Goal: Transaction & Acquisition: Purchase product/service

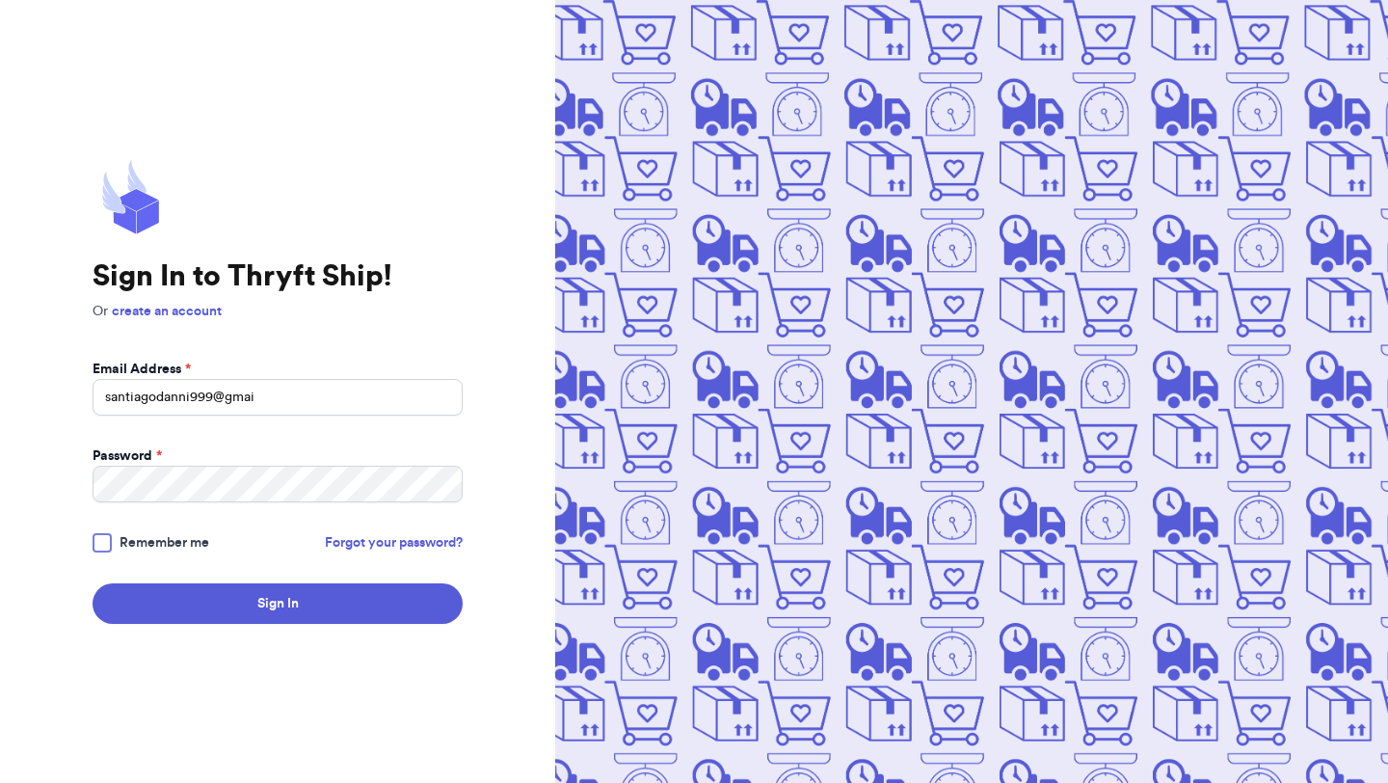
type input "[EMAIL_ADDRESS][DOMAIN_NAME]"
click at [93, 583] on button "Sign In" at bounding box center [278, 603] width 370 height 40
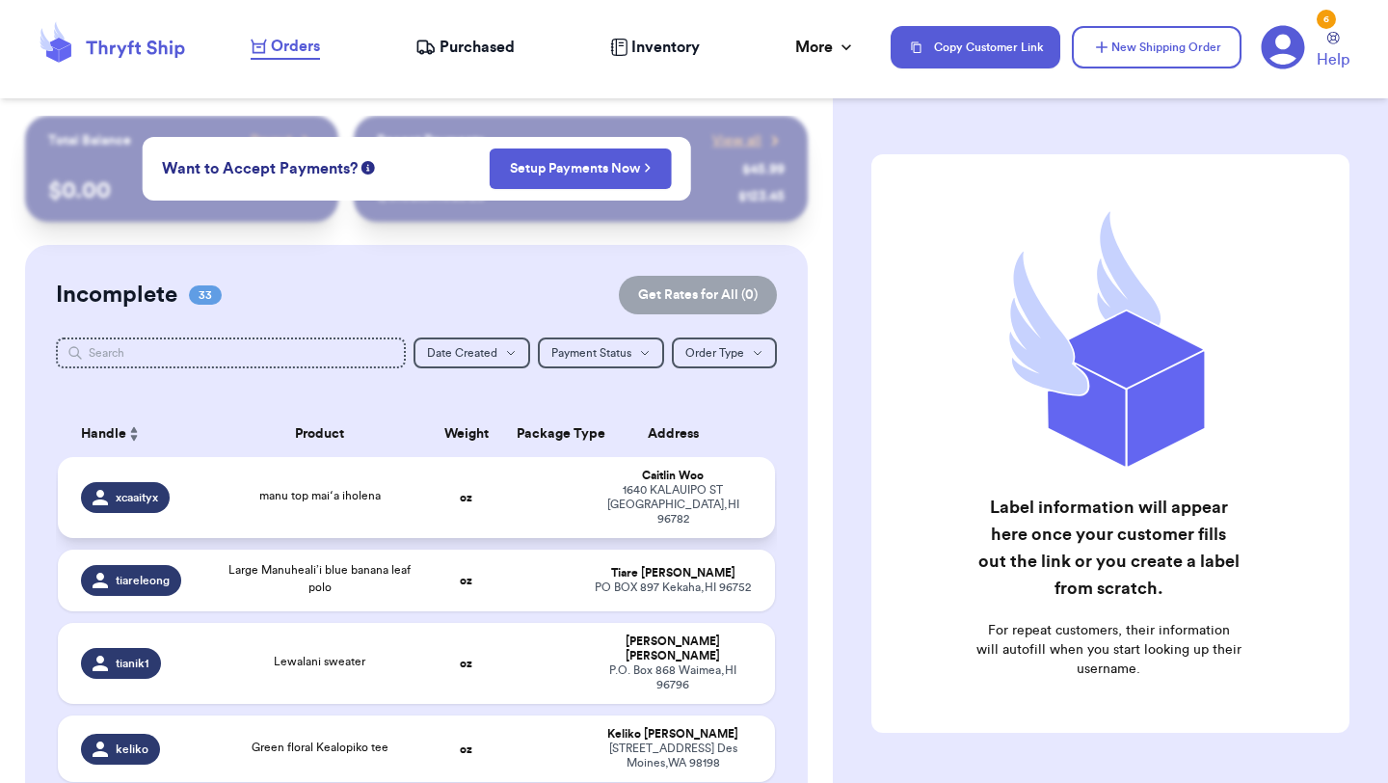
click at [495, 478] on td "oz" at bounding box center [466, 497] width 77 height 81
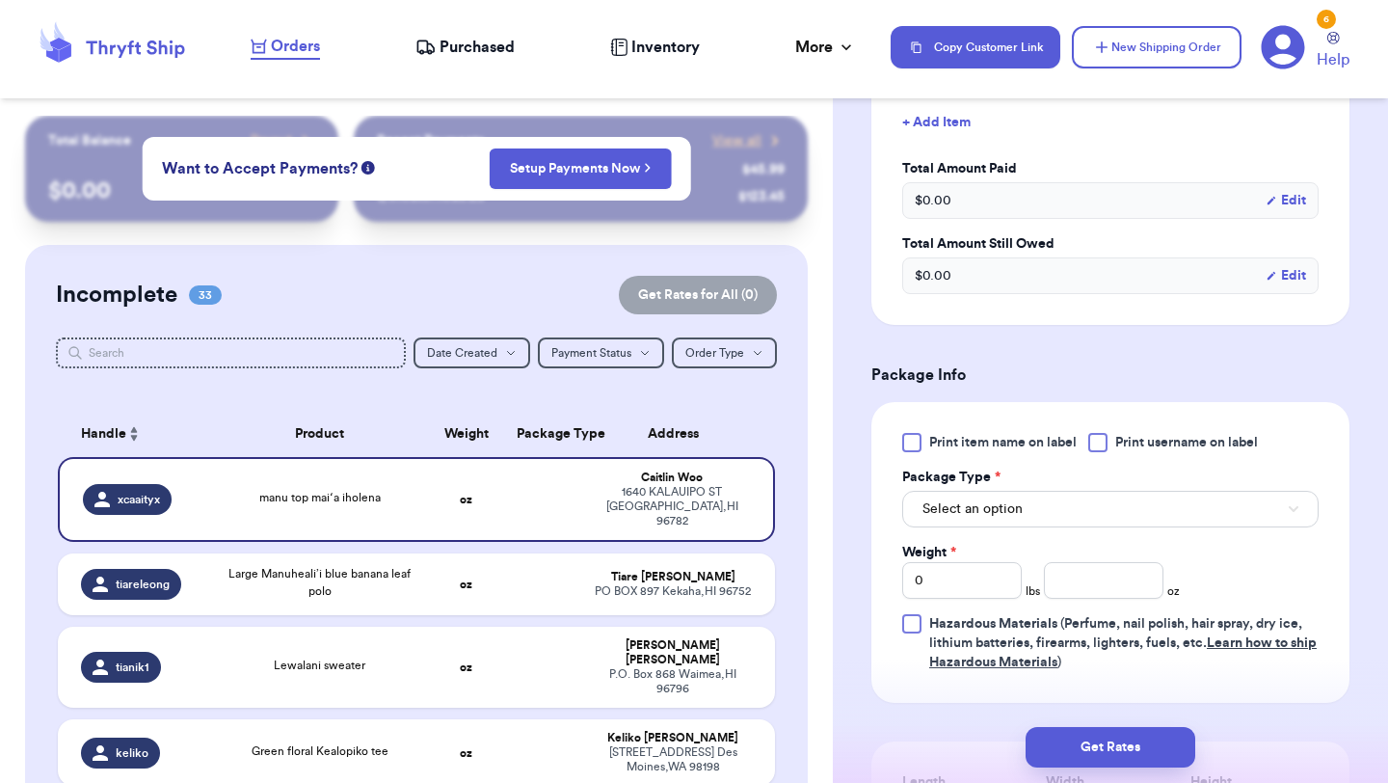
scroll to position [497, 0]
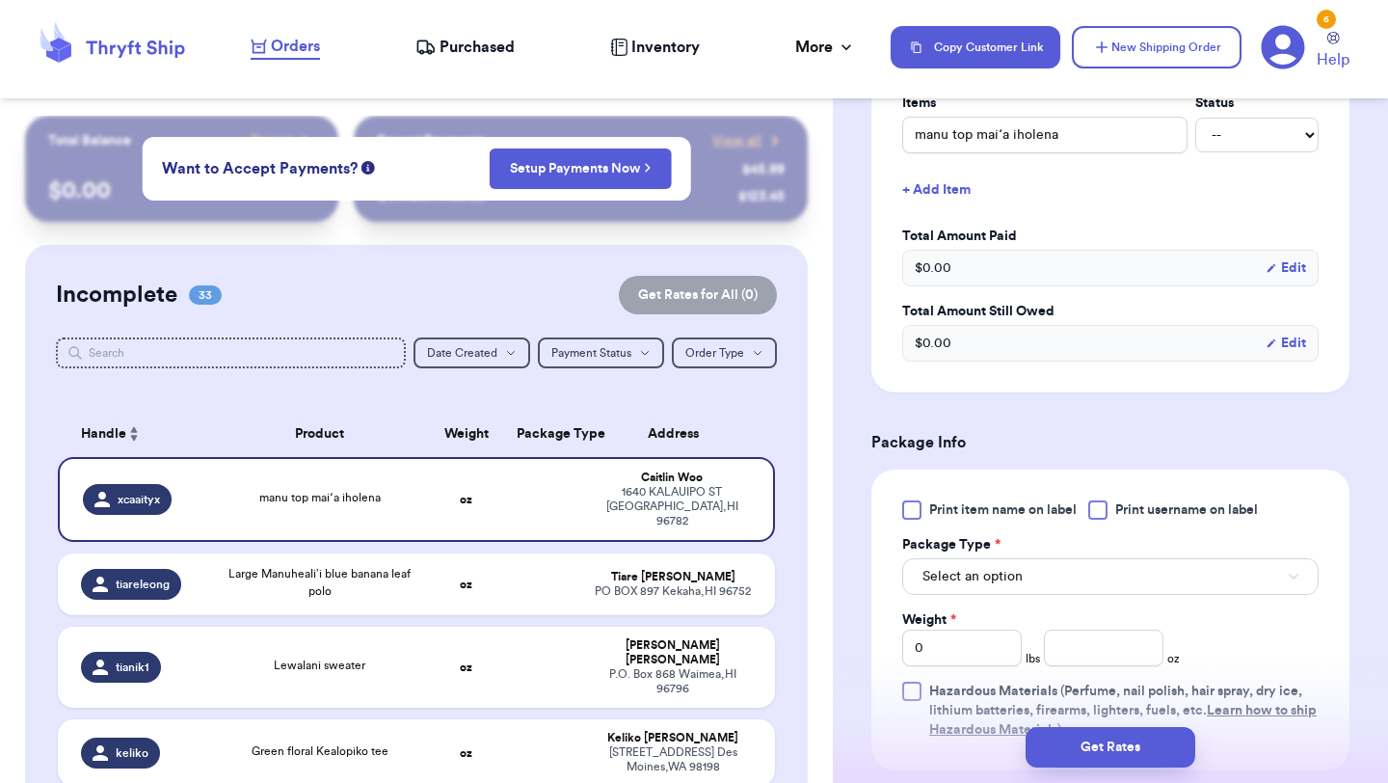
click at [943, 520] on span "Print item name on label" at bounding box center [1003, 509] width 148 height 19
click at [0, 0] on input "Print item name on label" at bounding box center [0, 0] width 0 height 0
click at [967, 586] on span "Select an option" at bounding box center [973, 576] width 100 height 19
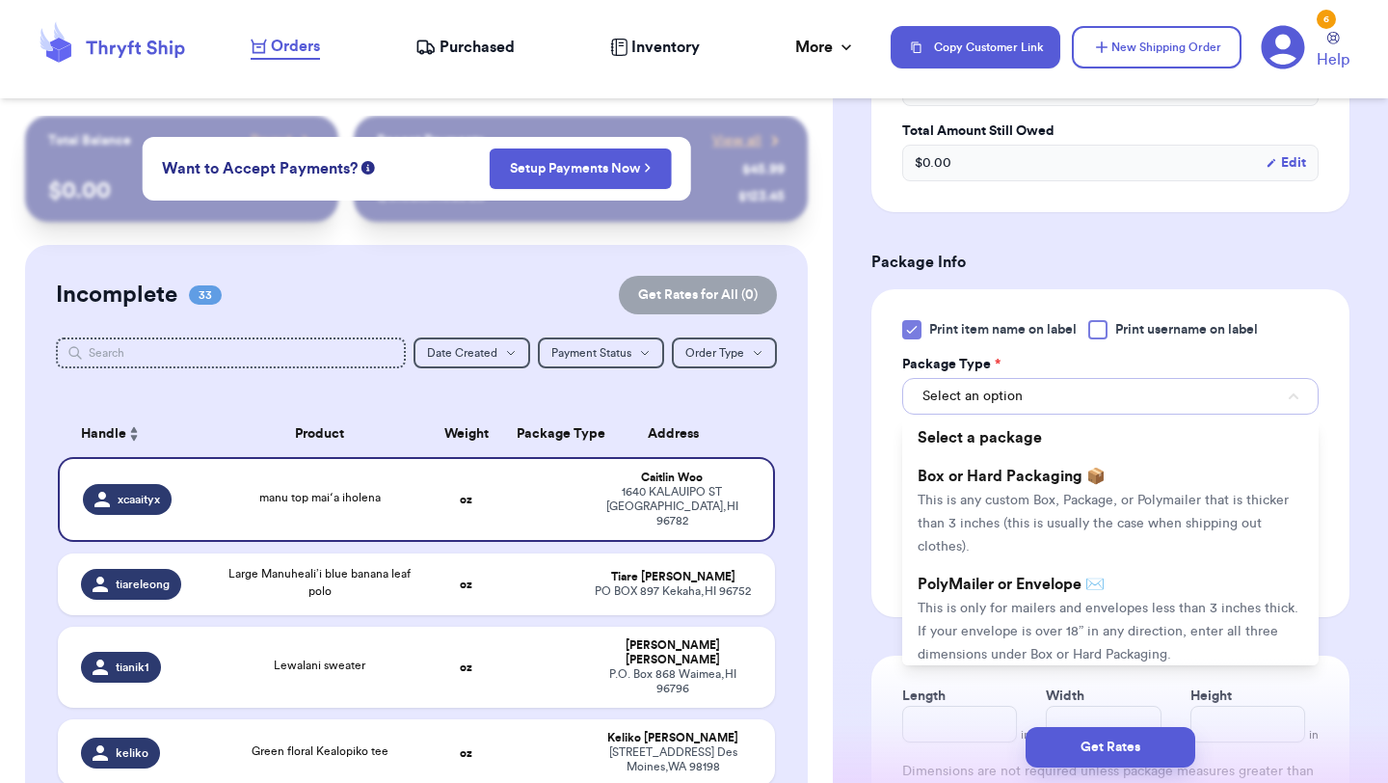
scroll to position [811, 0]
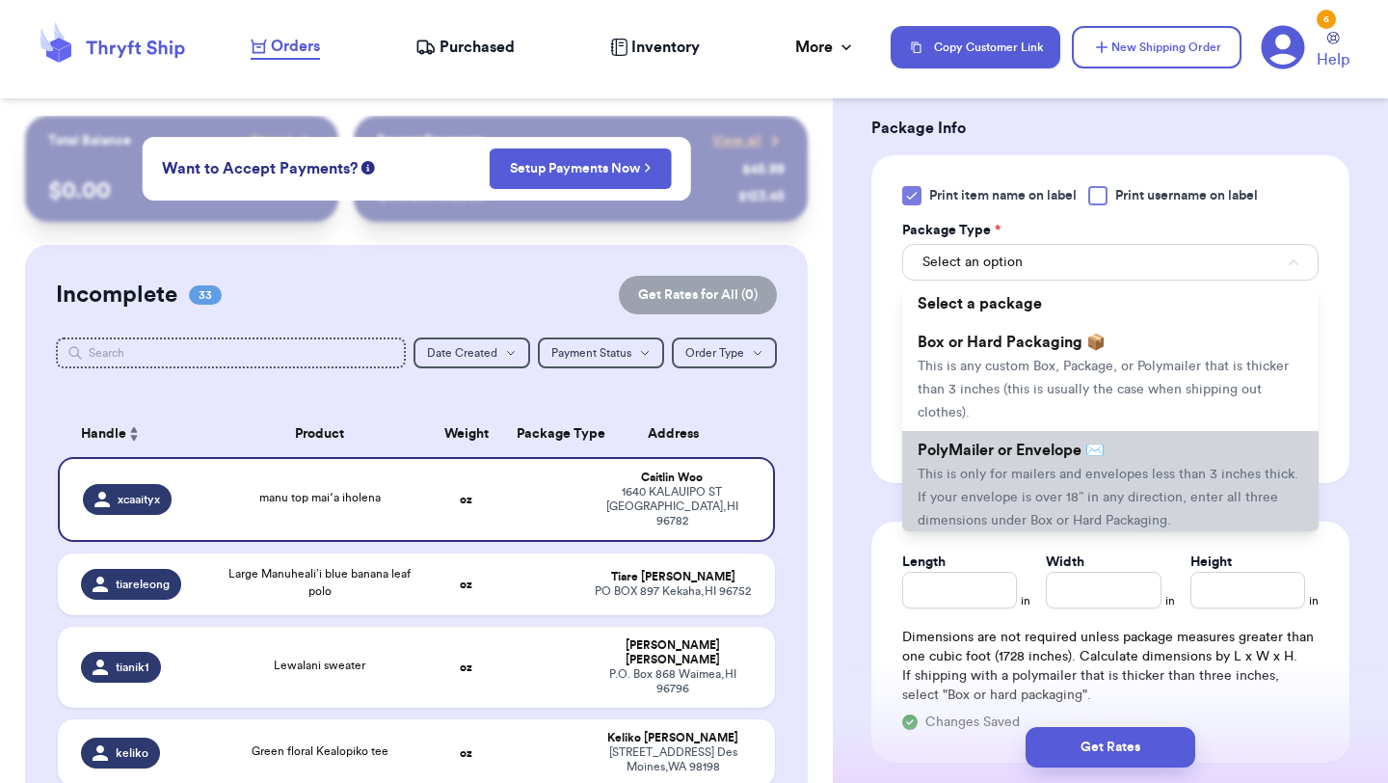
click at [988, 511] on li "PolyMailer or Envelope ✉️ This is only for mailers and envelopes less than 3 in…" at bounding box center [1110, 485] width 416 height 108
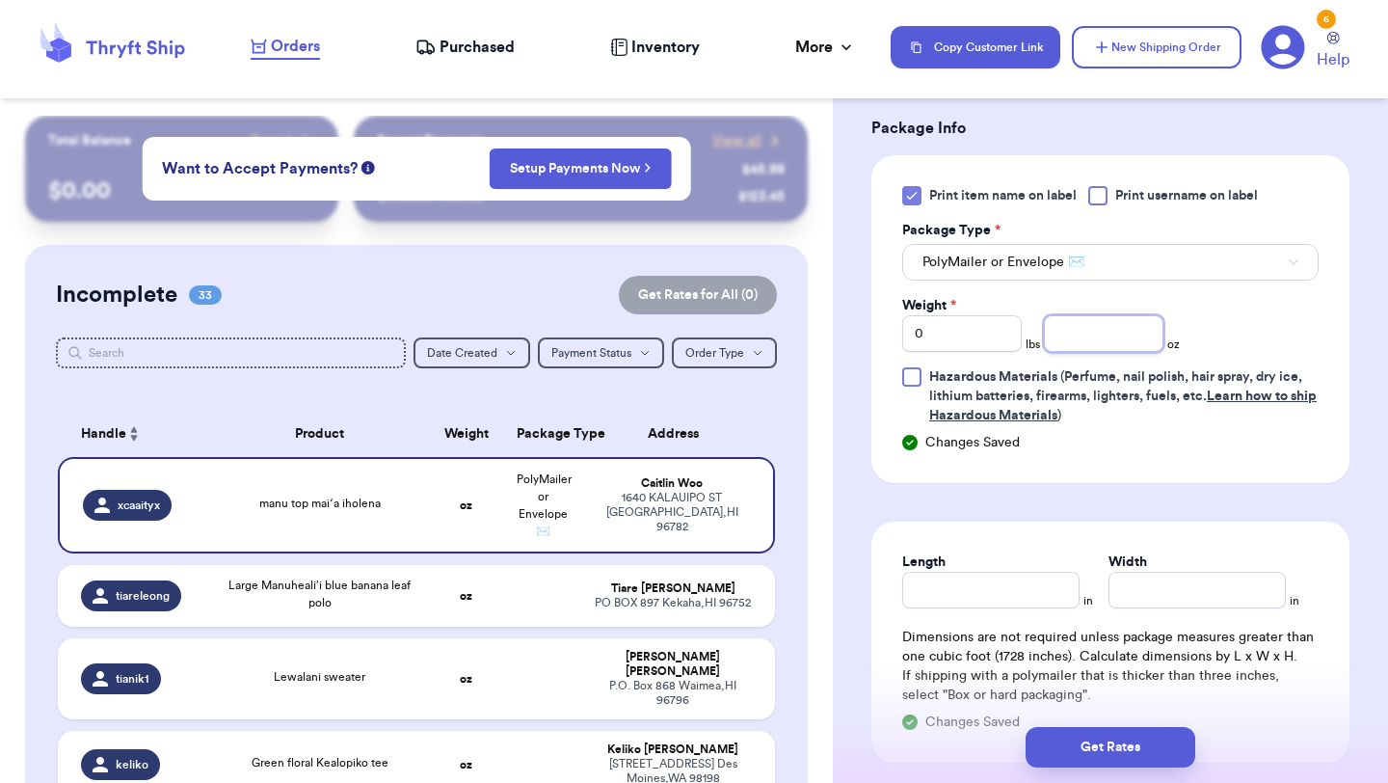
click at [1095, 352] on input "number" at bounding box center [1104, 333] width 120 height 37
type input "7.5"
click at [1073, 744] on button "Get Rates" at bounding box center [1111, 747] width 170 height 40
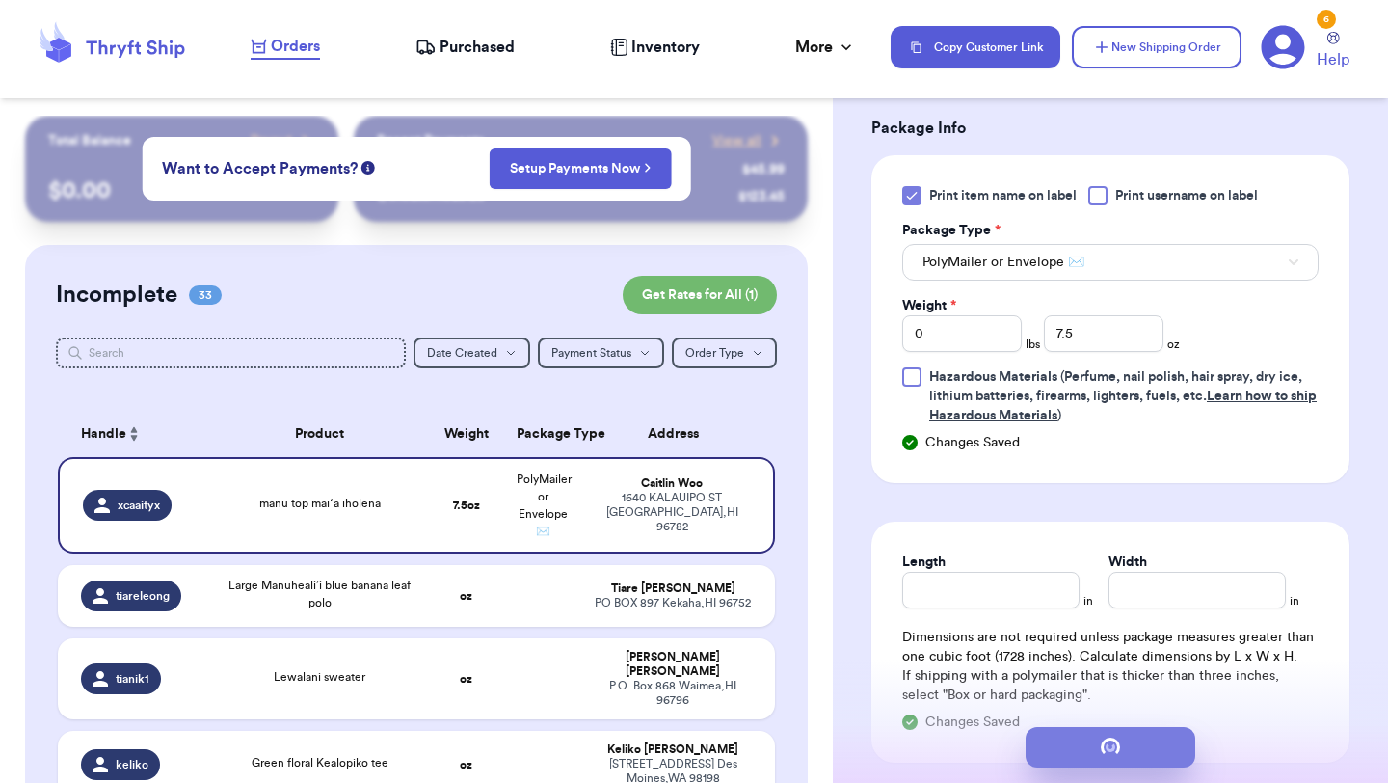
scroll to position [0, 0]
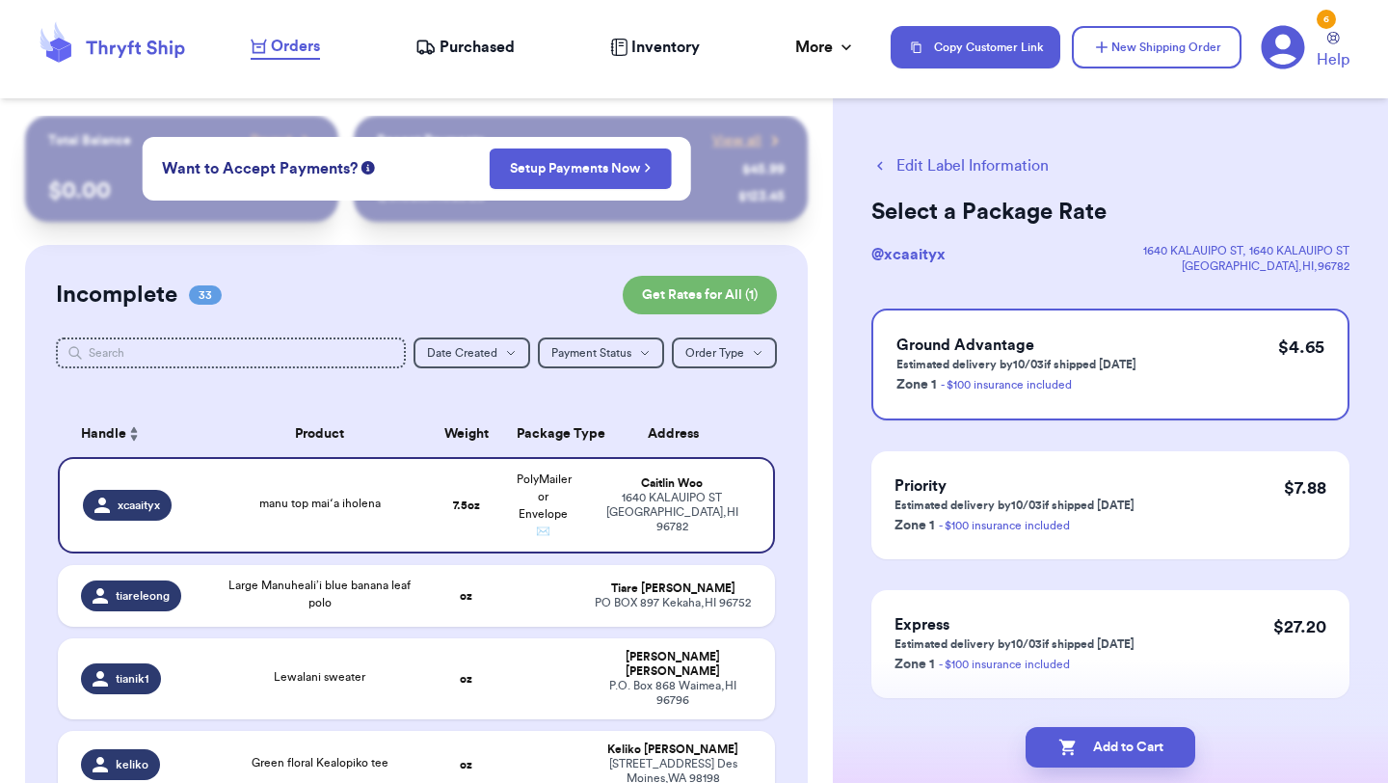
click at [1073, 744] on icon "button" at bounding box center [1068, 747] width 19 height 19
checkbox input "true"
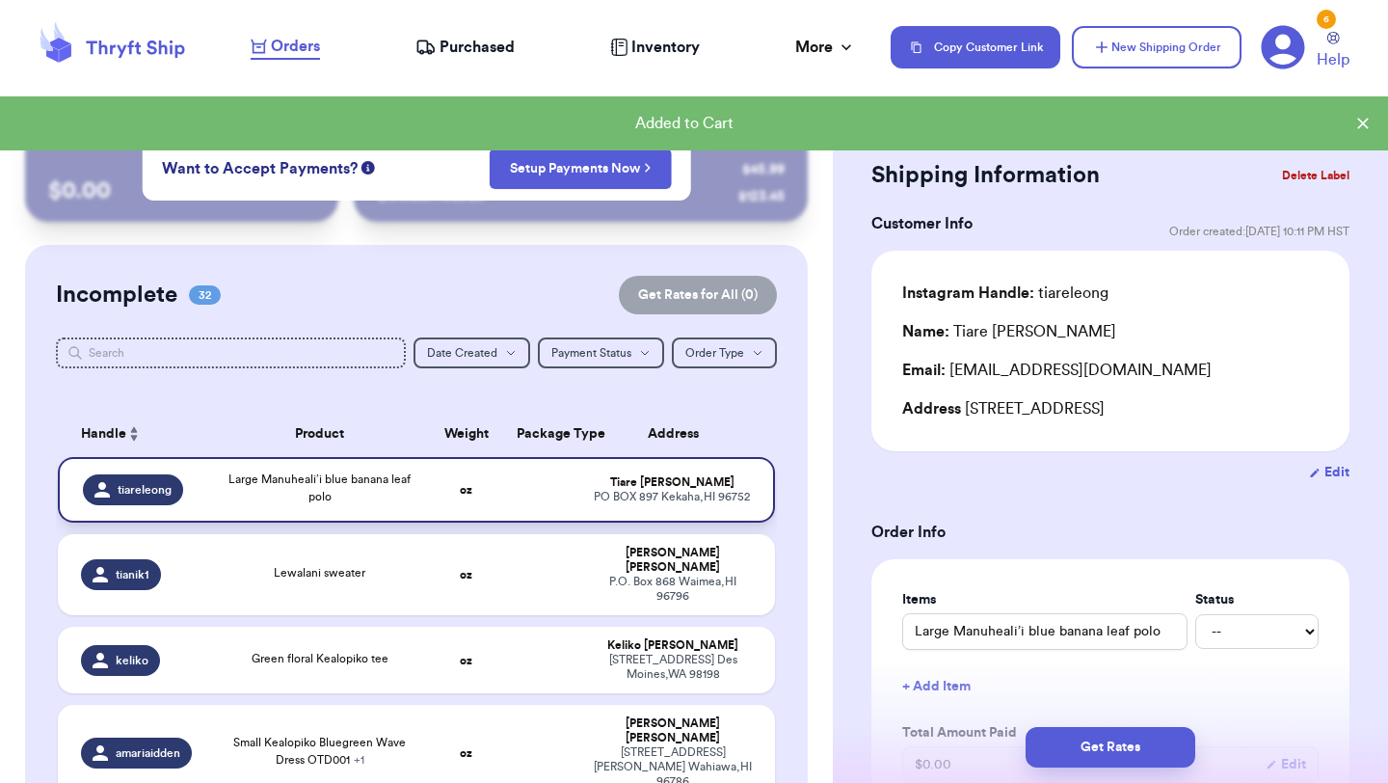
click at [462, 506] on td "oz" at bounding box center [466, 490] width 77 height 66
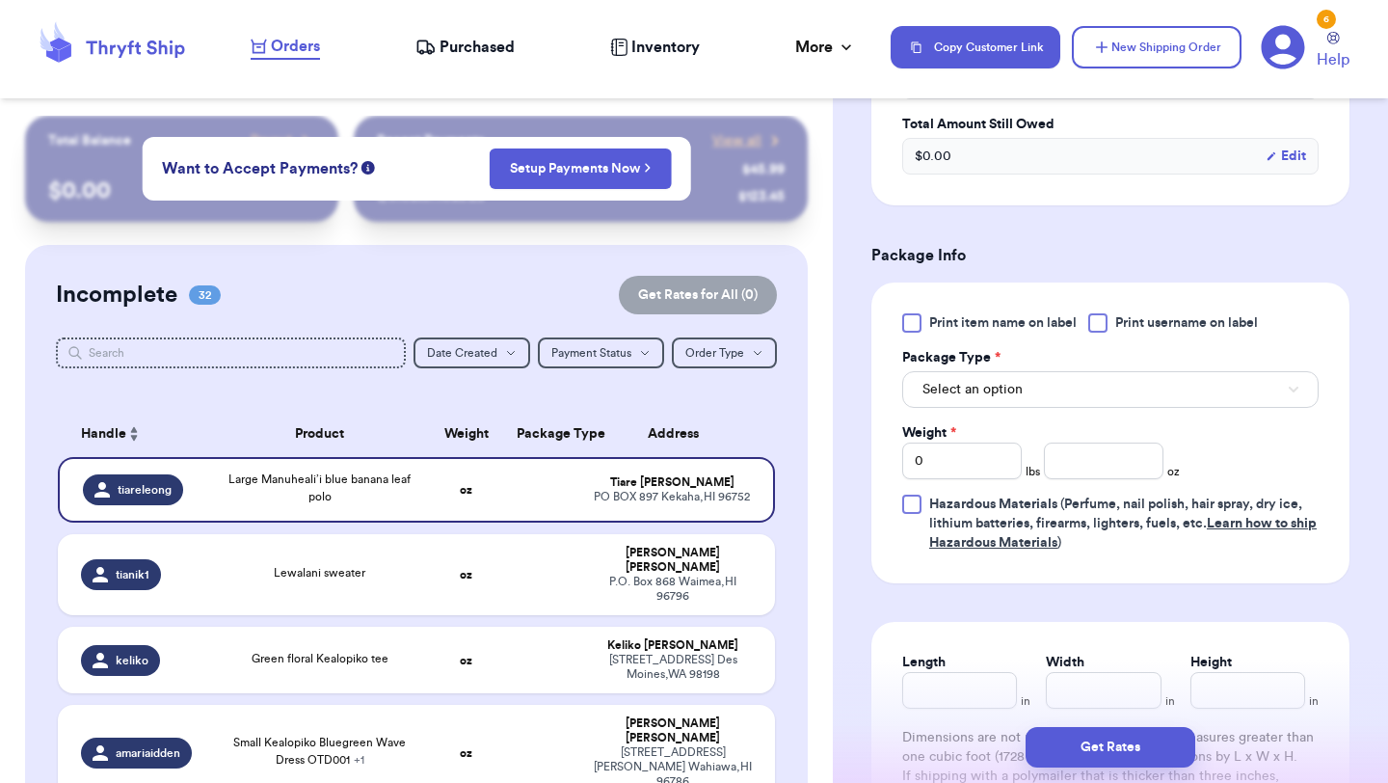
scroll to position [690, 0]
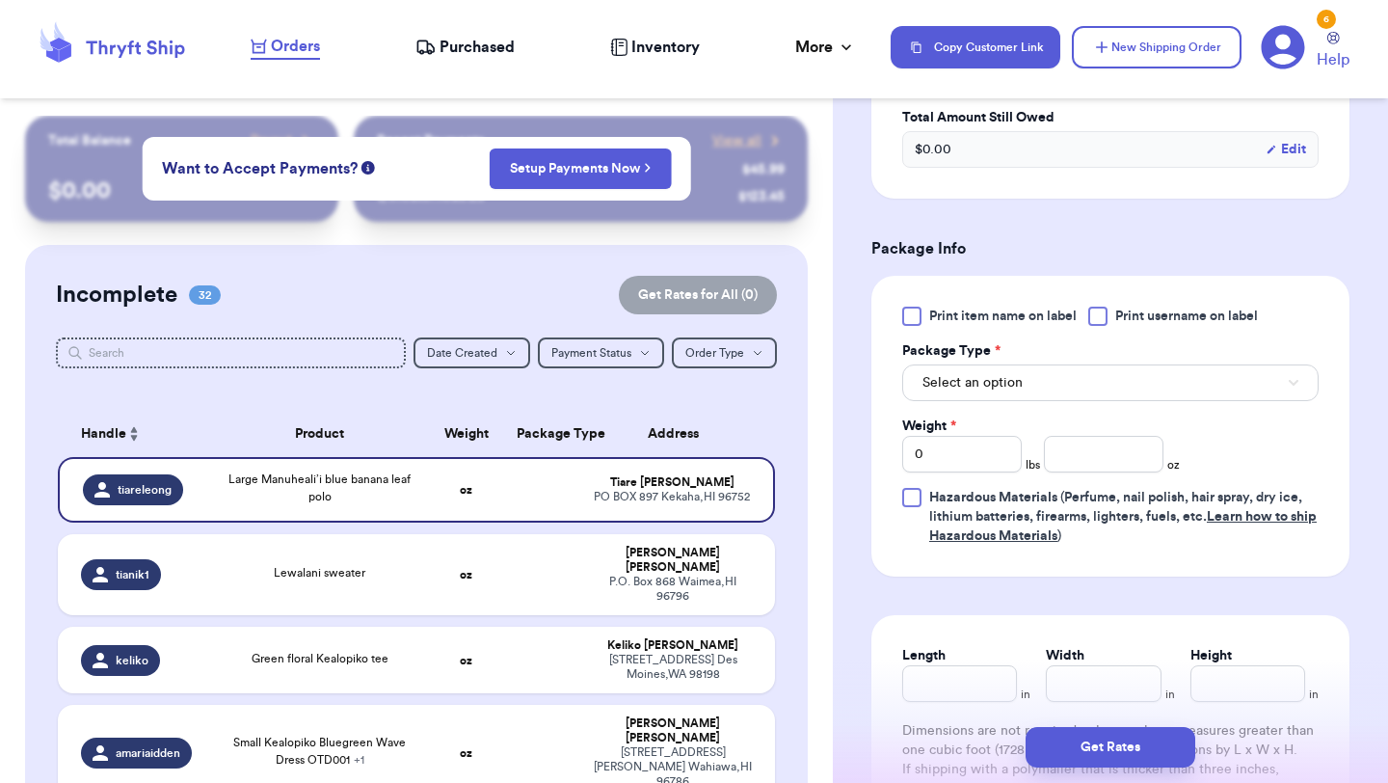
click at [913, 328] on div "Print item name on label Print username on label Package Type * Select an optio…" at bounding box center [1110, 426] width 416 height 239
click at [912, 320] on div at bounding box center [911, 316] width 19 height 19
click at [0, 0] on input "Print item name on label" at bounding box center [0, 0] width 0 height 0
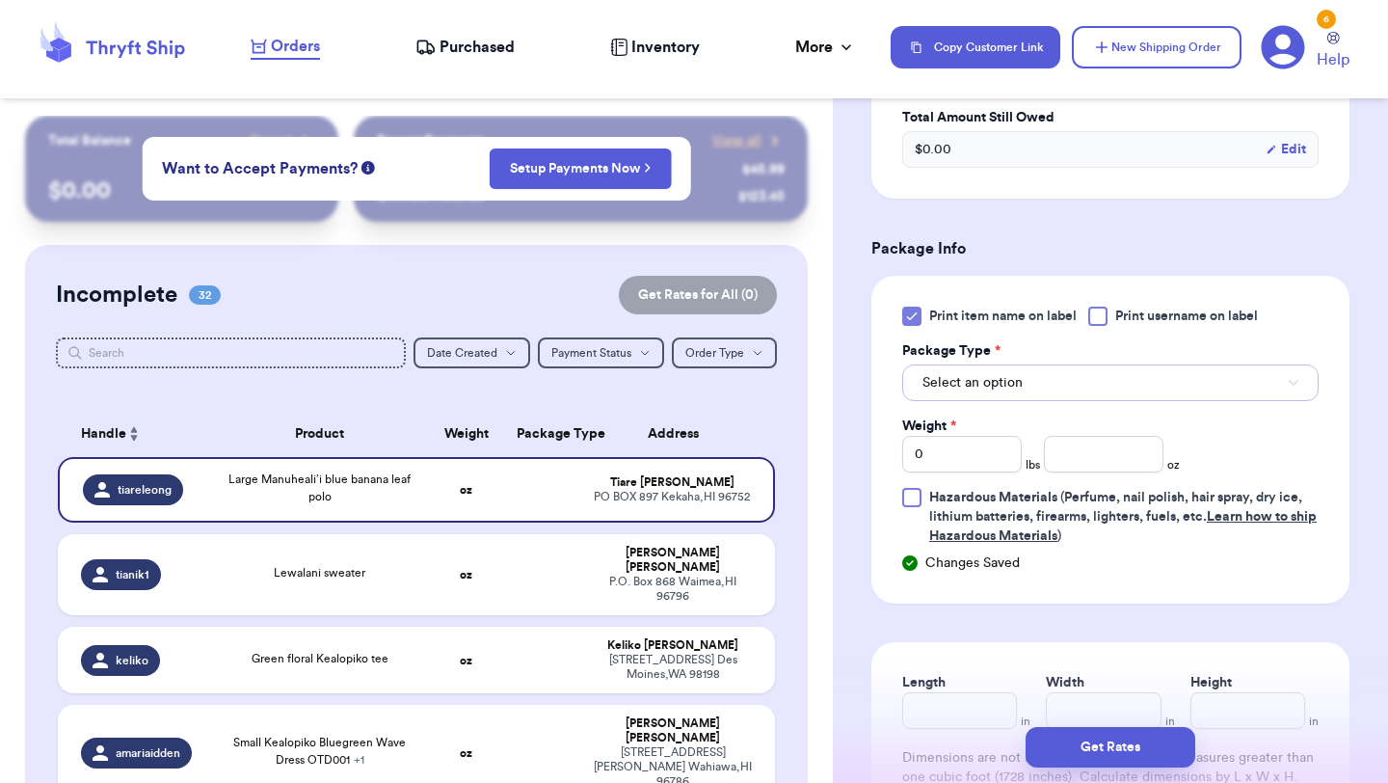
click at [950, 389] on span "Select an option" at bounding box center [973, 382] width 100 height 19
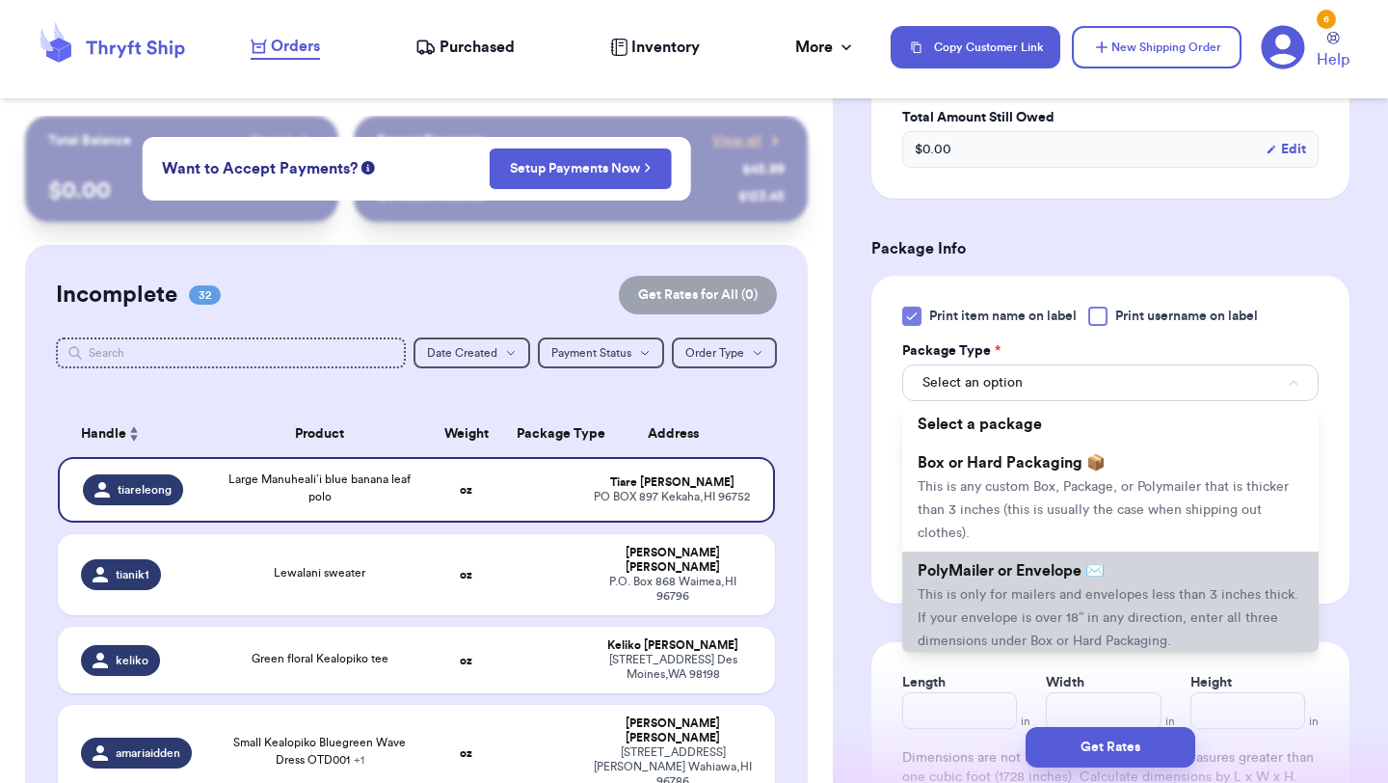
click at [976, 573] on span "PolyMailer or Envelope ✉️" at bounding box center [1011, 570] width 187 height 15
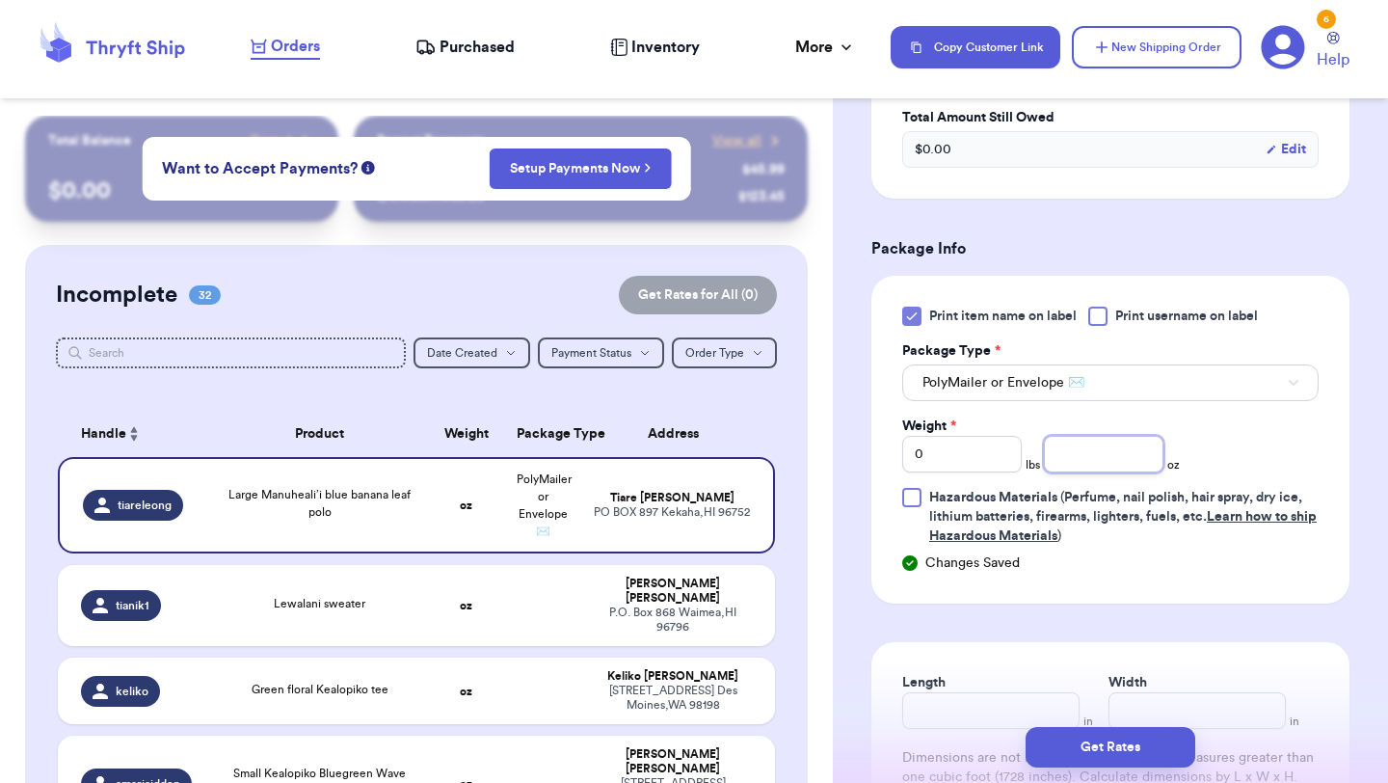
click at [1103, 456] on input "number" at bounding box center [1104, 454] width 120 height 37
type input "8.2"
click at [1119, 753] on button "Get Rates" at bounding box center [1111, 747] width 170 height 40
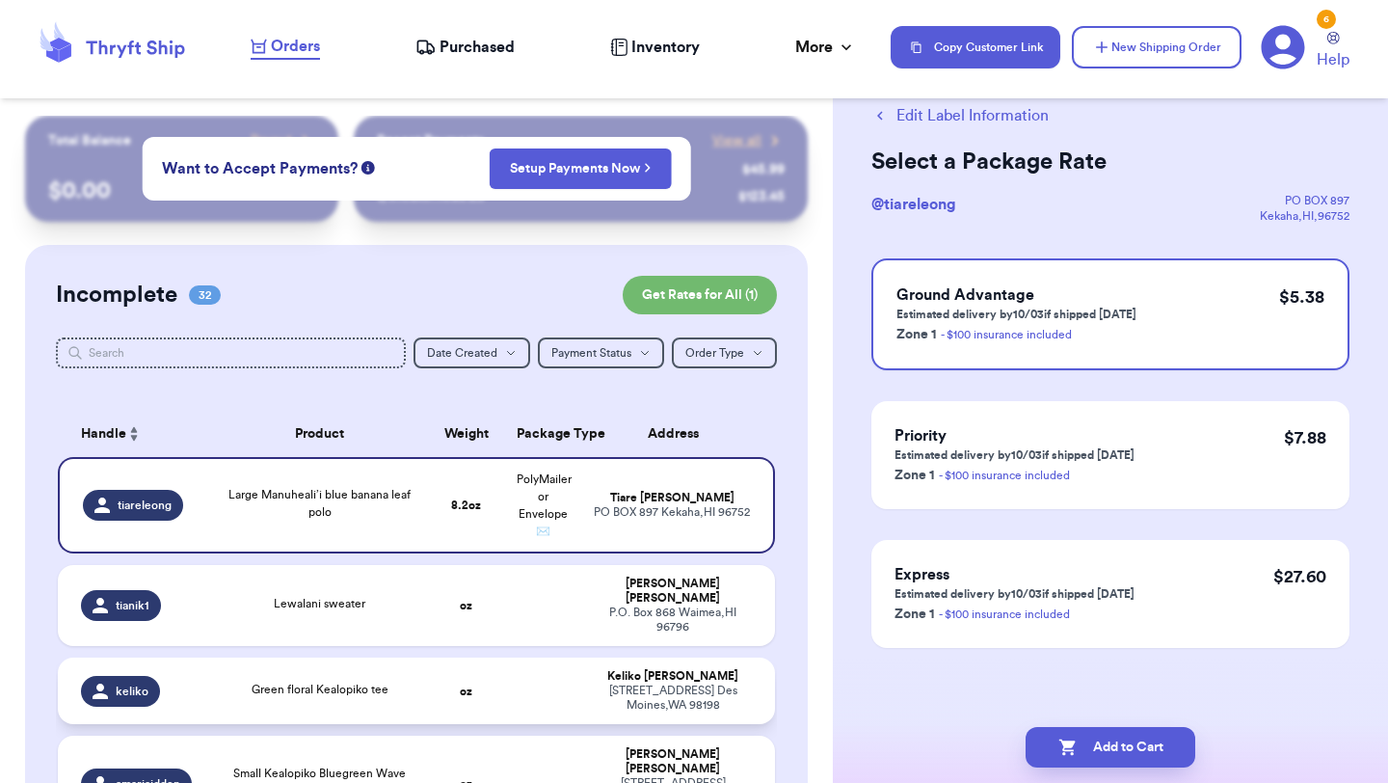
scroll to position [0, 0]
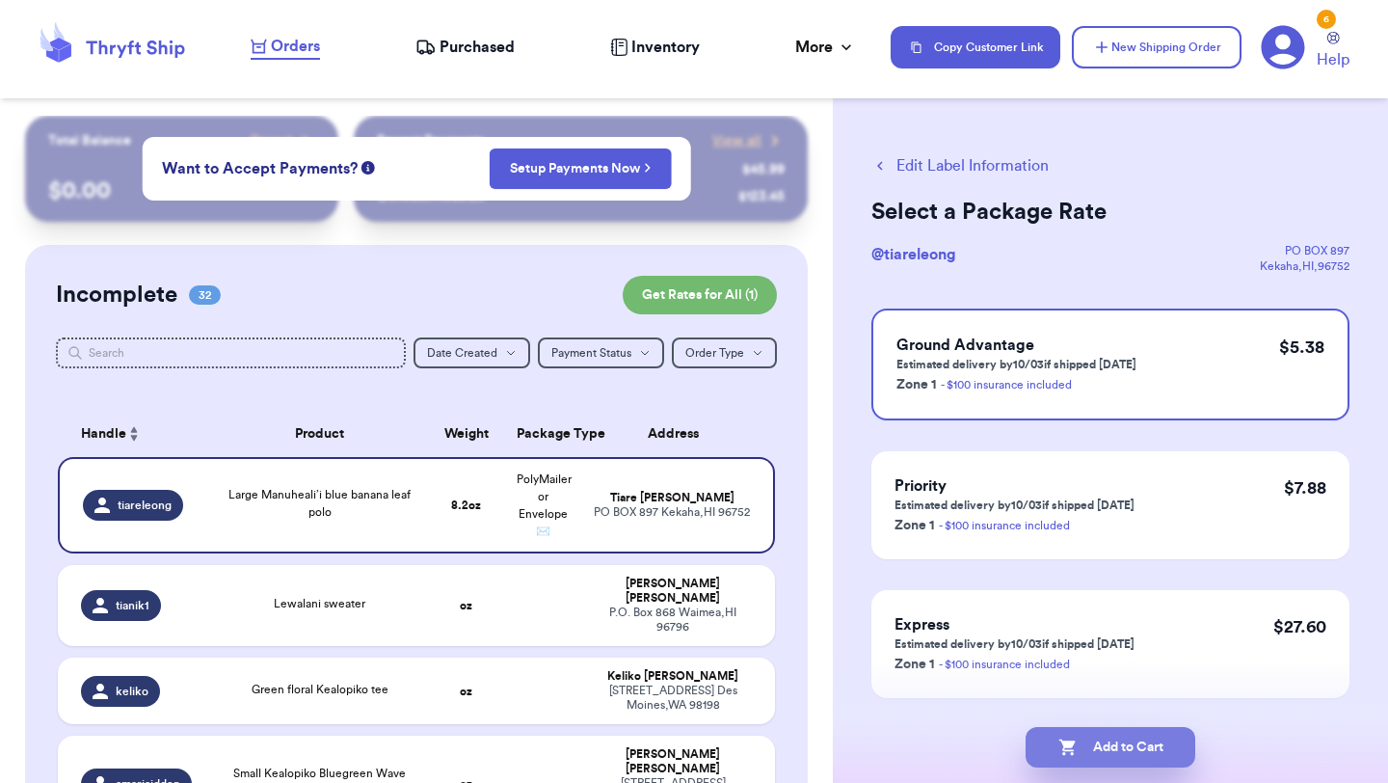
click at [1077, 738] on button "Add to Cart" at bounding box center [1111, 747] width 170 height 40
checkbox input "true"
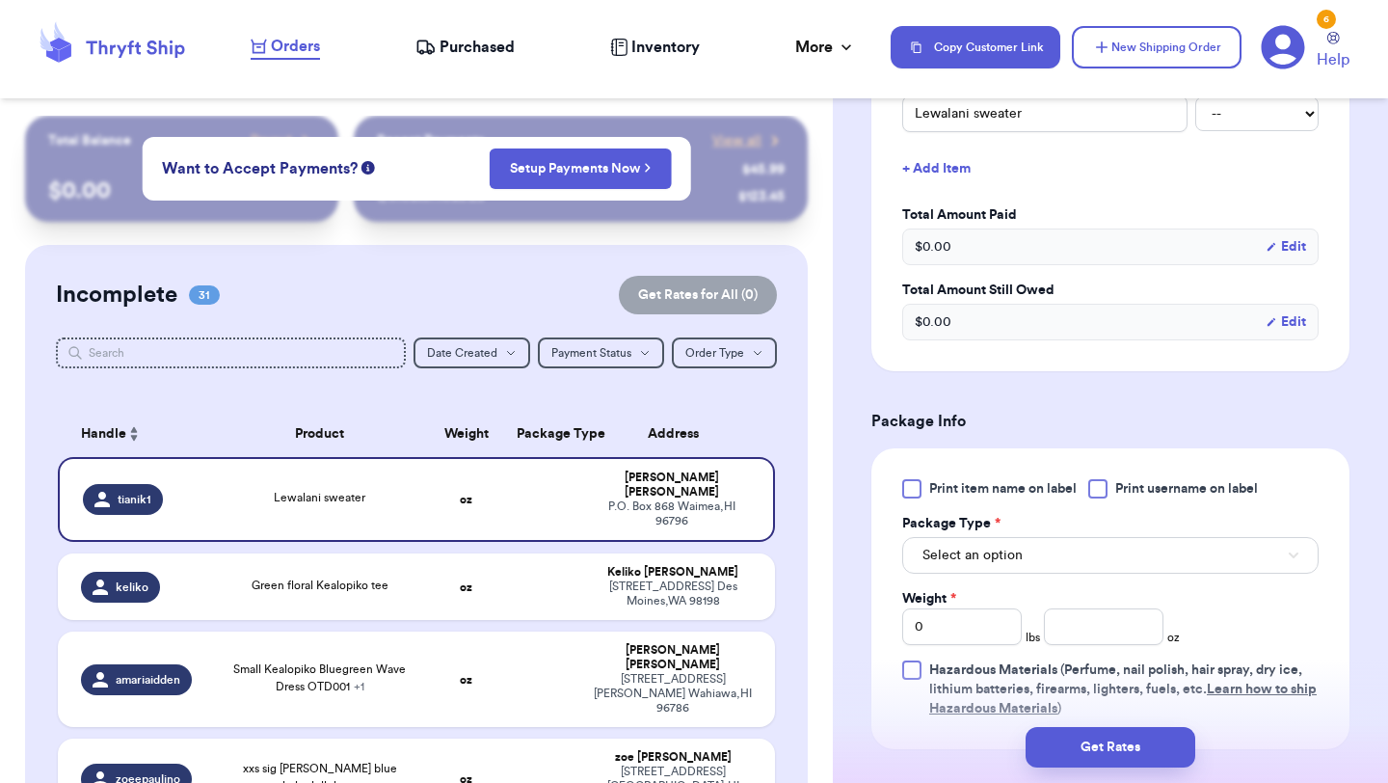
scroll to position [538, 0]
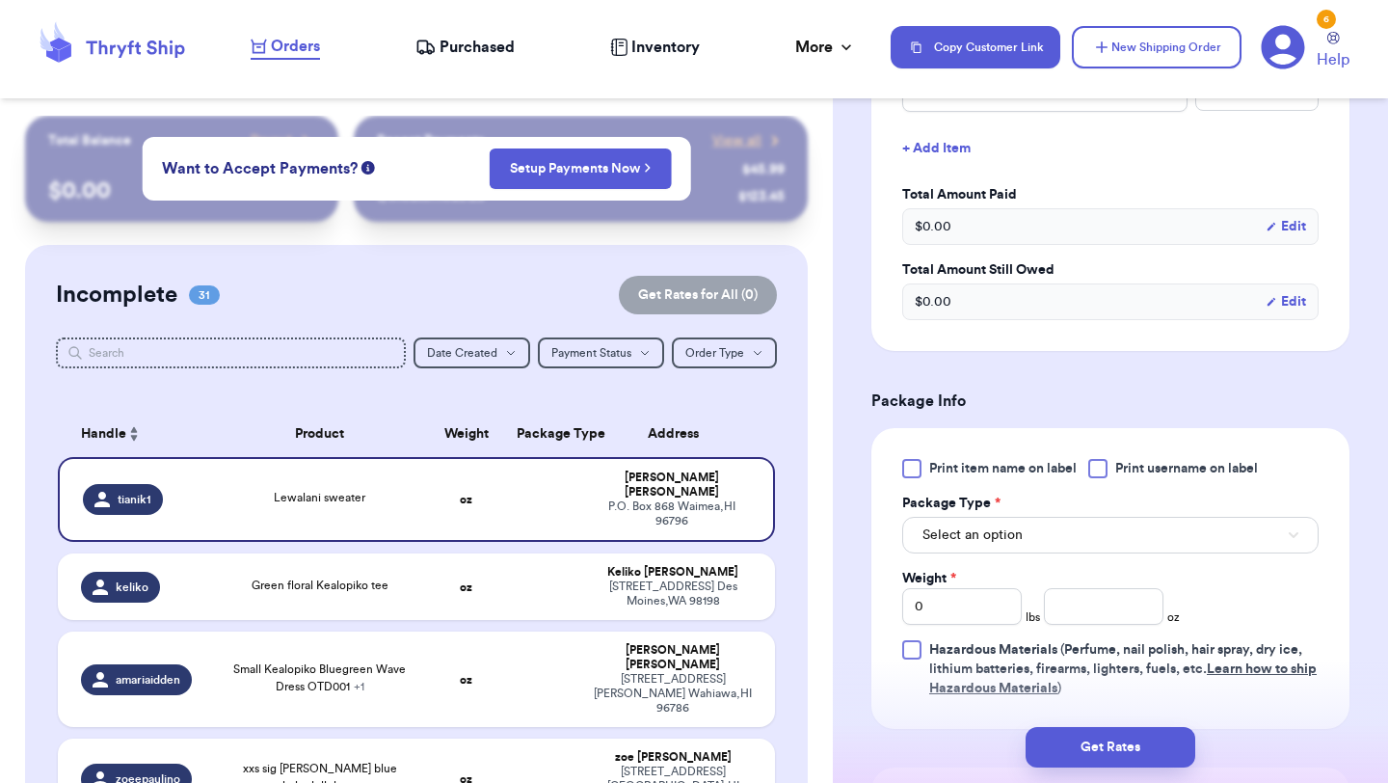
click at [937, 471] on span "Print item name on label" at bounding box center [1003, 468] width 148 height 19
click at [0, 0] on input "Print item name on label" at bounding box center [0, 0] width 0 height 0
click at [973, 518] on button "Select an option" at bounding box center [1110, 535] width 416 height 37
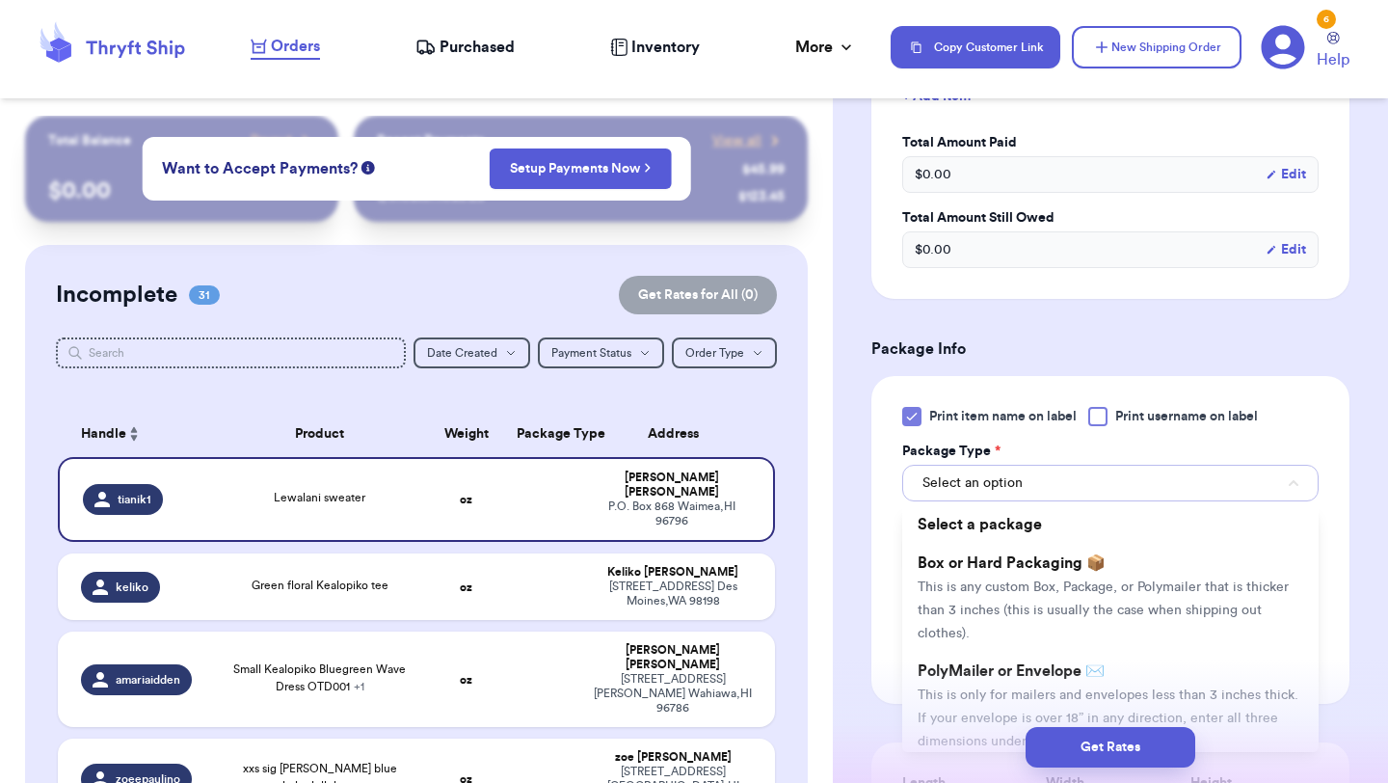
scroll to position [677, 0]
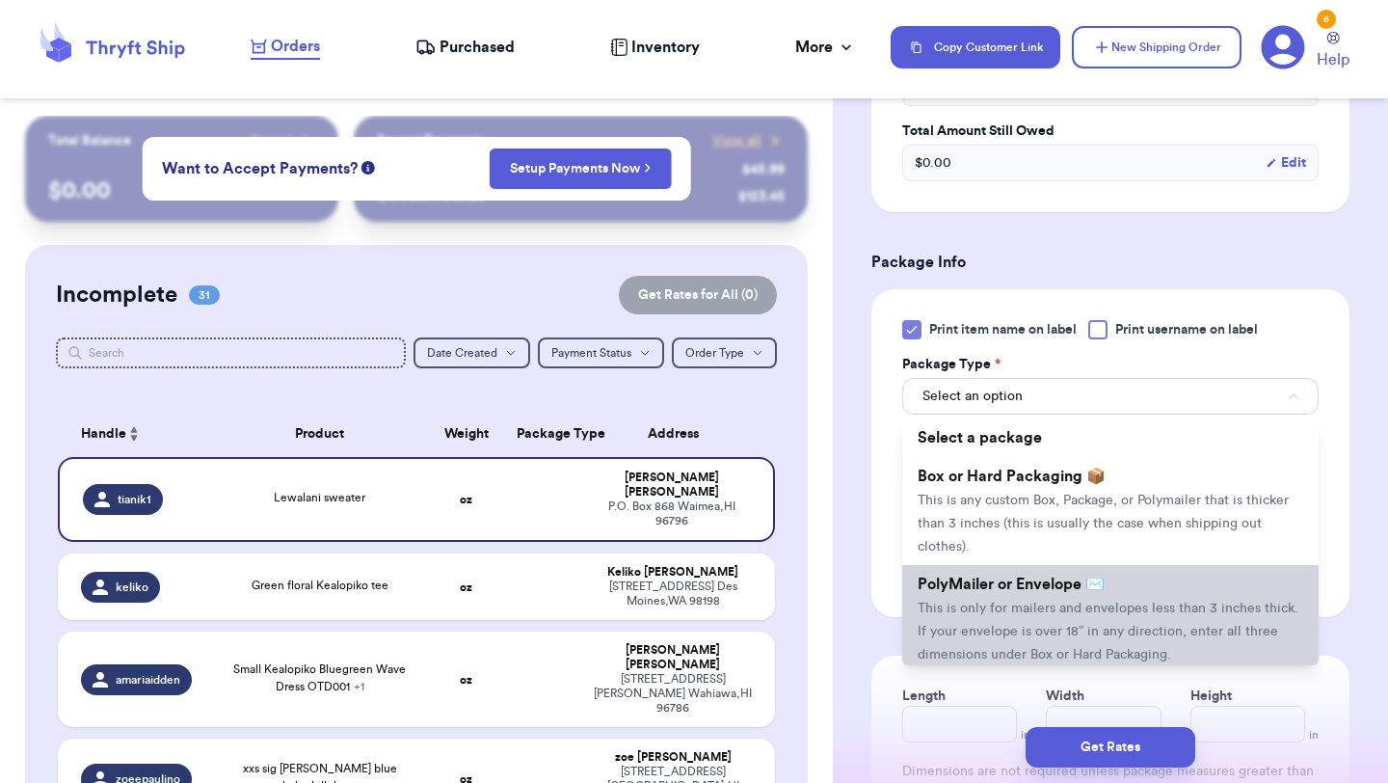
click at [965, 585] on span "PolyMailer or Envelope ✉️" at bounding box center [1011, 584] width 187 height 15
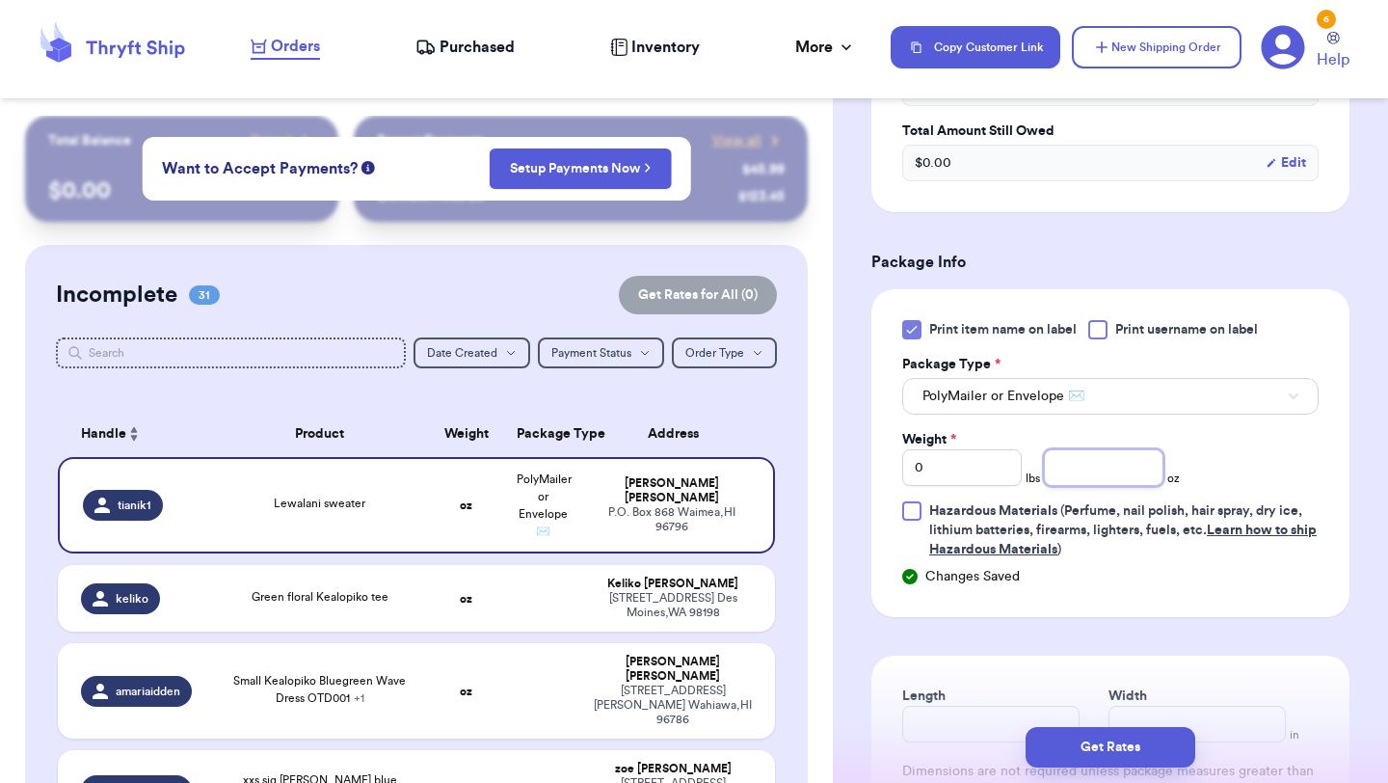
click at [1136, 456] on input "number" at bounding box center [1104, 467] width 120 height 37
type input "15.6"
click at [1095, 741] on button "Get Rates" at bounding box center [1111, 747] width 170 height 40
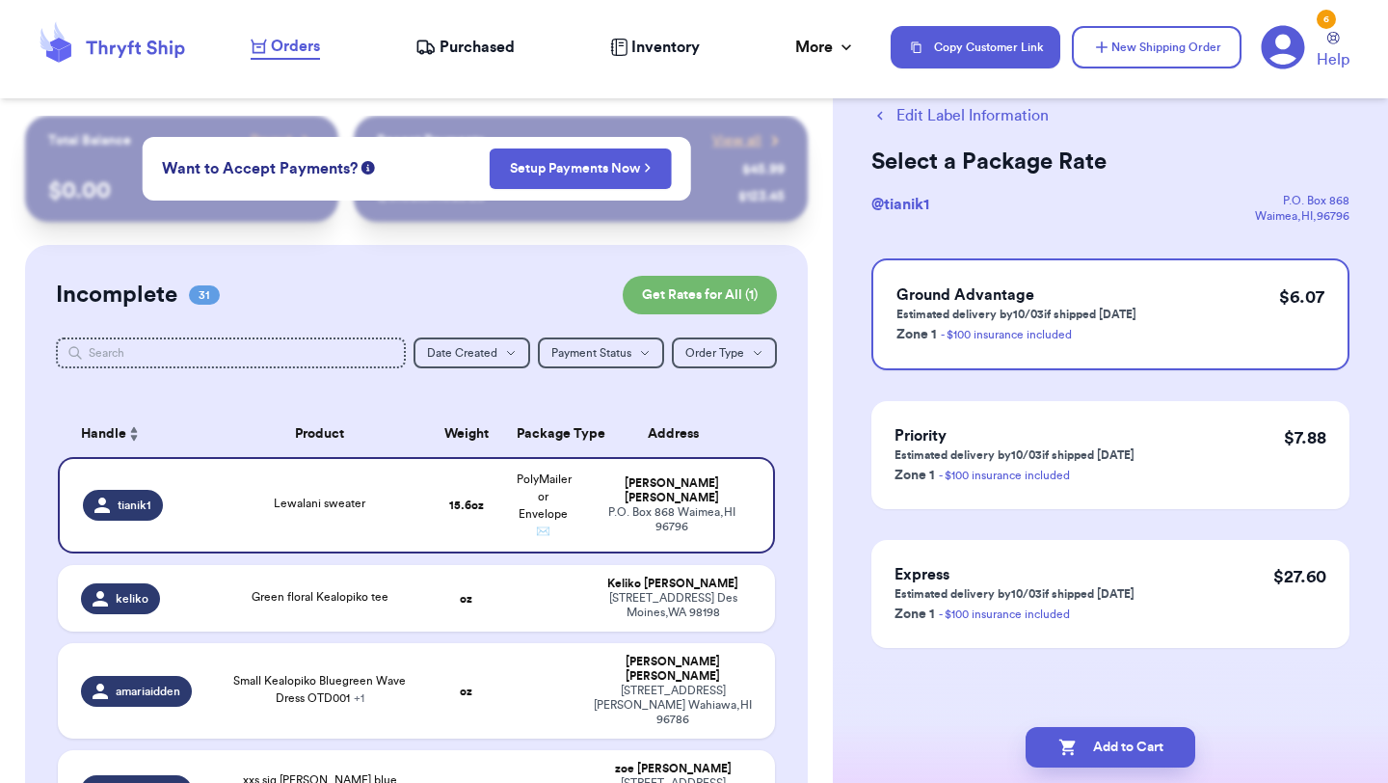
scroll to position [0, 0]
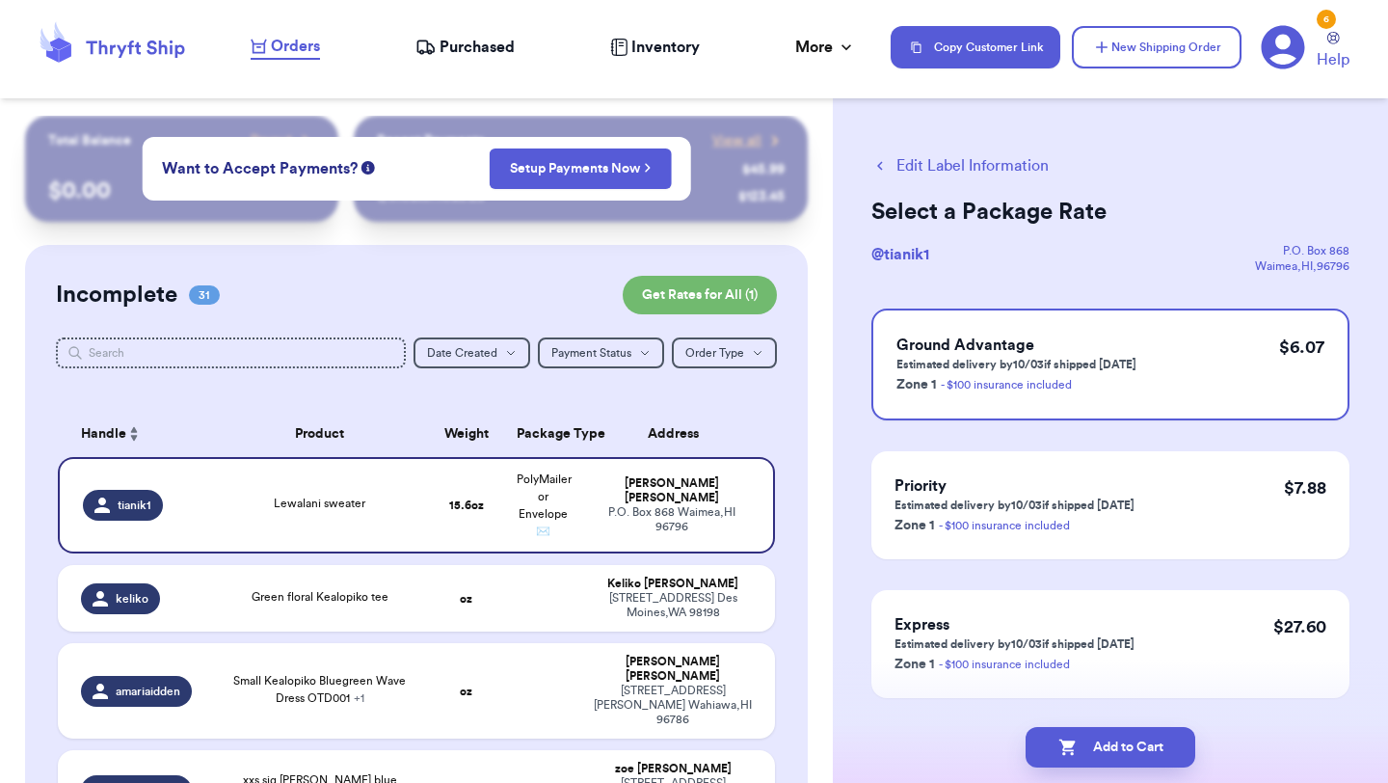
click at [1095, 741] on button "Add to Cart" at bounding box center [1111, 747] width 170 height 40
checkbox input "true"
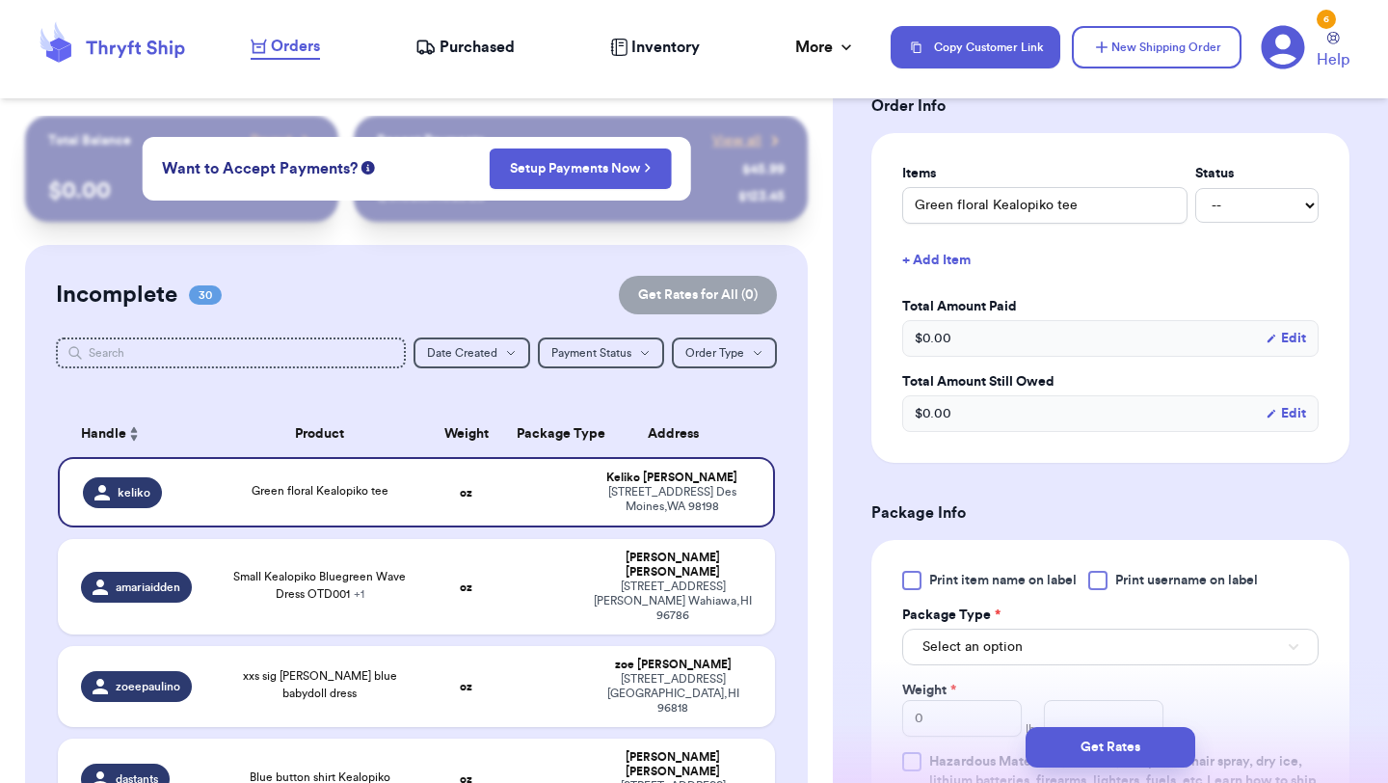
scroll to position [436, 0]
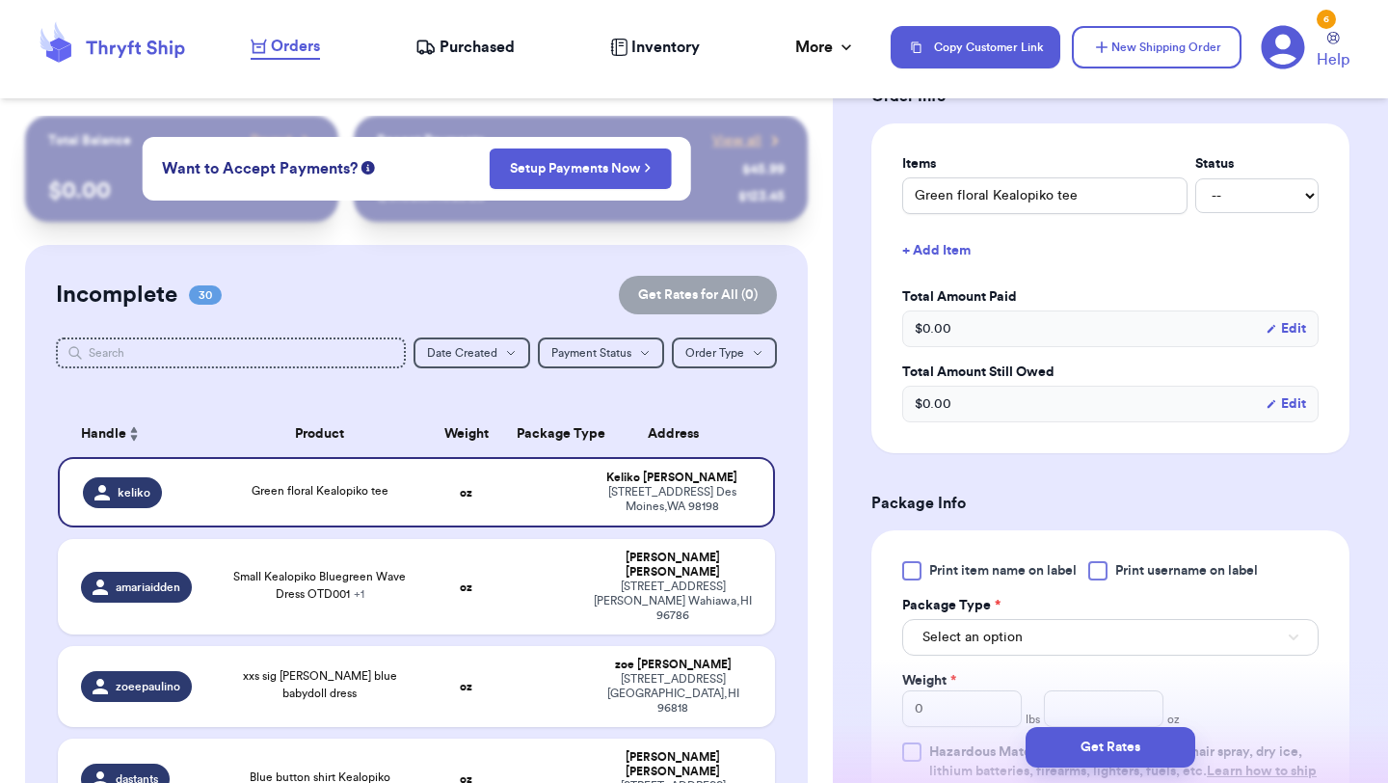
click at [943, 579] on span "Print item name on label" at bounding box center [1003, 570] width 148 height 19
click at [0, 0] on input "Print item name on label" at bounding box center [0, 0] width 0 height 0
click at [961, 636] on span "Select an option" at bounding box center [973, 637] width 100 height 19
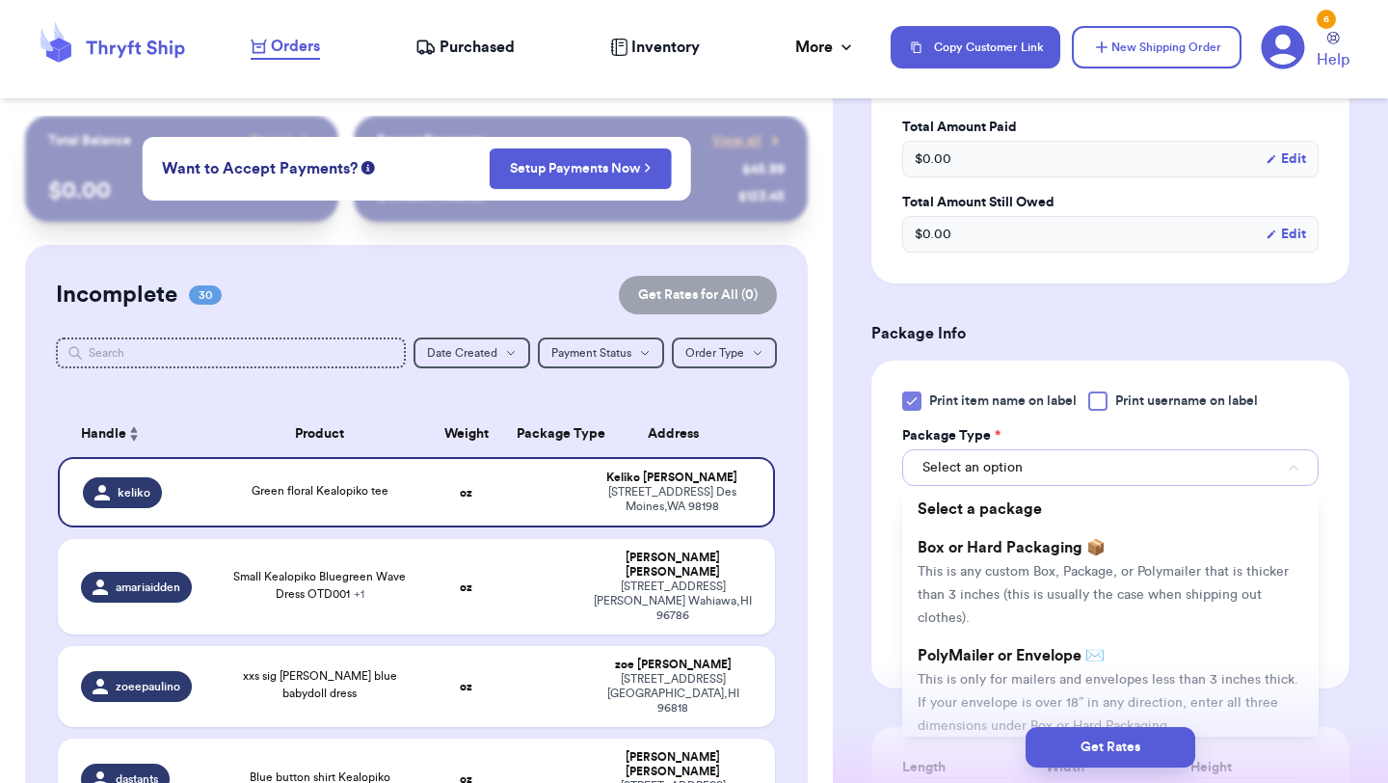
scroll to position [634, 0]
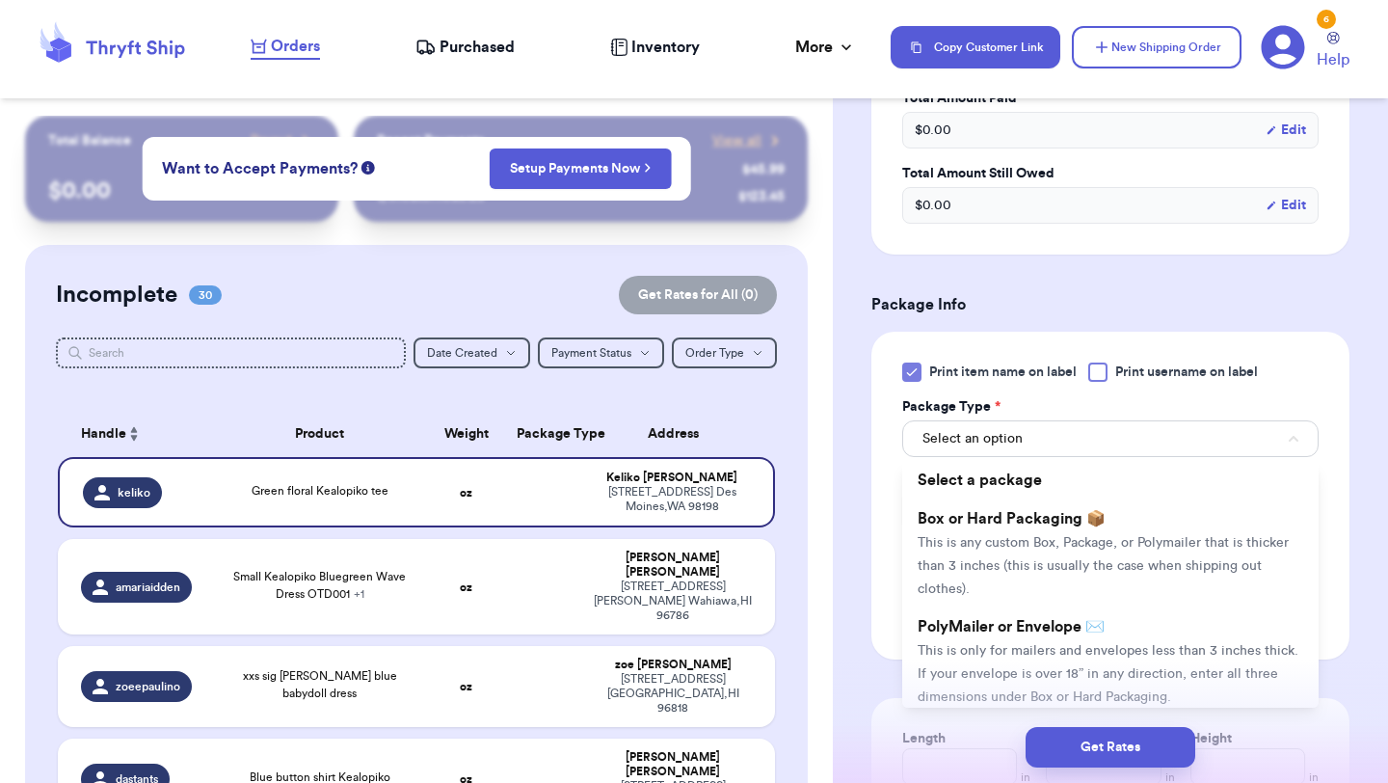
click at [961, 634] on span "PolyMailer or Envelope ✉️" at bounding box center [1011, 626] width 187 height 15
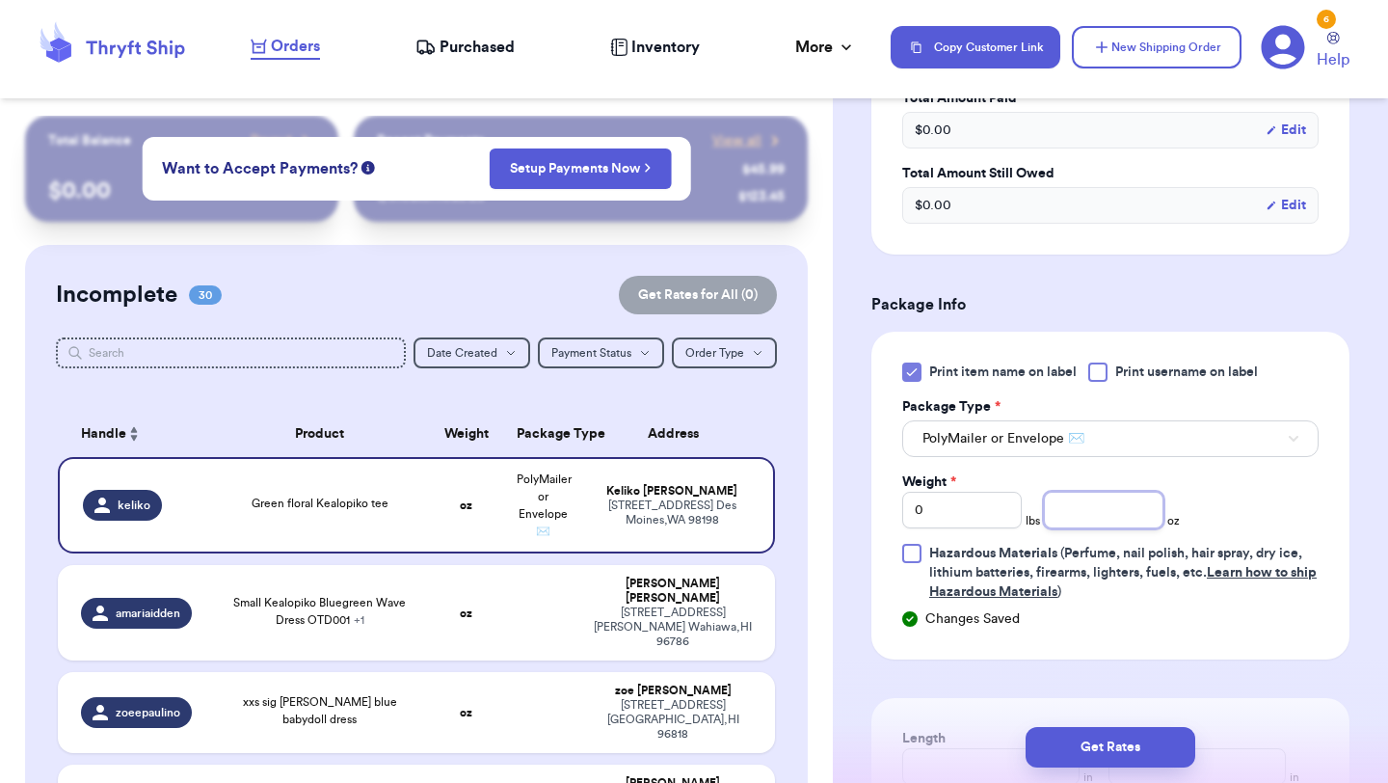
click at [1114, 515] on input "number" at bounding box center [1104, 510] width 120 height 37
type input "6.5"
click at [1071, 753] on button "Get Rates" at bounding box center [1111, 747] width 170 height 40
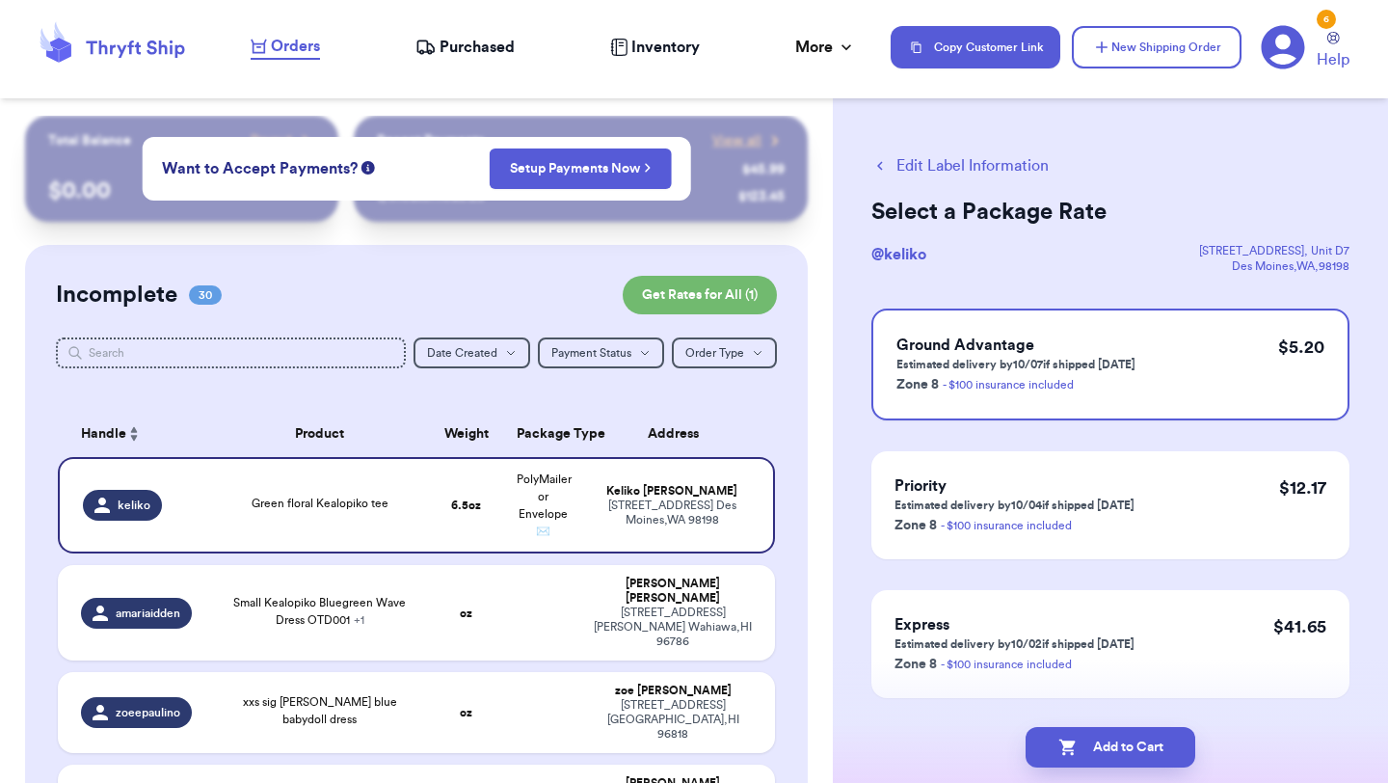
click at [1071, 753] on icon "button" at bounding box center [1067, 747] width 16 height 16
checkbox input "true"
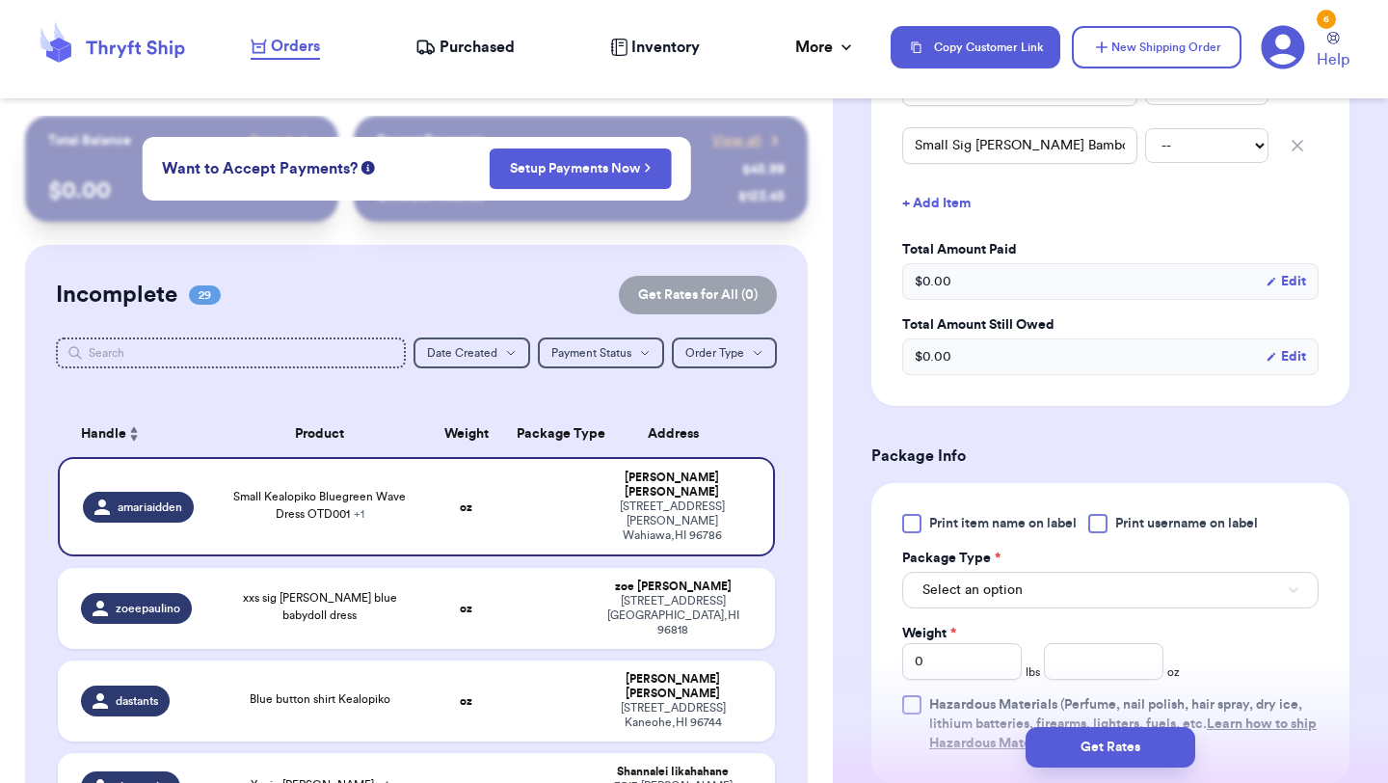
scroll to position [663, 0]
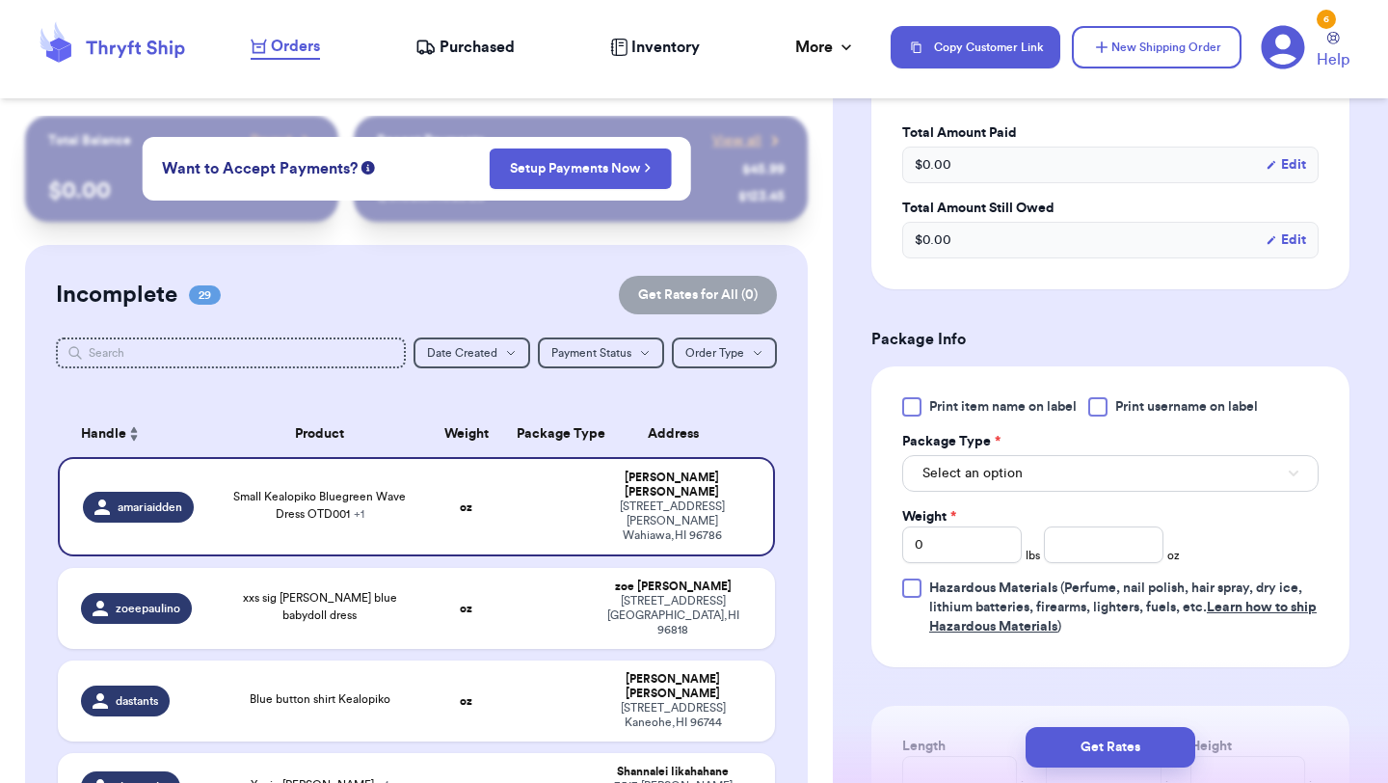
click at [919, 405] on div at bounding box center [911, 406] width 19 height 19
click at [0, 0] on input "Print item name on label" at bounding box center [0, 0] width 0 height 0
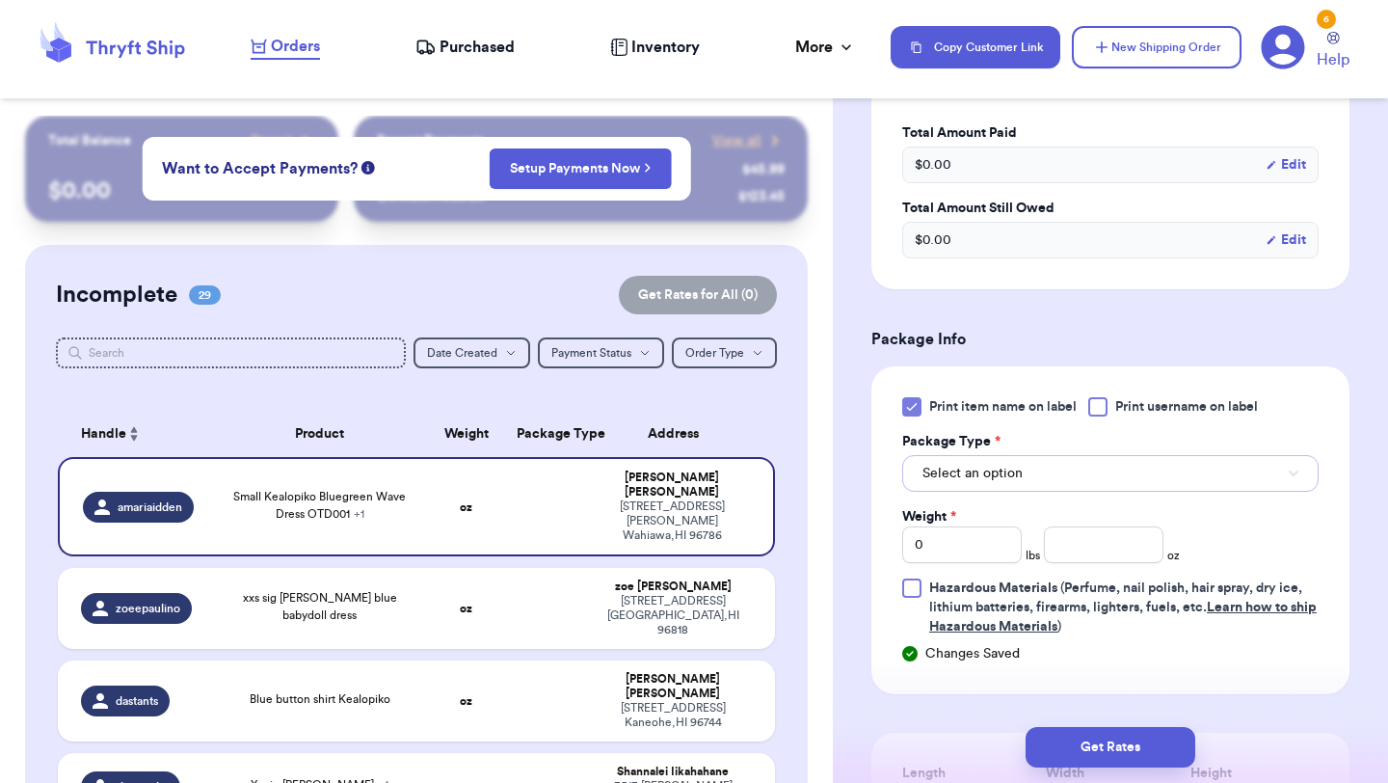
click at [965, 464] on span "Select an option" at bounding box center [973, 473] width 100 height 19
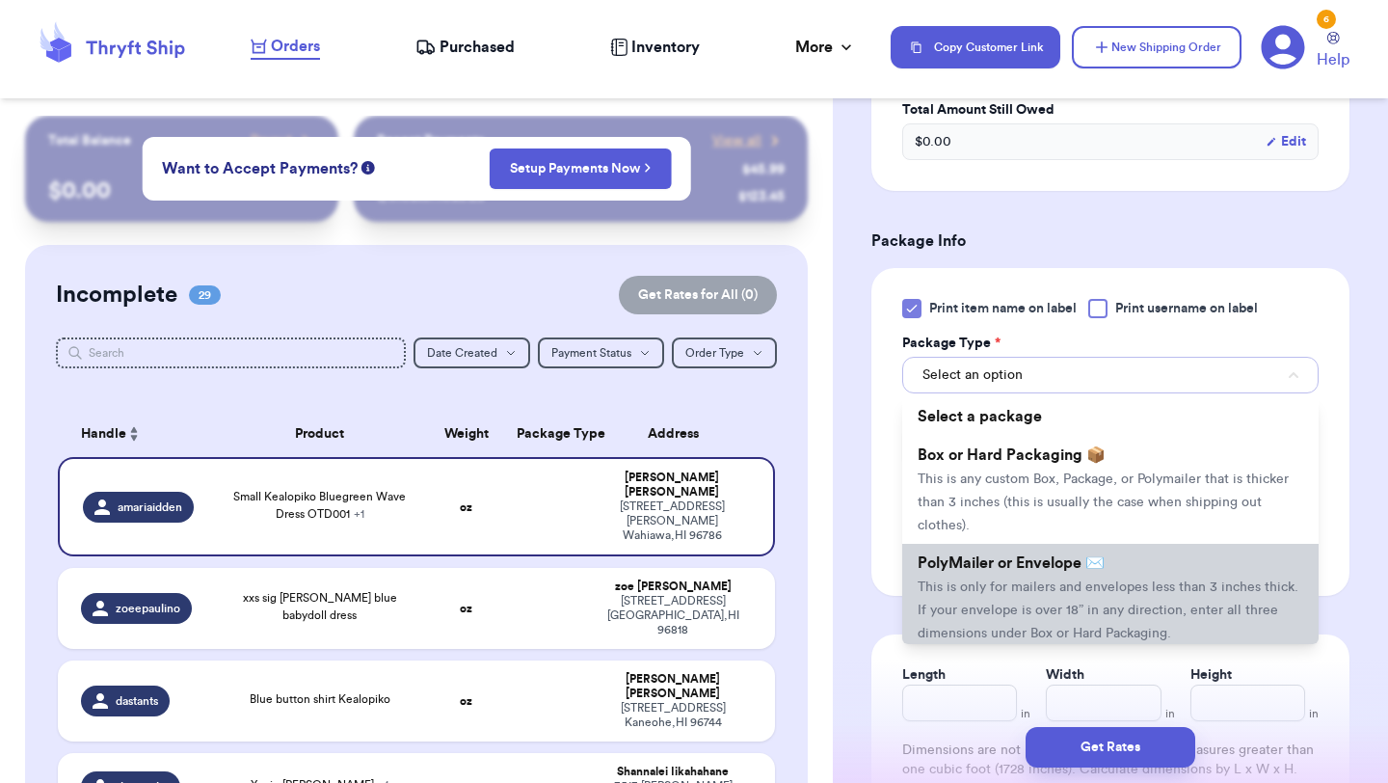
scroll to position [774, 0]
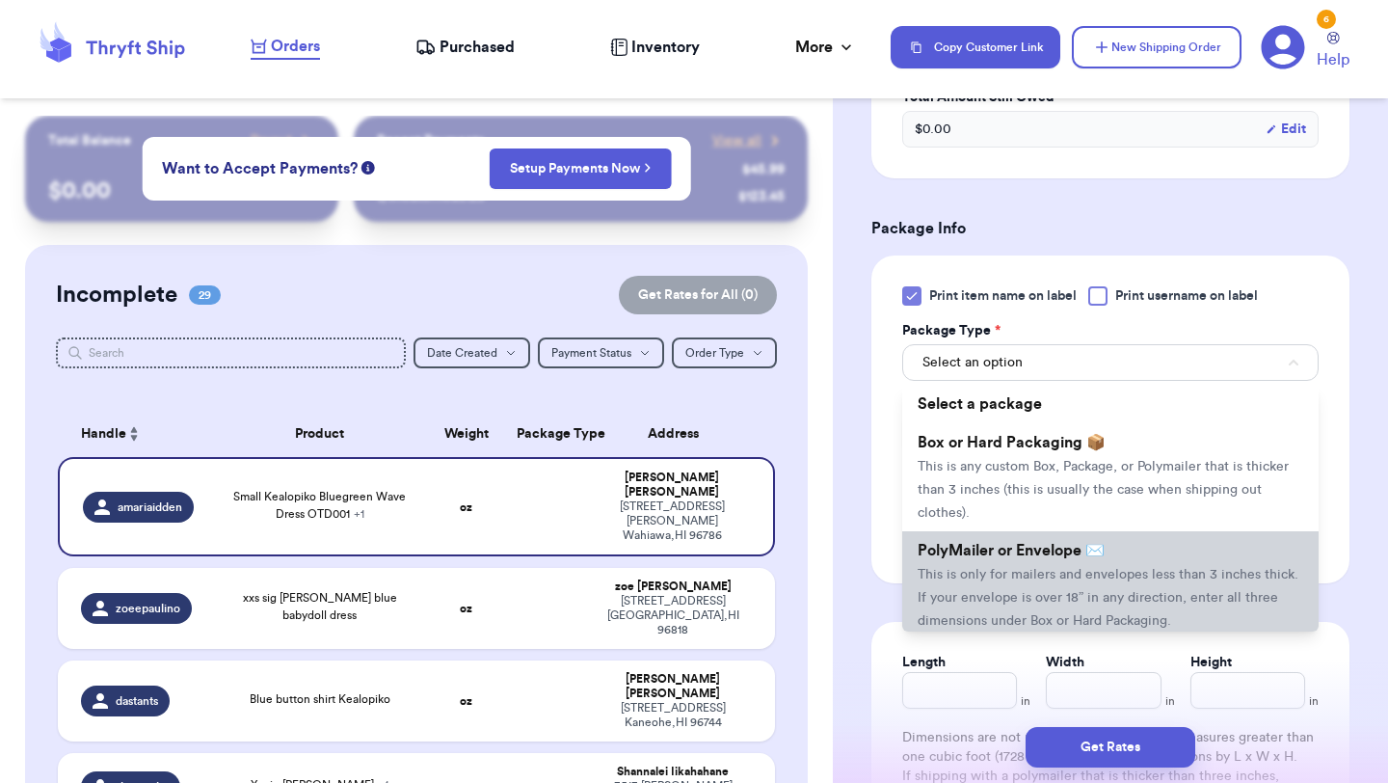
click at [951, 575] on span "This is only for mailers and envelopes less than 3 inches thick. If your envelo…" at bounding box center [1108, 598] width 381 height 60
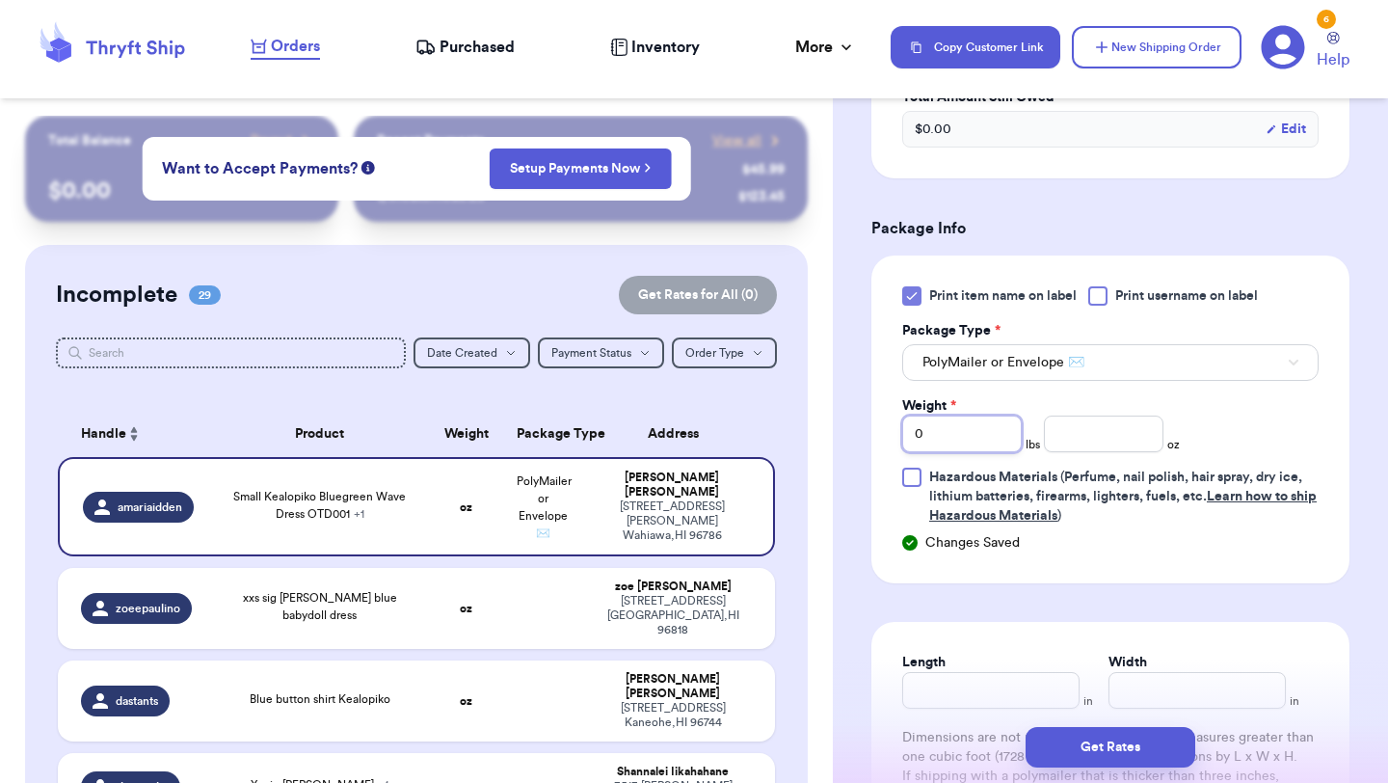
click at [955, 434] on input "0" at bounding box center [962, 434] width 120 height 37
type input "01"
click at [1133, 440] on input "number" at bounding box center [1104, 434] width 120 height 37
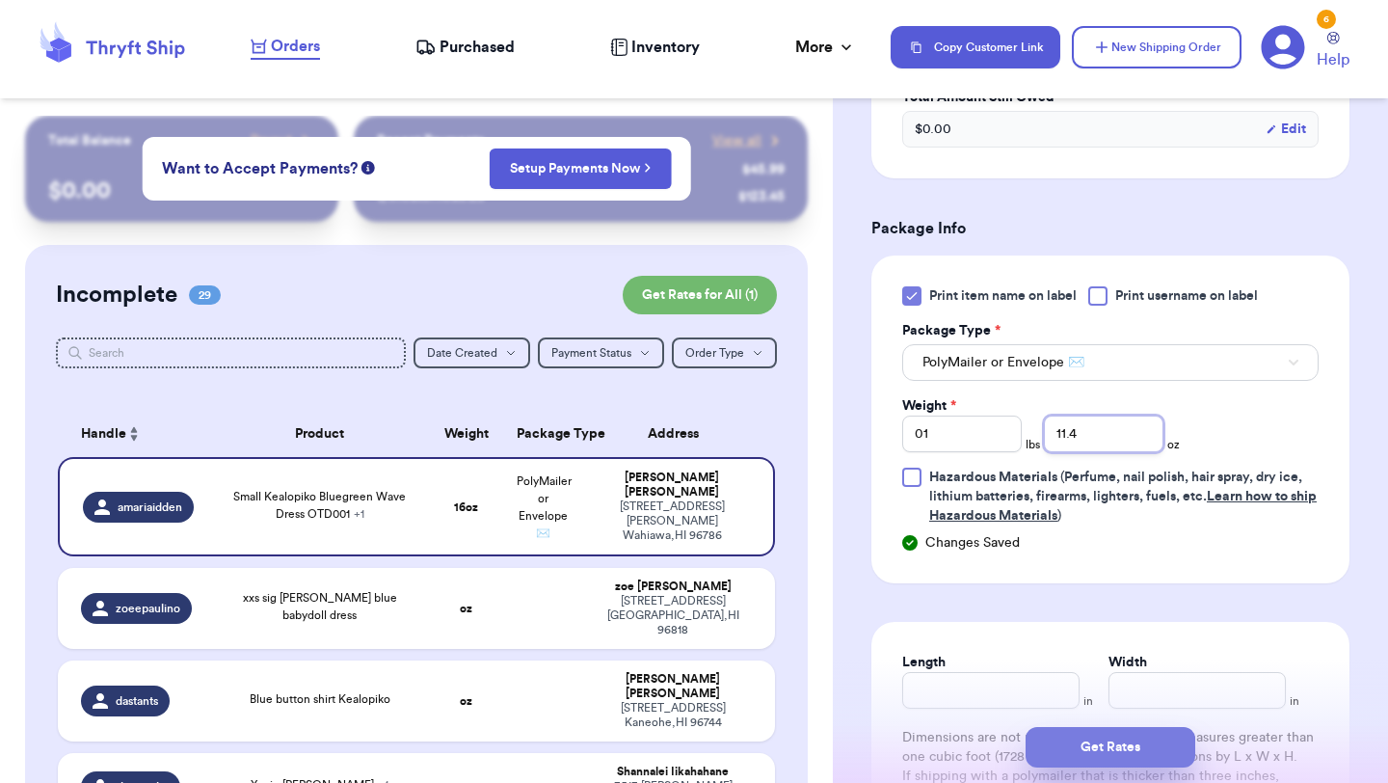
type input "11.4"
click at [1107, 753] on button "Get Rates" at bounding box center [1111, 747] width 170 height 40
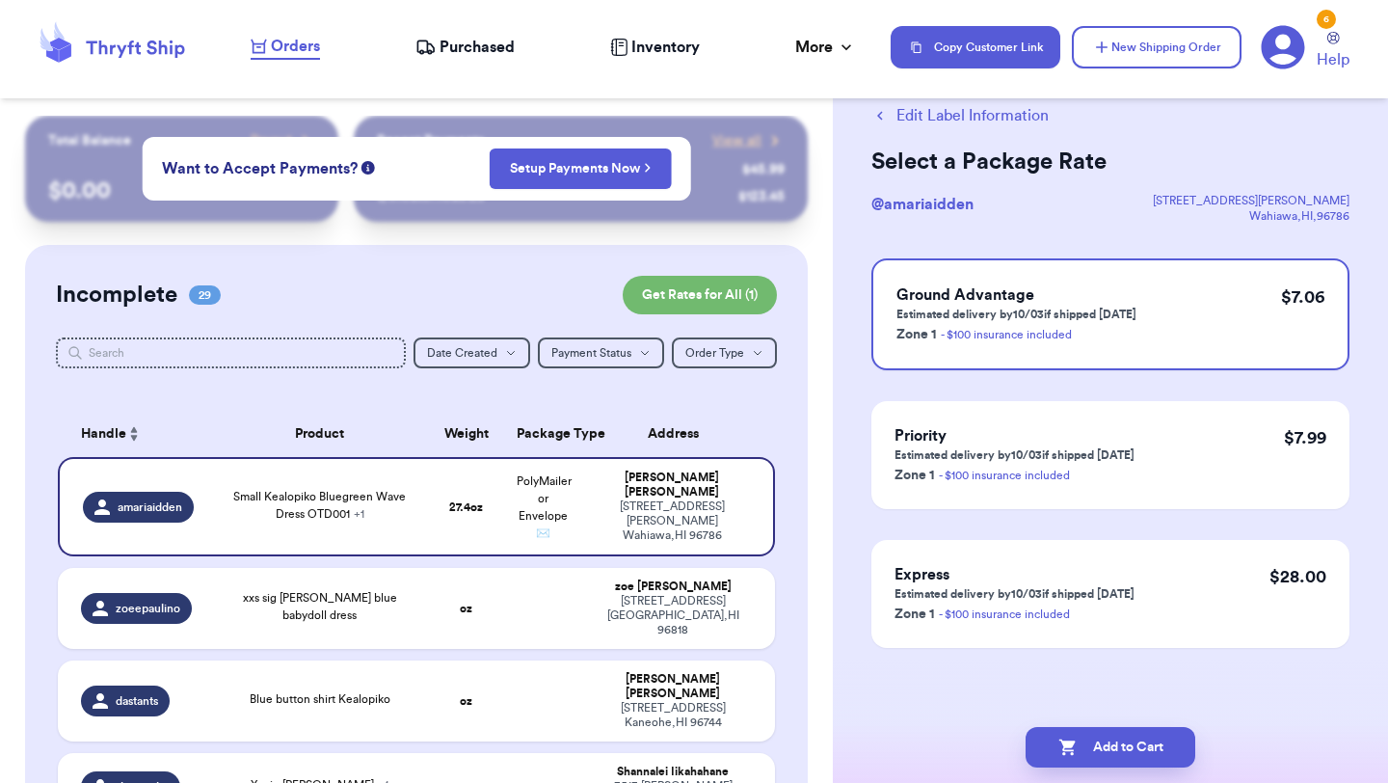
scroll to position [0, 0]
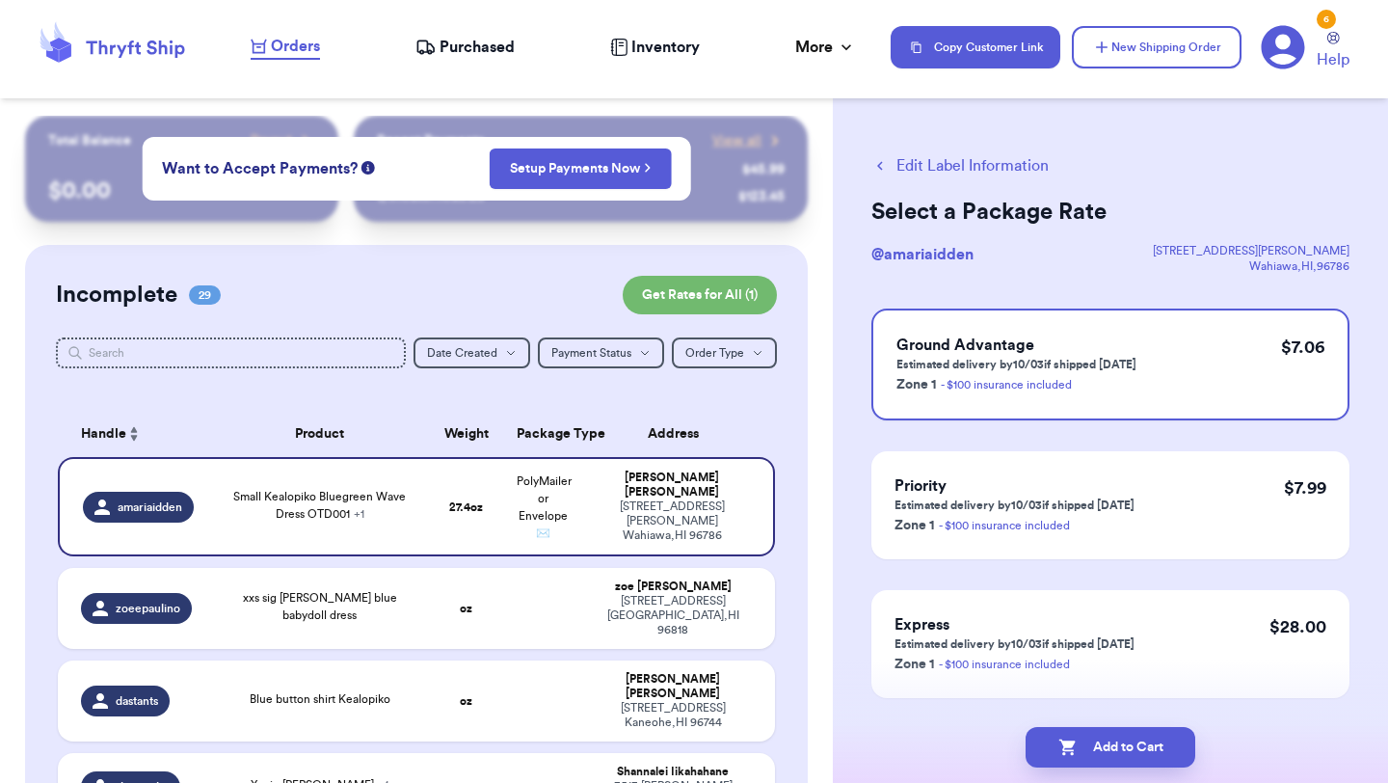
click at [1107, 753] on button "Add to Cart" at bounding box center [1111, 747] width 170 height 40
checkbox input "true"
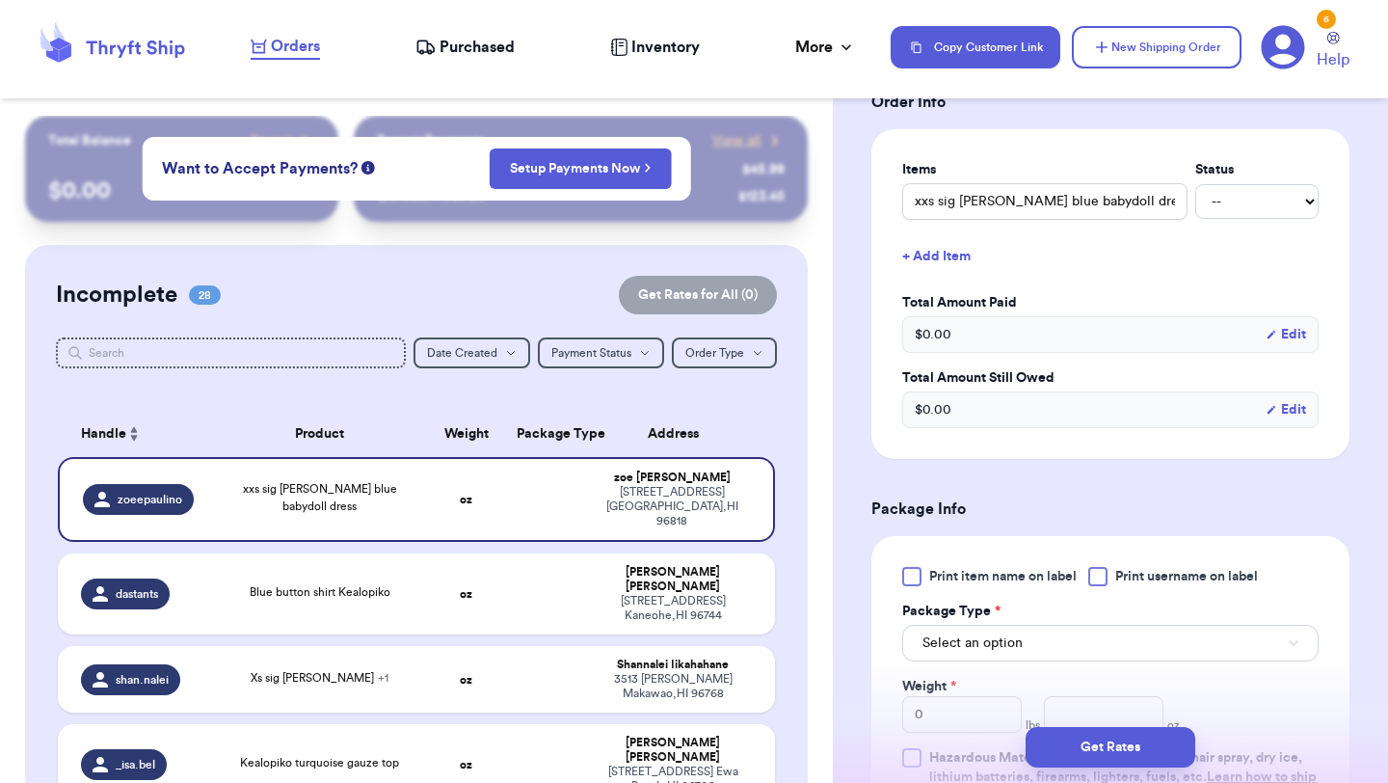
scroll to position [458, 0]
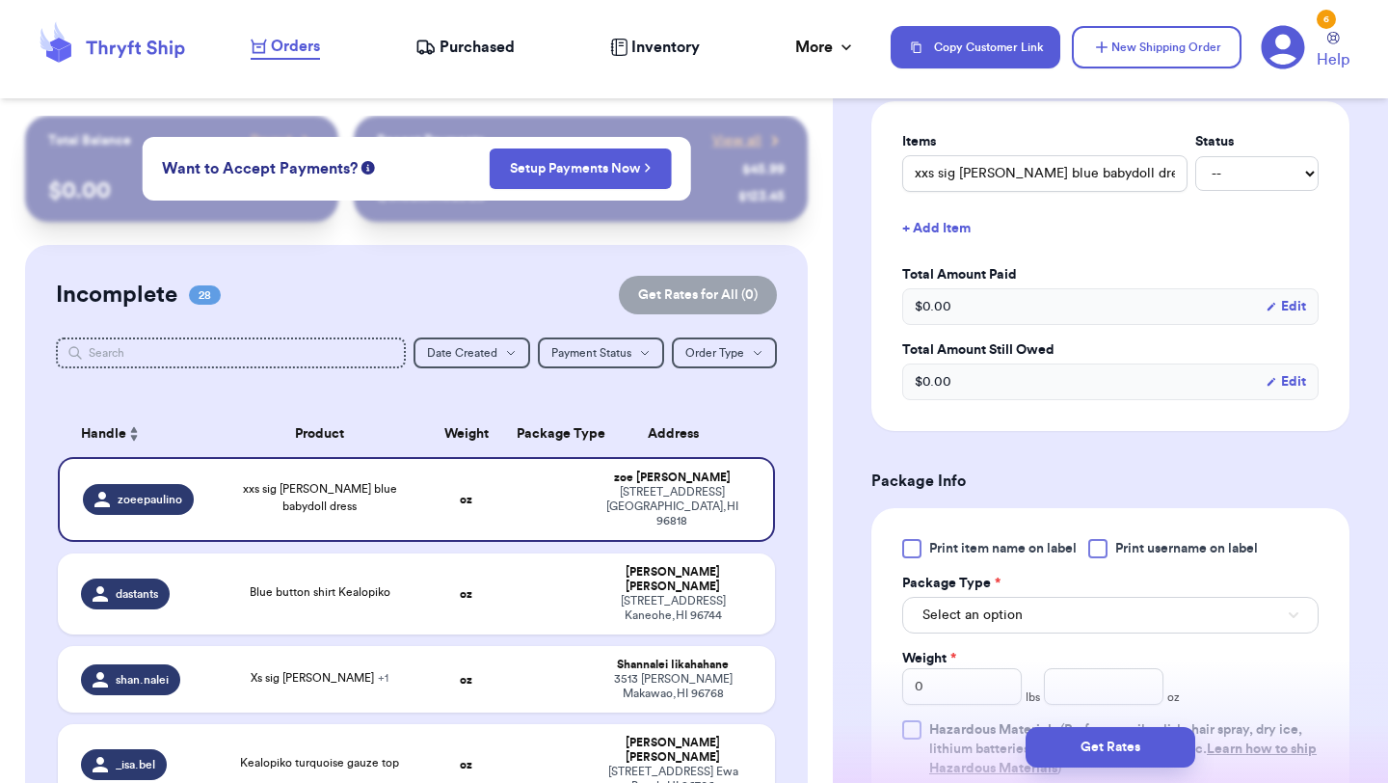
click at [922, 555] on label "Print item name on label" at bounding box center [989, 548] width 175 height 19
click at [0, 0] on input "Print item name on label" at bounding box center [0, 0] width 0 height 0
click at [941, 622] on span "Select an option" at bounding box center [973, 614] width 100 height 19
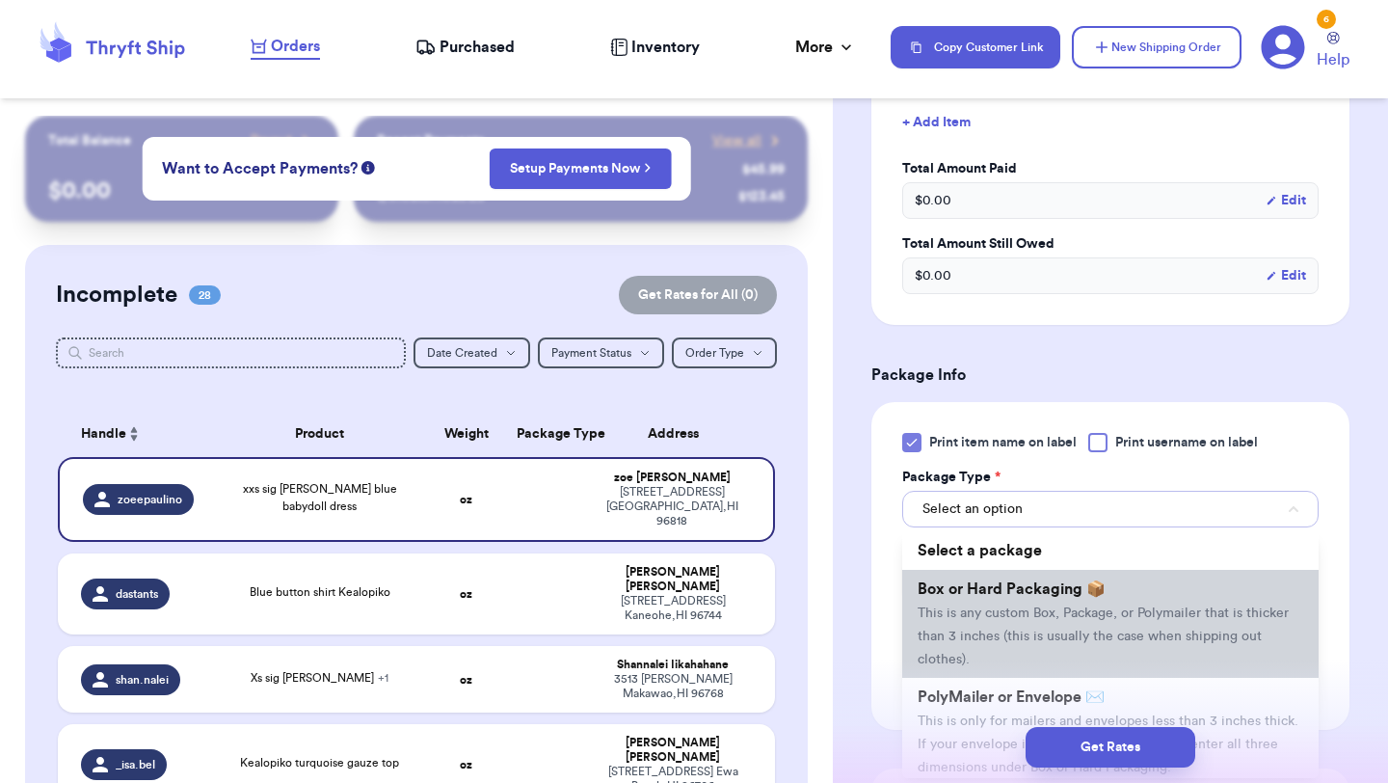
scroll to position [52, 0]
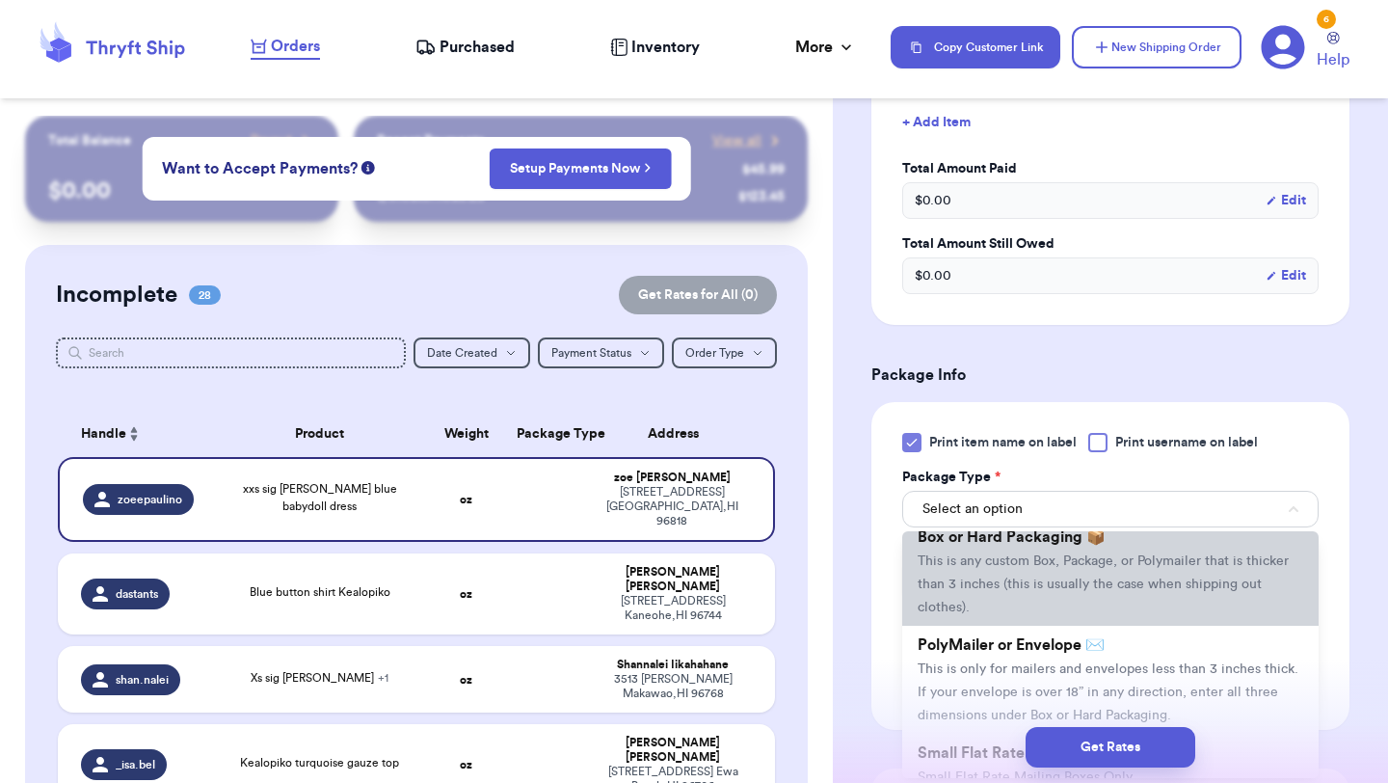
click at [960, 674] on span "This is only for mailers and envelopes less than 3 inches thick. If your envelo…" at bounding box center [1108, 692] width 381 height 60
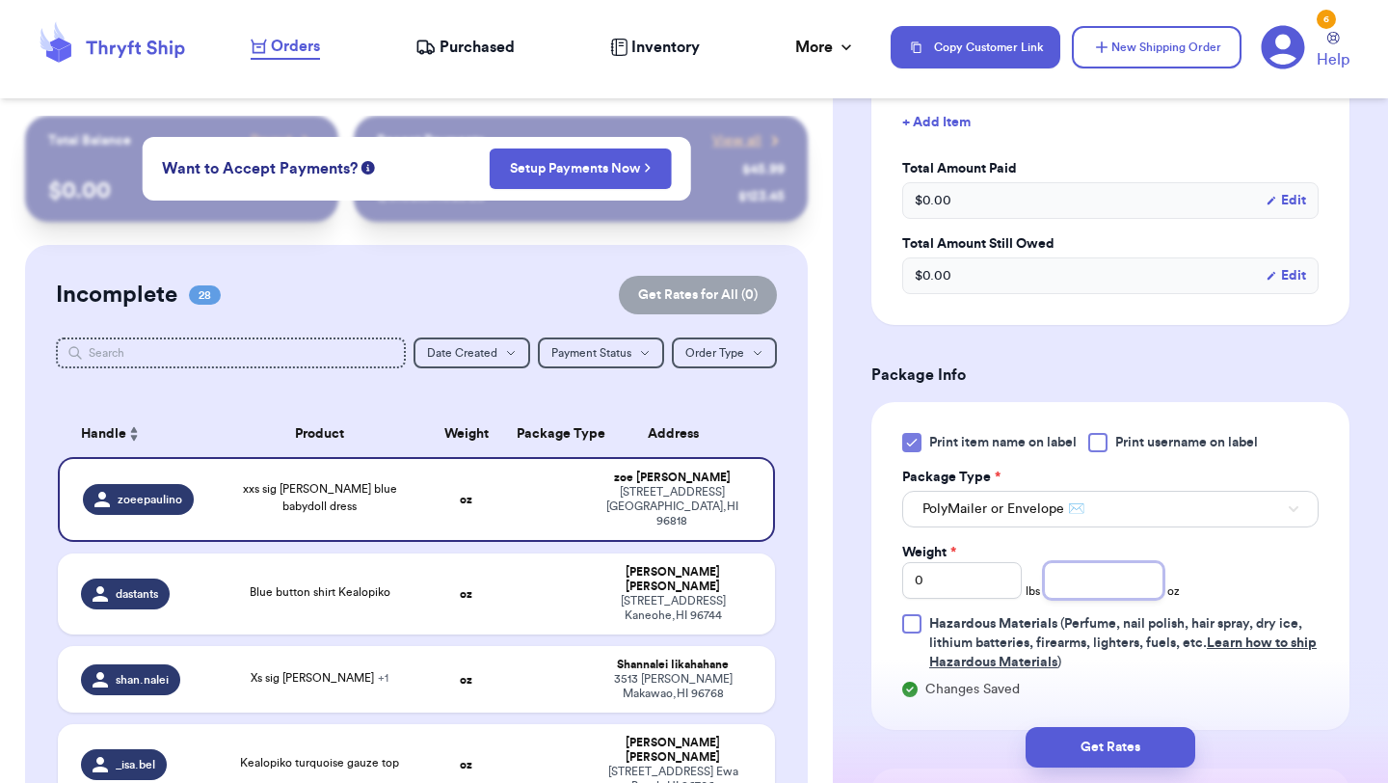
click at [1076, 568] on input "number" at bounding box center [1104, 580] width 120 height 37
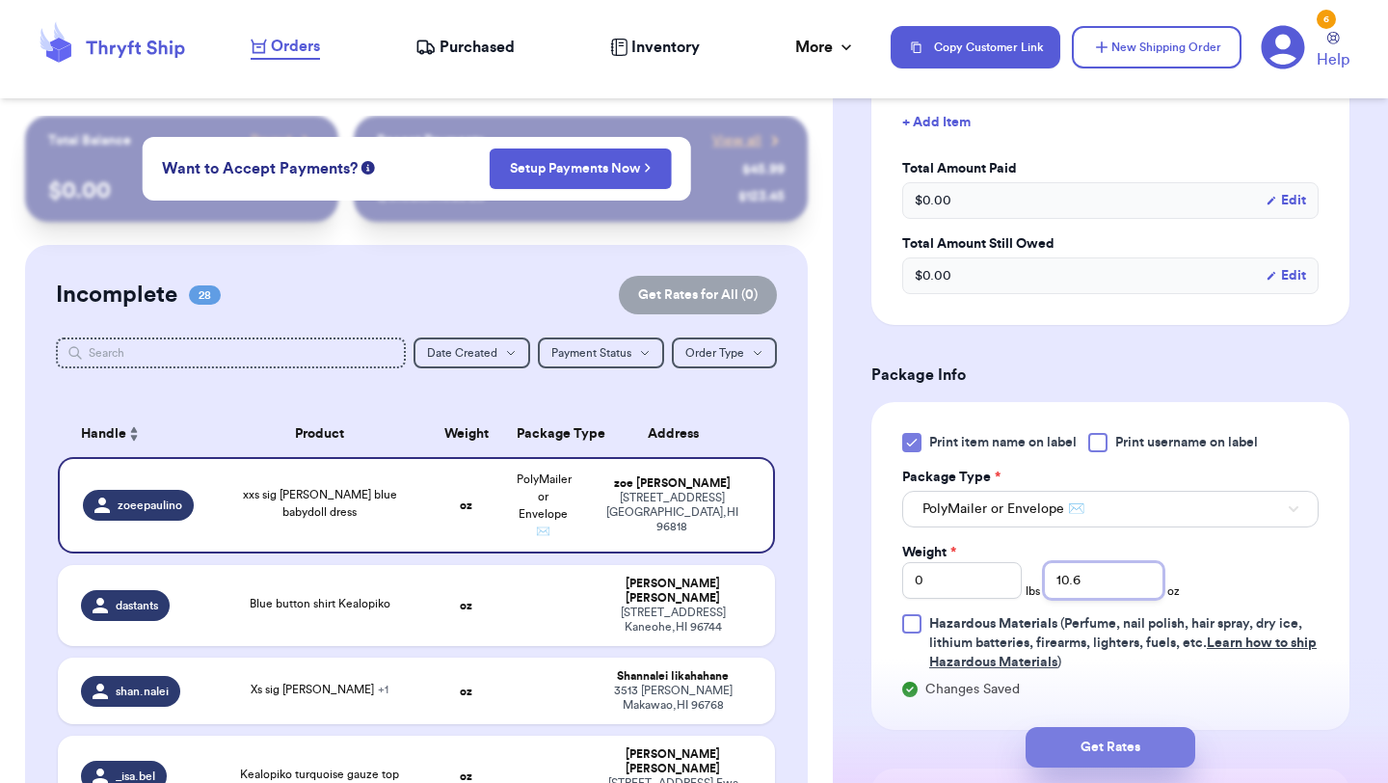
type input "10.6"
click at [1081, 735] on button "Get Rates" at bounding box center [1111, 747] width 170 height 40
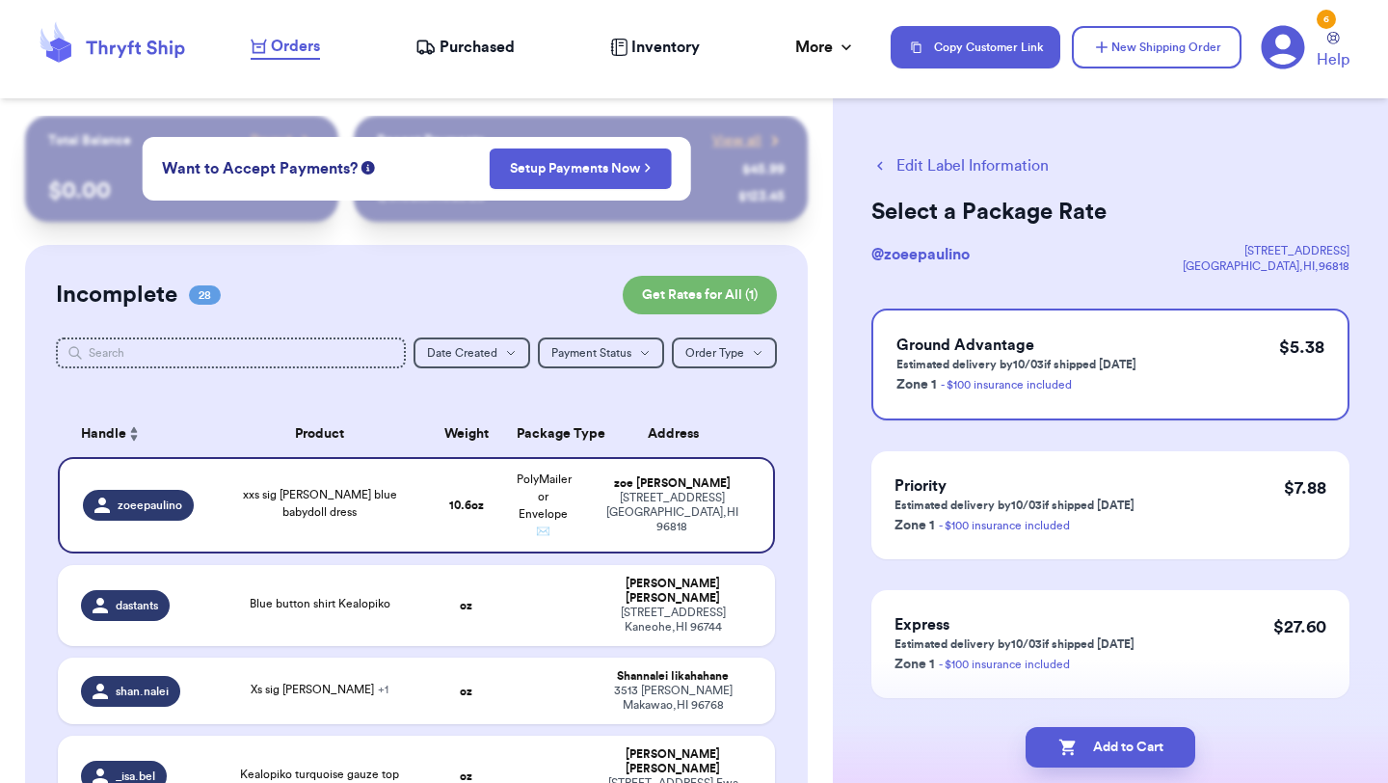
click at [1081, 735] on button "Add to Cart" at bounding box center [1111, 747] width 170 height 40
checkbox input "true"
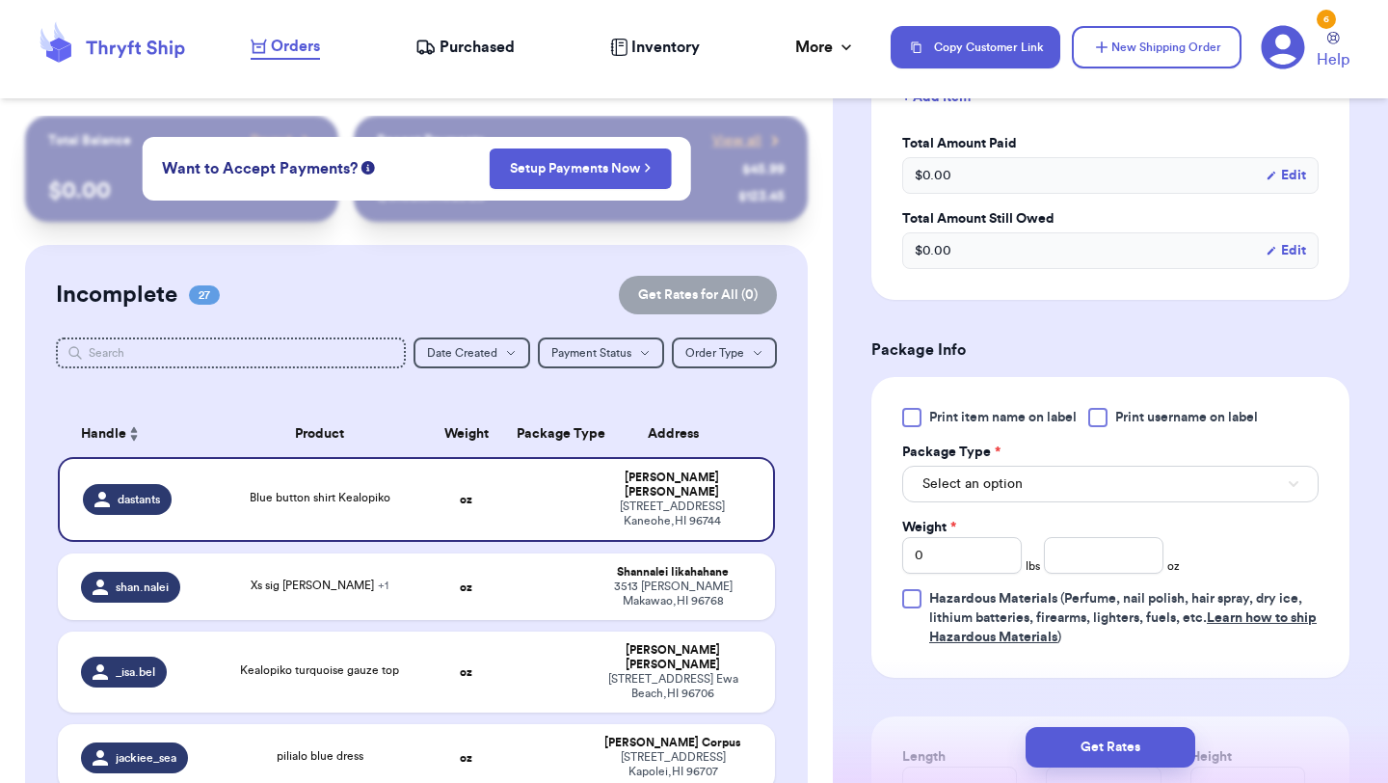
scroll to position [605, 0]
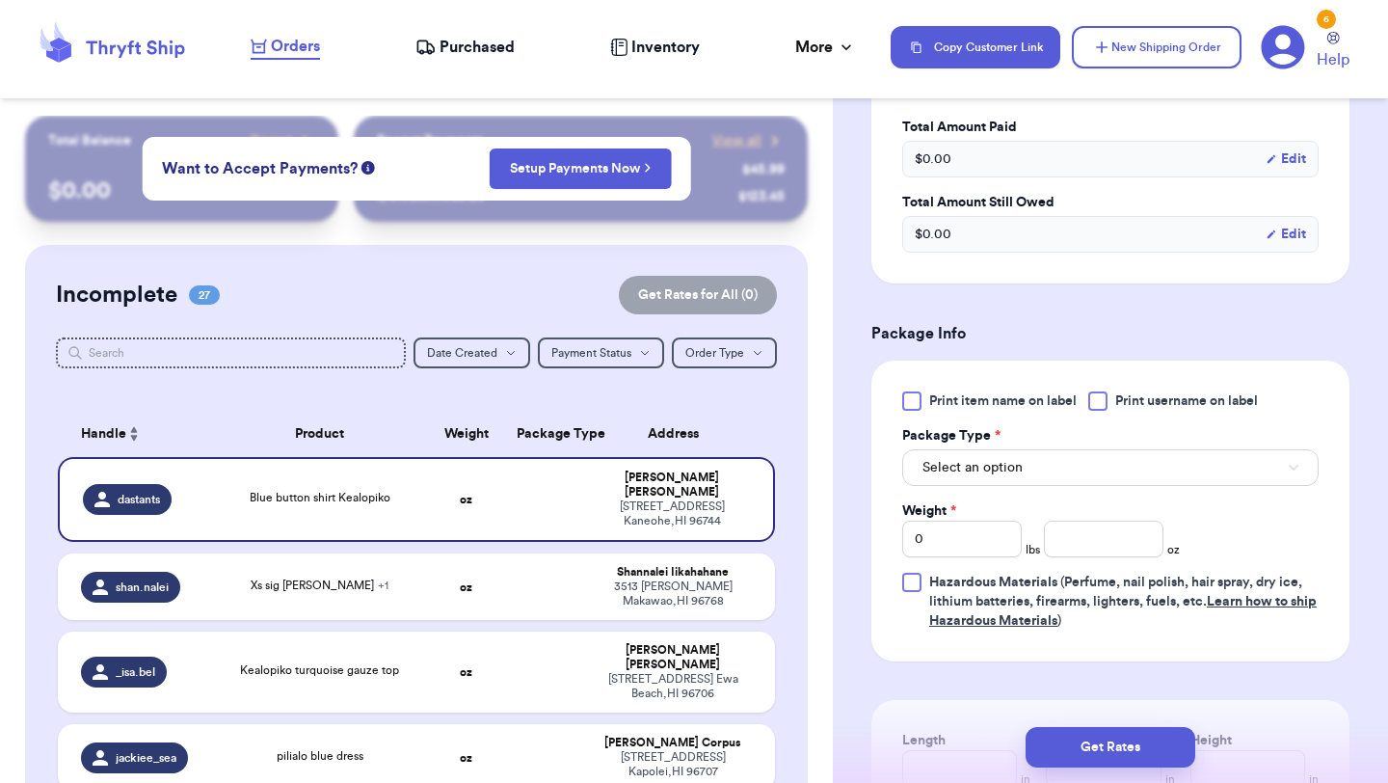
click at [915, 405] on div at bounding box center [911, 400] width 19 height 19
click at [0, 0] on input "Print item name on label" at bounding box center [0, 0] width 0 height 0
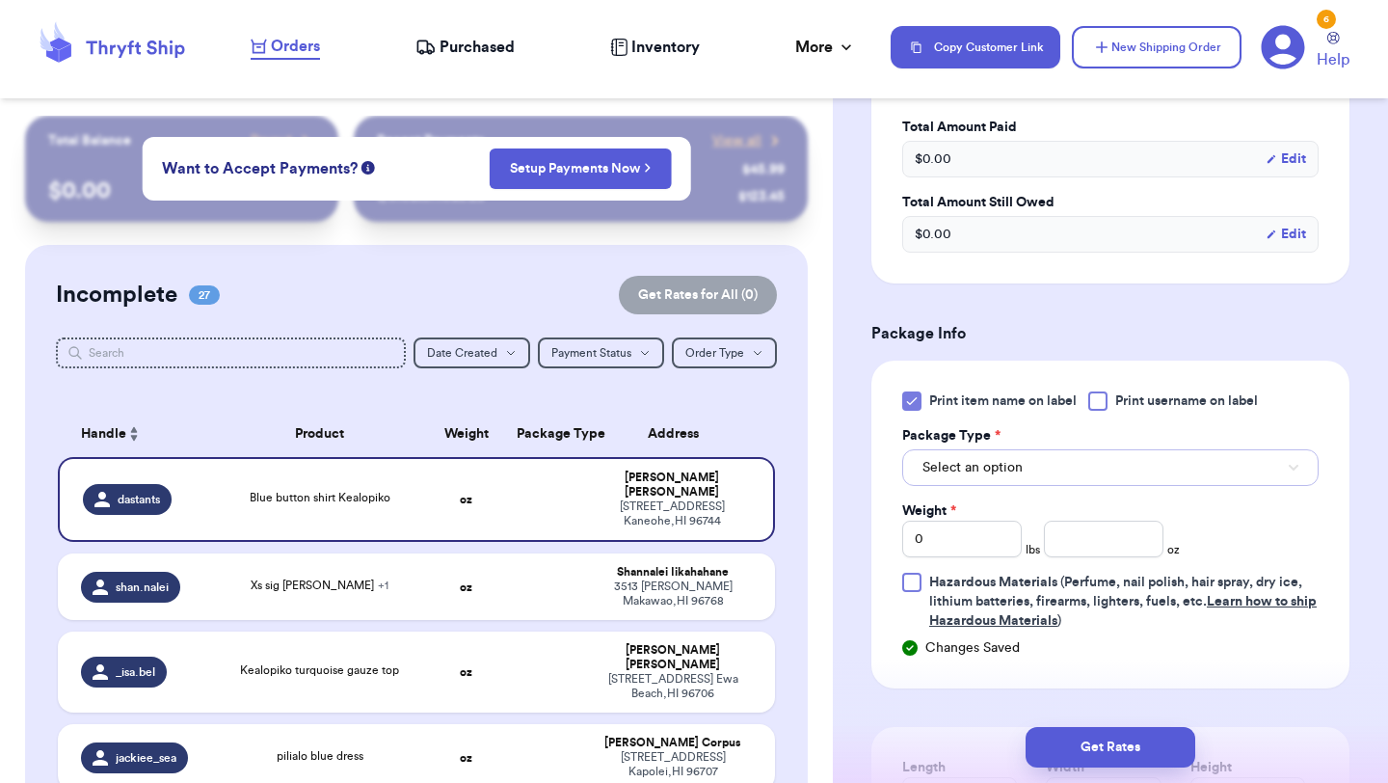
click at [963, 481] on button "Select an option" at bounding box center [1110, 467] width 416 height 37
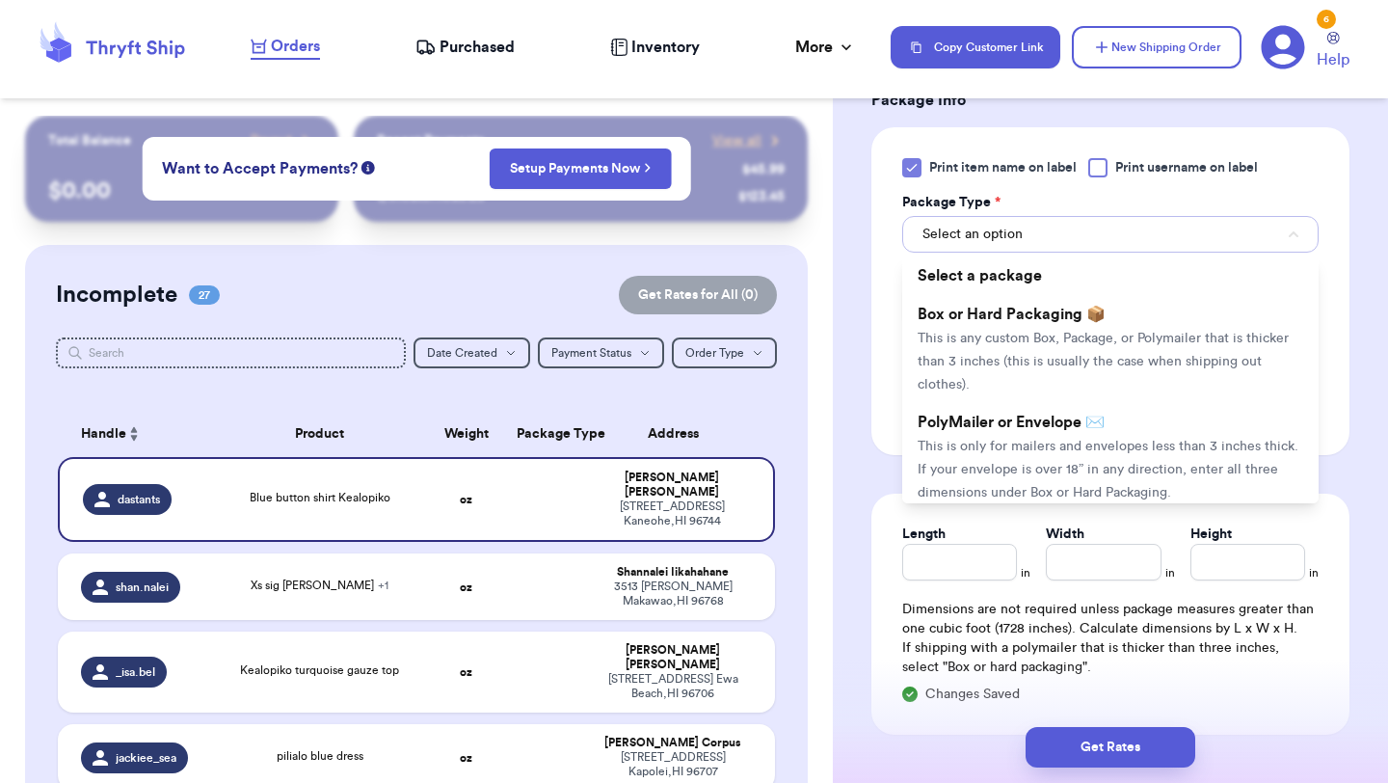
scroll to position [888, 0]
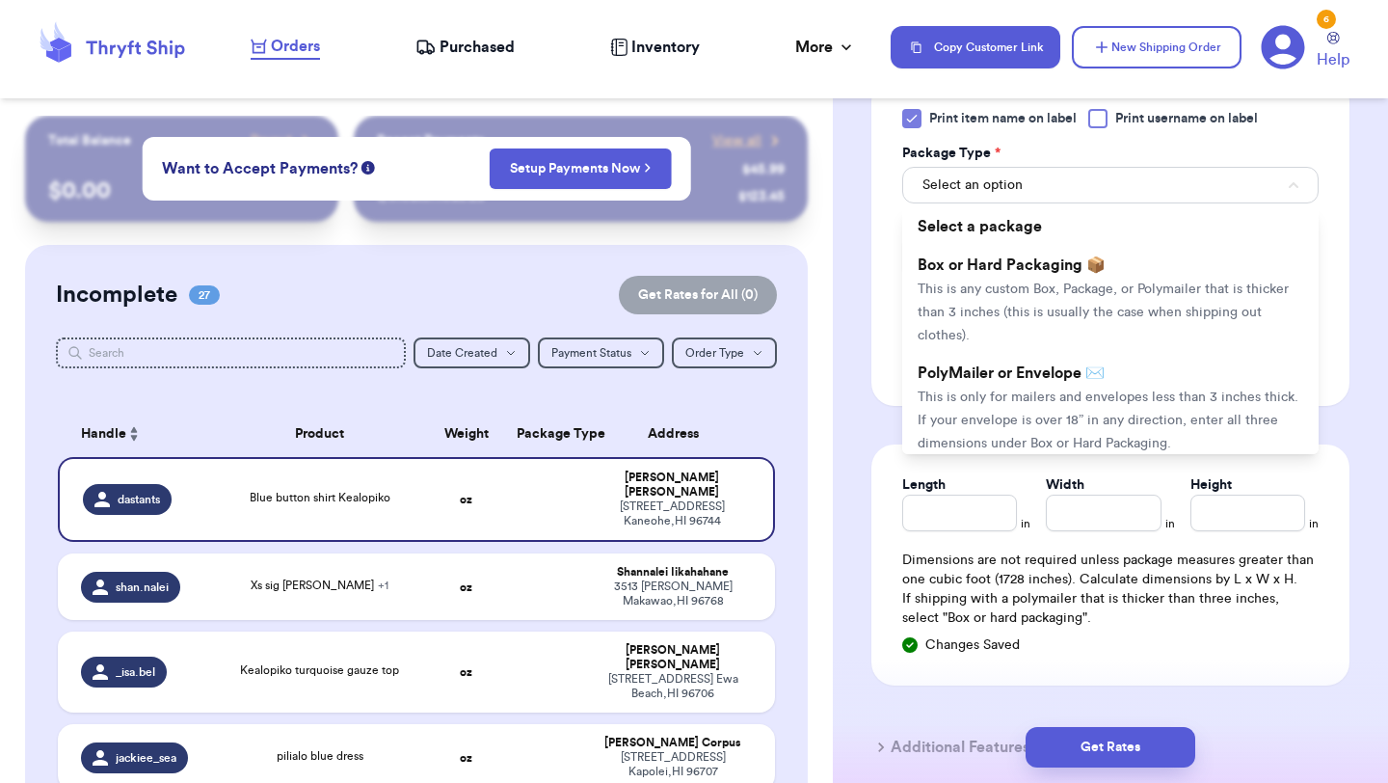
click at [963, 481] on div "Length" at bounding box center [959, 484] width 115 height 19
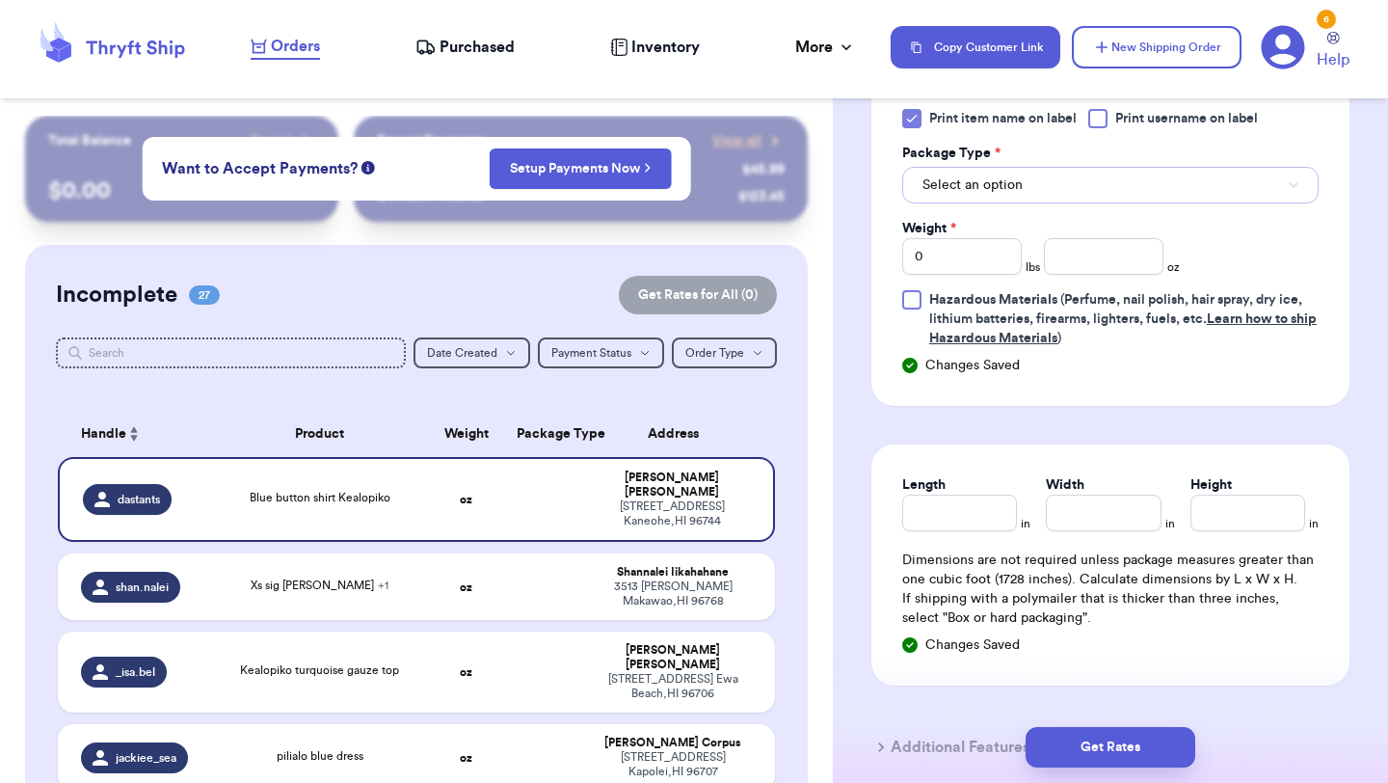
click at [998, 183] on span "Select an option" at bounding box center [973, 184] width 100 height 19
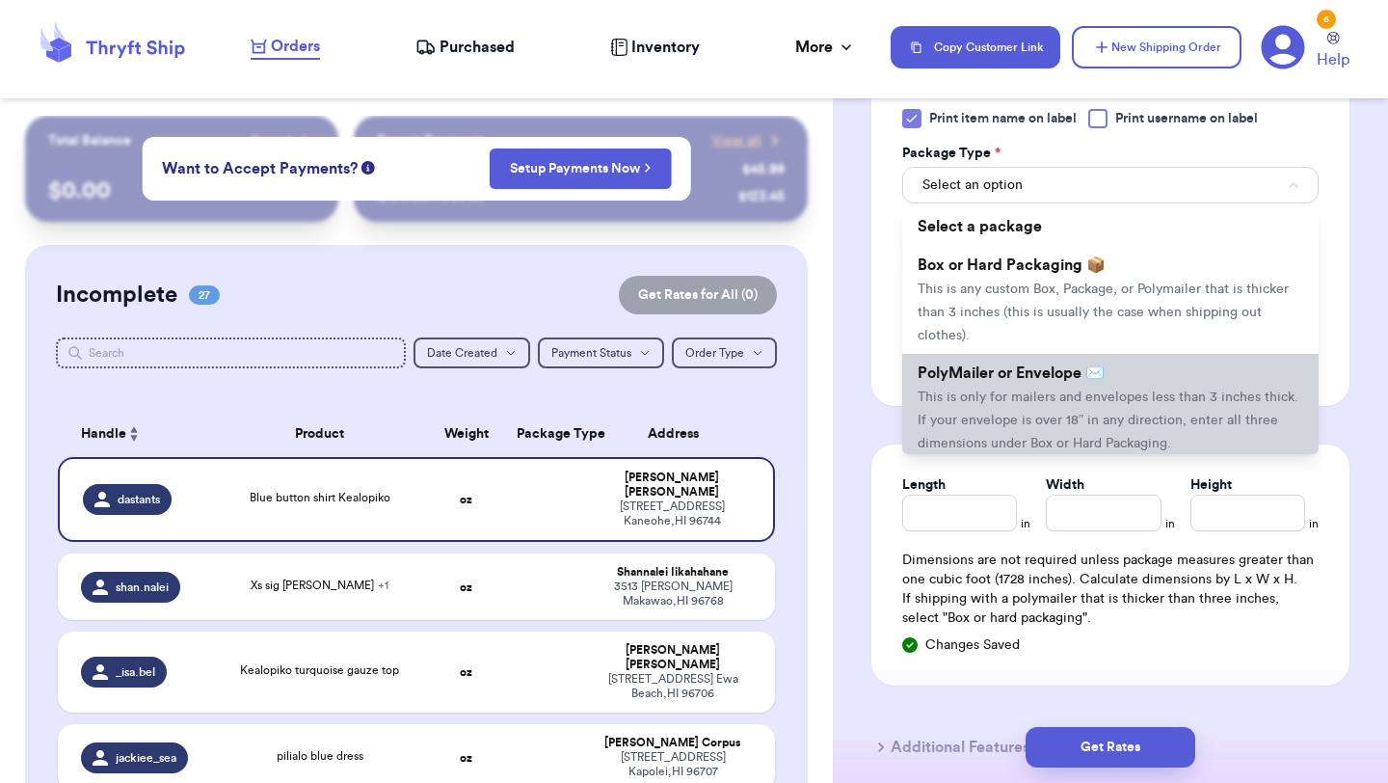
click at [977, 412] on li "PolyMailer or Envelope ✉️ This is only for mailers and envelopes less than 3 in…" at bounding box center [1110, 408] width 416 height 108
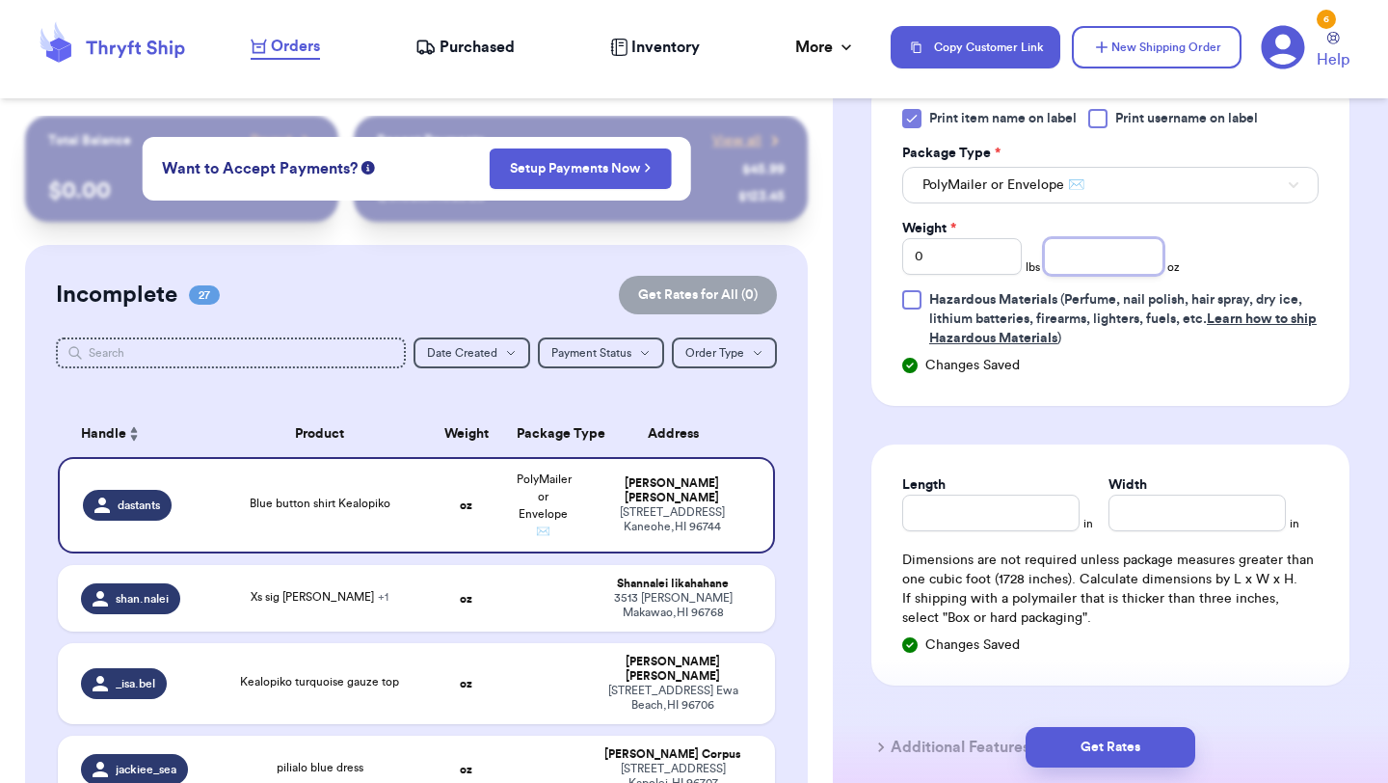
click at [1115, 274] on input "number" at bounding box center [1104, 256] width 120 height 37
type input "8"
click at [1112, 739] on button "Get Rates" at bounding box center [1111, 747] width 170 height 40
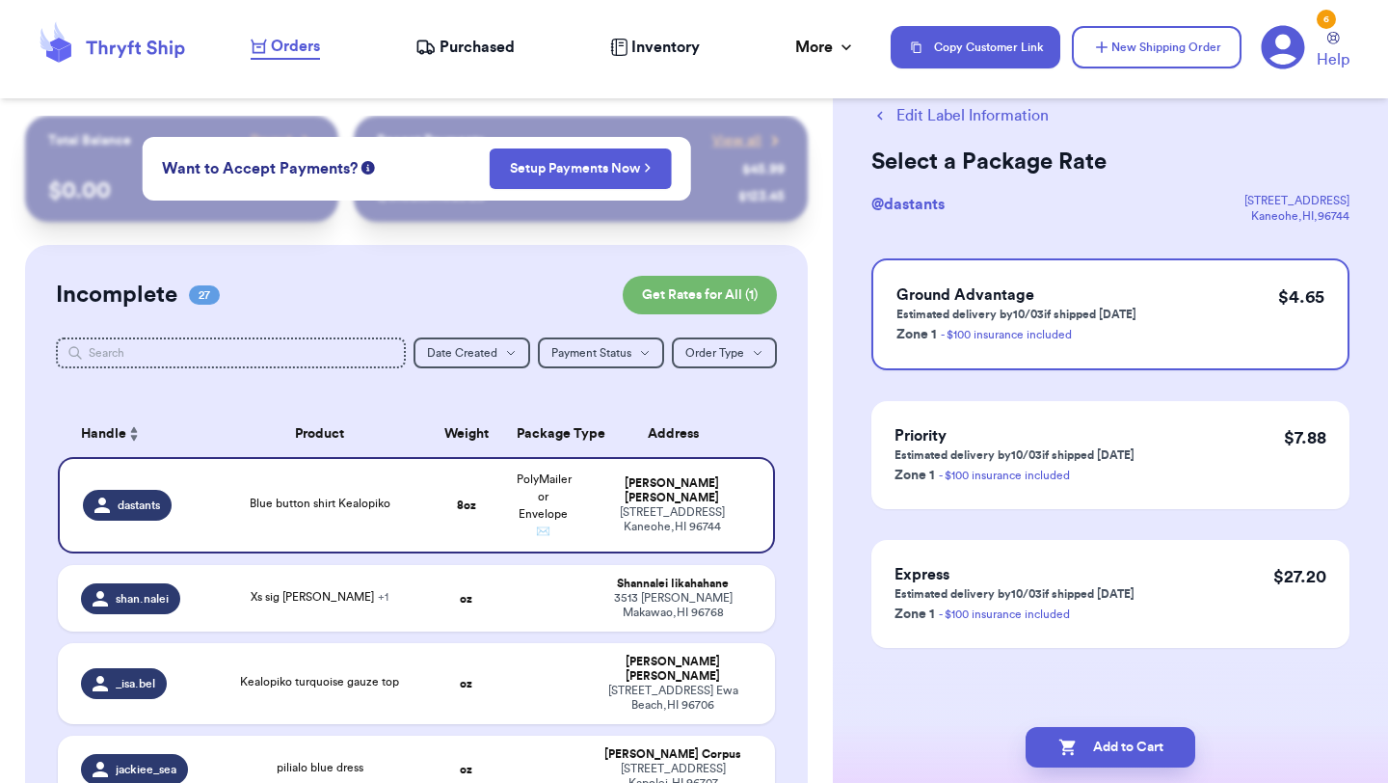
scroll to position [0, 0]
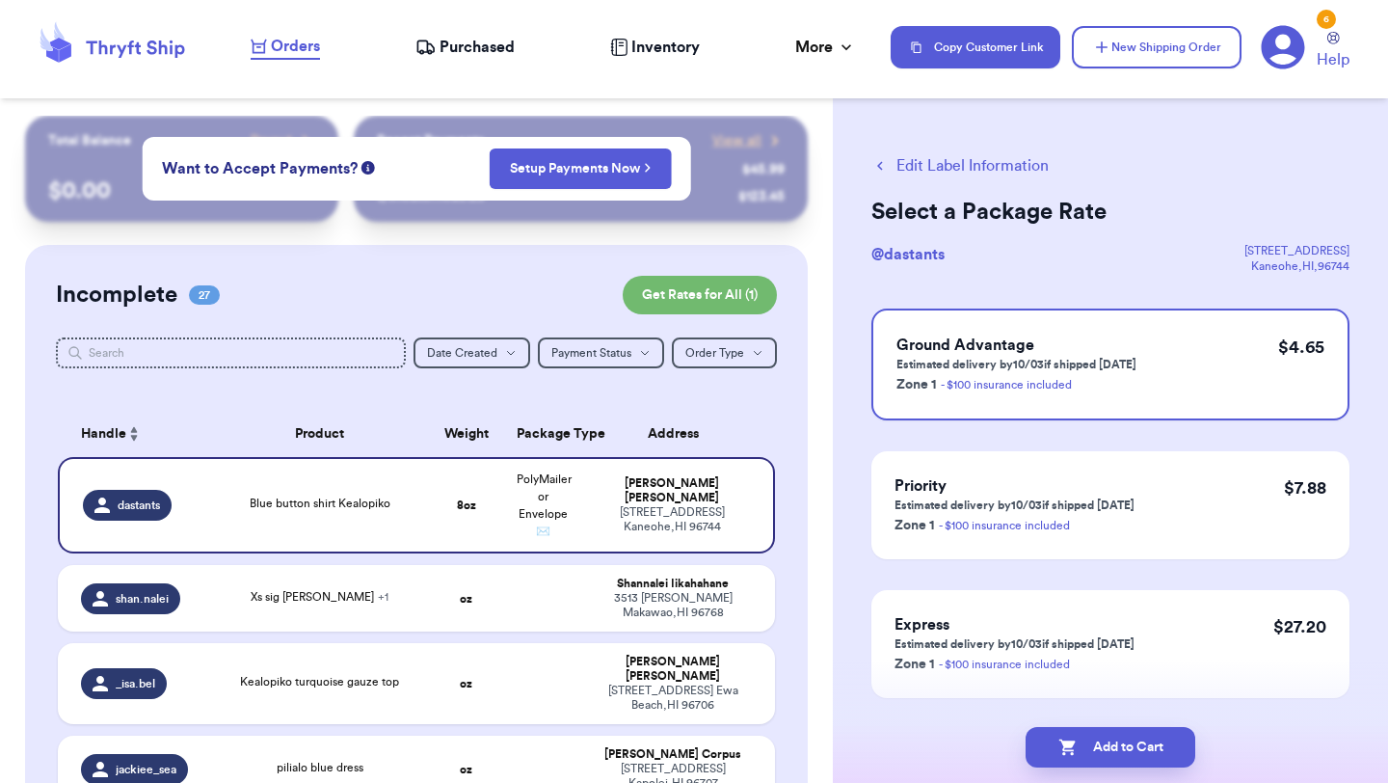
click at [1112, 739] on button "Add to Cart" at bounding box center [1111, 747] width 170 height 40
checkbox input "true"
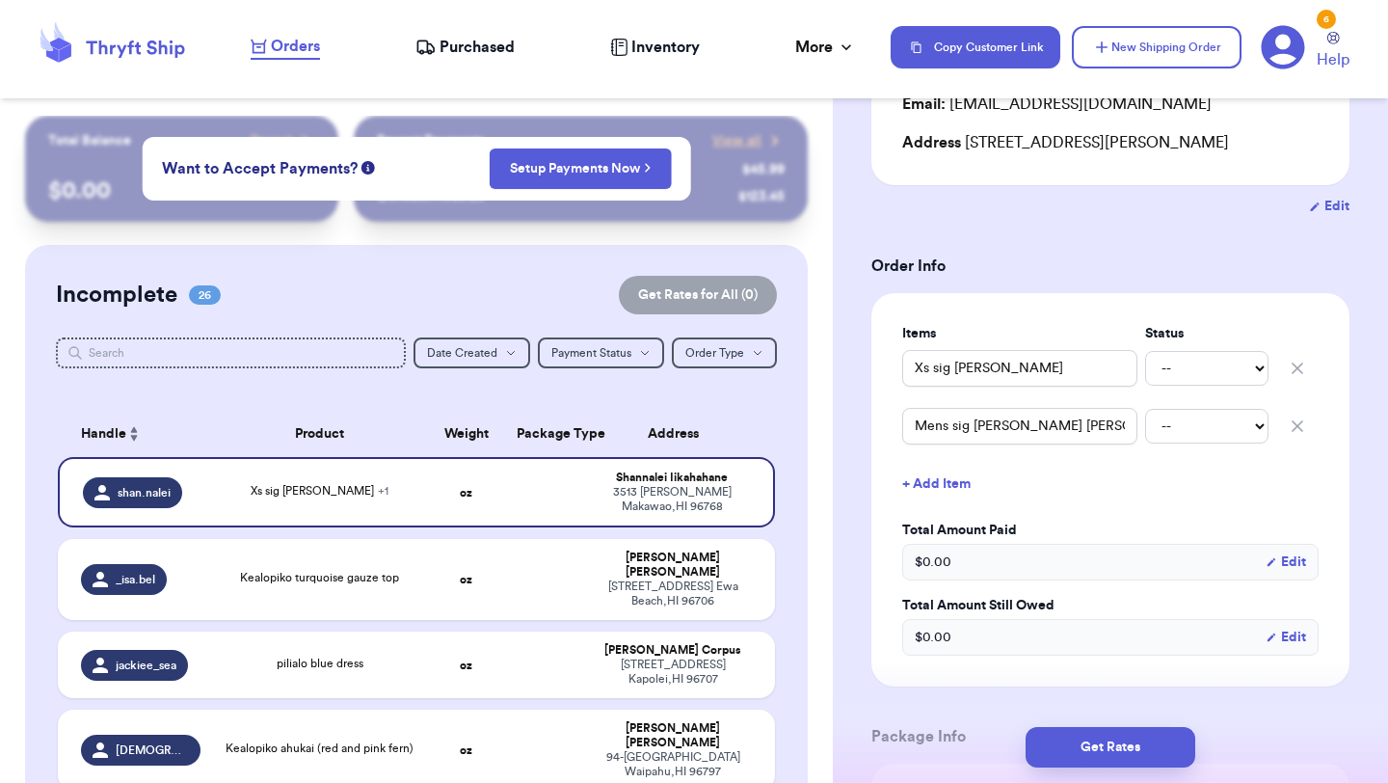
scroll to position [301, 0]
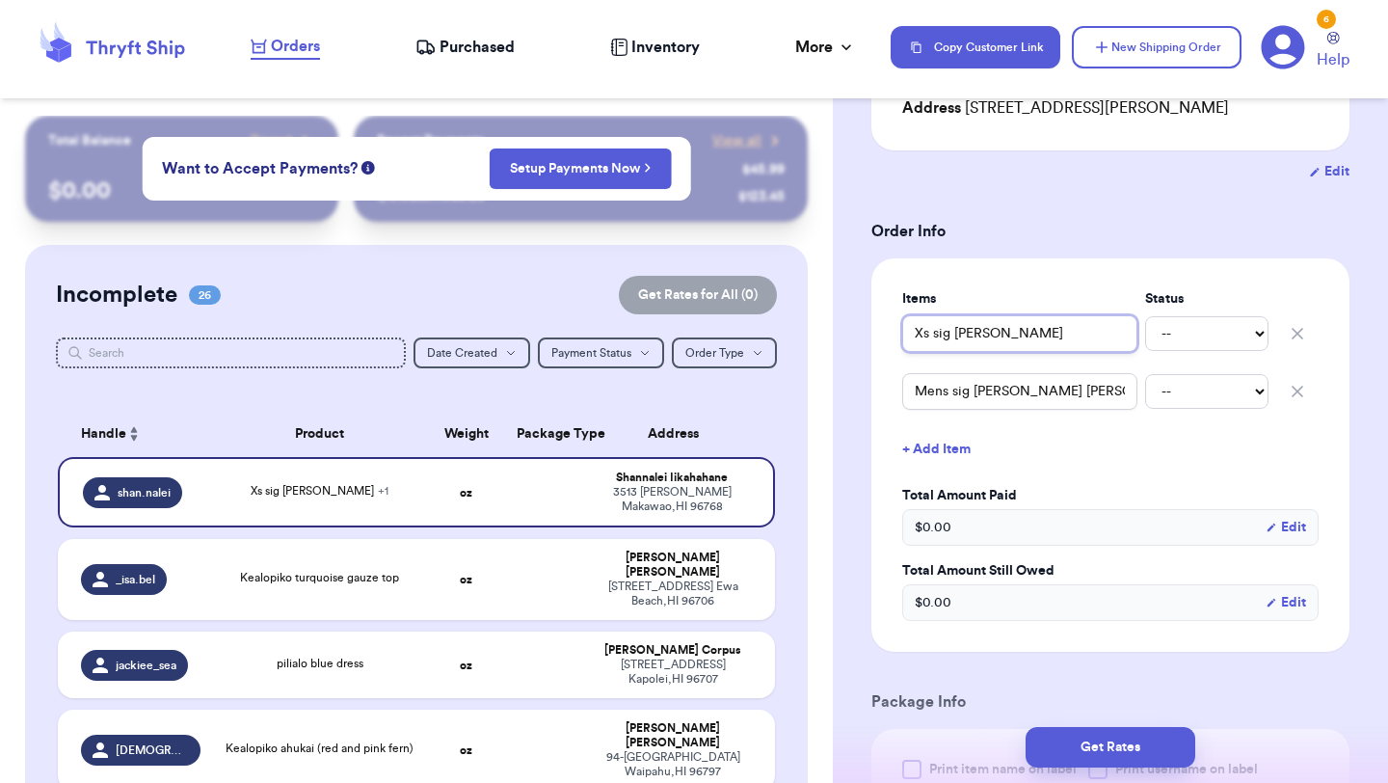
click at [915, 334] on input "Xs sig [PERSON_NAME]" at bounding box center [1019, 333] width 235 height 37
type input "(Xs sig [PERSON_NAME]"
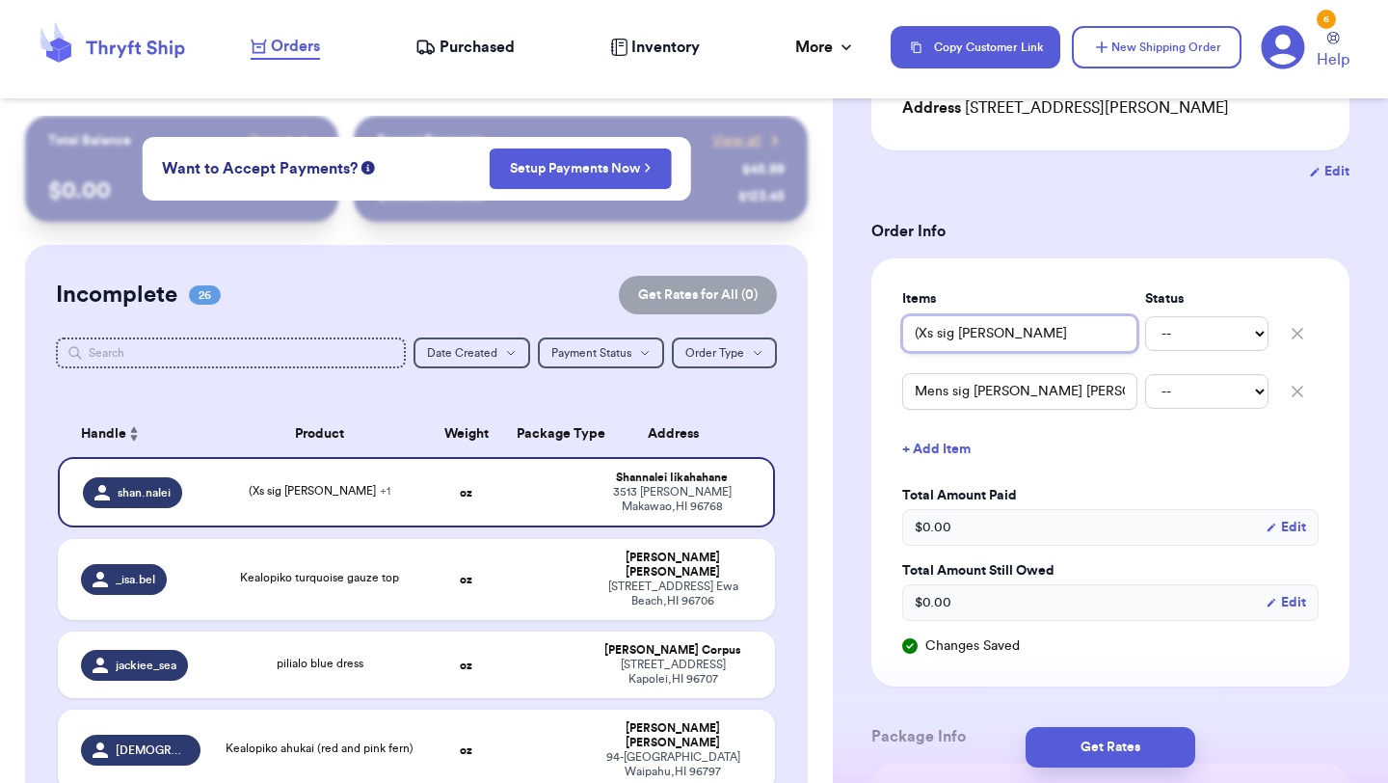
type input "(2Xs sig [PERSON_NAME]"
type input "(2)Xs sig [PERSON_NAME]"
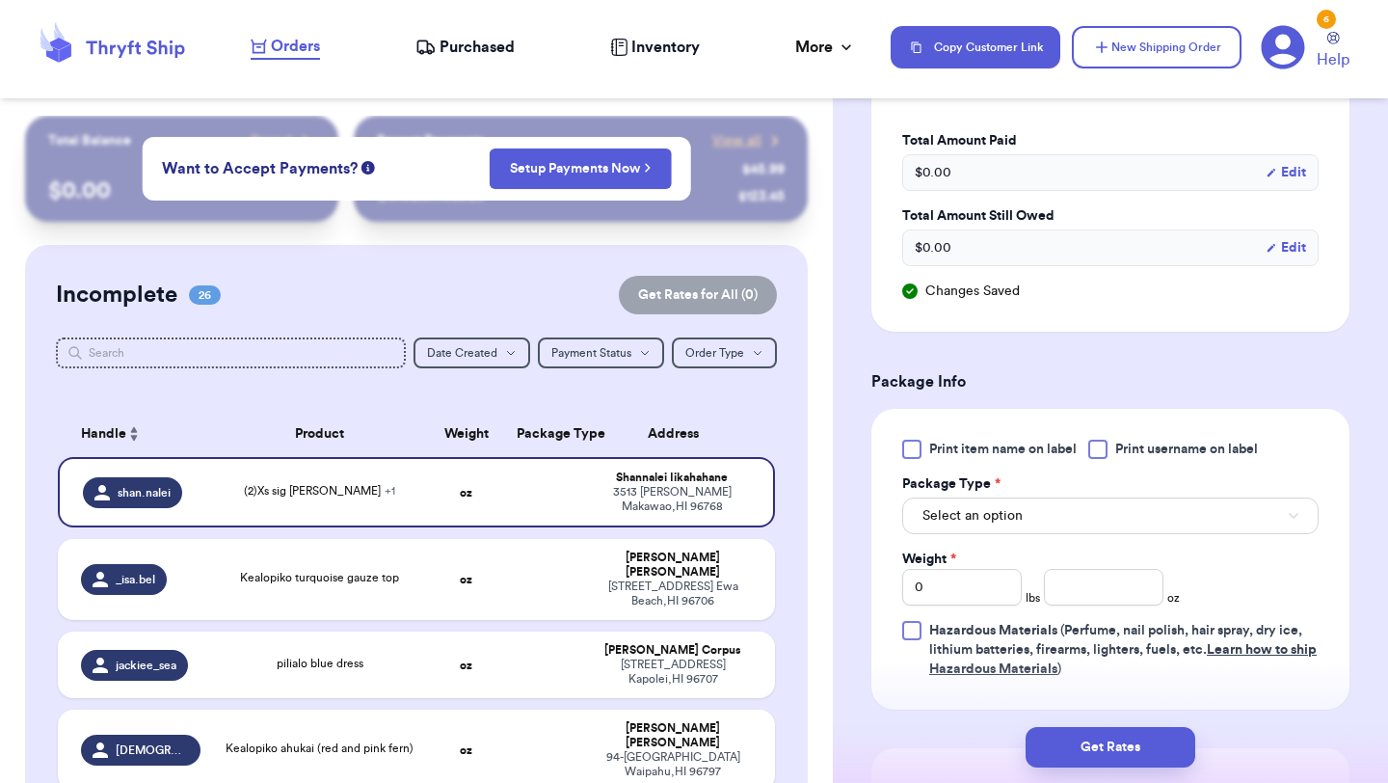
scroll to position [693, 0]
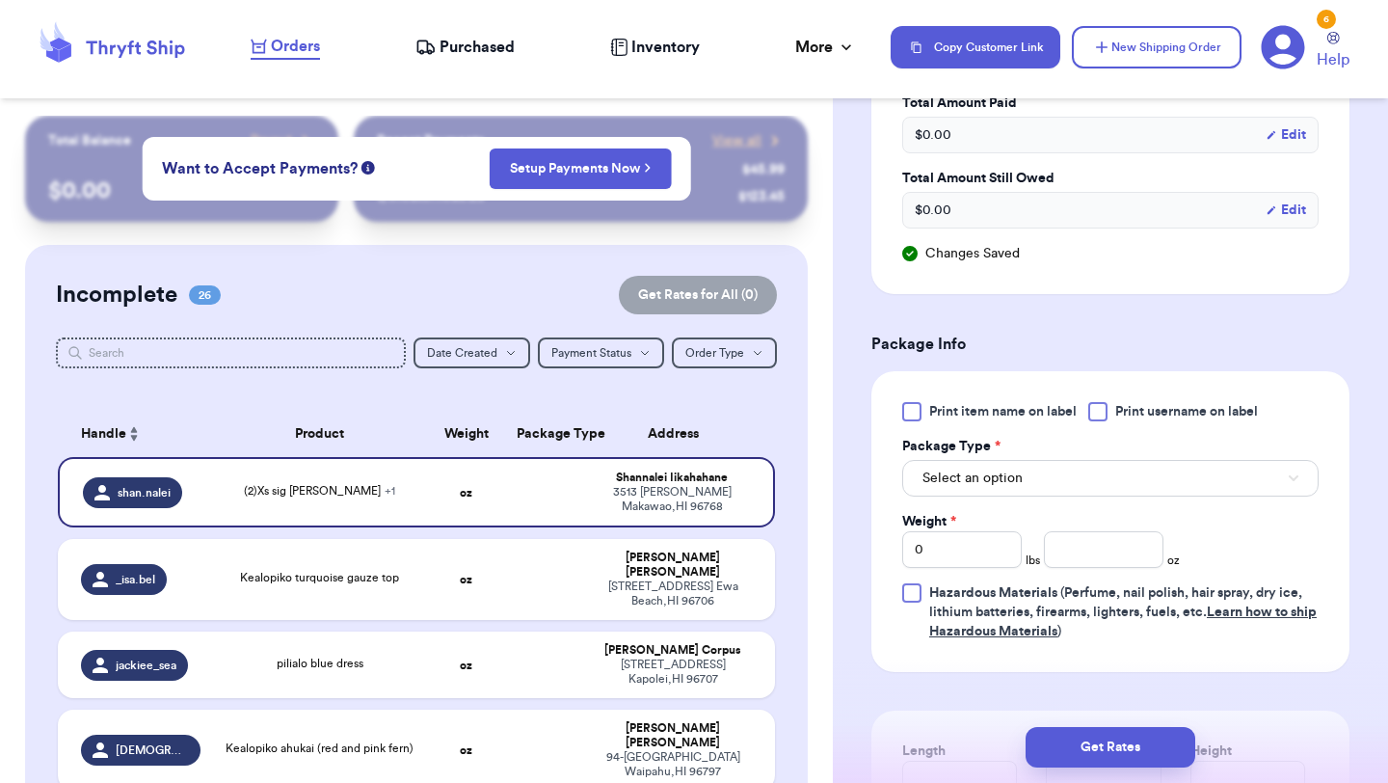
type input "(2)Xs sig [PERSON_NAME]"
click at [914, 405] on div at bounding box center [911, 411] width 19 height 19
click at [0, 0] on input "Print item name on label" at bounding box center [0, 0] width 0 height 0
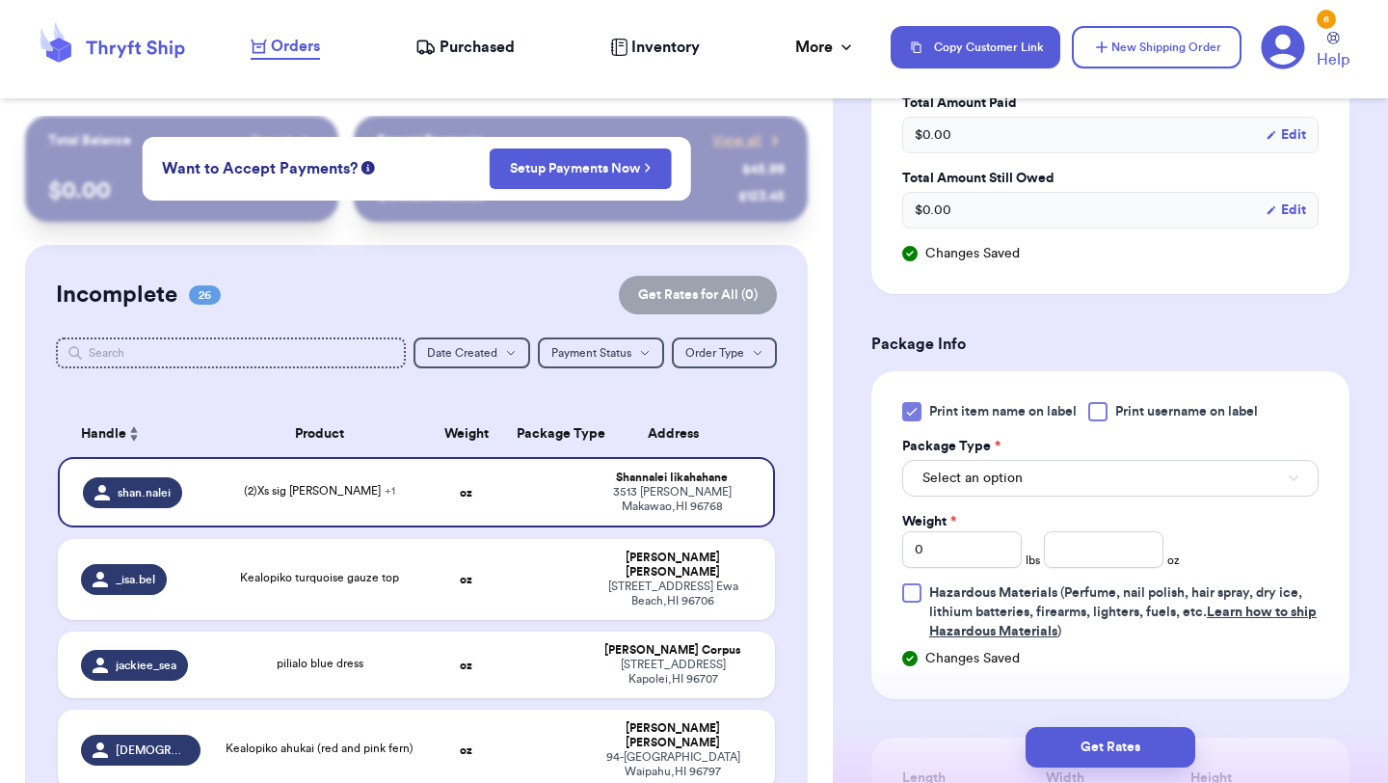
click at [936, 449] on label "Package Type *" at bounding box center [951, 446] width 98 height 19
click at [936, 466] on button "Select an option" at bounding box center [1110, 478] width 416 height 37
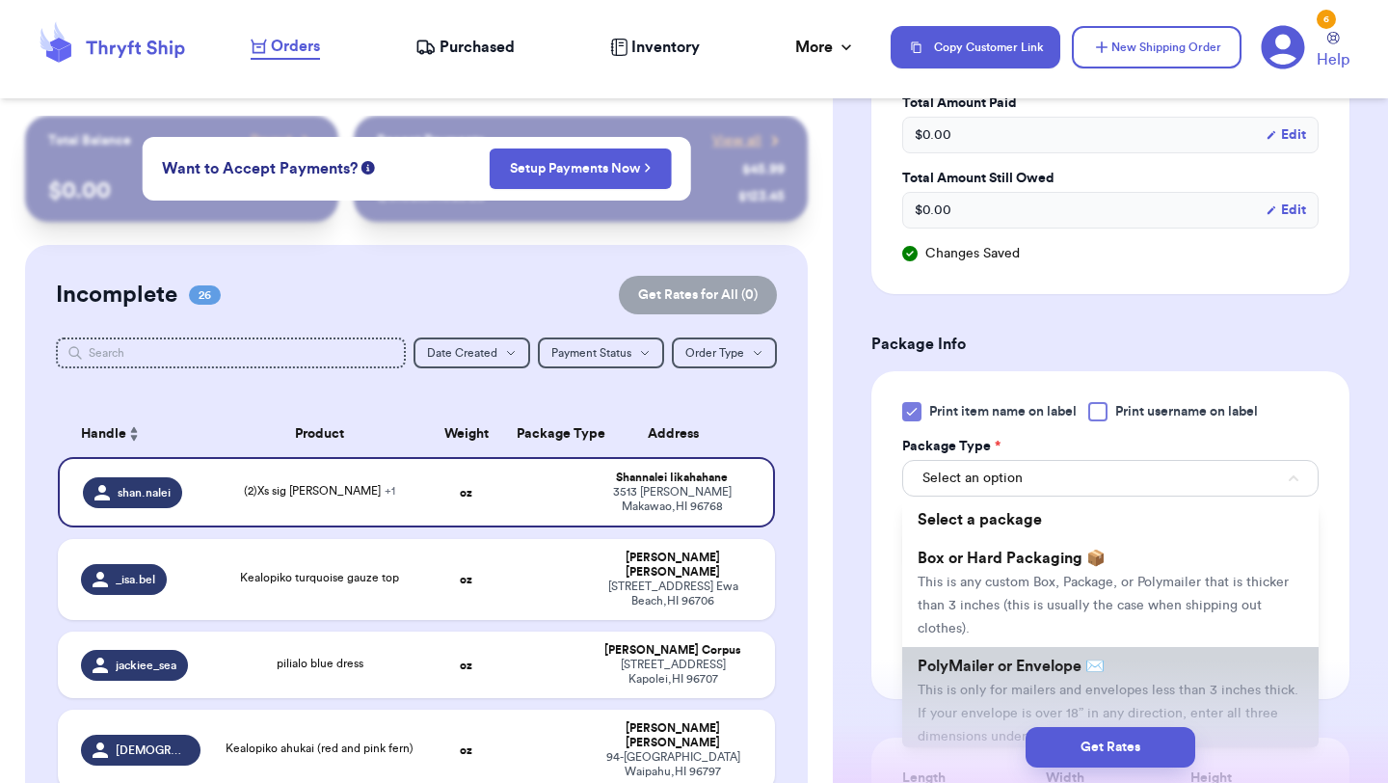
click at [956, 658] on span "PolyMailer or Envelope ✉️" at bounding box center [1011, 665] width 187 height 15
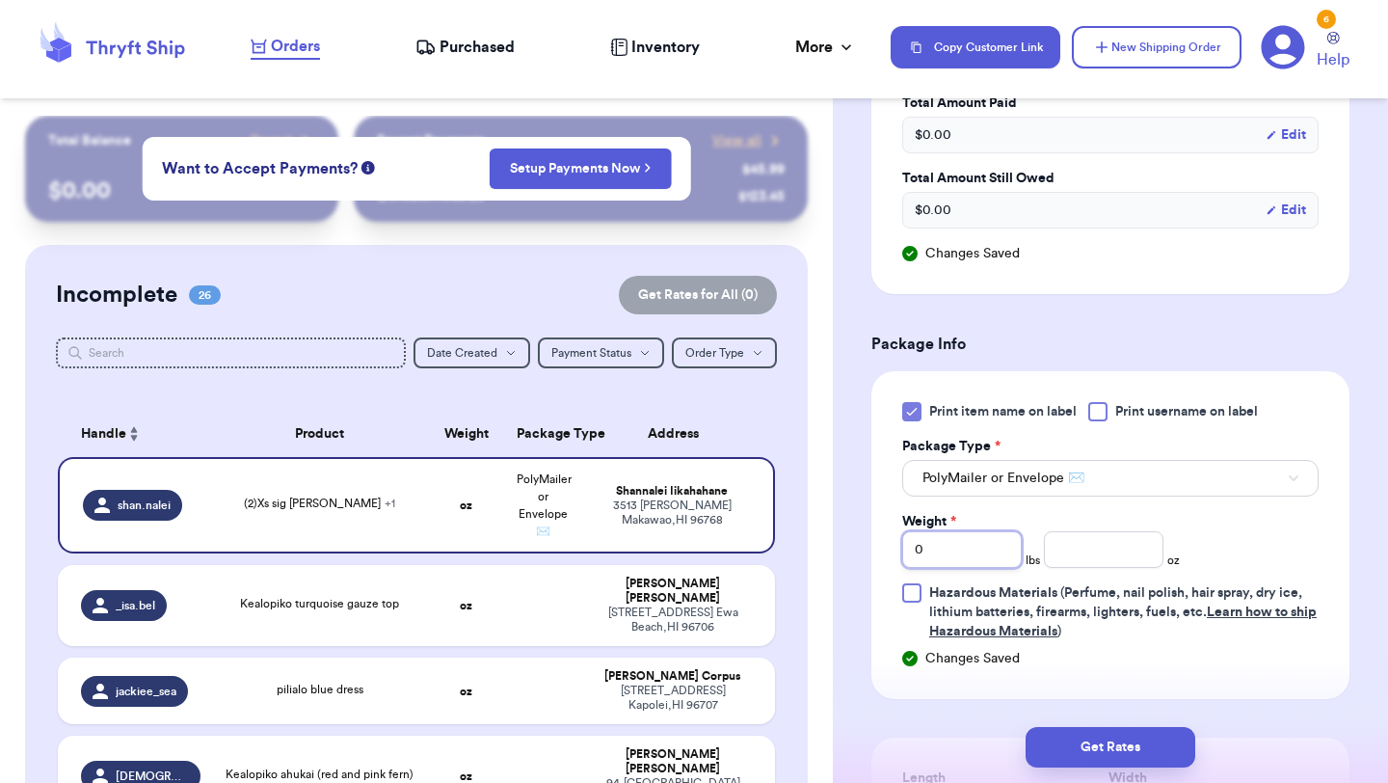
click at [949, 542] on input "0" at bounding box center [962, 549] width 120 height 37
type input "1"
click at [1128, 536] on input "number" at bounding box center [1104, 549] width 120 height 37
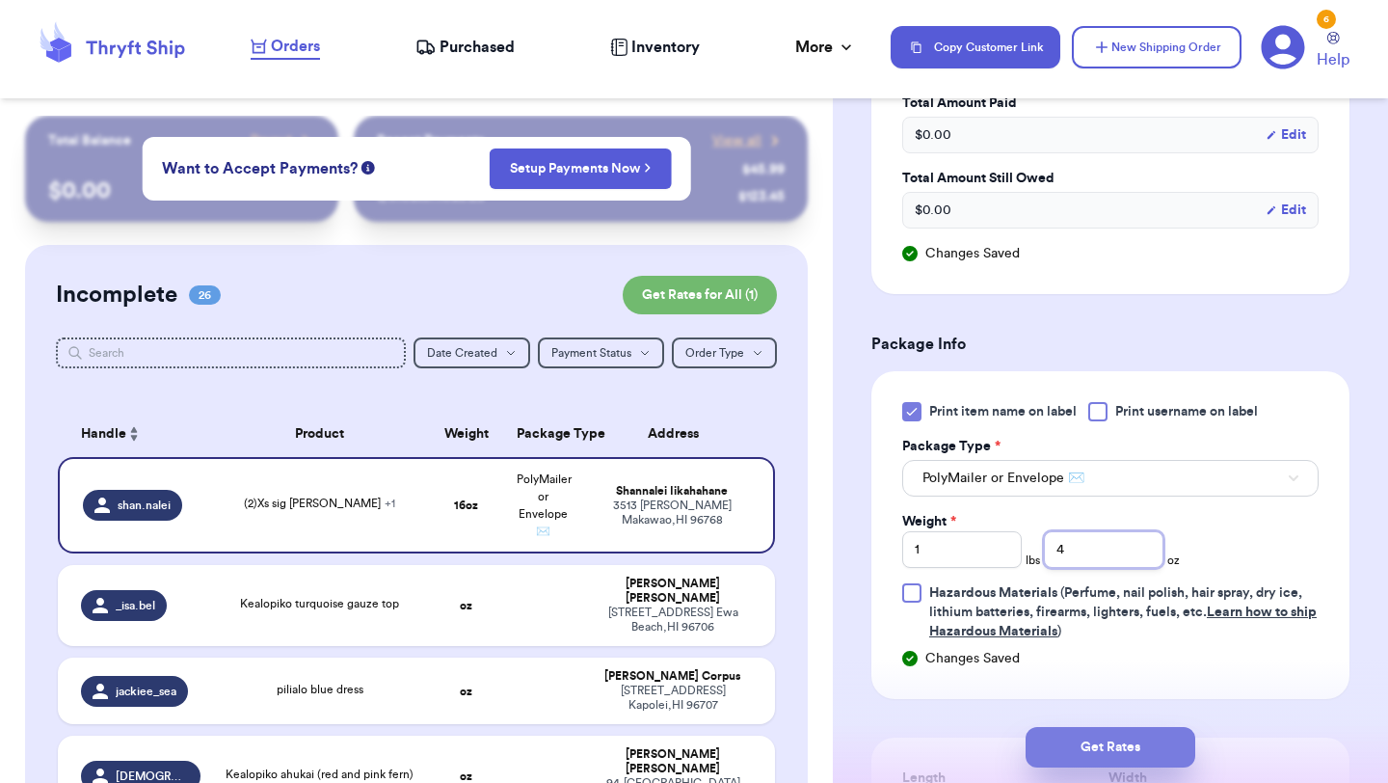
type input "4"
click at [1137, 758] on button "Get Rates" at bounding box center [1111, 747] width 170 height 40
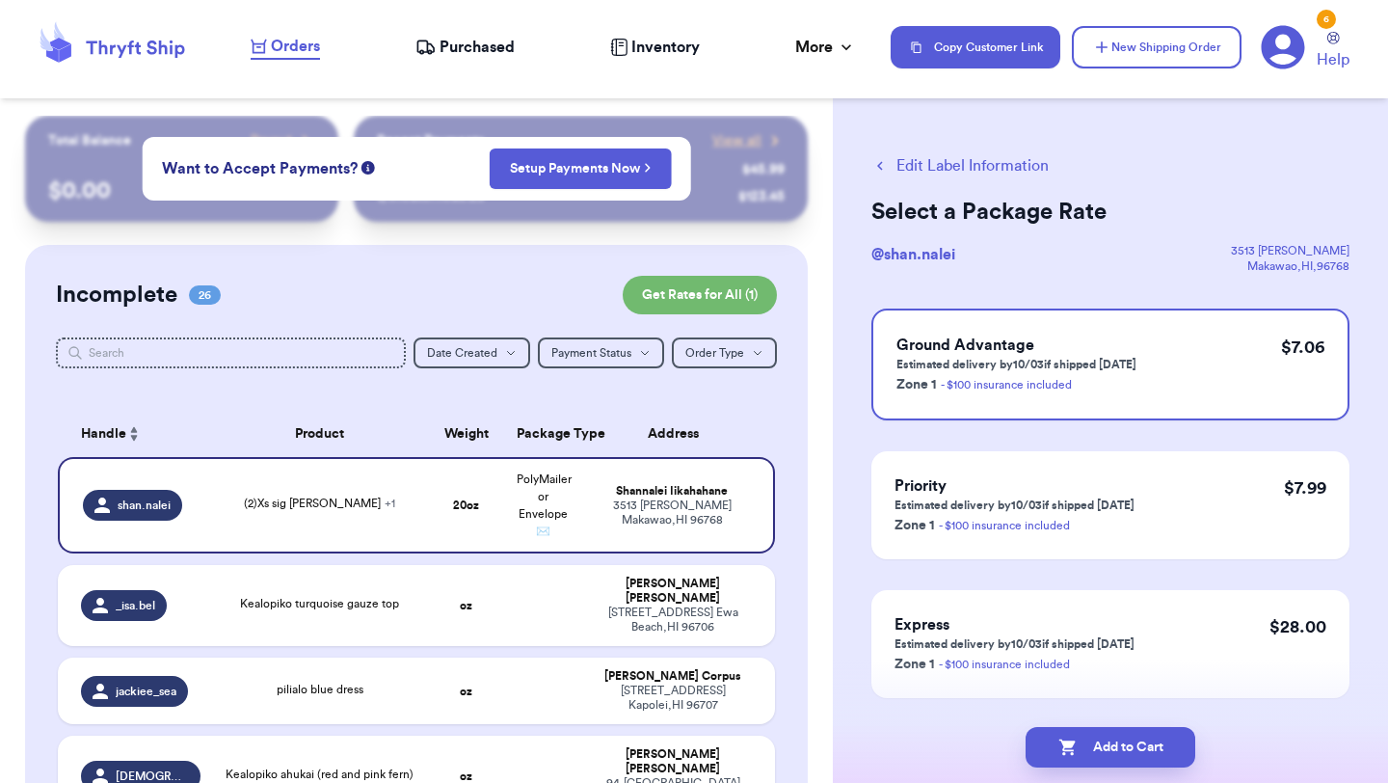
click at [1137, 758] on button "Add to Cart" at bounding box center [1111, 747] width 170 height 40
checkbox input "true"
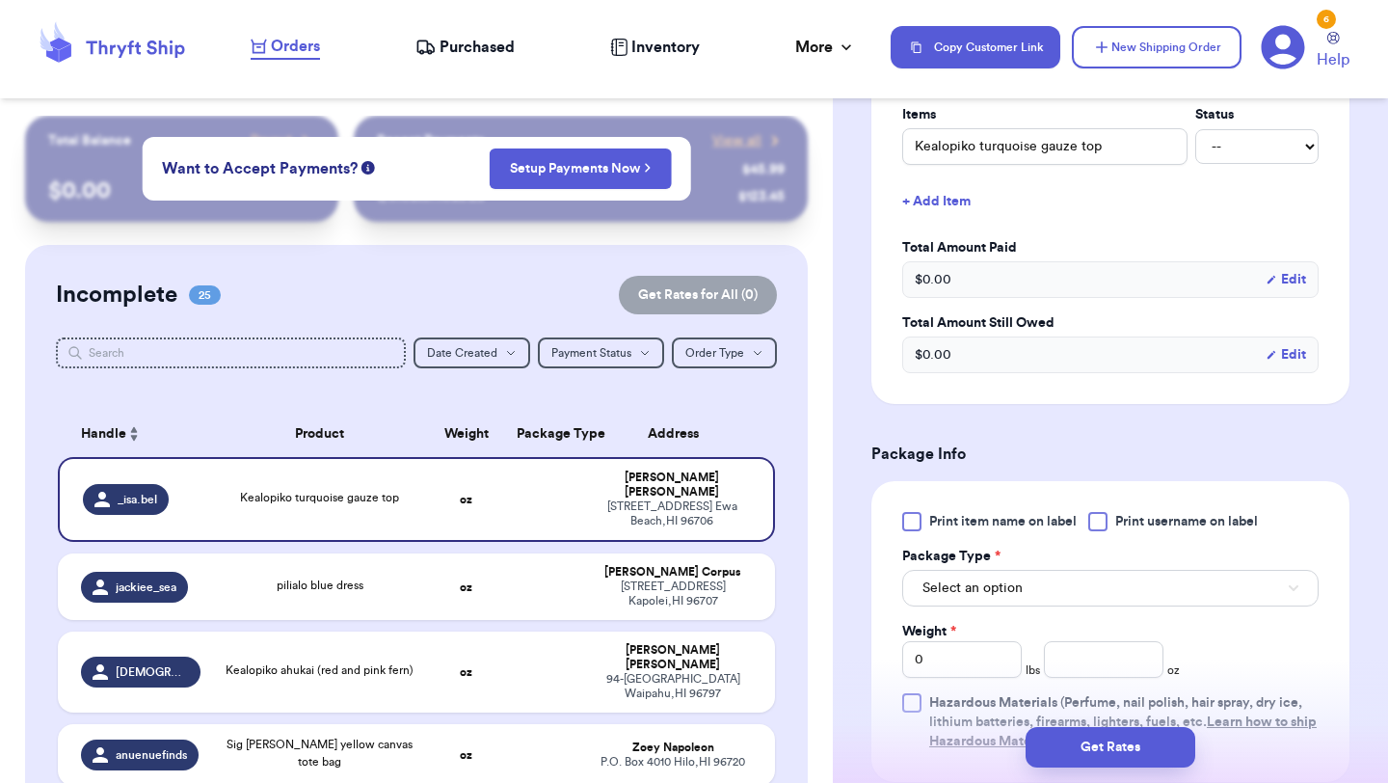
scroll to position [469, 0]
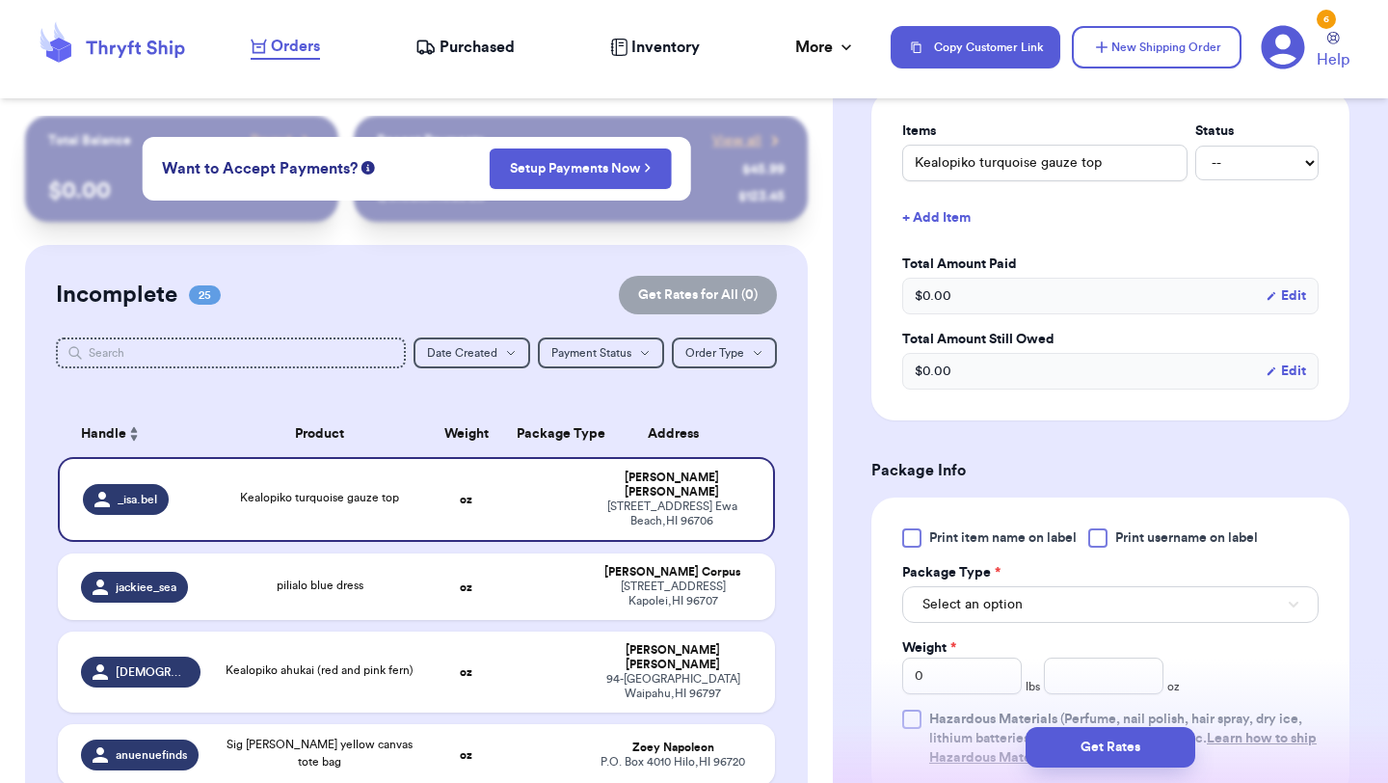
click at [917, 548] on div at bounding box center [911, 537] width 19 height 19
click at [0, 0] on input "Print item name on label" at bounding box center [0, 0] width 0 height 0
click at [983, 614] on span "Select an option" at bounding box center [973, 604] width 100 height 19
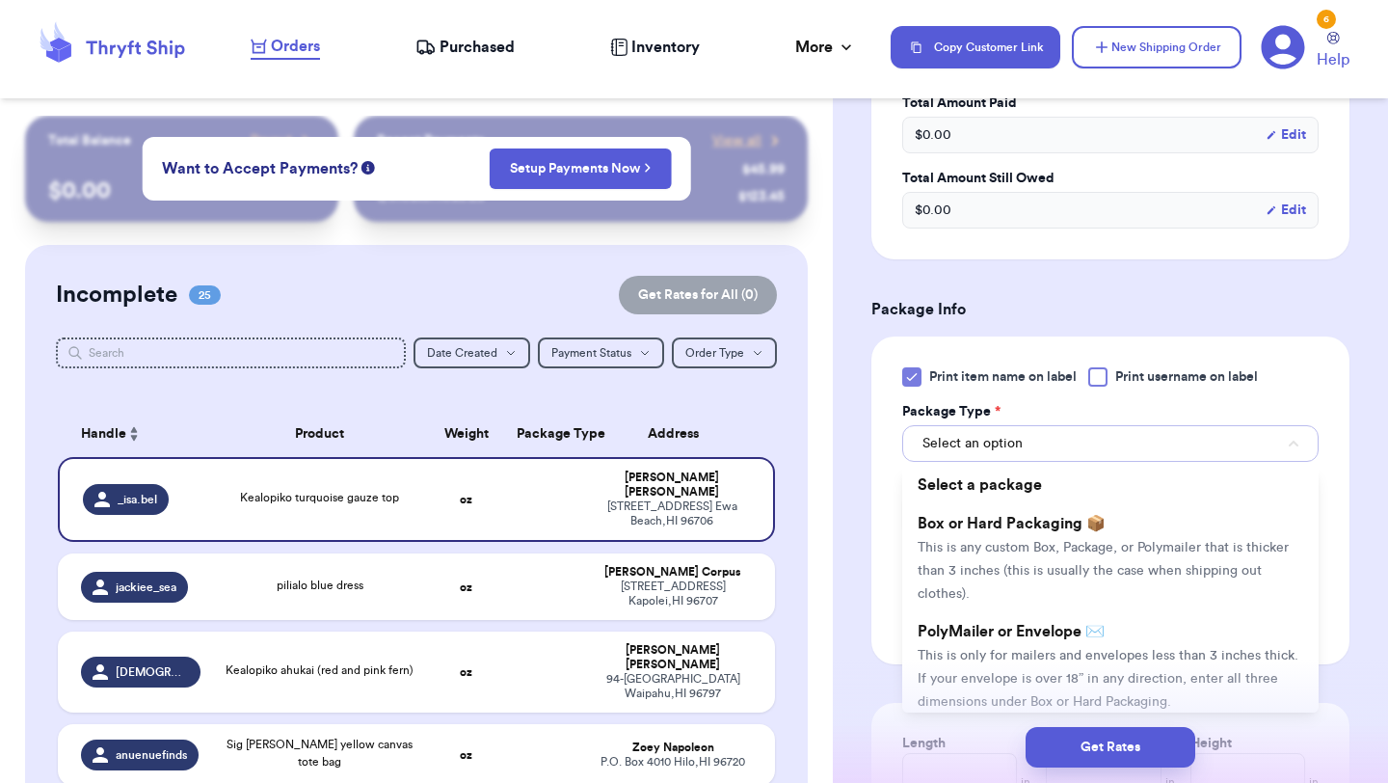
scroll to position [698, 0]
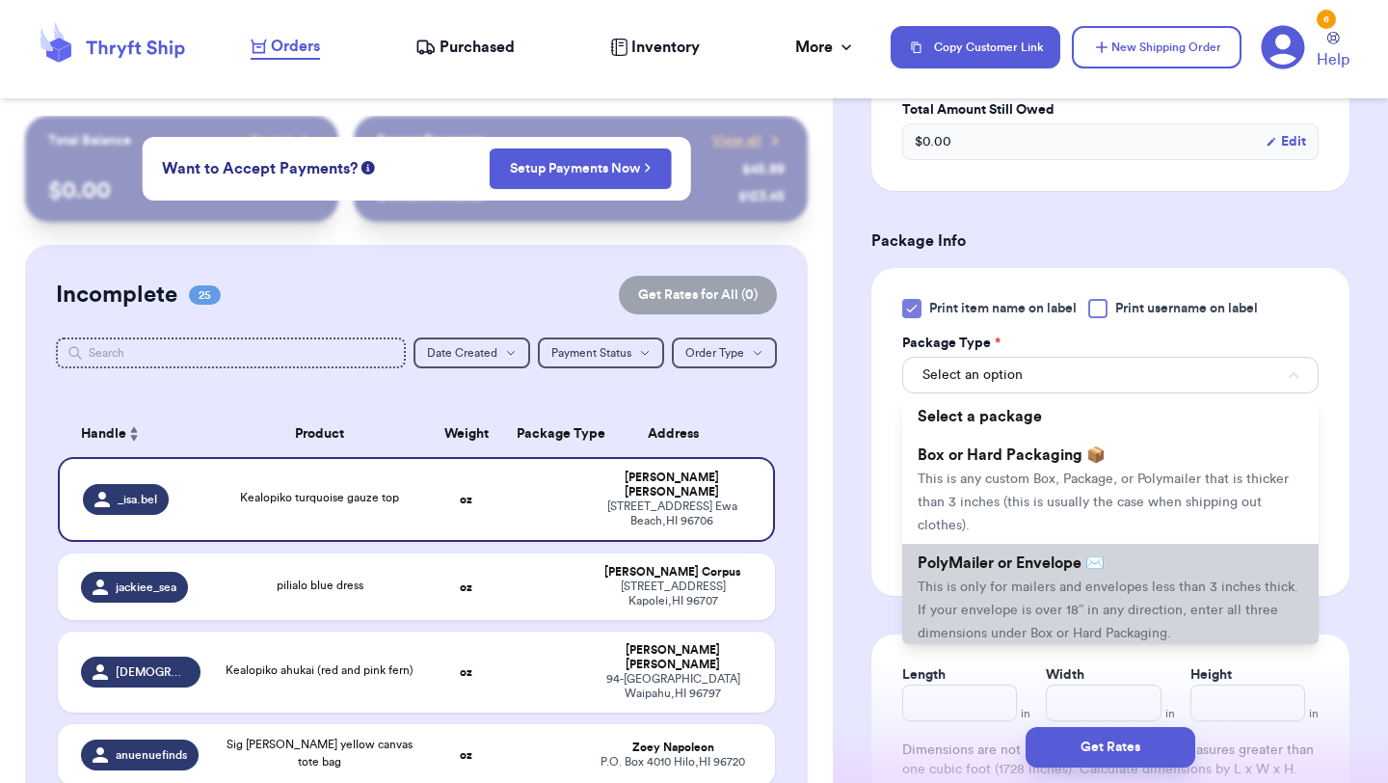
click at [992, 607] on span "This is only for mailers and envelopes less than 3 inches thick. If your envelo…" at bounding box center [1108, 610] width 381 height 60
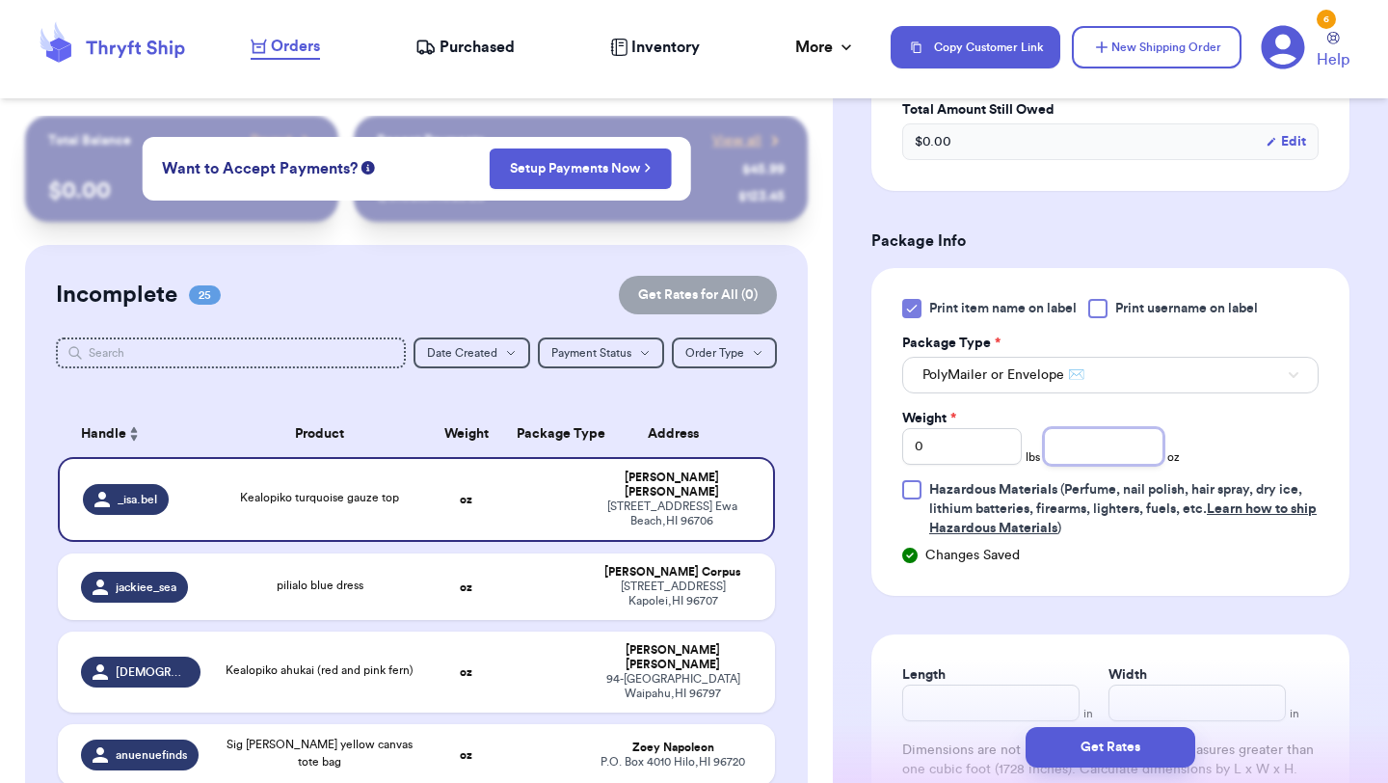
click at [1127, 465] on input "number" at bounding box center [1104, 446] width 120 height 37
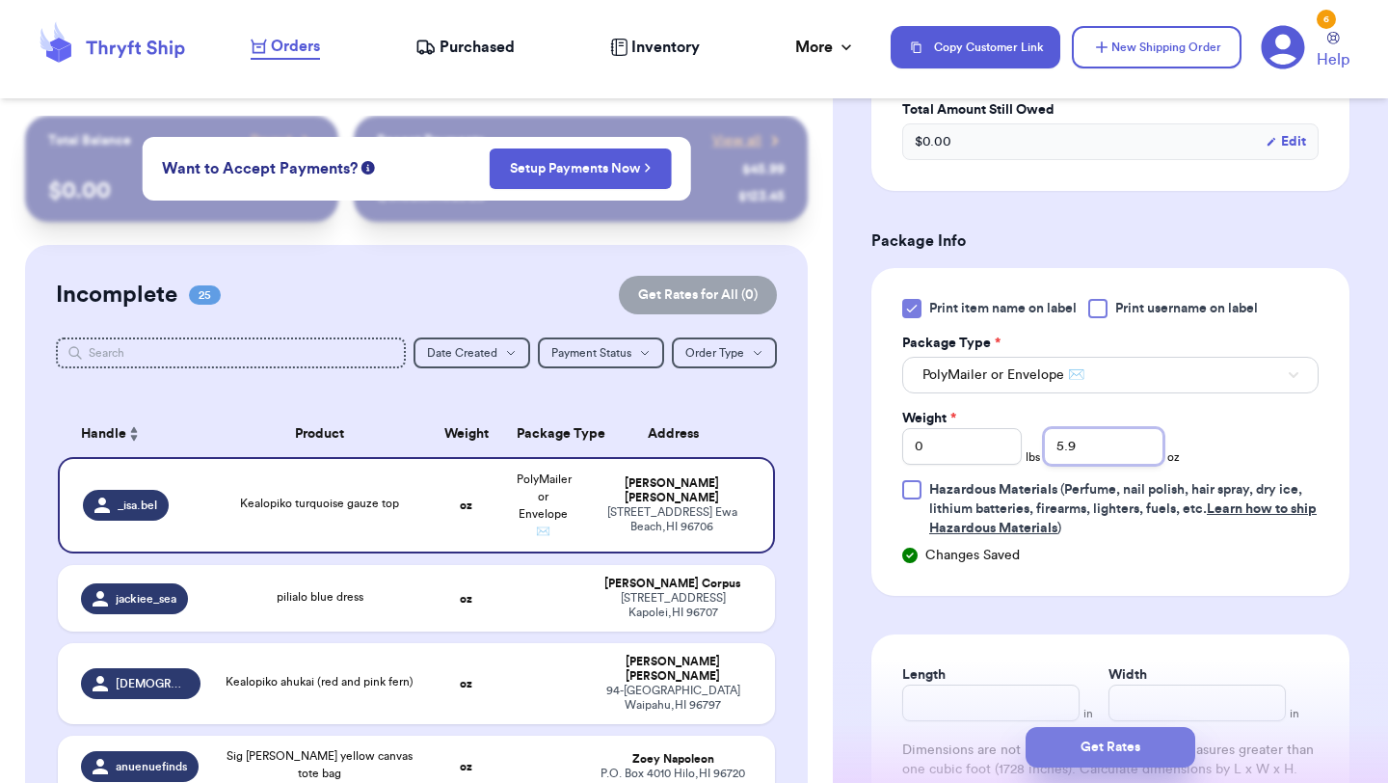
type input "5.9"
click at [1121, 755] on button "Get Rates" at bounding box center [1111, 747] width 170 height 40
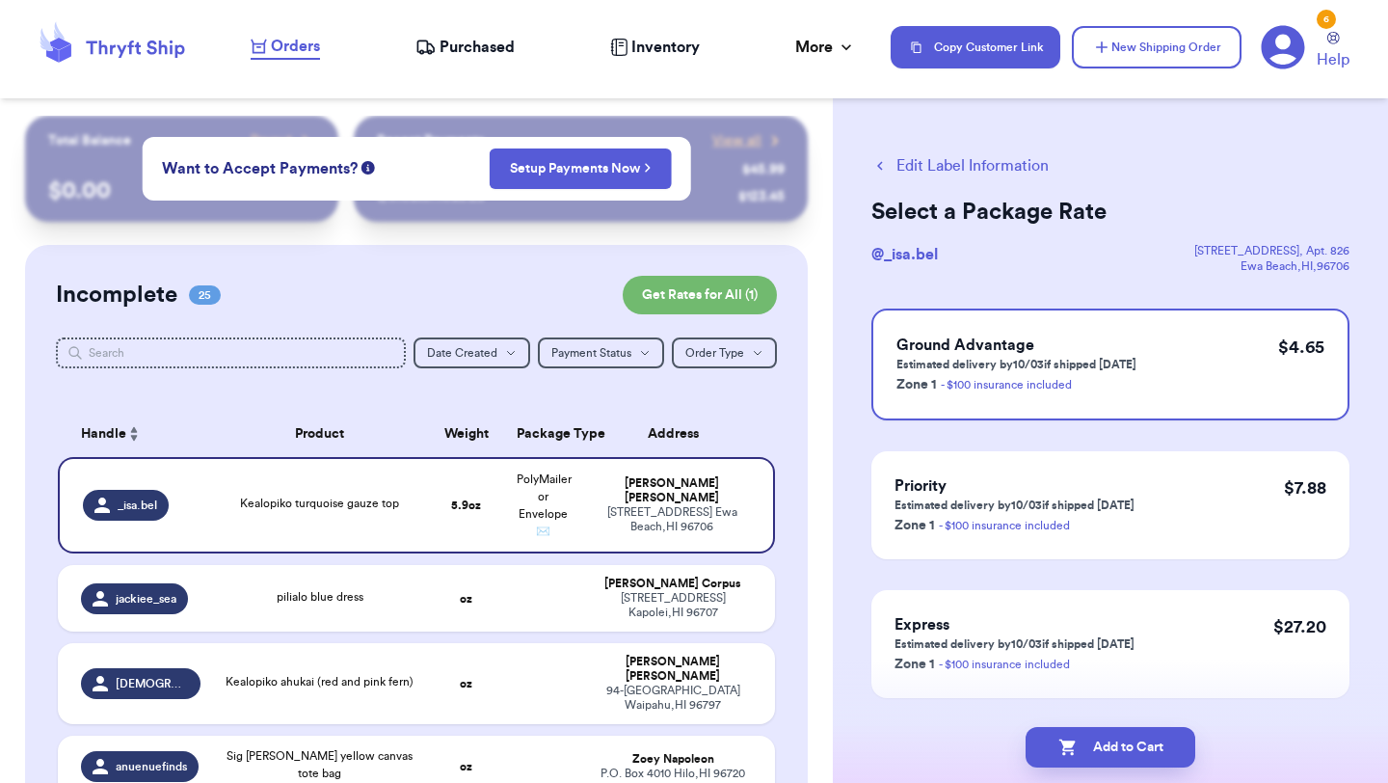
click at [1121, 755] on button "Add to Cart" at bounding box center [1111, 747] width 170 height 40
checkbox input "true"
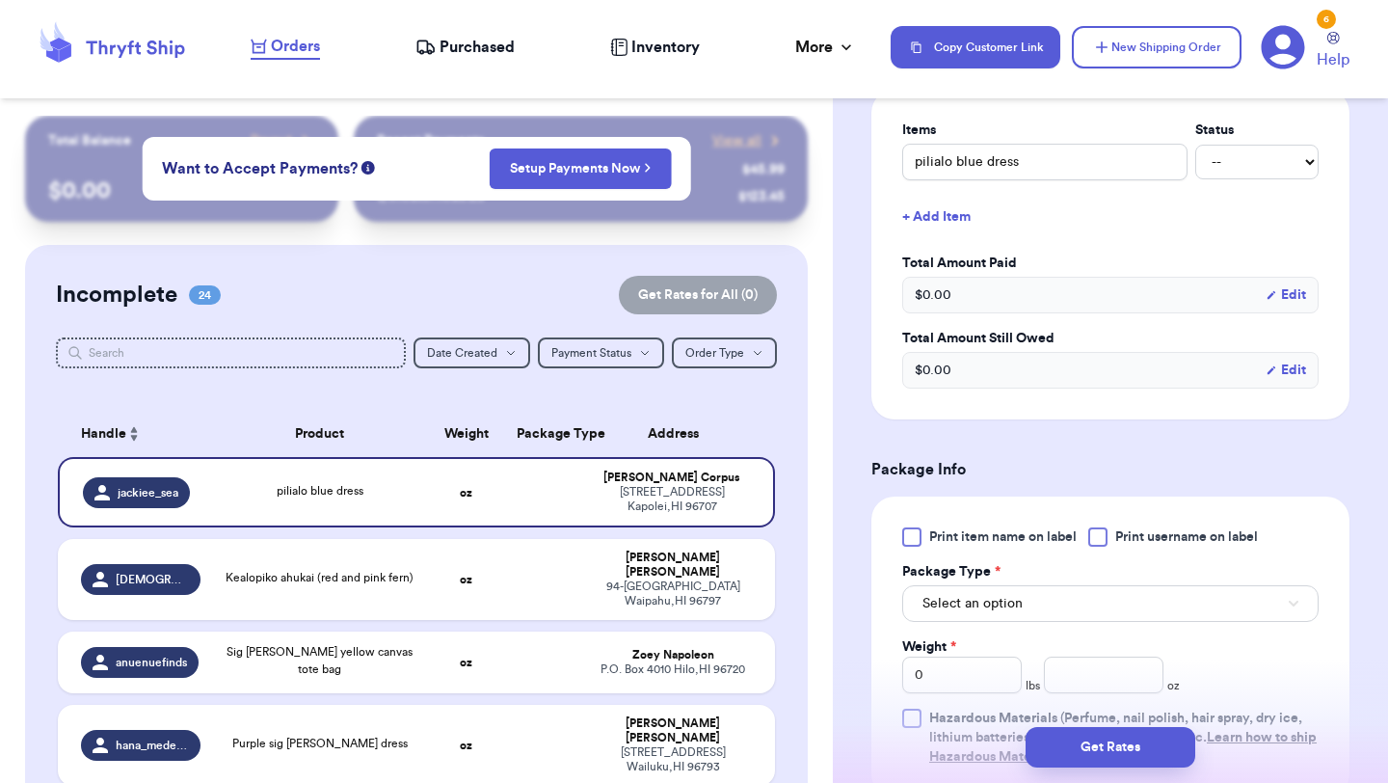
scroll to position [560, 0]
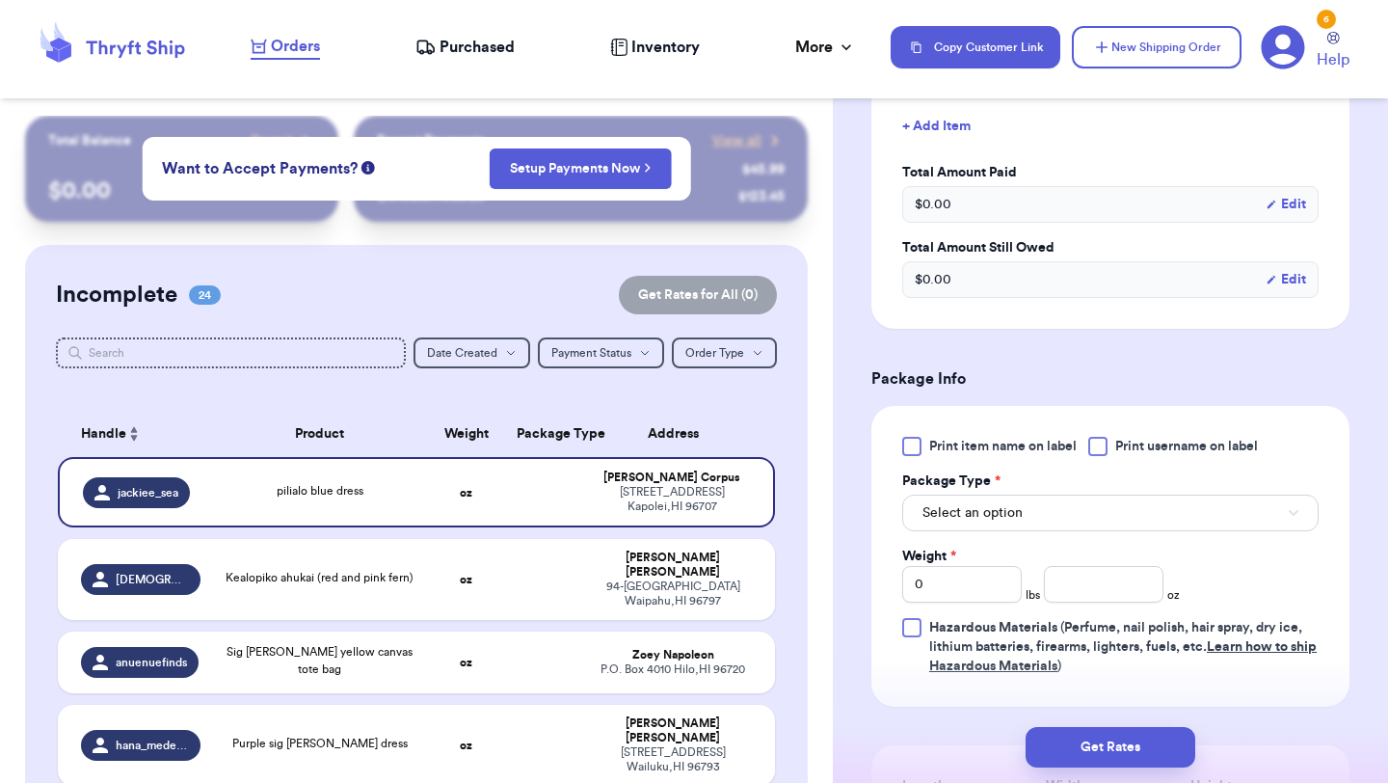
click at [914, 443] on div at bounding box center [911, 446] width 19 height 19
click at [0, 0] on input "Print item name on label" at bounding box center [0, 0] width 0 height 0
click at [953, 497] on button "Select an option" at bounding box center [1110, 513] width 416 height 37
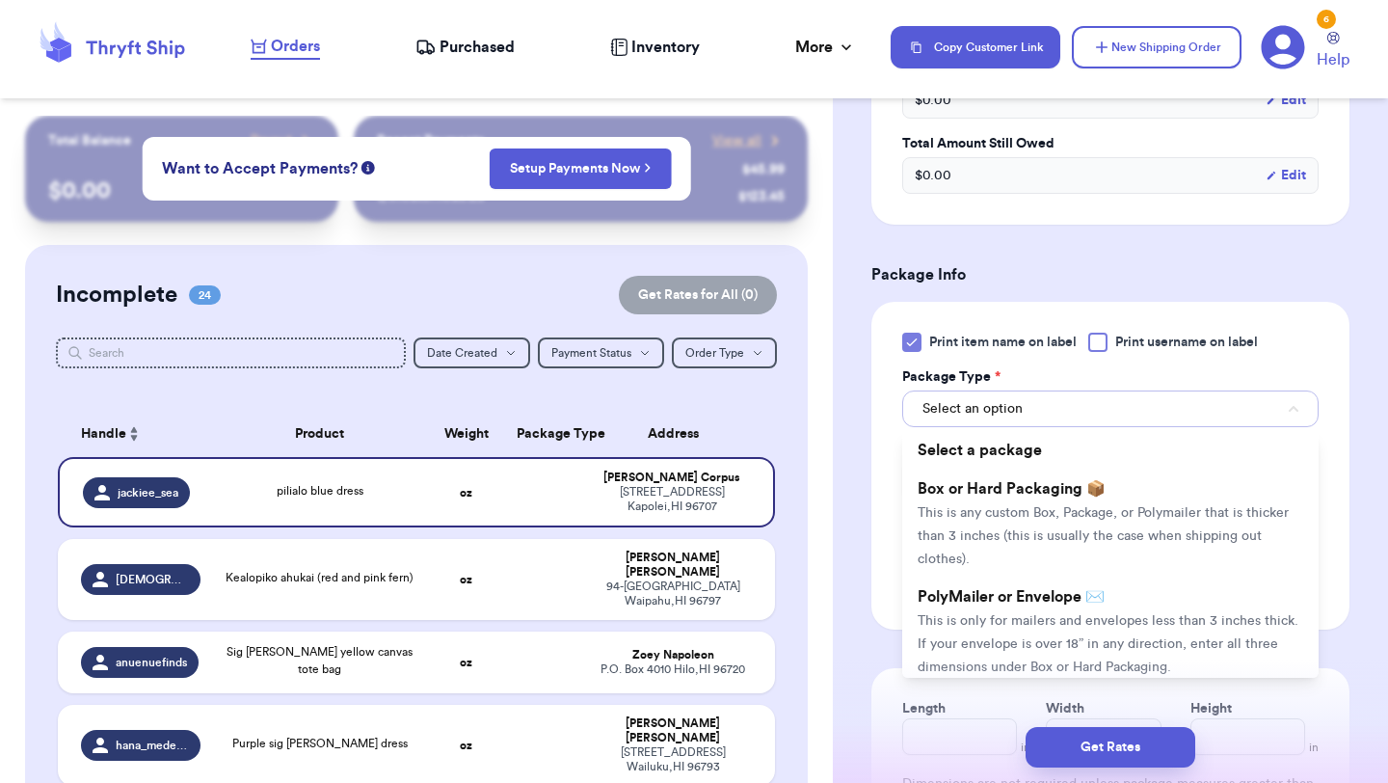
scroll to position [705, 0]
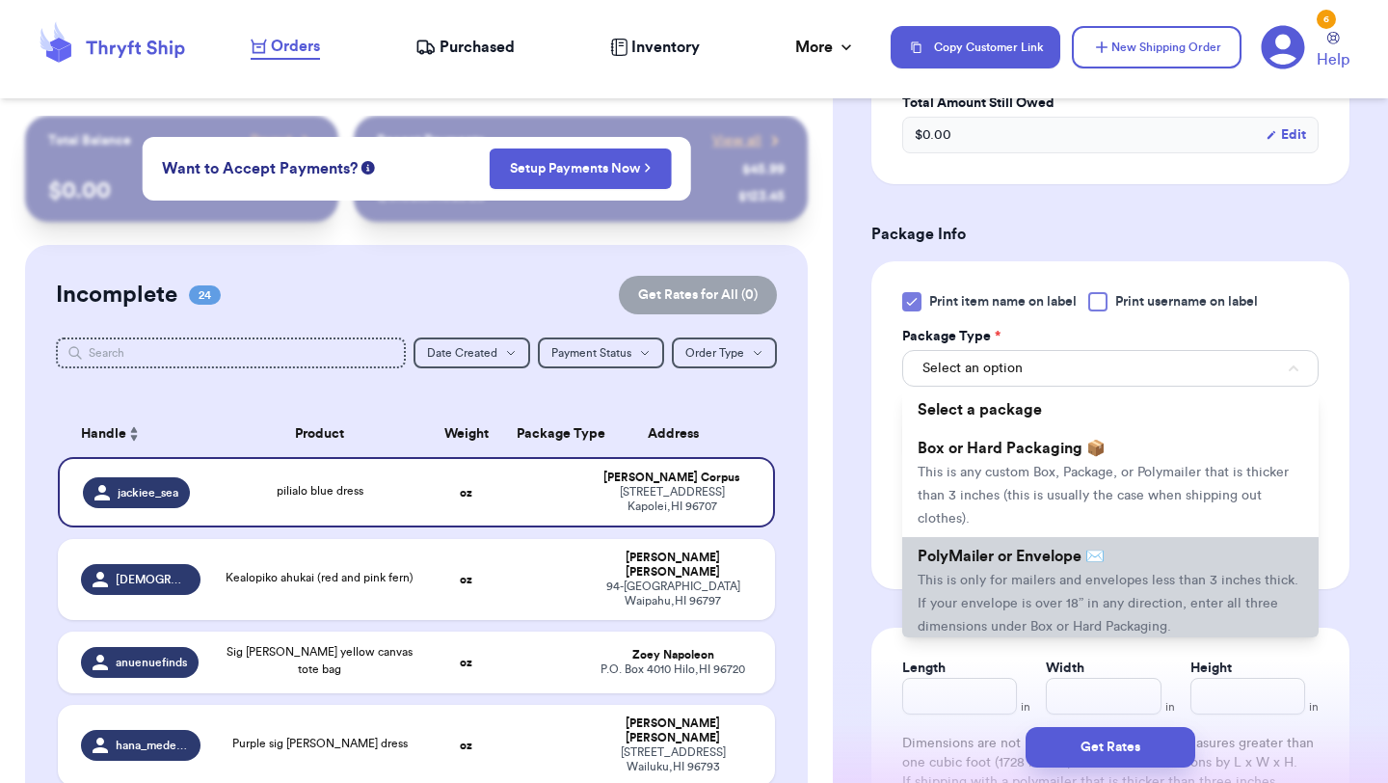
click at [992, 612] on li "PolyMailer or Envelope ✉️ This is only for mailers and envelopes less than 3 in…" at bounding box center [1110, 591] width 416 height 108
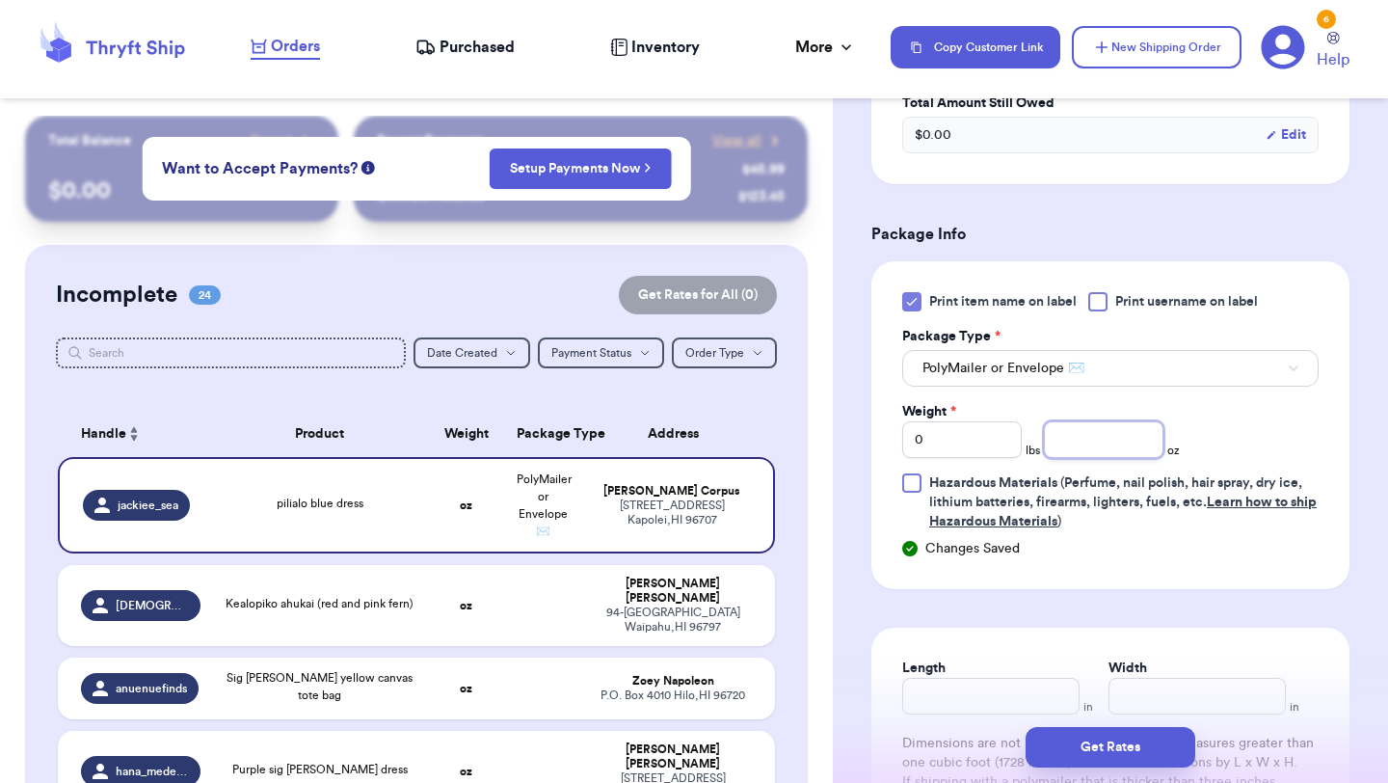
click at [1128, 447] on input "number" at bounding box center [1104, 439] width 120 height 37
type input "11"
click at [1079, 755] on button "Get Rates" at bounding box center [1111, 747] width 170 height 40
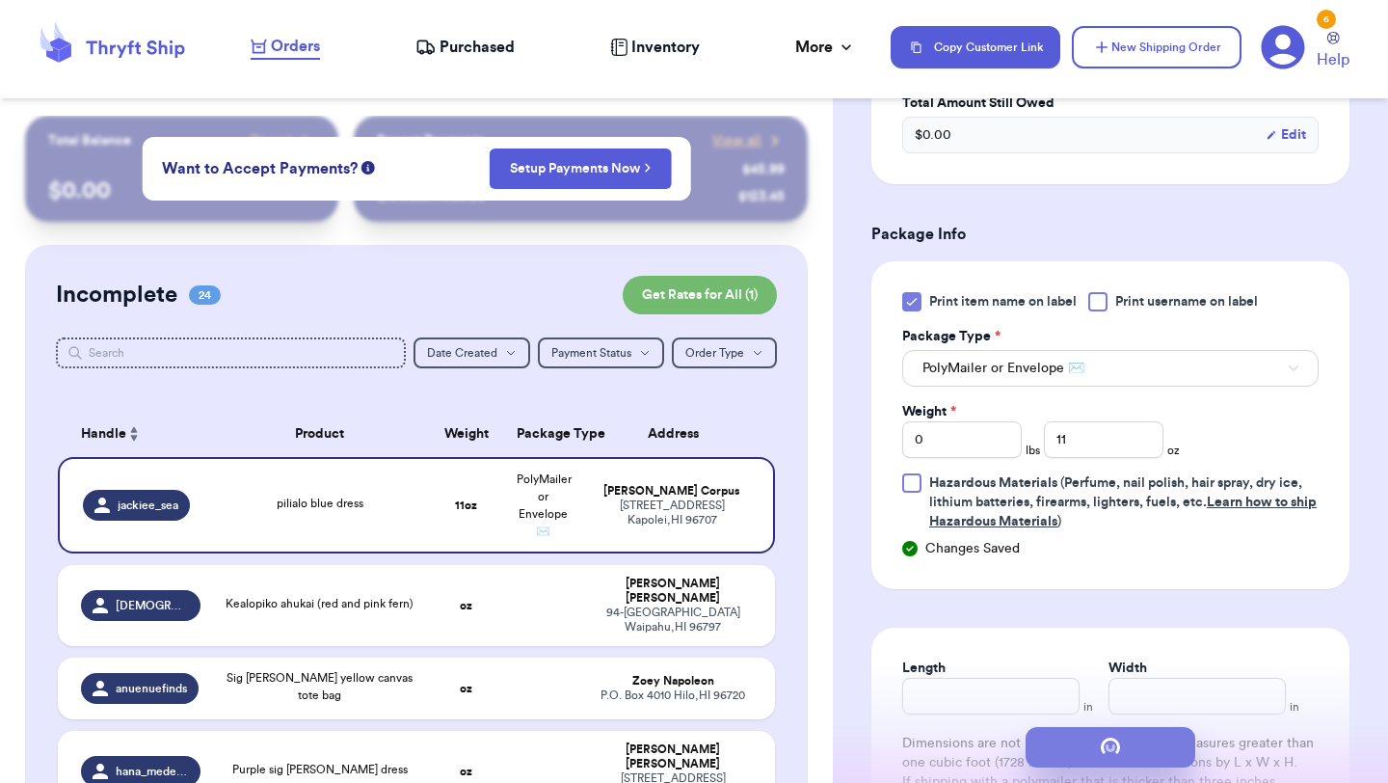
scroll to position [0, 0]
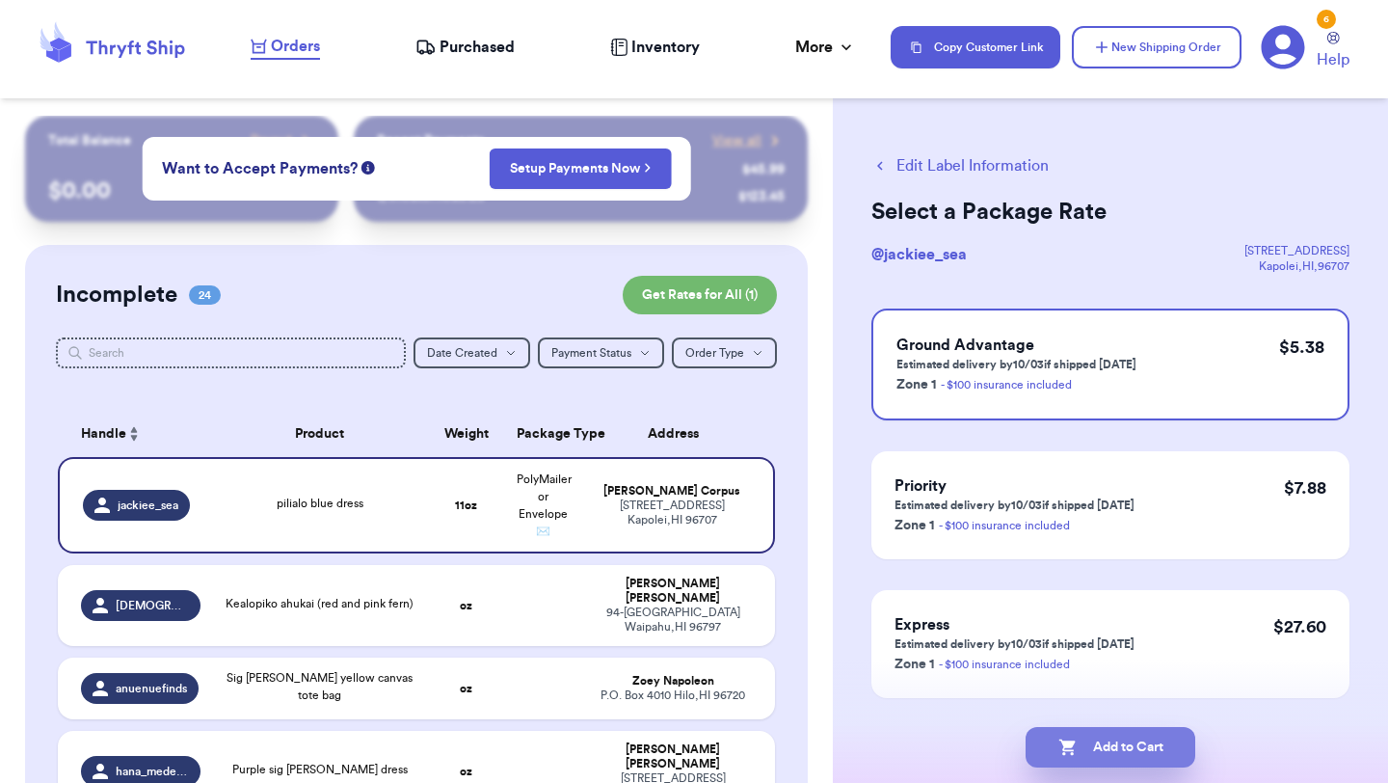
click at [1117, 757] on button "Add to Cart" at bounding box center [1111, 747] width 170 height 40
checkbox input "true"
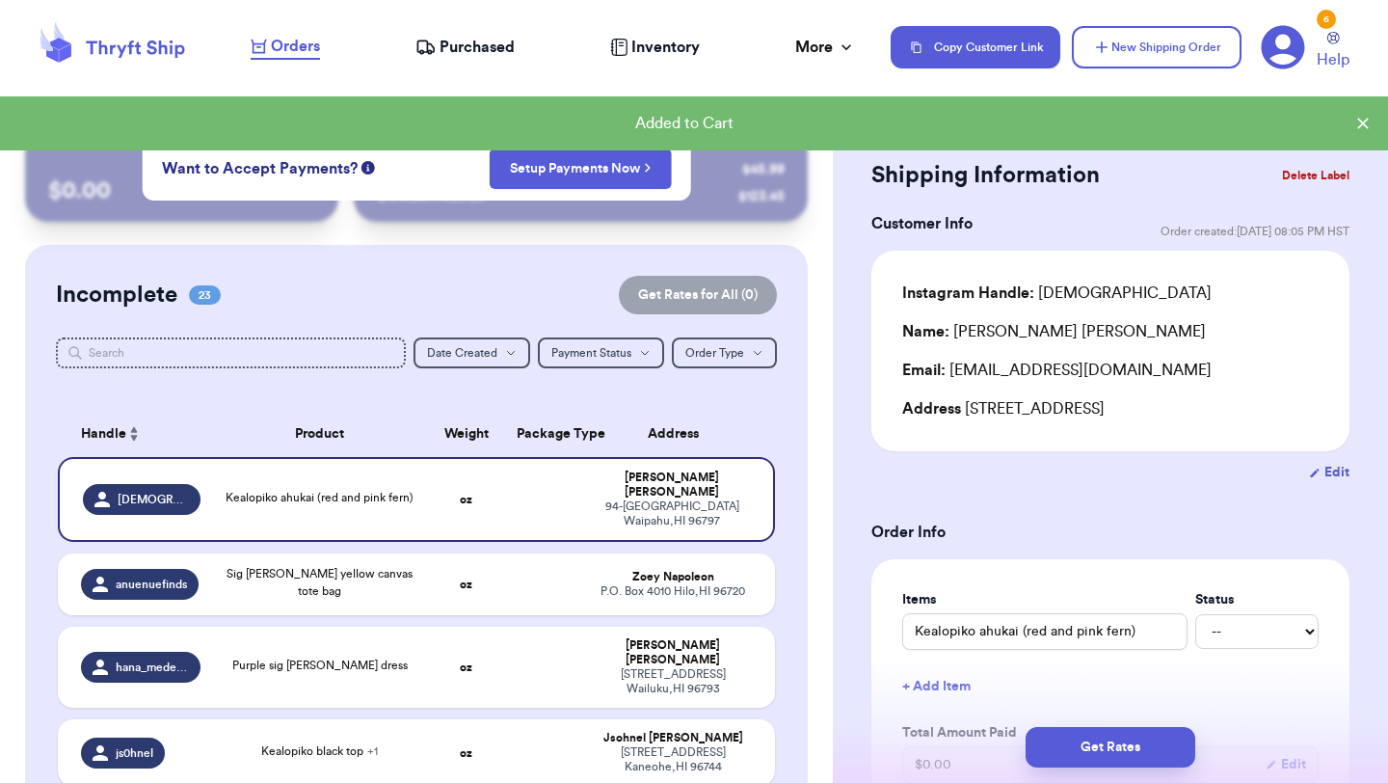
click at [1117, 757] on button "Get Rates" at bounding box center [1111, 747] width 170 height 40
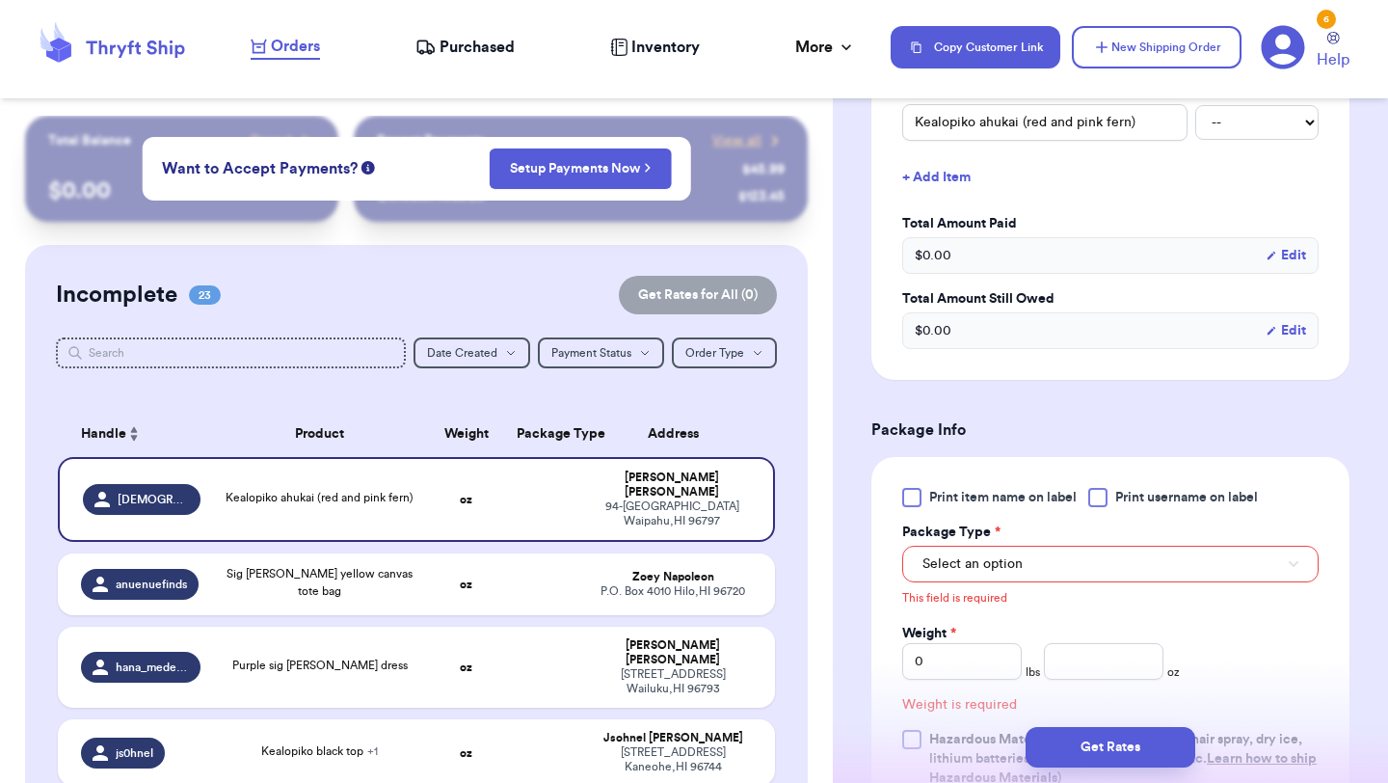
scroll to position [497, 0]
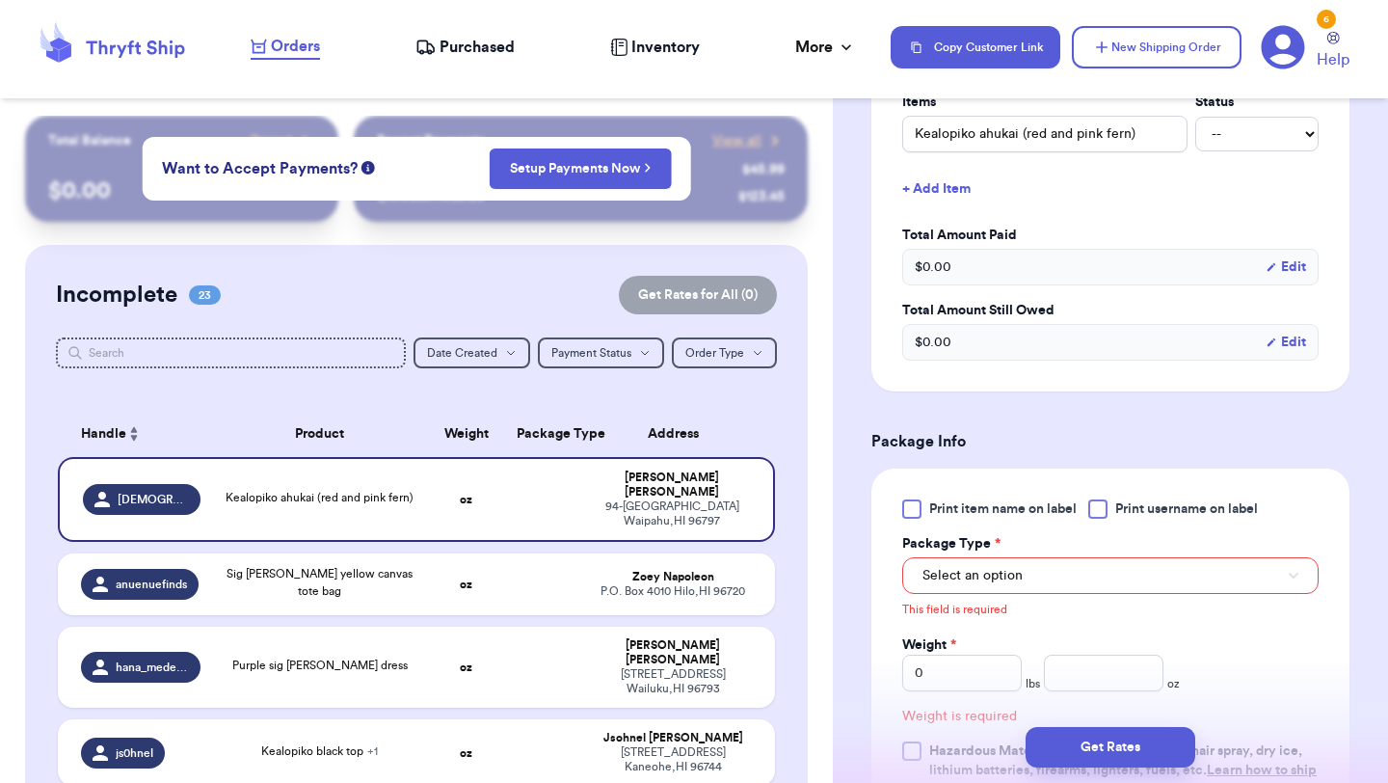
click at [911, 500] on div at bounding box center [911, 508] width 19 height 19
click at [0, 0] on input "Print item name on label" at bounding box center [0, 0] width 0 height 0
click at [987, 559] on button "Select an option" at bounding box center [1110, 575] width 416 height 37
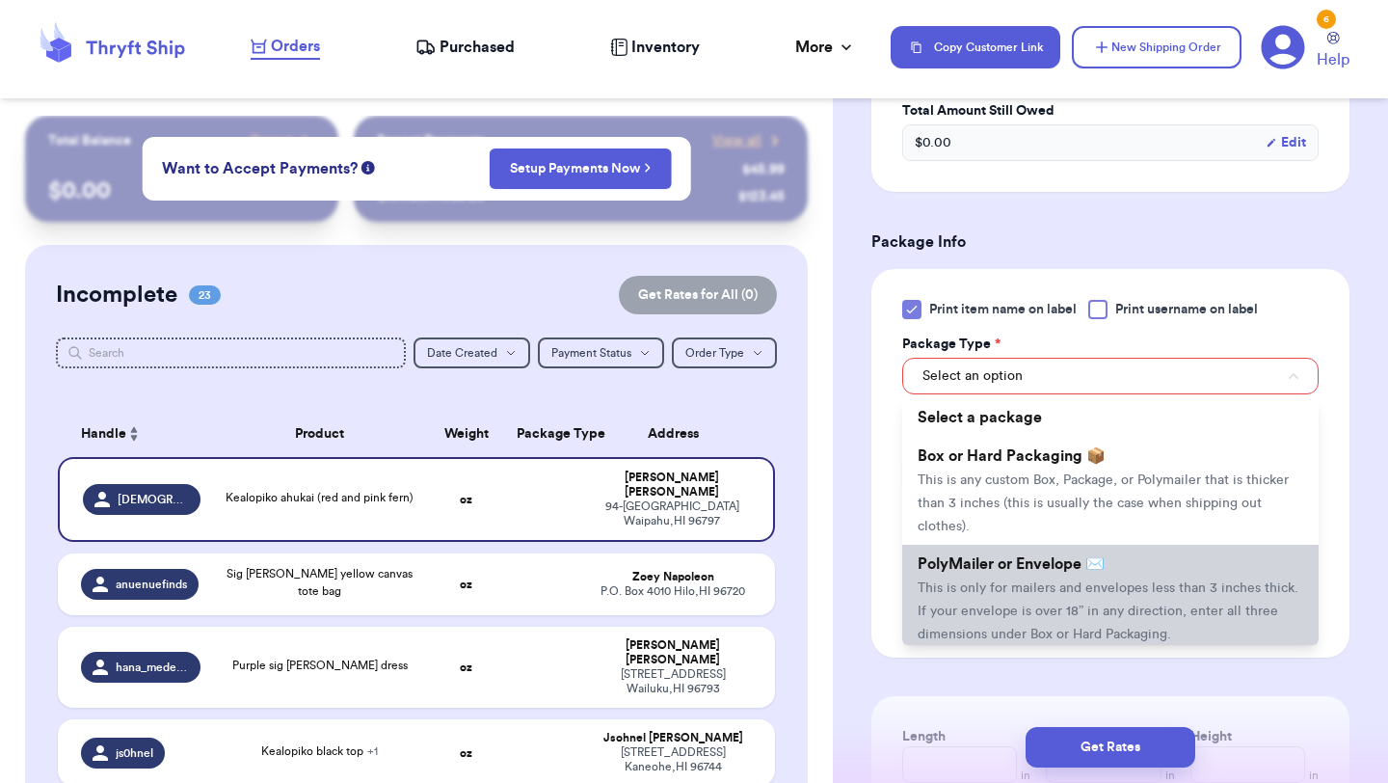
click at [988, 572] on span "PolyMailer or Envelope ✉️" at bounding box center [1011, 563] width 187 height 15
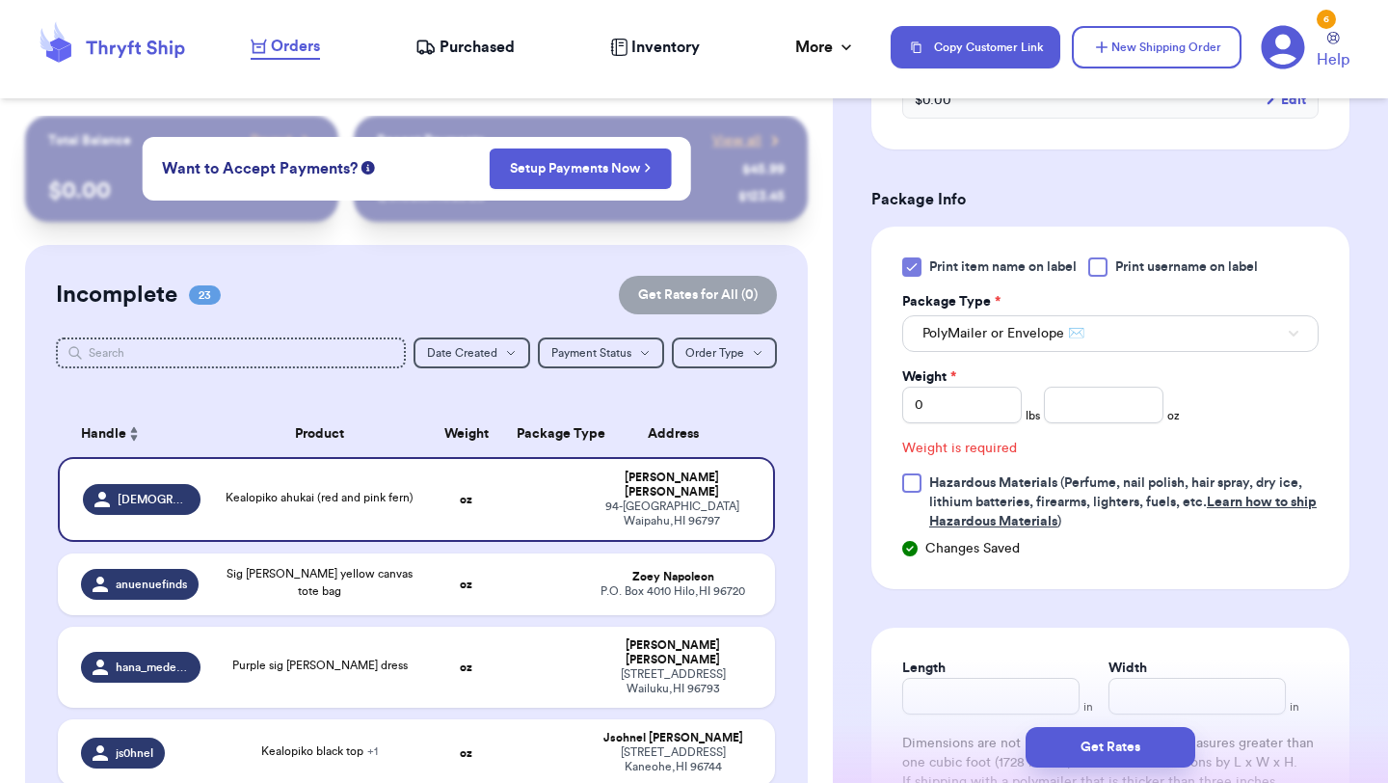
scroll to position [754, 0]
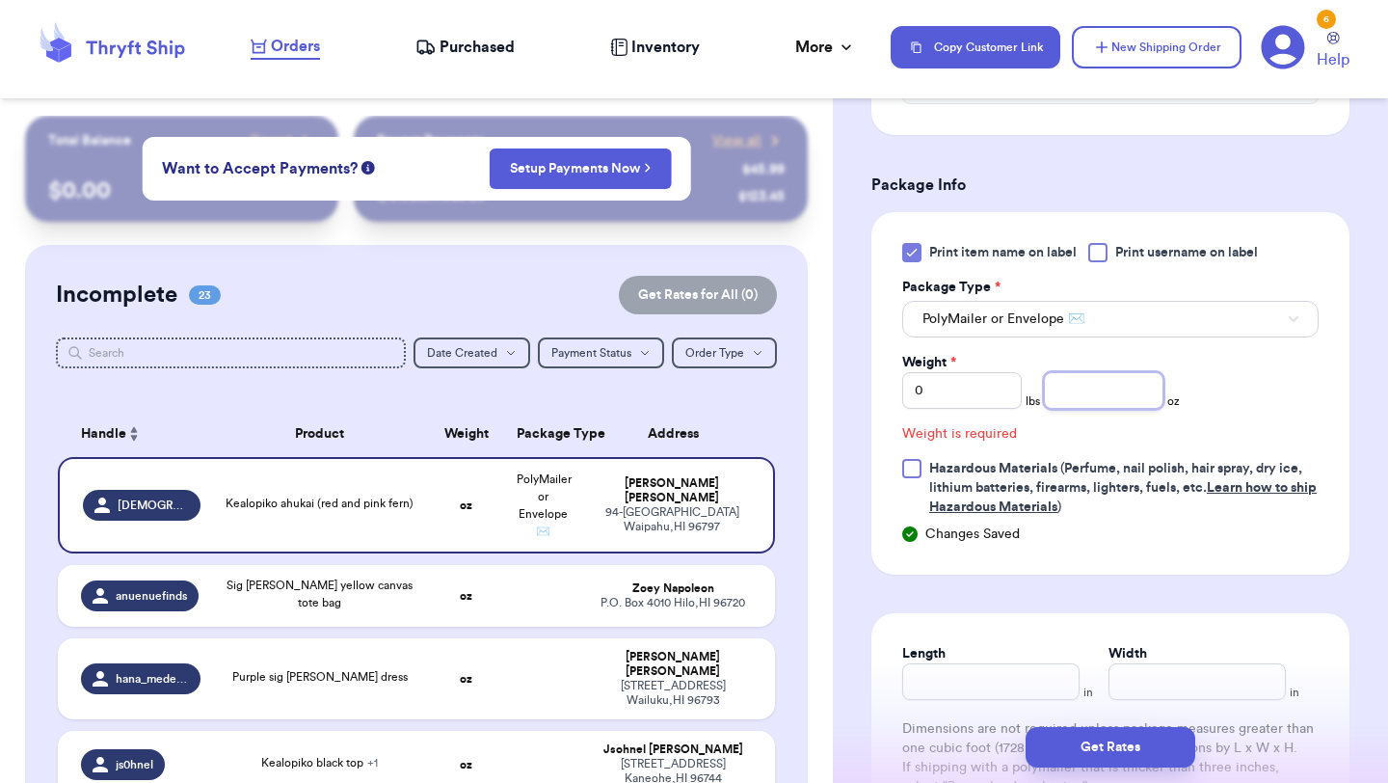
click at [1080, 384] on input "number" at bounding box center [1104, 390] width 120 height 37
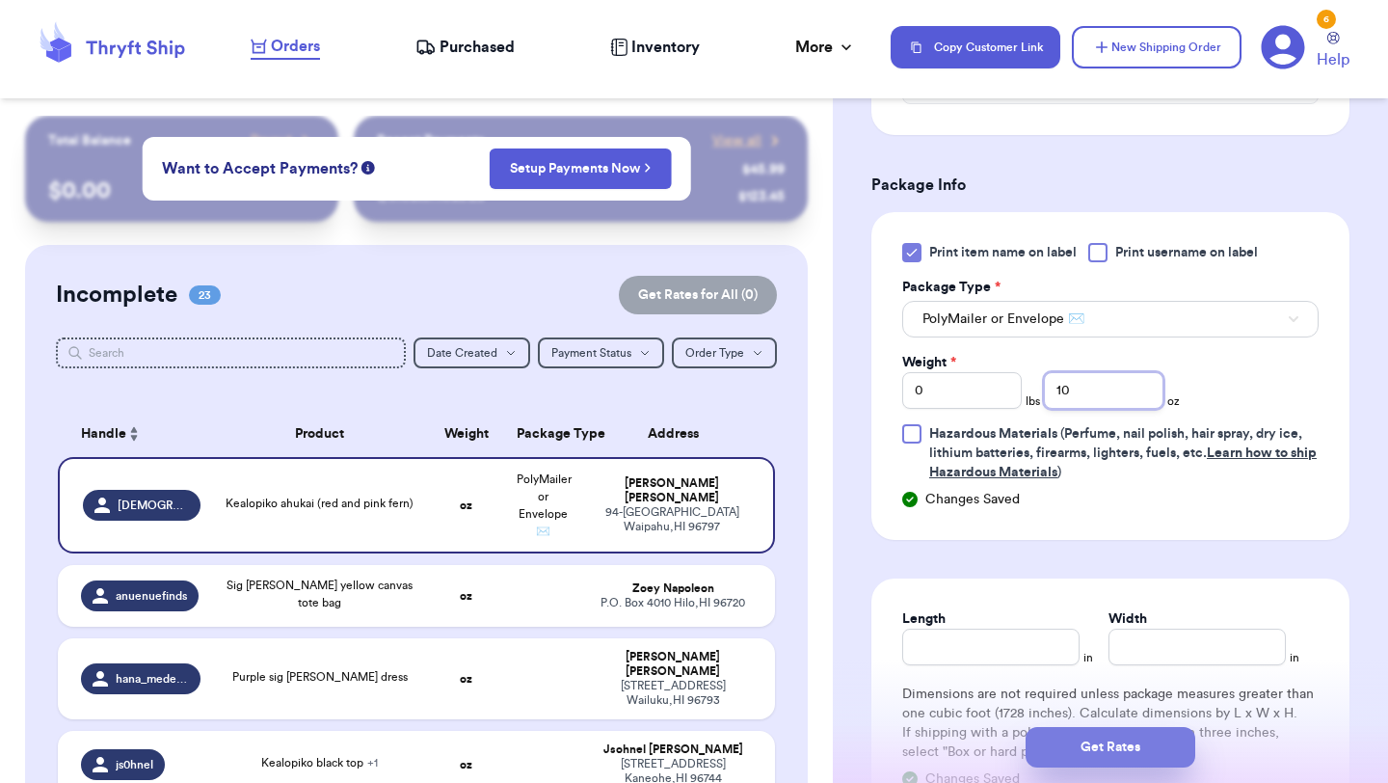
type input "10"
click at [1094, 742] on button "Get Rates" at bounding box center [1111, 747] width 170 height 40
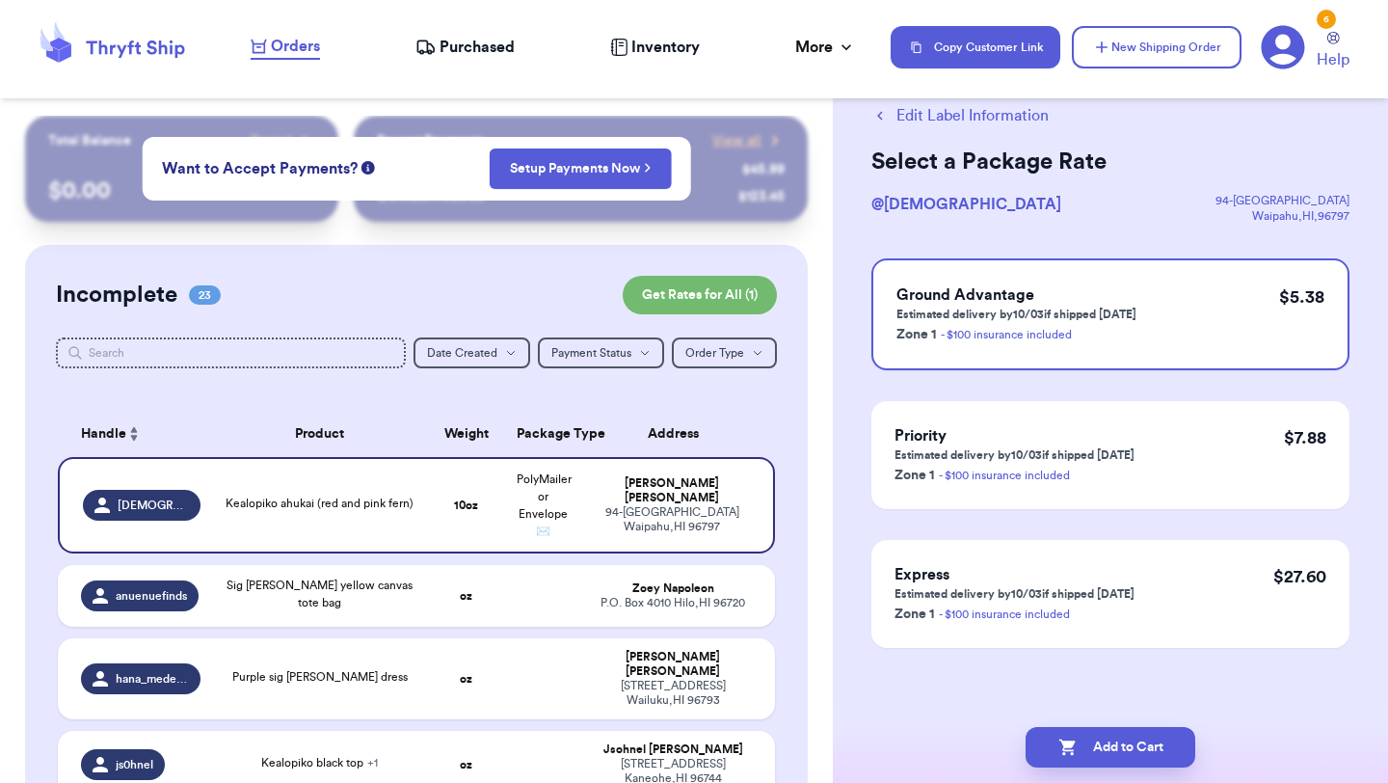
scroll to position [0, 0]
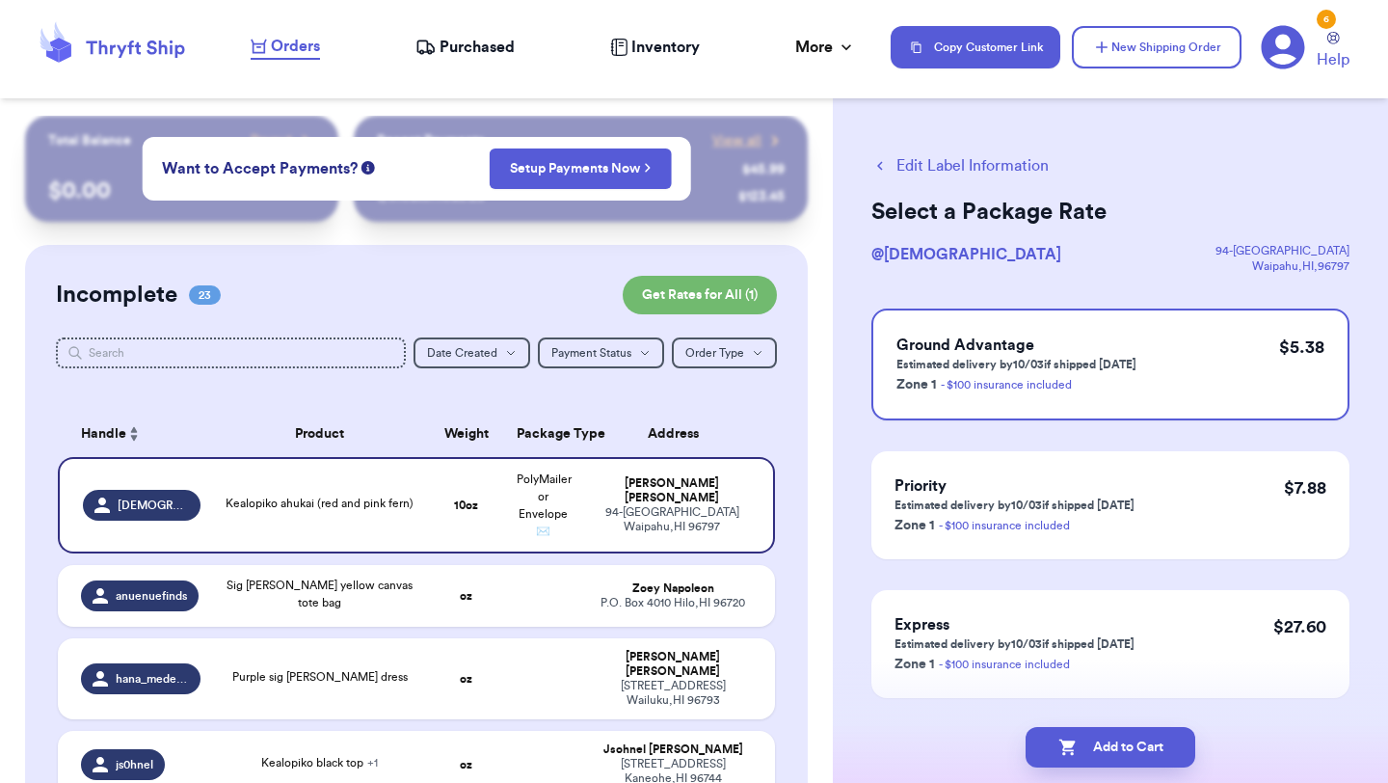
click at [1094, 742] on button "Add to Cart" at bounding box center [1111, 747] width 170 height 40
checkbox input "true"
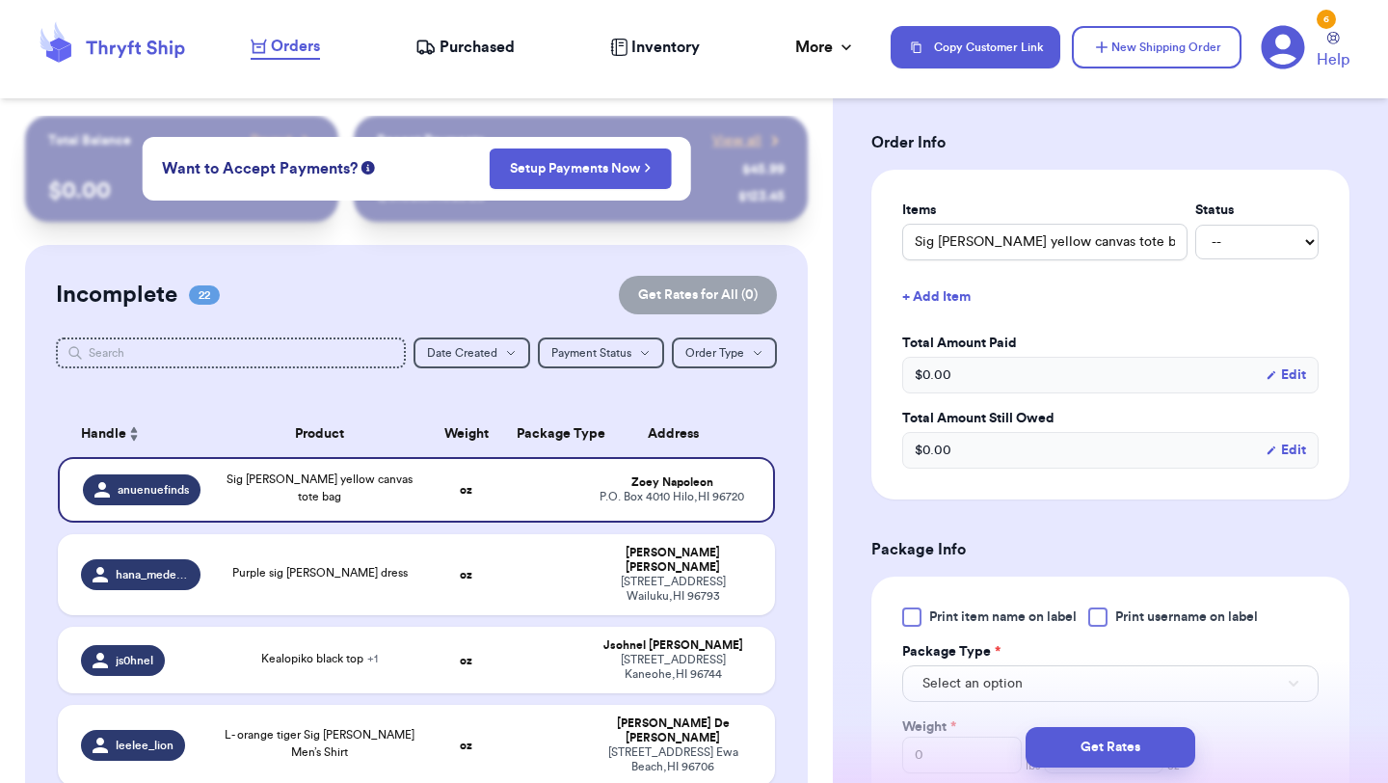
scroll to position [380, 0]
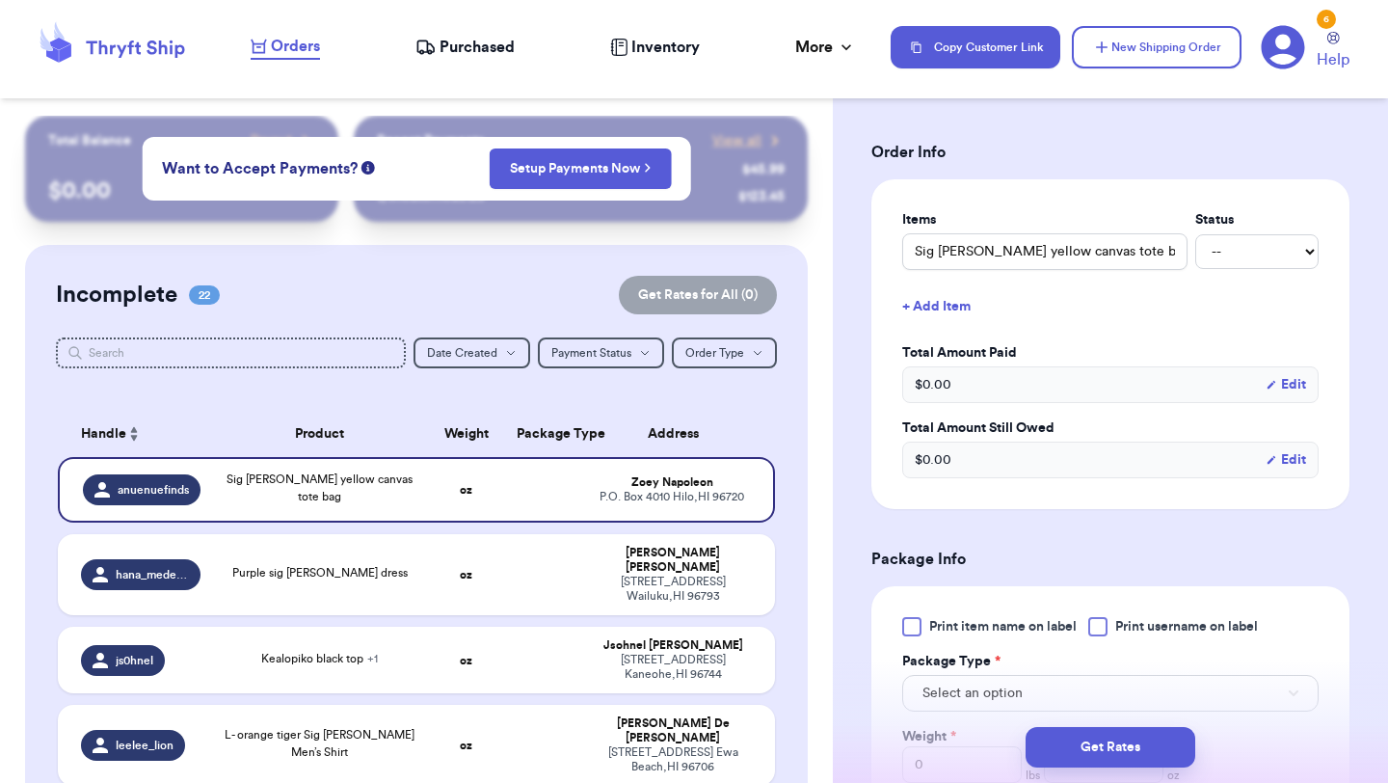
click at [912, 638] on div "Print item name on label Print username on label Package Type * Select an optio…" at bounding box center [1110, 736] width 416 height 239
click at [917, 622] on div at bounding box center [911, 626] width 19 height 19
click at [0, 0] on input "Print item name on label" at bounding box center [0, 0] width 0 height 0
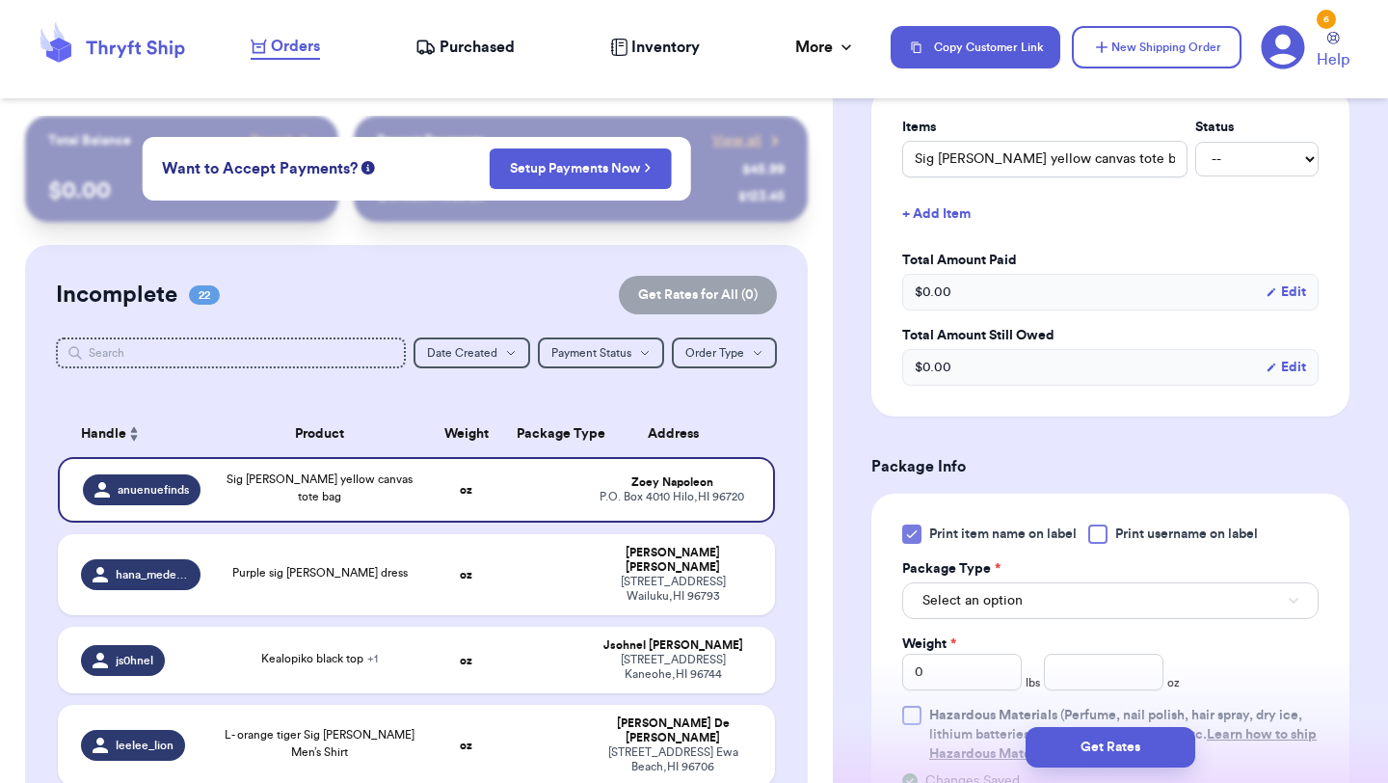
scroll to position [594, 0]
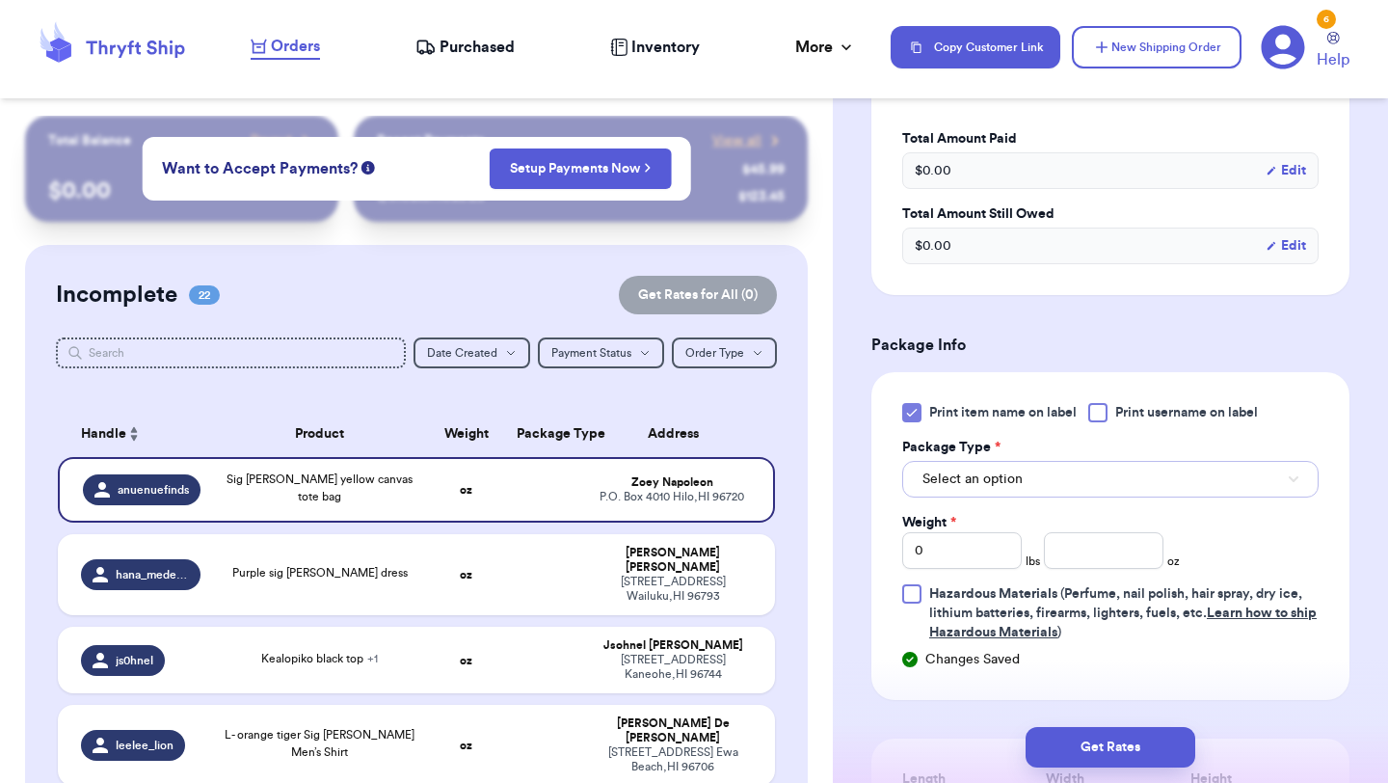
click at [1056, 486] on button "Select an option" at bounding box center [1110, 479] width 416 height 37
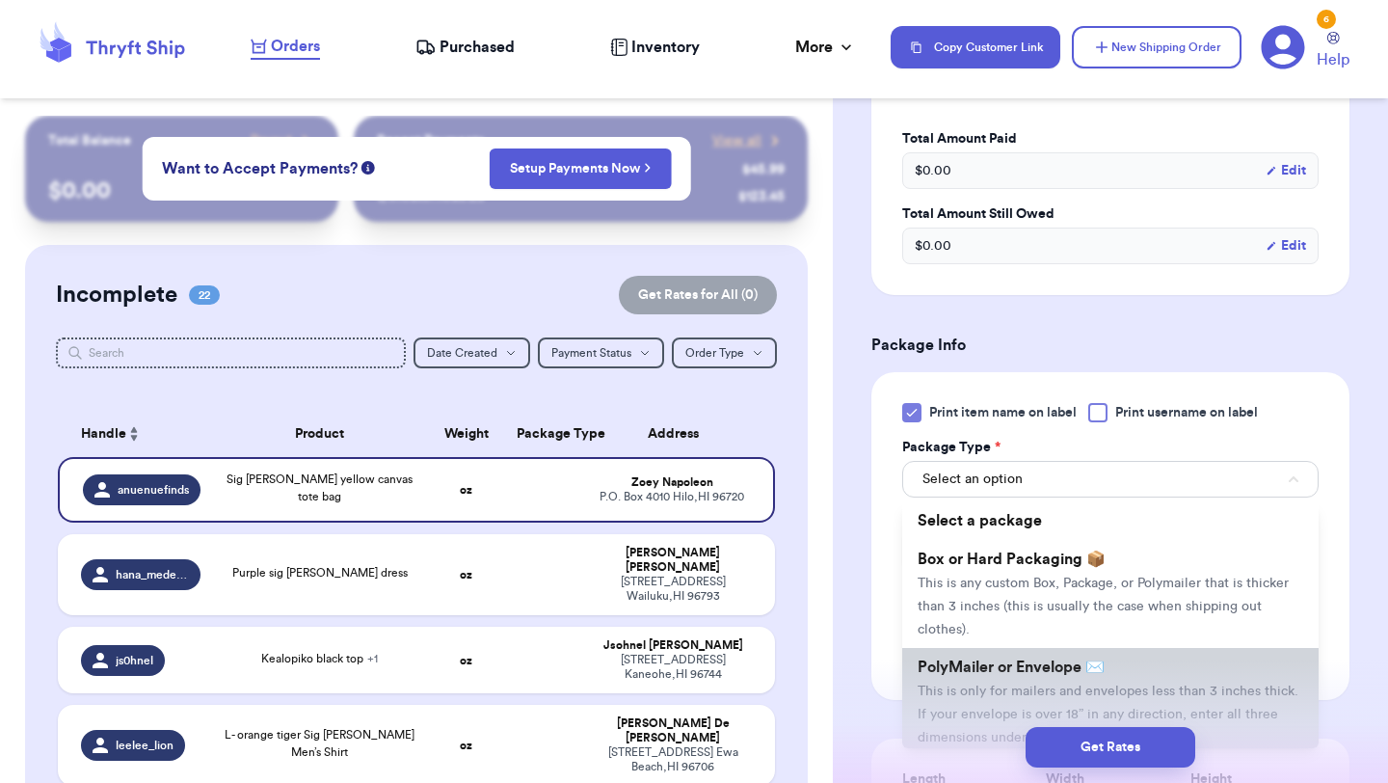
click at [1034, 654] on li "PolyMailer or Envelope ✉️ This is only for mailers and envelopes less than 3 in…" at bounding box center [1110, 702] width 416 height 108
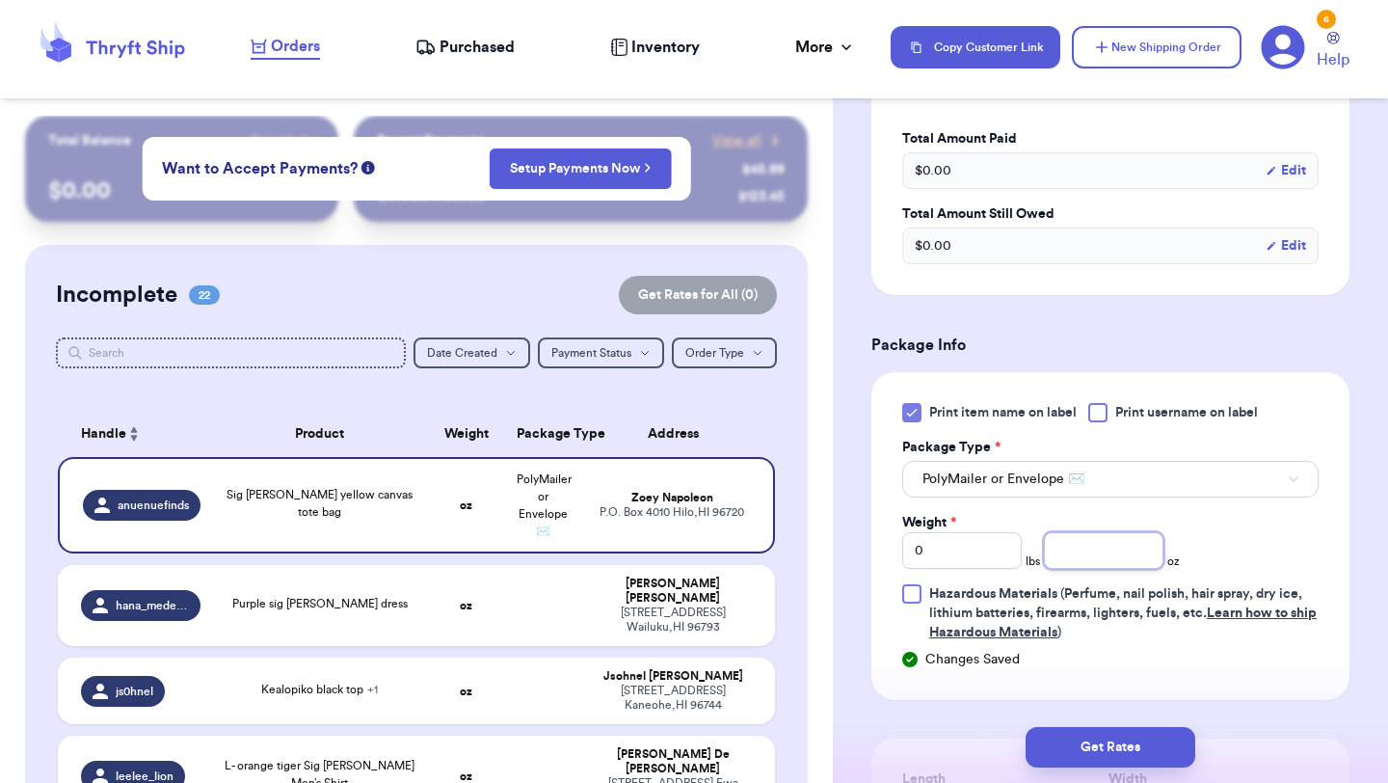
click at [1125, 553] on input "number" at bounding box center [1104, 550] width 120 height 37
type input "12"
click at [1140, 751] on button "Get Rates" at bounding box center [1111, 747] width 170 height 40
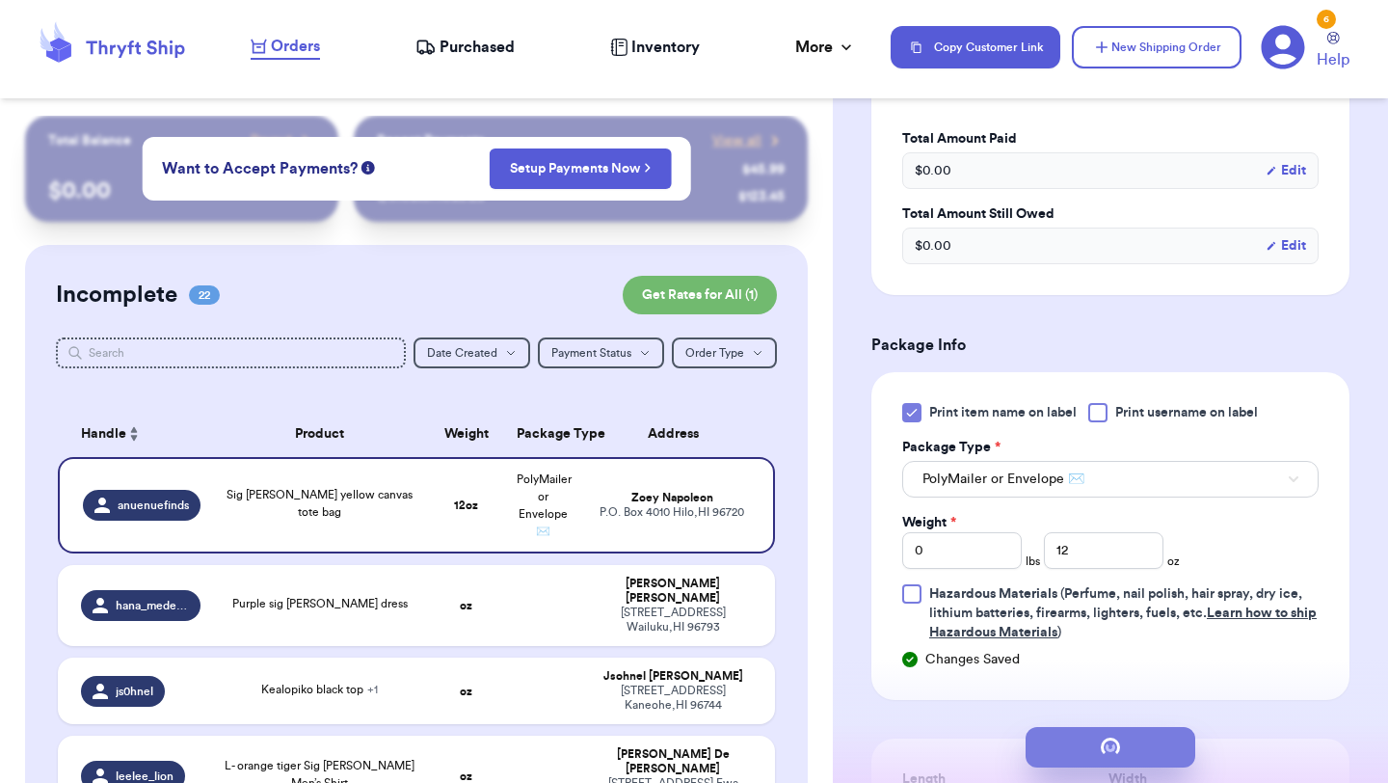
scroll to position [0, 0]
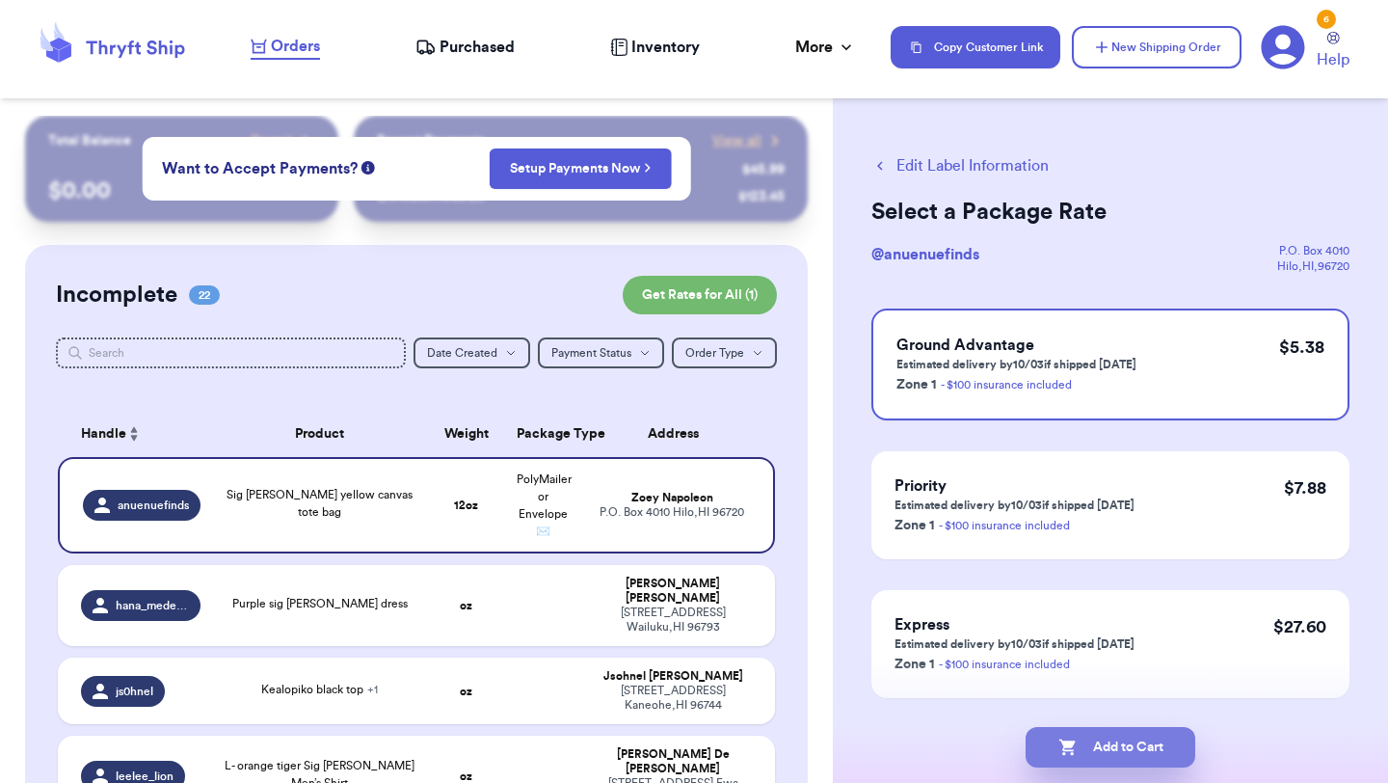
click at [1075, 745] on icon "button" at bounding box center [1068, 747] width 19 height 19
checkbox input "true"
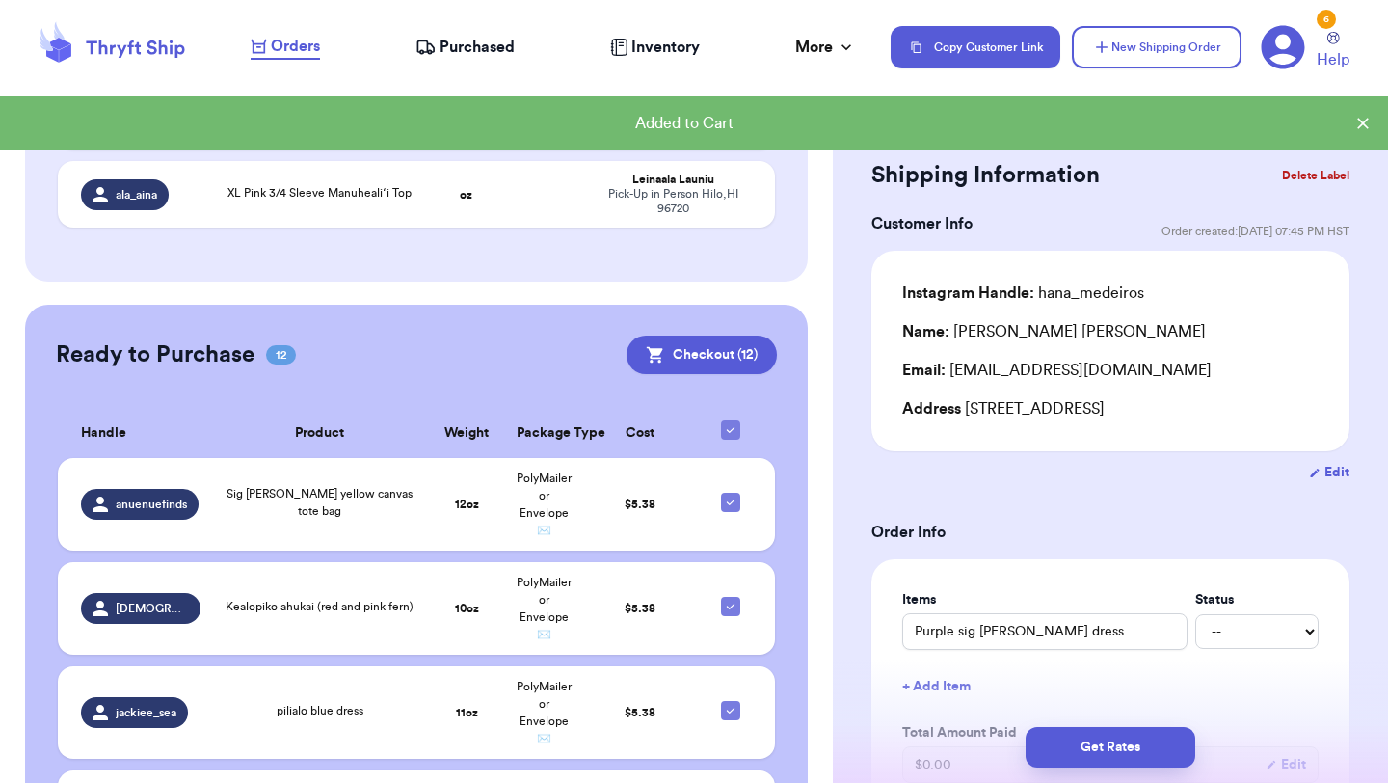
scroll to position [2005, 0]
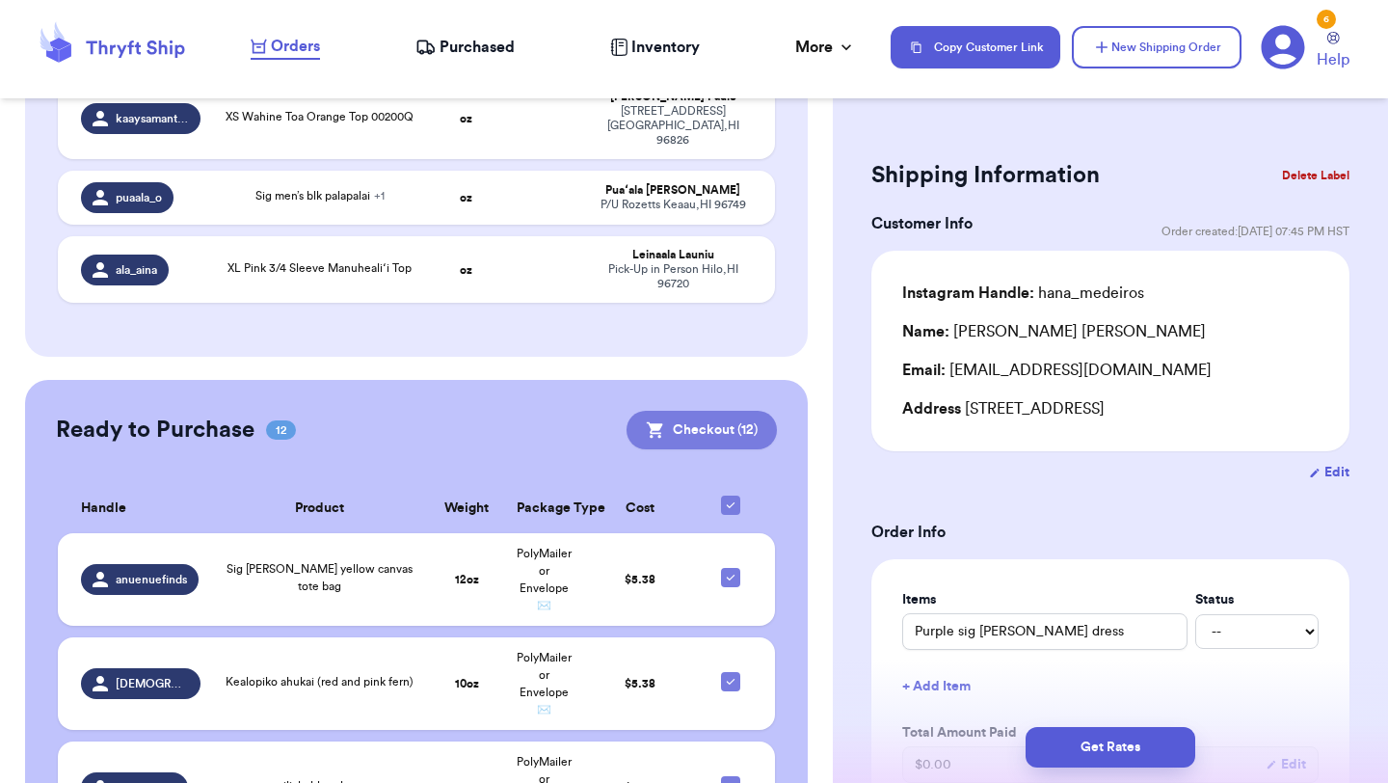
click at [658, 422] on icon at bounding box center [655, 430] width 16 height 16
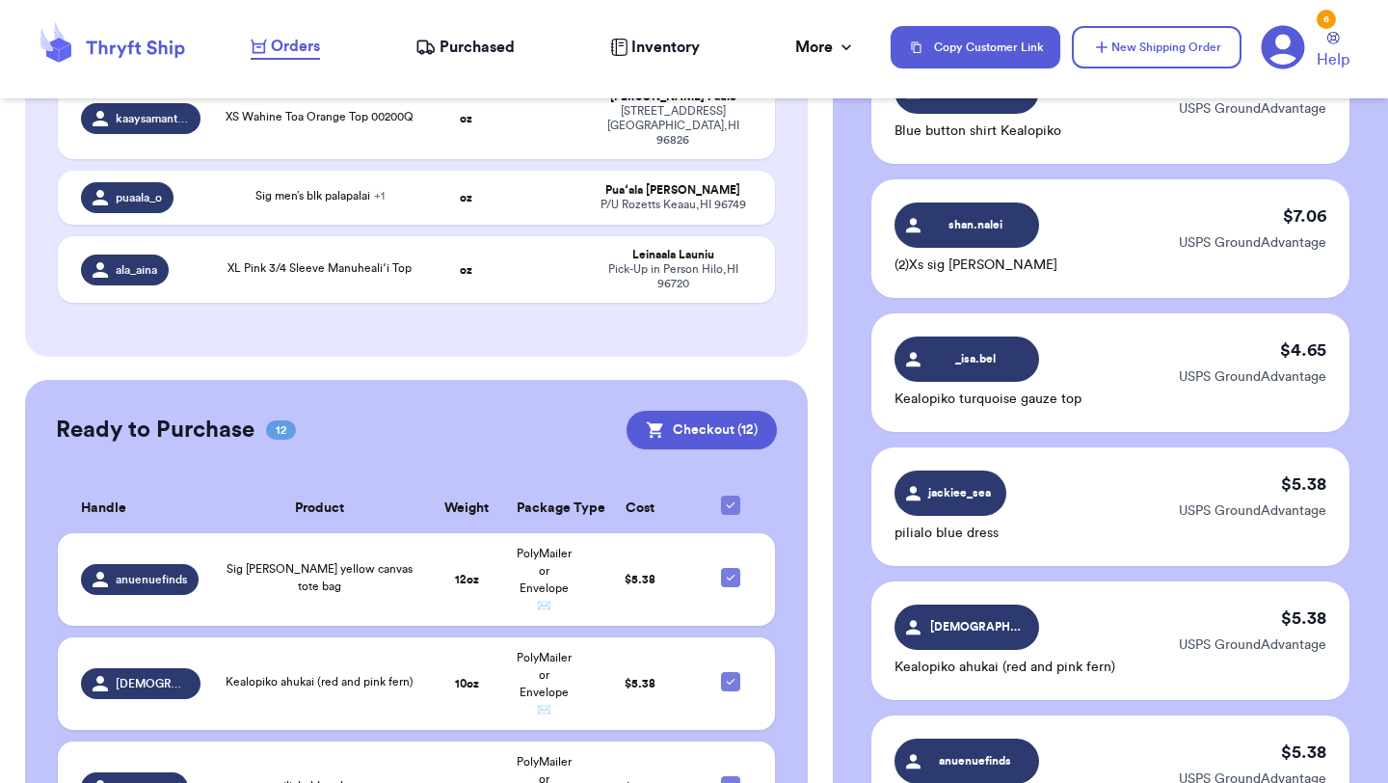
scroll to position [1592, 0]
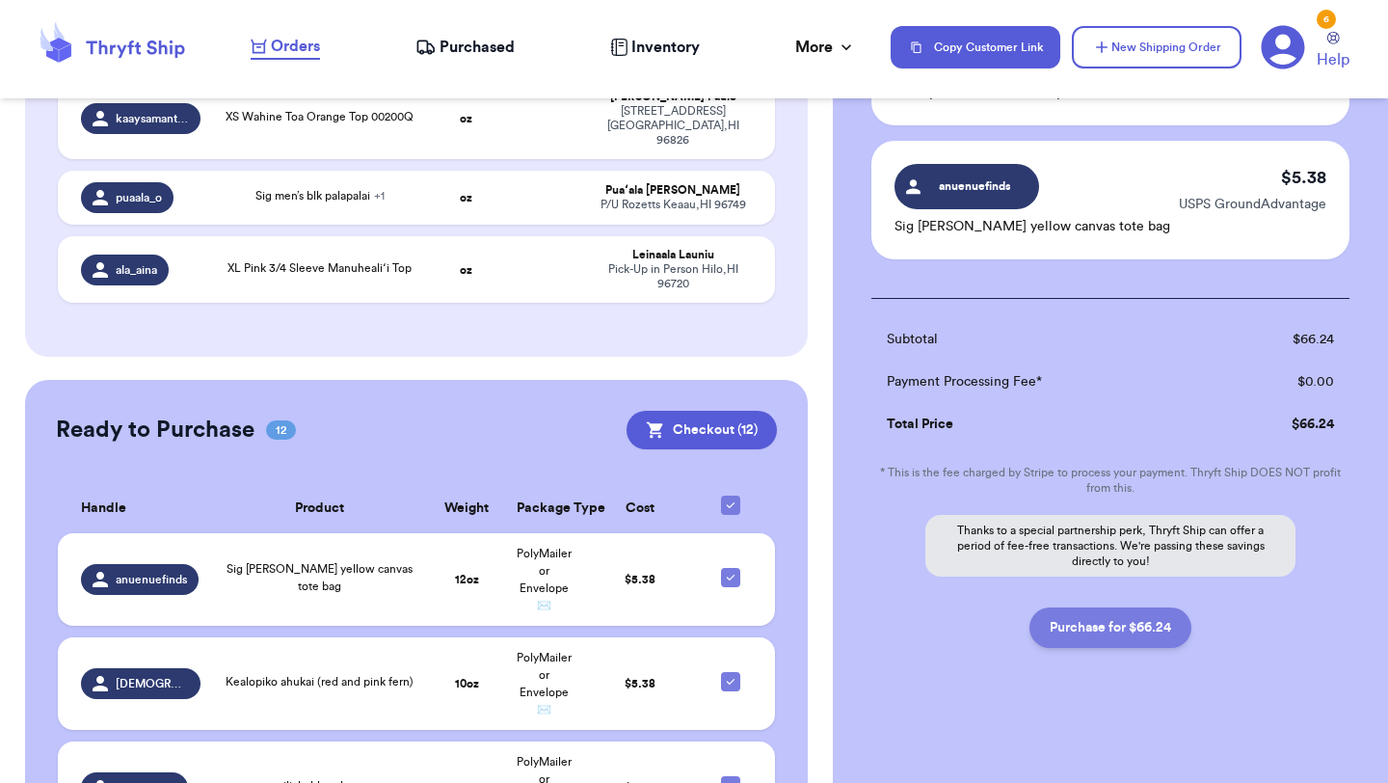
click at [1139, 631] on button "Purchase for $66.24" at bounding box center [1111, 627] width 162 height 40
checkbox input "false"
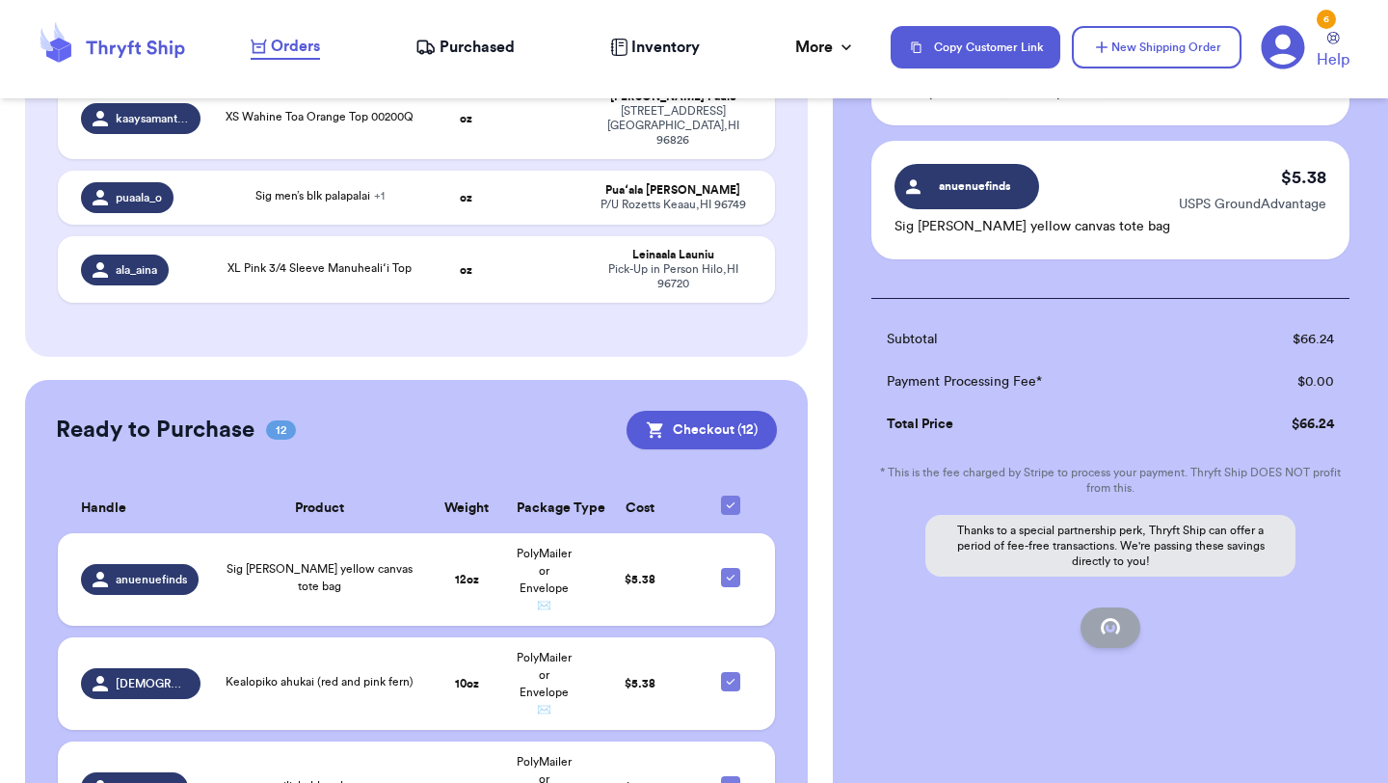
checkbox input "false"
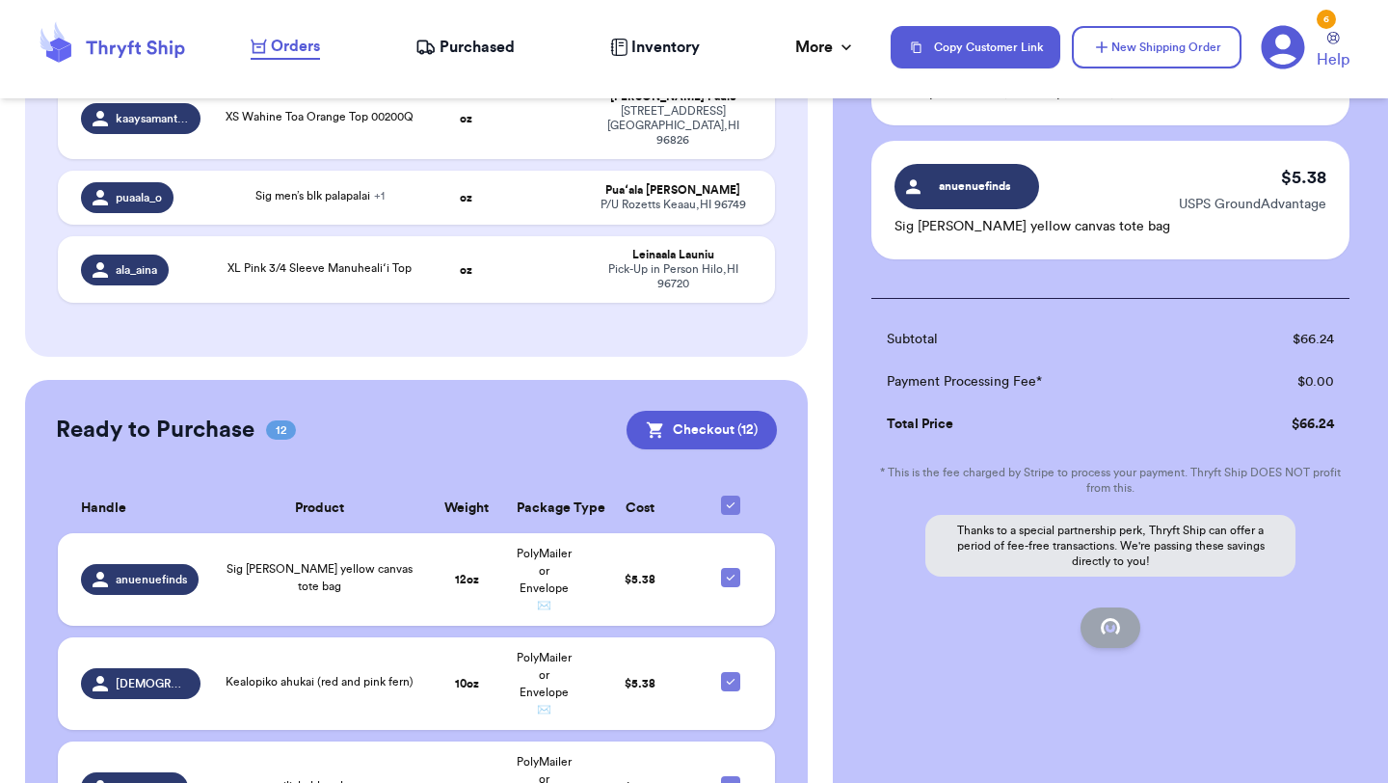
checkbox input "false"
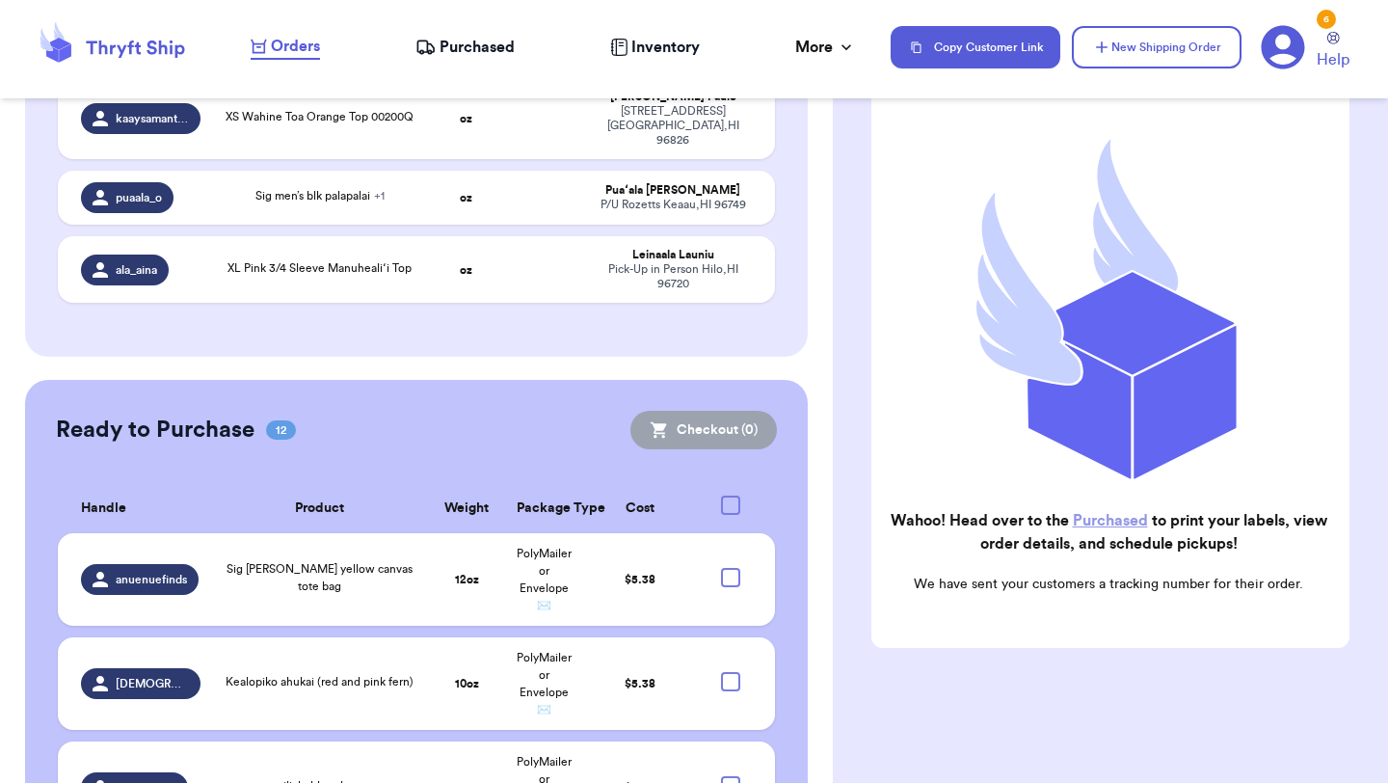
scroll to position [158, 0]
checkbox input "true"
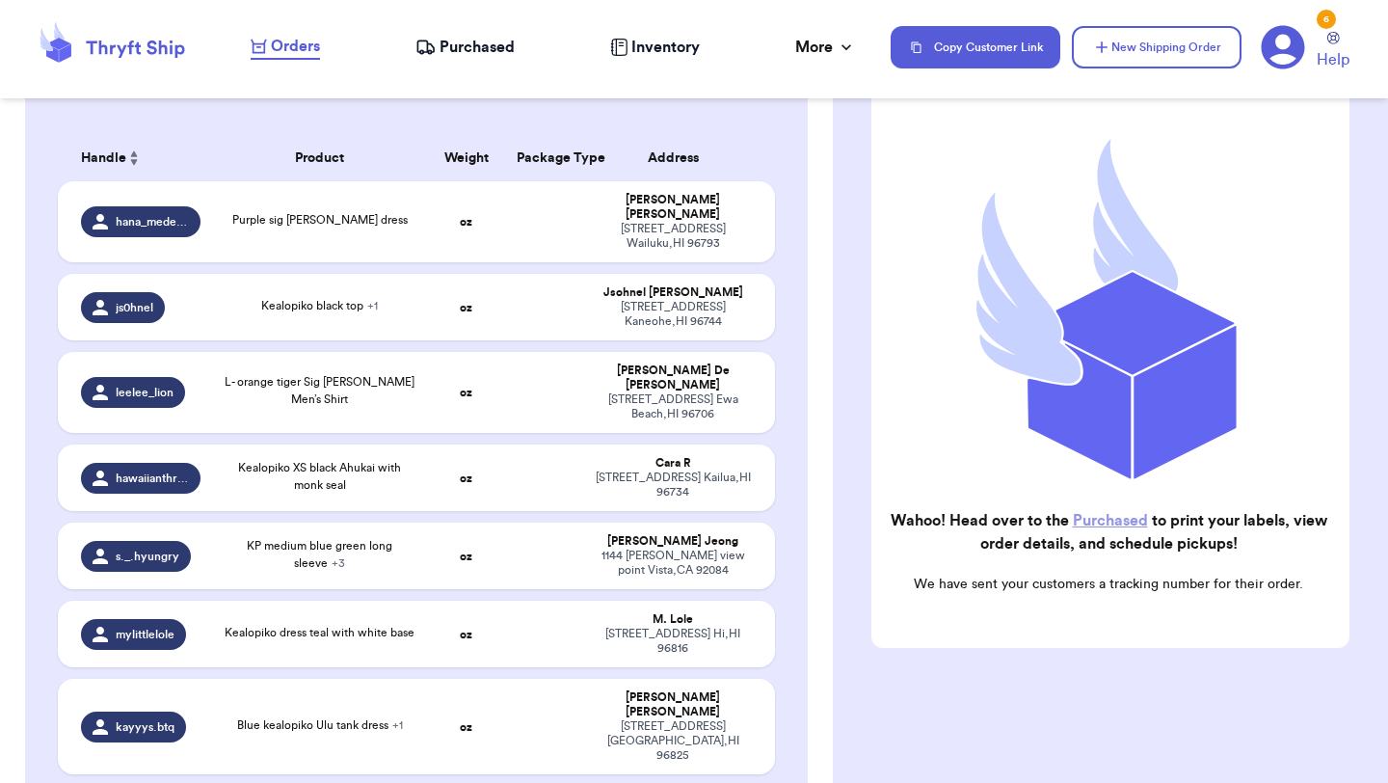
scroll to position [0, 0]
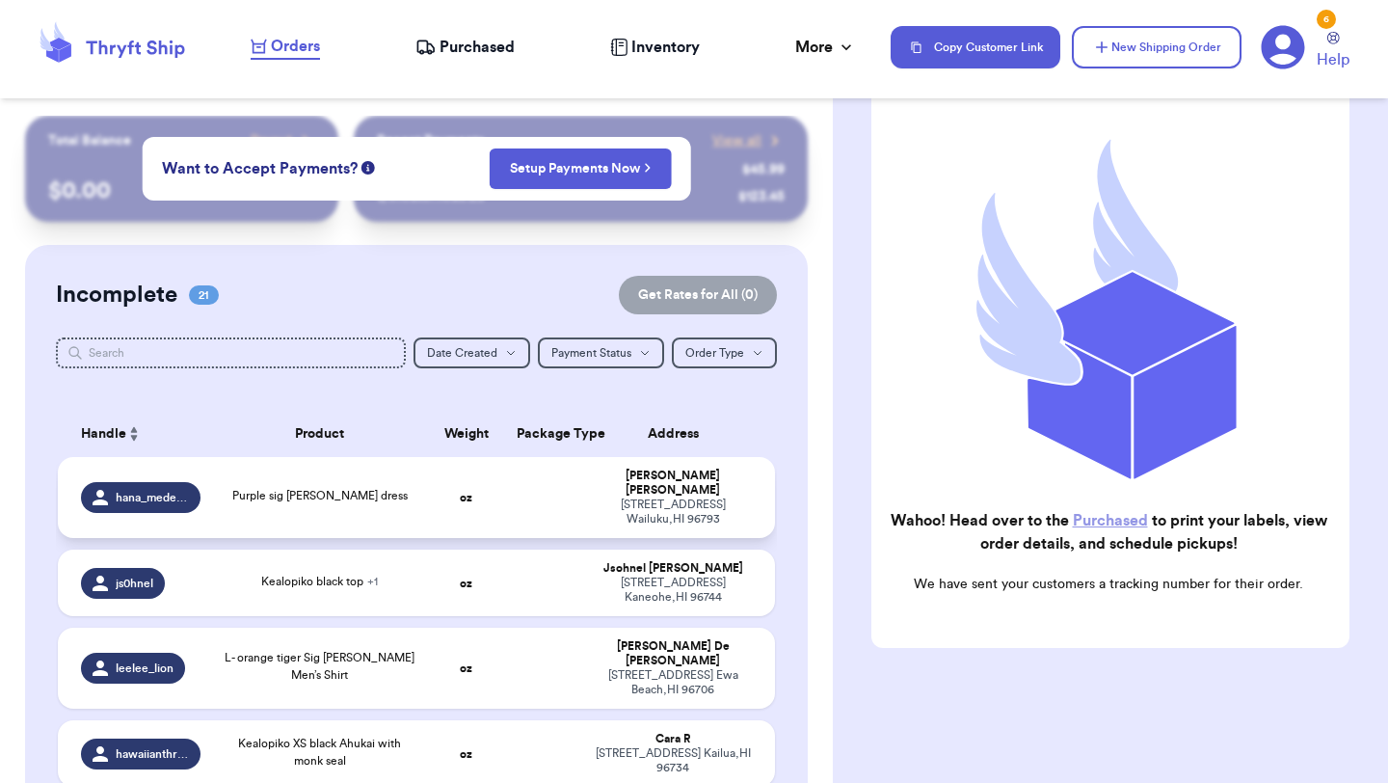
click at [453, 511] on td "oz" at bounding box center [466, 497] width 77 height 81
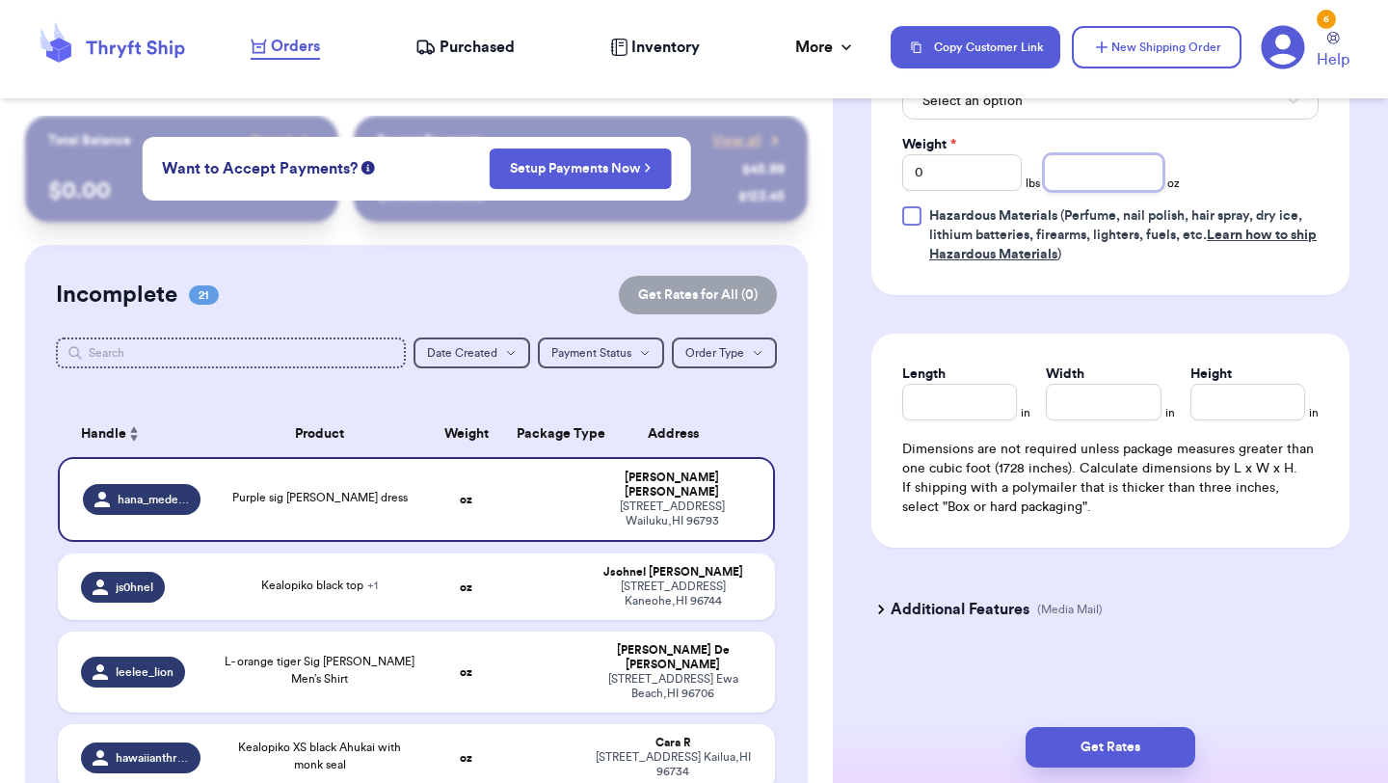
click at [1074, 181] on input "number" at bounding box center [1104, 172] width 120 height 37
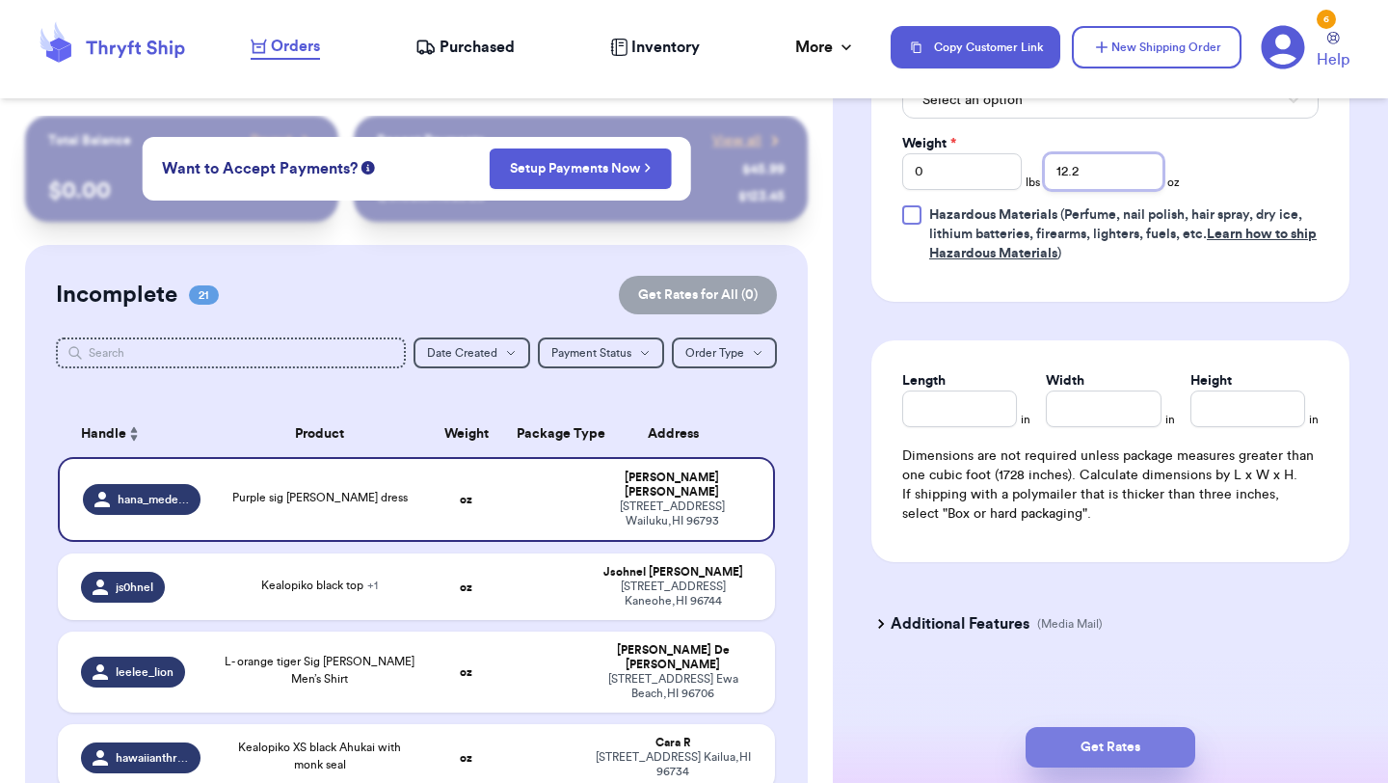
type input "12.2"
click at [1102, 727] on button "Get Rates" at bounding box center [1111, 747] width 170 height 40
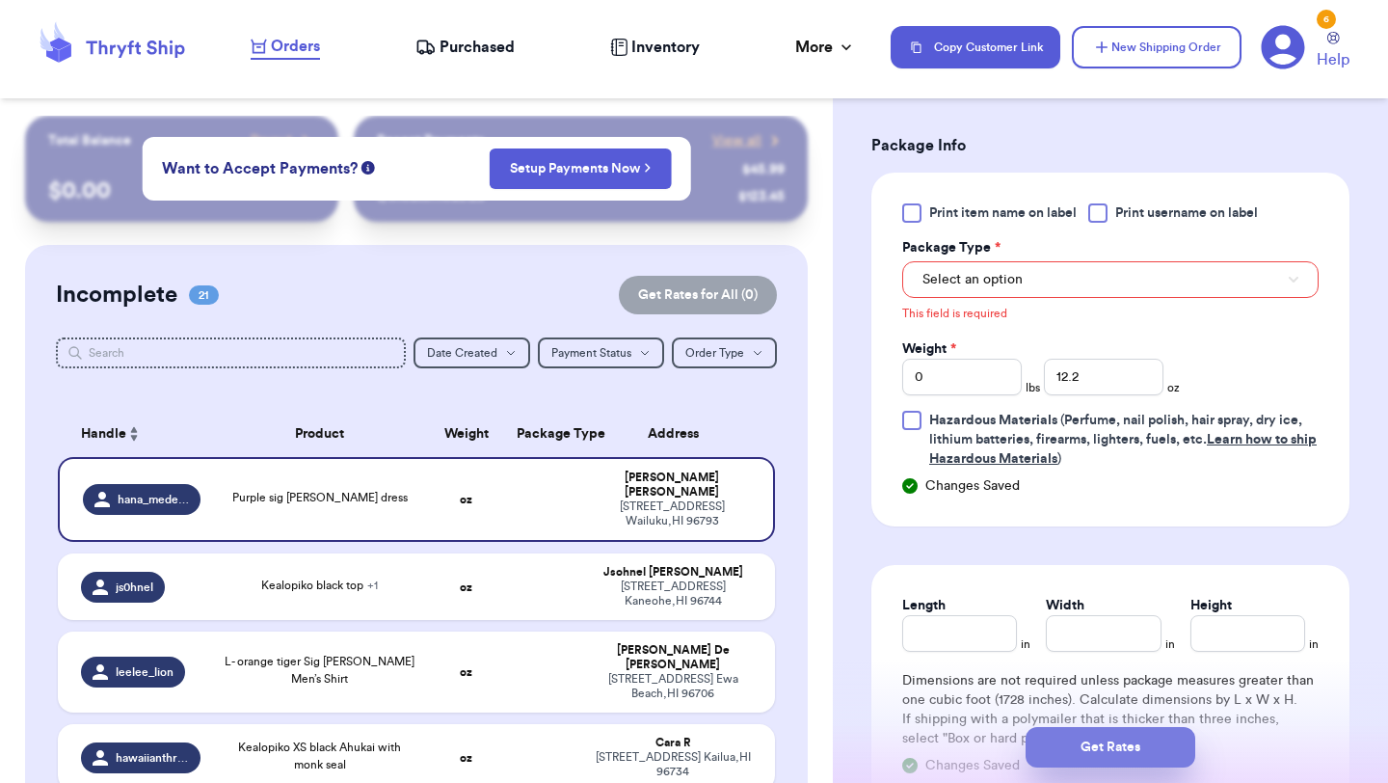
scroll to position [684, 0]
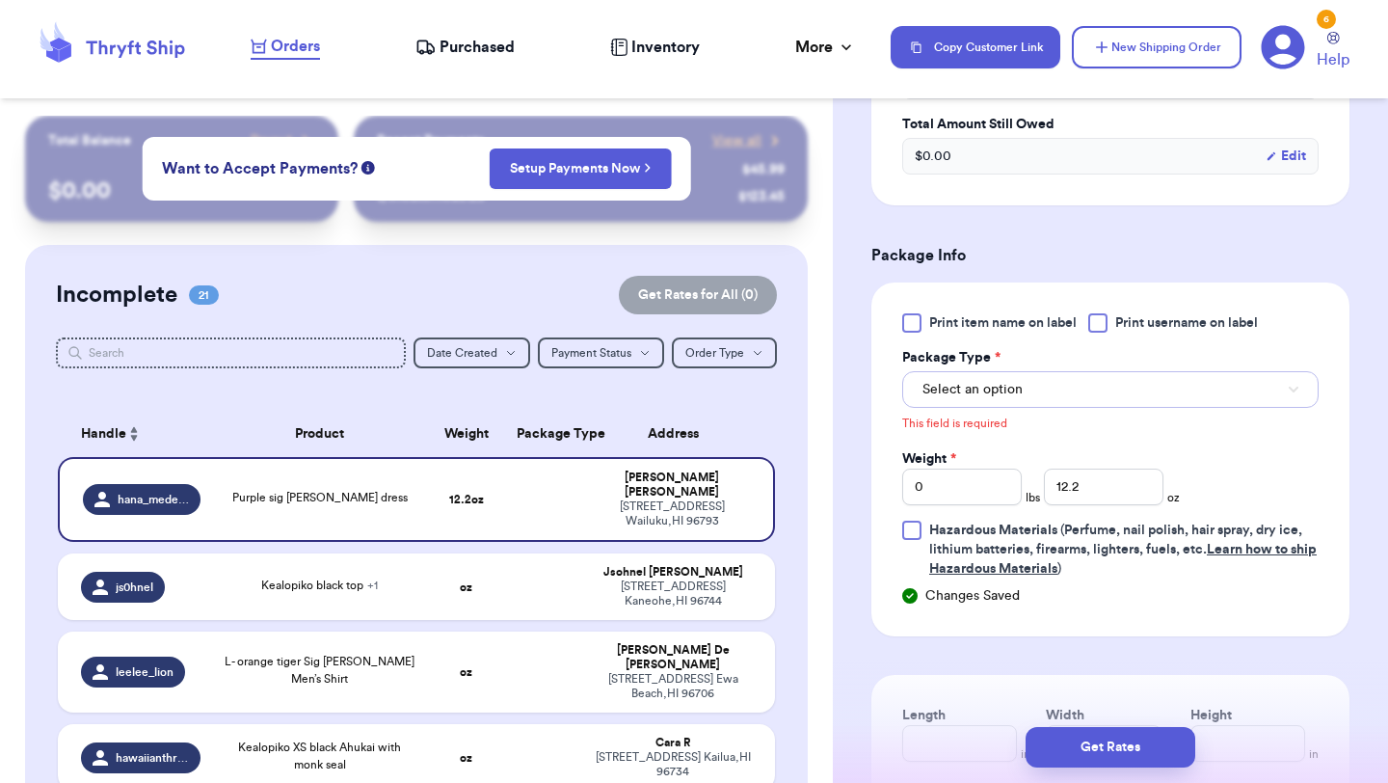
click at [1056, 401] on button "Select an option" at bounding box center [1110, 389] width 416 height 37
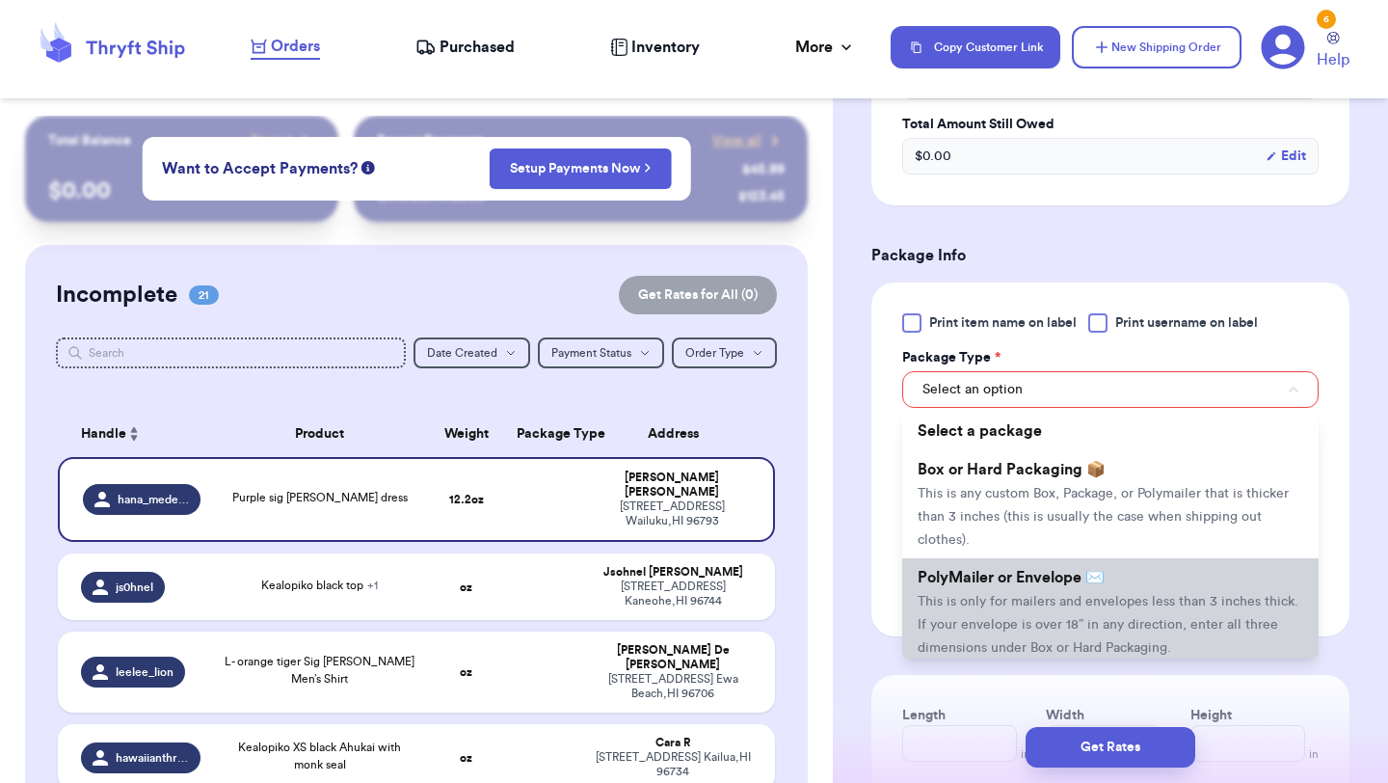
click at [1023, 574] on span "PolyMailer or Envelope ✉️" at bounding box center [1011, 577] width 187 height 15
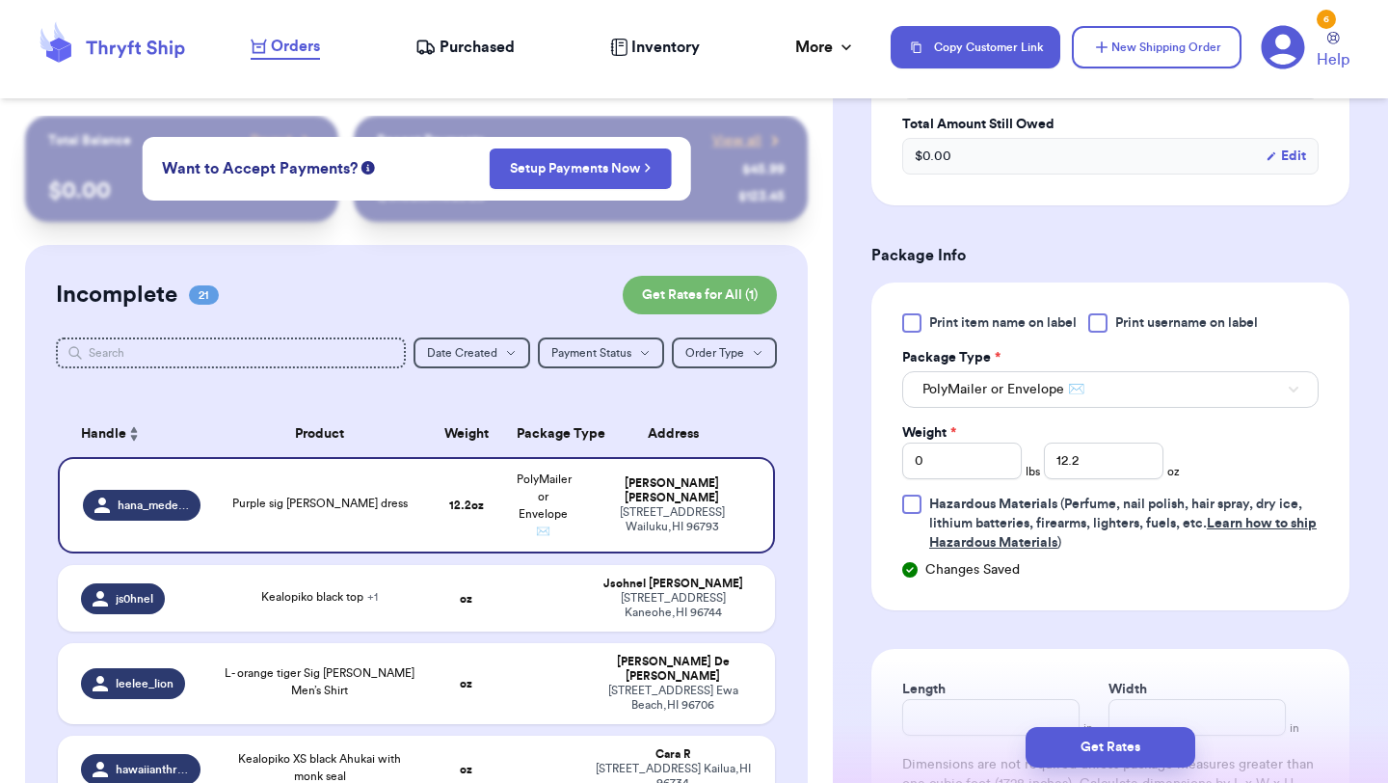
click at [924, 328] on label "Print item name on label" at bounding box center [989, 322] width 175 height 19
click at [0, 0] on input "Print item name on label" at bounding box center [0, 0] width 0 height 0
click at [1115, 753] on button "Get Rates" at bounding box center [1111, 747] width 170 height 40
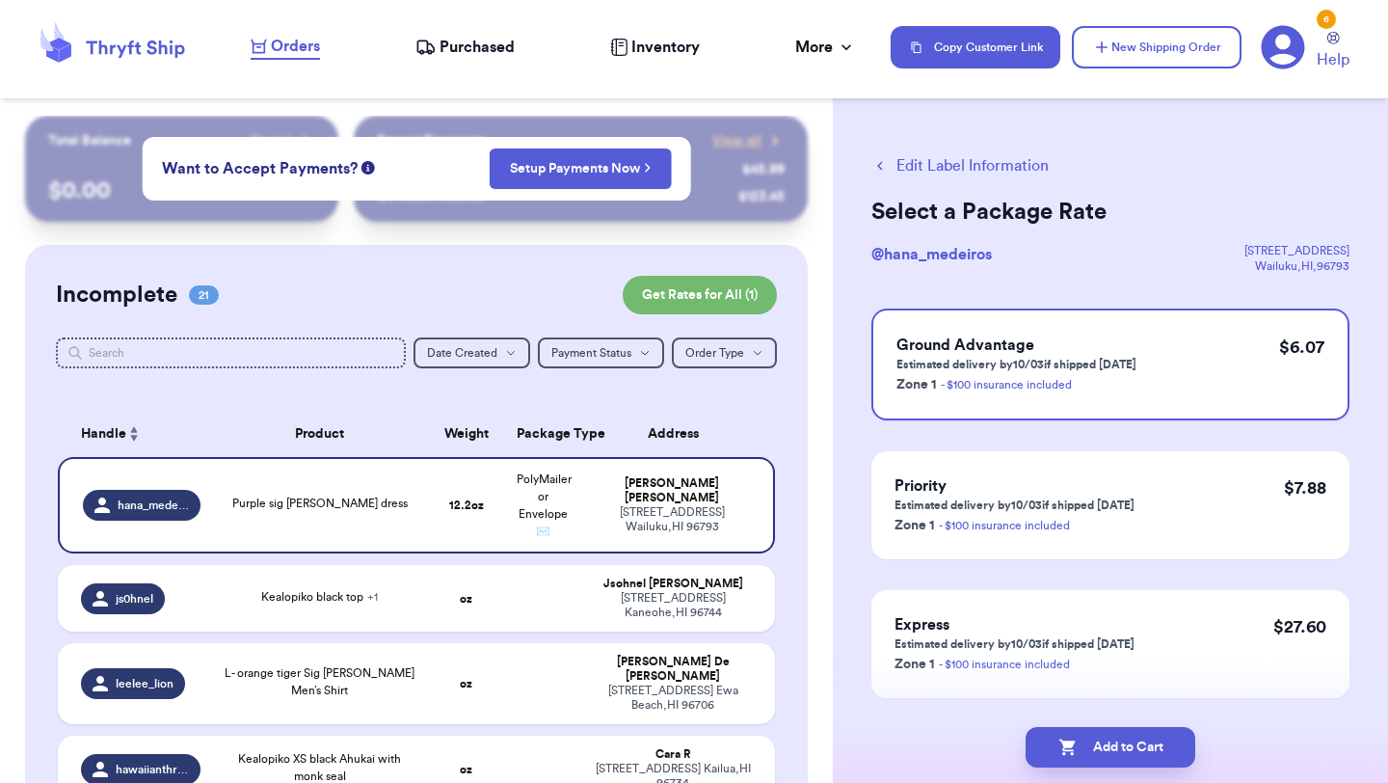
click at [1115, 753] on button "Add to Cart" at bounding box center [1111, 747] width 170 height 40
checkbox input "true"
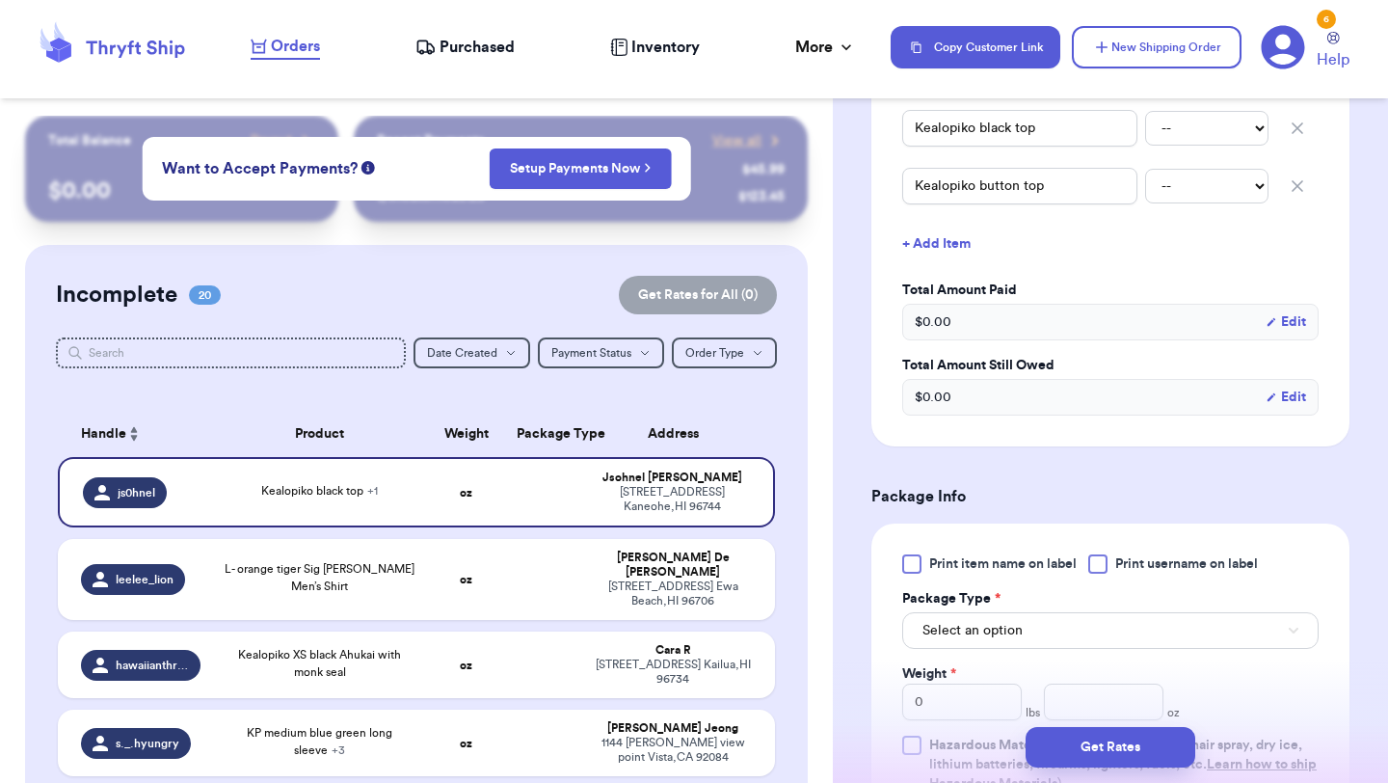
scroll to position [571, 0]
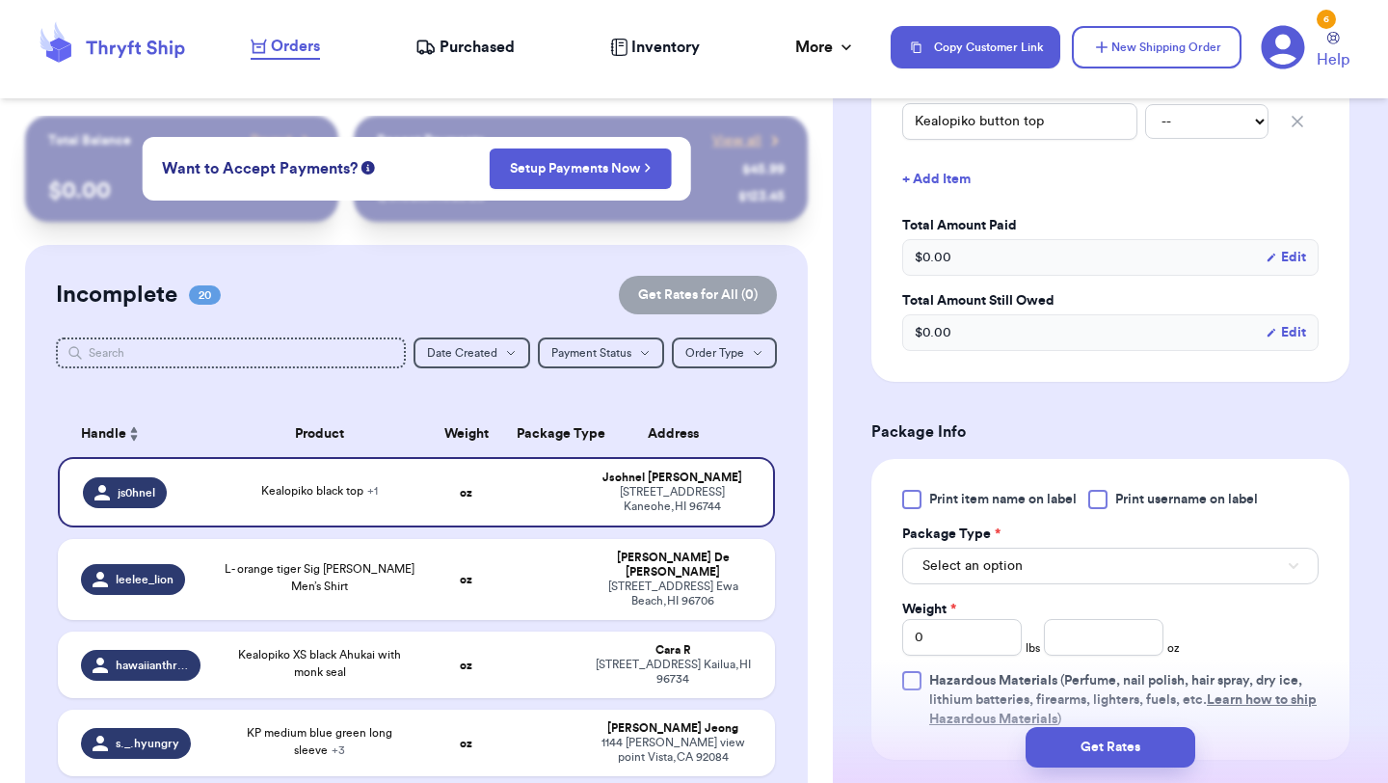
click at [919, 508] on label "Print item name on label" at bounding box center [989, 499] width 175 height 19
click at [0, 0] on input "Print item name on label" at bounding box center [0, 0] width 0 height 0
click at [1070, 631] on input "number" at bounding box center [1104, 637] width 120 height 37
type input "9"
click at [1162, 747] on button "Get Rates" at bounding box center [1111, 747] width 170 height 40
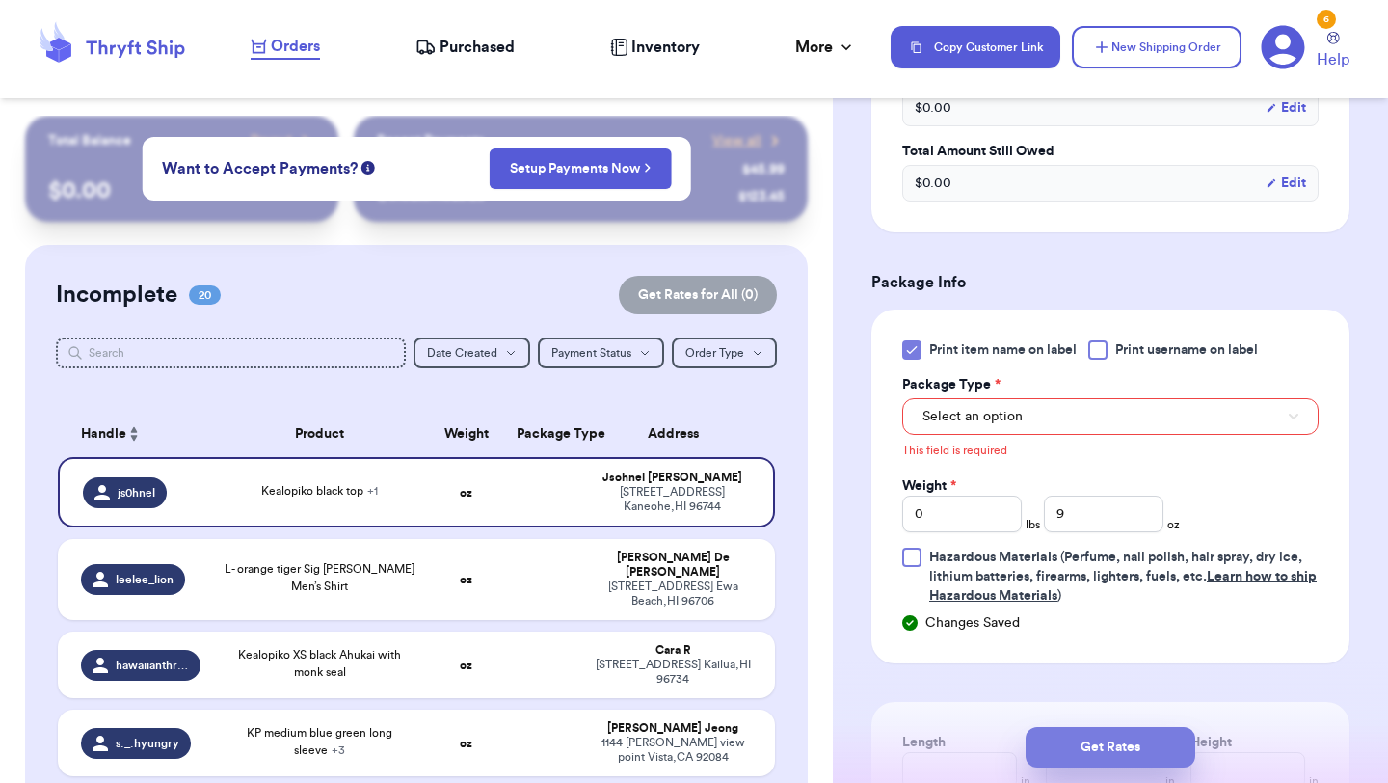
scroll to position [746, 0]
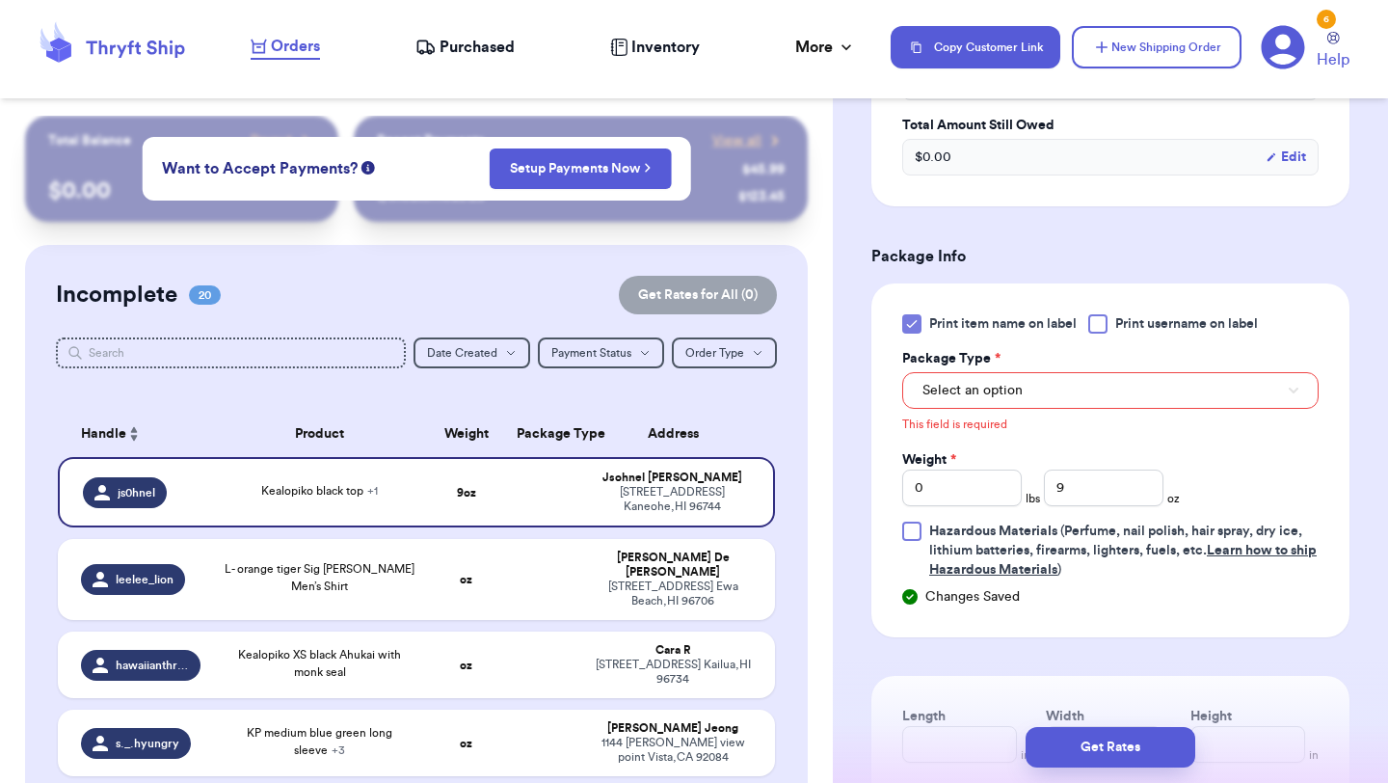
click at [951, 420] on p "This field is required" at bounding box center [954, 423] width 105 height 15
click at [956, 381] on span "Select an option" at bounding box center [973, 390] width 100 height 19
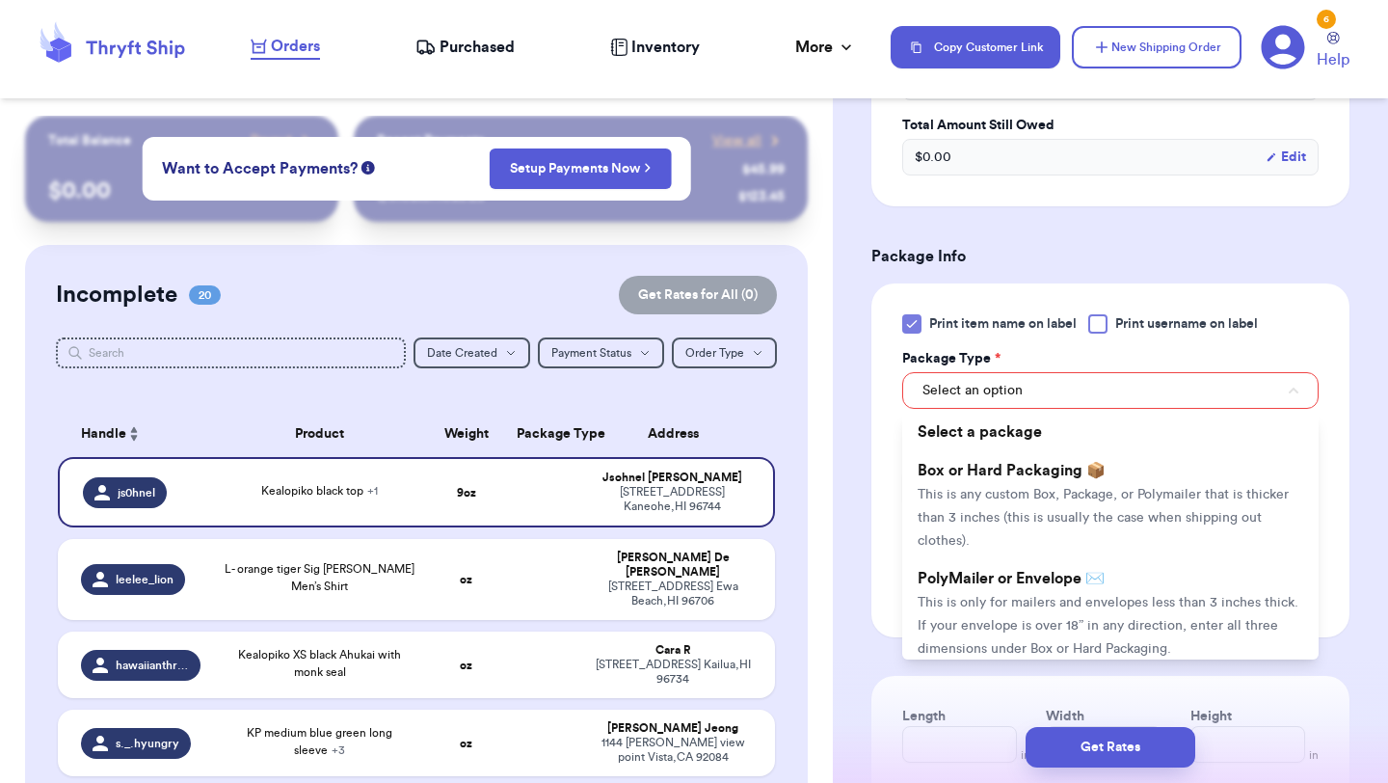
click at [954, 577] on span "PolyMailer or Envelope ✉️" at bounding box center [1011, 578] width 187 height 15
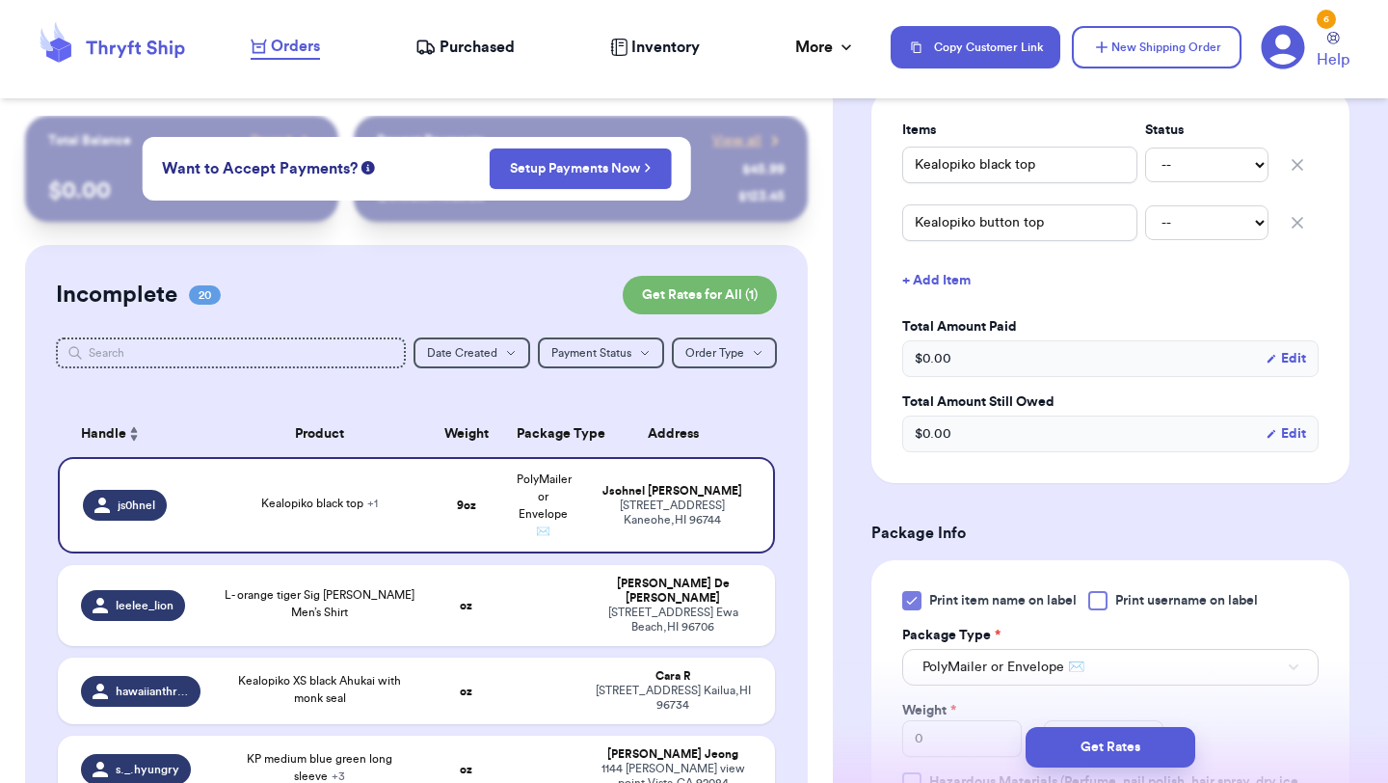
scroll to position [466, 0]
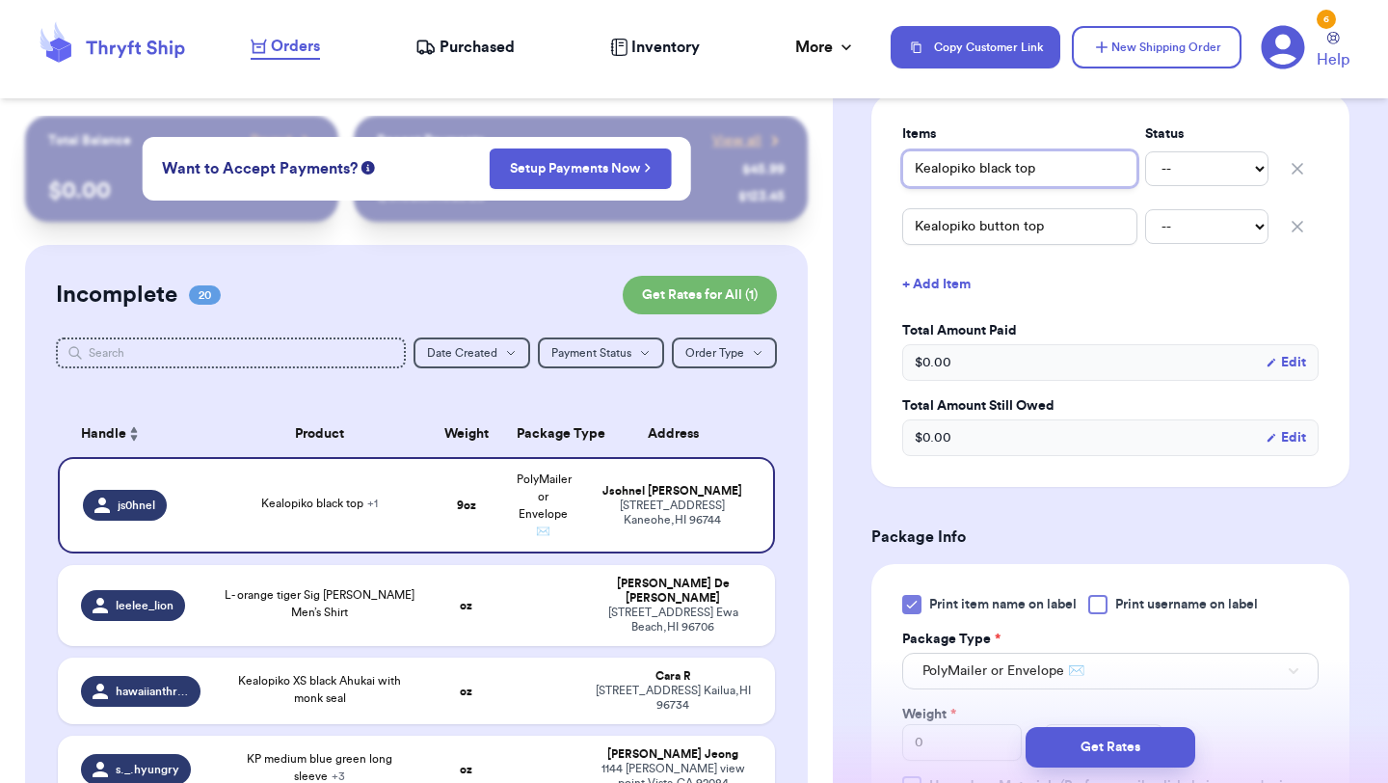
click at [917, 157] on input "Kealopiko black top" at bounding box center [1019, 168] width 235 height 37
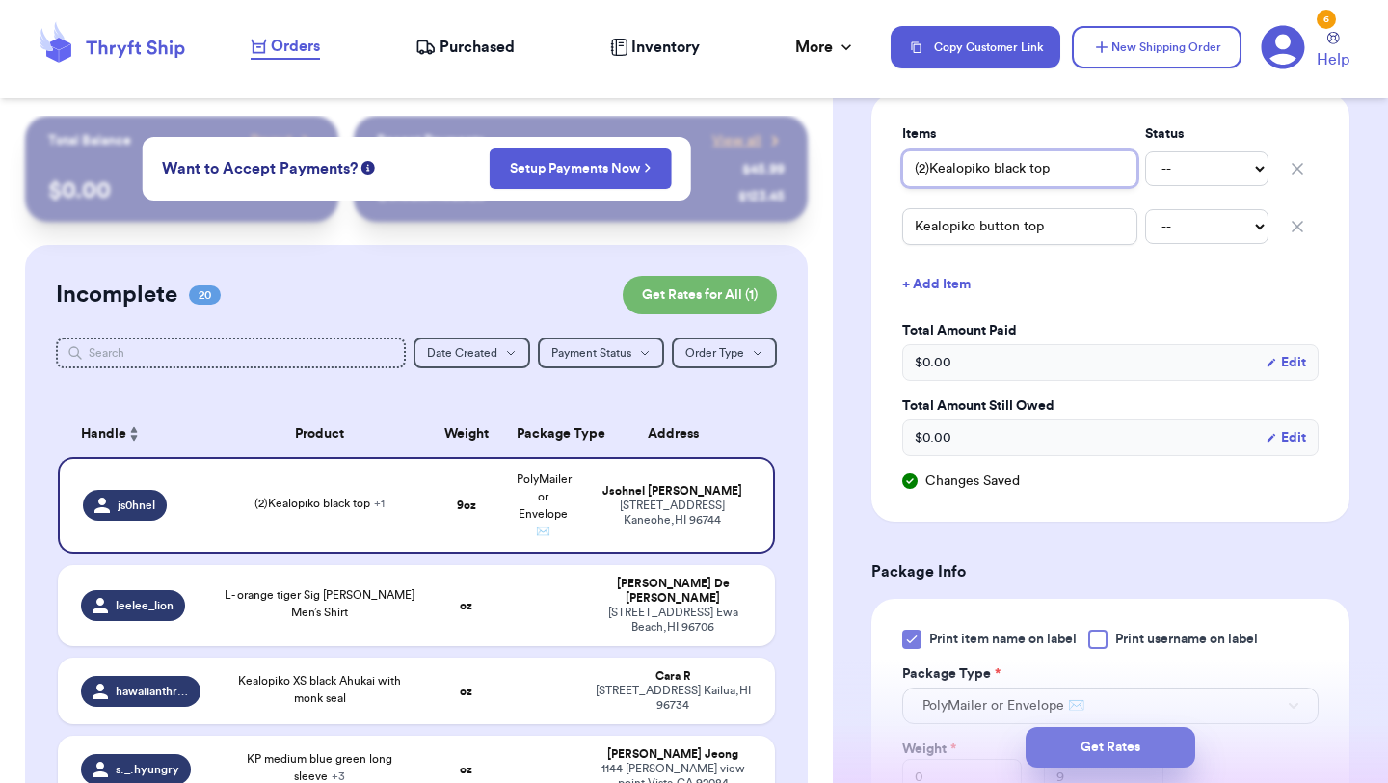
type input "(2)Kealopiko black top"
click at [1162, 737] on button "Get Rates" at bounding box center [1111, 747] width 170 height 40
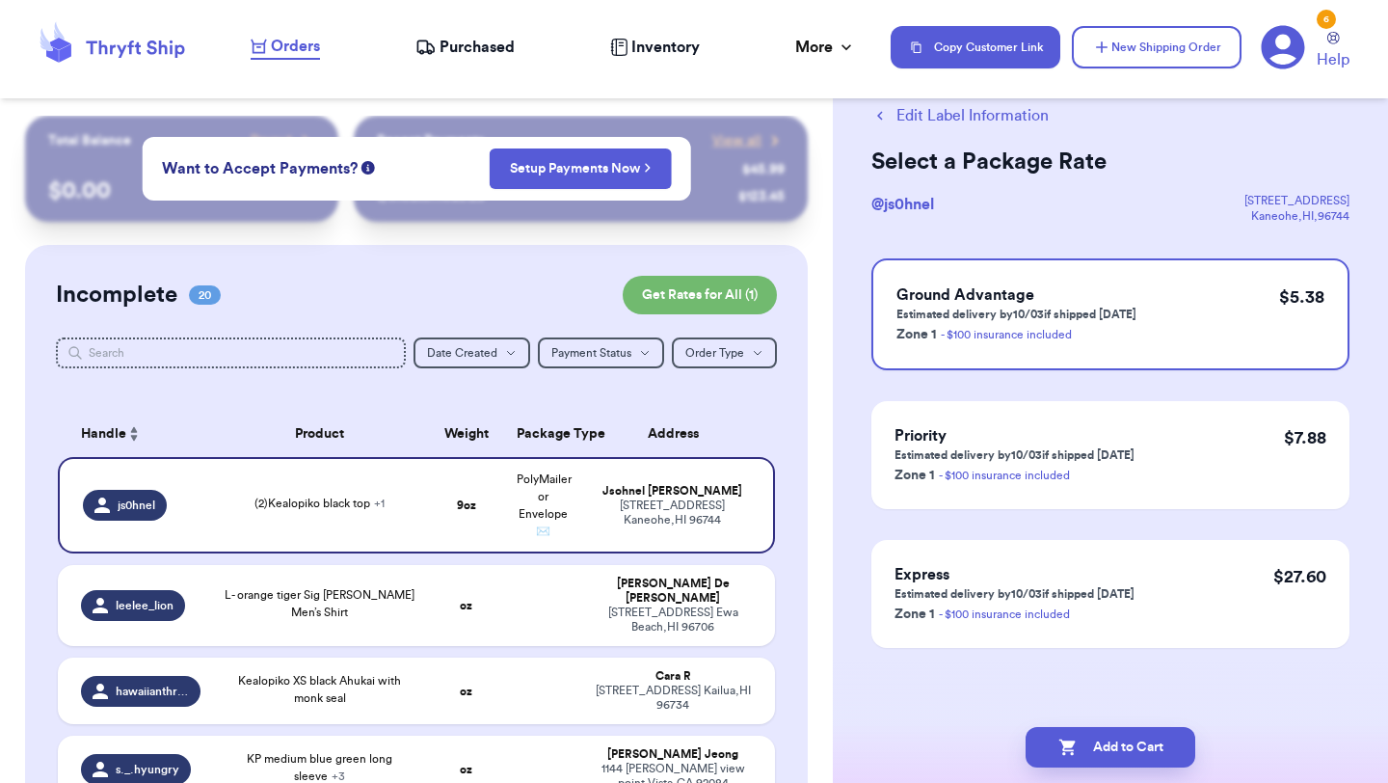
scroll to position [0, 0]
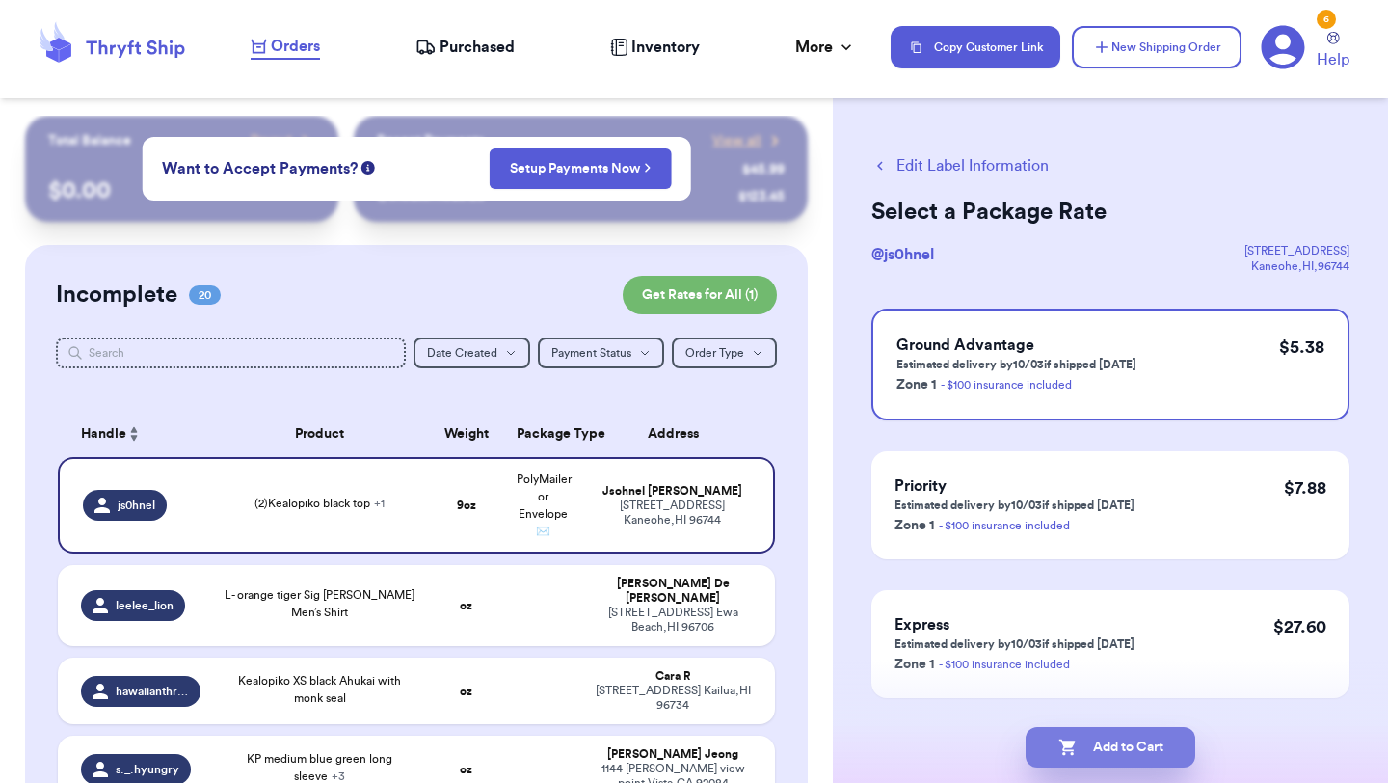
click at [1102, 739] on button "Add to Cart" at bounding box center [1111, 747] width 170 height 40
checkbox input "true"
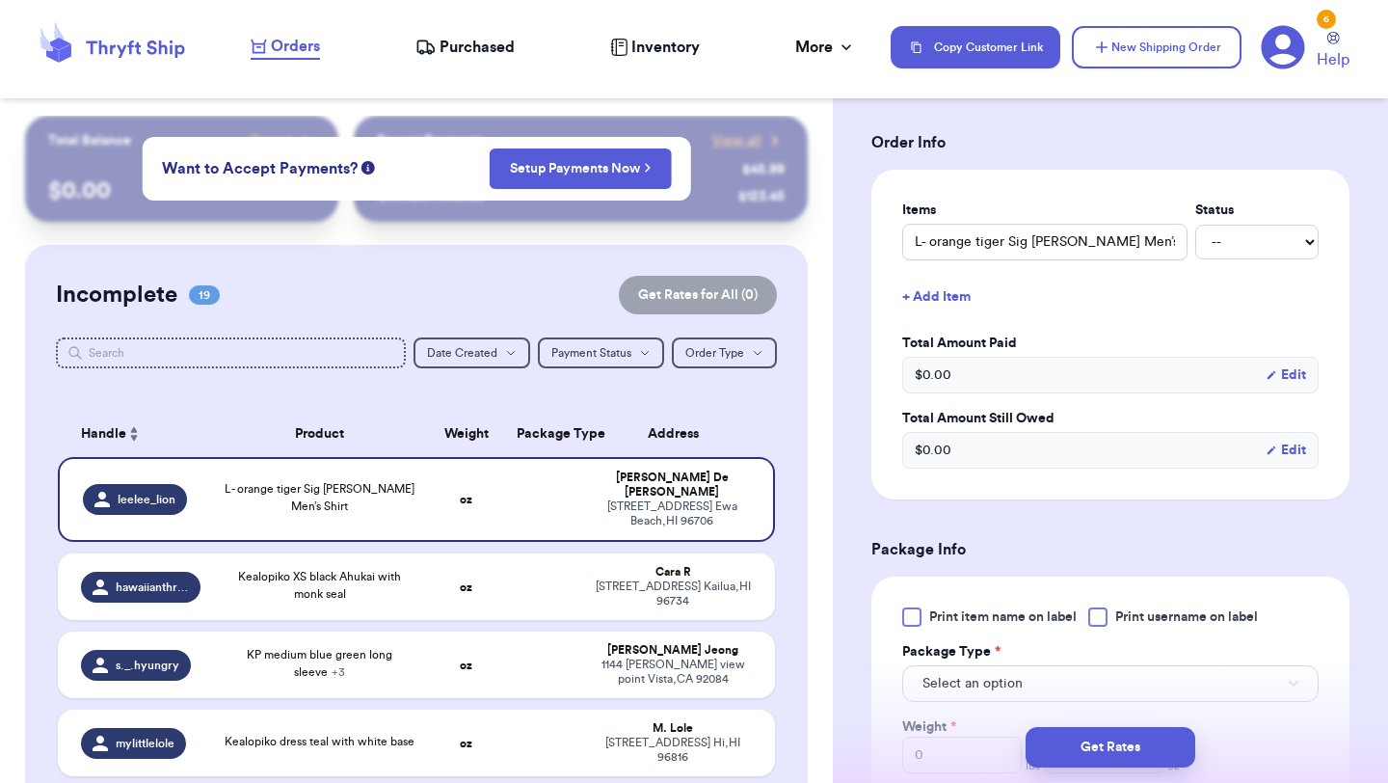
scroll to position [593, 0]
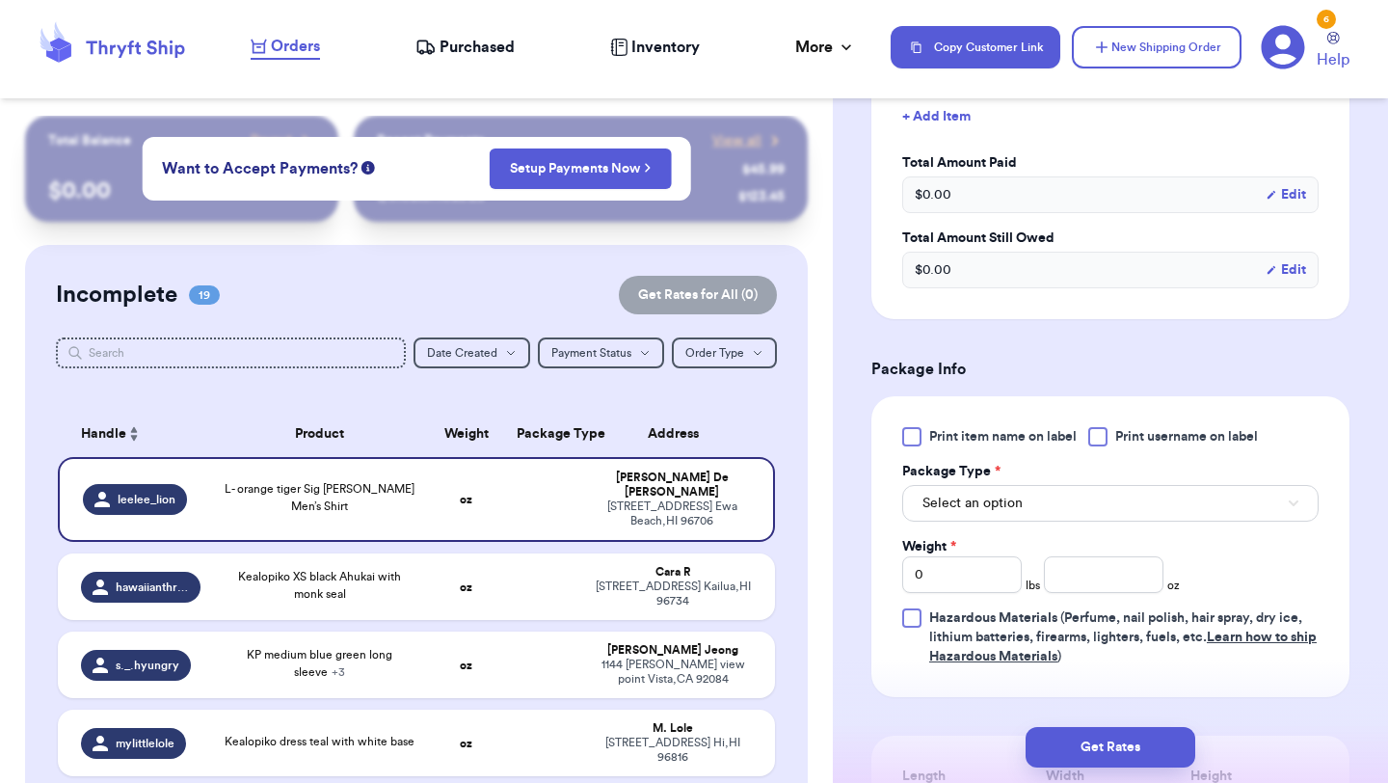
click at [908, 441] on div at bounding box center [911, 436] width 19 height 19
click at [0, 0] on input "Print item name on label" at bounding box center [0, 0] width 0 height 0
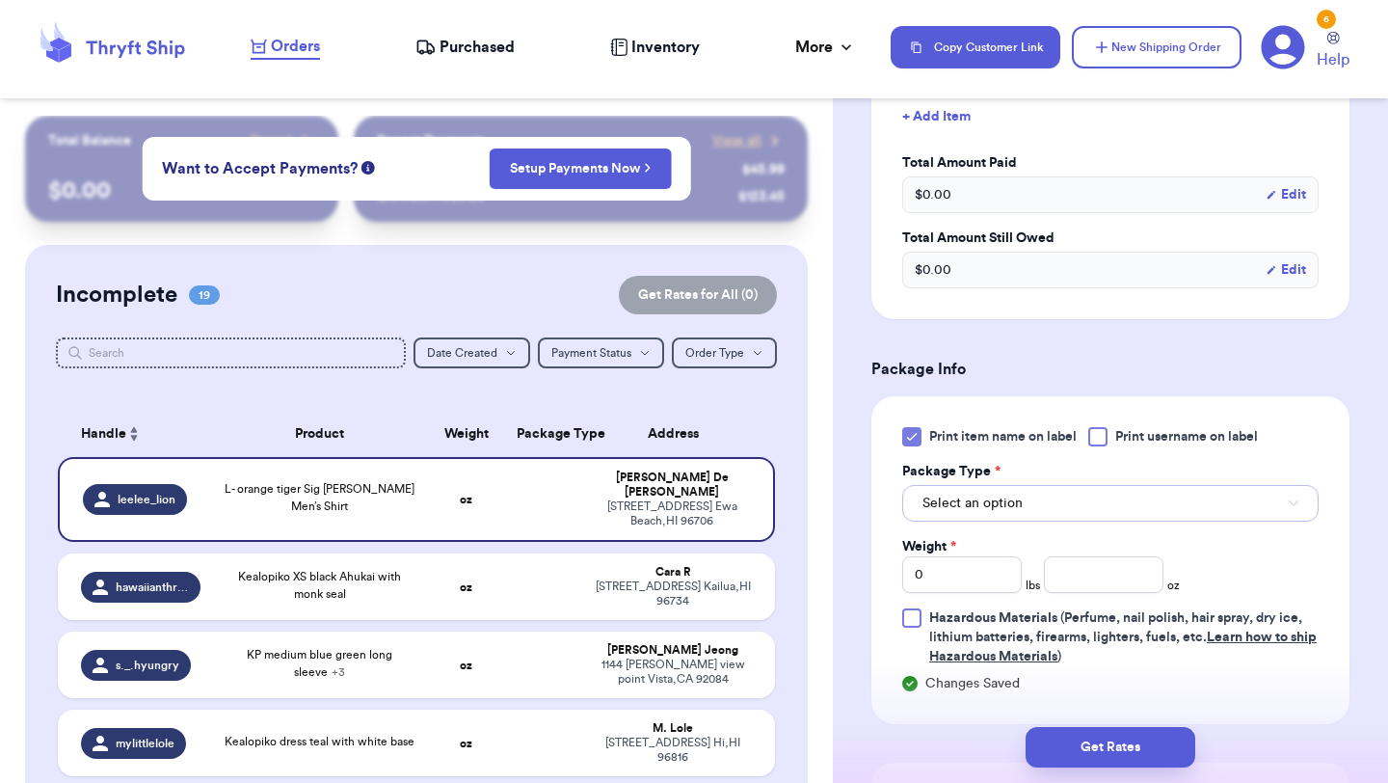
click at [937, 502] on span "Select an option" at bounding box center [973, 503] width 100 height 19
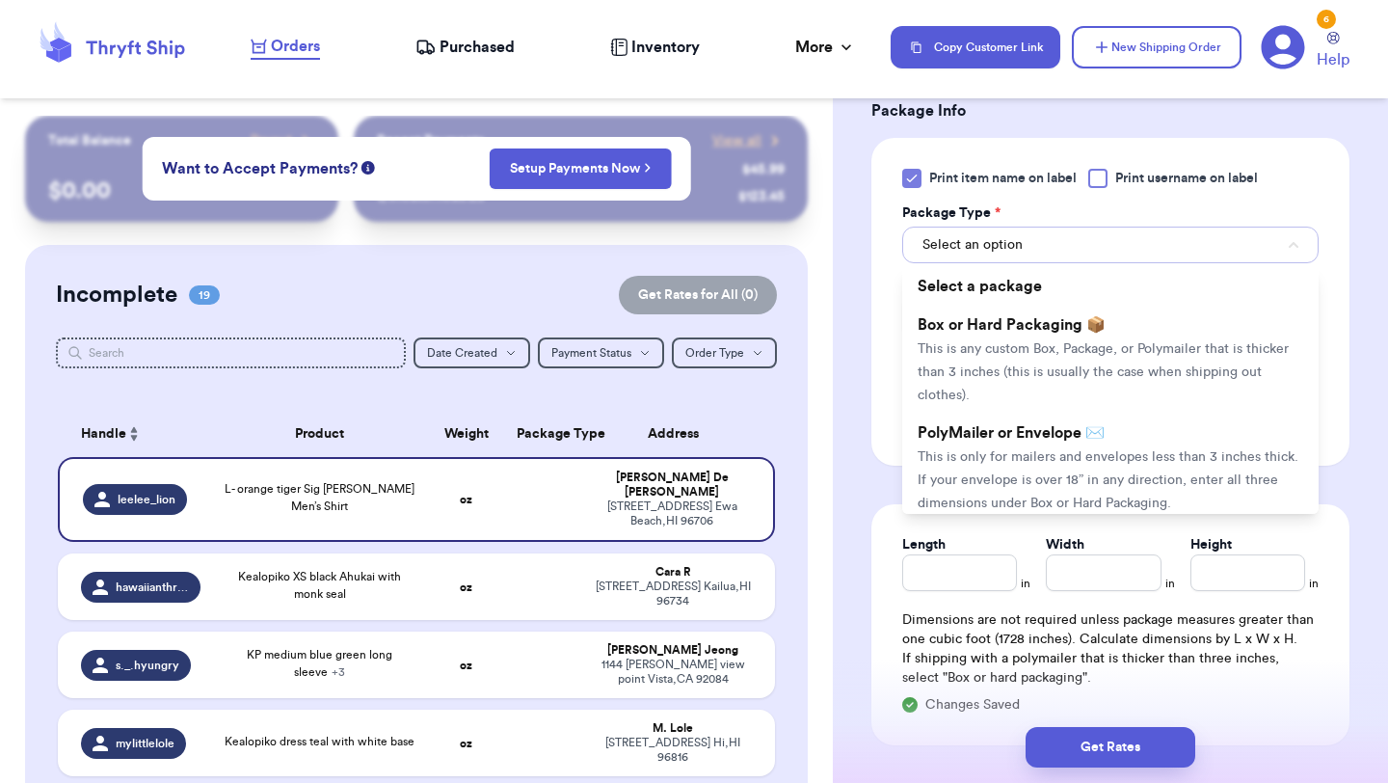
scroll to position [892, 0]
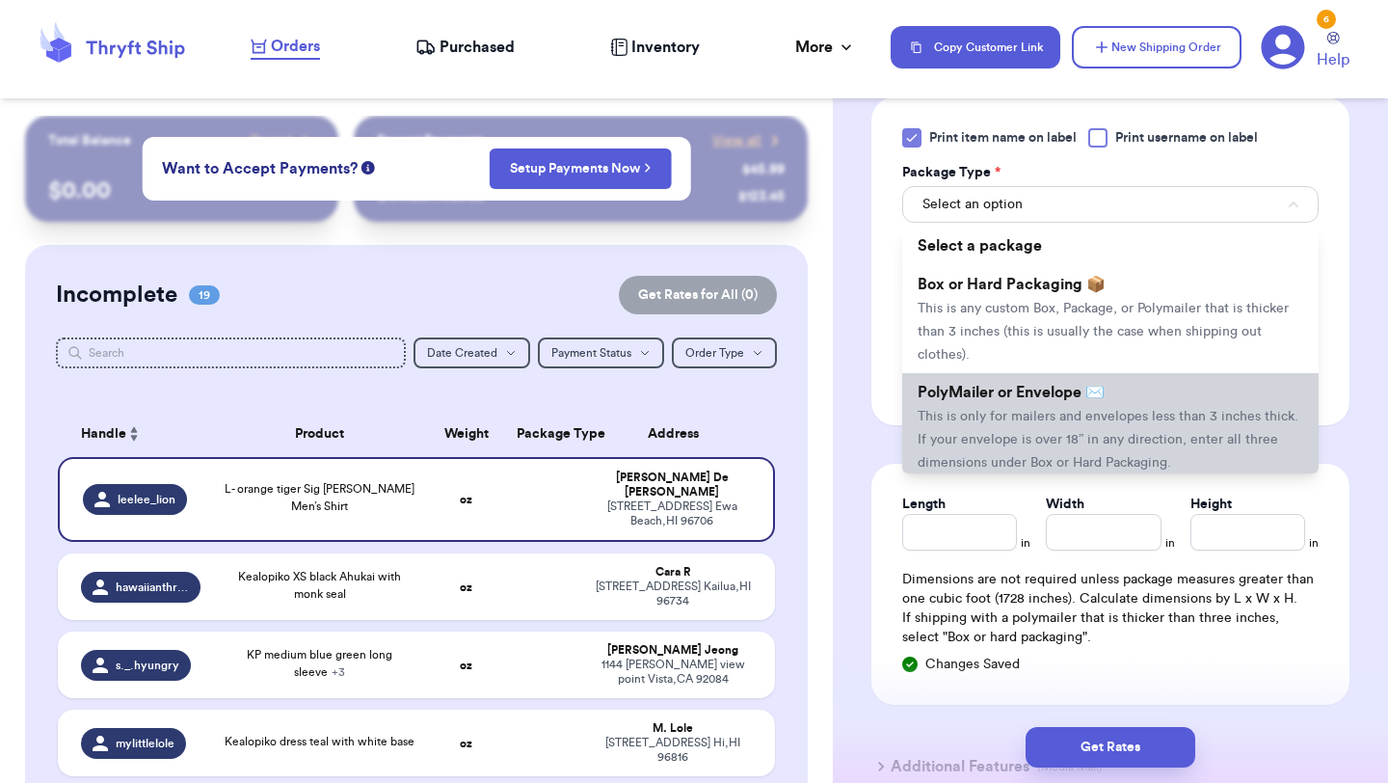
click at [991, 404] on li "PolyMailer or Envelope ✉️ This is only for mailers and envelopes less than 3 in…" at bounding box center [1110, 427] width 416 height 108
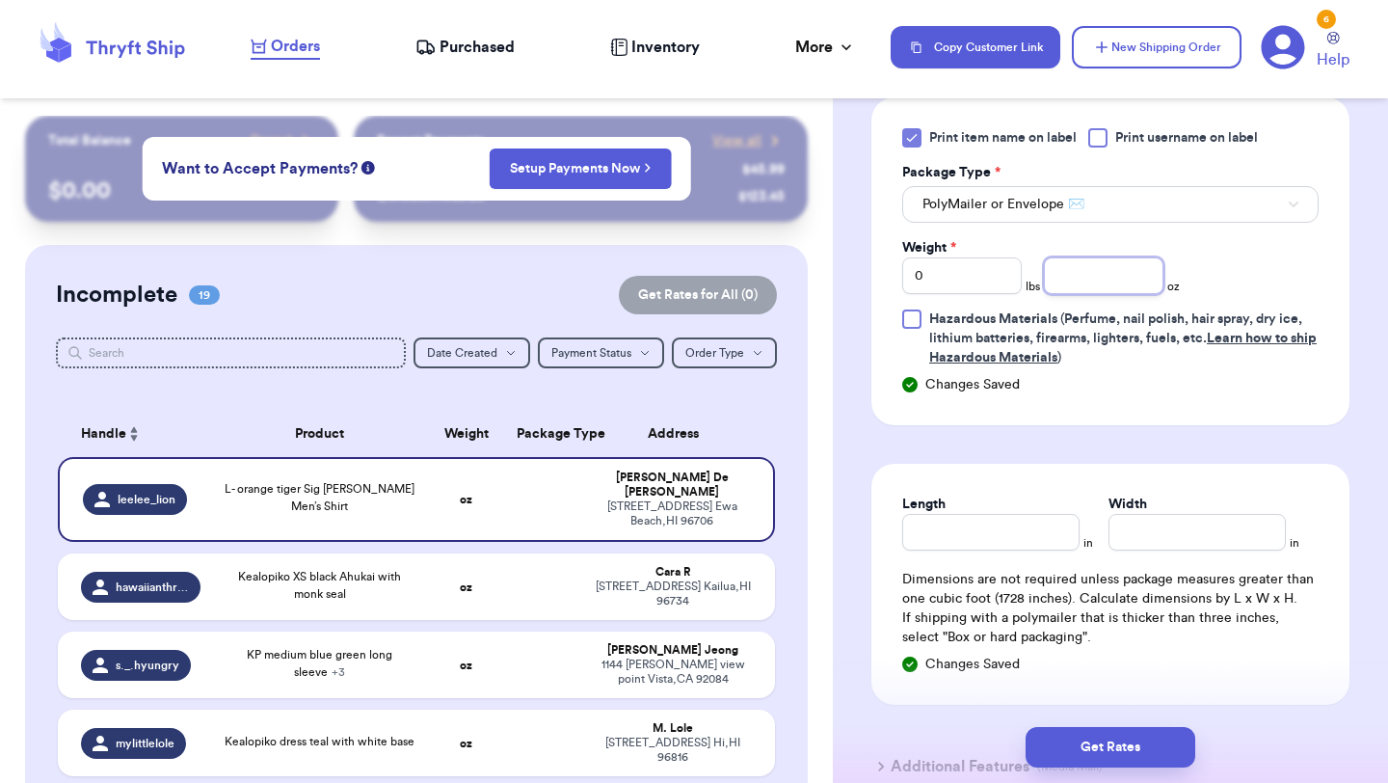
click at [1151, 262] on input "number" at bounding box center [1104, 275] width 120 height 37
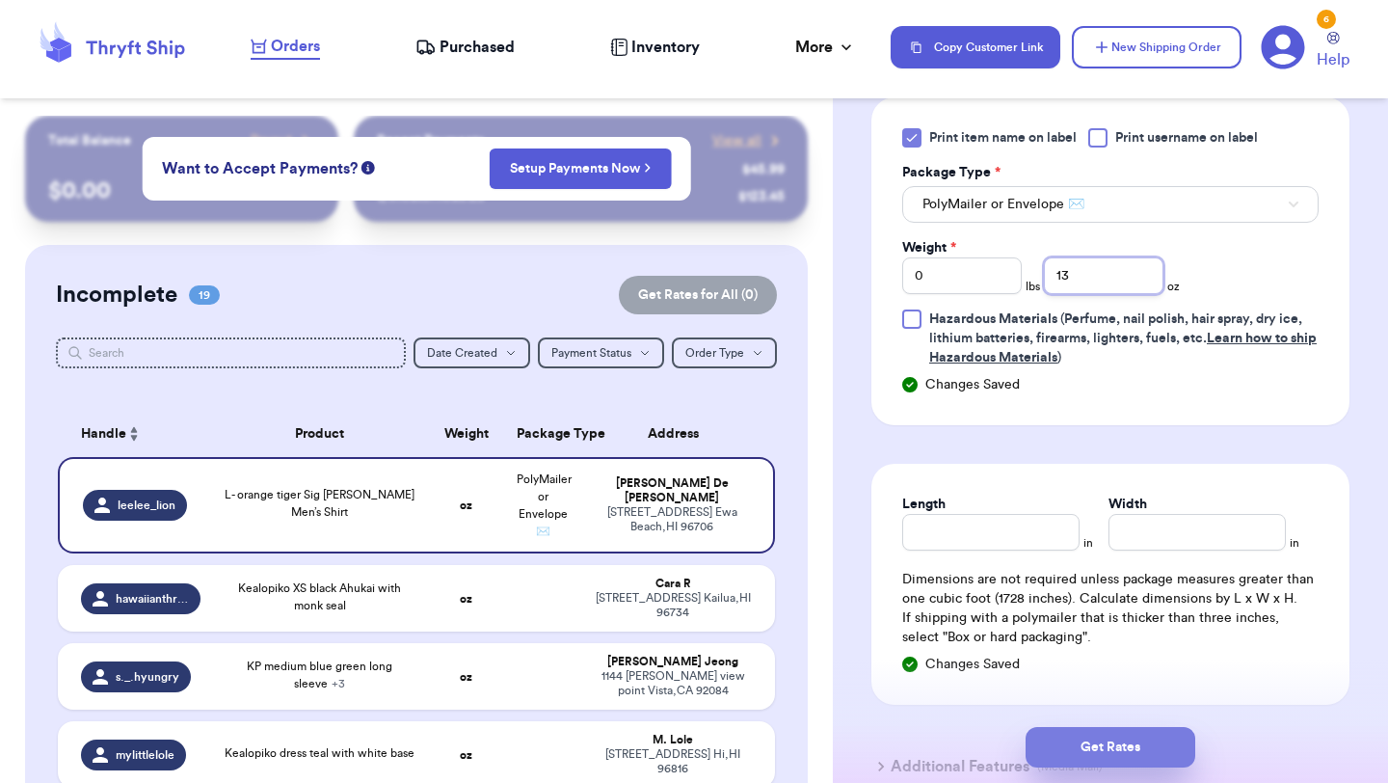
type input "13"
click at [1074, 742] on button "Get Rates" at bounding box center [1111, 747] width 170 height 40
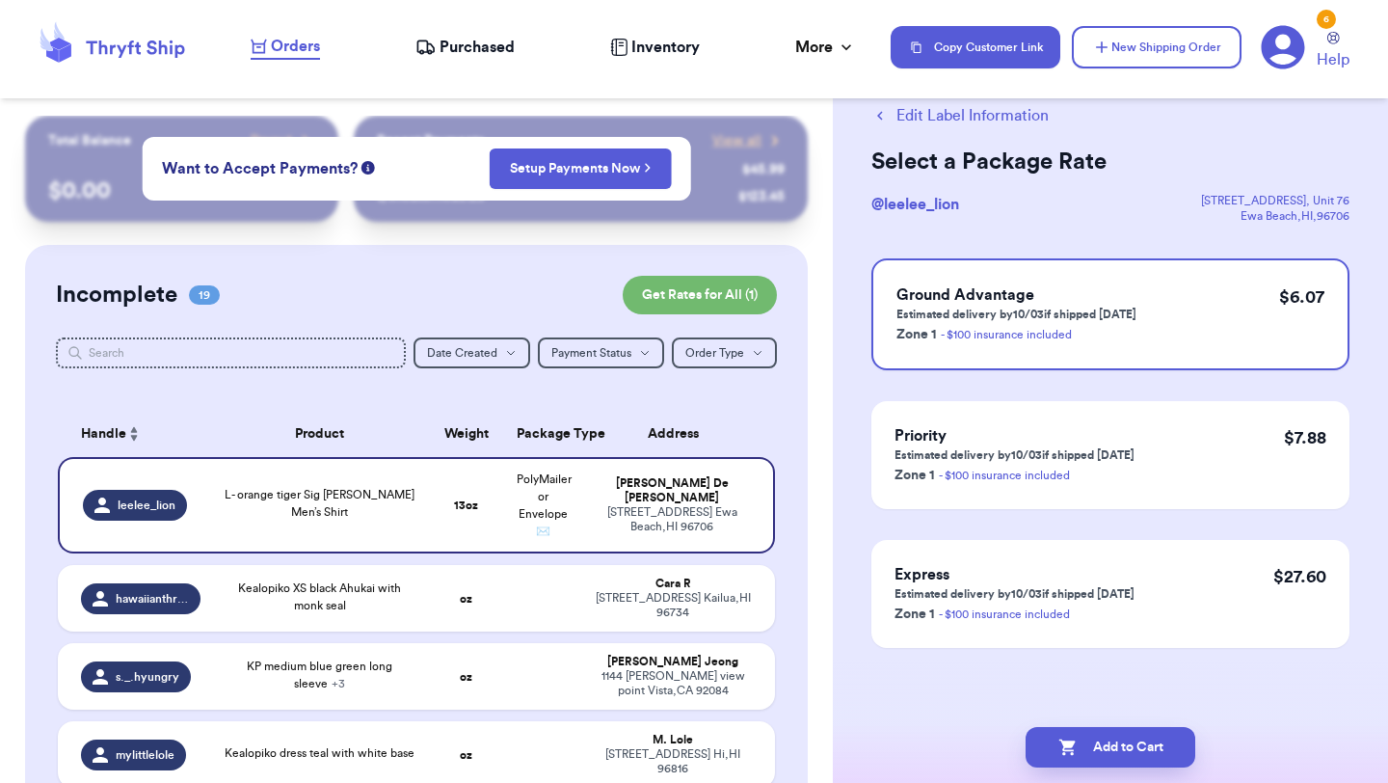
scroll to position [0, 0]
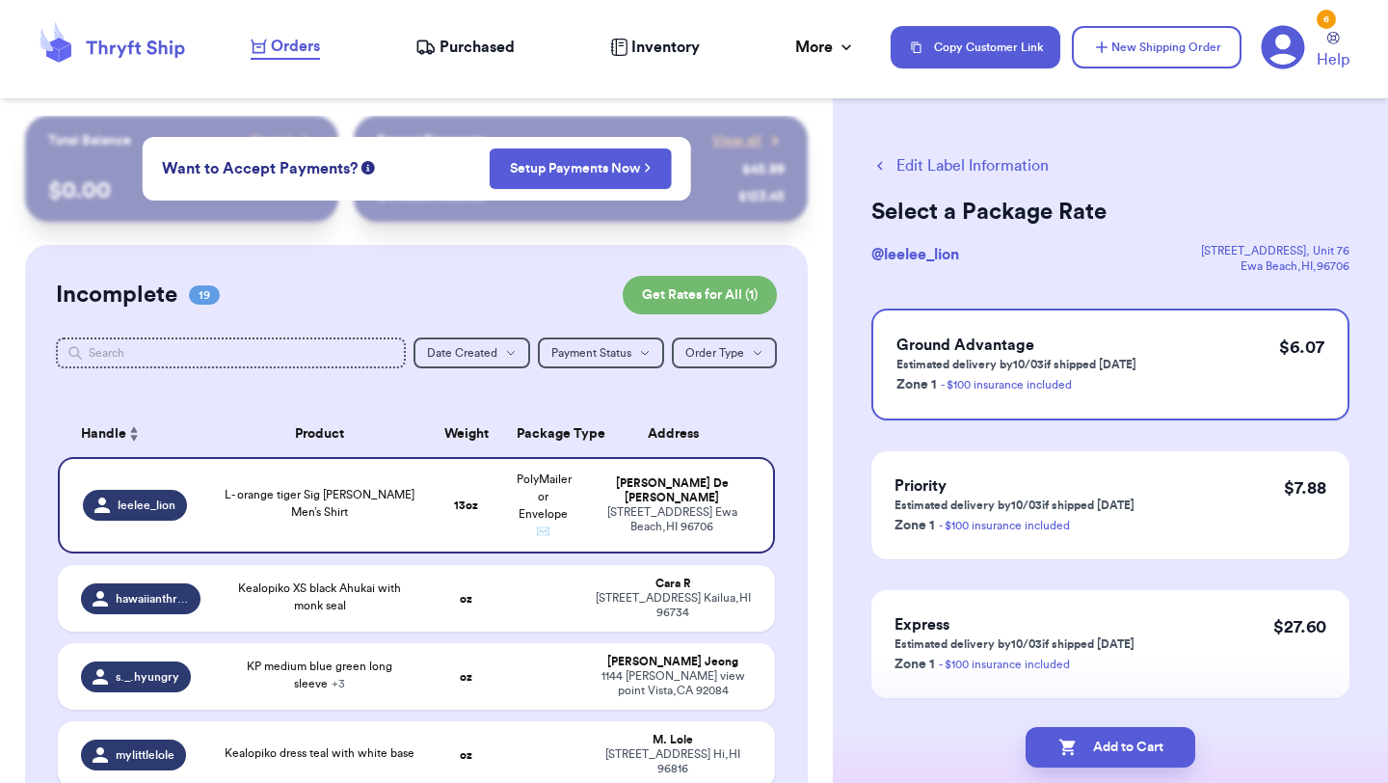
click at [1074, 742] on icon "button" at bounding box center [1068, 747] width 19 height 19
checkbox input "true"
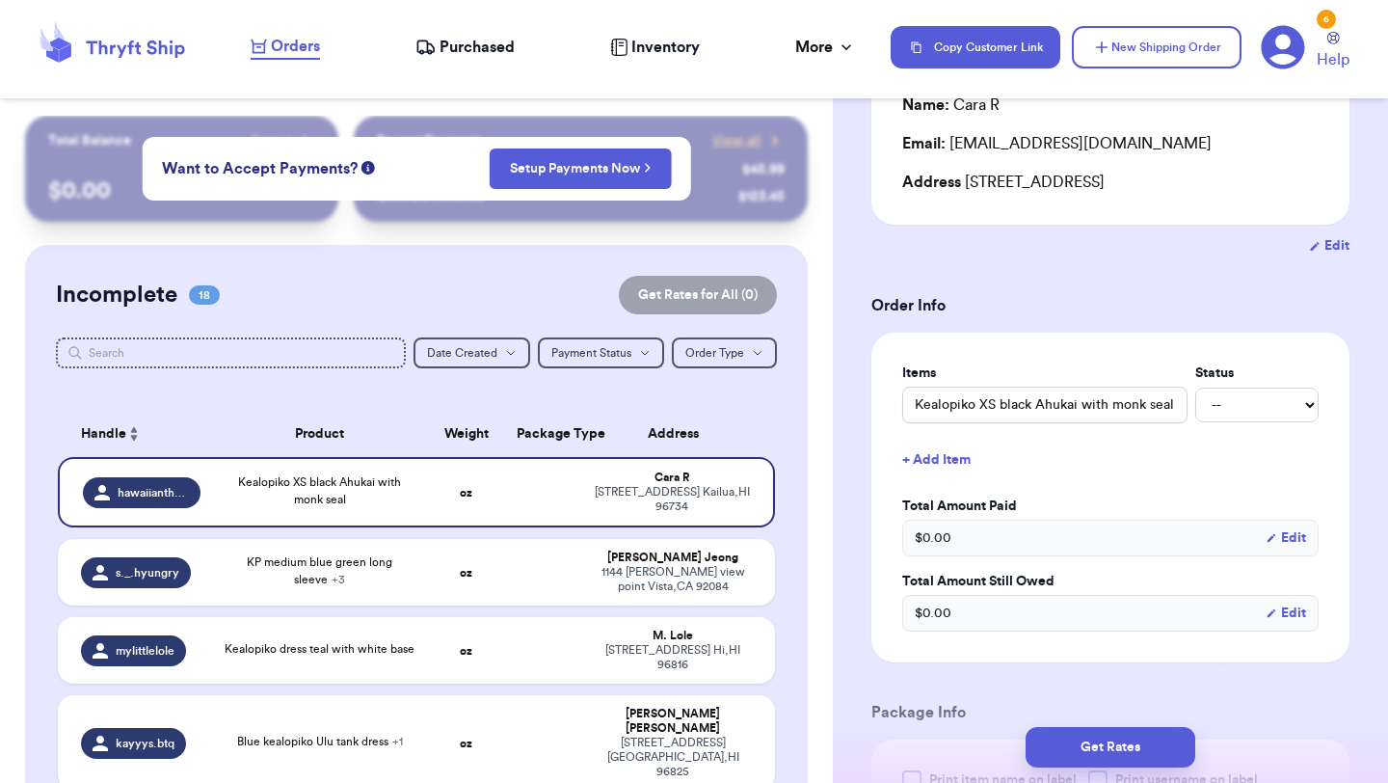
scroll to position [315, 0]
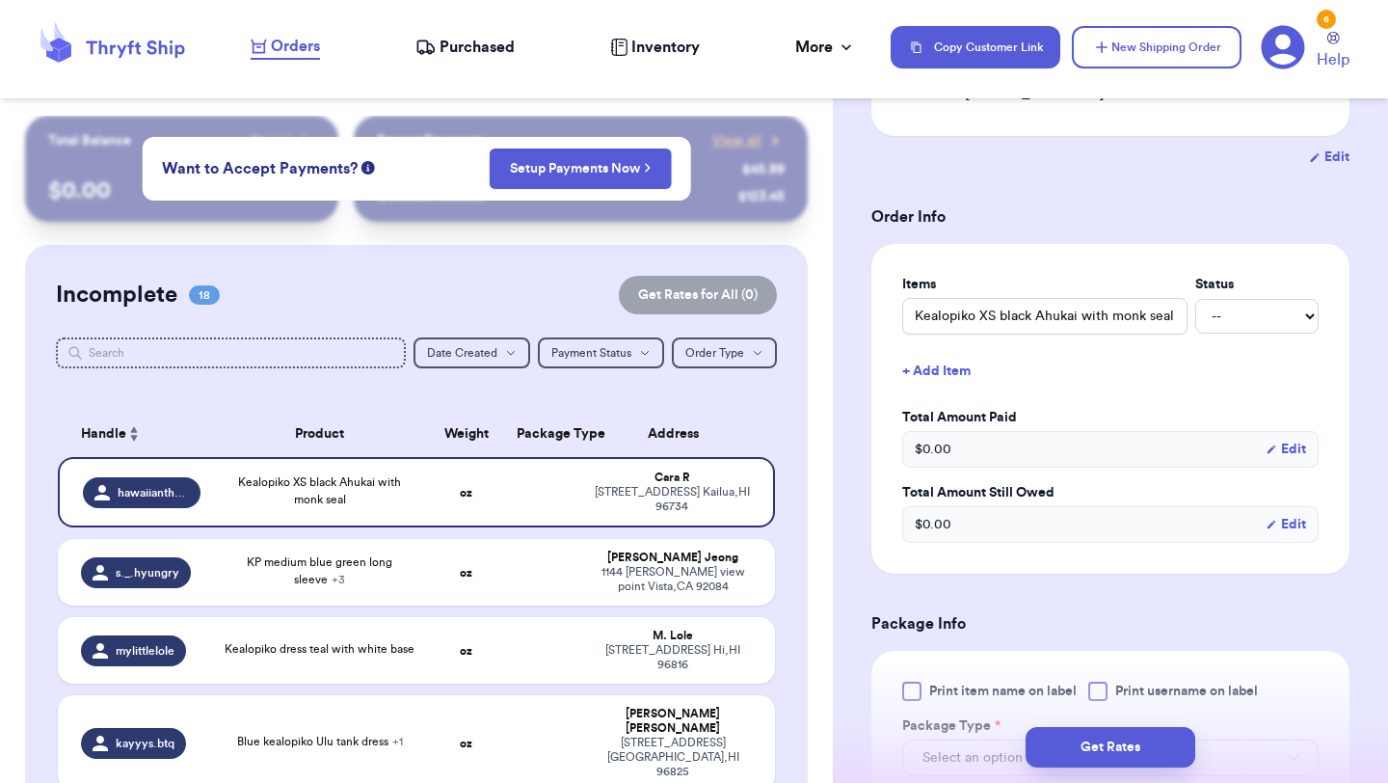
click at [916, 691] on div at bounding box center [911, 691] width 19 height 19
click at [0, 0] on input "Print item name on label" at bounding box center [0, 0] width 0 height 0
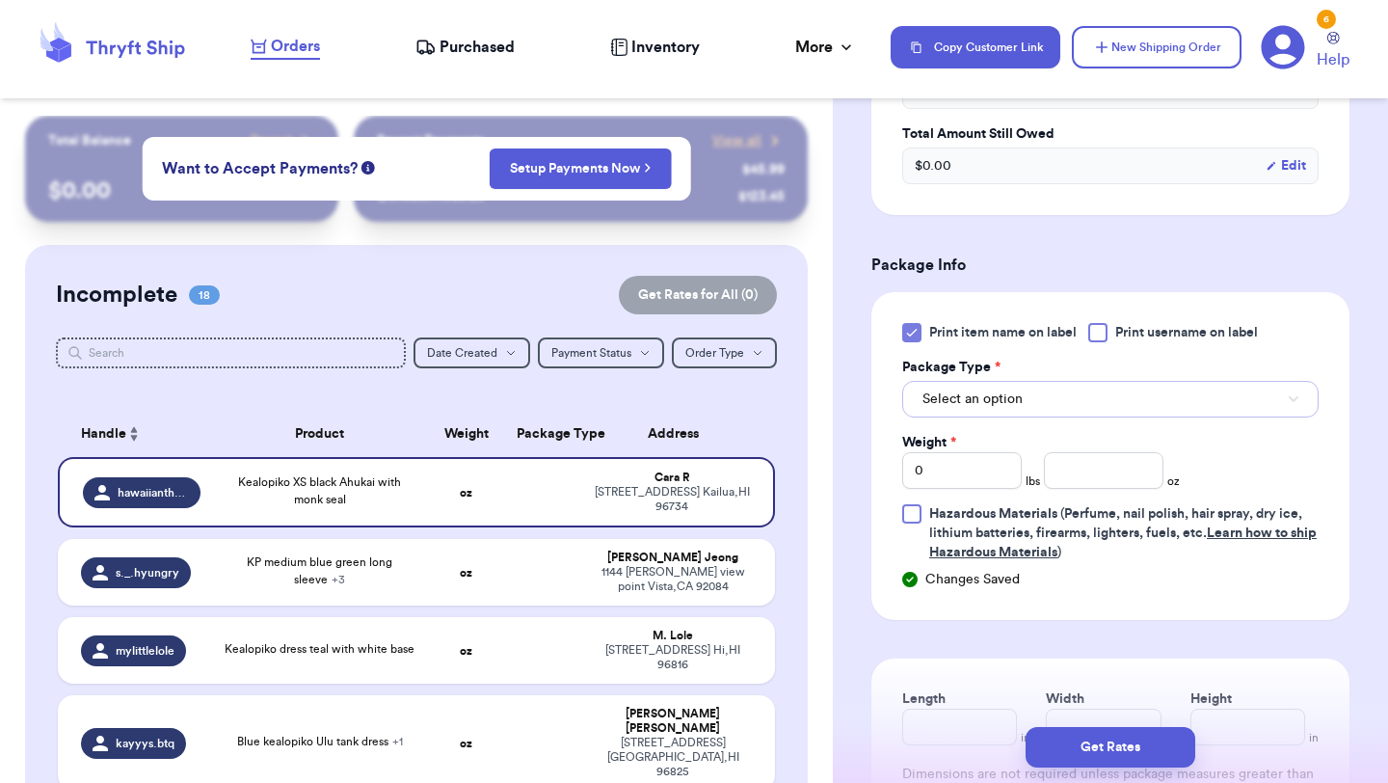
click at [1044, 399] on button "Select an option" at bounding box center [1110, 399] width 416 height 37
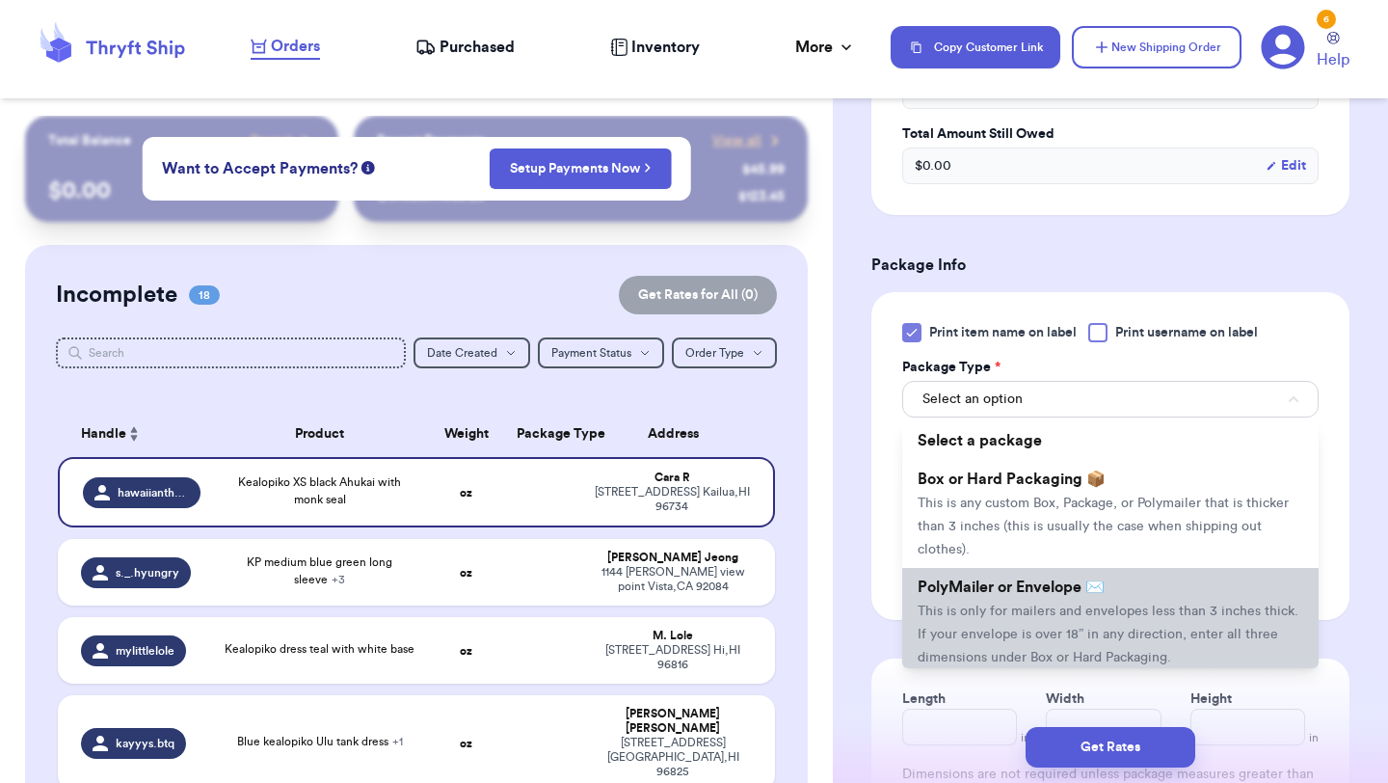
click at [974, 610] on span "This is only for mailers and envelopes less than 3 inches thick. If your envelo…" at bounding box center [1108, 634] width 381 height 60
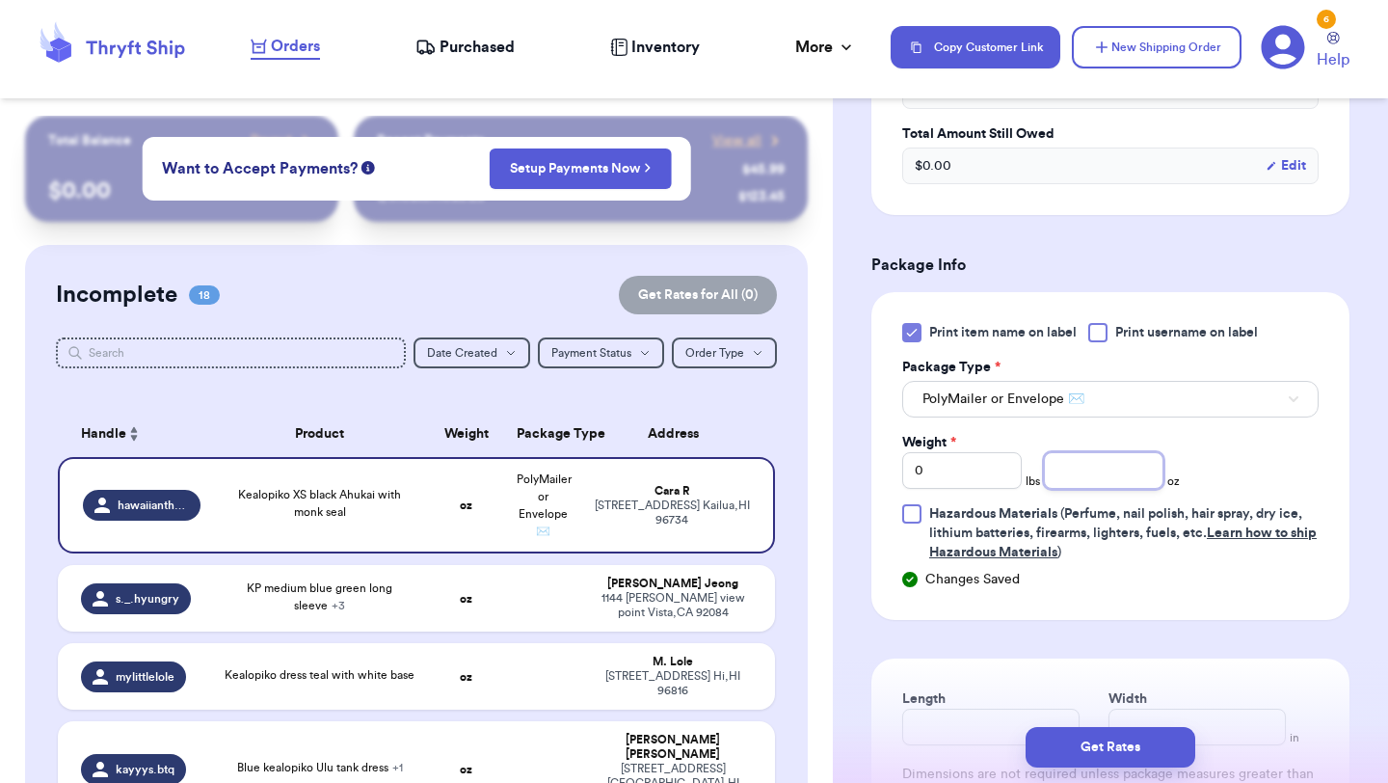
click at [1098, 488] on input "number" at bounding box center [1104, 470] width 120 height 37
type input "11"
click at [1075, 740] on button "Get Rates" at bounding box center [1111, 747] width 170 height 40
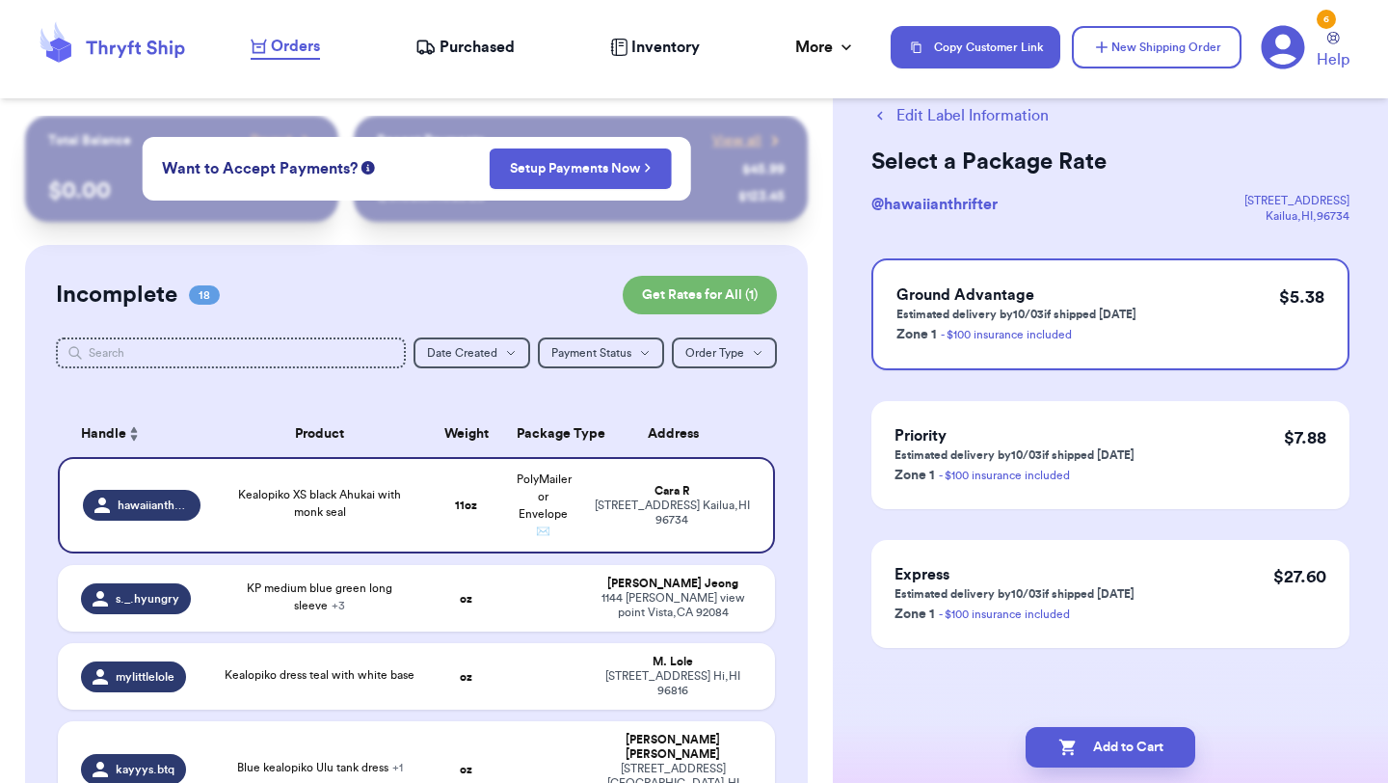
scroll to position [0, 0]
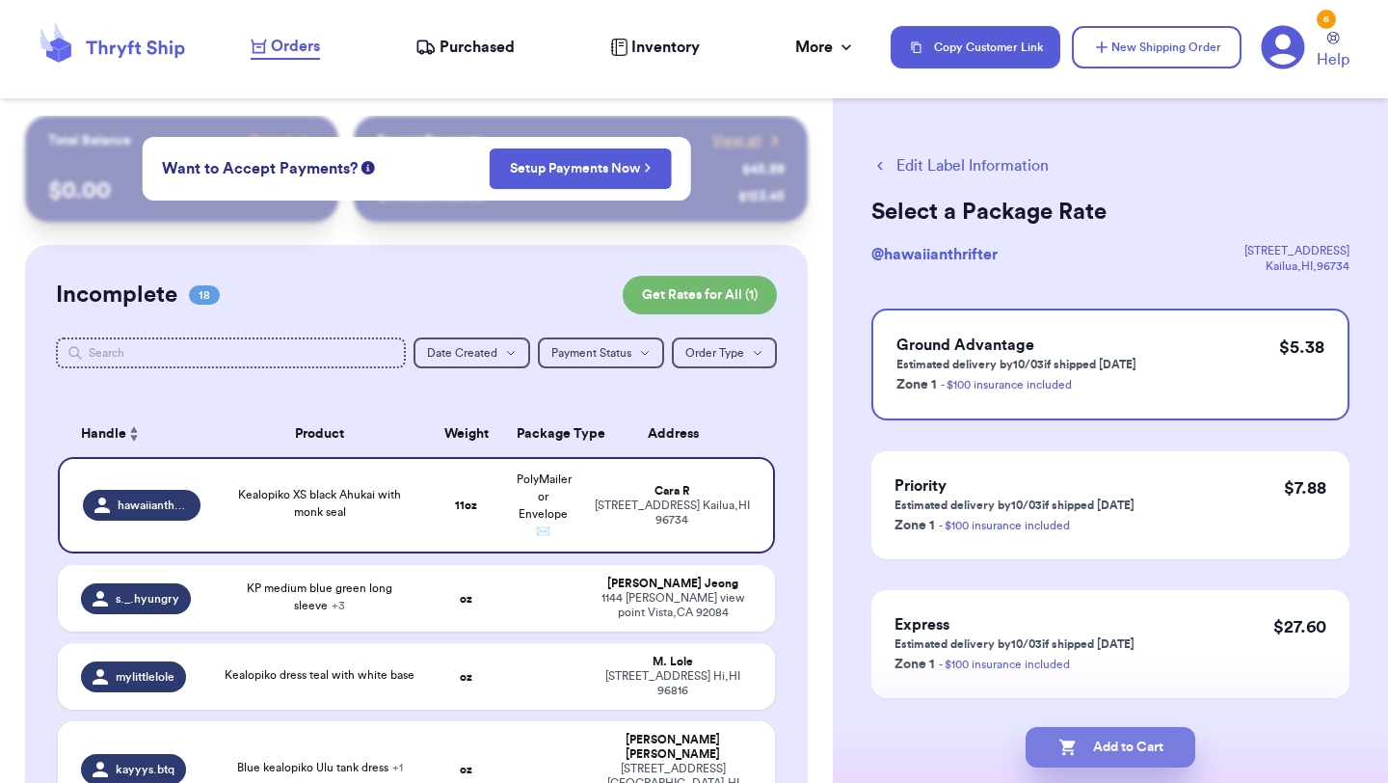
click at [1122, 752] on button "Add to Cart" at bounding box center [1111, 747] width 170 height 40
checkbox input "true"
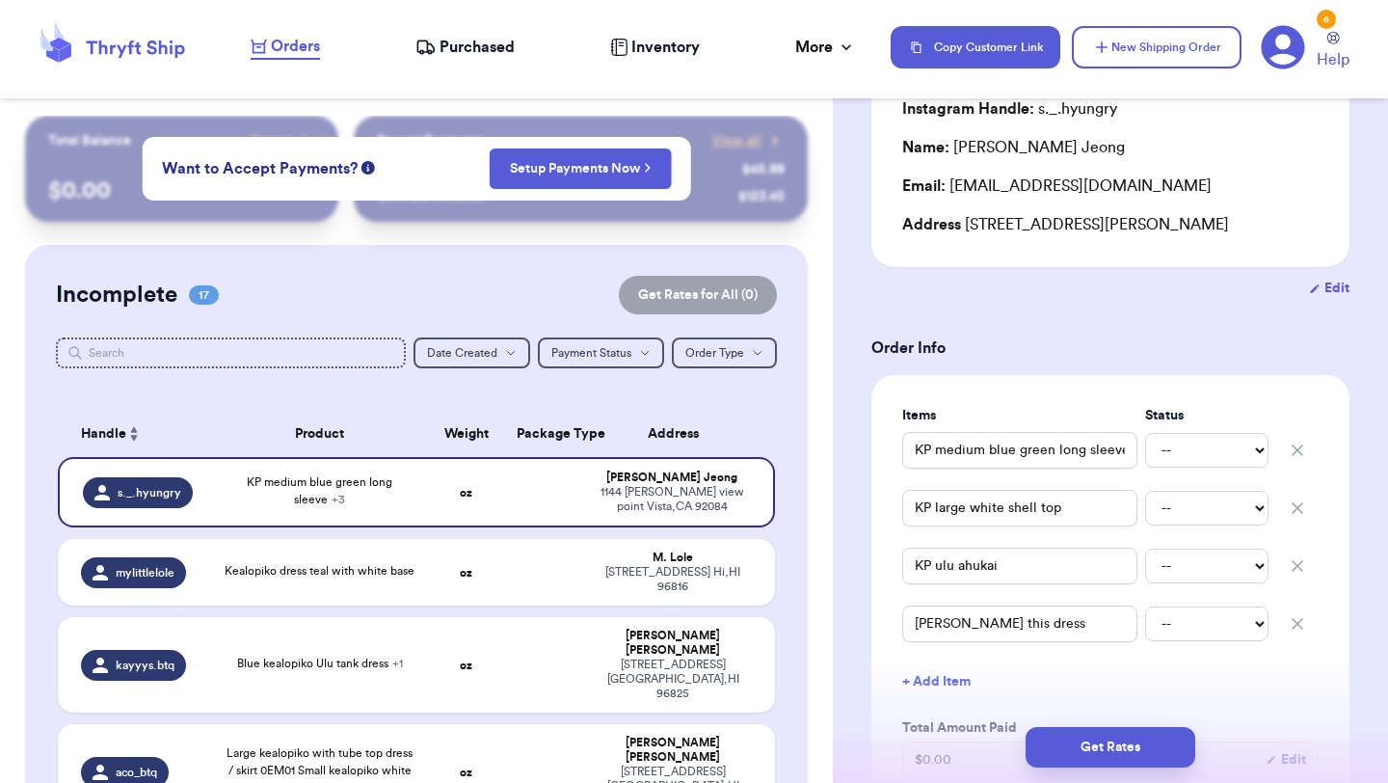
scroll to position [227, 0]
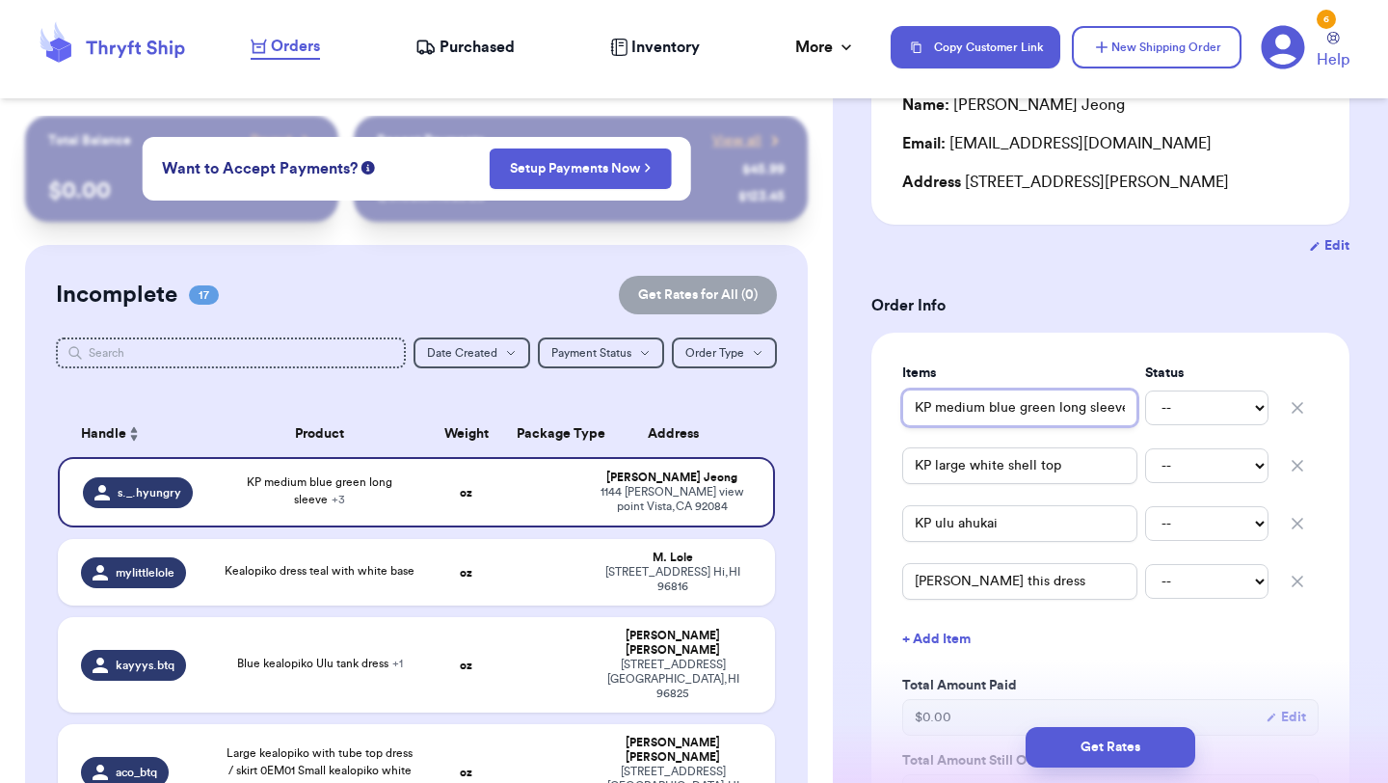
click at [914, 407] on input "KP medium blue green long sleeve" at bounding box center [1019, 407] width 235 height 37
type input "(KP medium blue green long sleeve"
type input "($KP medium blue green long sleeve"
type input "($)KP medium blue green long sleeve"
type input "($KP medium blue green long sleeve"
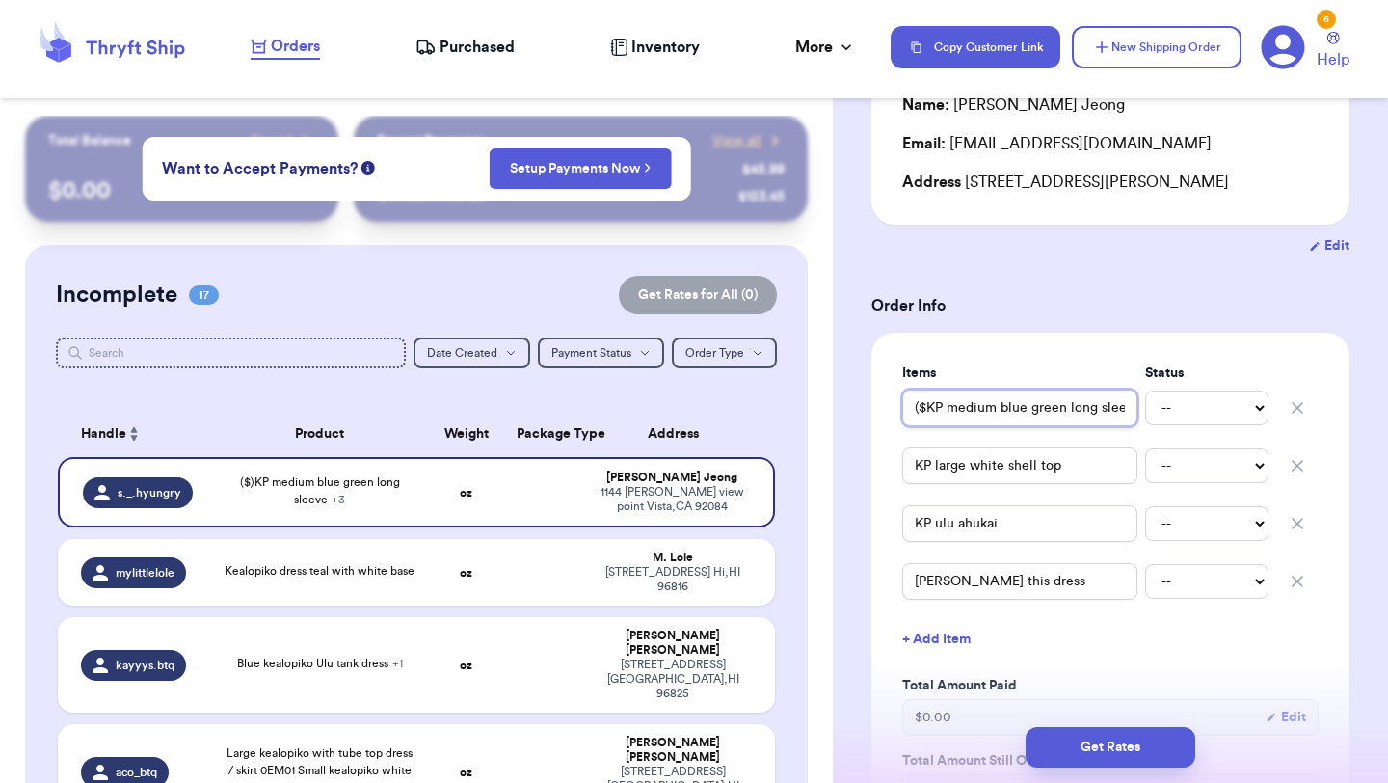
type input "(KP medium blue green long sleeve"
type input "(4KP medium blue green long sleeve"
type input "(4)KP medium blue green long sleeve"
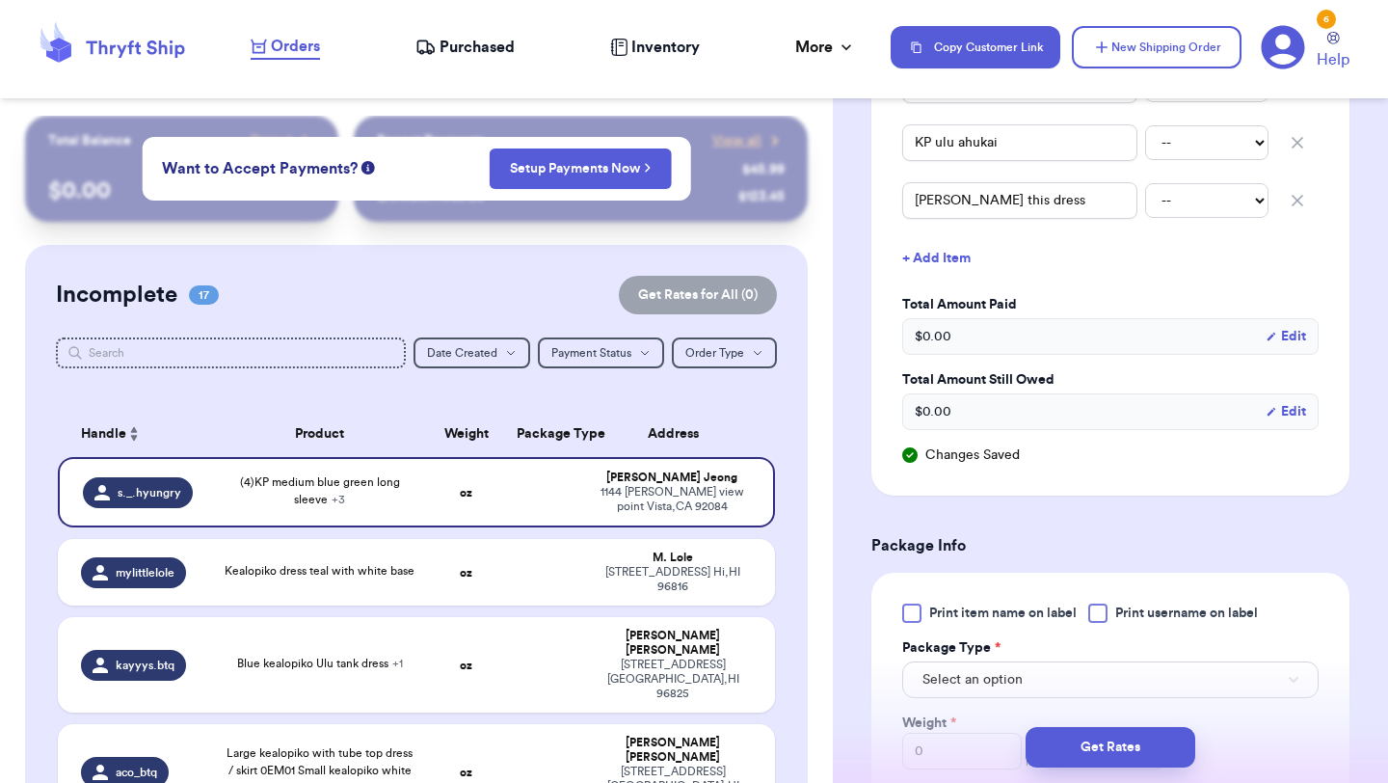
scroll to position [645, 0]
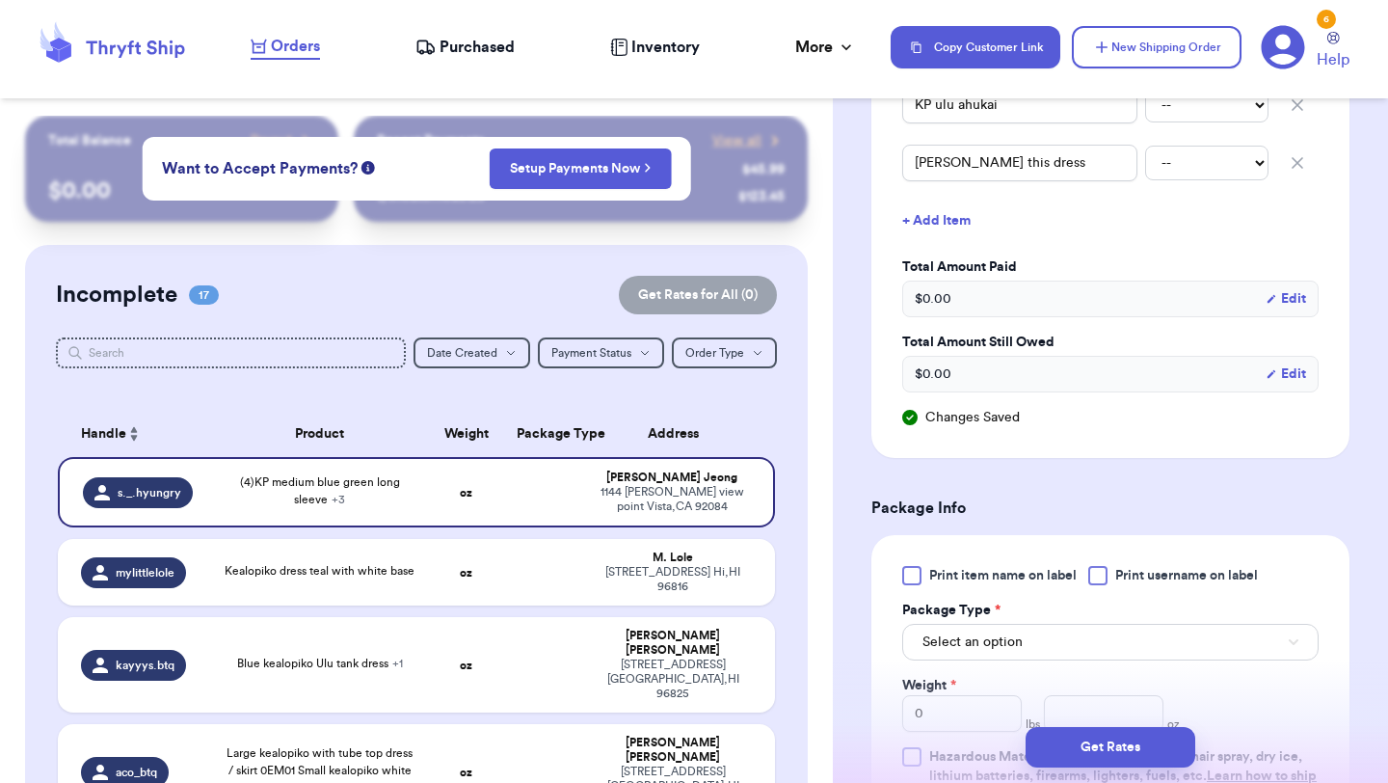
type input "(4)KP medium blue green long sleeve"
click at [913, 580] on div at bounding box center [911, 575] width 19 height 19
click at [0, 0] on input "Print item name on label" at bounding box center [0, 0] width 0 height 0
click at [916, 641] on button "Select an option" at bounding box center [1110, 642] width 416 height 37
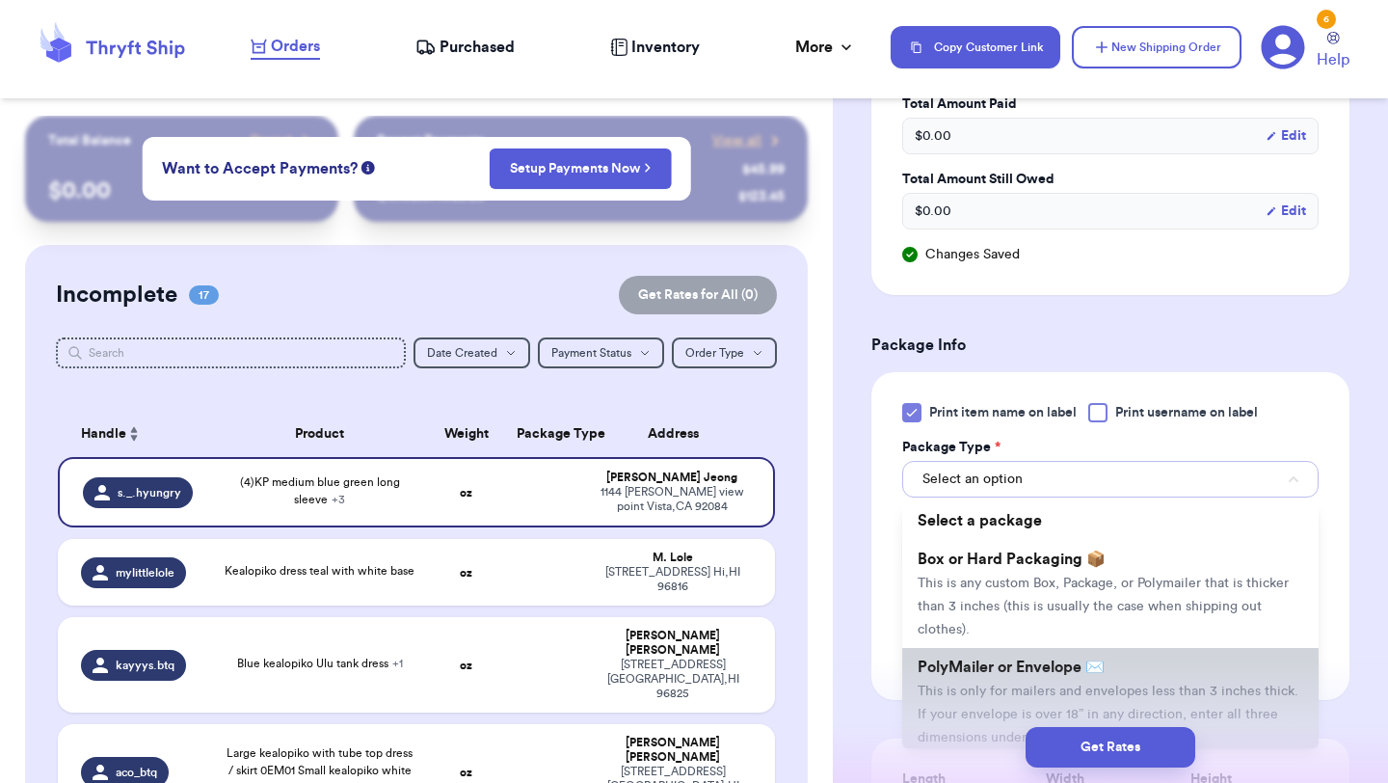
scroll to position [843, 0]
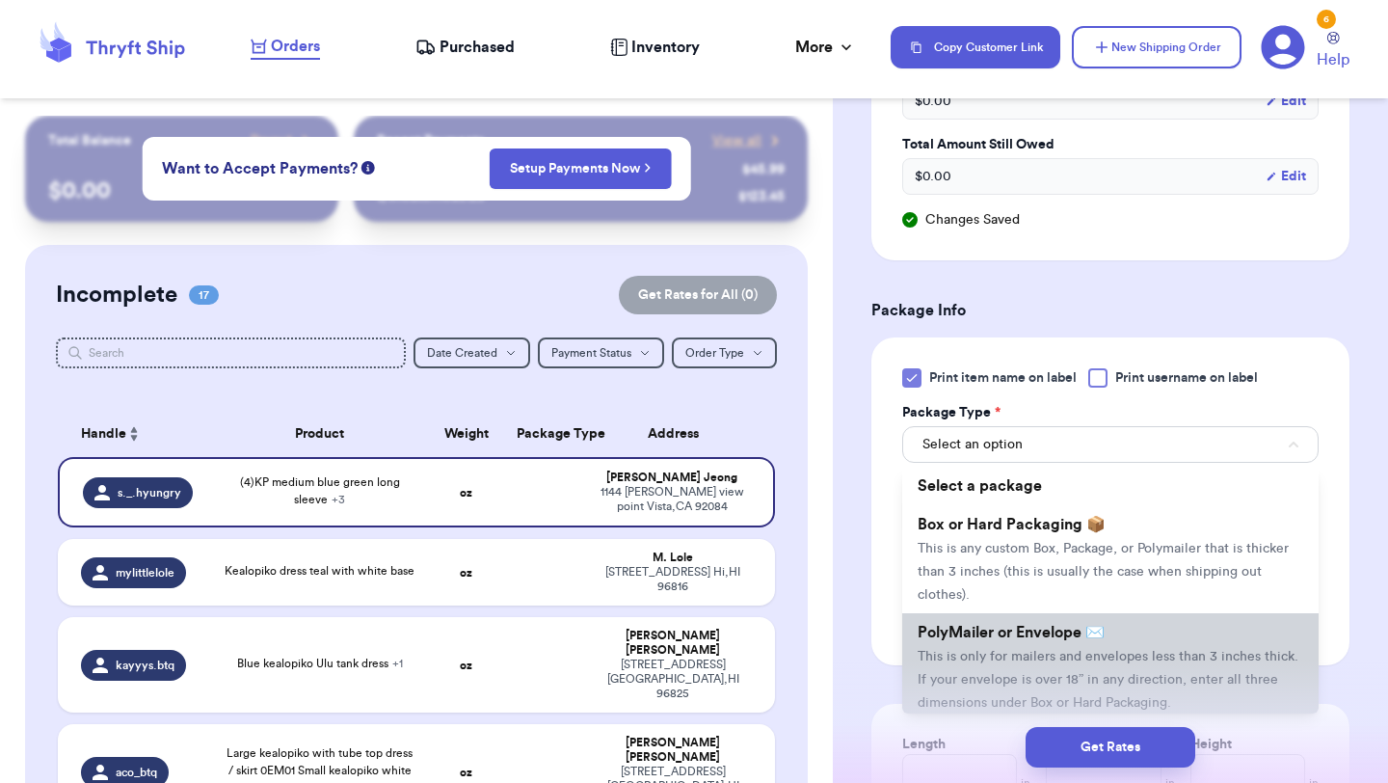
click at [1016, 613] on li "PolyMailer or Envelope ✉️ This is only for mailers and envelopes less than 3 in…" at bounding box center [1110, 667] width 416 height 108
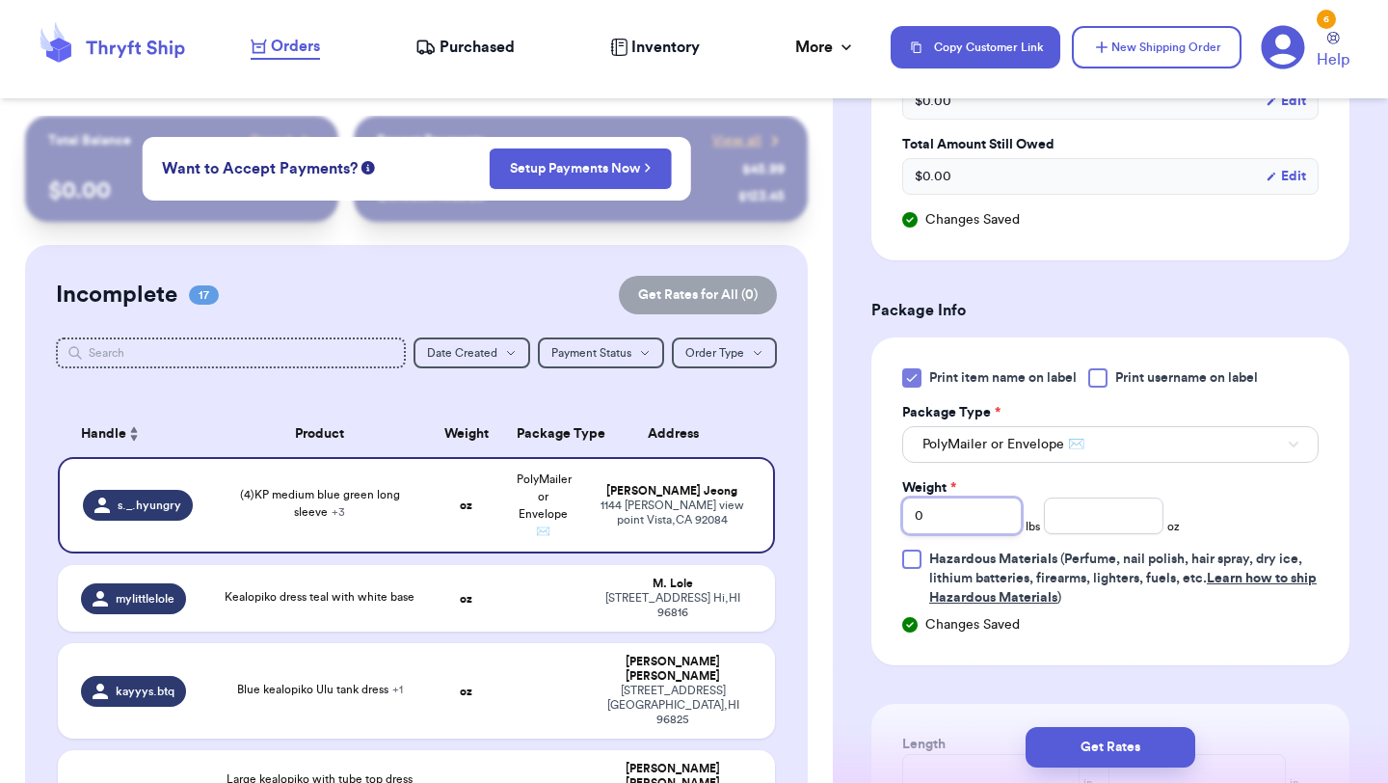
click at [958, 516] on input "0" at bounding box center [962, 515] width 120 height 37
type input "02"
click at [1109, 506] on input "number" at bounding box center [1104, 515] width 120 height 37
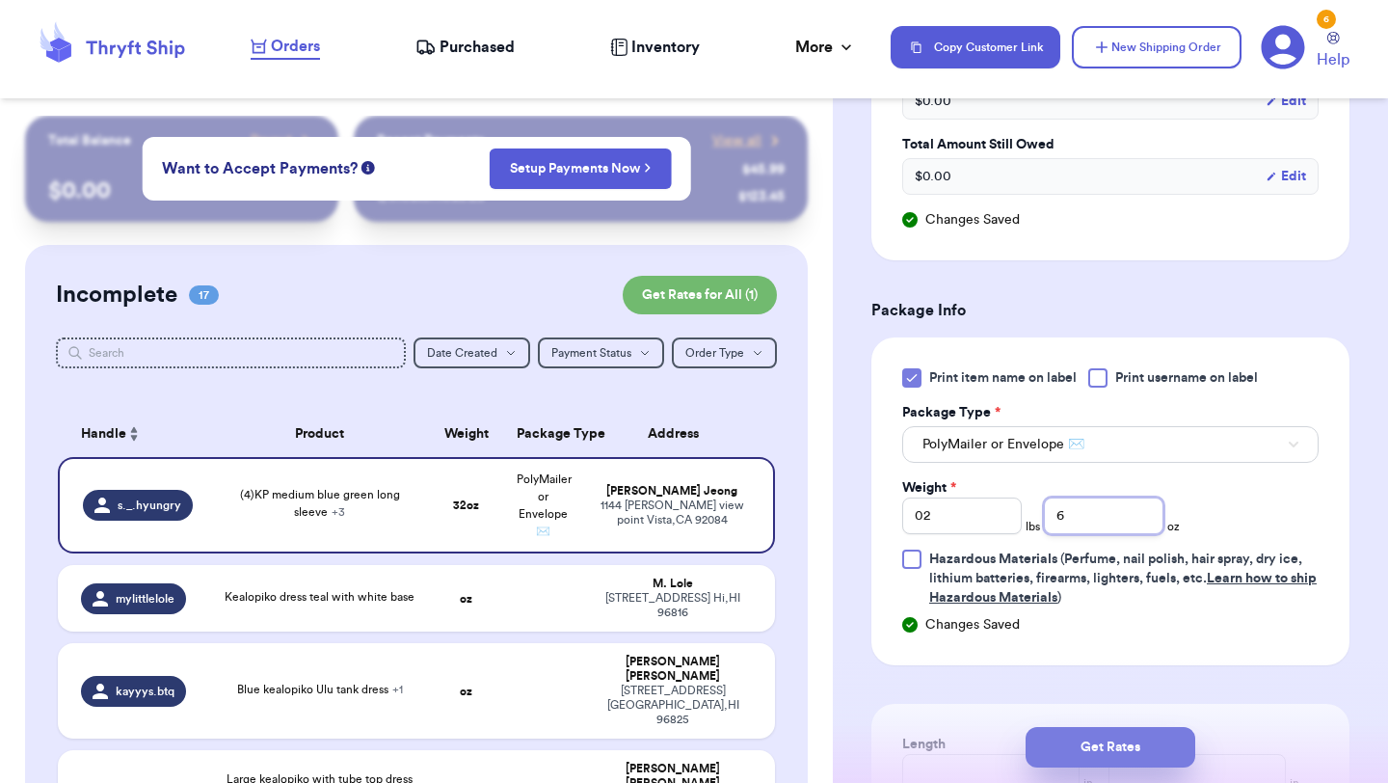
type input "6"
click at [1062, 748] on button "Get Rates" at bounding box center [1111, 747] width 170 height 40
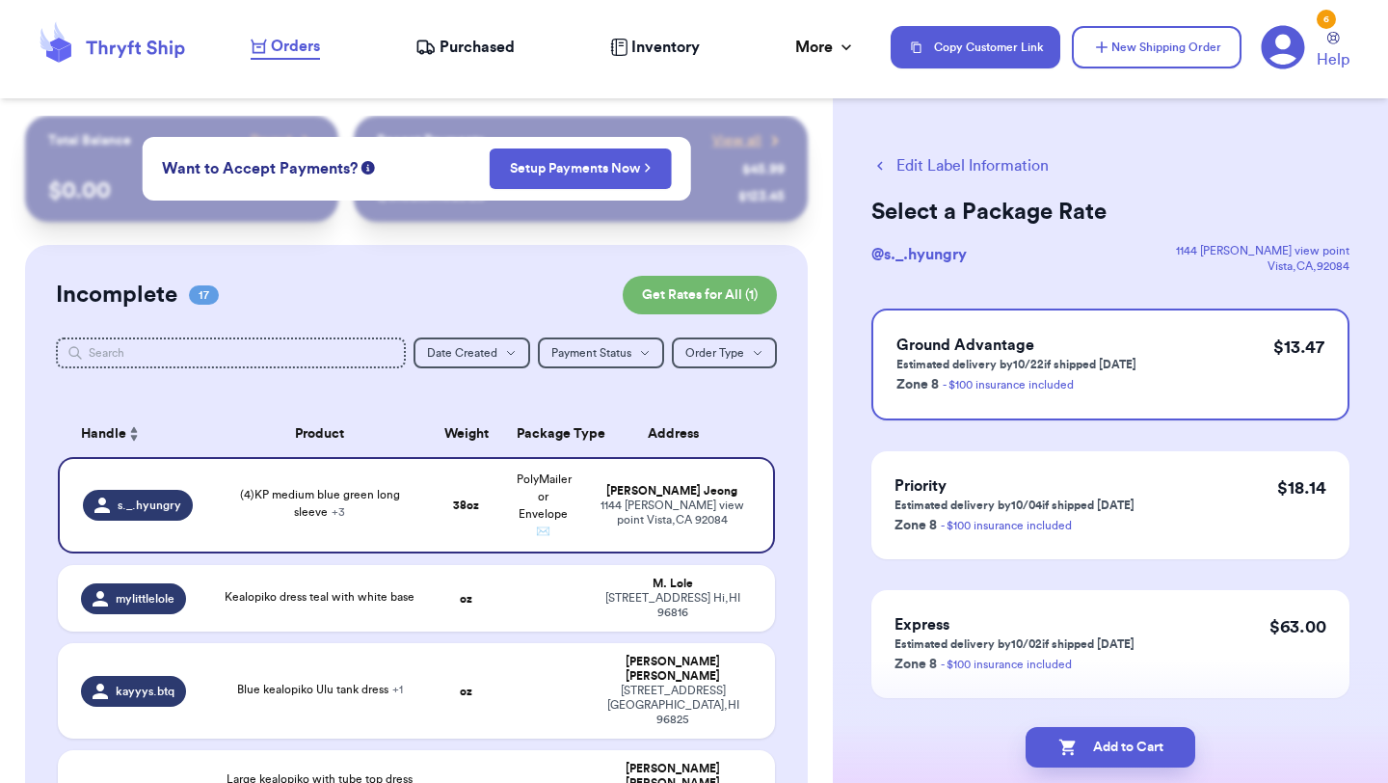
click at [1062, 748] on icon "button" at bounding box center [1067, 747] width 16 height 16
checkbox input "true"
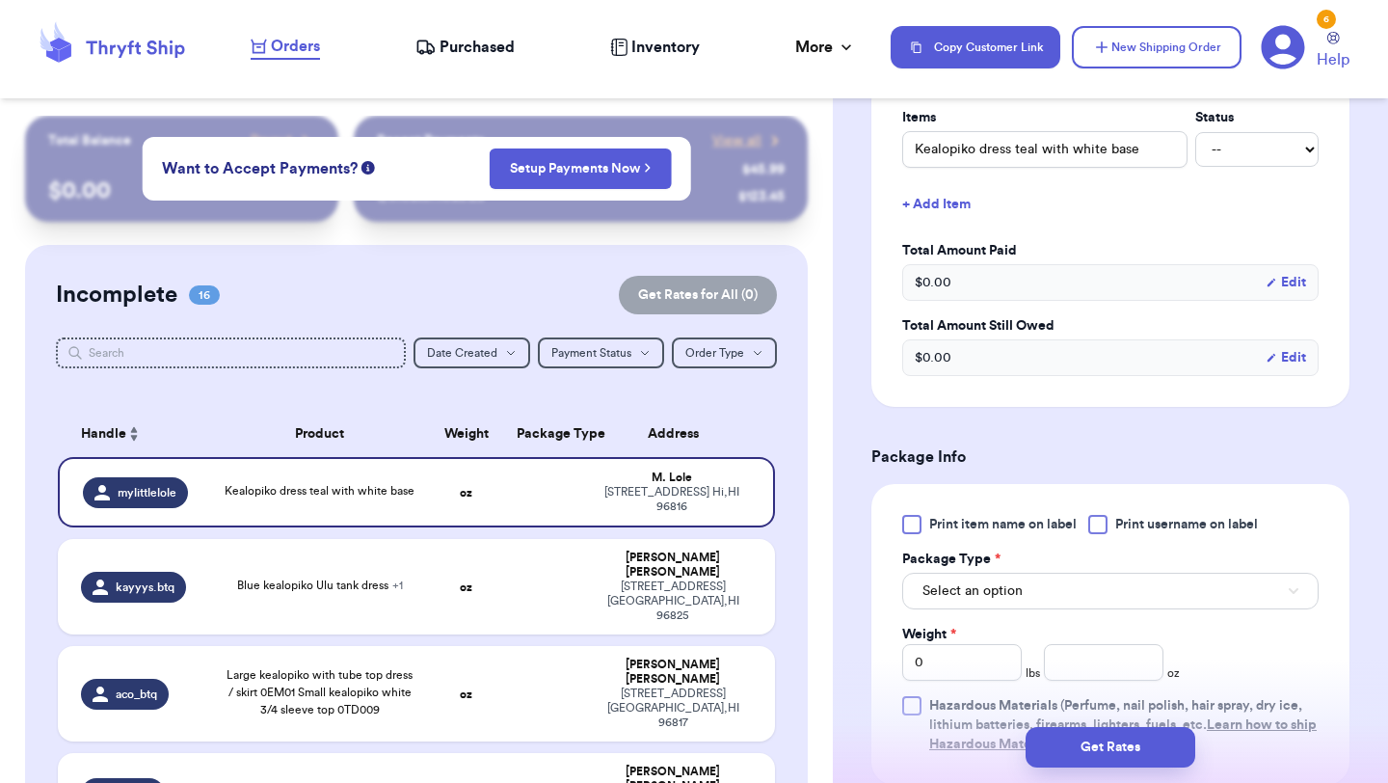
scroll to position [500, 0]
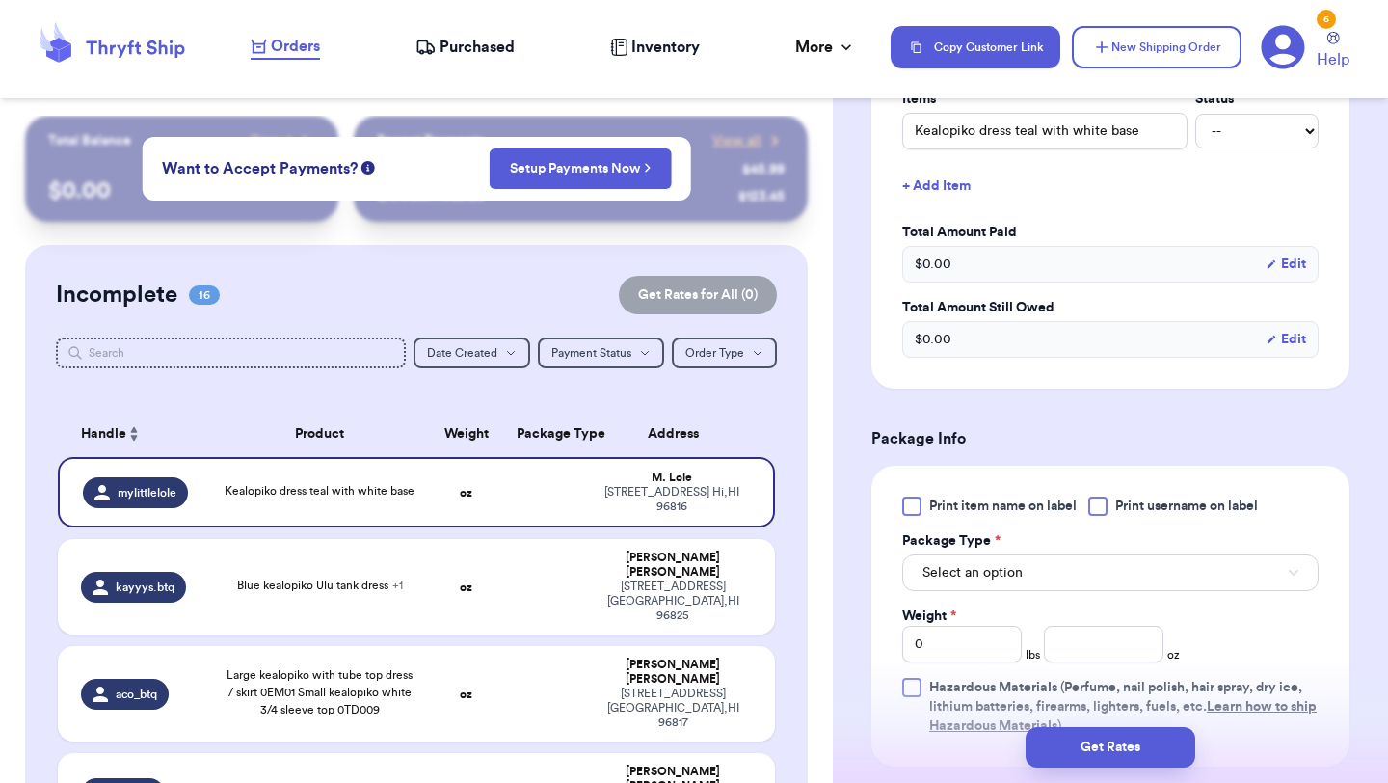
click at [905, 510] on div at bounding box center [911, 506] width 19 height 19
click at [0, 0] on input "Print item name on label" at bounding box center [0, 0] width 0 height 0
click at [965, 580] on span "Select an option" at bounding box center [973, 572] width 100 height 19
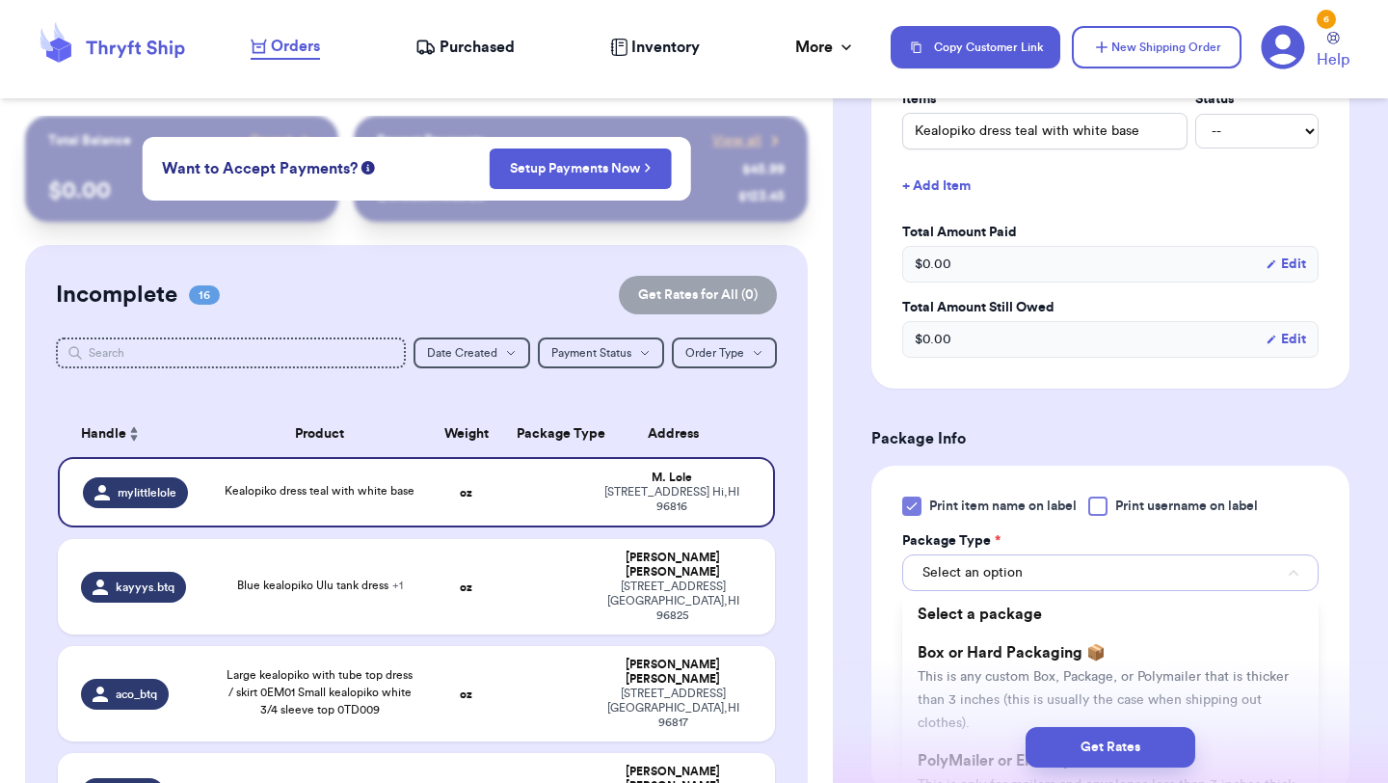
scroll to position [754, 0]
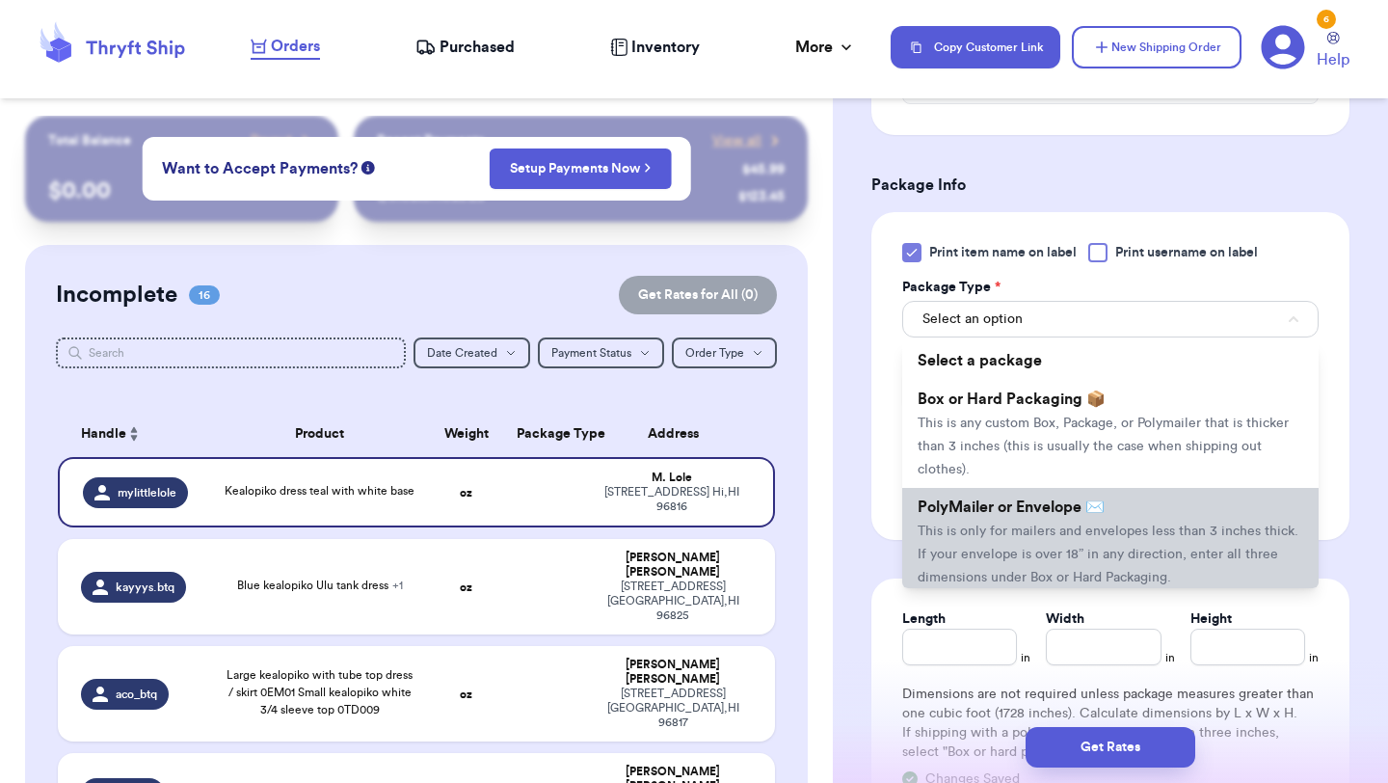
click at [997, 511] on span "PolyMailer or Envelope ✉️" at bounding box center [1011, 506] width 187 height 15
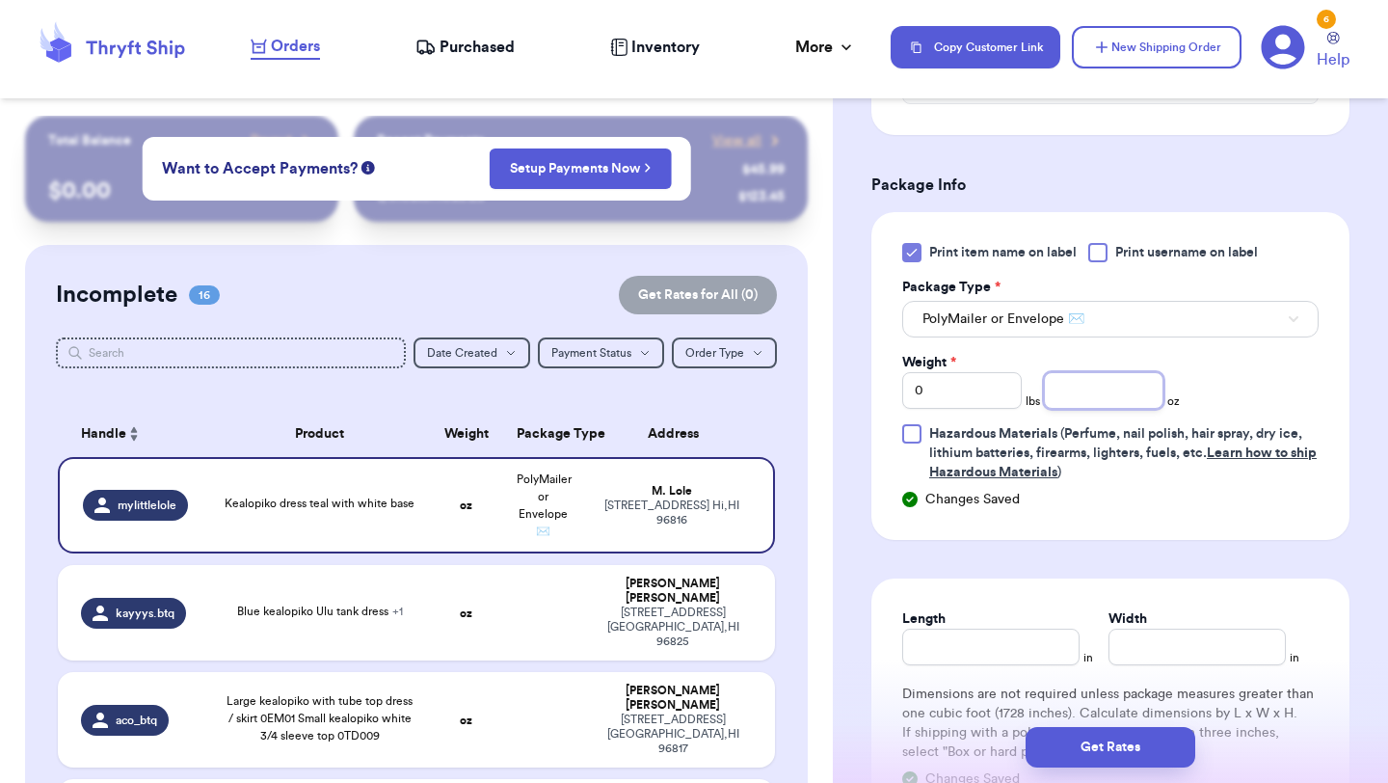
click at [1108, 389] on input "number" at bounding box center [1104, 390] width 120 height 37
type input "9.6"
click at [1087, 733] on button "Get Rates" at bounding box center [1111, 747] width 170 height 40
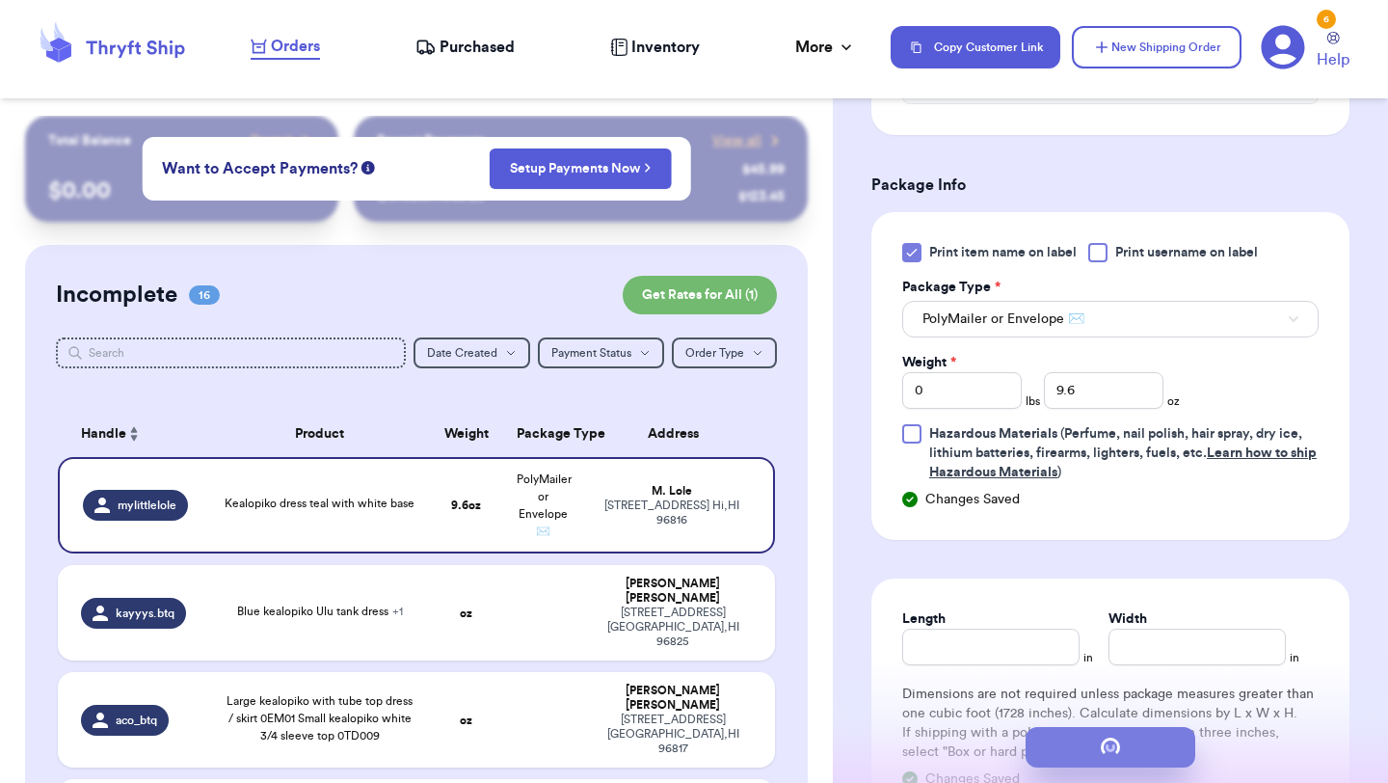
scroll to position [0, 0]
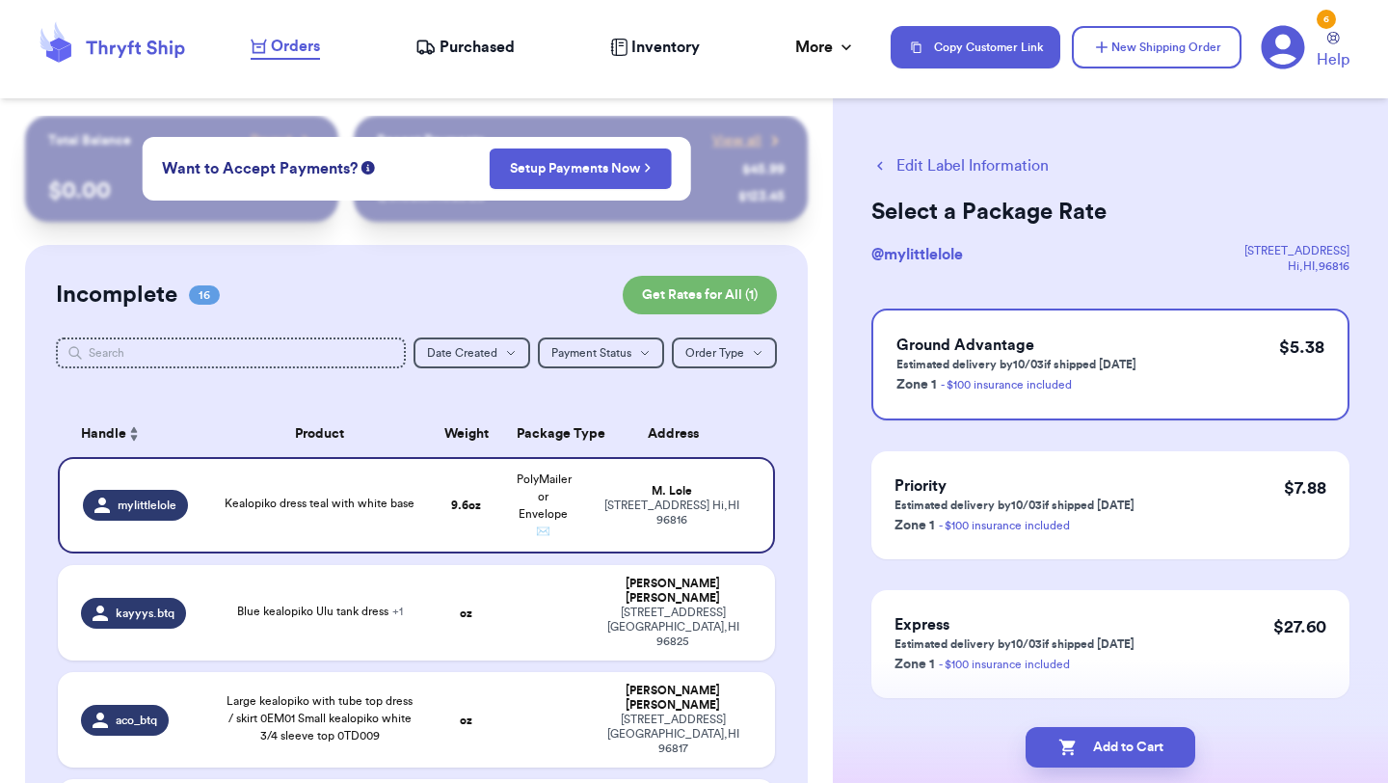
click at [1087, 733] on button "Add to Cart" at bounding box center [1111, 747] width 170 height 40
checkbox input "true"
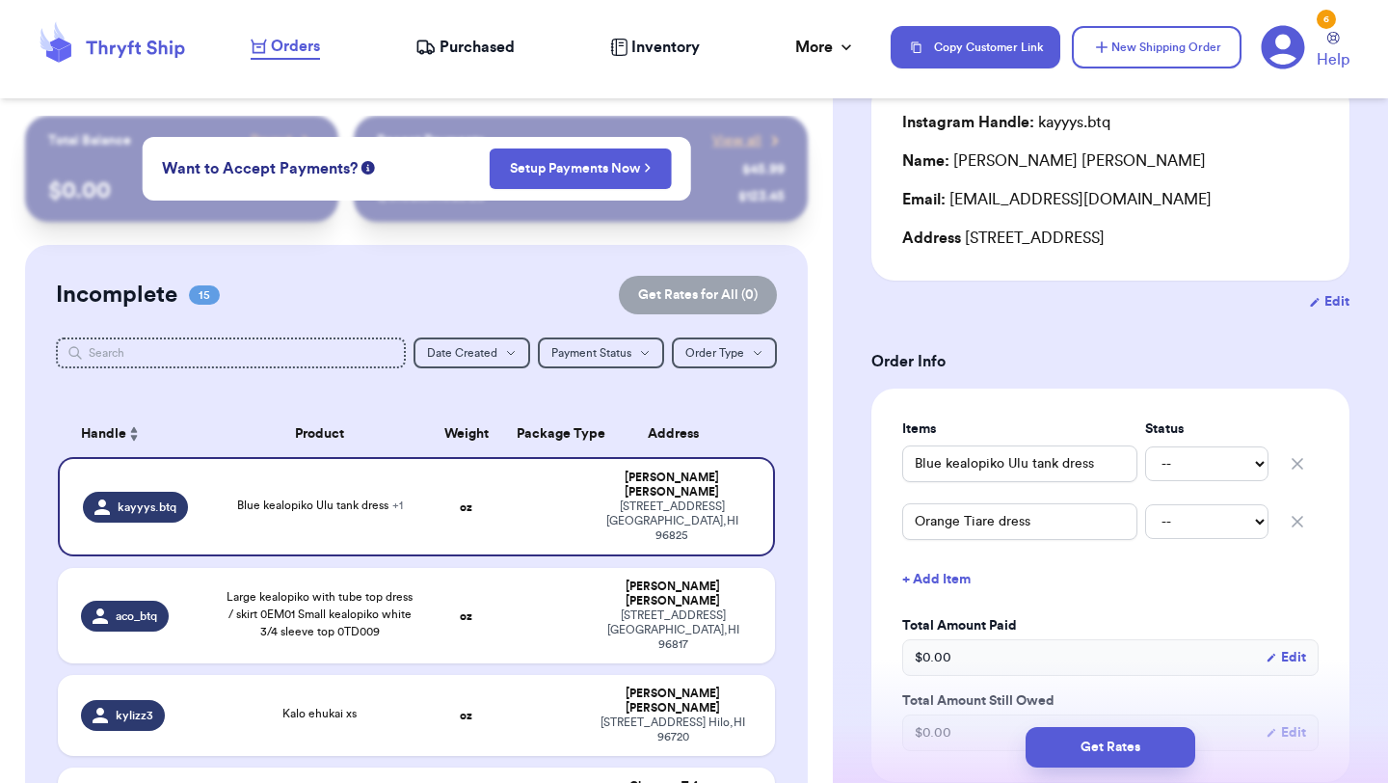
scroll to position [205, 0]
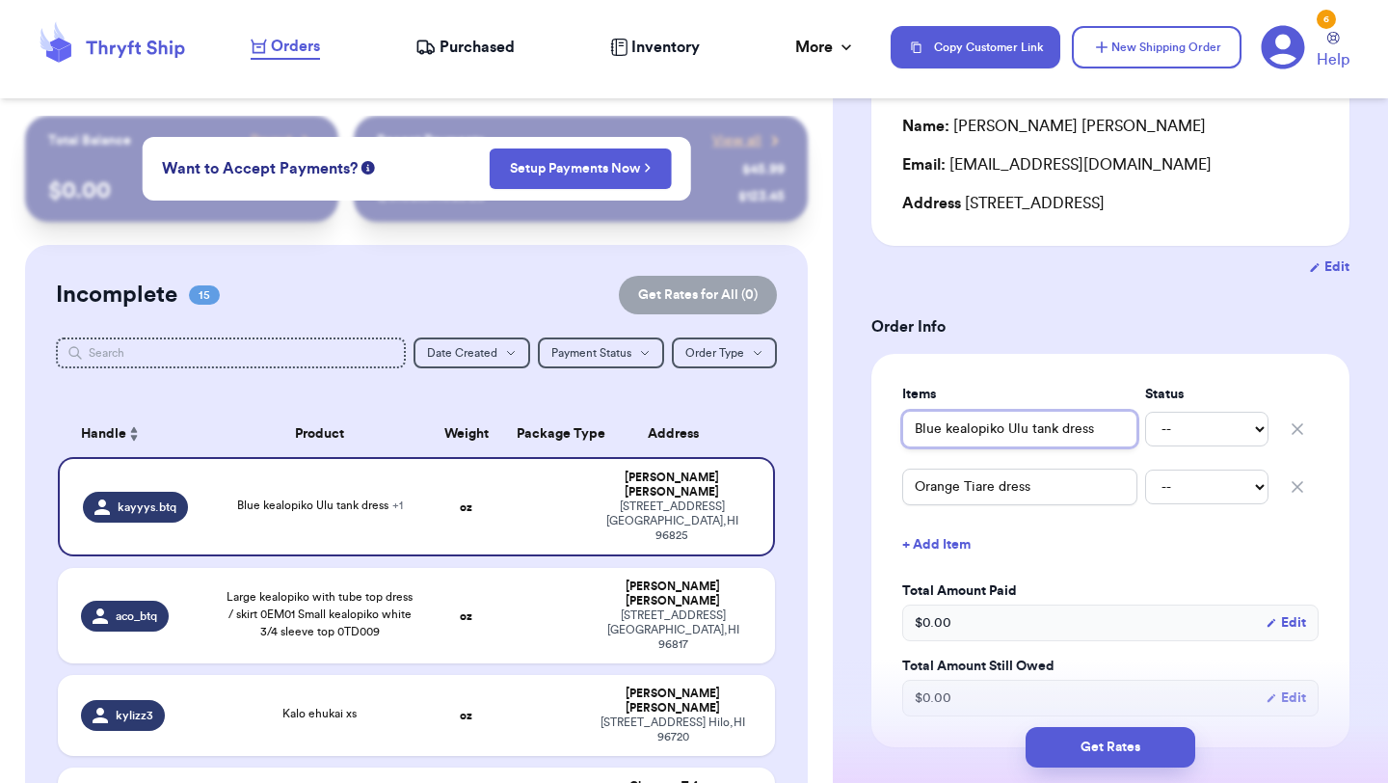
click at [916, 431] on input "Blue kealopiko Ulu tank dress" at bounding box center [1019, 429] width 235 height 37
type input "(Blue kealopiko Ulu tank dress"
type input "(2Blue kealopiko Ulu tank dress"
type input "(2)Blue kealopiko Ulu tank dress"
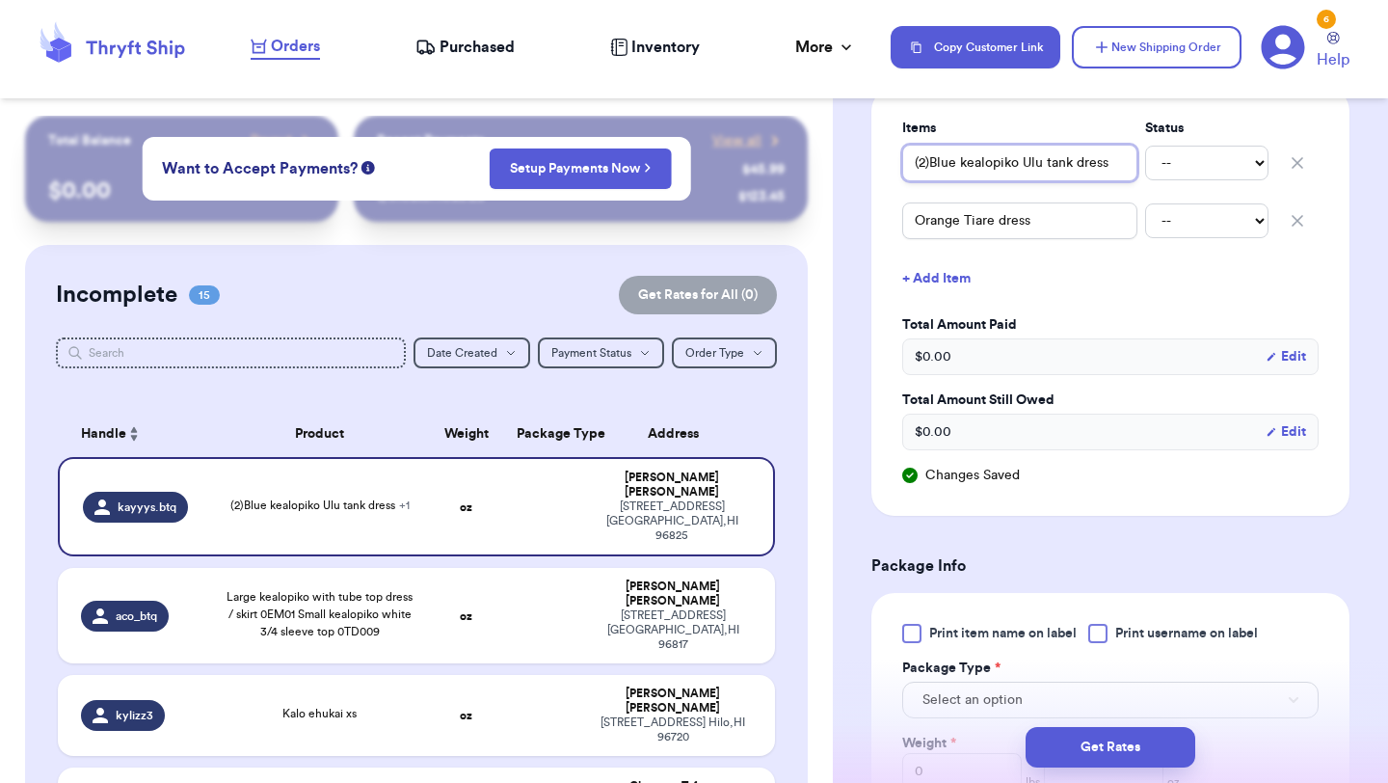
scroll to position [600, 0]
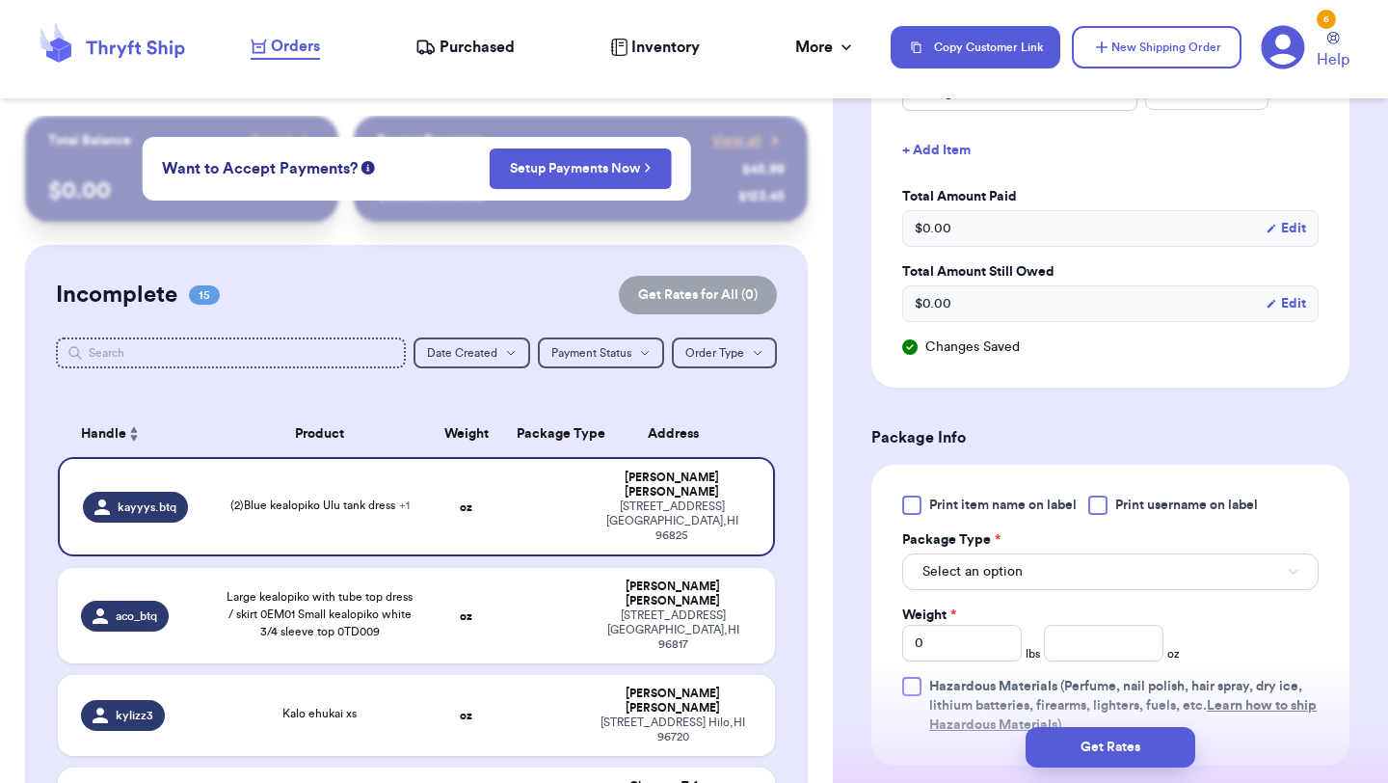
type input "(2)Blue kealopiko Ulu tank dress"
click at [921, 505] on div at bounding box center [911, 505] width 19 height 19
click at [0, 0] on input "Print item name on label" at bounding box center [0, 0] width 0 height 0
click at [985, 577] on span "Select an option" at bounding box center [973, 571] width 100 height 19
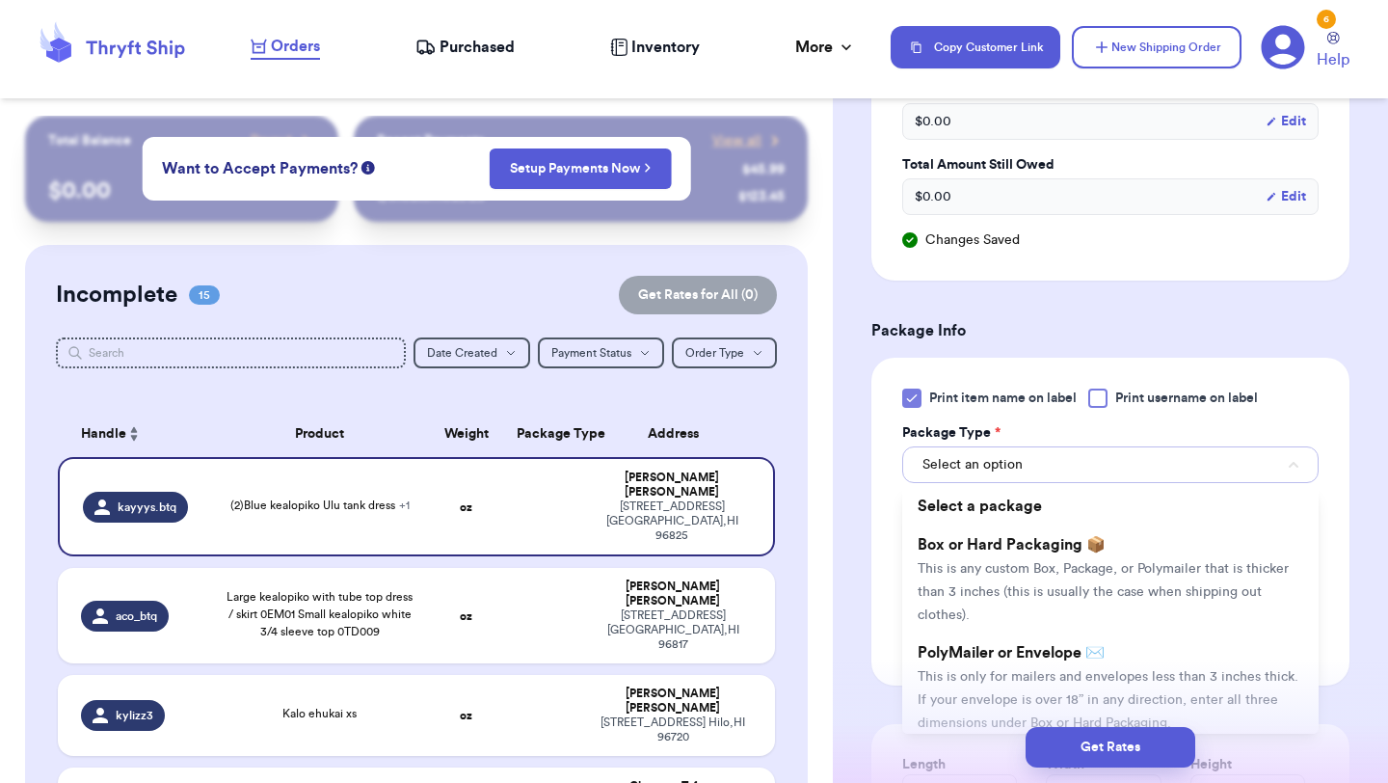
scroll to position [722, 0]
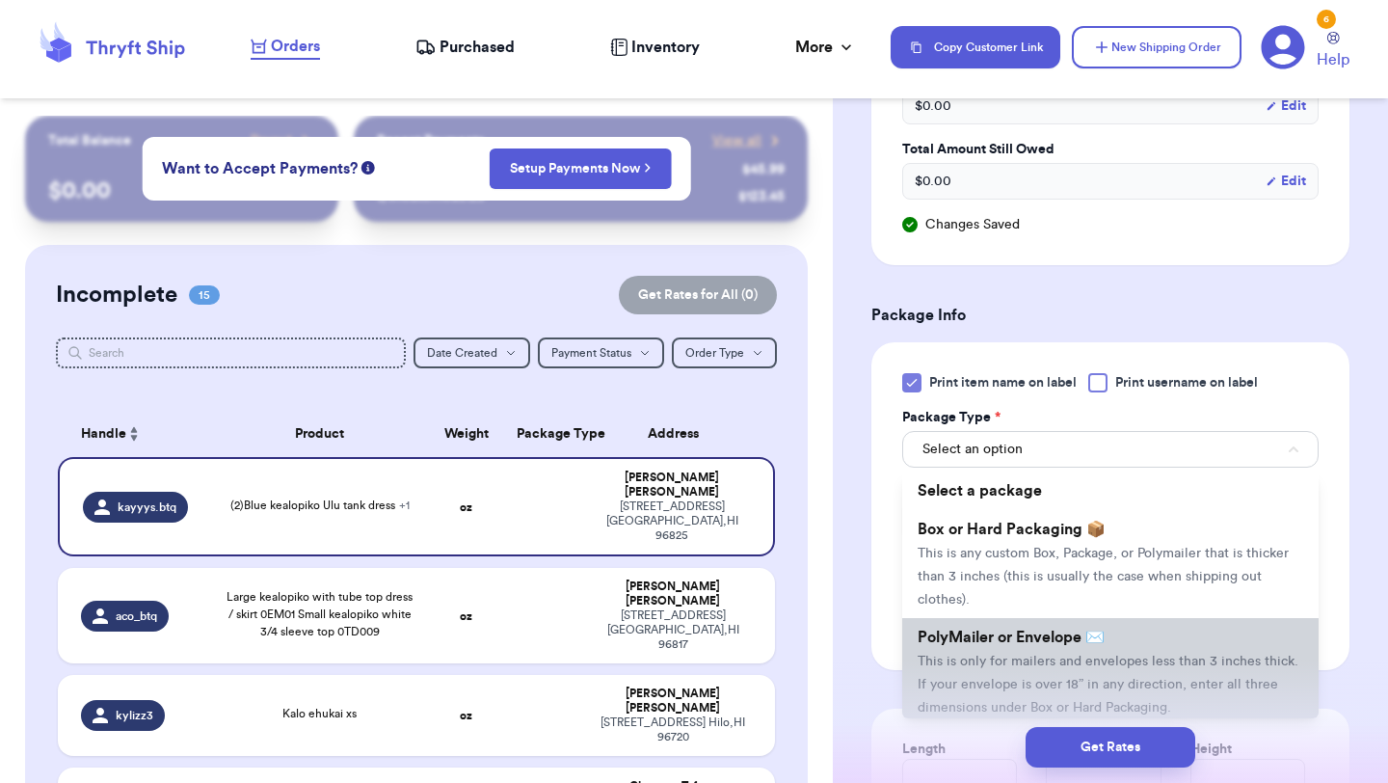
click at [972, 644] on span "PolyMailer or Envelope ✉️" at bounding box center [1011, 637] width 187 height 15
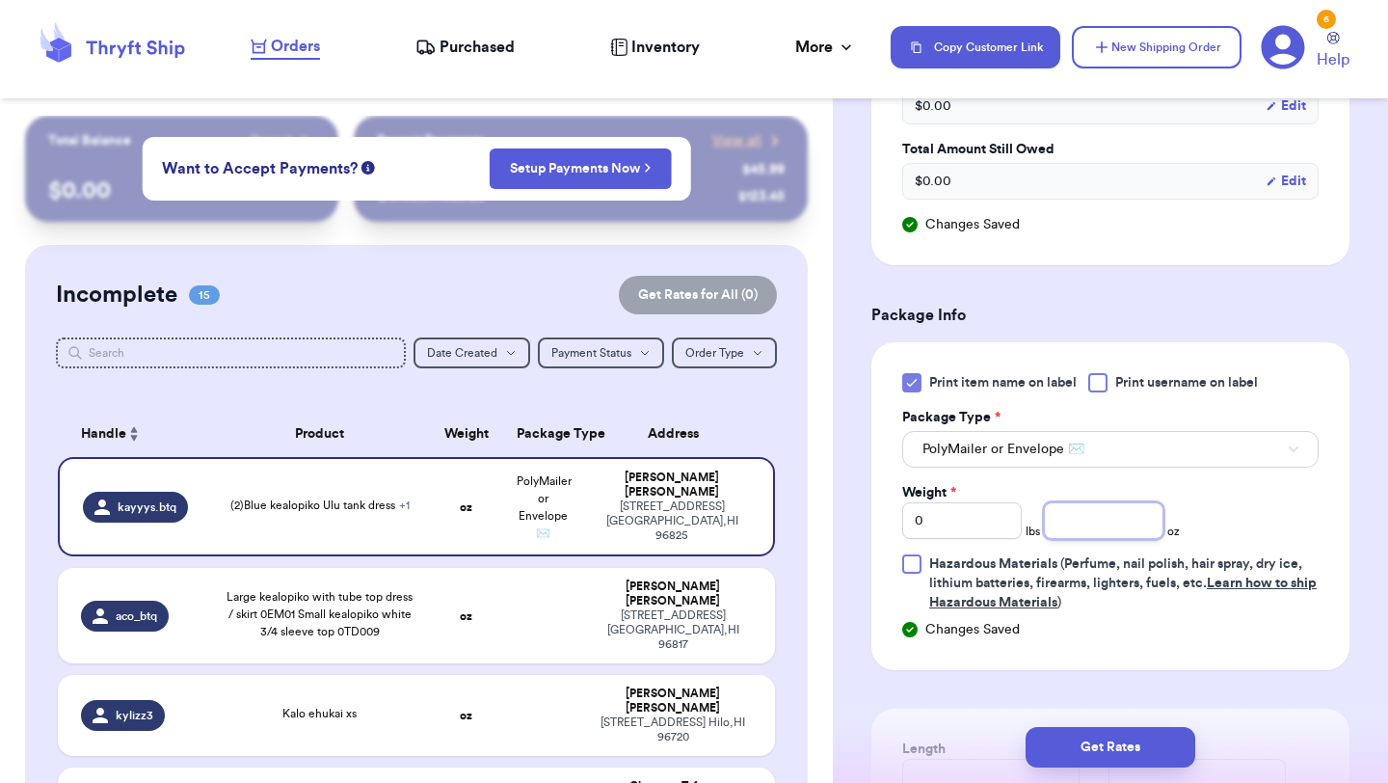
click at [1107, 512] on input "number" at bounding box center [1104, 520] width 120 height 37
type input "15"
click at [1133, 736] on button "Get Rates" at bounding box center [1111, 747] width 170 height 40
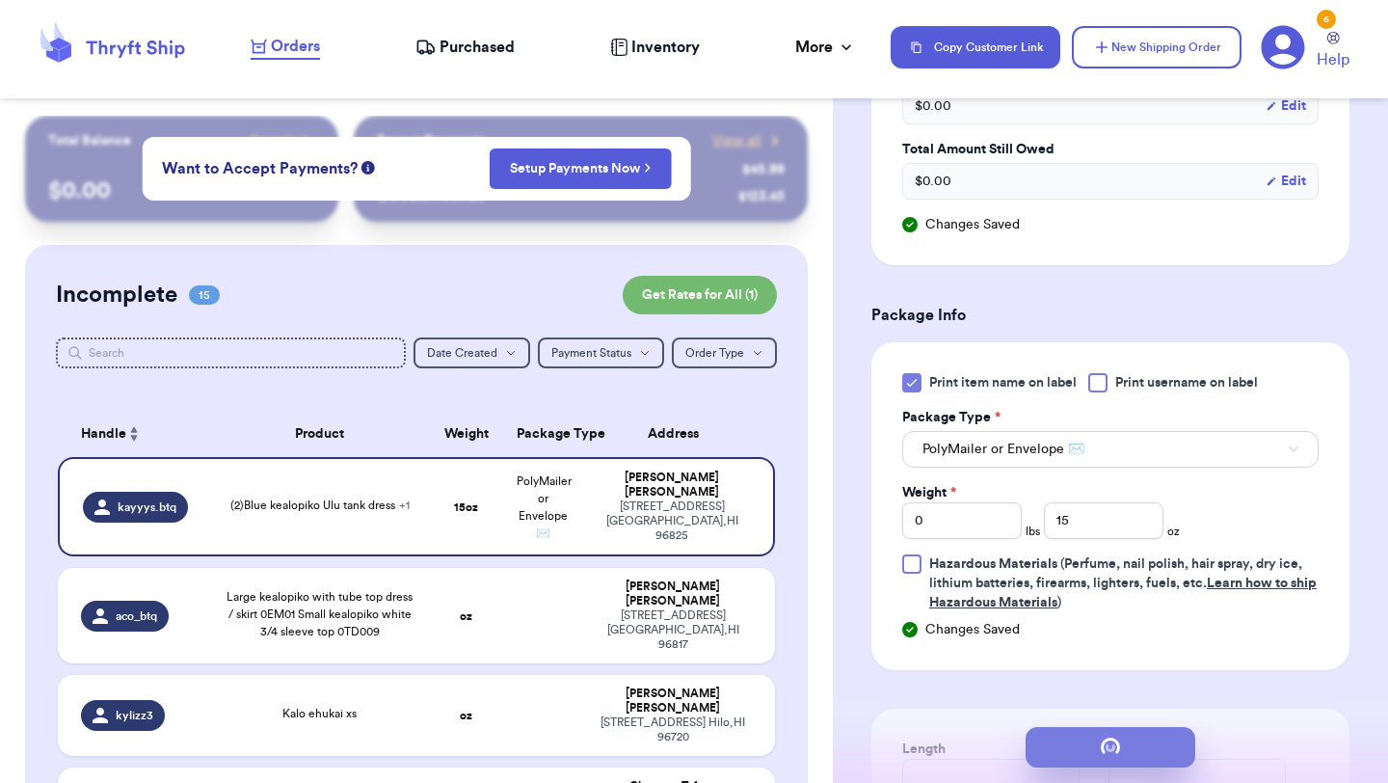
scroll to position [0, 0]
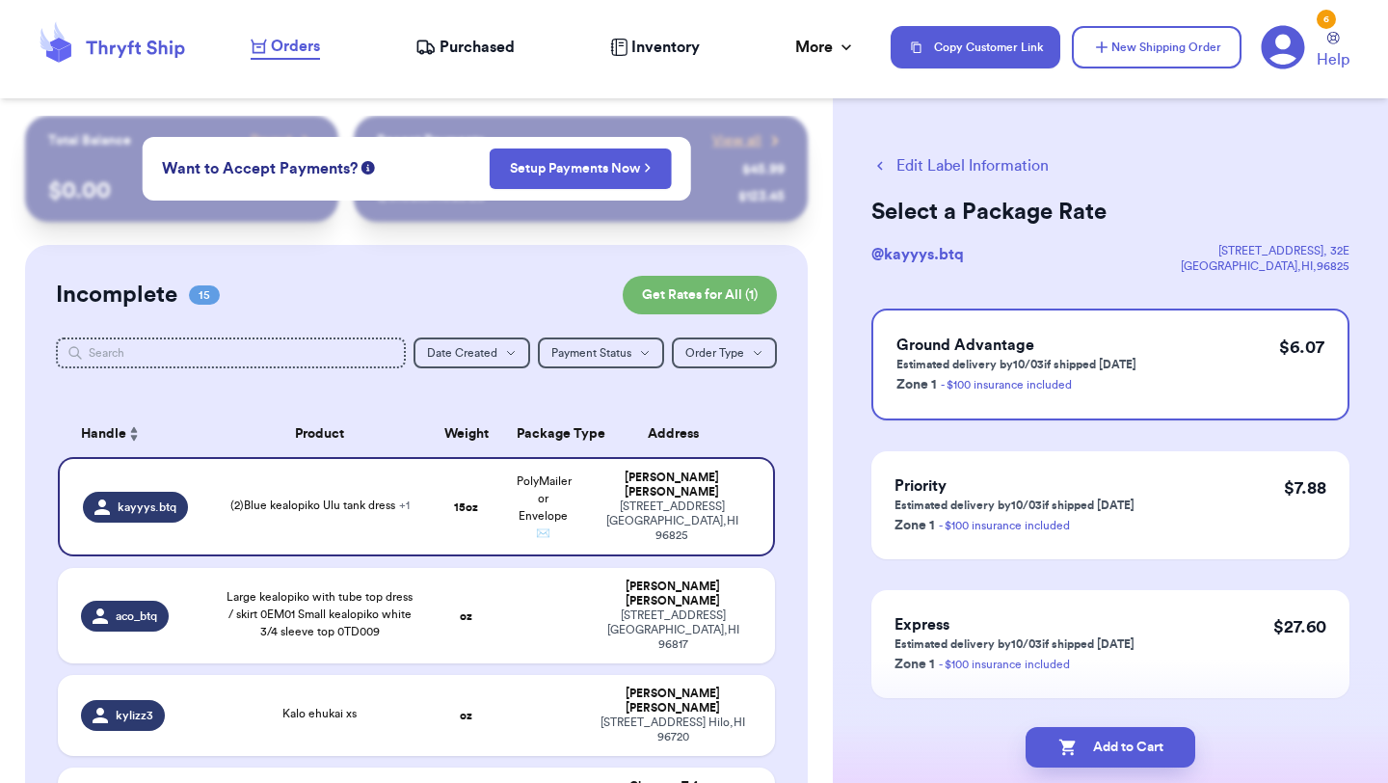
click at [1133, 736] on button "Add to Cart" at bounding box center [1111, 747] width 170 height 40
checkbox input "true"
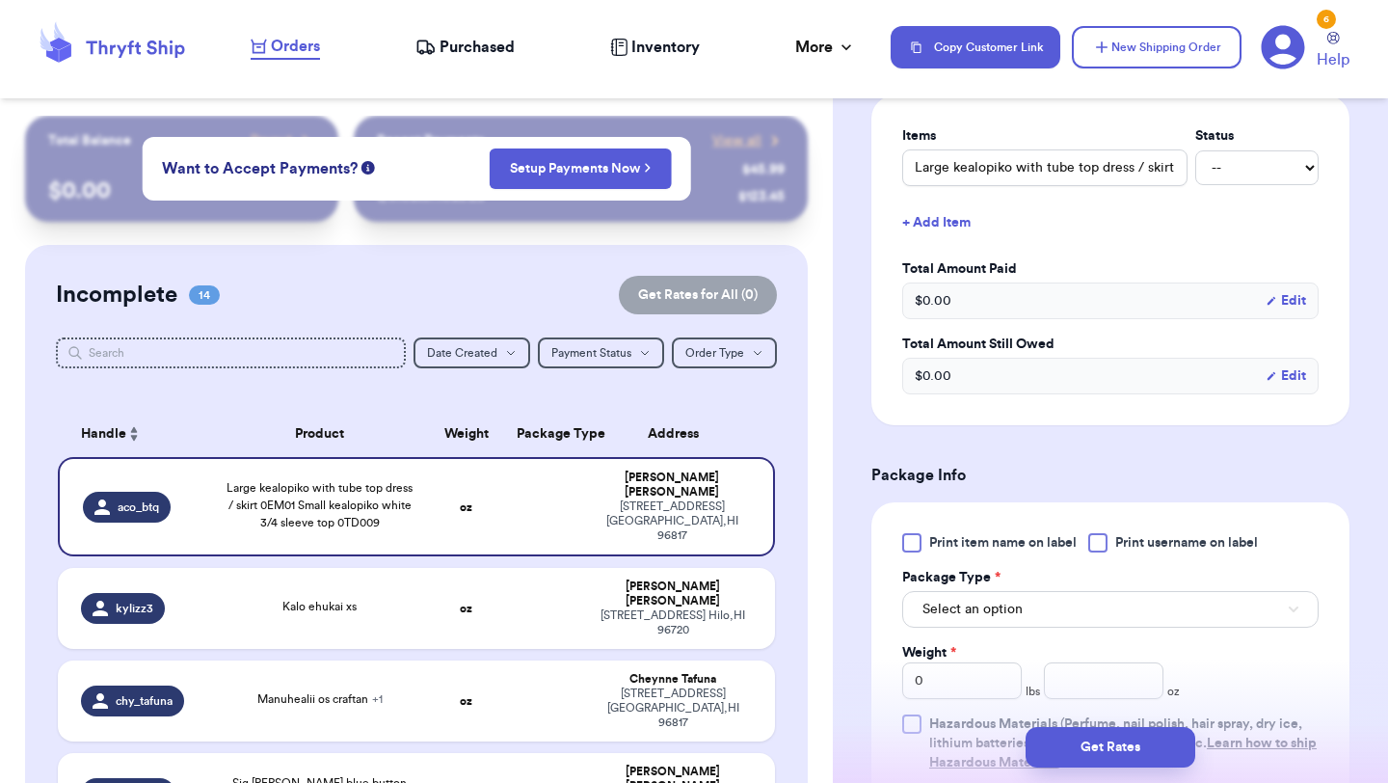
scroll to position [551, 0]
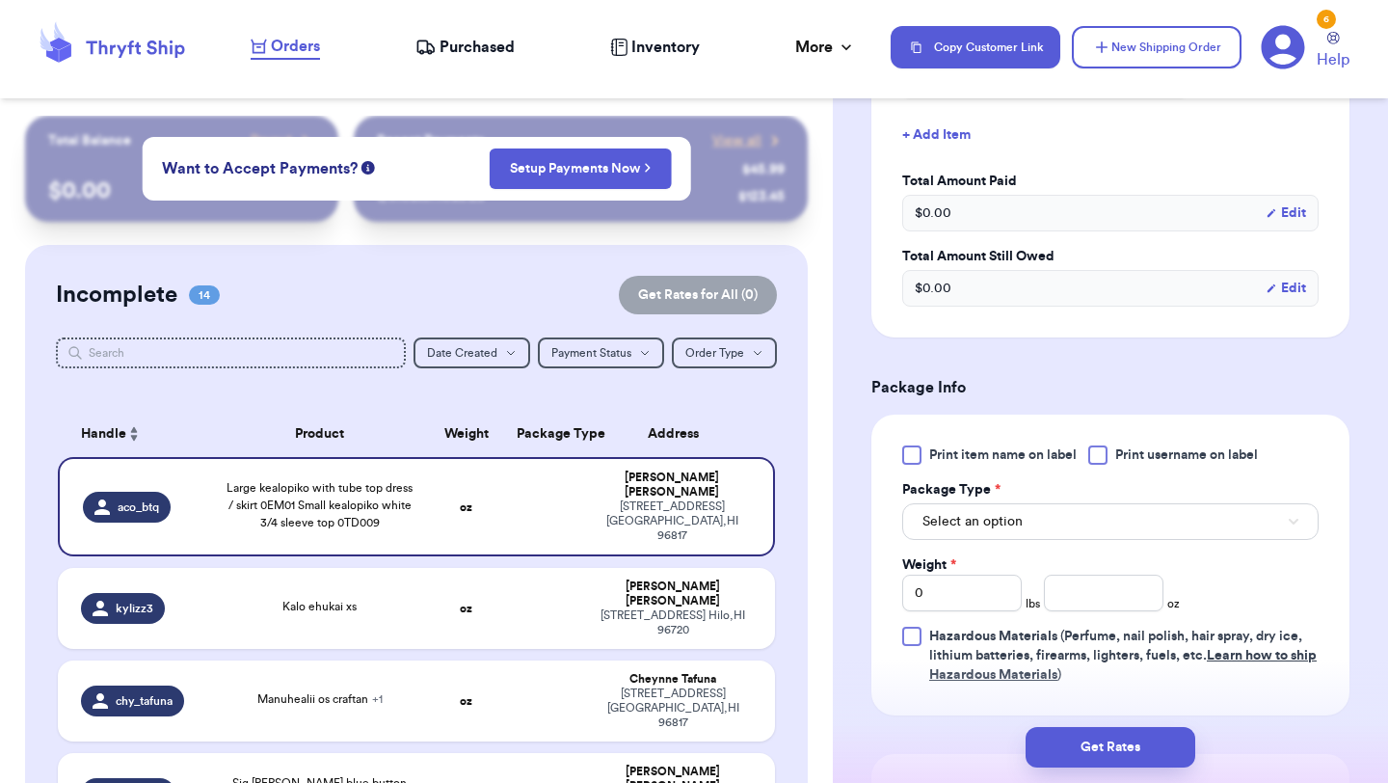
click at [913, 457] on div at bounding box center [911, 454] width 19 height 19
click at [0, 0] on input "Print item name on label" at bounding box center [0, 0] width 0 height 0
click at [959, 513] on span "Select an option" at bounding box center [973, 521] width 100 height 19
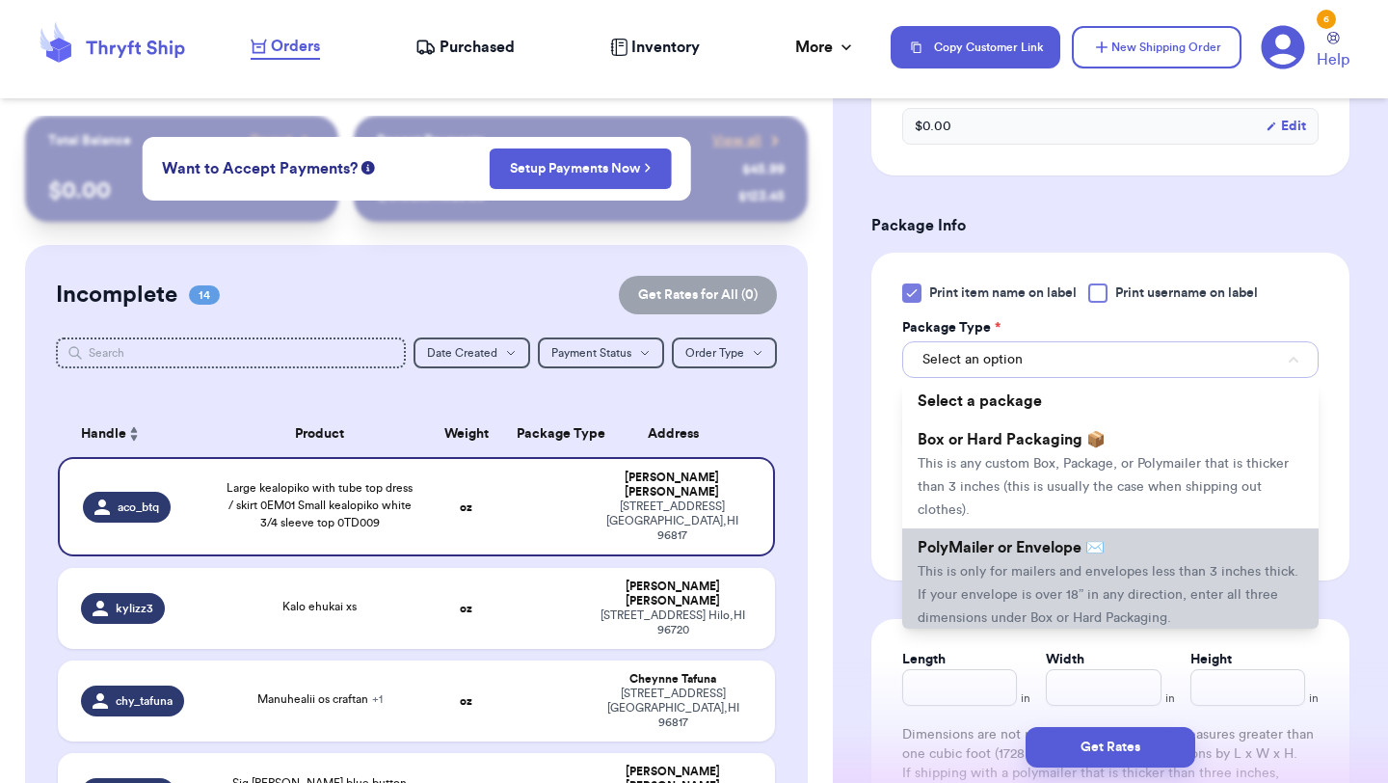
scroll to position [739, 0]
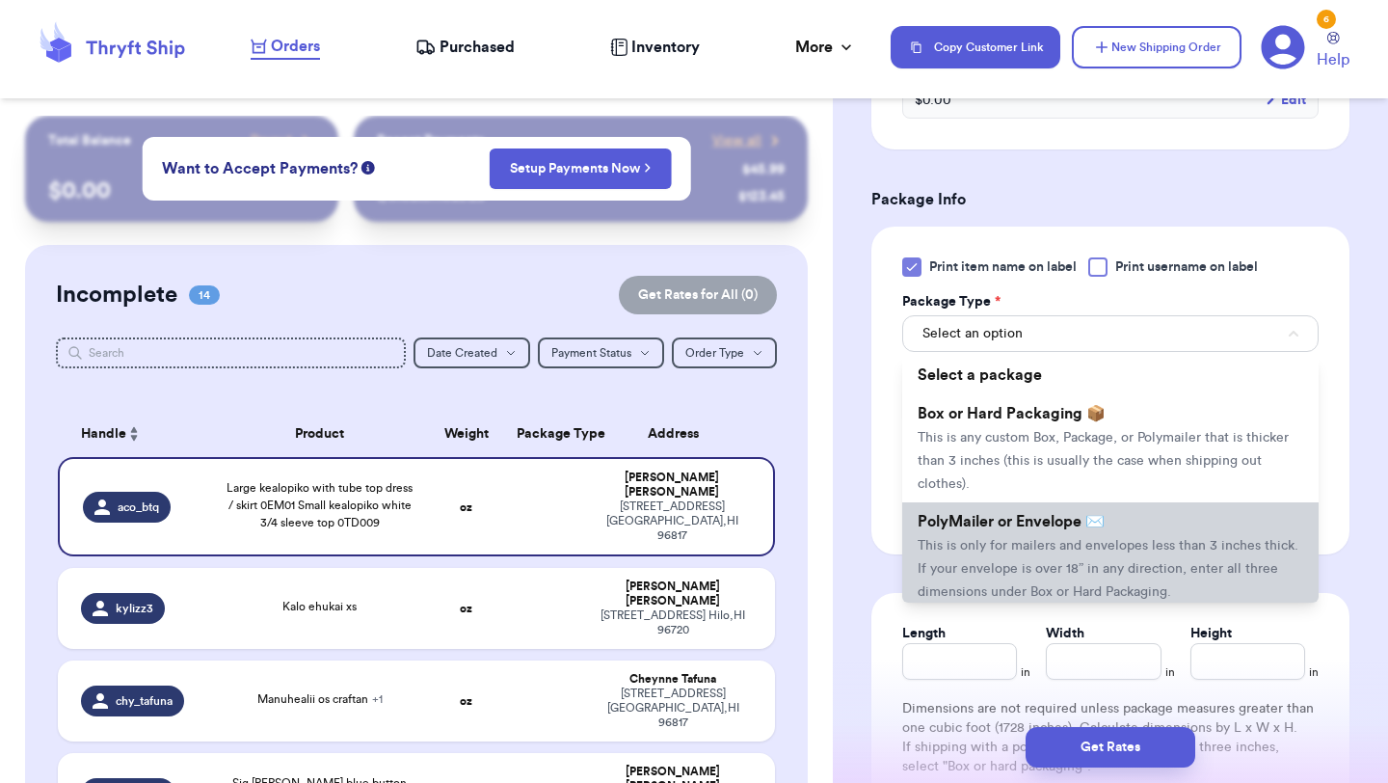
click at [963, 570] on span "This is only for mailers and envelopes less than 3 inches thick. If your envelo…" at bounding box center [1108, 569] width 381 height 60
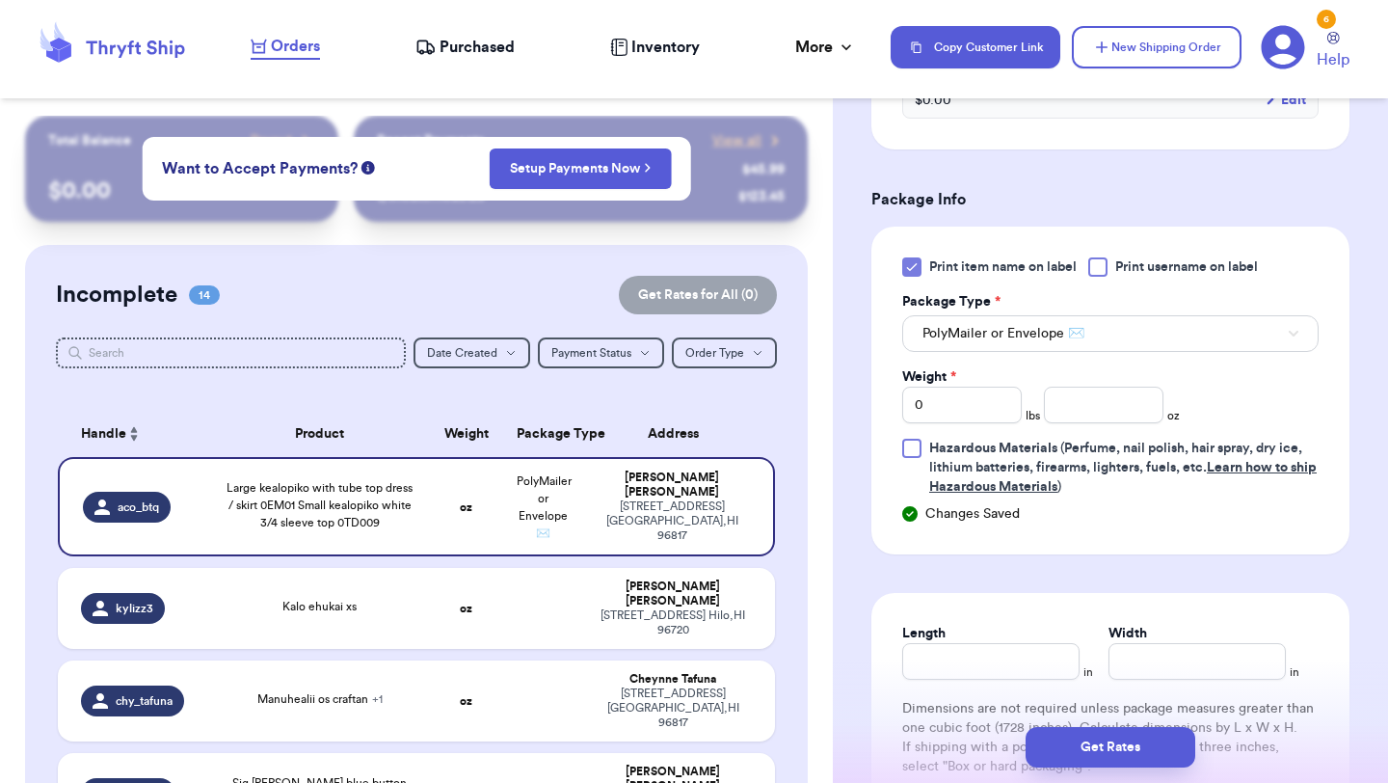
click at [956, 384] on span "*" at bounding box center [954, 376] width 6 height 13
click at [957, 387] on input "0" at bounding box center [962, 405] width 120 height 37
type input "01"
click at [1063, 406] on input "number" at bounding box center [1104, 405] width 120 height 37
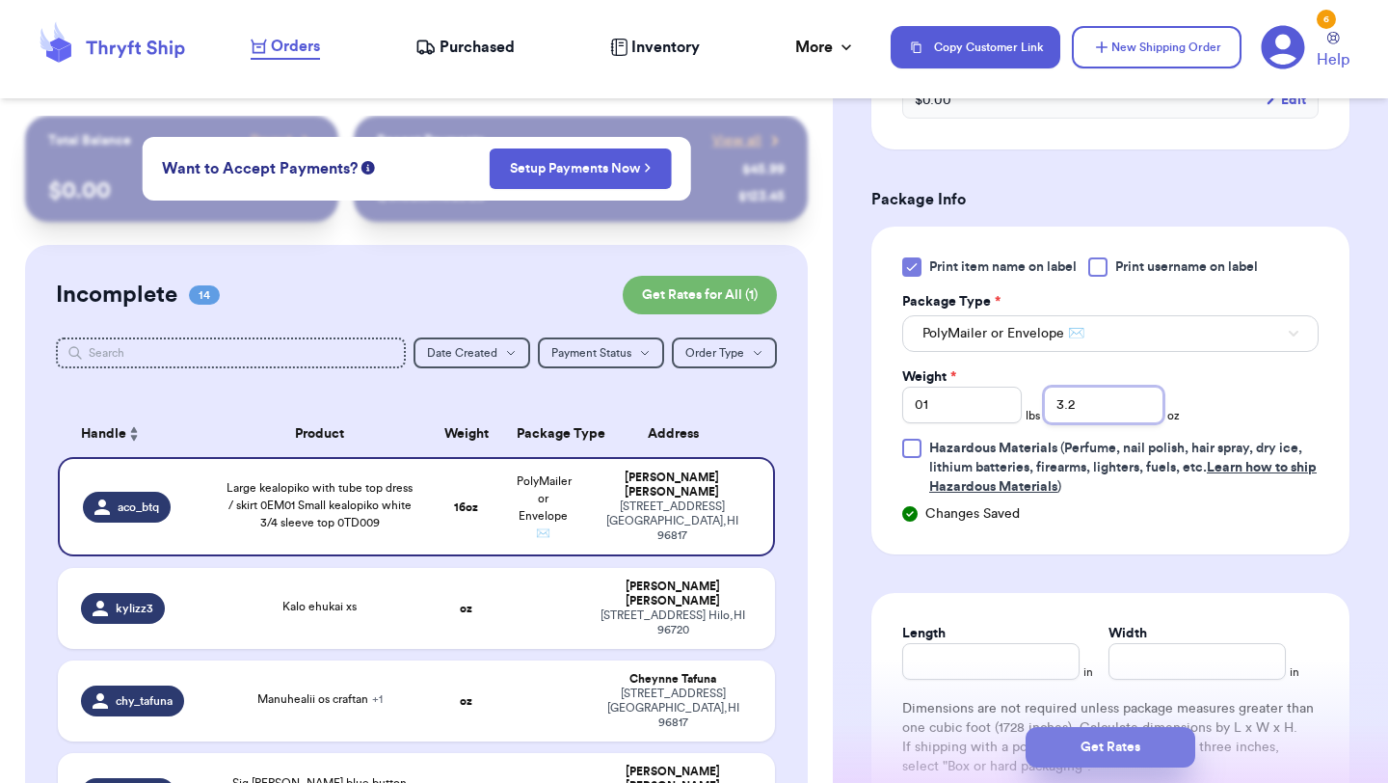
type input "3.2"
click at [1053, 747] on button "Get Rates" at bounding box center [1111, 747] width 170 height 40
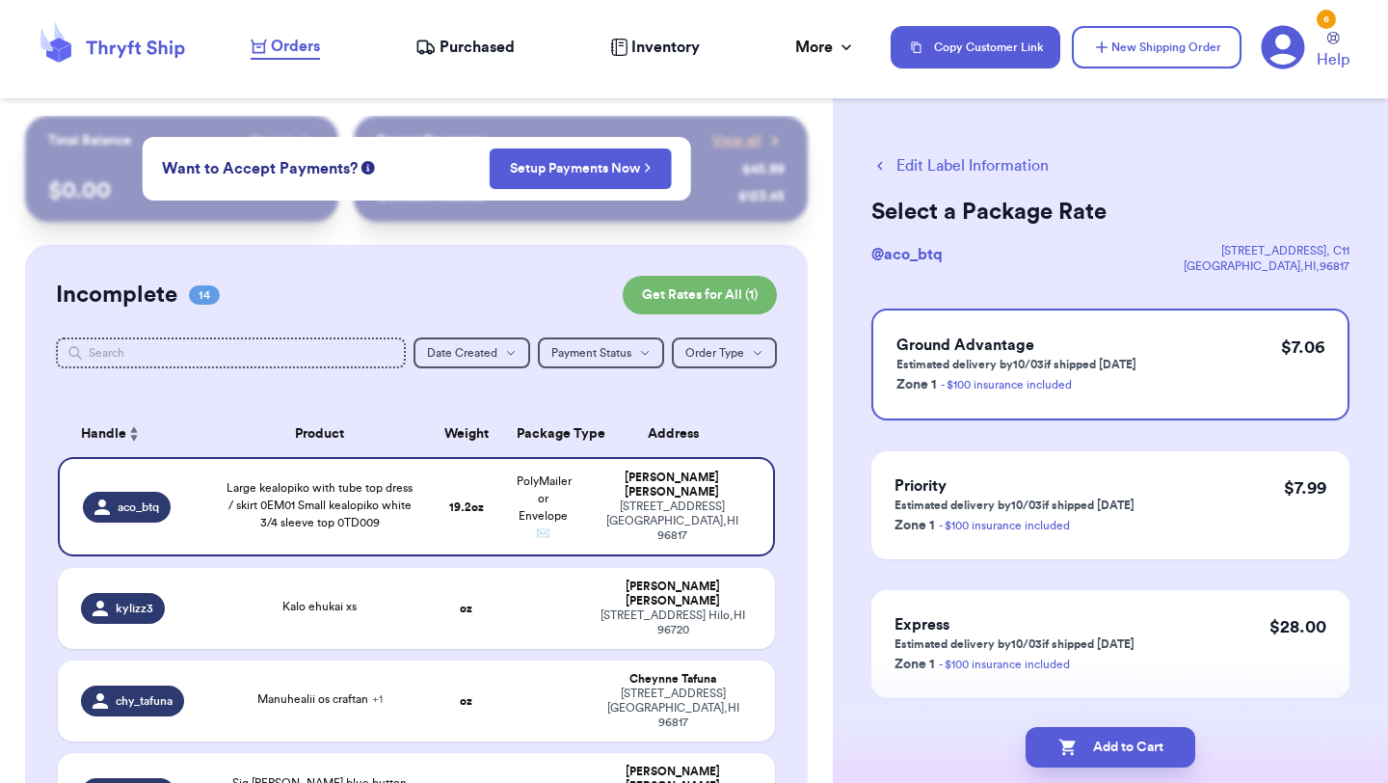
click at [1053, 747] on button "Add to Cart" at bounding box center [1111, 747] width 170 height 40
checkbox input "true"
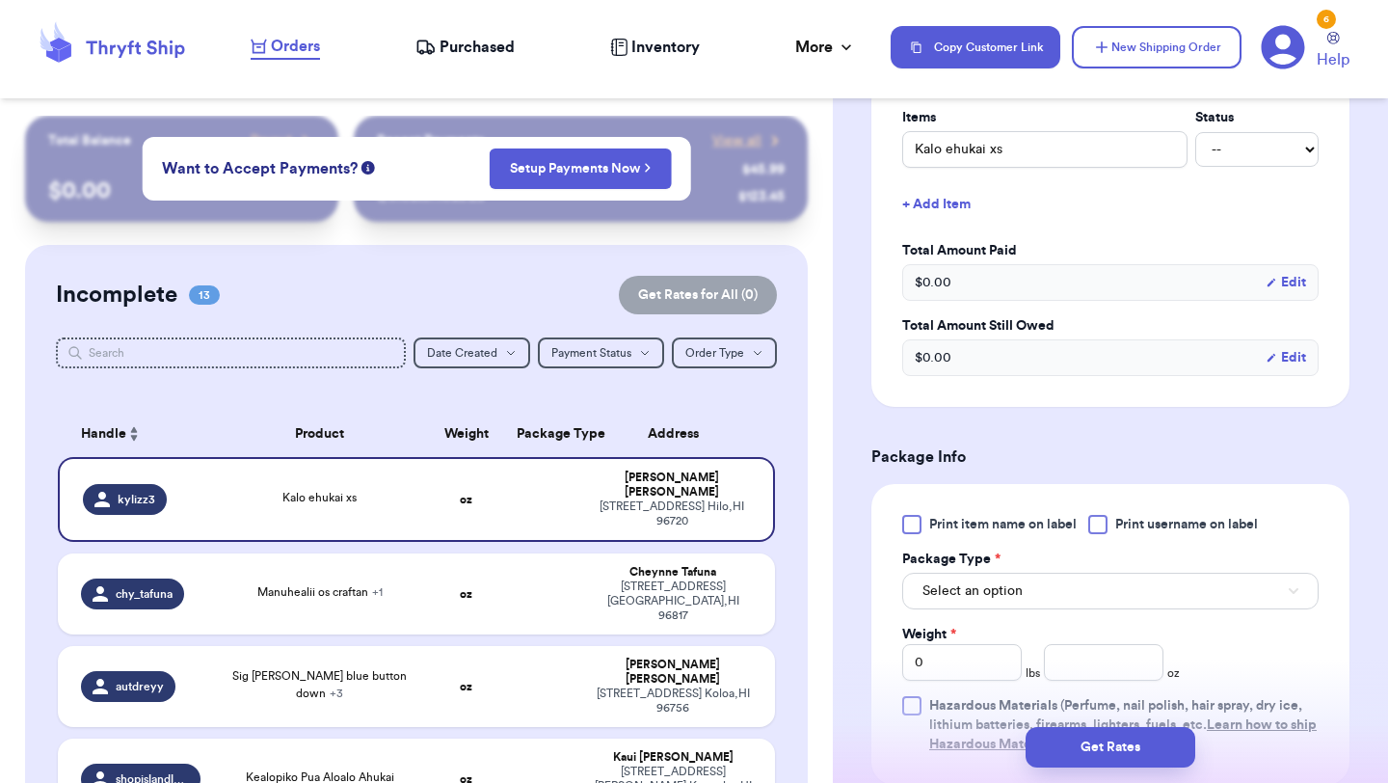
scroll to position [629, 0]
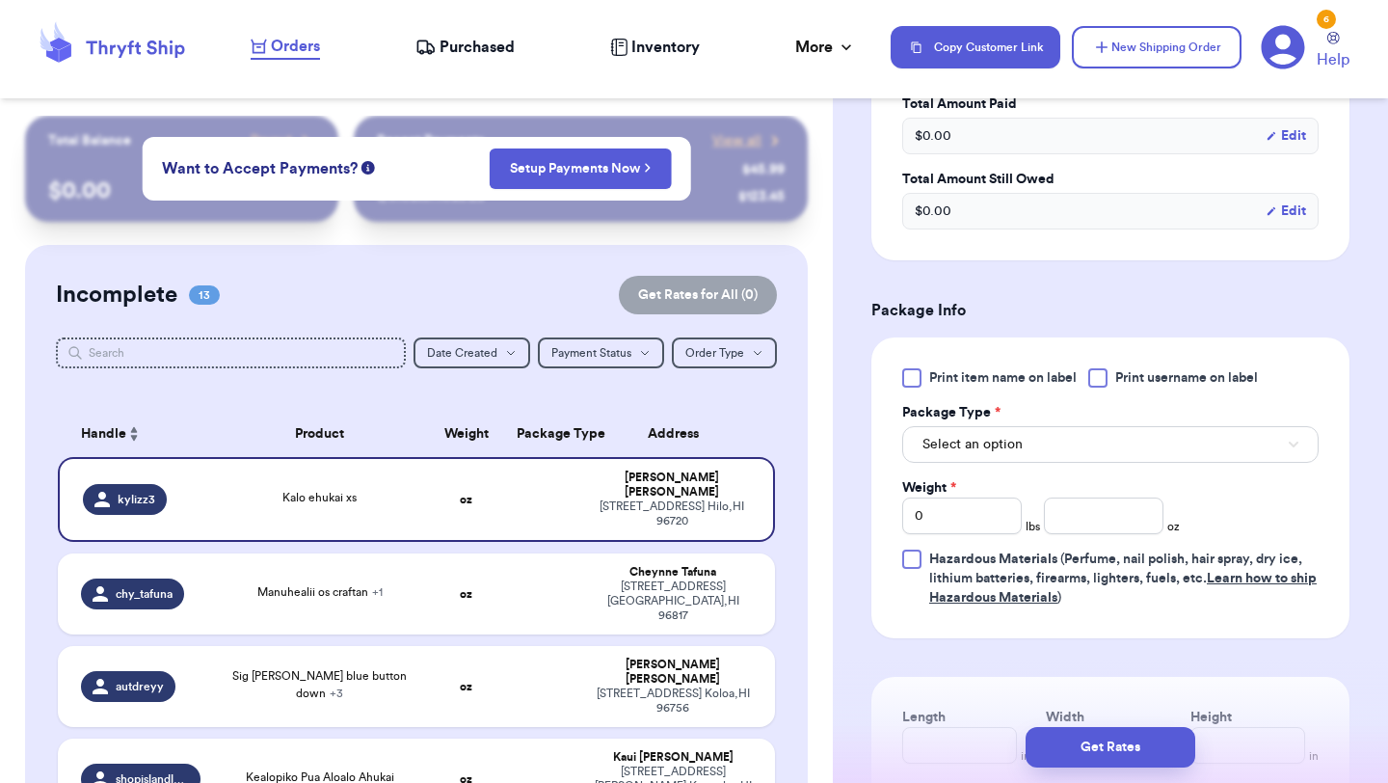
click at [912, 387] on div at bounding box center [911, 377] width 19 height 19
click at [0, 0] on input "Print item name on label" at bounding box center [0, 0] width 0 height 0
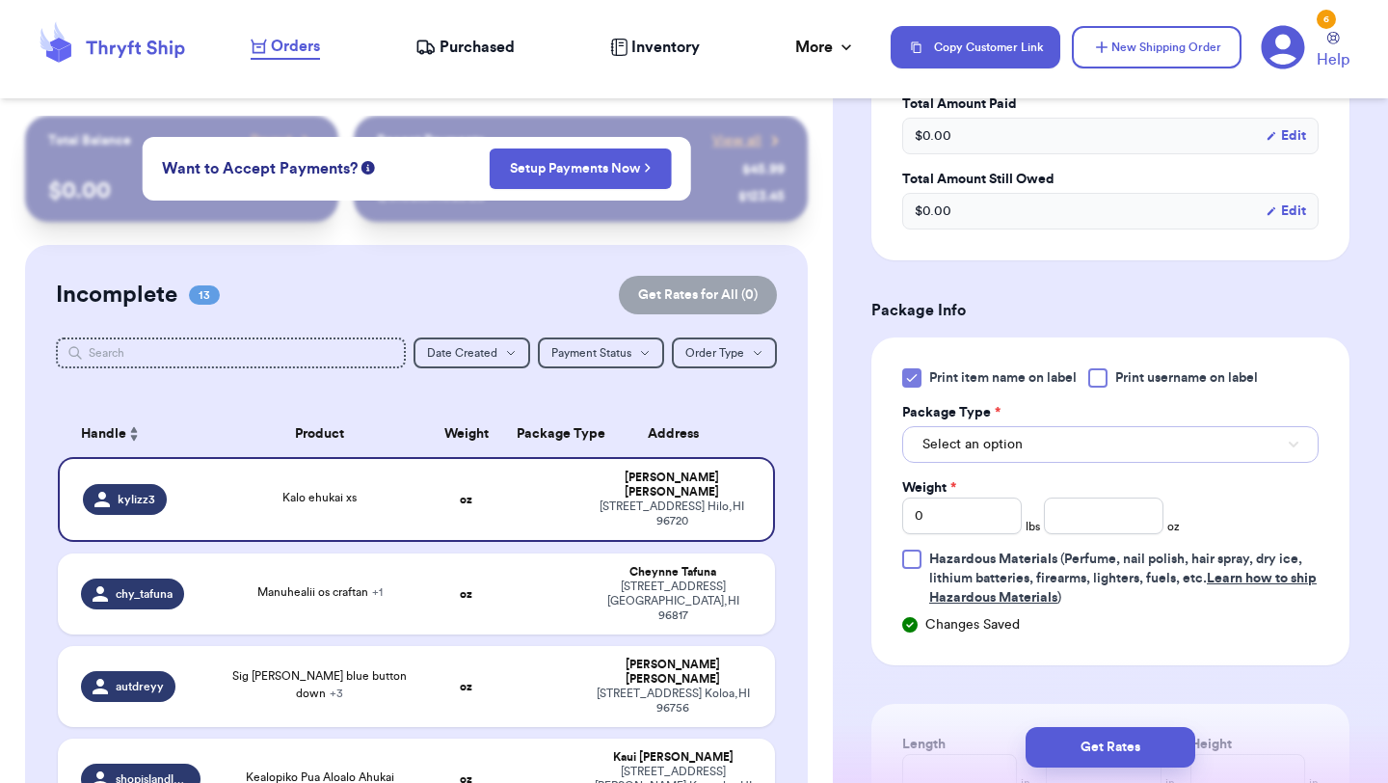
click at [945, 431] on button "Select an option" at bounding box center [1110, 444] width 416 height 37
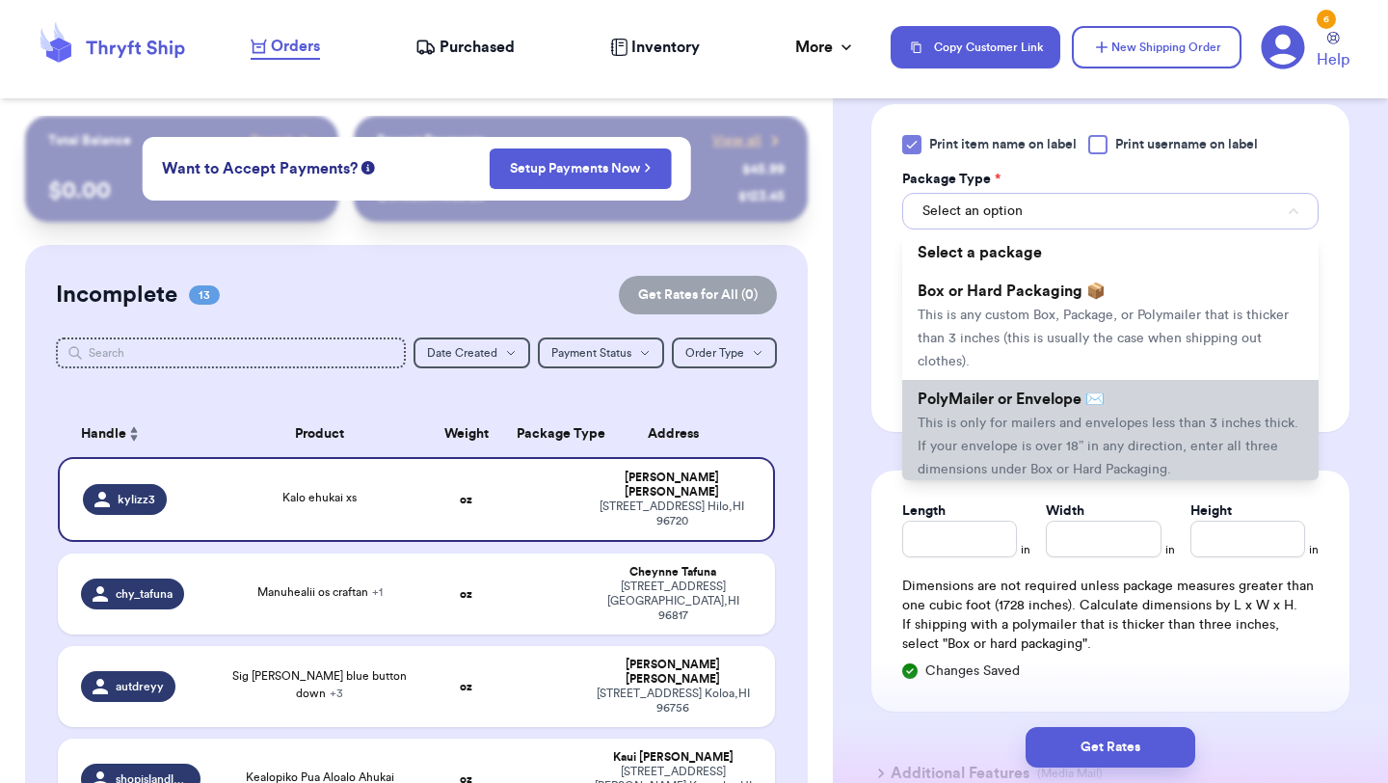
scroll to position [897, 0]
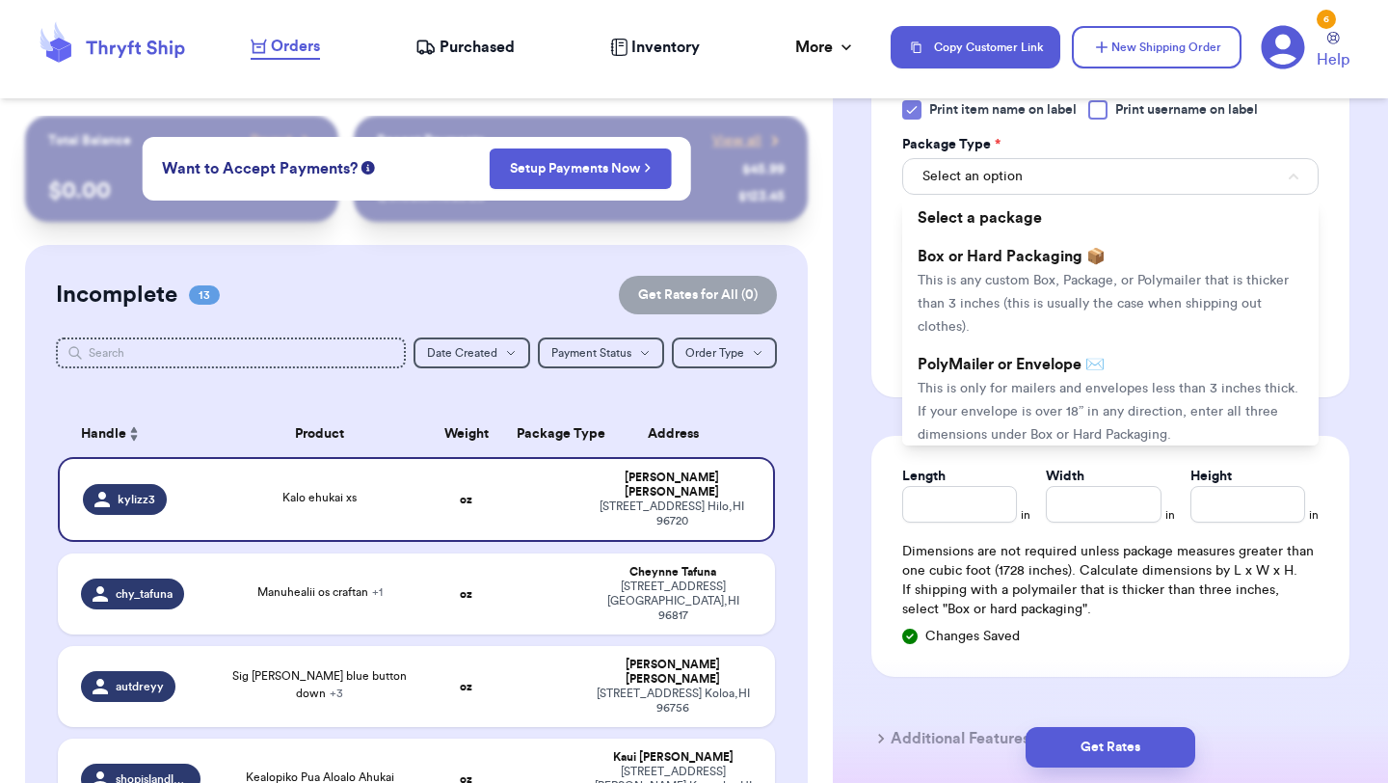
click at [959, 451] on div "Length in Width in Height in Dimensions are not required unless package measure…" at bounding box center [1111, 556] width 478 height 241
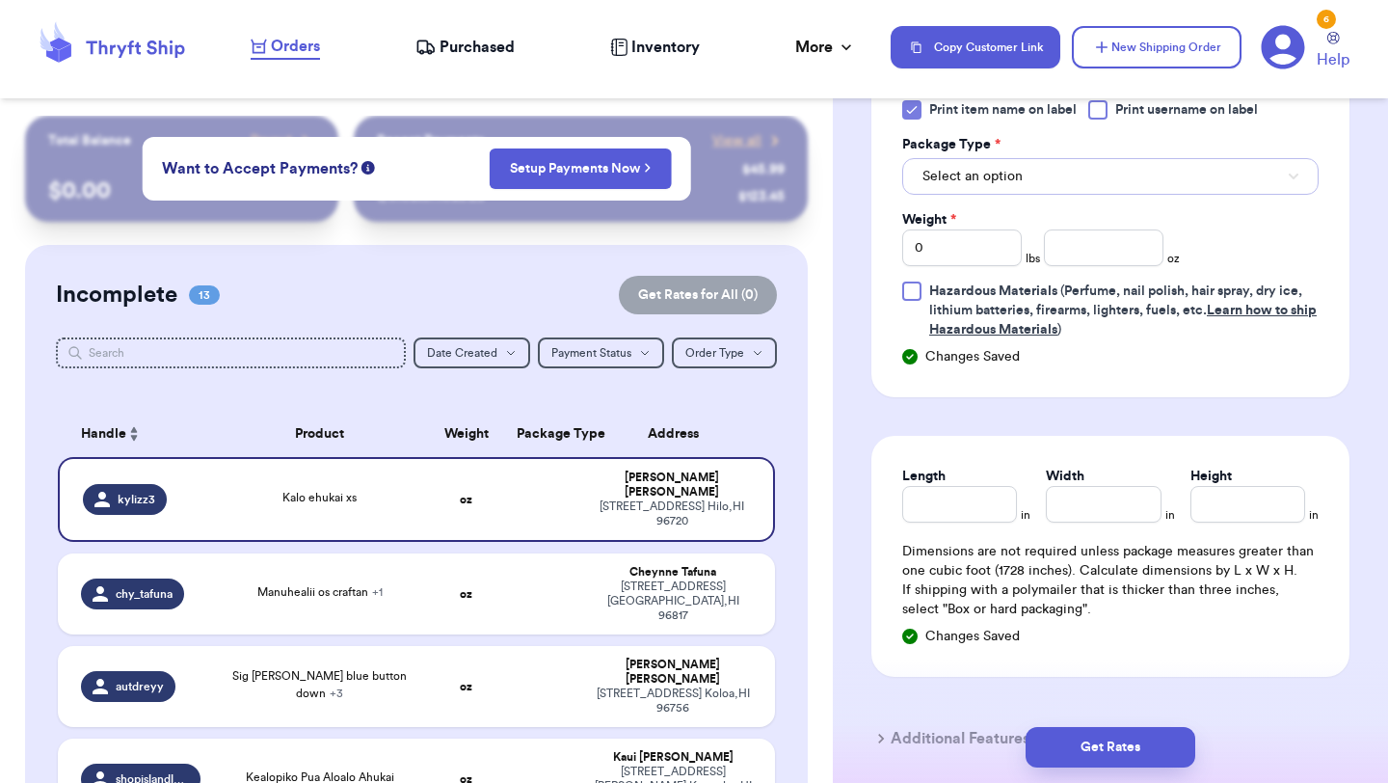
click at [964, 181] on span "Select an option" at bounding box center [973, 176] width 100 height 19
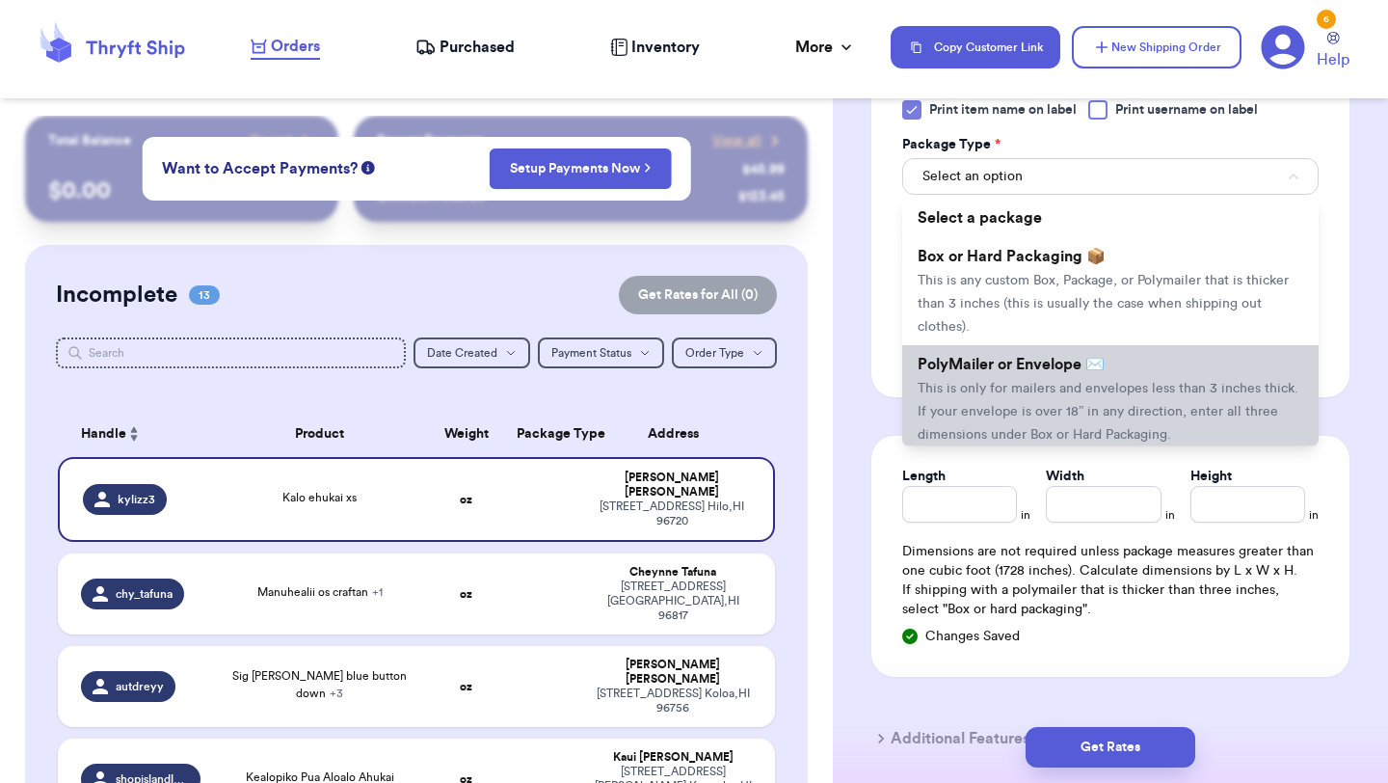
click at [949, 377] on li "PolyMailer or Envelope ✉️ This is only for mailers and envelopes less than 3 in…" at bounding box center [1110, 399] width 416 height 108
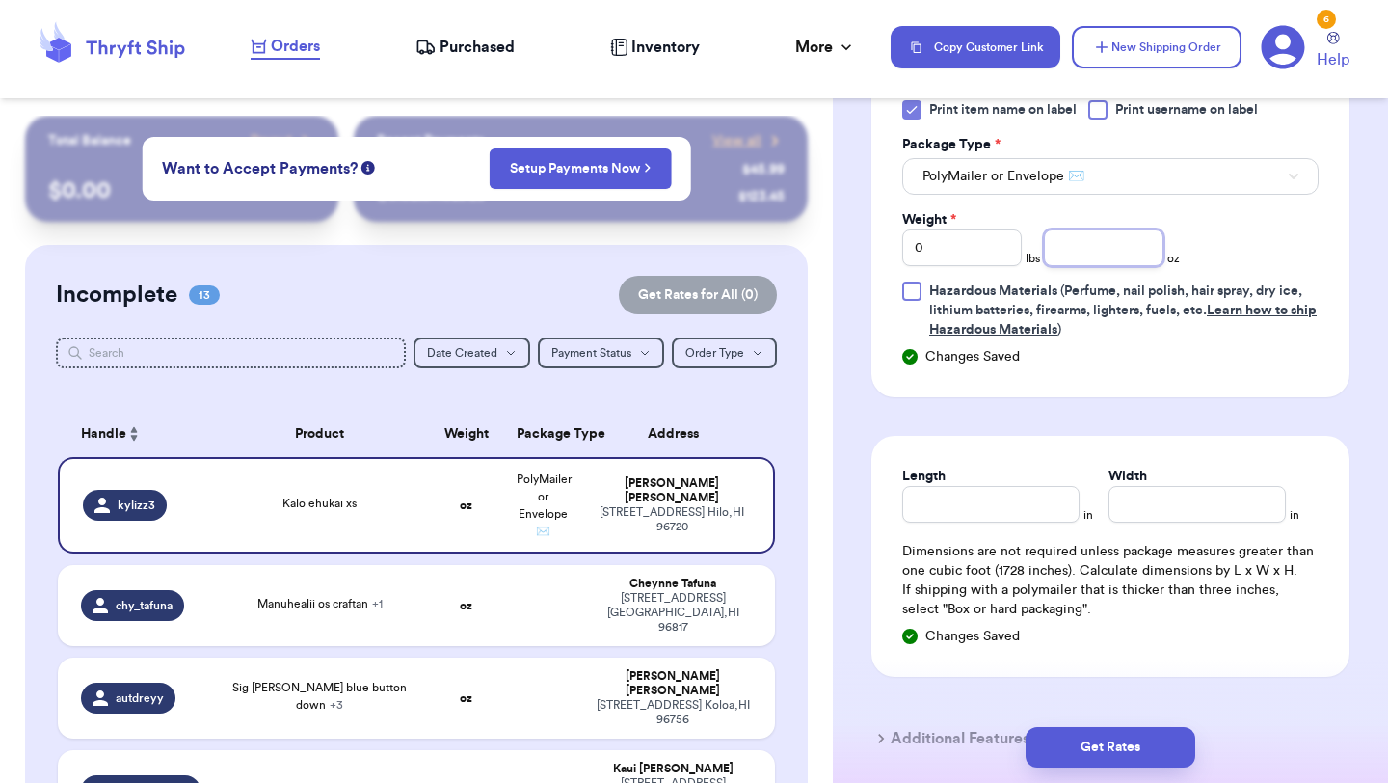
click at [1129, 259] on input "number" at bounding box center [1104, 247] width 120 height 37
type input "9.8"
click at [1064, 753] on button "Get Rates" at bounding box center [1111, 747] width 170 height 40
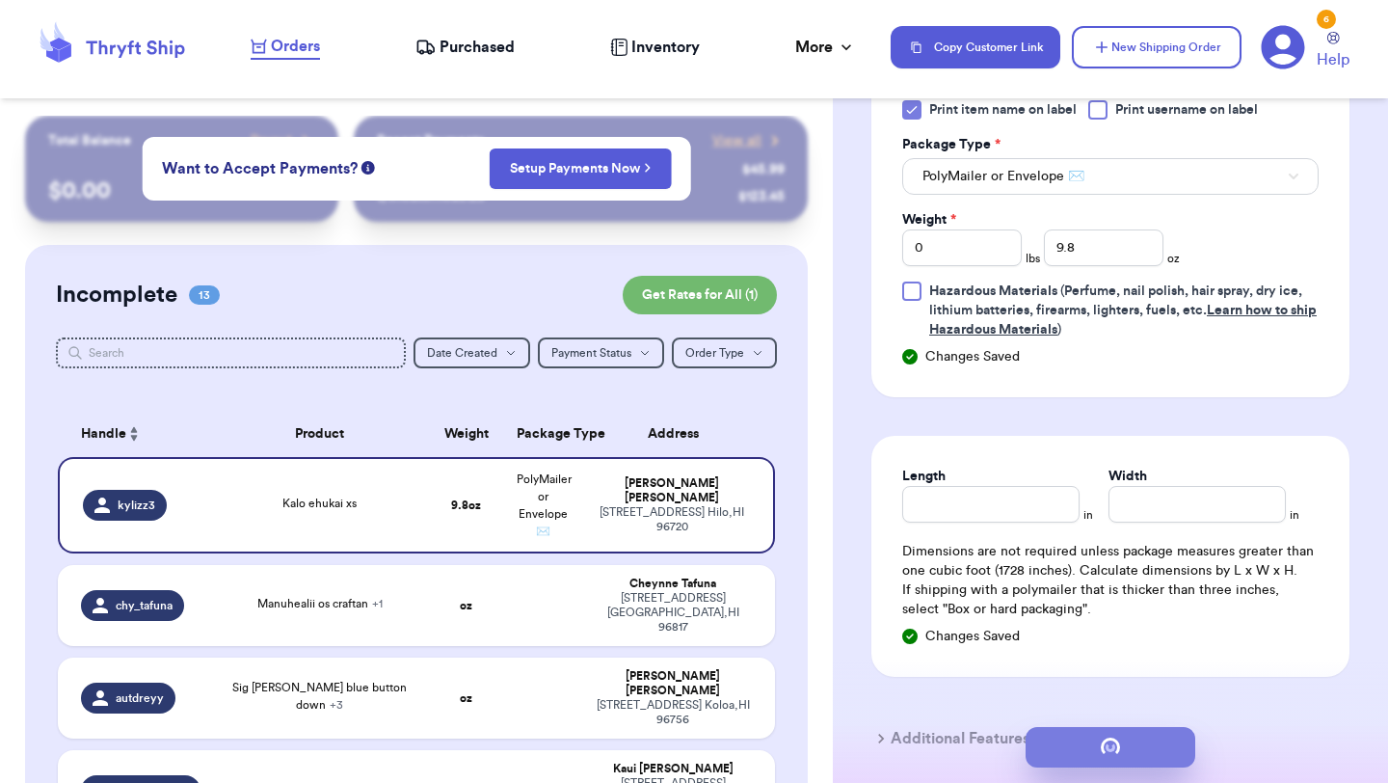
scroll to position [0, 0]
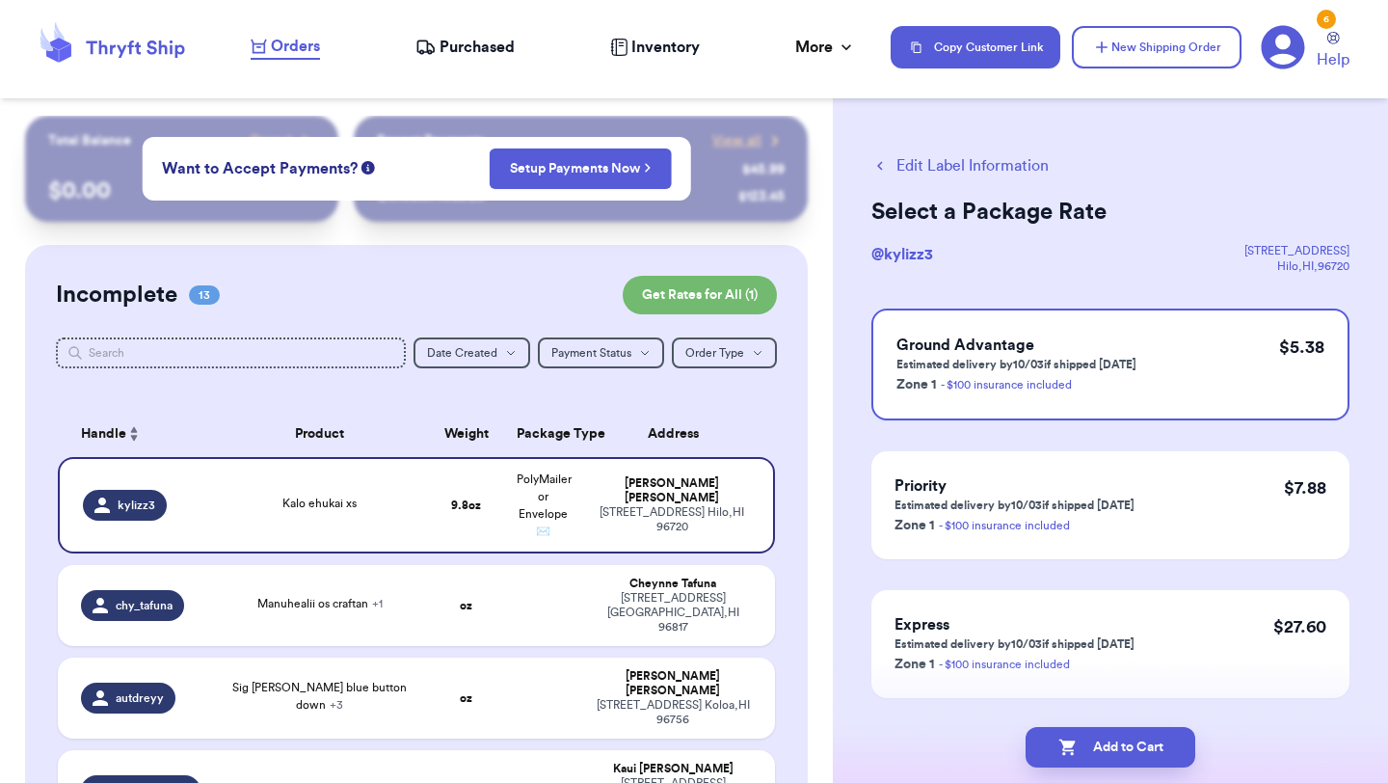
click at [1064, 753] on icon "button" at bounding box center [1068, 747] width 19 height 19
checkbox input "true"
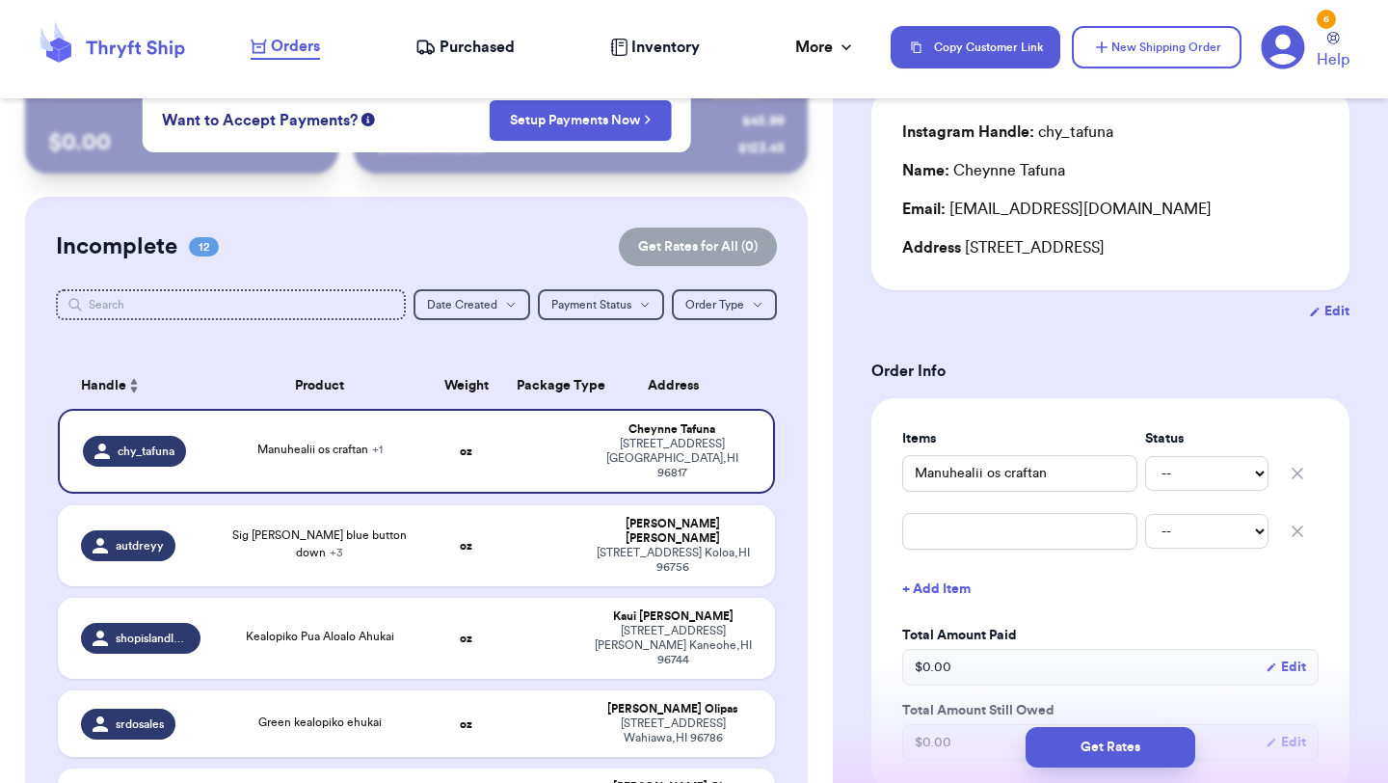
scroll to position [263, 0]
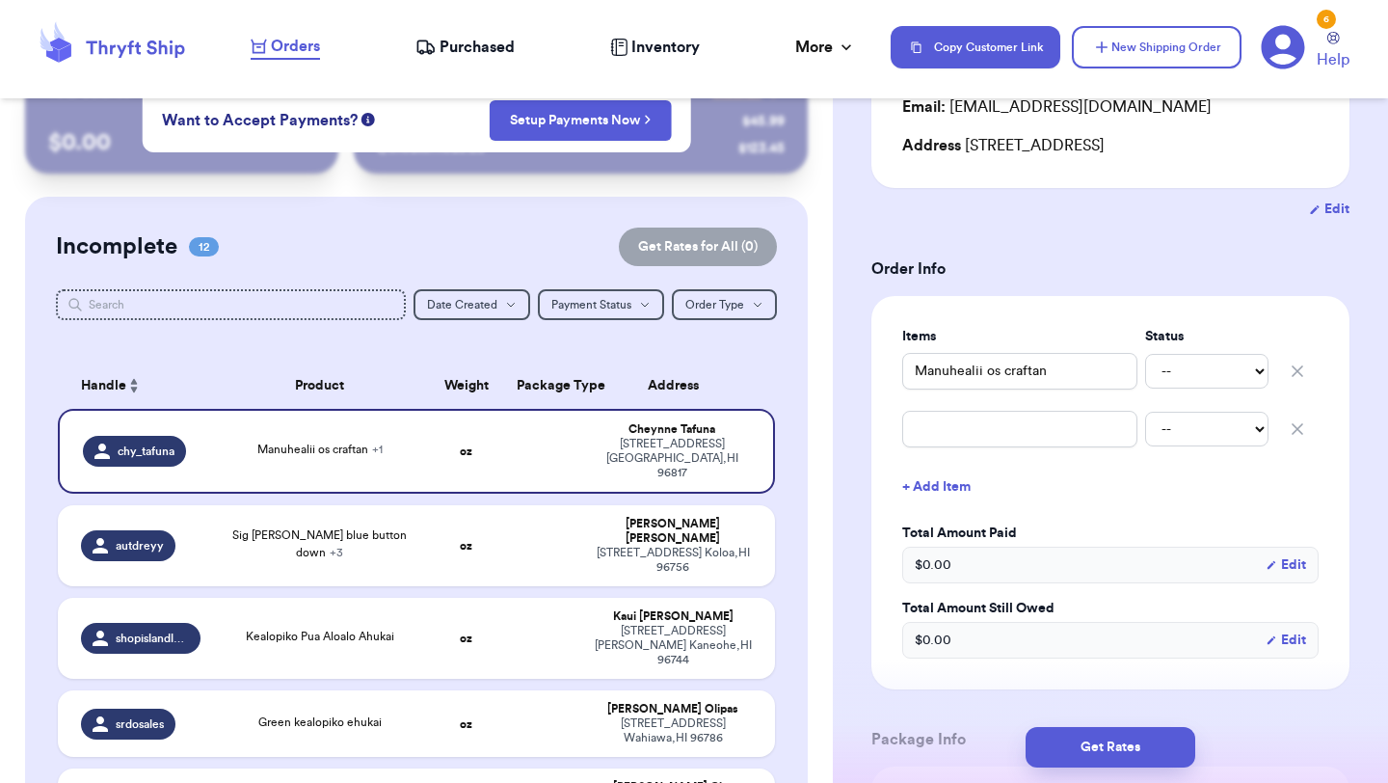
click at [1299, 431] on icon "button" at bounding box center [1297, 428] width 19 height 19
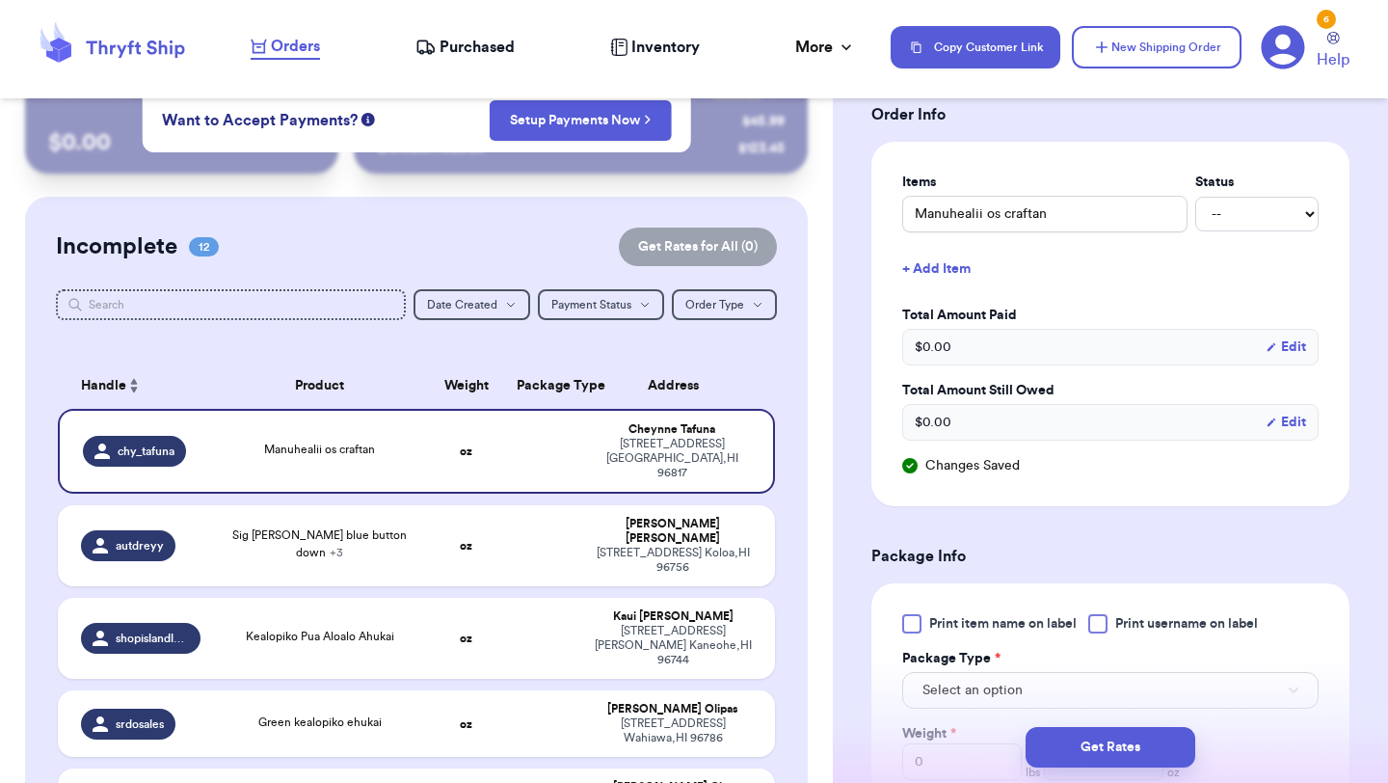
scroll to position [455, 0]
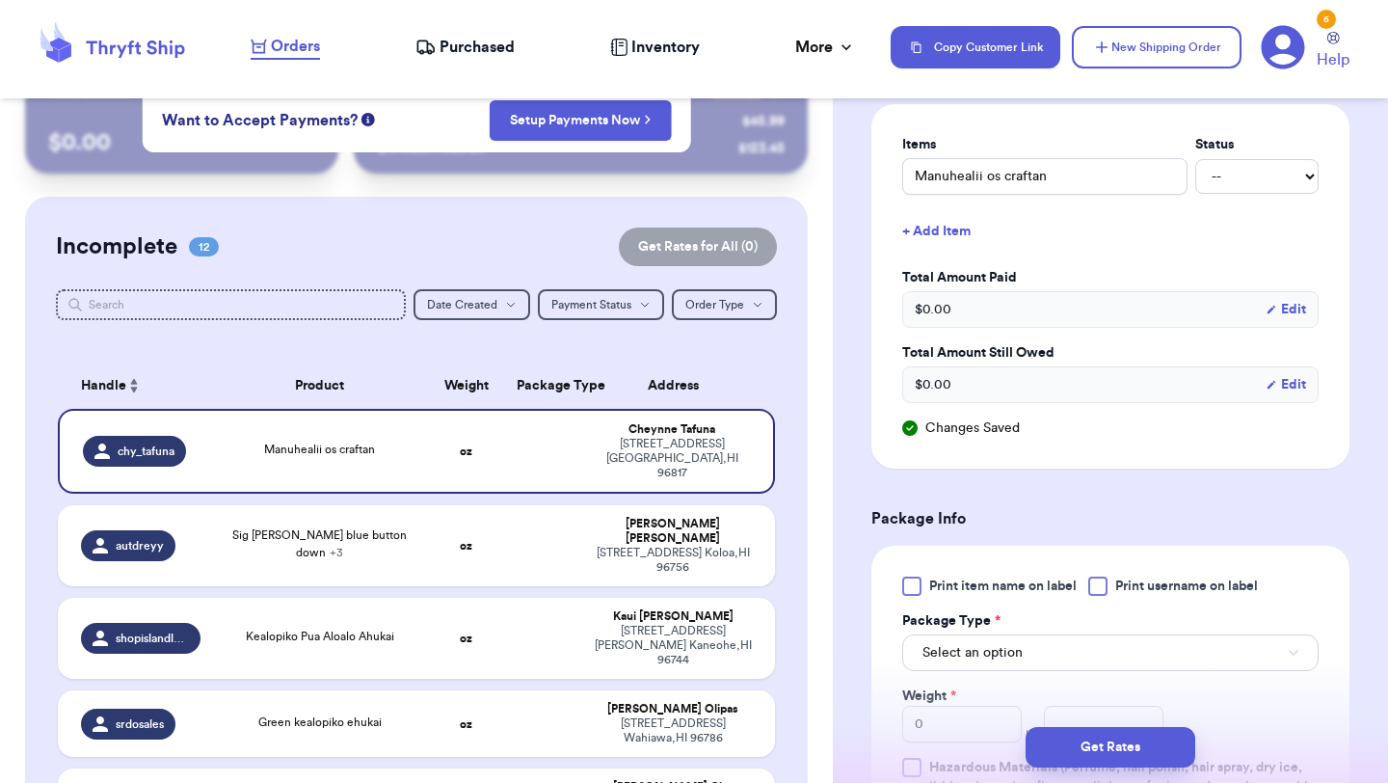
click at [982, 577] on span "Print item name on label" at bounding box center [1003, 586] width 148 height 19
click at [0, 0] on input "Print item name on label" at bounding box center [0, 0] width 0 height 0
click at [967, 658] on span "Select an option" at bounding box center [973, 652] width 100 height 19
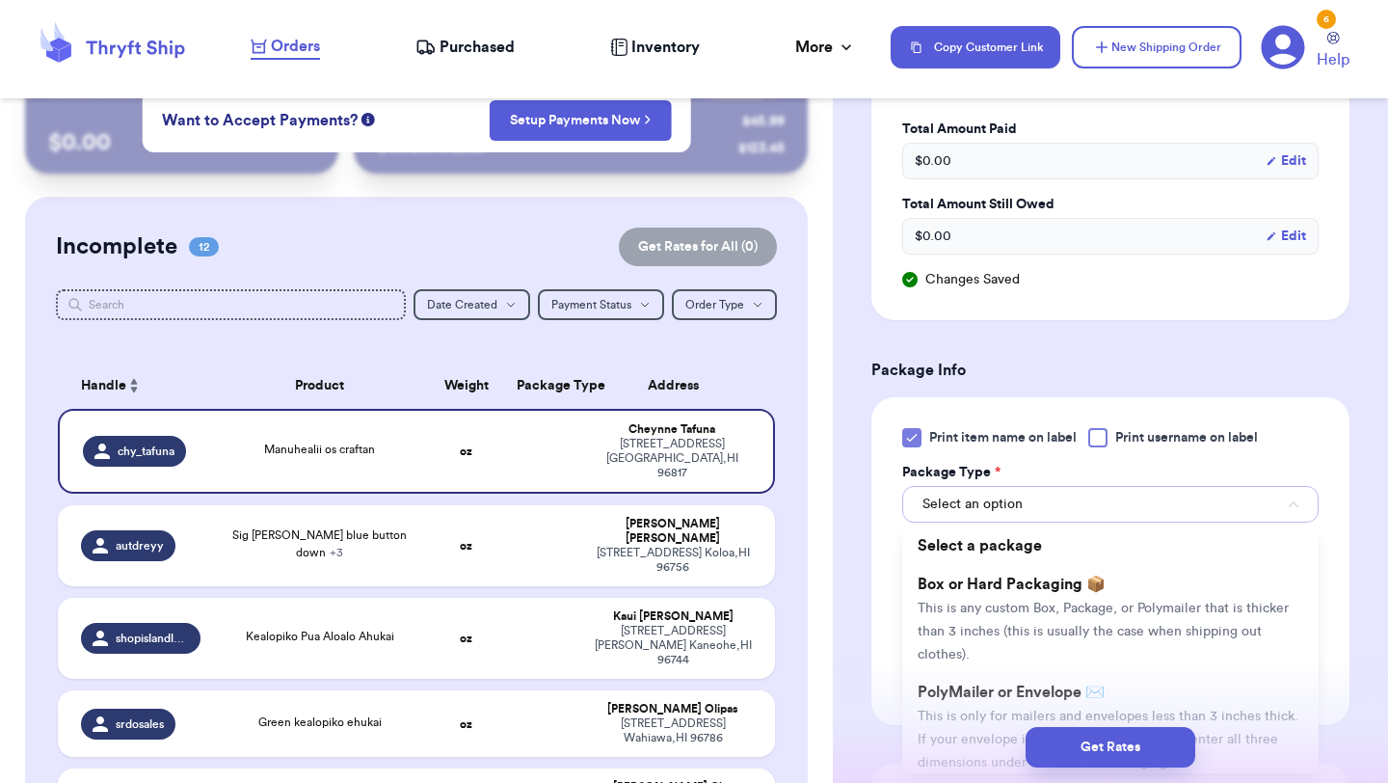
scroll to position [641, 0]
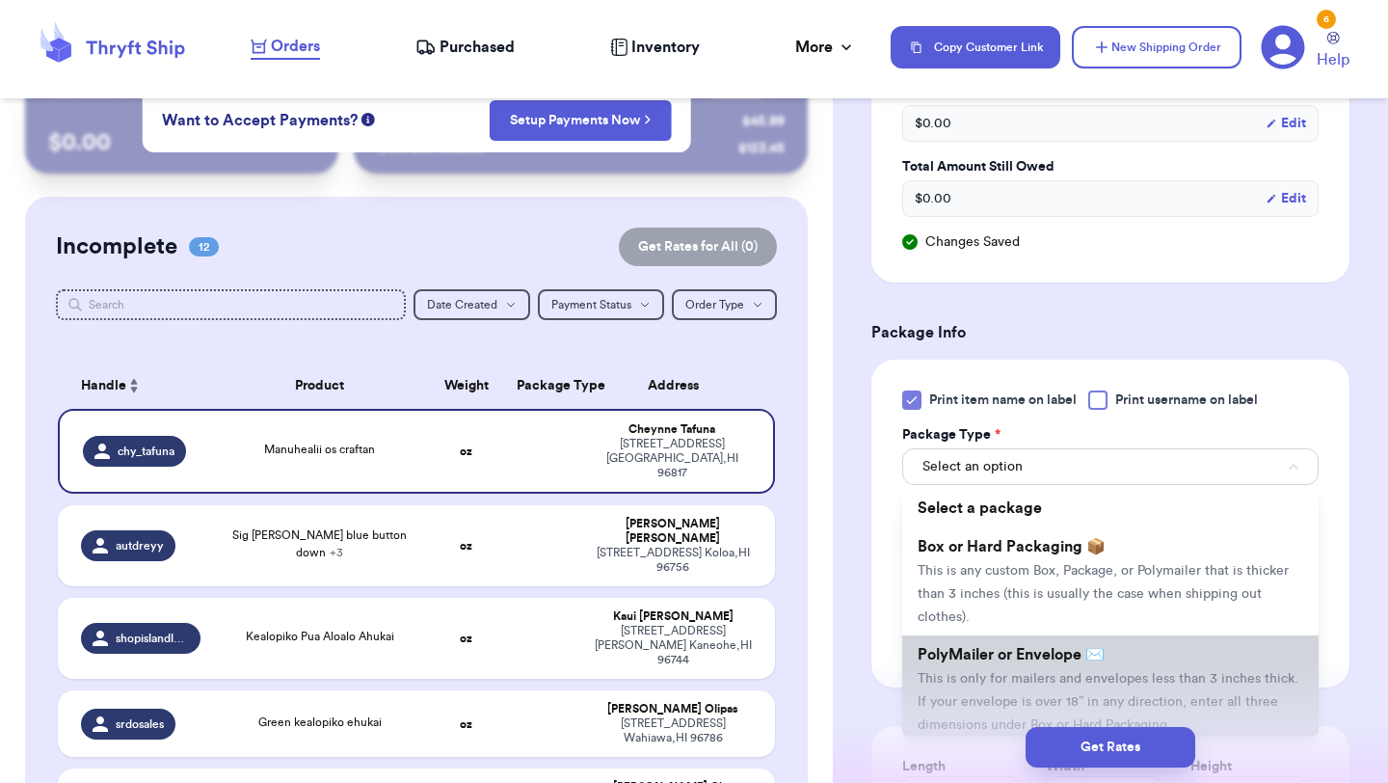
click at [983, 641] on li "PolyMailer or Envelope ✉️ This is only for mailers and envelopes less than 3 in…" at bounding box center [1110, 689] width 416 height 108
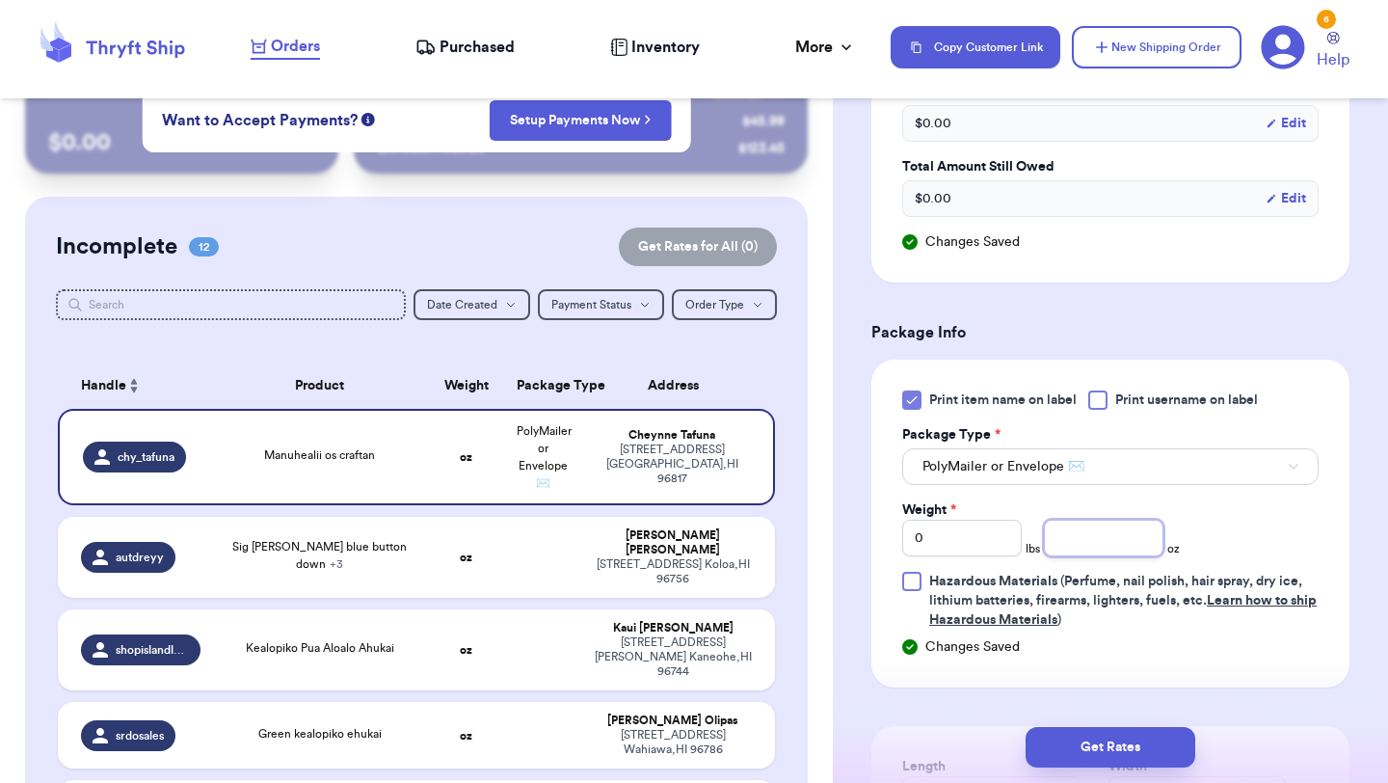
click at [1129, 536] on input "number" at bounding box center [1104, 538] width 120 height 37
type input "8.7"
click at [1117, 754] on button "Get Rates" at bounding box center [1111, 747] width 170 height 40
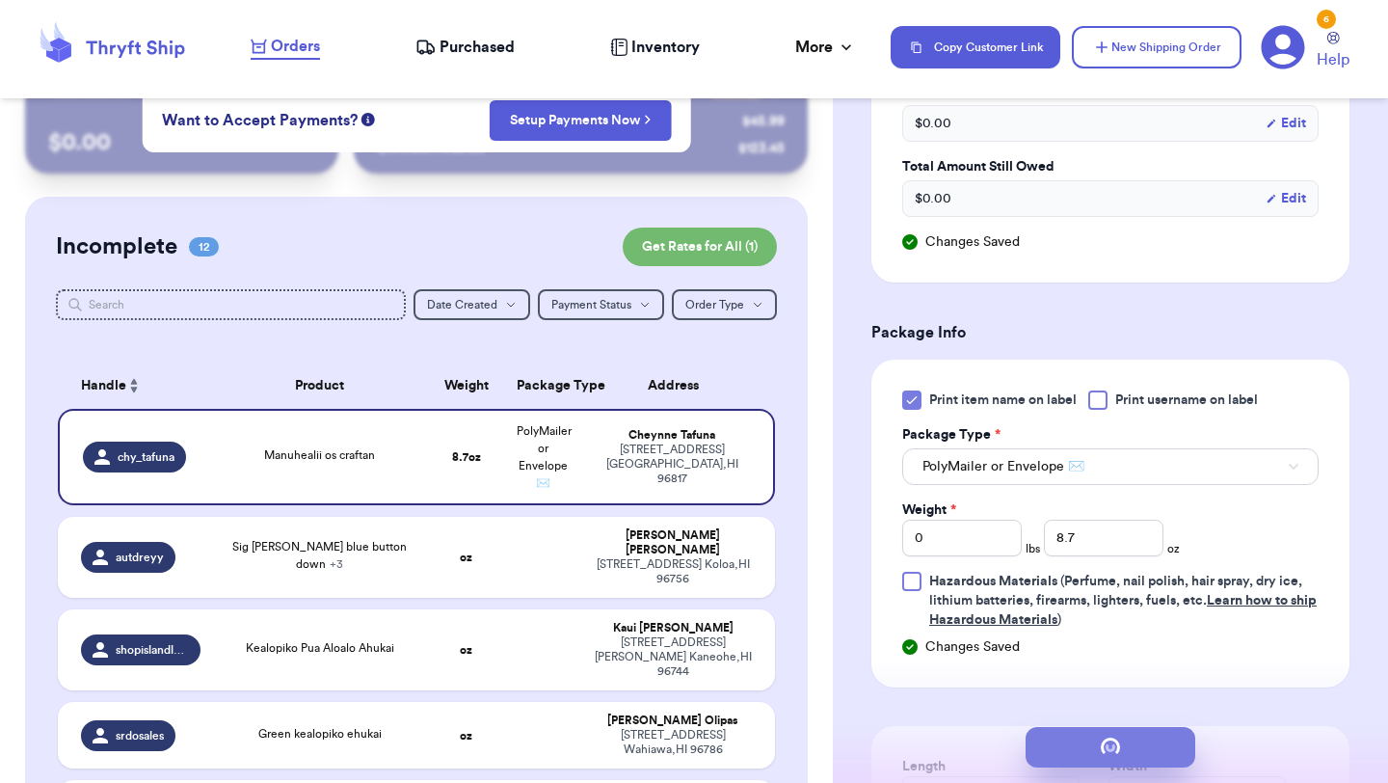
scroll to position [0, 0]
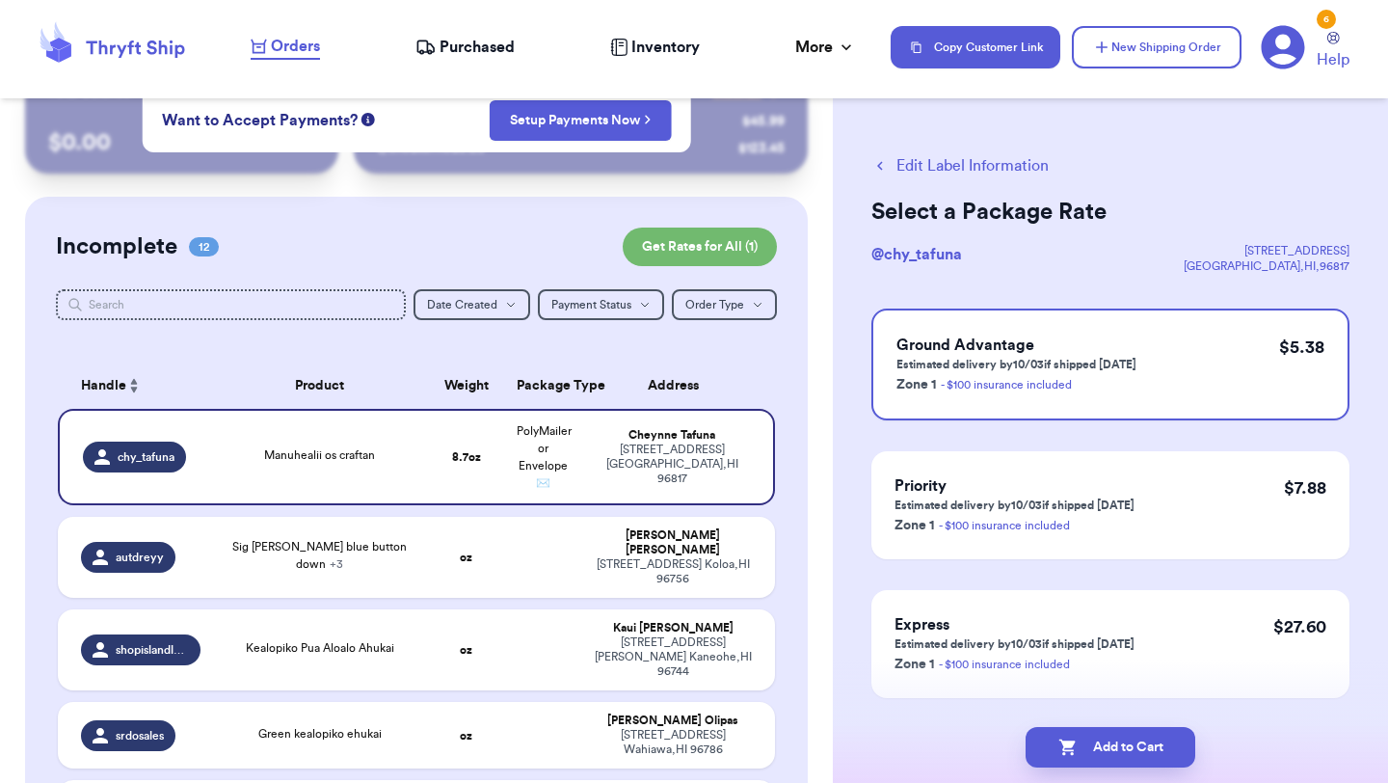
click at [1117, 754] on button "Add to Cart" at bounding box center [1111, 747] width 170 height 40
checkbox input "true"
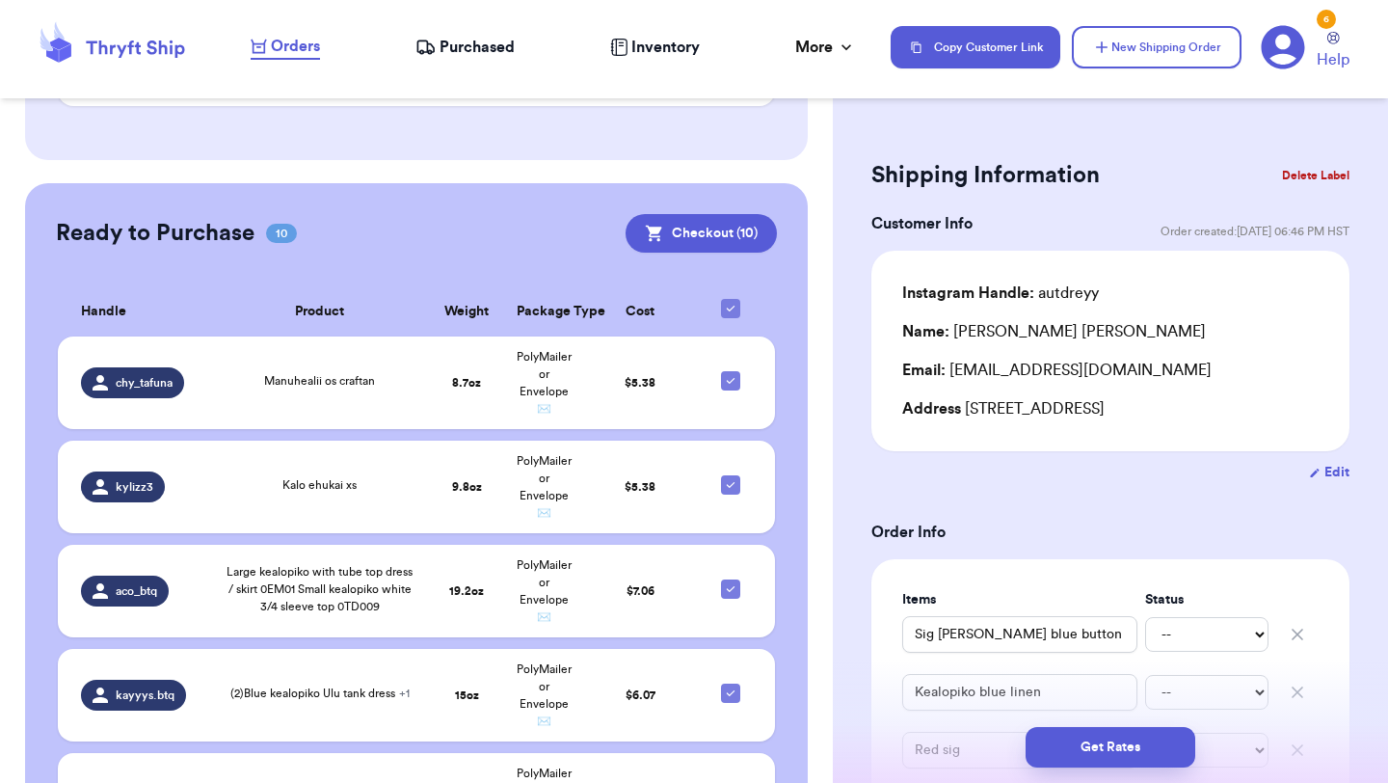
scroll to position [1042, 0]
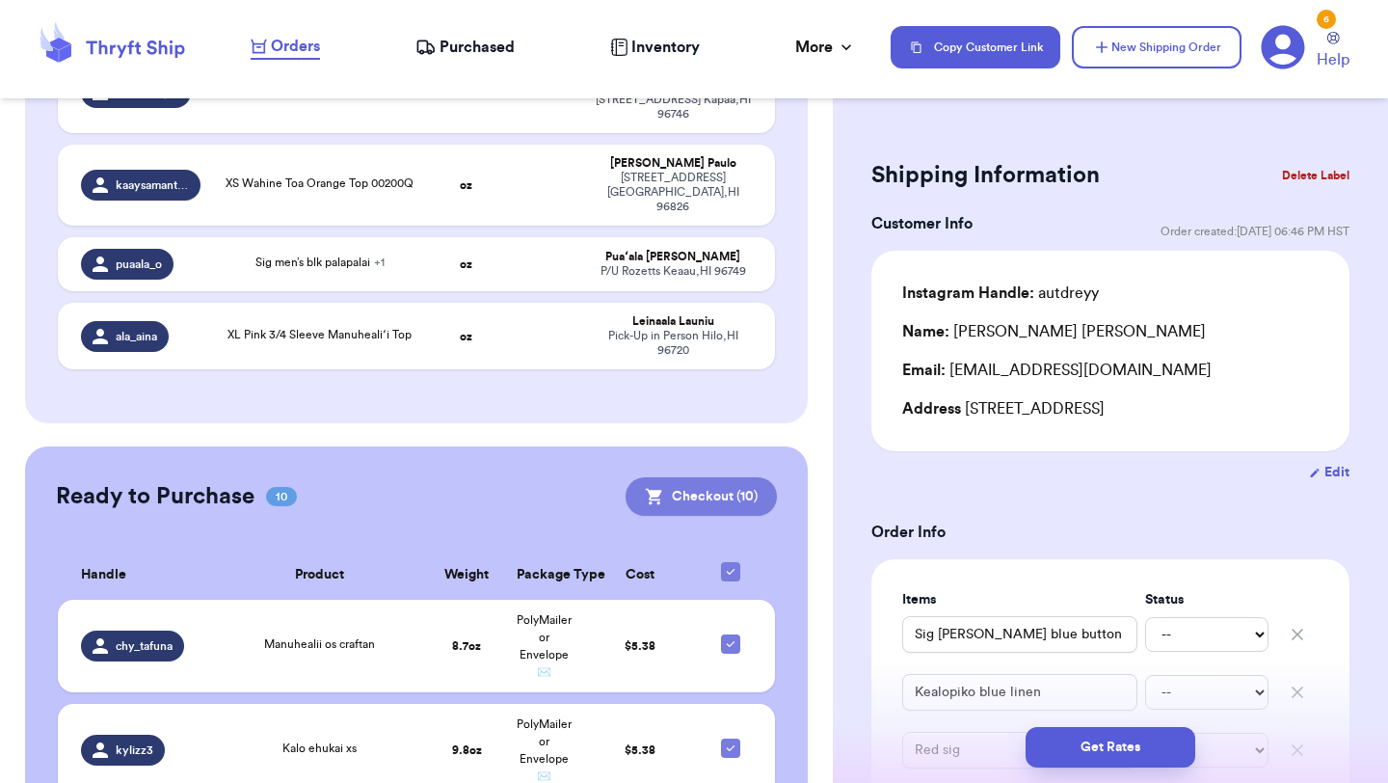
click at [731, 477] on button "Checkout ( 10 )" at bounding box center [701, 496] width 151 height 39
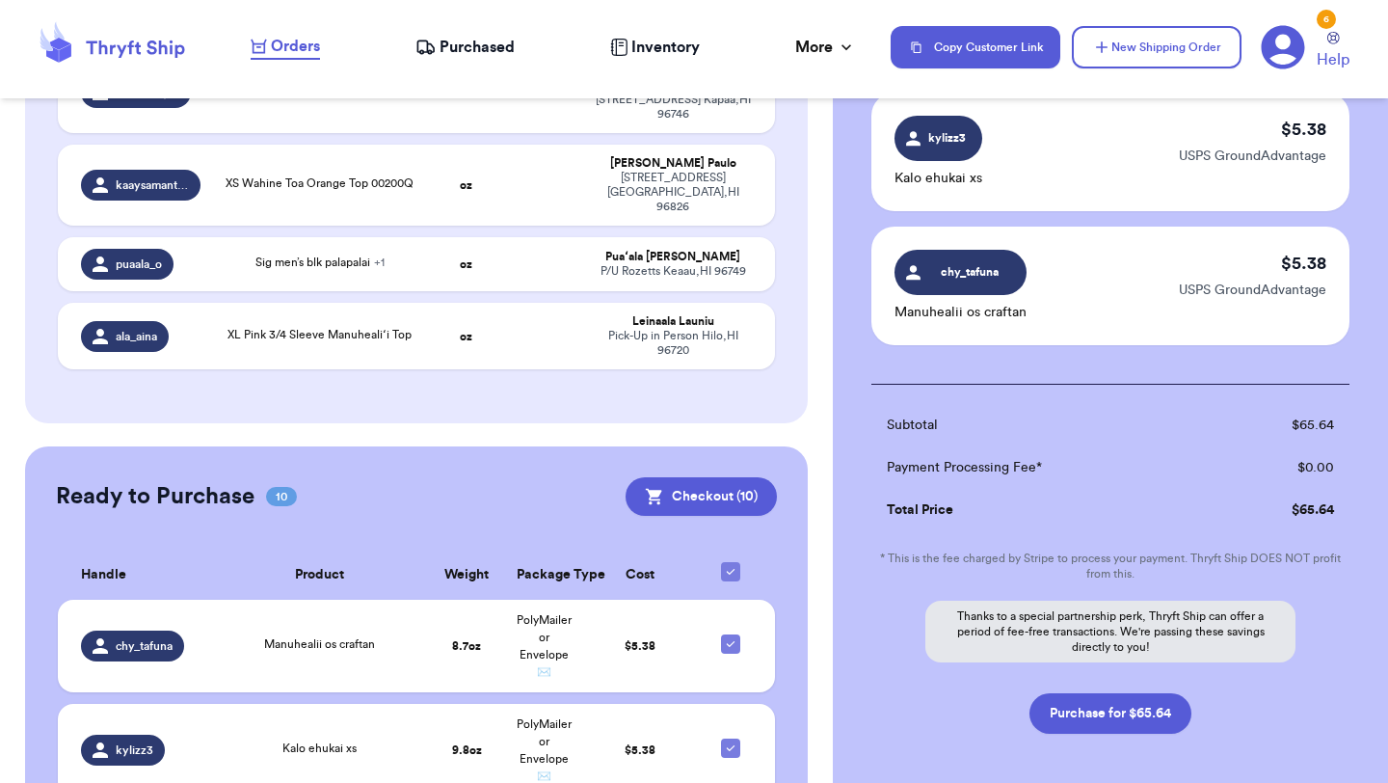
scroll to position [1279, 0]
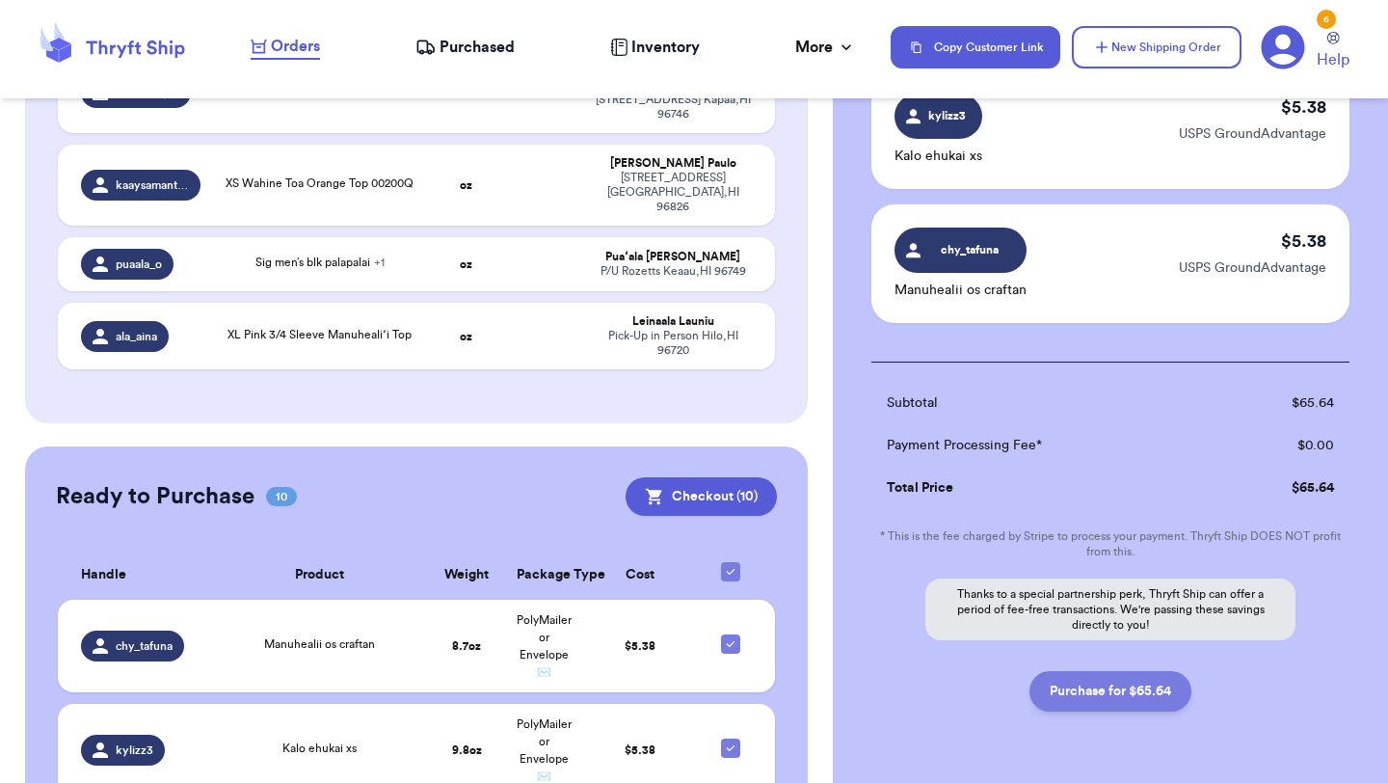
click at [1089, 675] on button "Purchase for $65.64" at bounding box center [1111, 691] width 162 height 40
checkbox input "false"
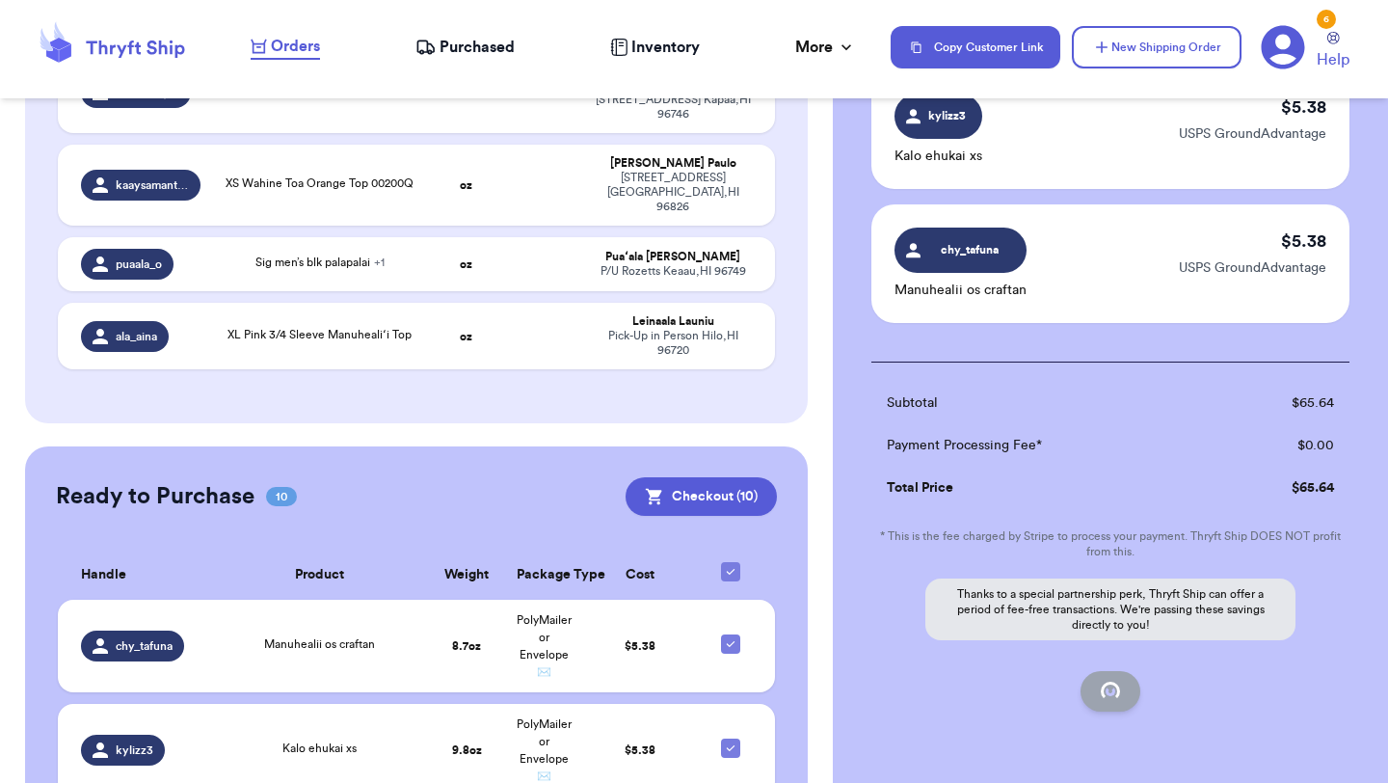
checkbox input "false"
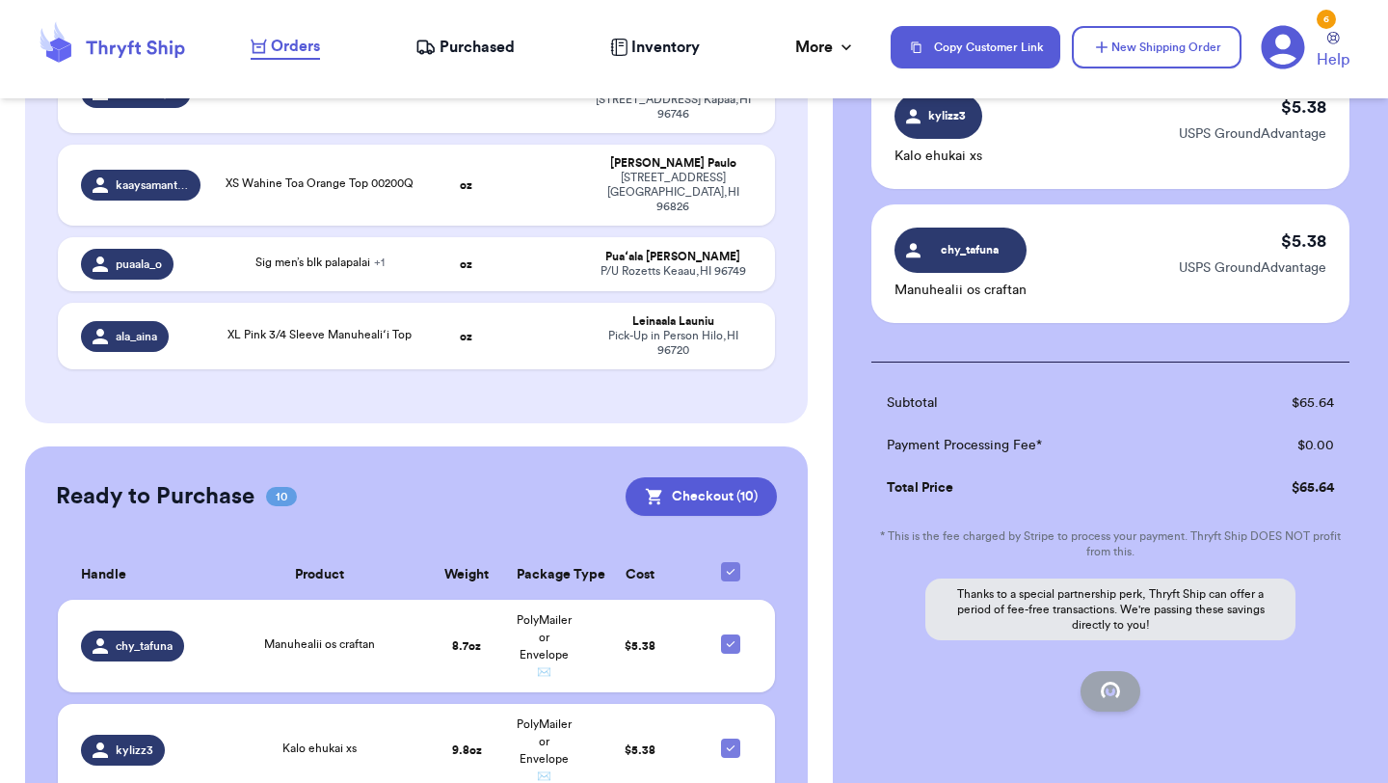
checkbox input "false"
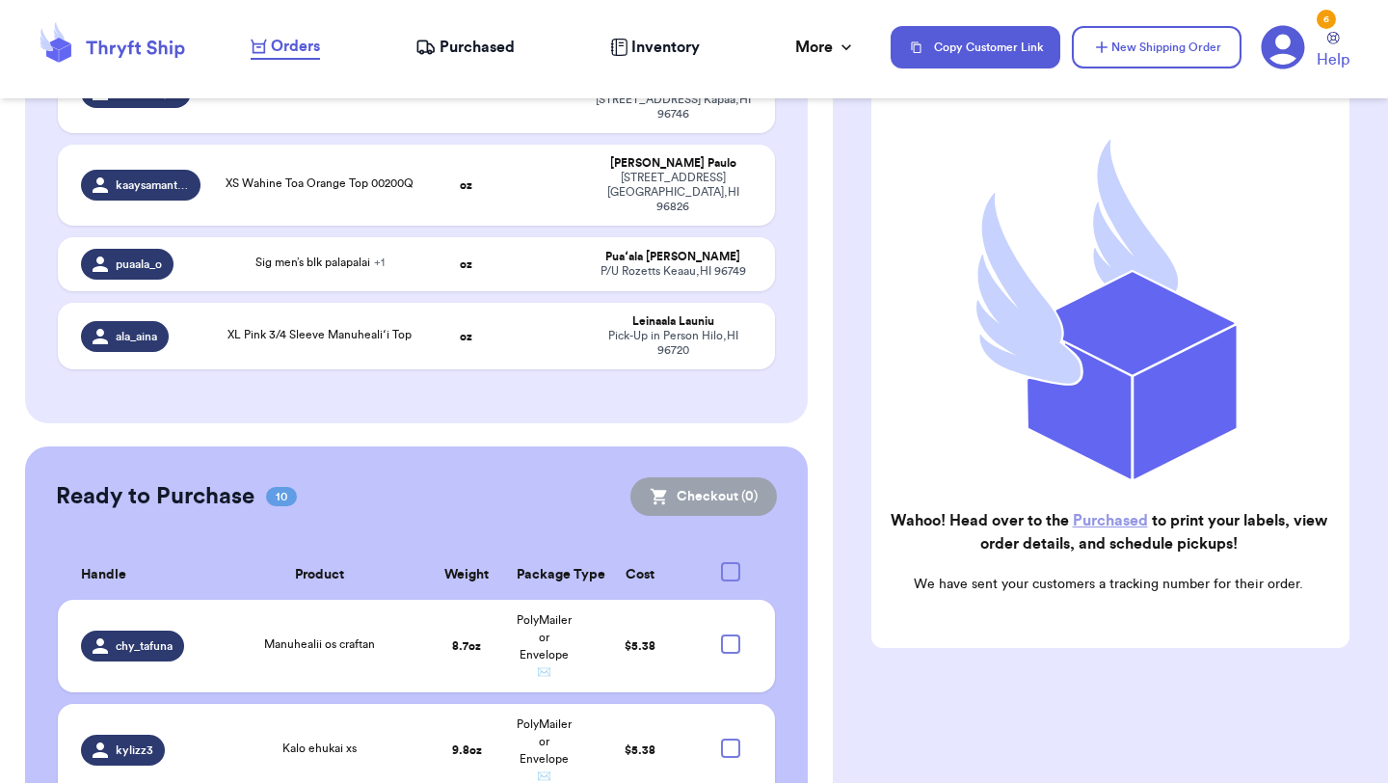
checkbox input "true"
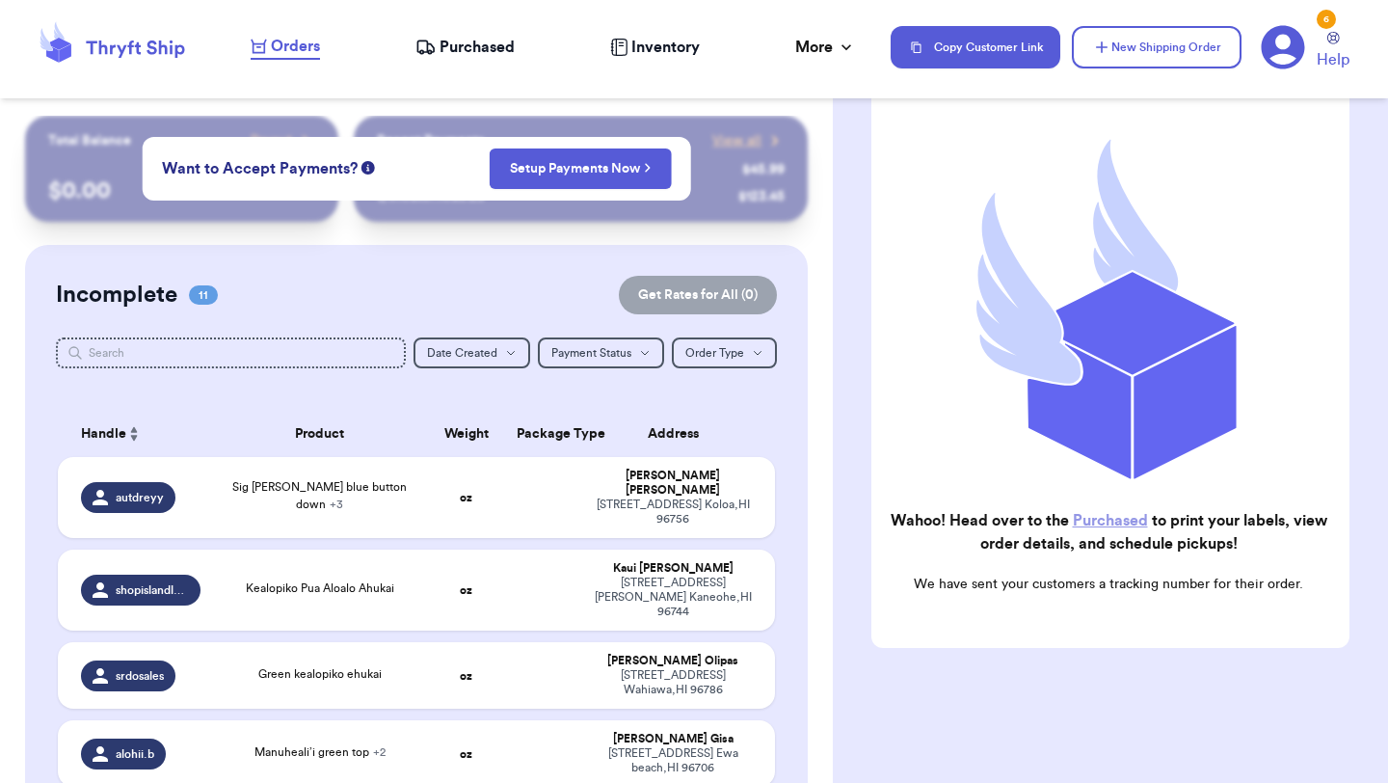
scroll to position [0, 0]
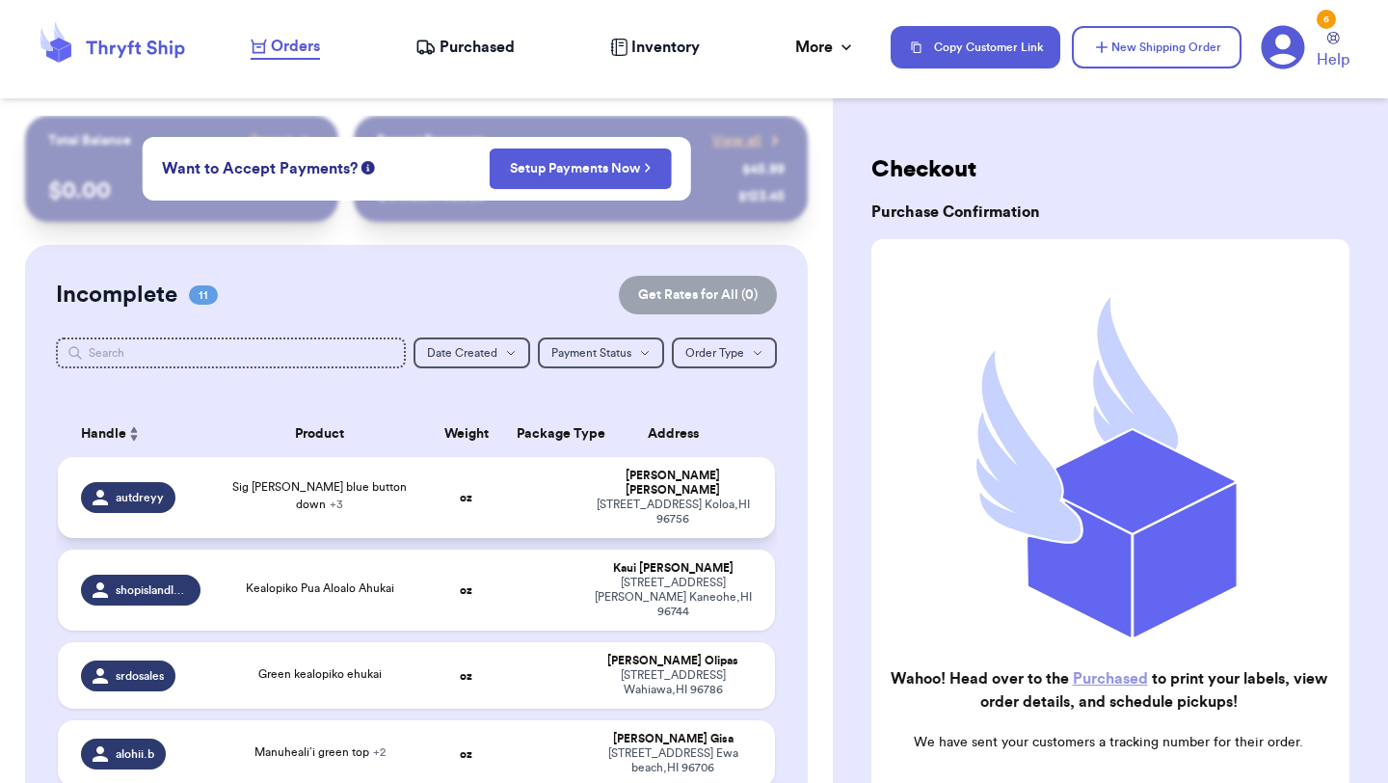
click at [406, 491] on div "Sig [PERSON_NAME] blue button down + 3" at bounding box center [320, 497] width 193 height 39
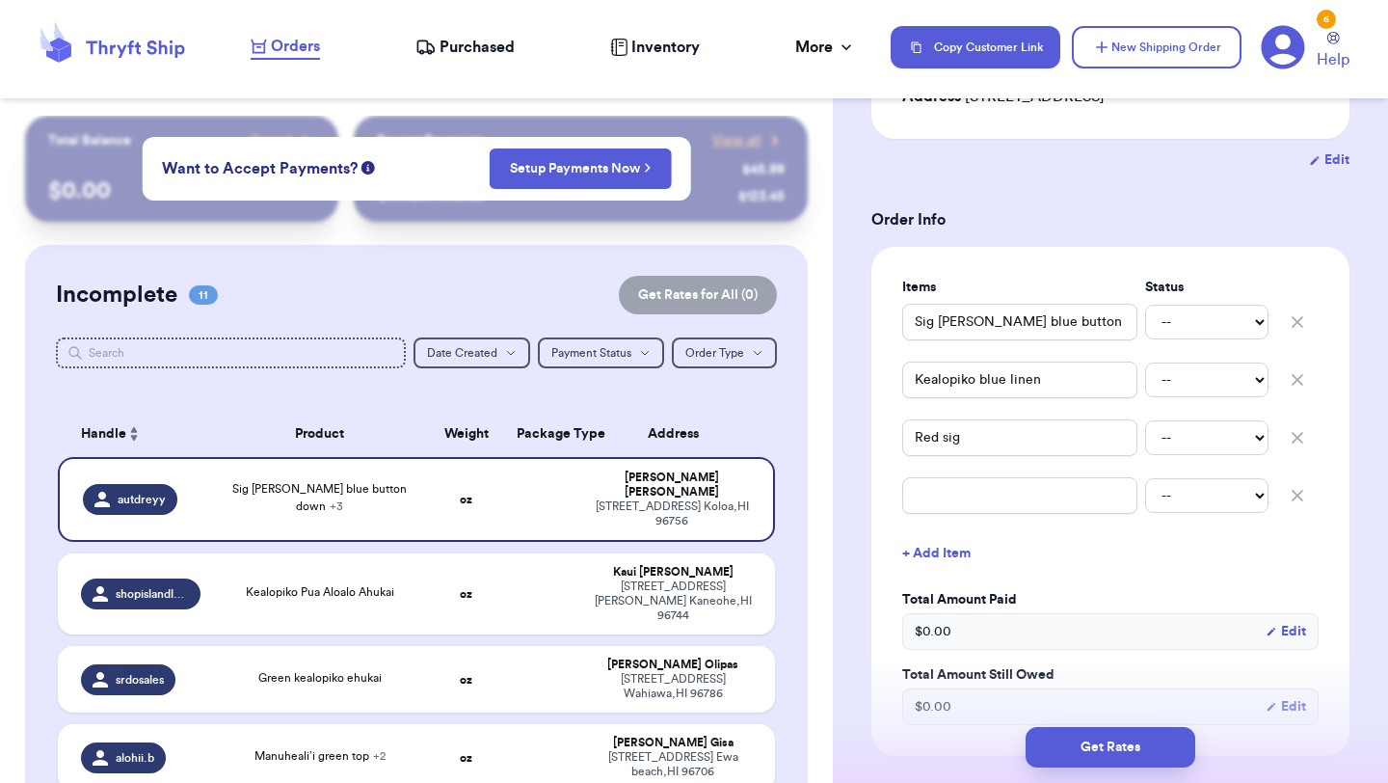
scroll to position [441, 0]
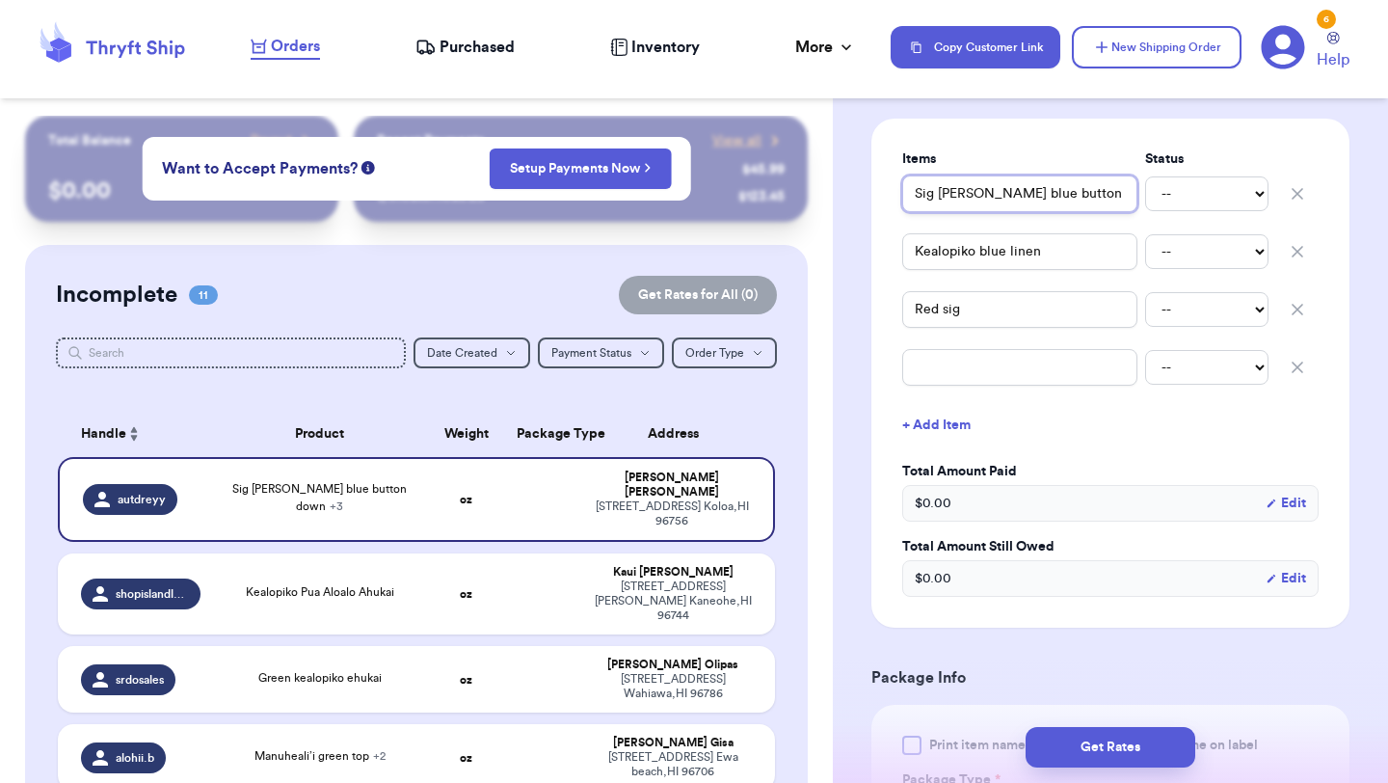
click at [918, 190] on input "Sig [PERSON_NAME] blue button down" at bounding box center [1019, 193] width 235 height 37
type input "(Sig [PERSON_NAME] blue button down"
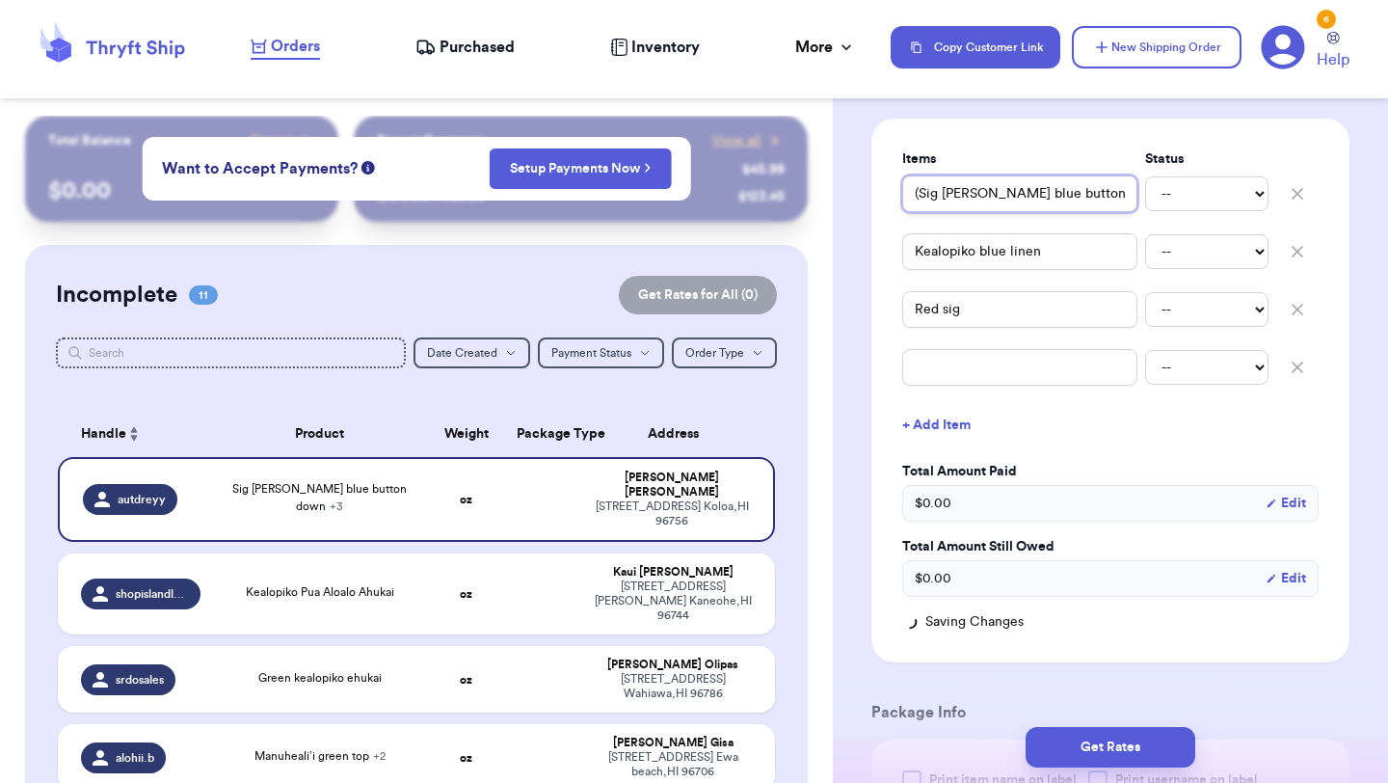
type input "(3Sig [PERSON_NAME] blue button down"
type input "(3)Sig [PERSON_NAME] blue button down"
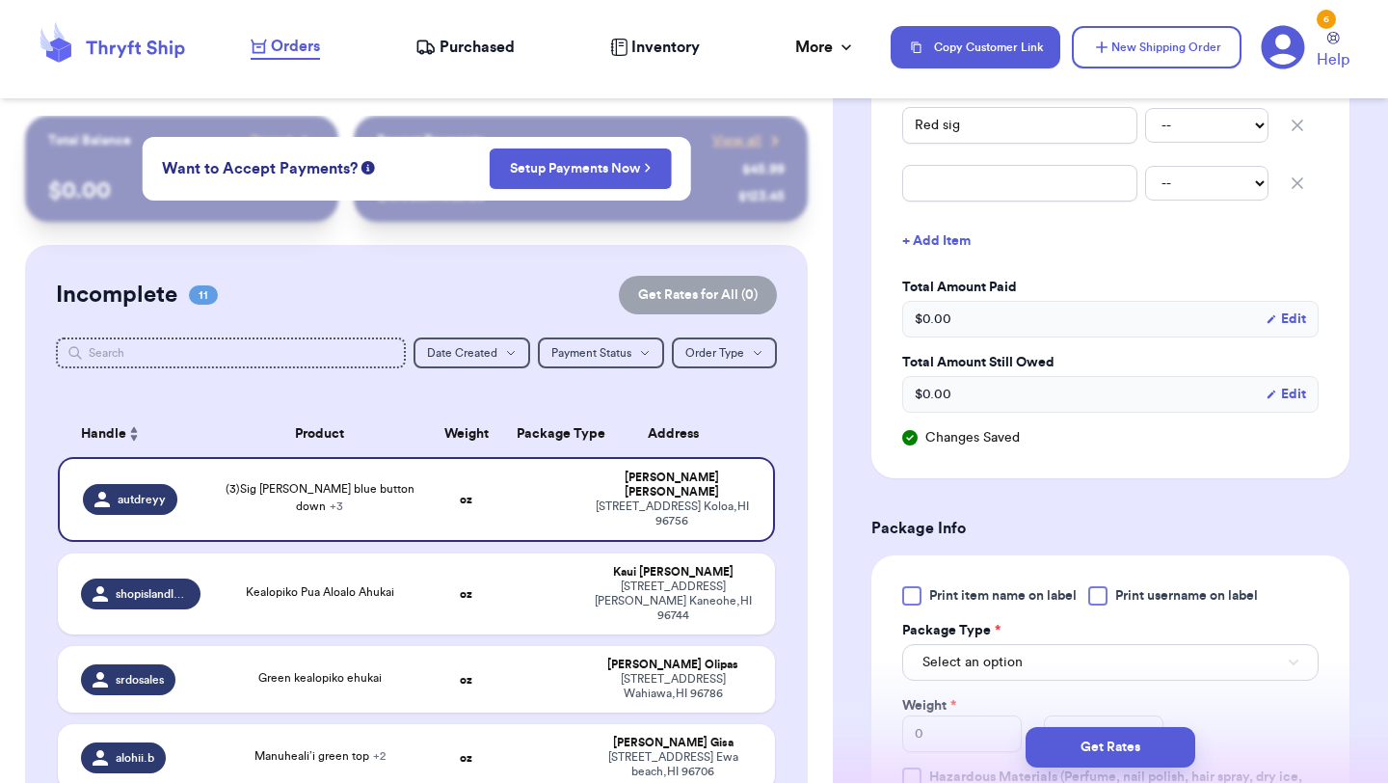
scroll to position [721, 0]
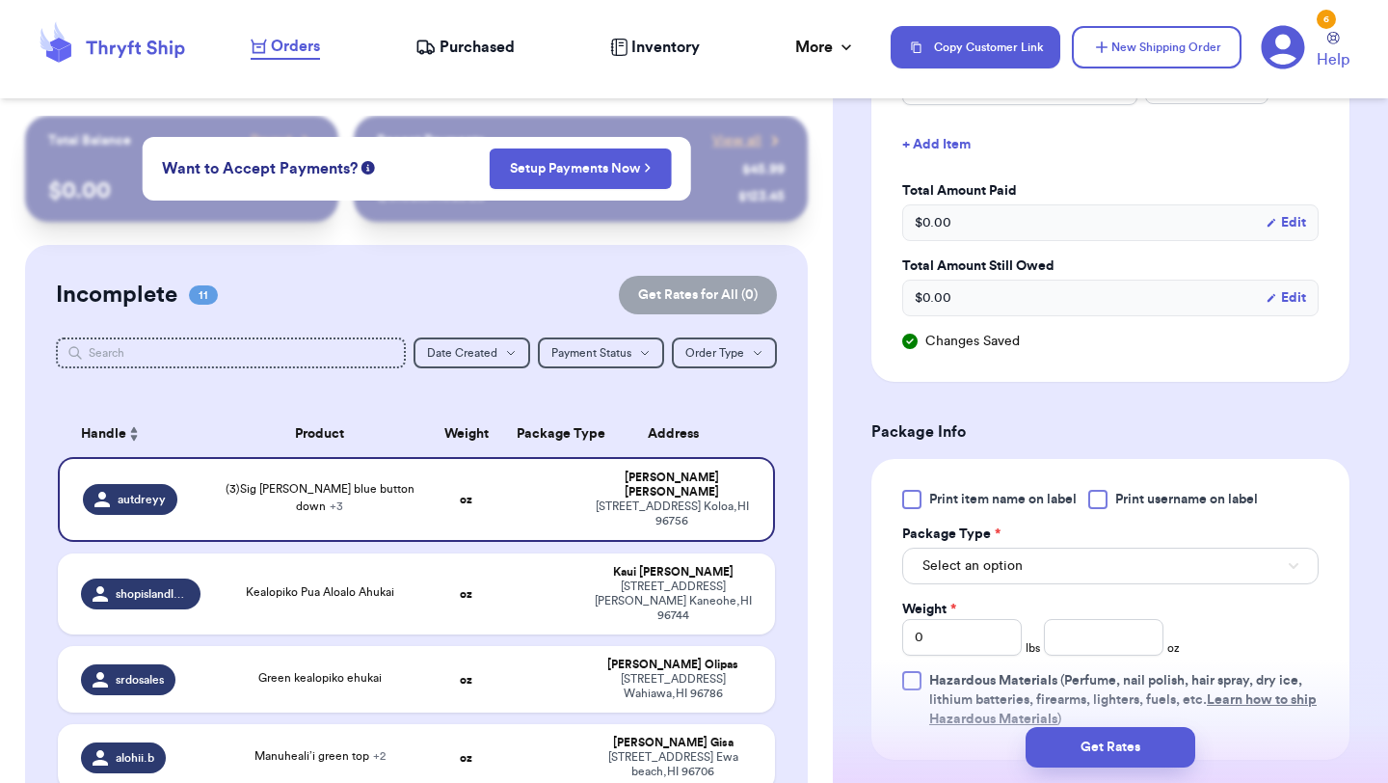
type input "(3)Sig [PERSON_NAME] blue button down"
click at [912, 500] on div at bounding box center [911, 499] width 19 height 19
click at [0, 0] on input "Print item name on label" at bounding box center [0, 0] width 0 height 0
click at [945, 543] on label "Package Type *" at bounding box center [951, 533] width 98 height 19
click at [951, 583] on button "Select an option" at bounding box center [1110, 566] width 416 height 37
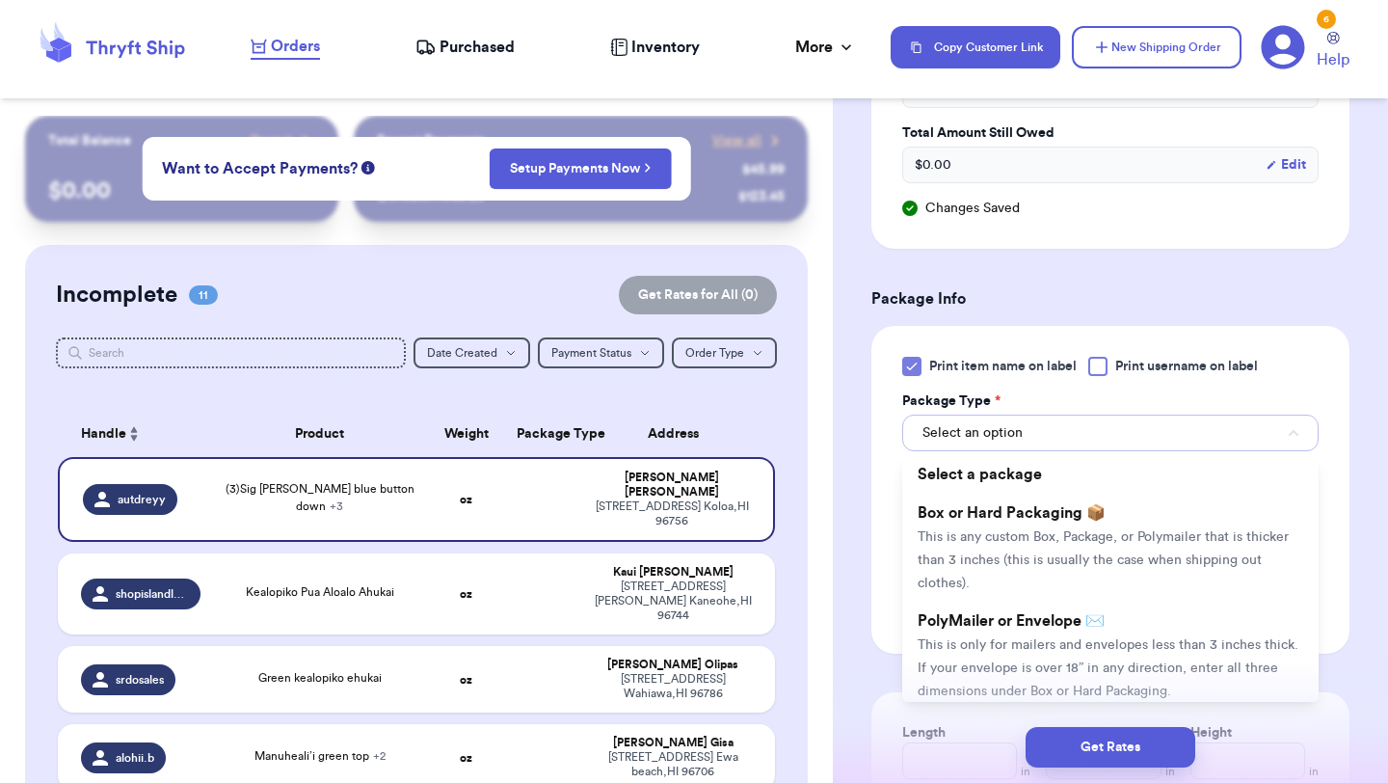
scroll to position [873, 0]
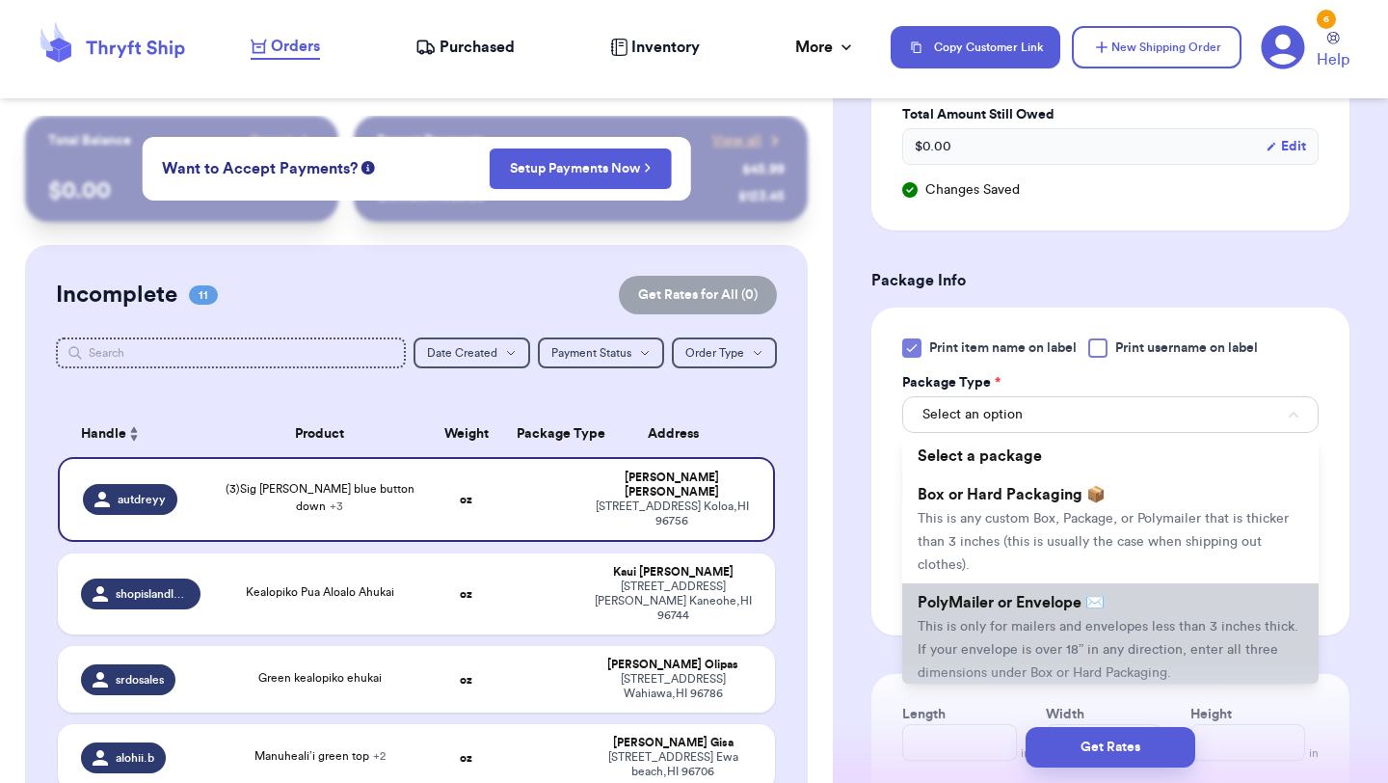
click at [952, 626] on span "This is only for mailers and envelopes less than 3 inches thick. If your envelo…" at bounding box center [1108, 650] width 381 height 60
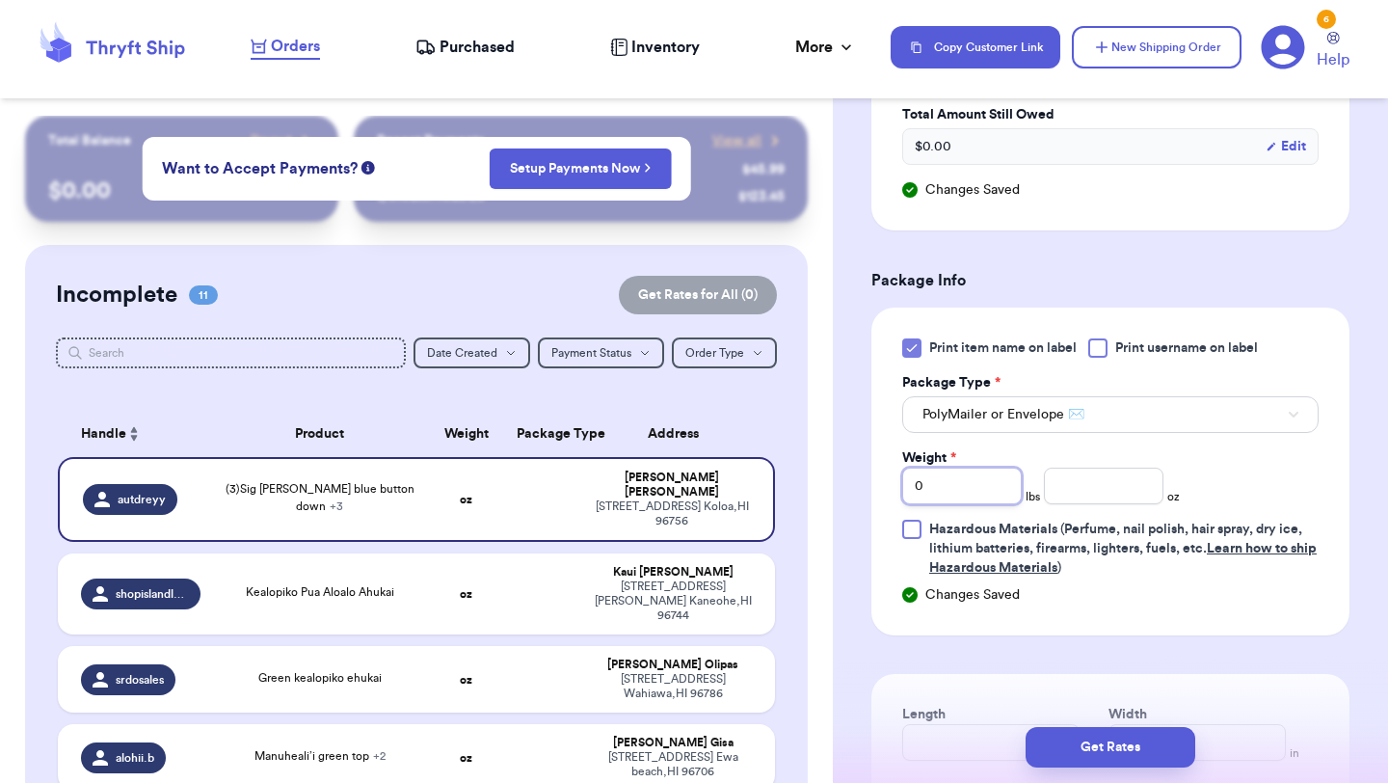
click at [946, 501] on input "0" at bounding box center [962, 486] width 120 height 37
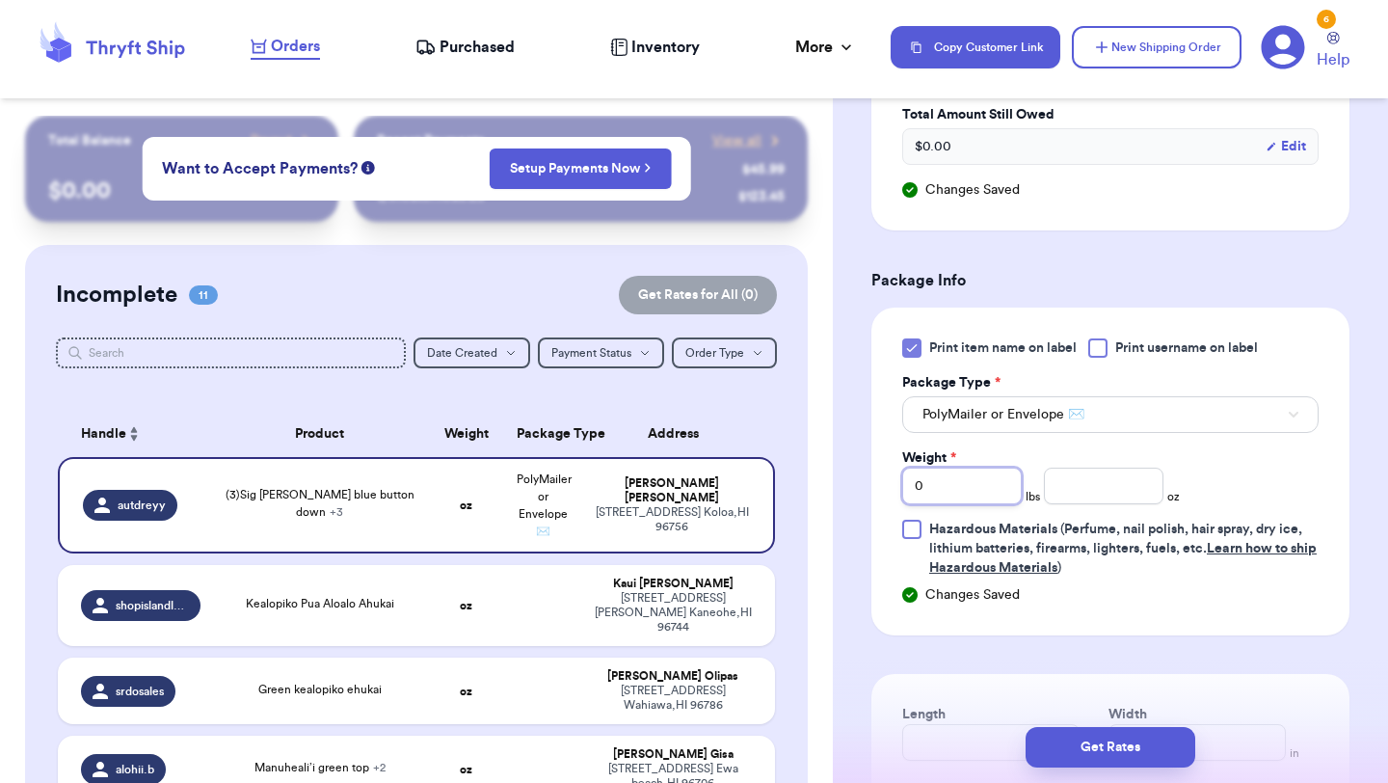
type input "02"
click at [1086, 743] on button "Get Rates" at bounding box center [1111, 747] width 170 height 40
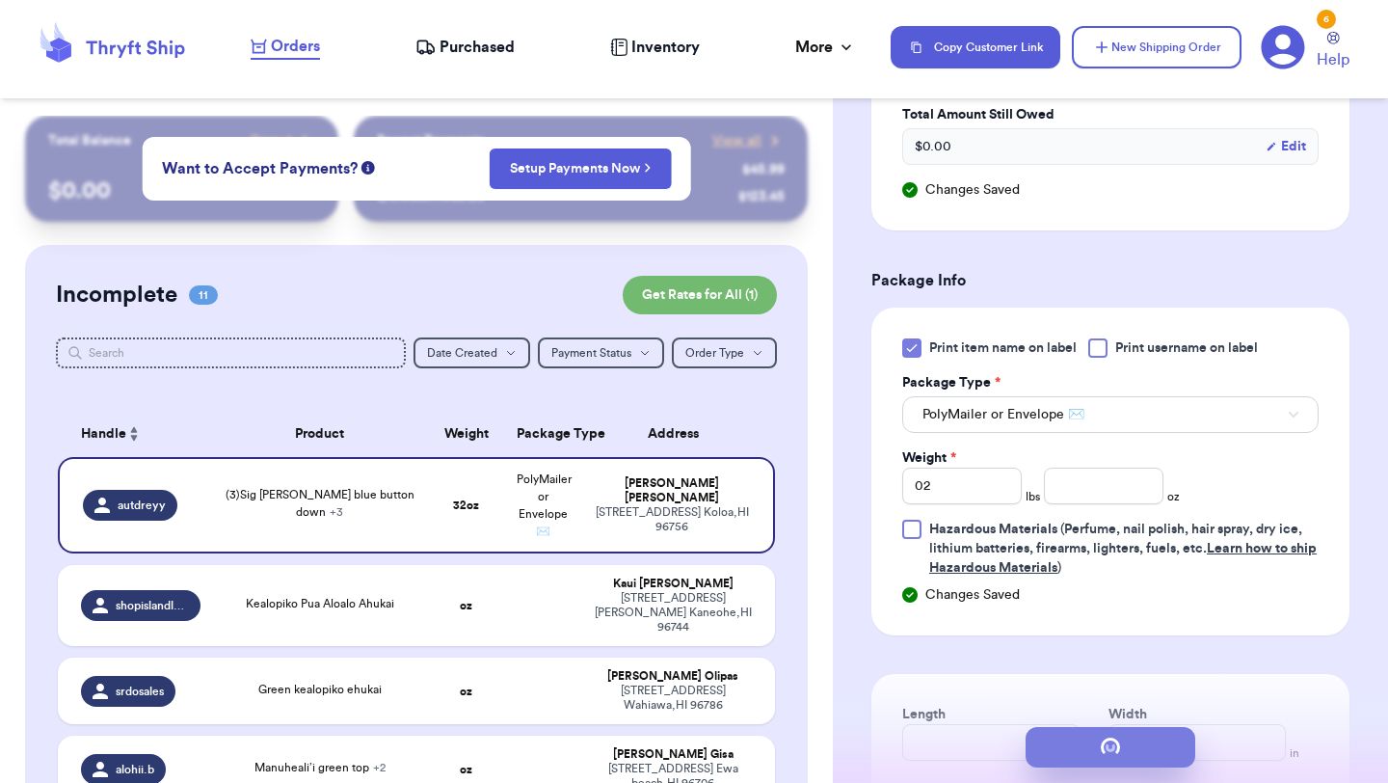
scroll to position [0, 0]
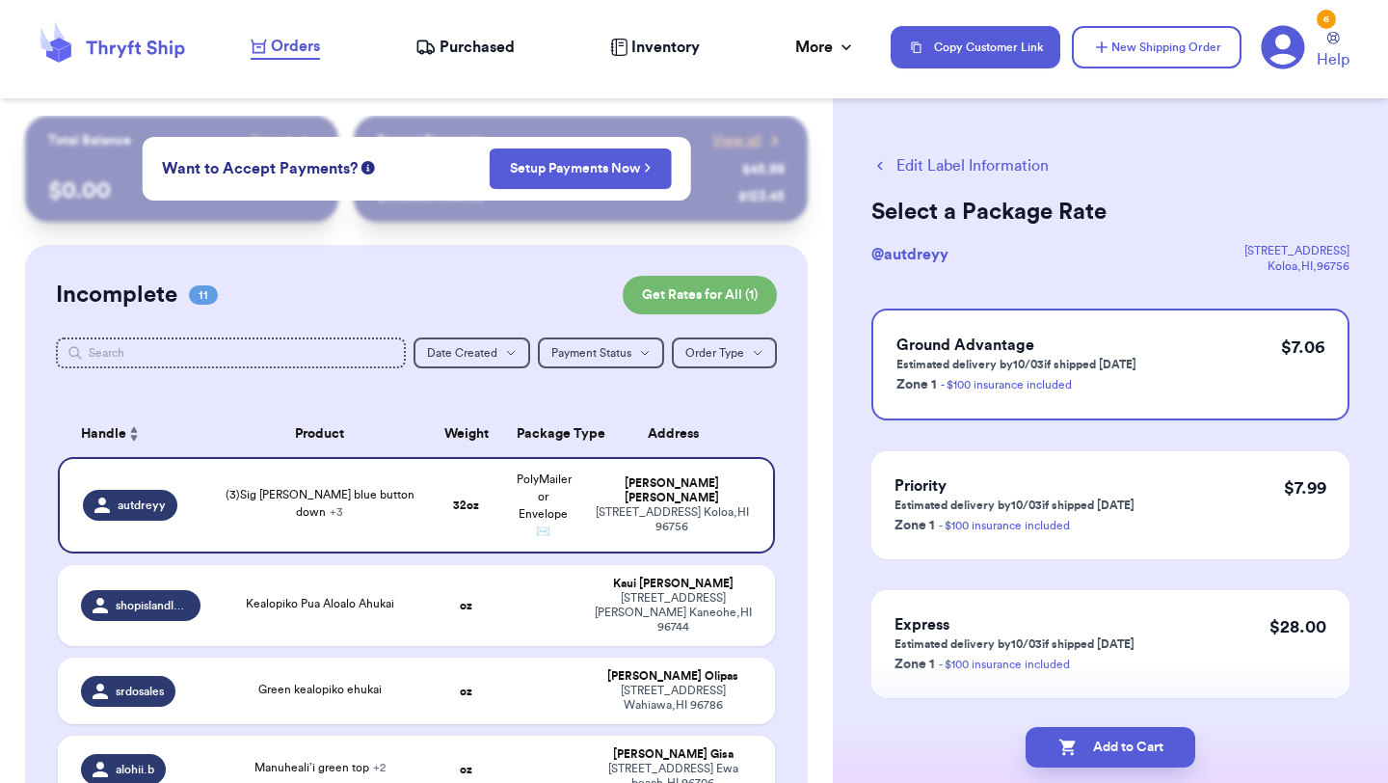
click at [1086, 743] on button "Add to Cart" at bounding box center [1111, 747] width 170 height 40
checkbox input "true"
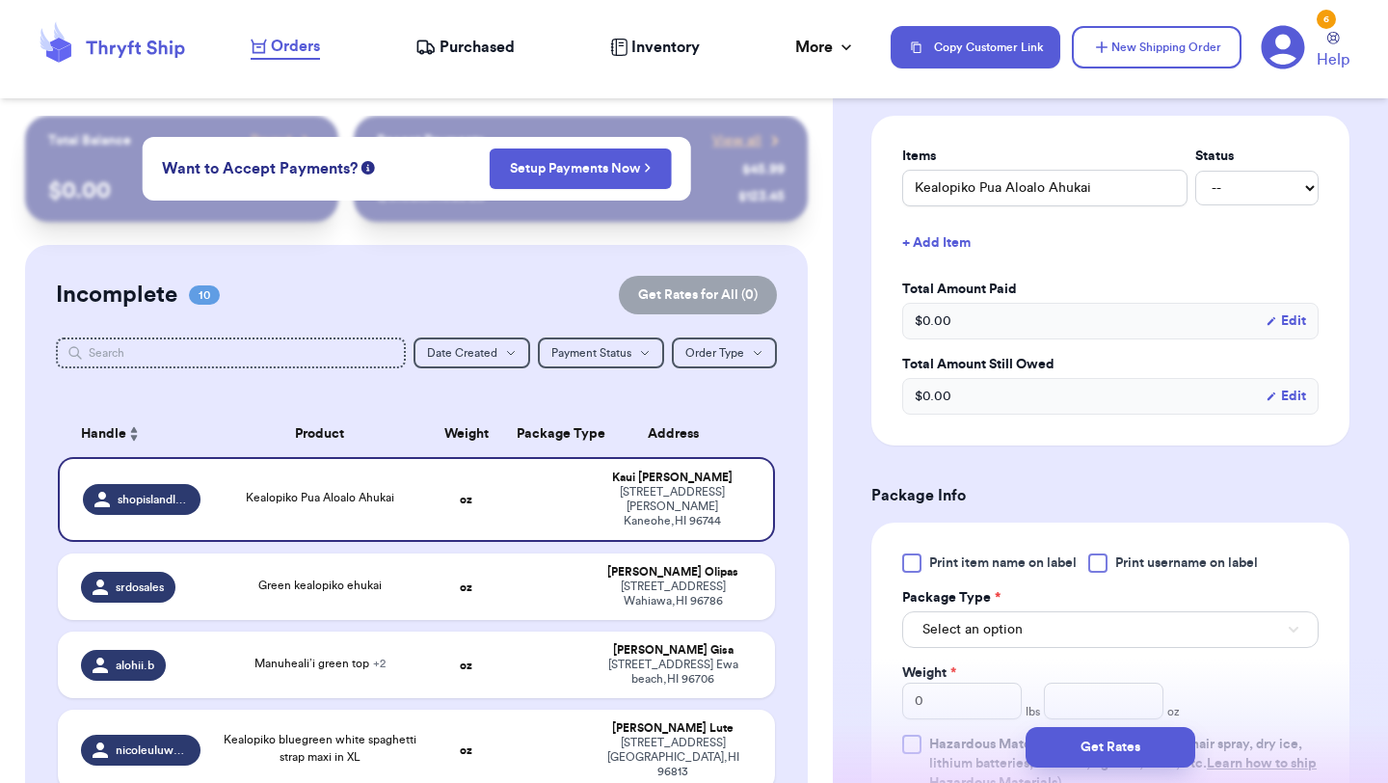
scroll to position [534, 0]
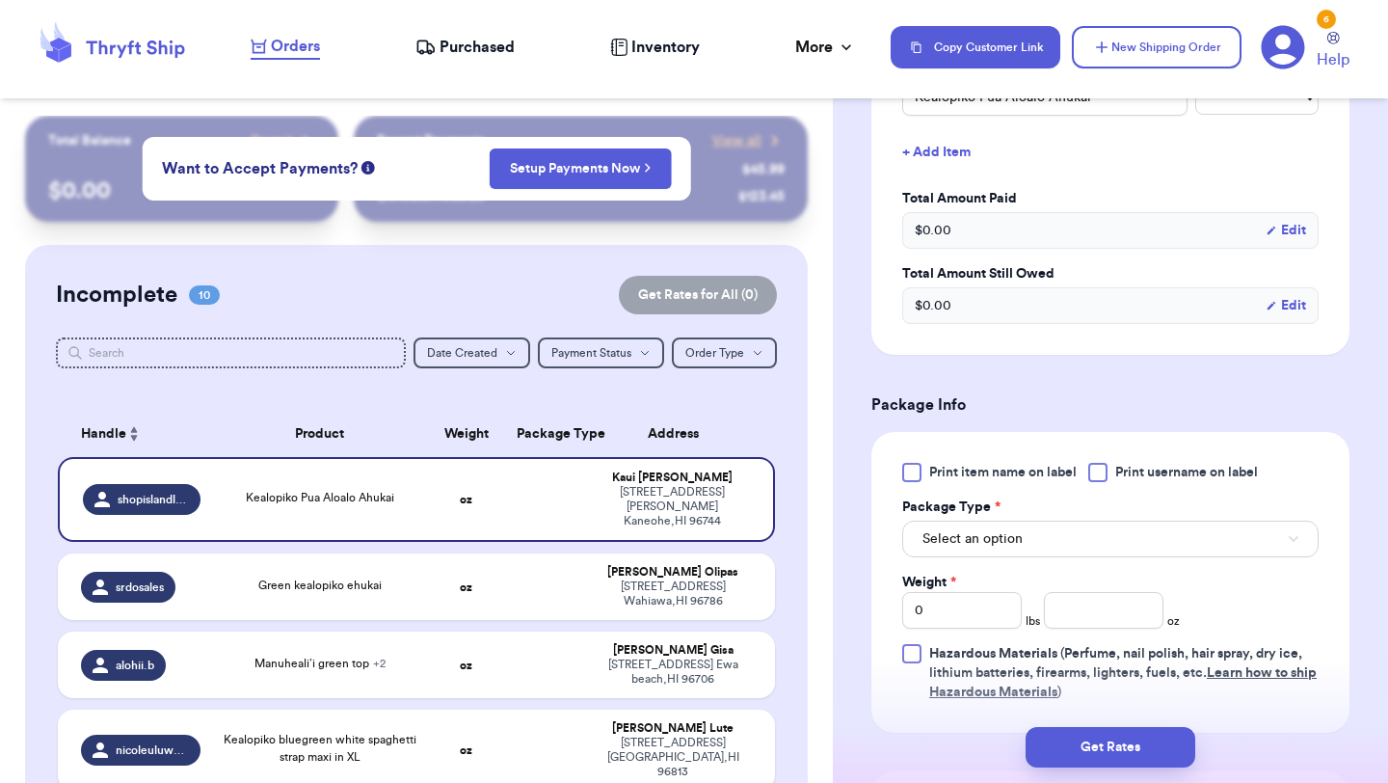
click at [911, 482] on div at bounding box center [911, 472] width 19 height 19
click at [0, 0] on input "Print item name on label" at bounding box center [0, 0] width 0 height 0
click at [964, 517] on label "Package Type *" at bounding box center [951, 506] width 98 height 19
click at [964, 557] on button "Select an option" at bounding box center [1110, 539] width 416 height 37
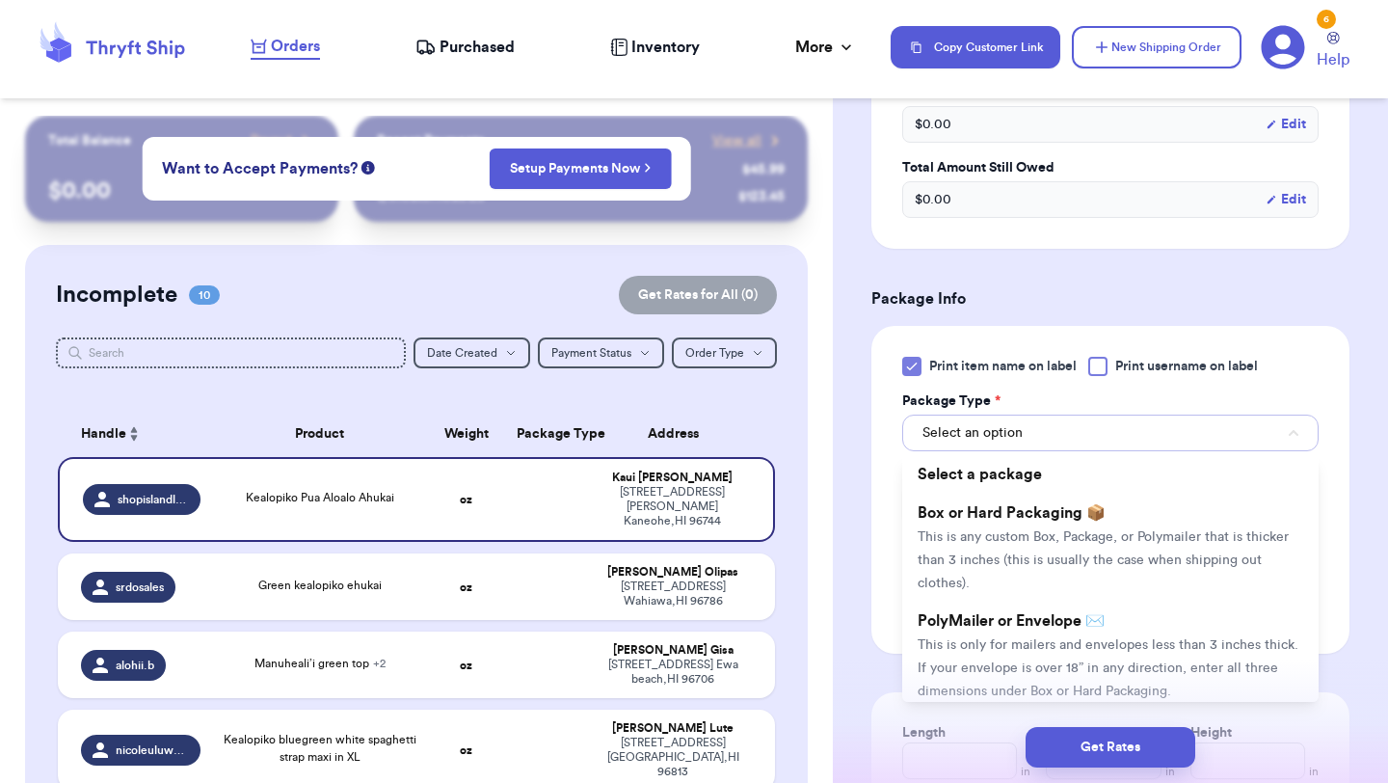
scroll to position [696, 0]
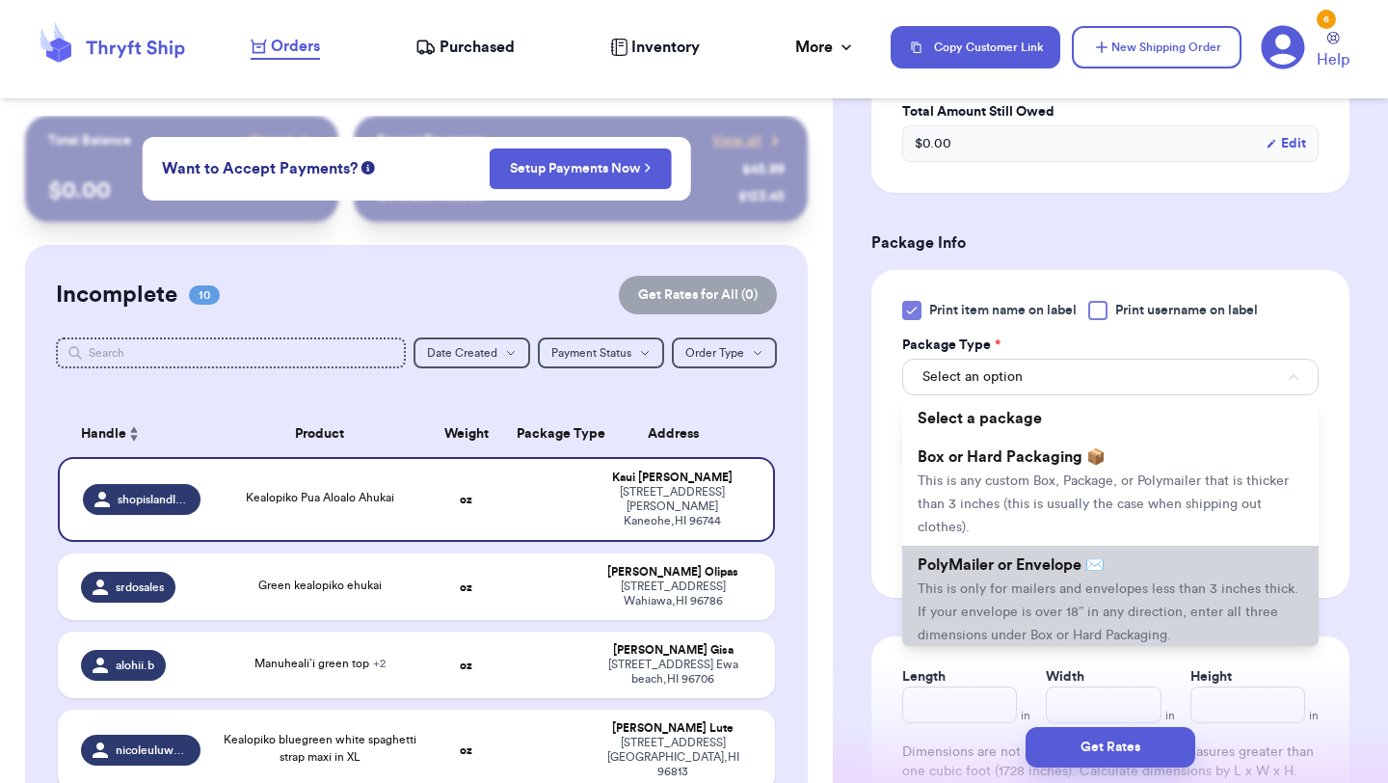
click at [957, 632] on span "This is only for mailers and envelopes less than 3 inches thick. If your envelo…" at bounding box center [1108, 612] width 381 height 60
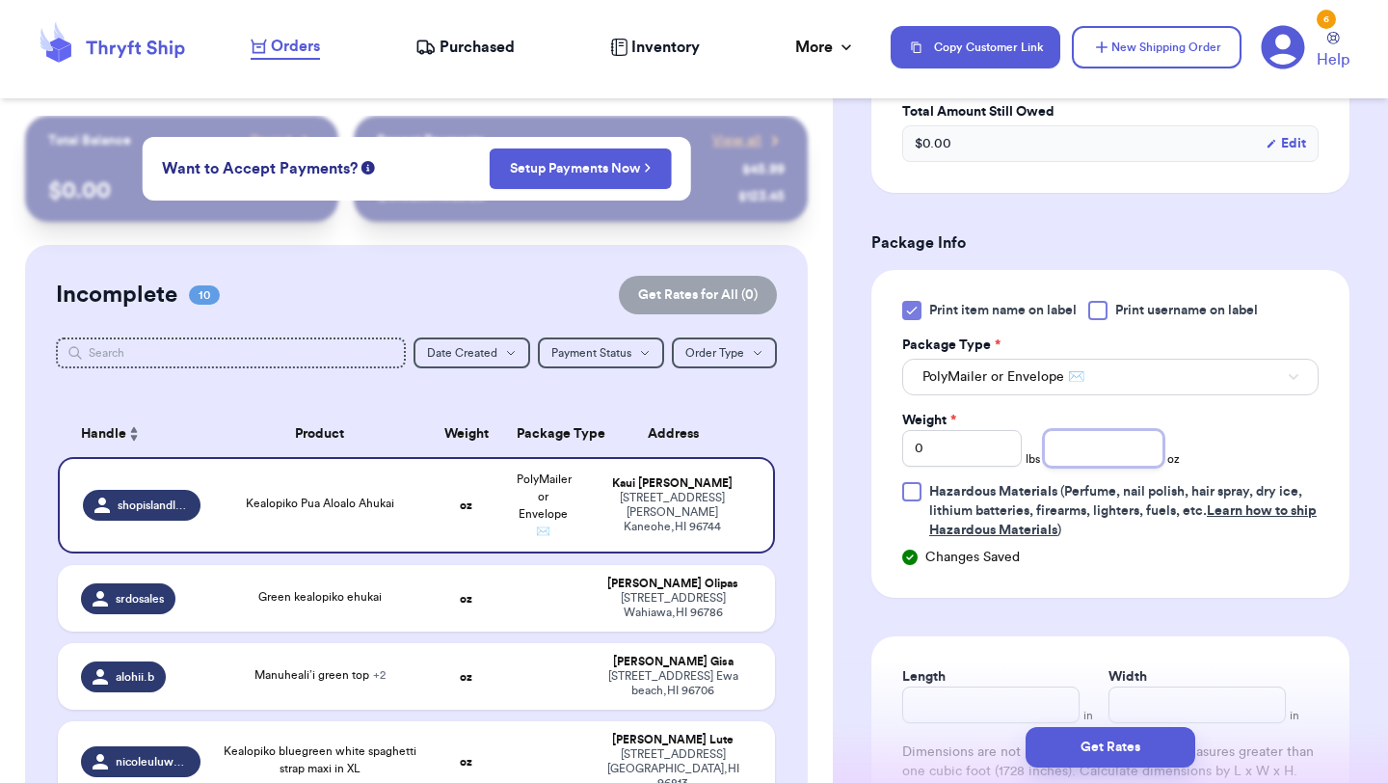
click at [1100, 467] on input "number" at bounding box center [1104, 448] width 120 height 37
type input "4.7"
click at [1061, 741] on button "Get Rates" at bounding box center [1111, 747] width 170 height 40
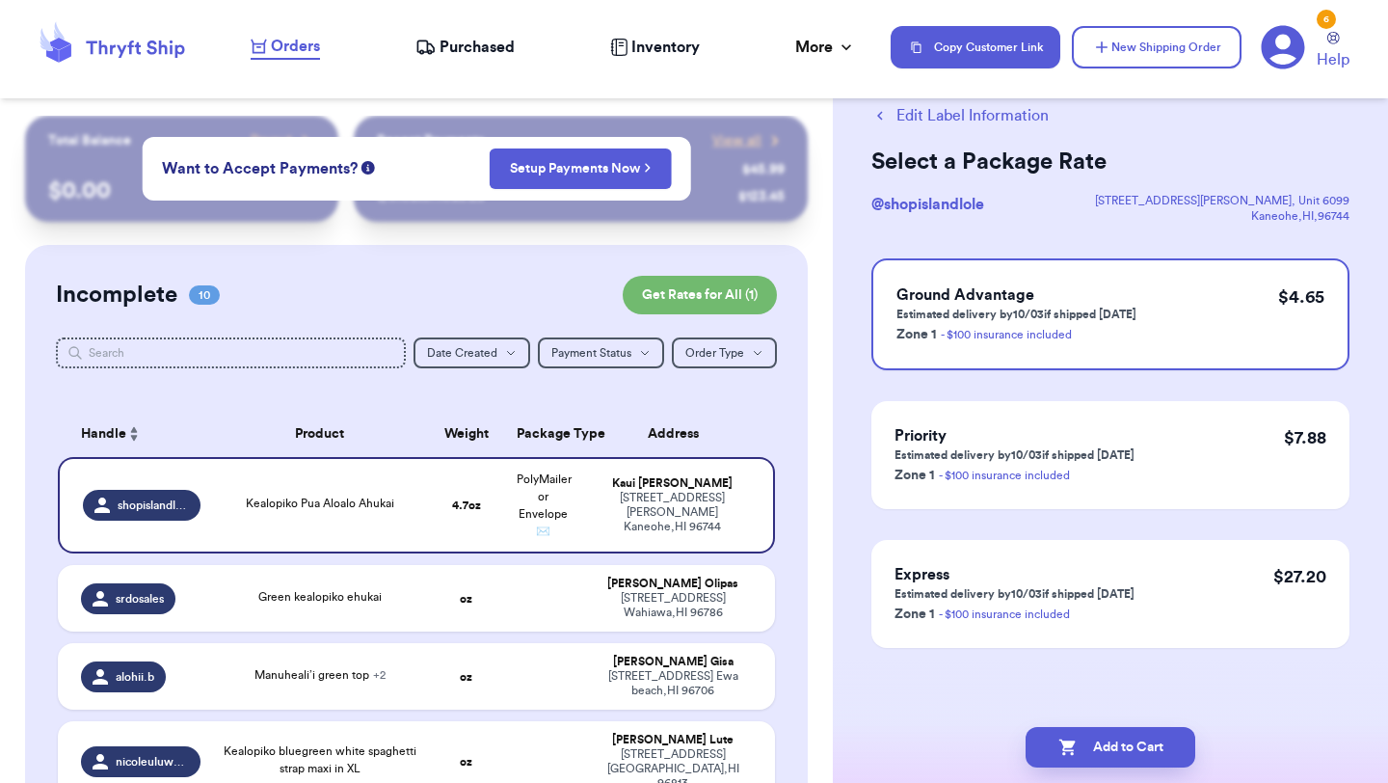
scroll to position [0, 0]
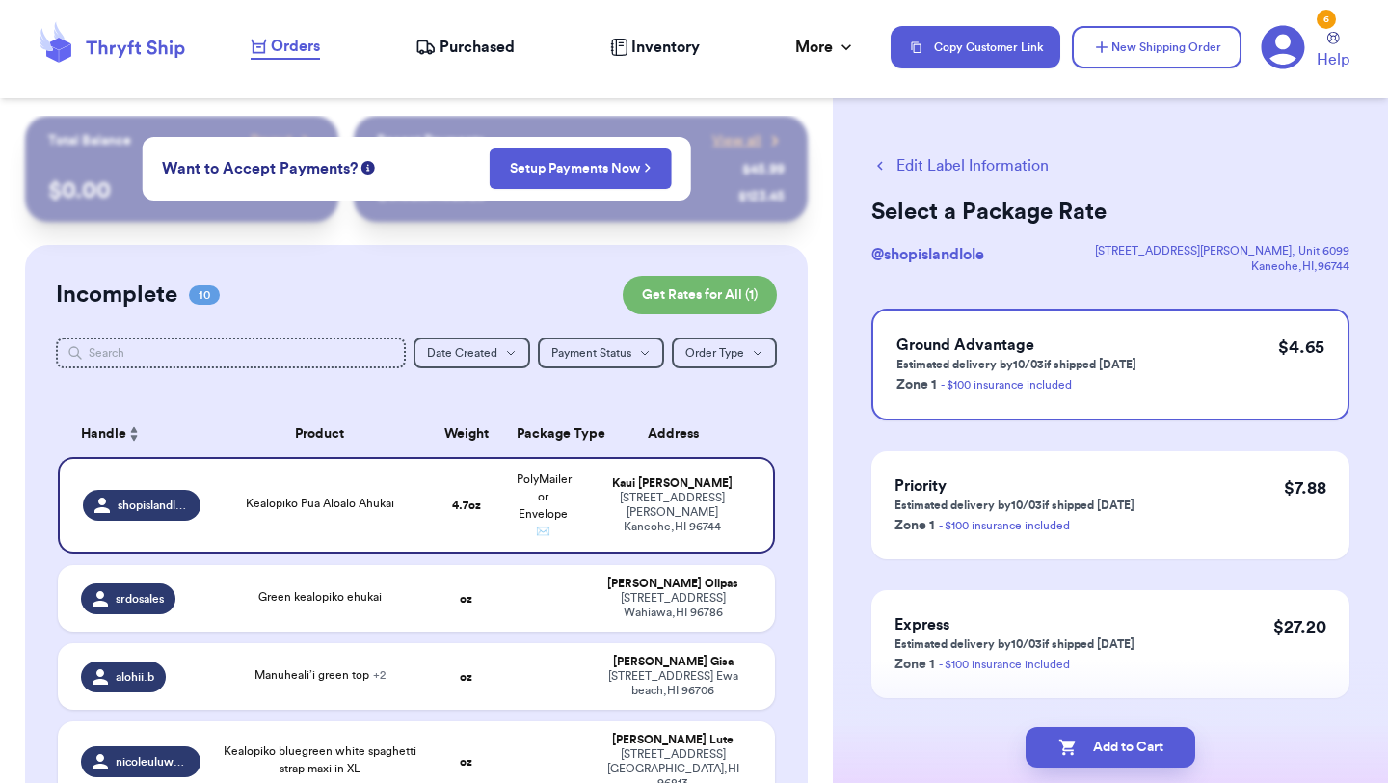
click at [1061, 741] on icon "button" at bounding box center [1067, 747] width 16 height 16
checkbox input "true"
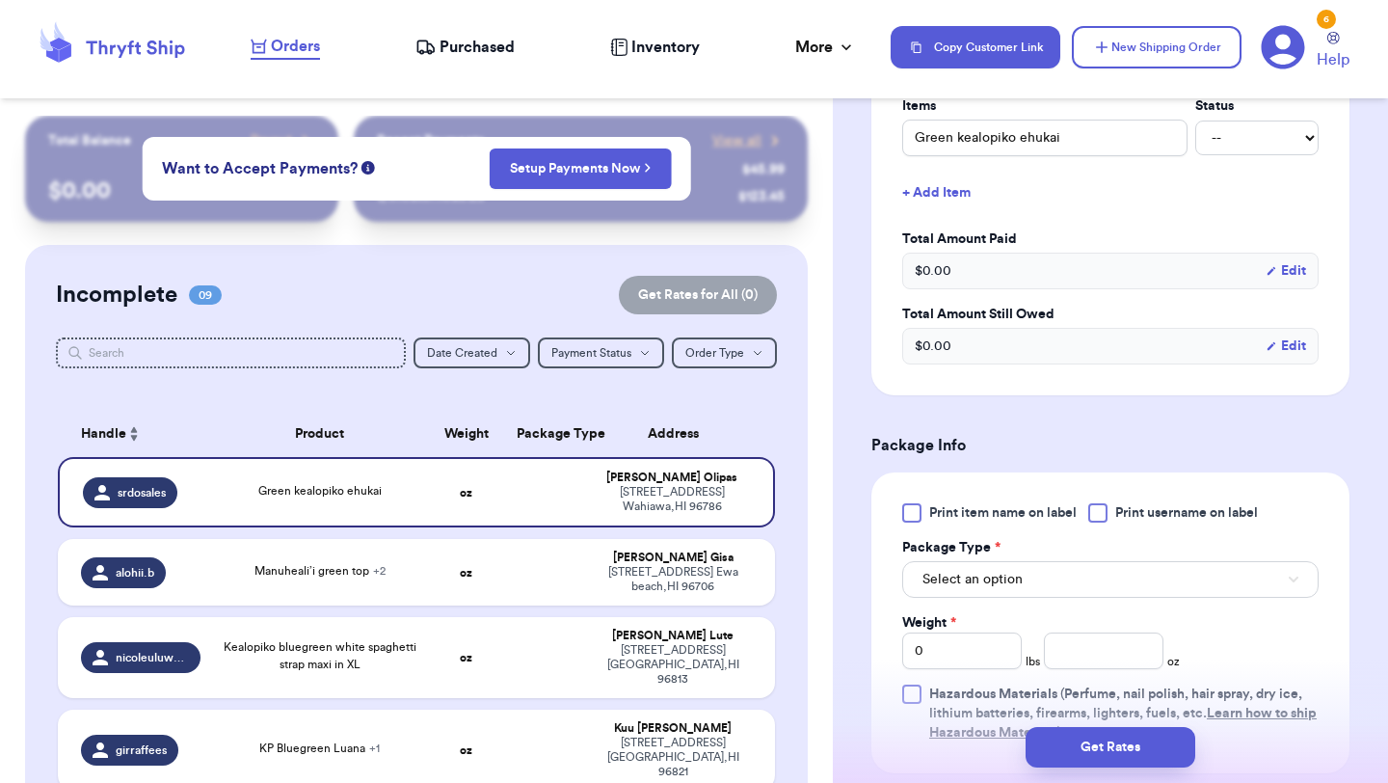
scroll to position [524, 0]
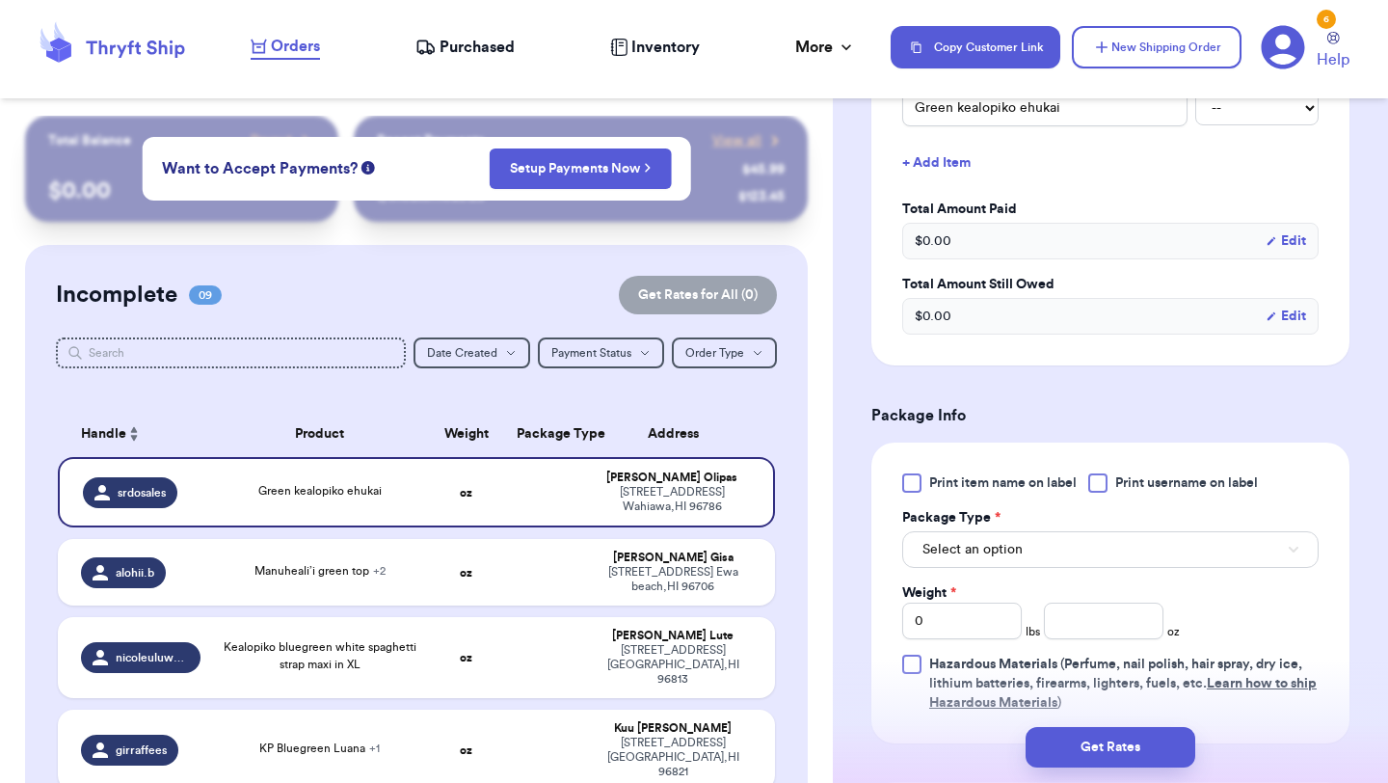
click at [916, 486] on div at bounding box center [911, 482] width 19 height 19
click at [0, 0] on input "Print item name on label" at bounding box center [0, 0] width 0 height 0
click at [938, 545] on span "Select an option" at bounding box center [973, 549] width 100 height 19
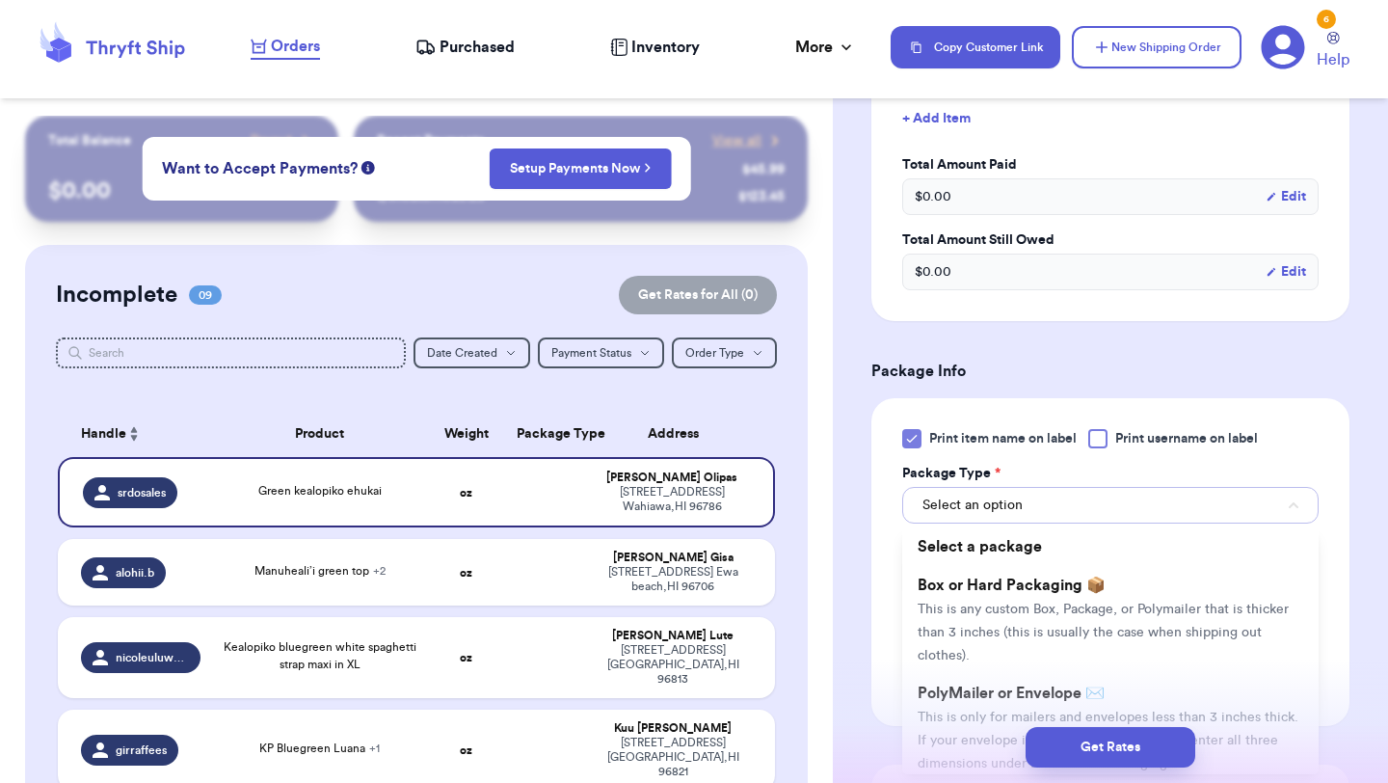
scroll to position [616, 0]
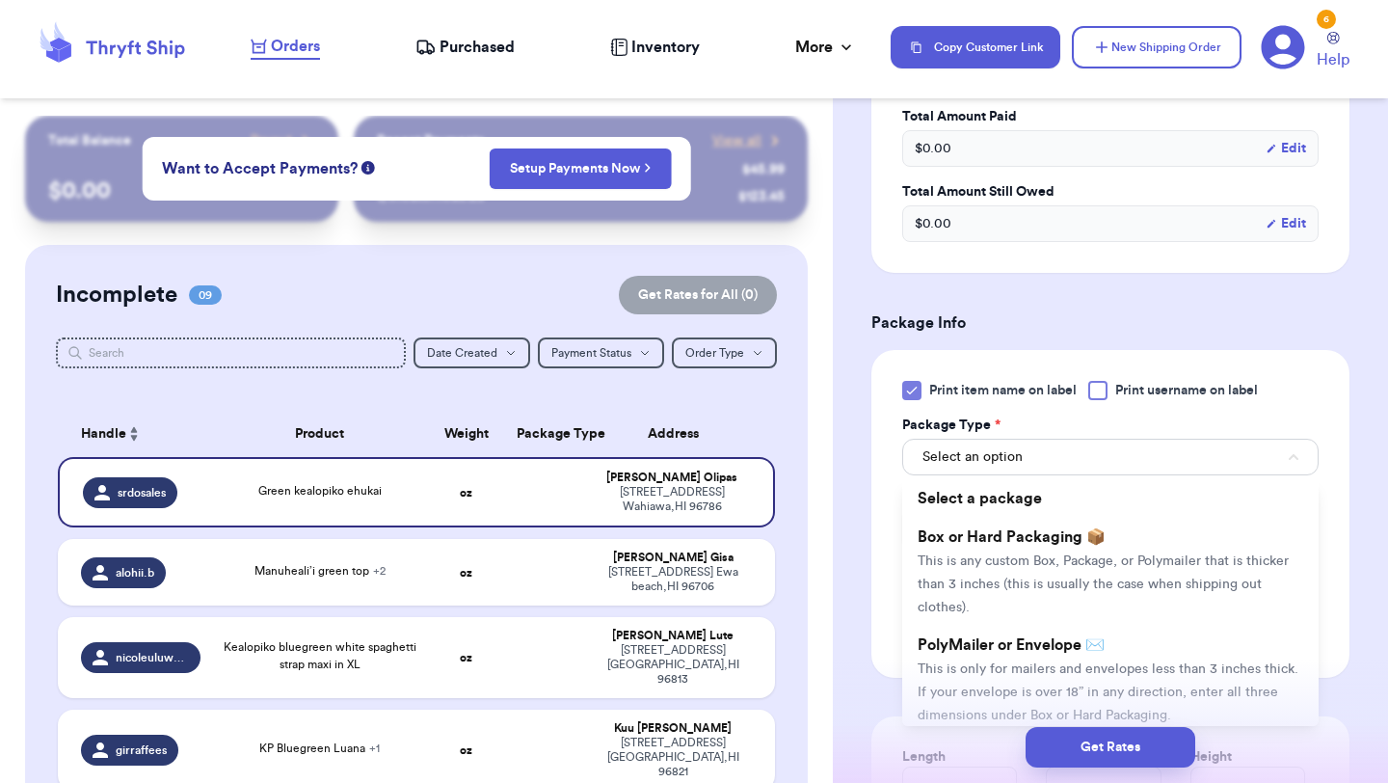
drag, startPoint x: 939, startPoint y: 655, endPoint x: 933, endPoint y: 583, distance: 71.6
click at [939, 653] on span "PolyMailer or Envelope ✉️" at bounding box center [1011, 644] width 187 height 15
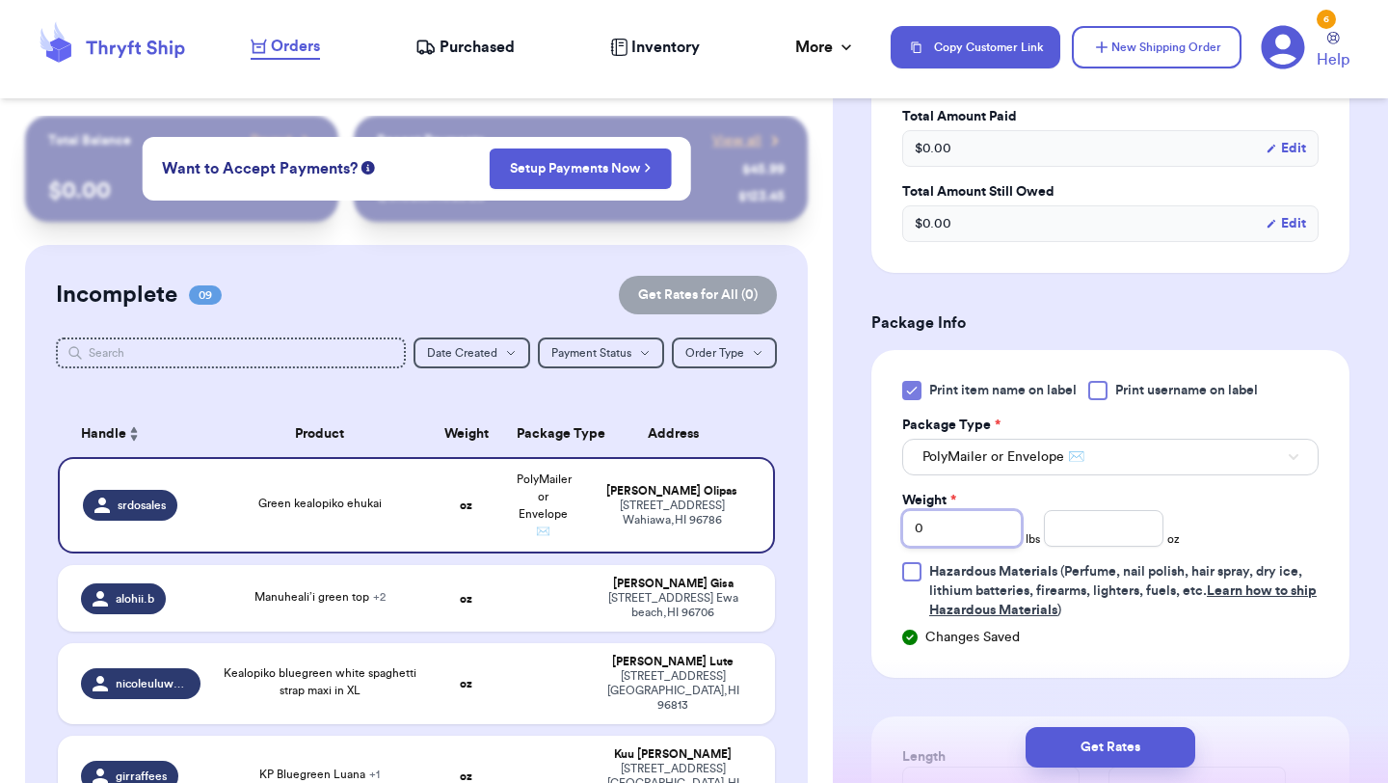
click at [940, 540] on input "0" at bounding box center [962, 528] width 120 height 37
type input "01"
click at [1096, 534] on input "number" at bounding box center [1104, 528] width 120 height 37
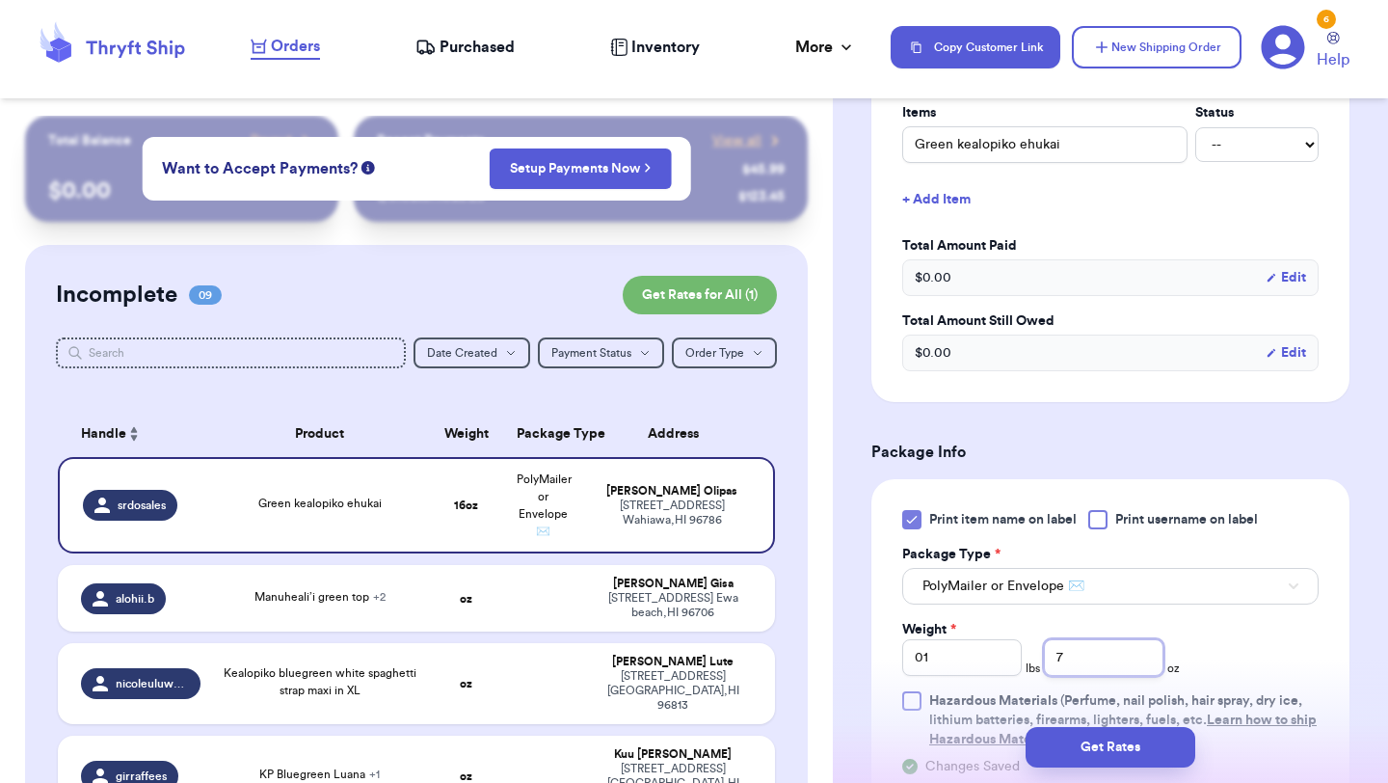
scroll to position [445, 0]
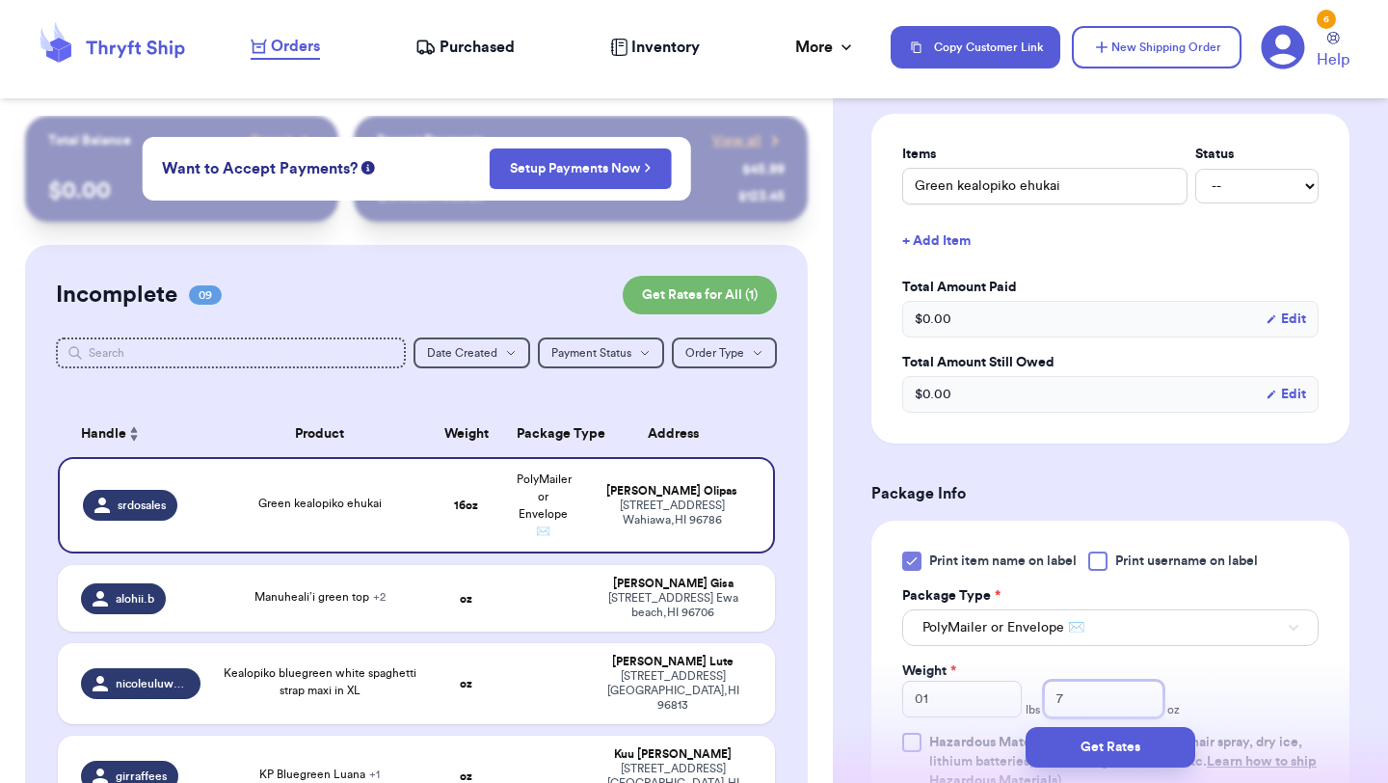
type input "7"
click at [922, 184] on input "Green kealopiko ehukai" at bounding box center [1044, 186] width 285 height 37
click at [913, 186] on input "Green kealopiko ehukai" at bounding box center [1044, 186] width 285 height 37
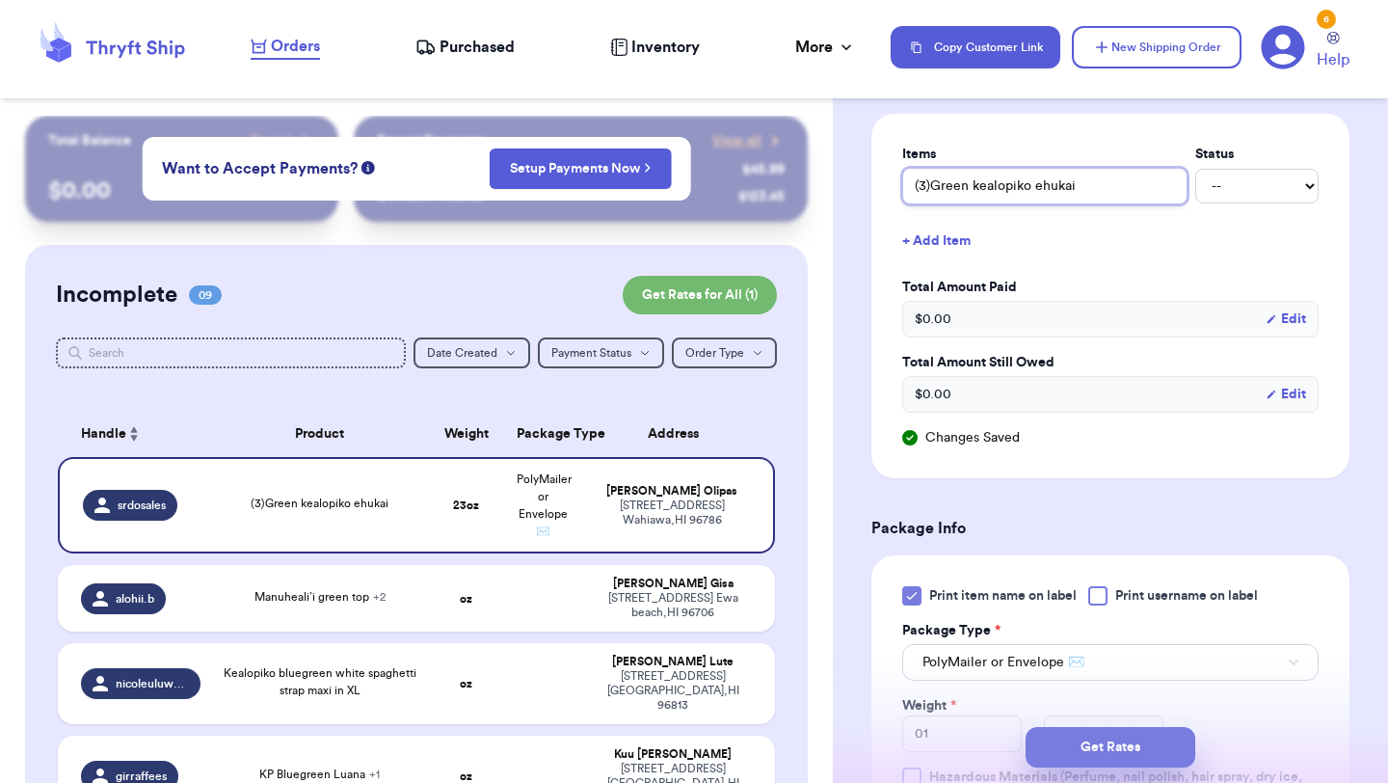
type input "(3)Green kealopiko ehukai"
click at [1081, 743] on button "Get Rates" at bounding box center [1111, 747] width 170 height 40
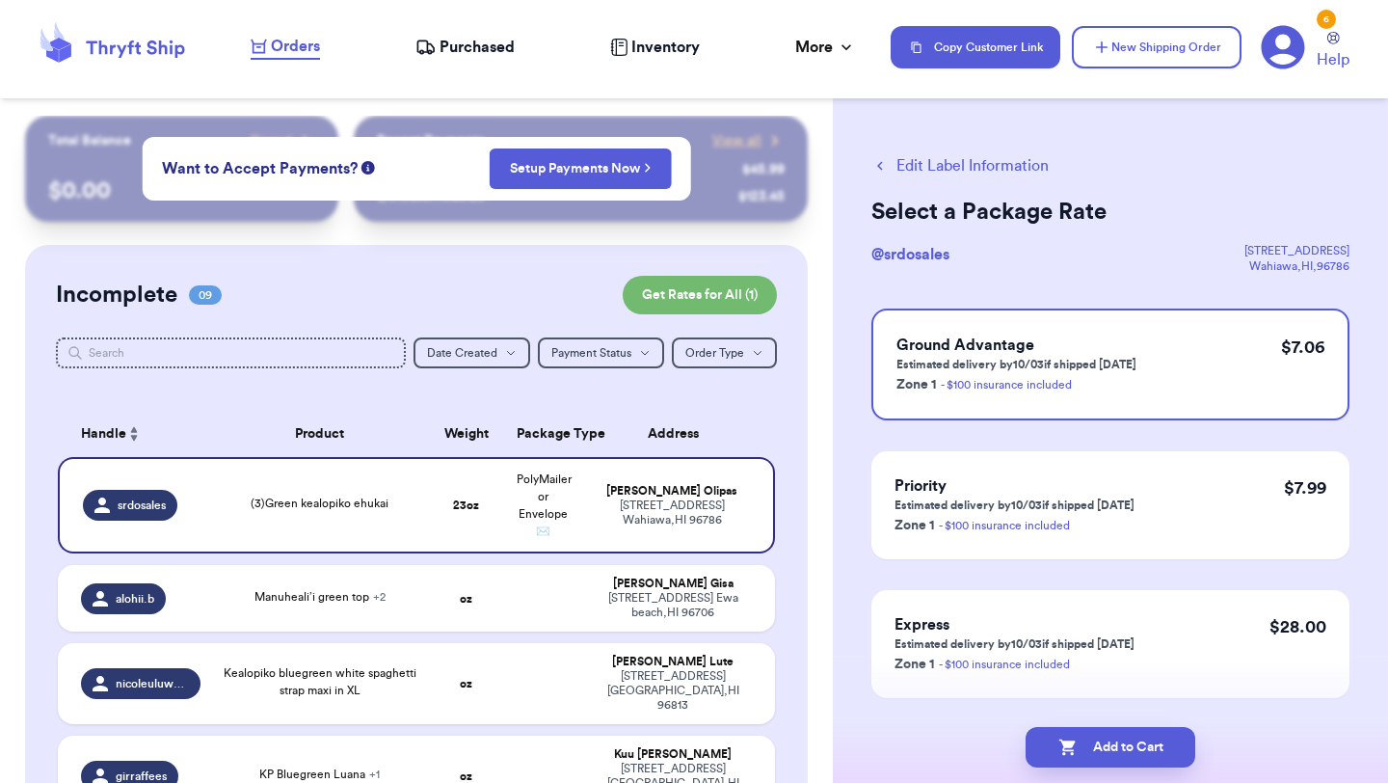
click at [1081, 743] on button "Add to Cart" at bounding box center [1111, 747] width 170 height 40
checkbox input "true"
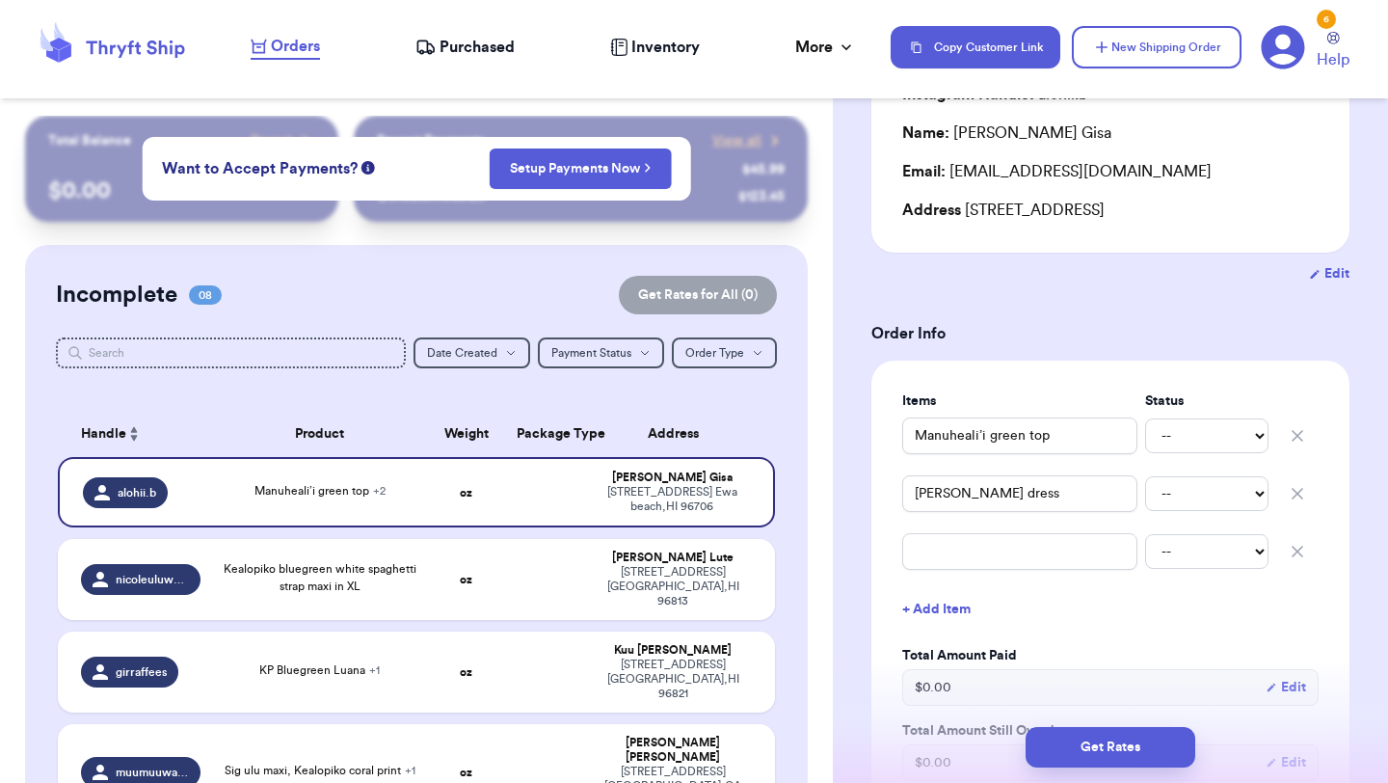
scroll to position [292, 0]
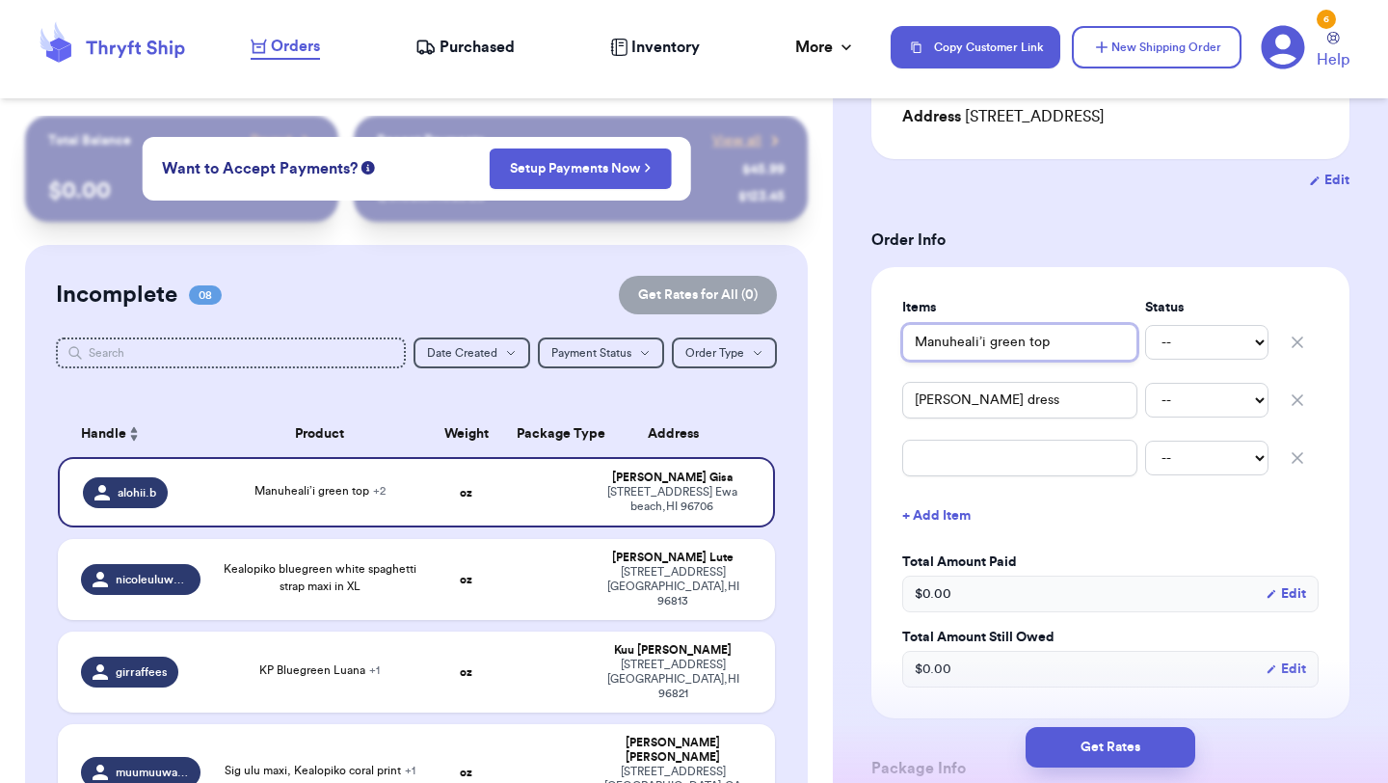
click at [913, 339] on input "Manuheali’i green top" at bounding box center [1019, 342] width 235 height 37
type input "(Manuheali’i green top"
type input "(2Manuheali’i green top"
type input "(2)Manuheali’i green top"
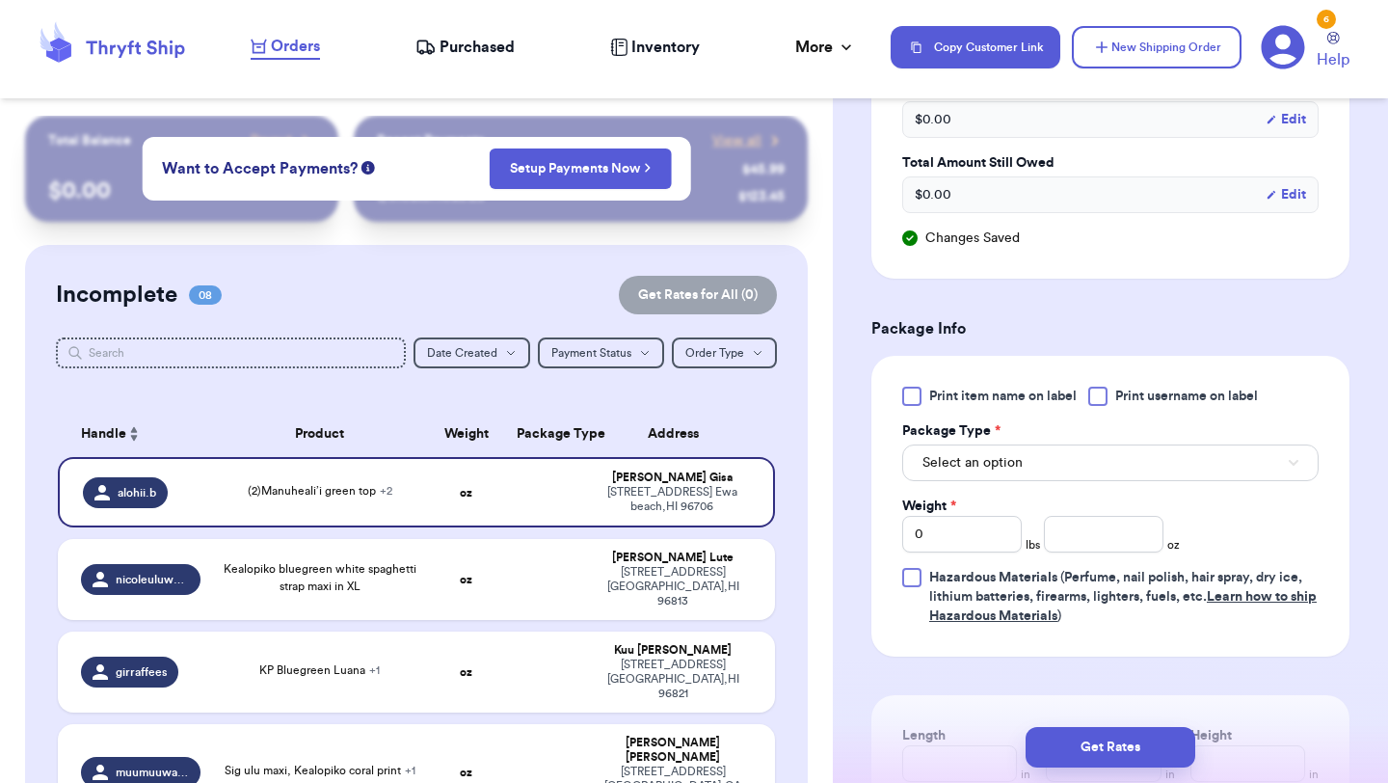
scroll to position [804, 0]
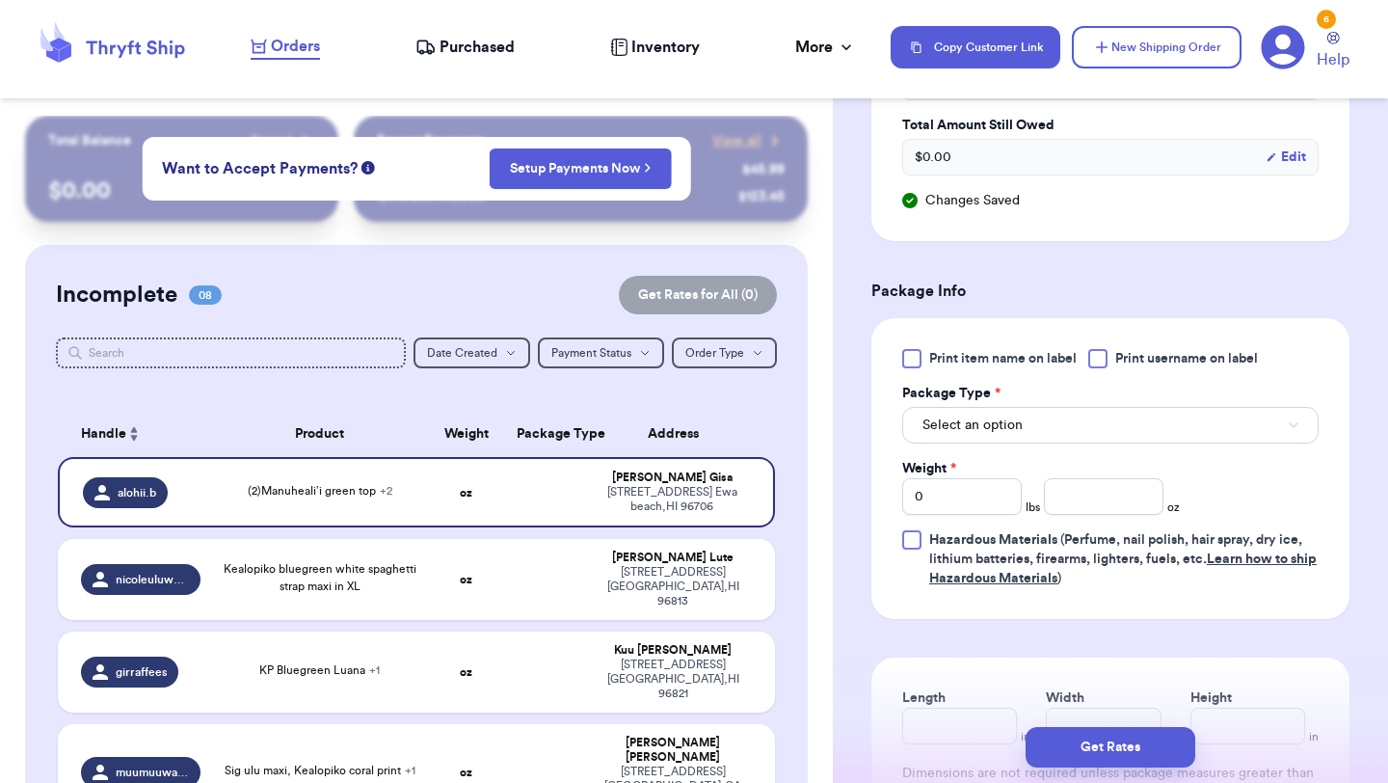
type input "(2)Manuheali’i green top"
click at [912, 356] on div at bounding box center [911, 358] width 19 height 19
click at [0, 0] on input "Print item name on label" at bounding box center [0, 0] width 0 height 0
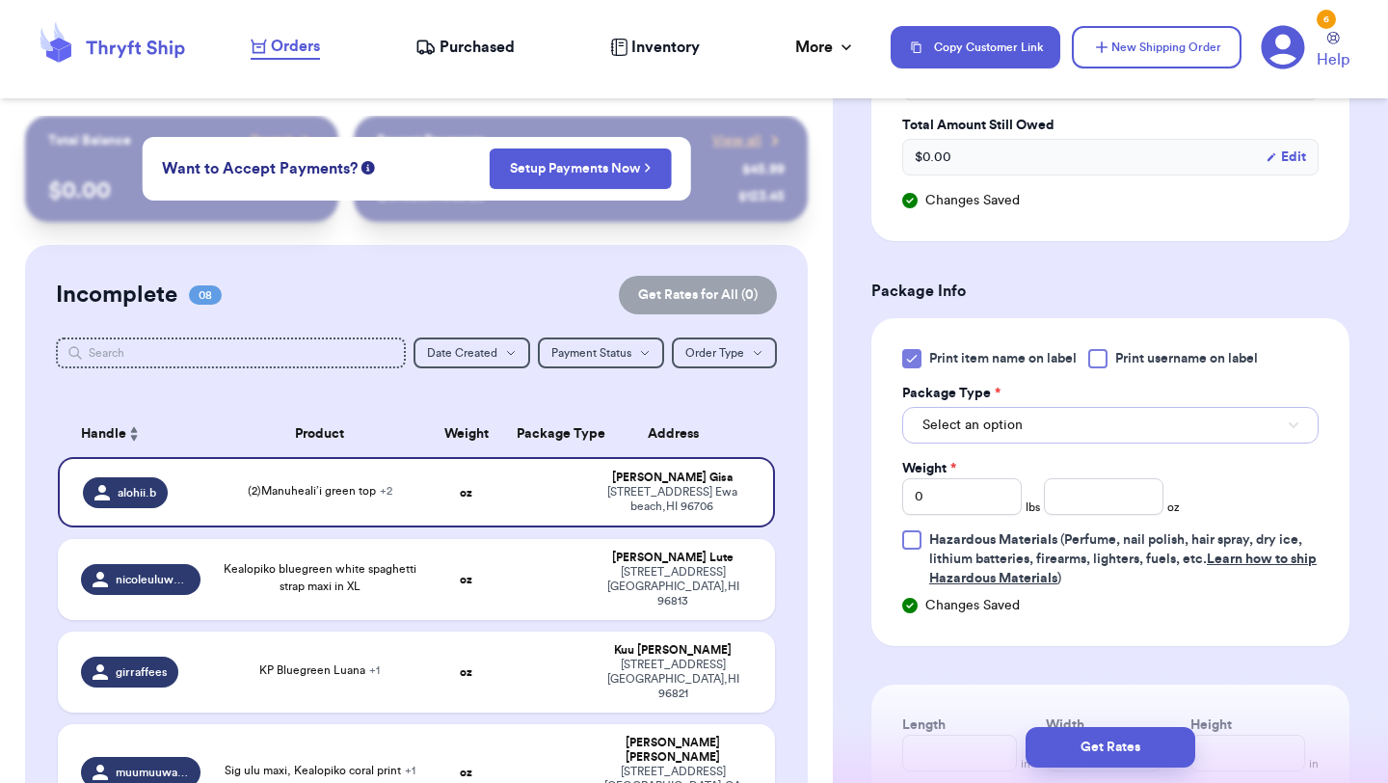
click at [978, 434] on span "Select an option" at bounding box center [973, 425] width 100 height 19
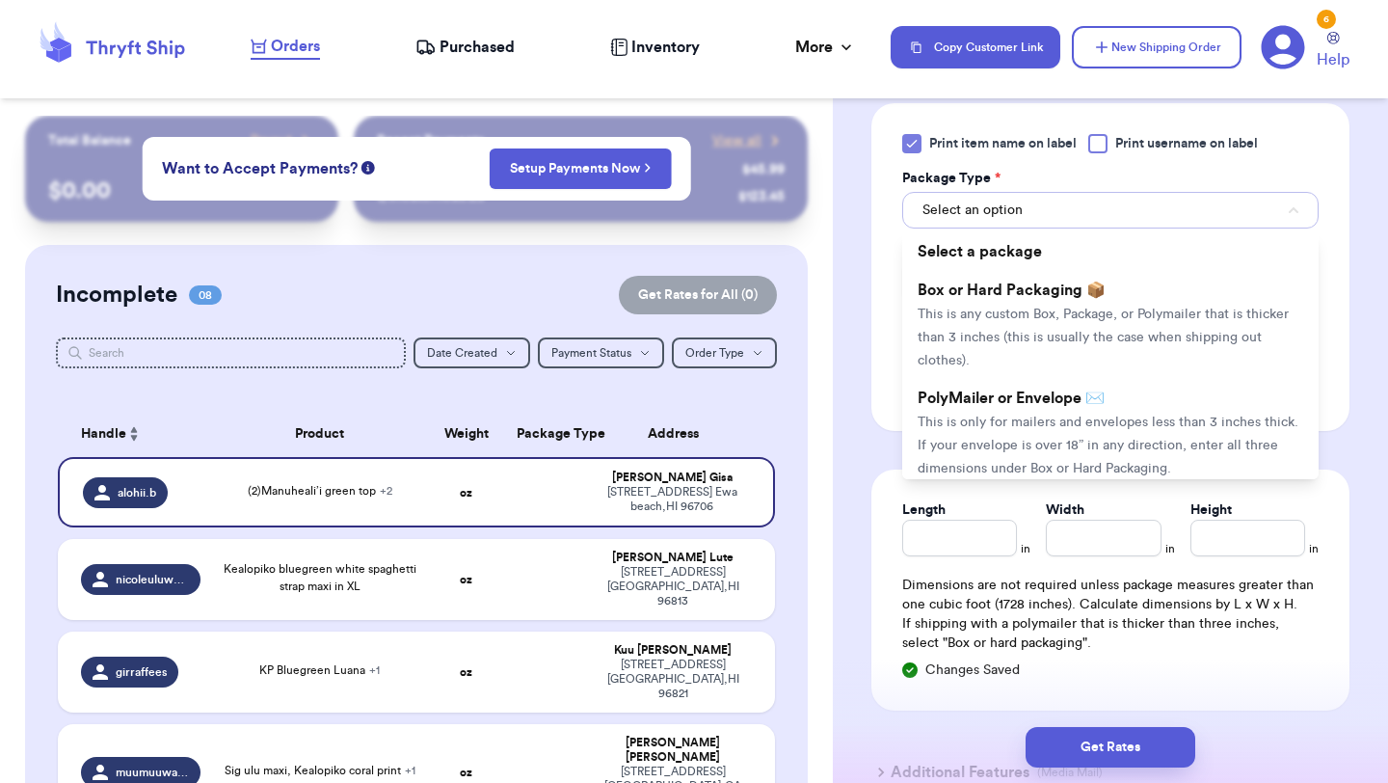
scroll to position [1033, 0]
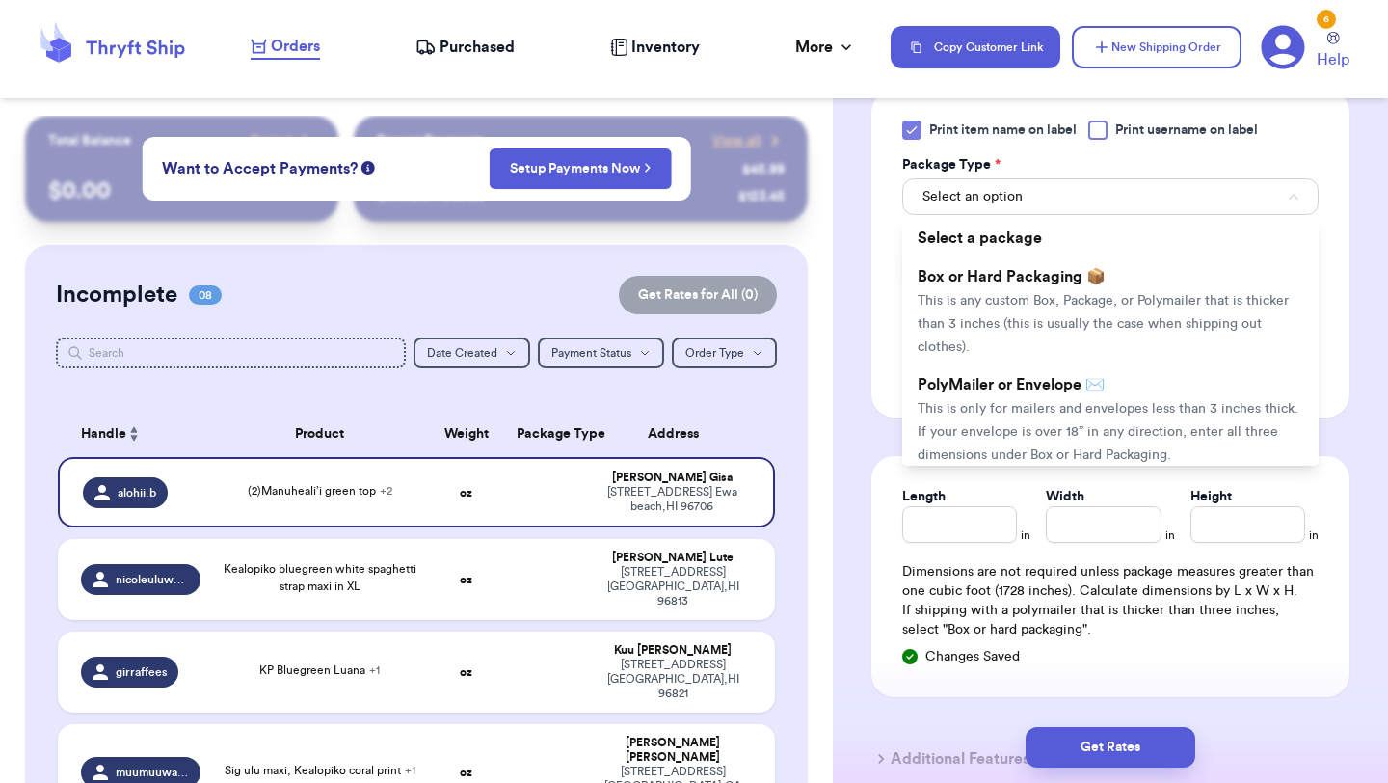
click at [978, 434] on span "This is only for mailers and envelopes less than 3 inches thick. If your envelo…" at bounding box center [1108, 432] width 381 height 60
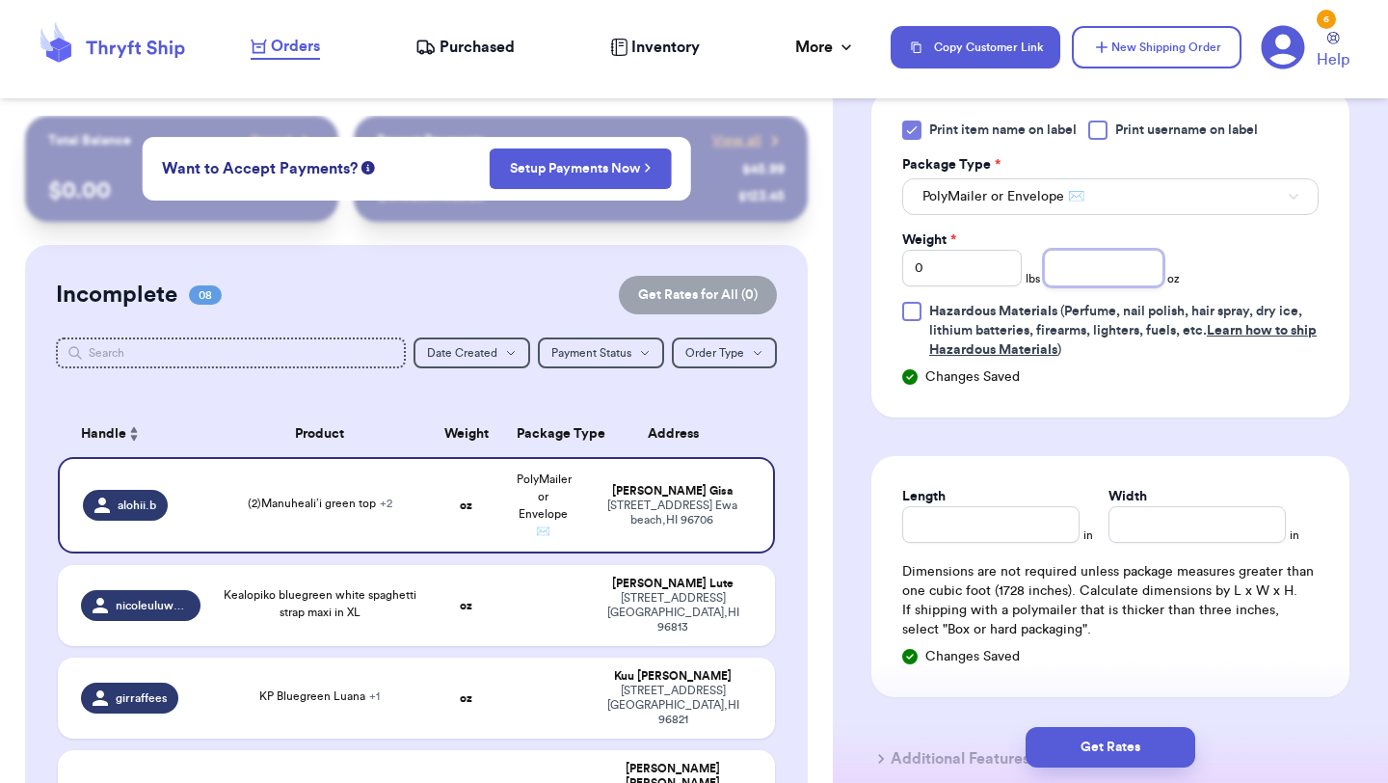
click at [1110, 255] on input "number" at bounding box center [1104, 268] width 120 height 37
type input "15.7"
click at [1087, 732] on button "Get Rates" at bounding box center [1111, 747] width 170 height 40
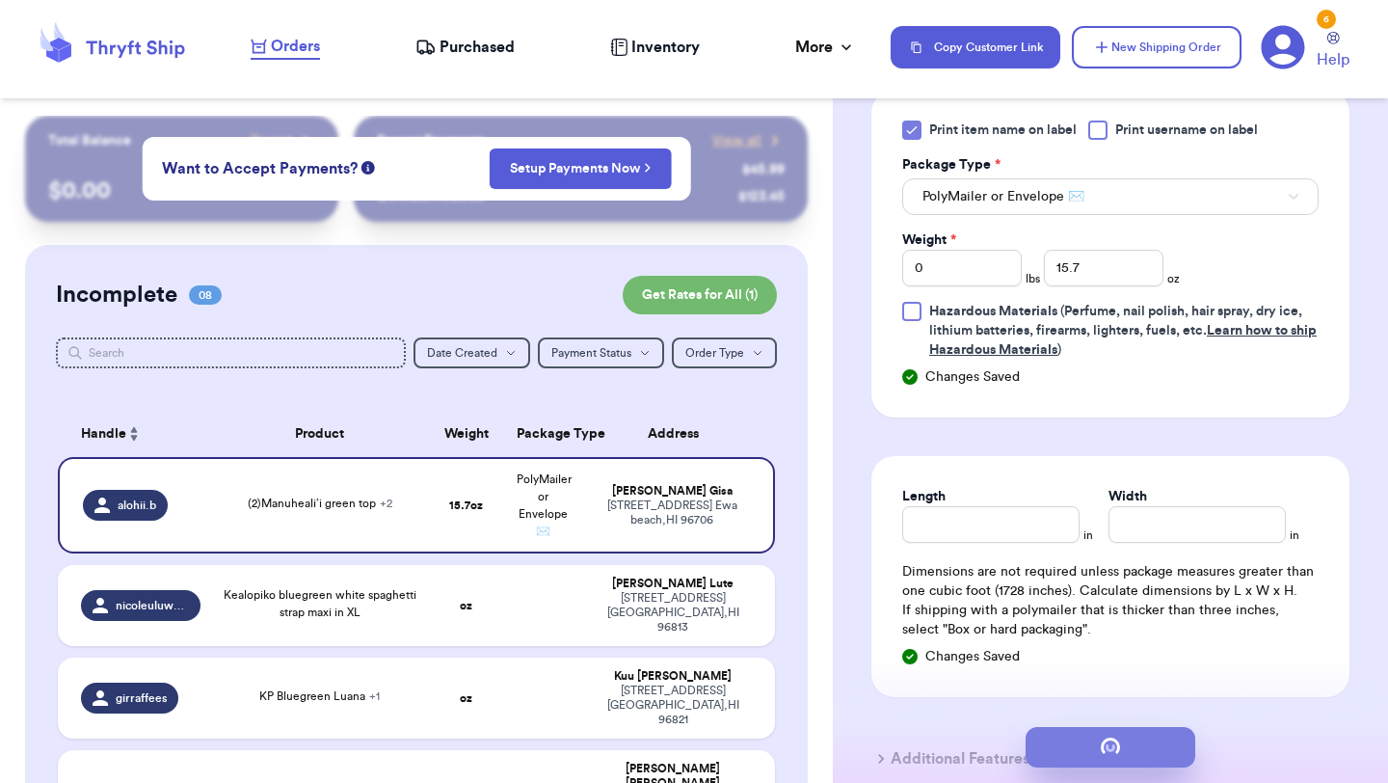
scroll to position [0, 0]
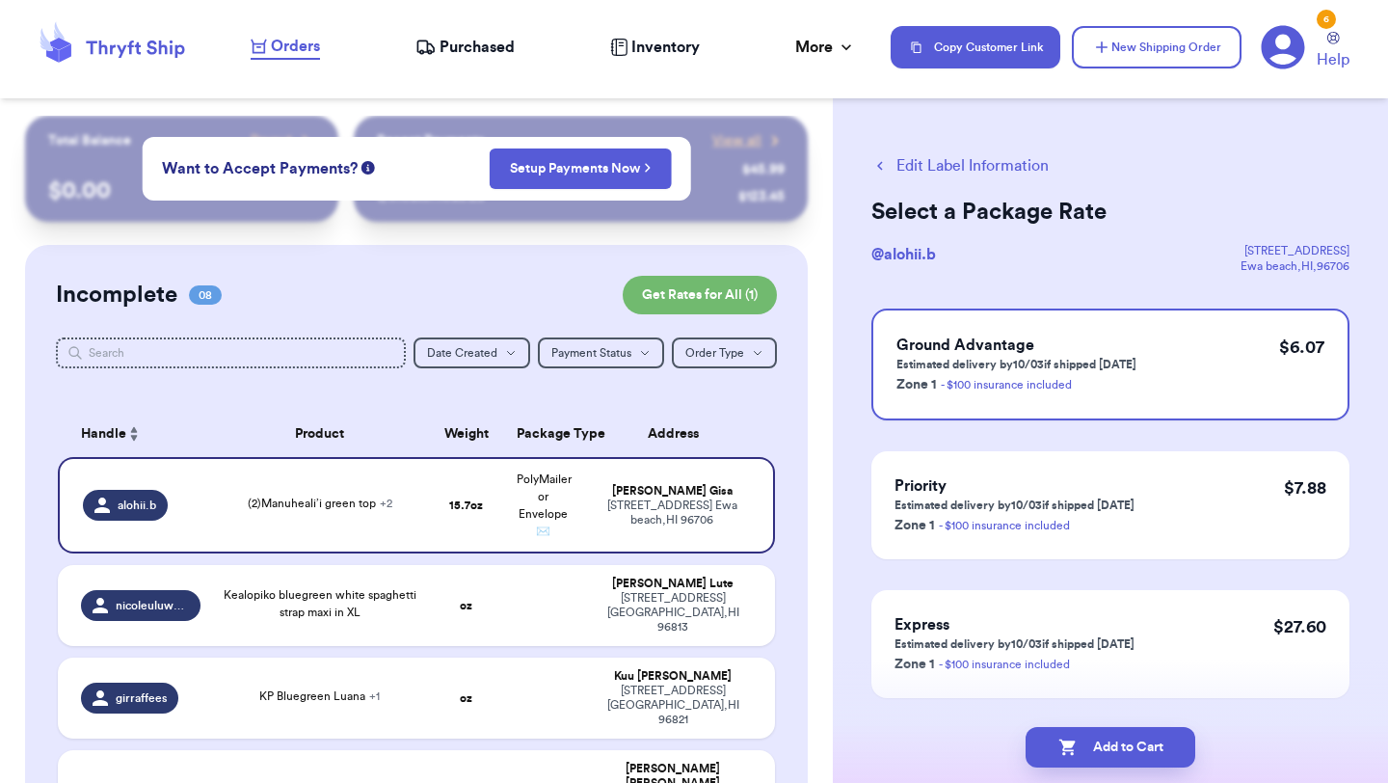
click at [1087, 732] on button "Add to Cart" at bounding box center [1111, 747] width 170 height 40
checkbox input "true"
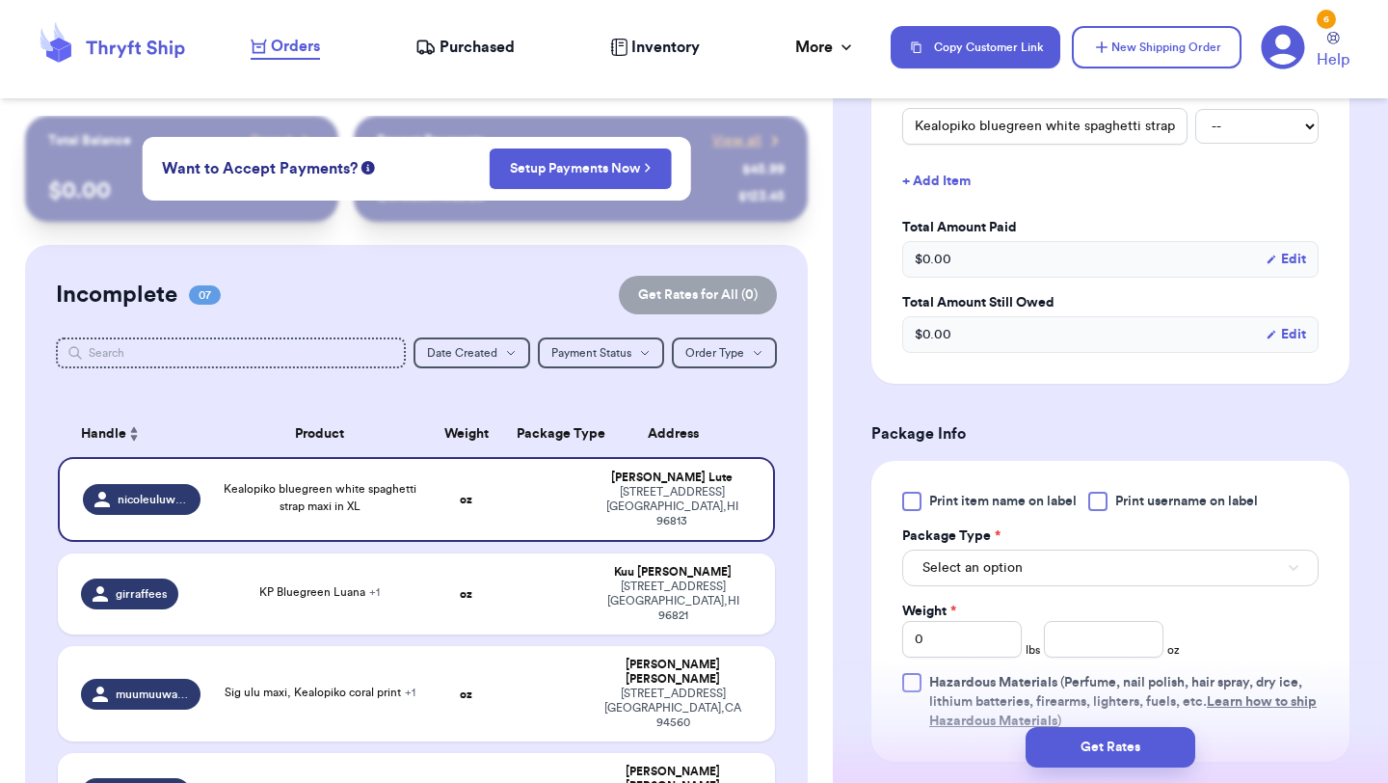
scroll to position [450, 0]
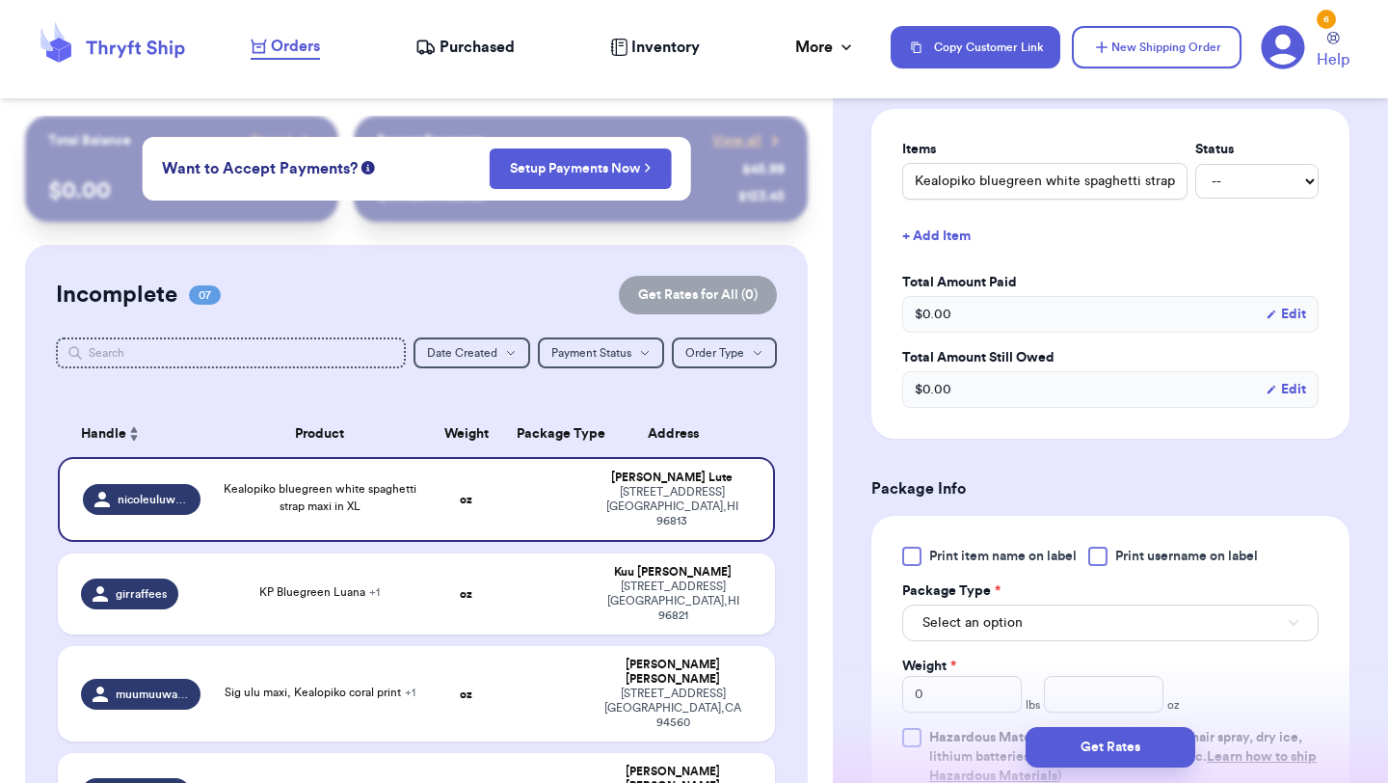
click at [913, 561] on div at bounding box center [911, 556] width 19 height 19
click at [0, 0] on input "Print item name on label" at bounding box center [0, 0] width 0 height 0
click at [991, 627] on span "Select an option" at bounding box center [973, 622] width 100 height 19
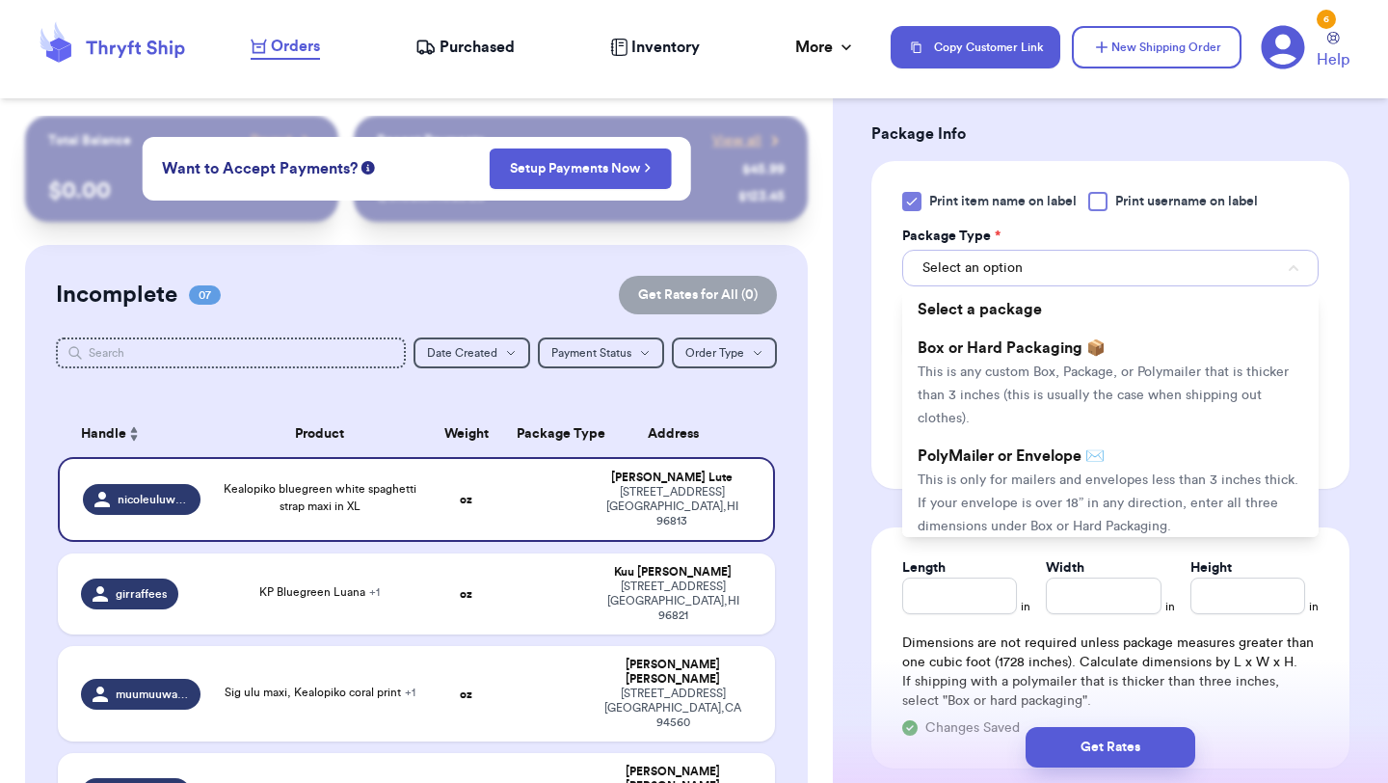
scroll to position [828, 0]
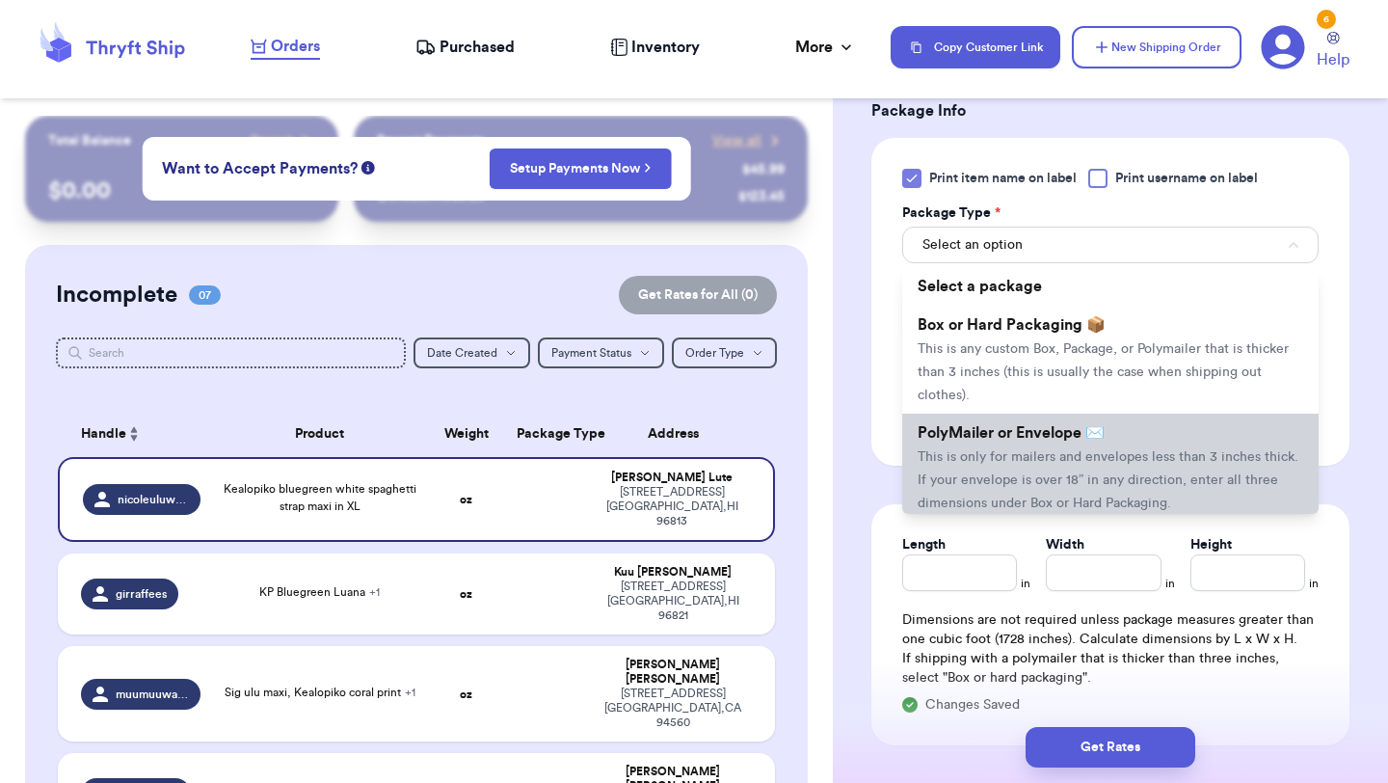
click at [1014, 471] on span "This is only for mailers and envelopes less than 3 inches thick. If your envelo…" at bounding box center [1108, 480] width 381 height 60
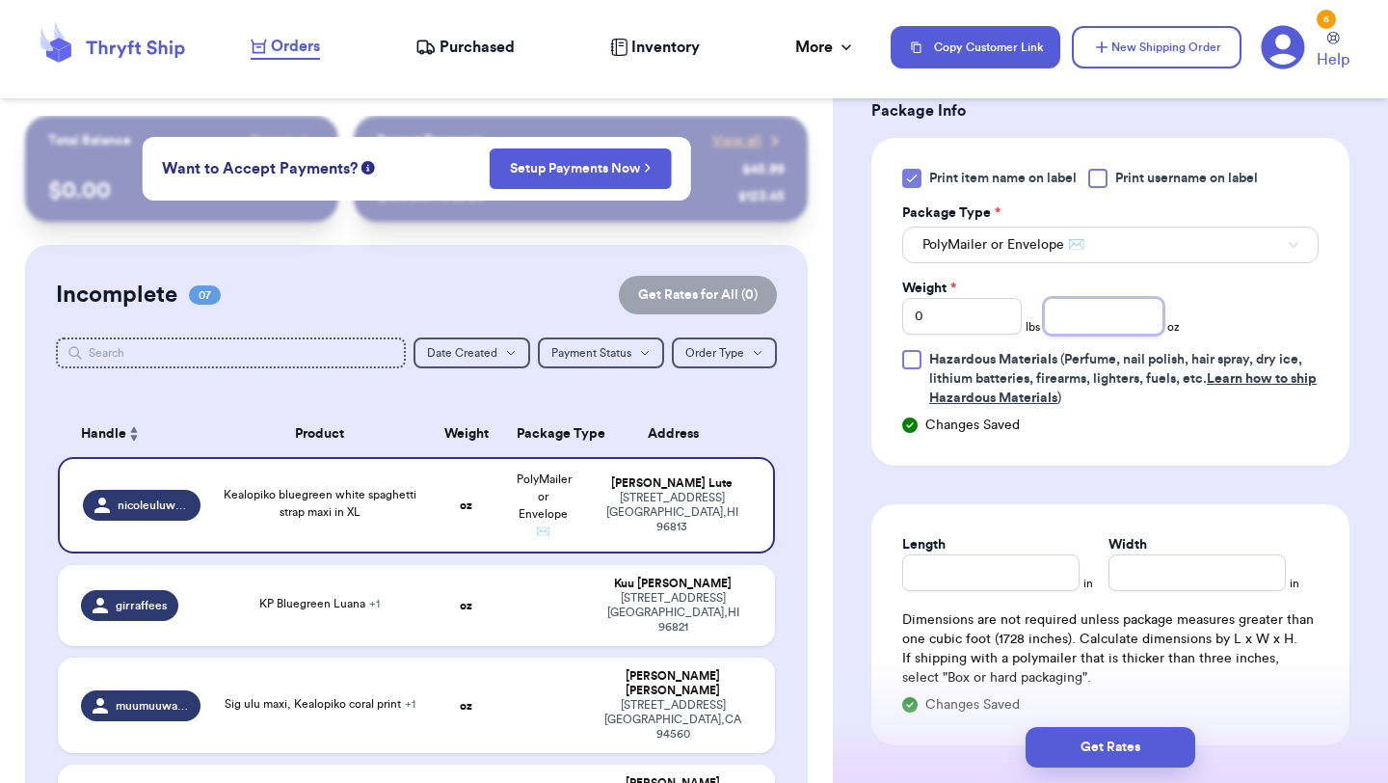
click at [1147, 313] on input "number" at bounding box center [1104, 316] width 120 height 37
type input "10.9"
click at [1063, 744] on button "Get Rates" at bounding box center [1111, 747] width 170 height 40
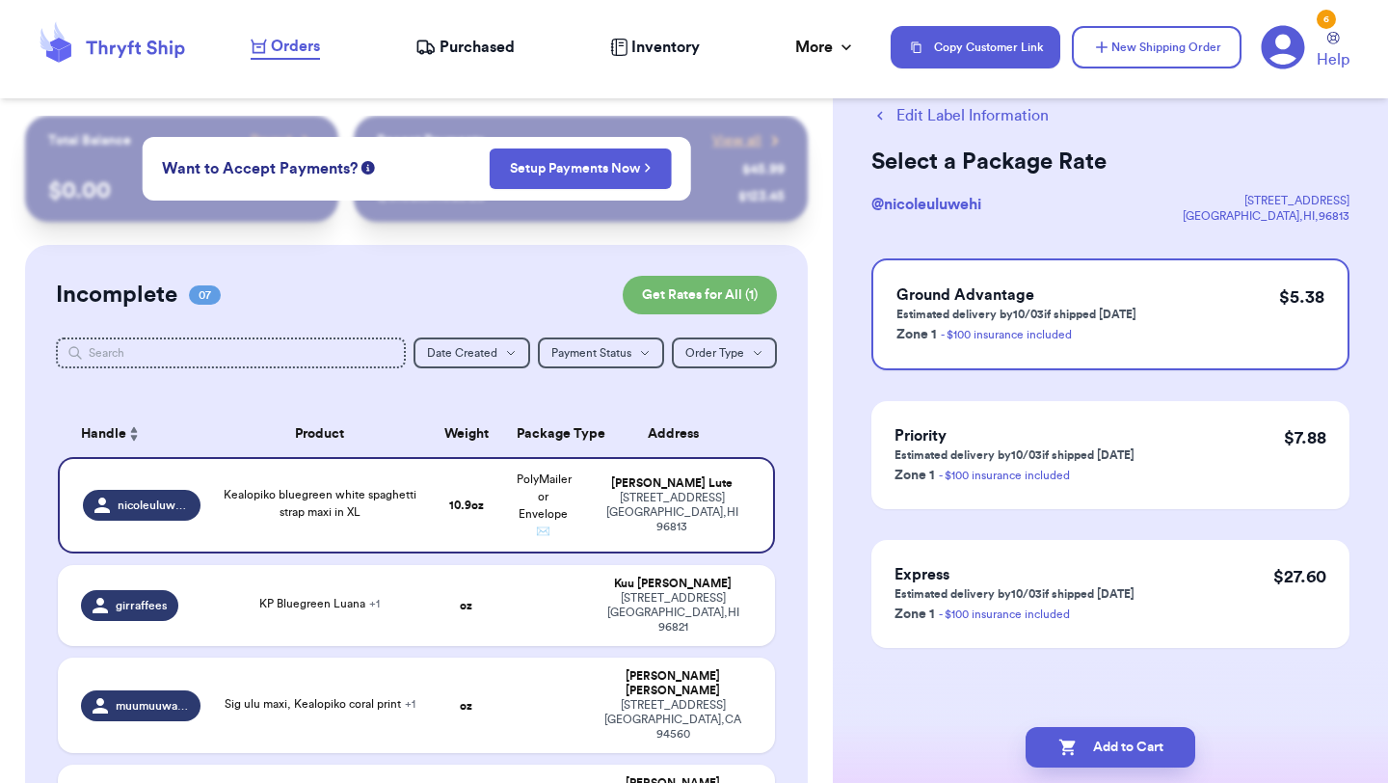
scroll to position [0, 0]
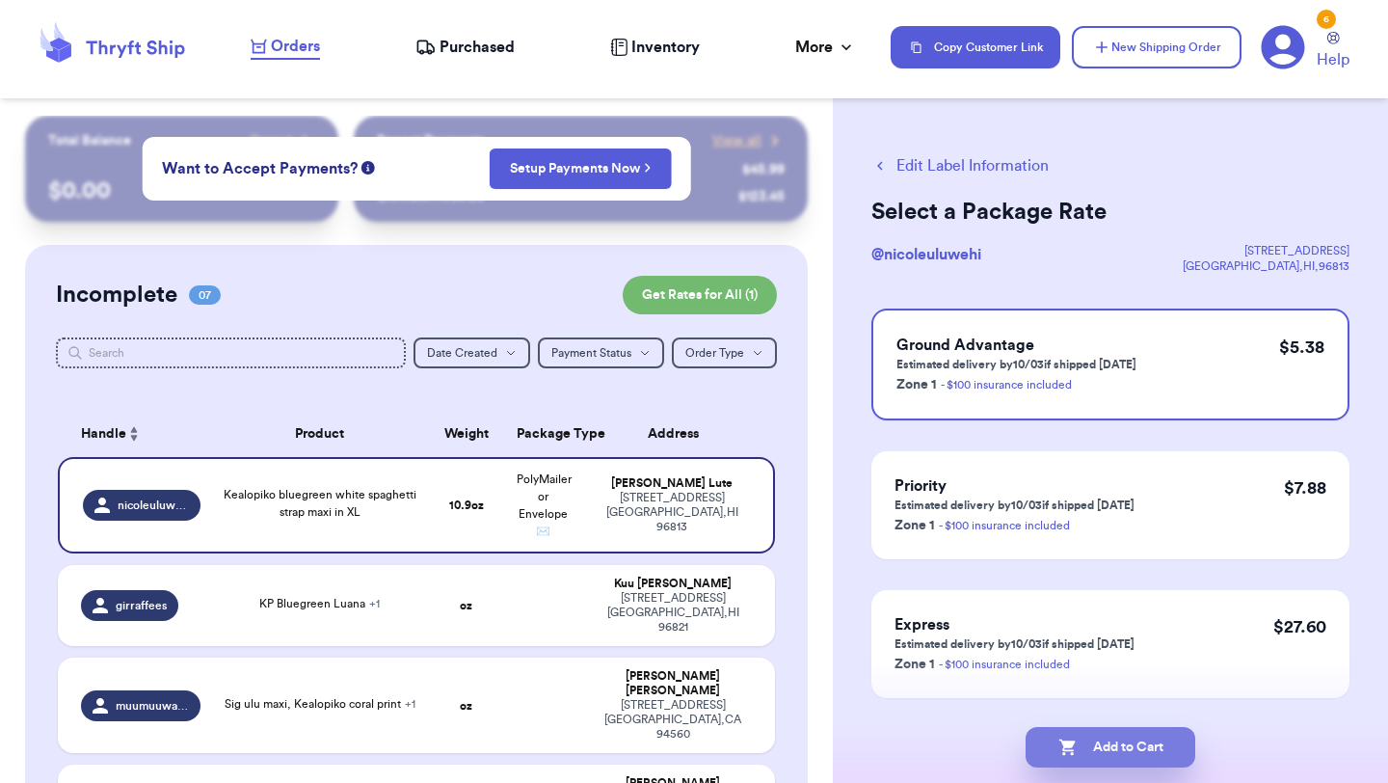
click at [1105, 733] on button "Add to Cart" at bounding box center [1111, 747] width 170 height 40
checkbox input "true"
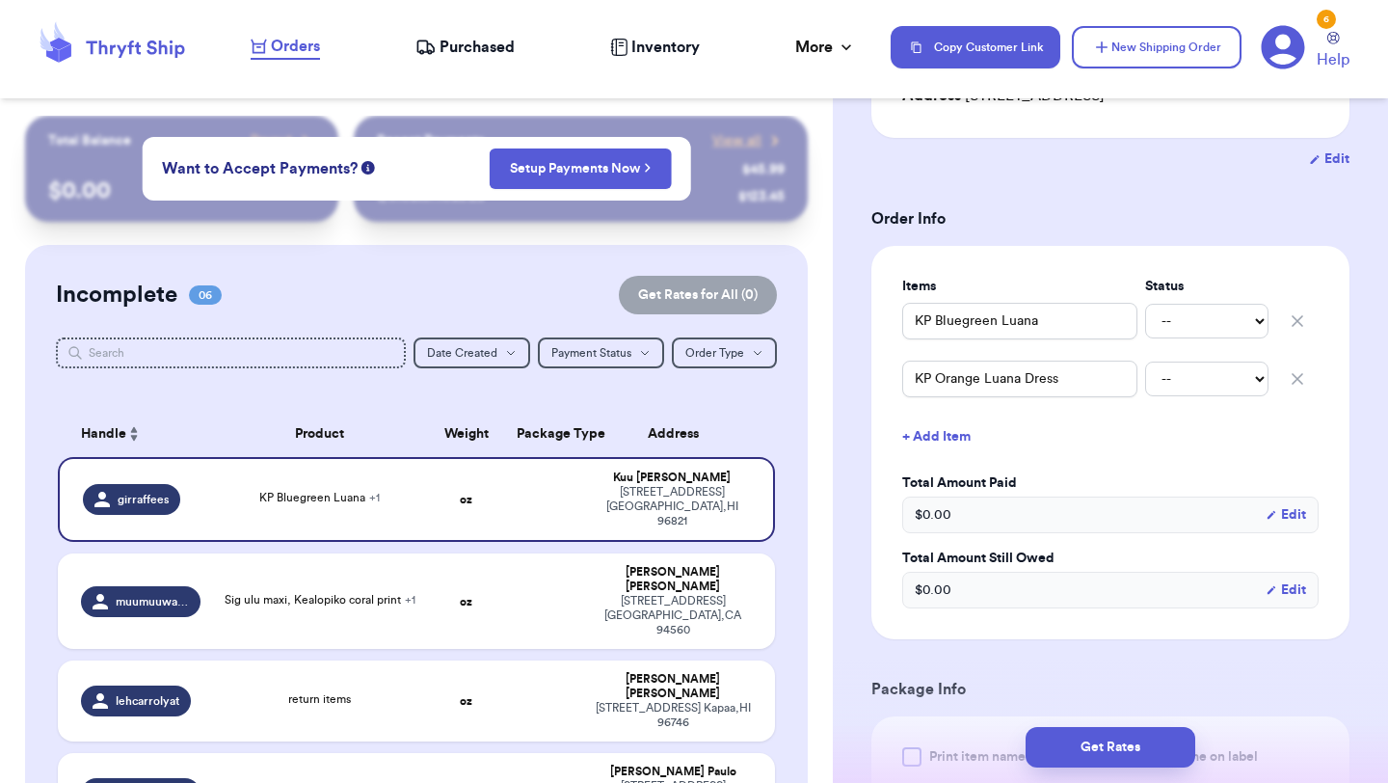
scroll to position [442, 0]
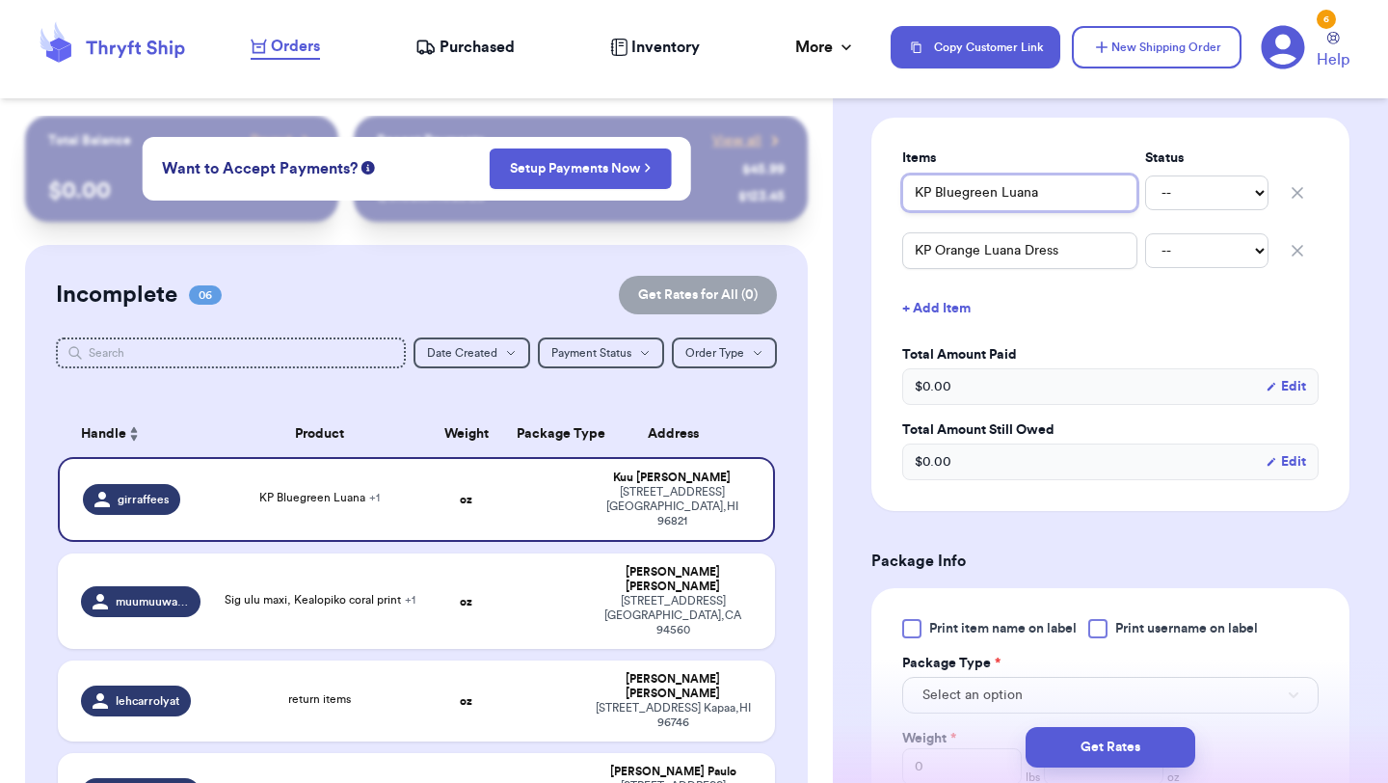
click at [917, 191] on input "KP Bluegreen Luana" at bounding box center [1019, 193] width 235 height 37
type input "(KP Bluegreen Luana"
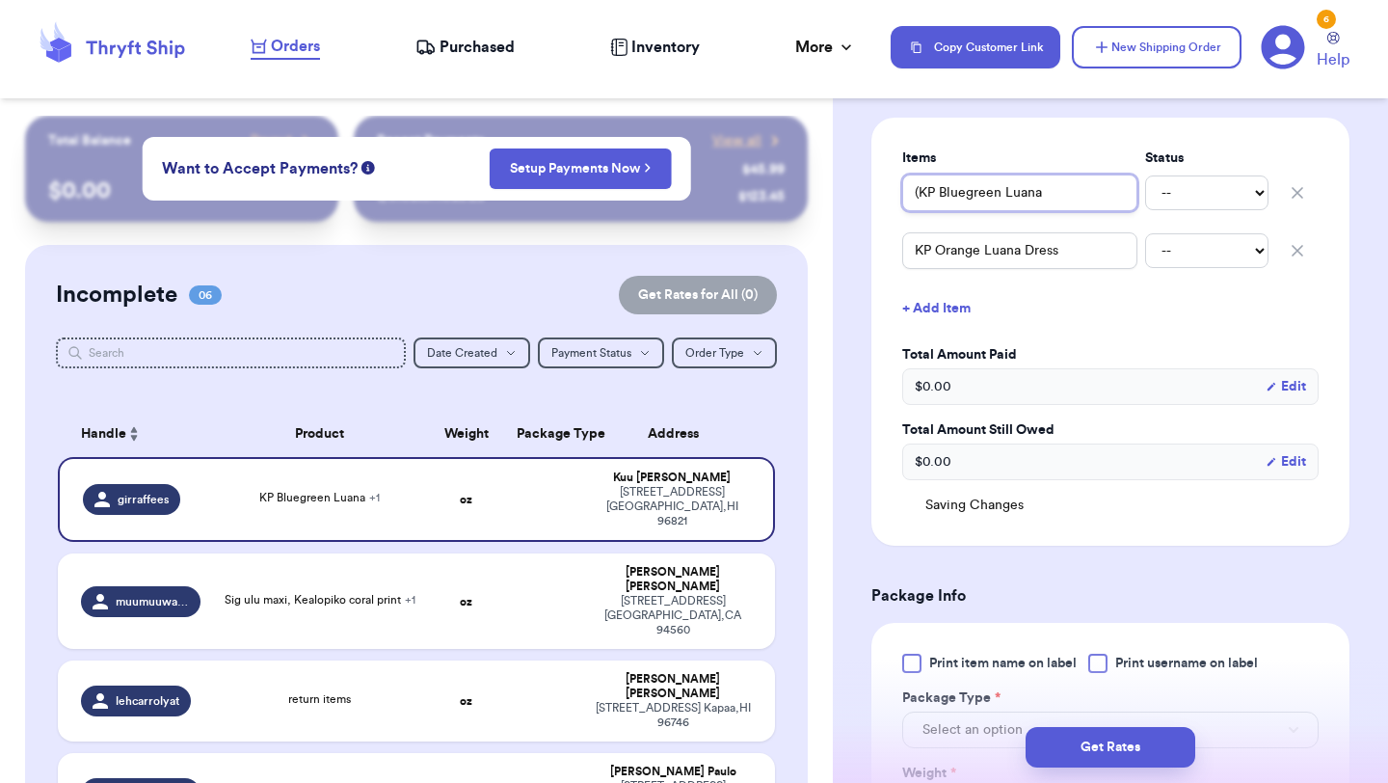
type input "(2KP Bluegreen Luana"
type input "(2)KP Bluegreen Luana"
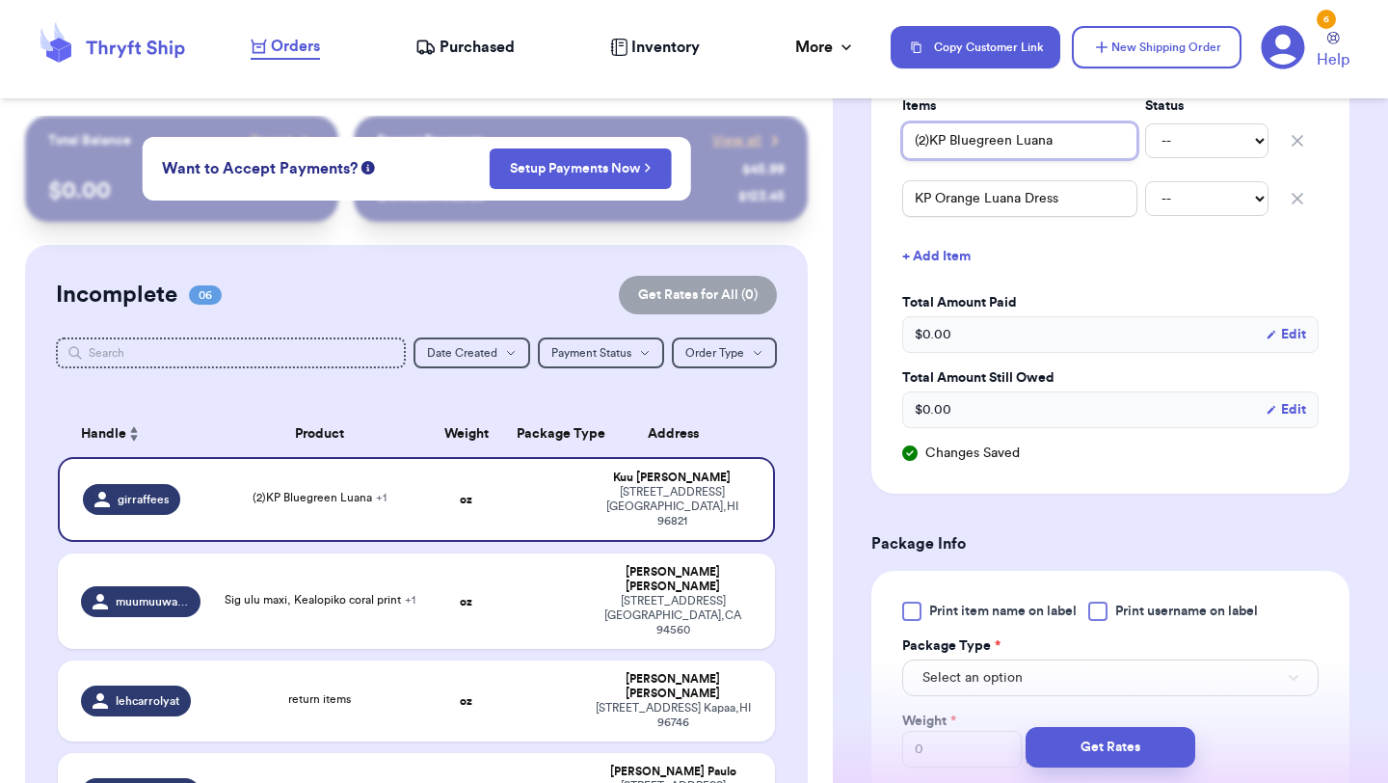
scroll to position [566, 0]
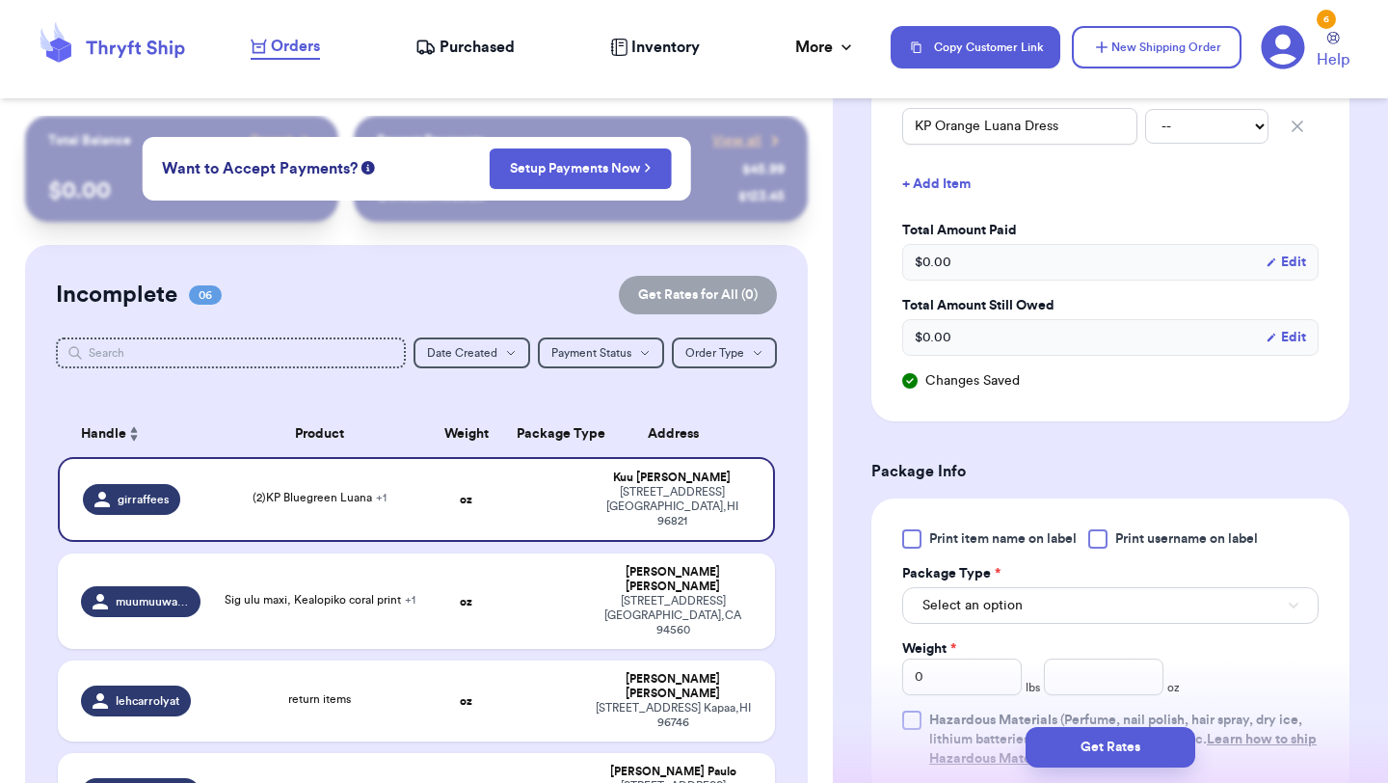
type input "(2)KP Bluegreen Luana"
click at [915, 541] on div at bounding box center [911, 538] width 19 height 19
click at [0, 0] on input "Print item name on label" at bounding box center [0, 0] width 0 height 0
click at [975, 597] on span "Select an option" at bounding box center [973, 605] width 100 height 19
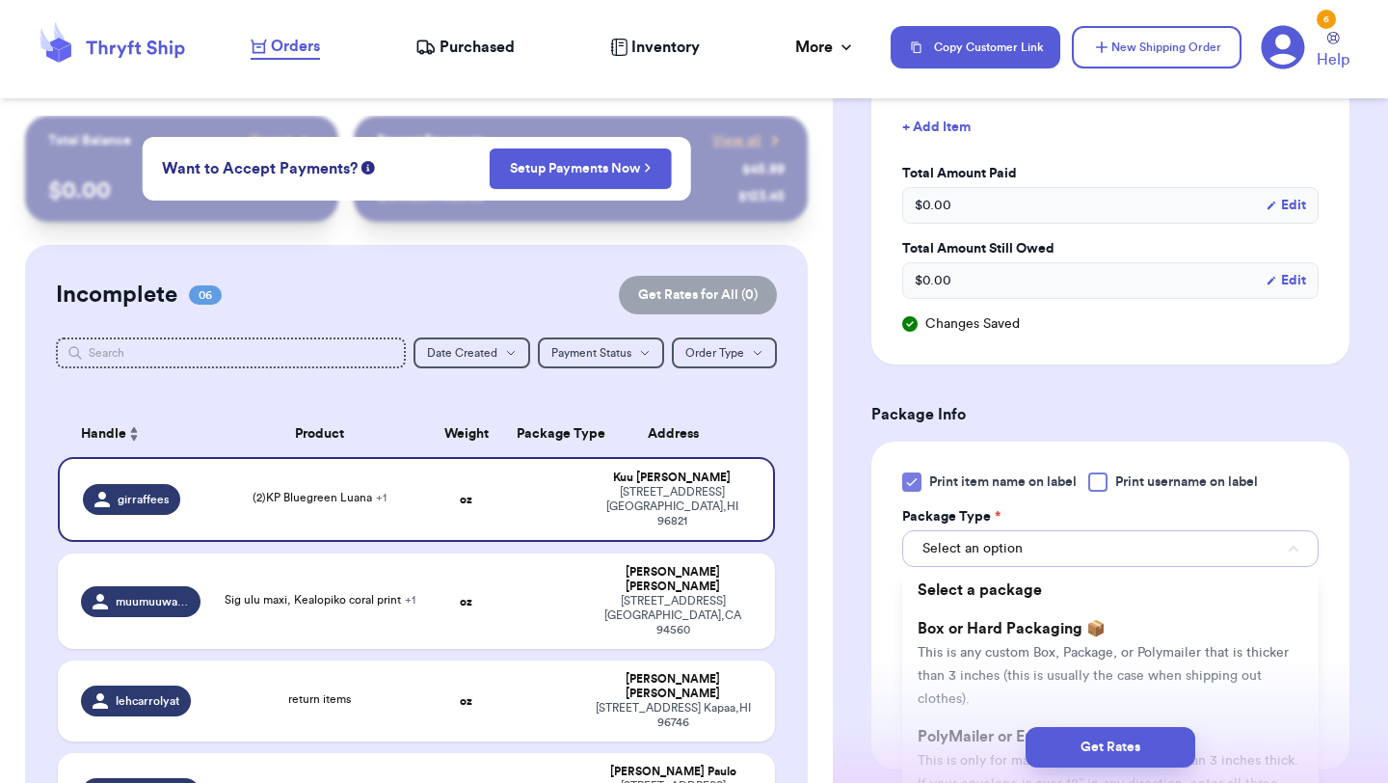
scroll to position [673, 0]
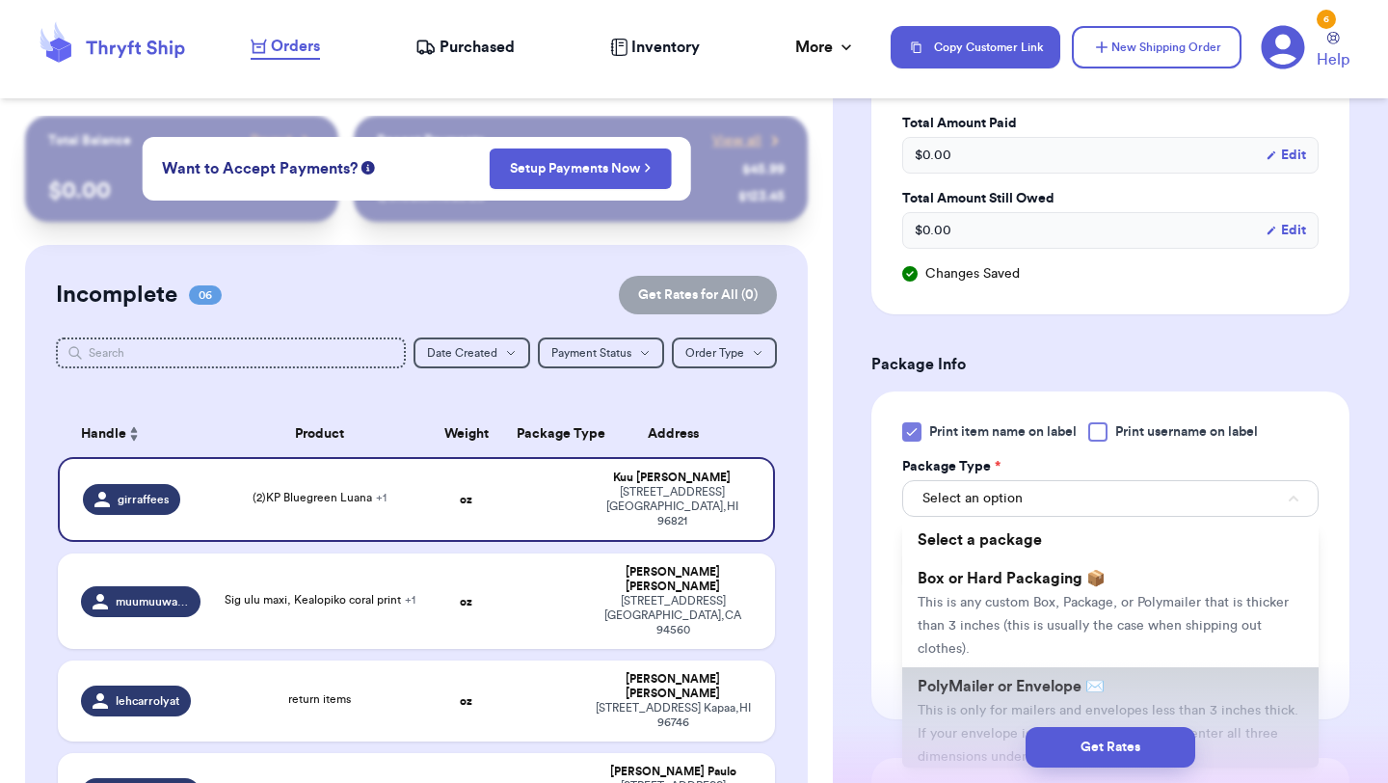
click at [955, 686] on span "PolyMailer or Envelope ✉️" at bounding box center [1011, 686] width 187 height 15
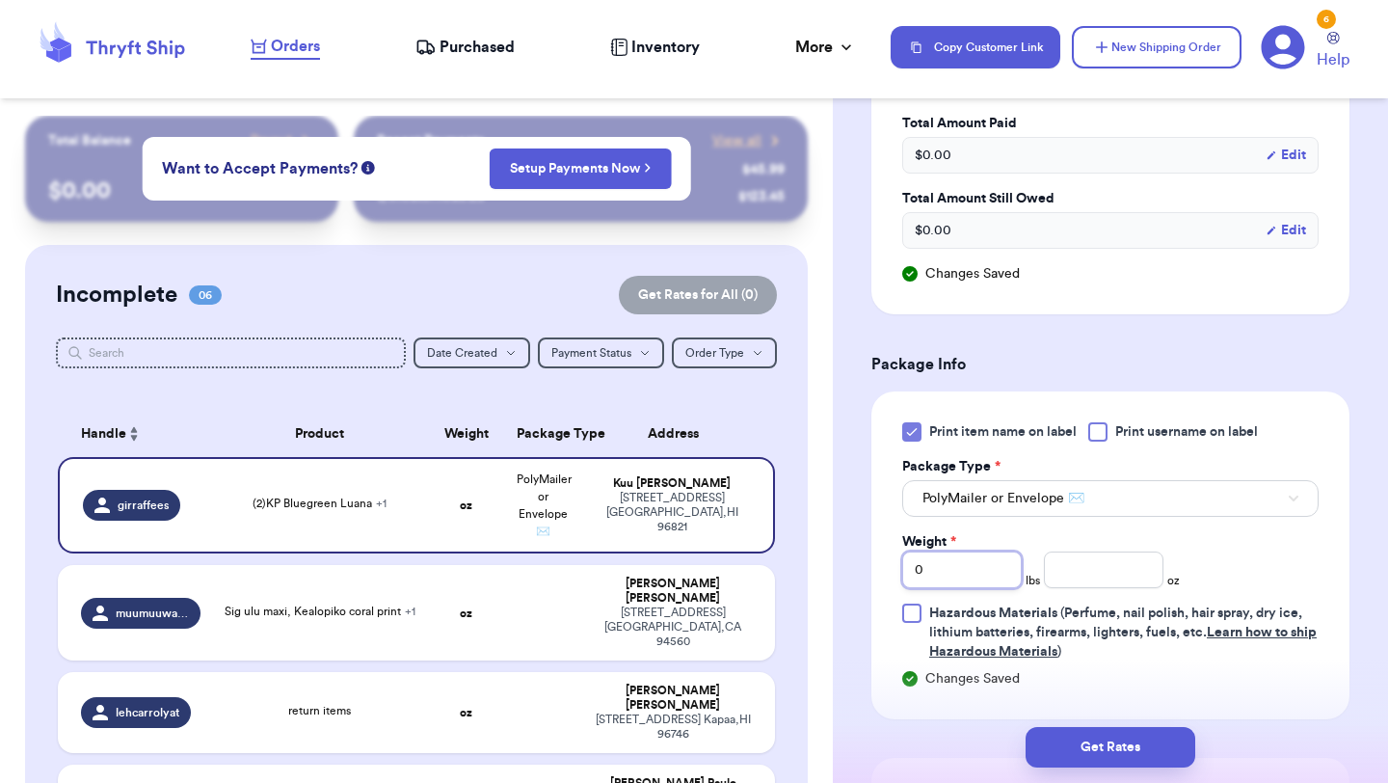
click at [973, 566] on input "0" at bounding box center [962, 569] width 120 height 37
type input "01"
click at [1080, 572] on input "number" at bounding box center [1104, 569] width 120 height 37
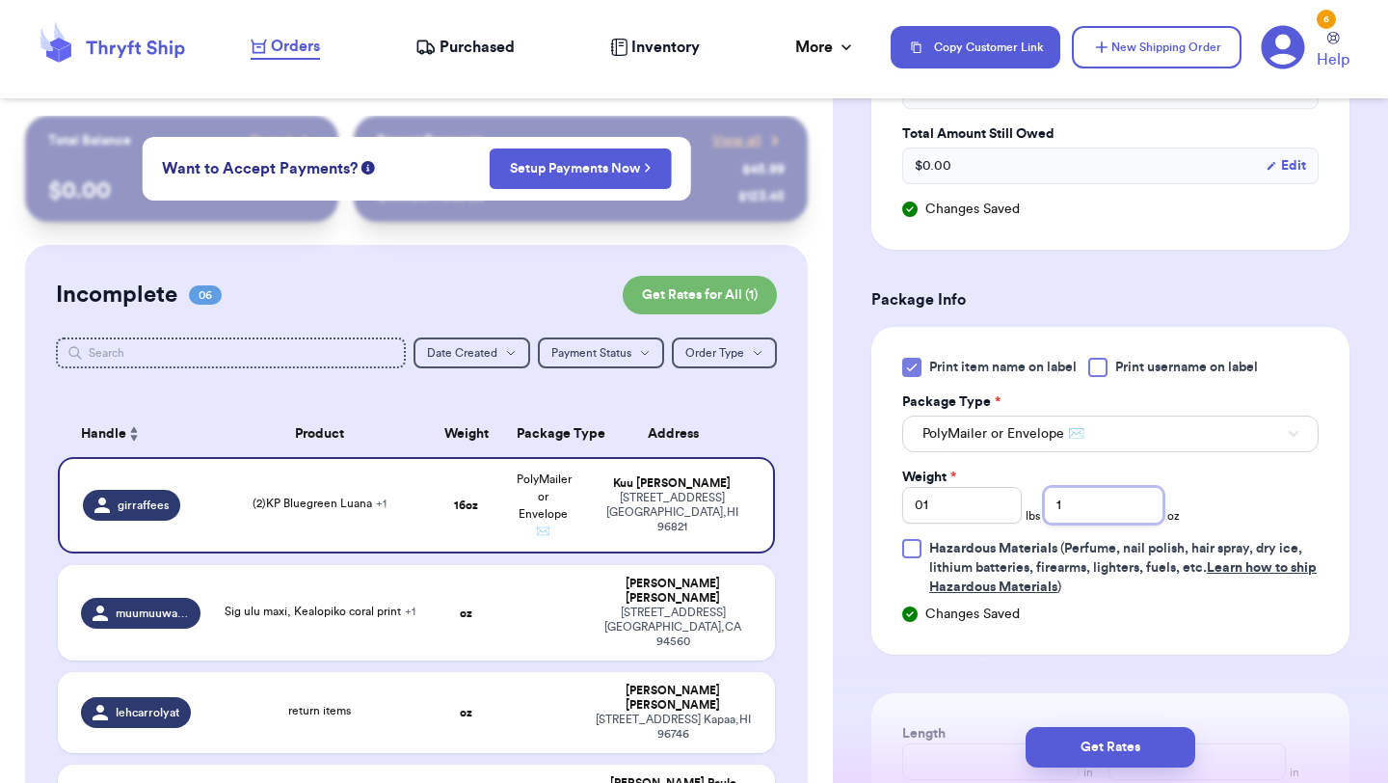
type input "1"
click at [1080, 726] on div "Get Rates" at bounding box center [1110, 747] width 555 height 71
click at [1087, 751] on button "Get Rates" at bounding box center [1111, 747] width 170 height 40
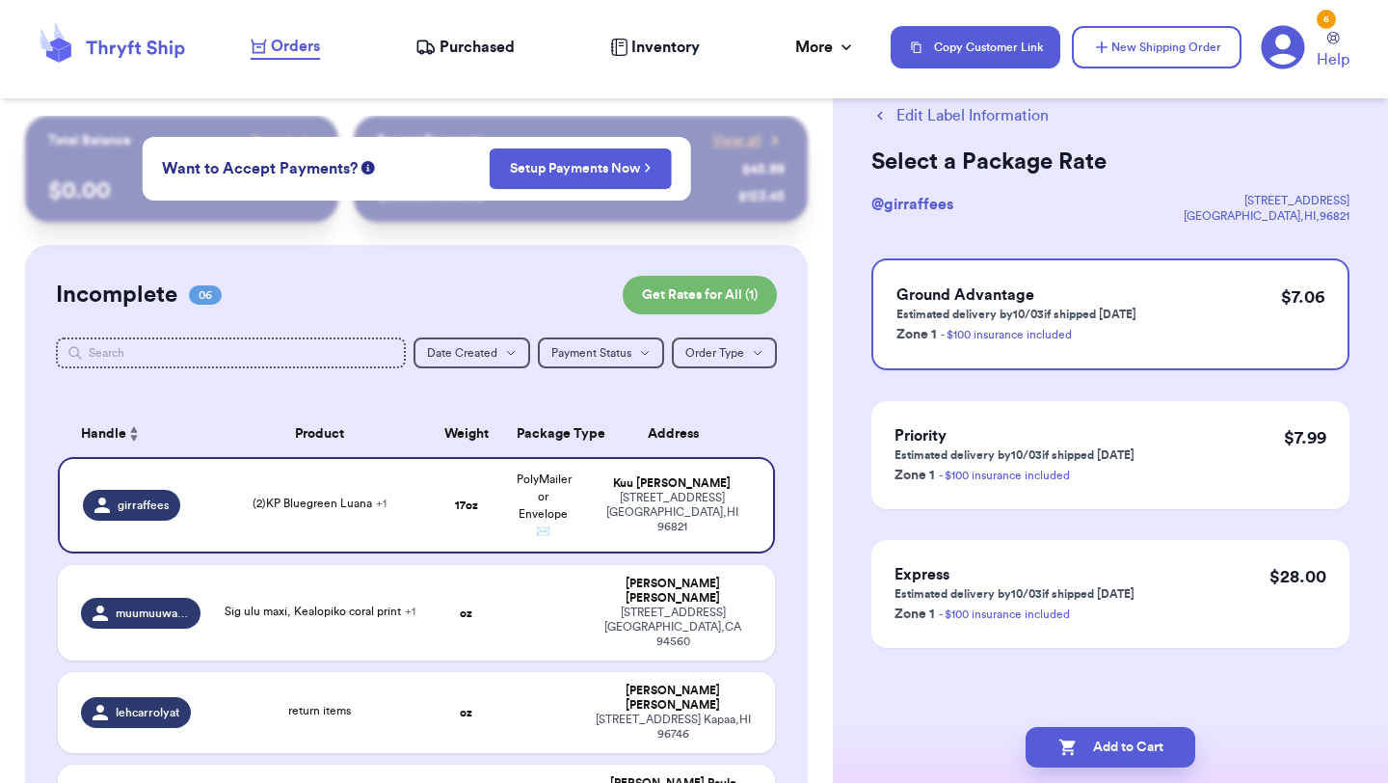
scroll to position [0, 0]
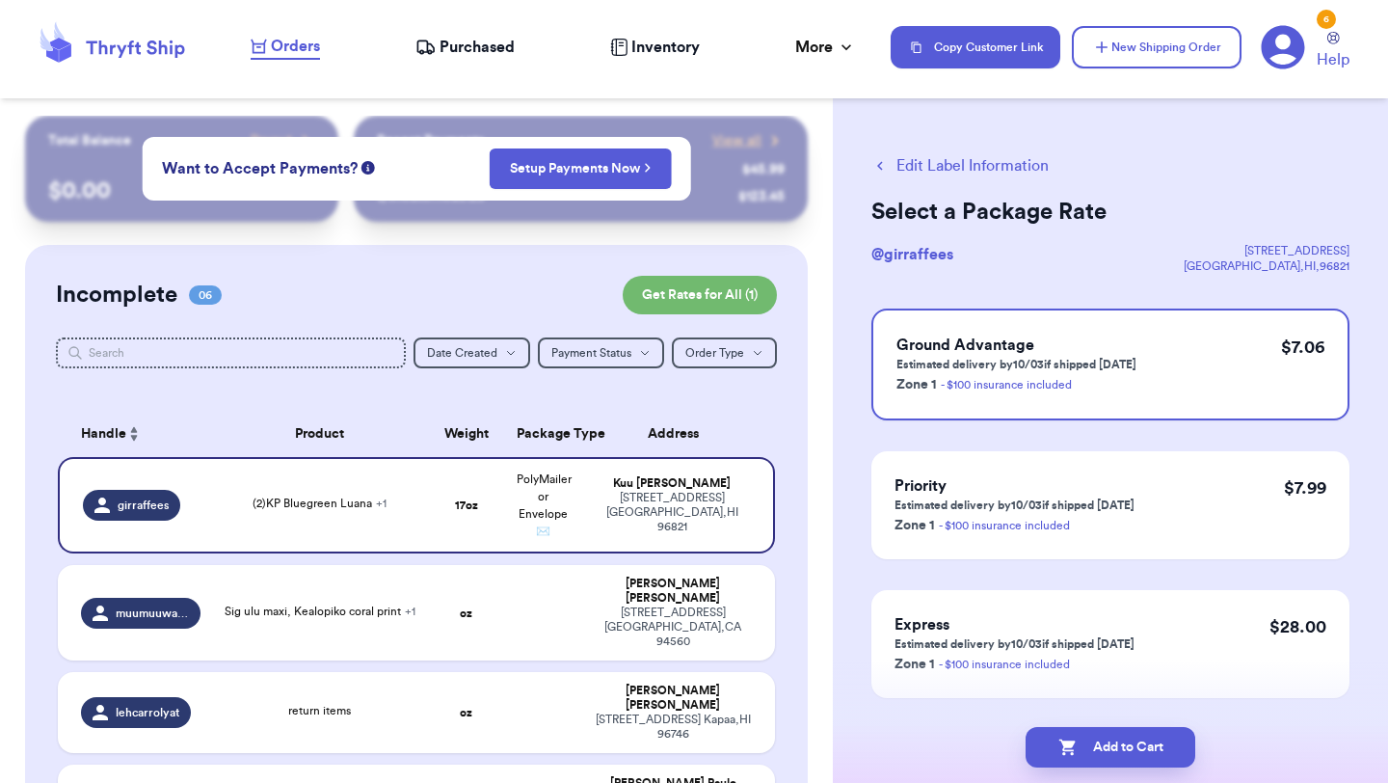
click at [1087, 751] on button "Add to Cart" at bounding box center [1111, 747] width 170 height 40
checkbox input "true"
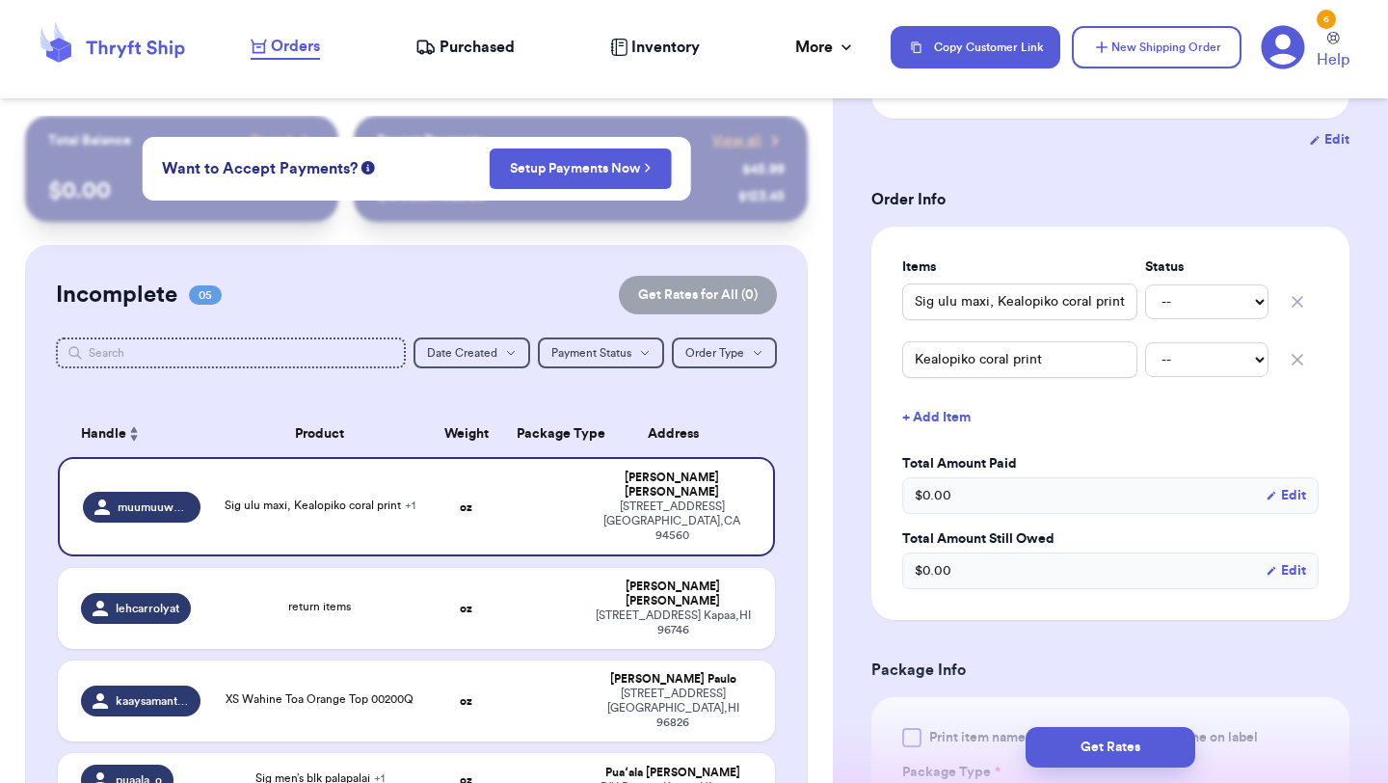
scroll to position [381, 0]
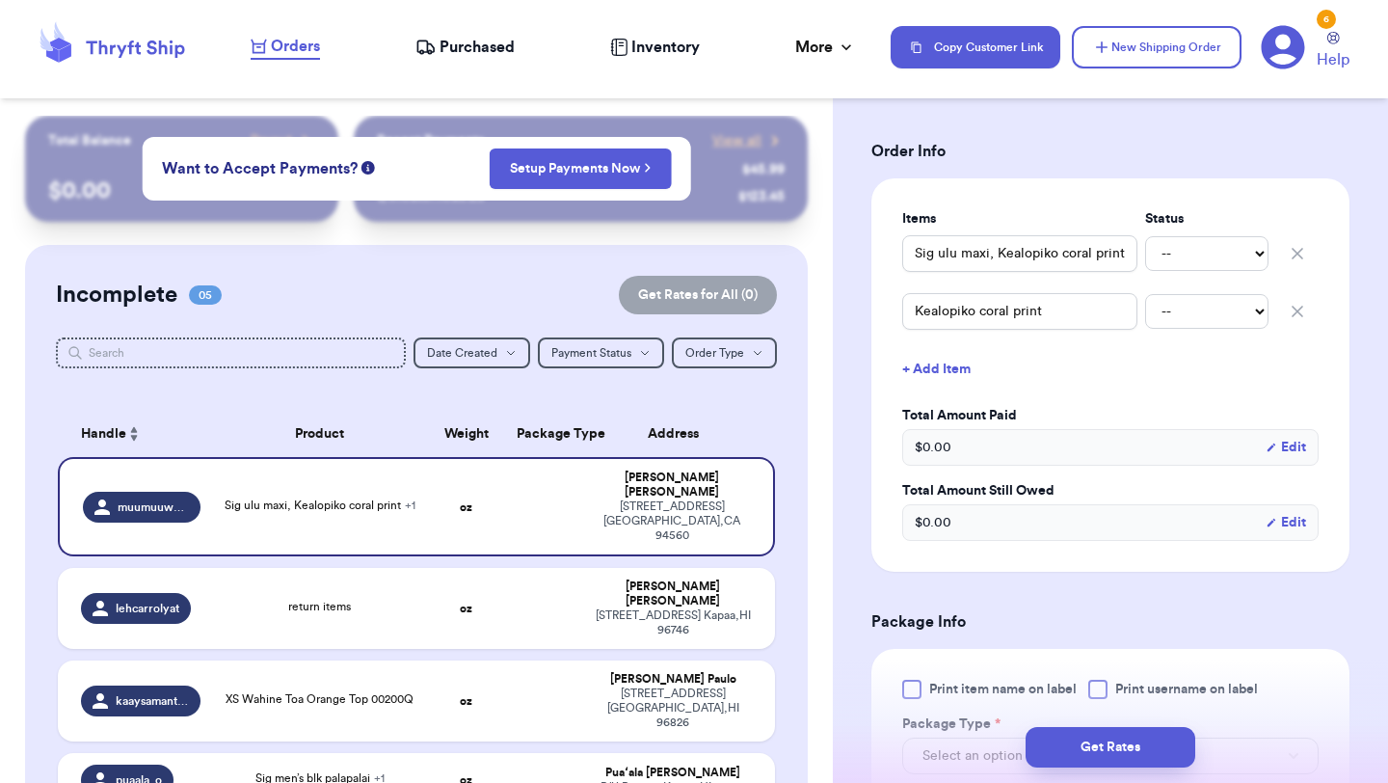
click at [916, 689] on div at bounding box center [911, 689] width 19 height 19
click at [0, 0] on input "Print item name on label" at bounding box center [0, 0] width 0 height 0
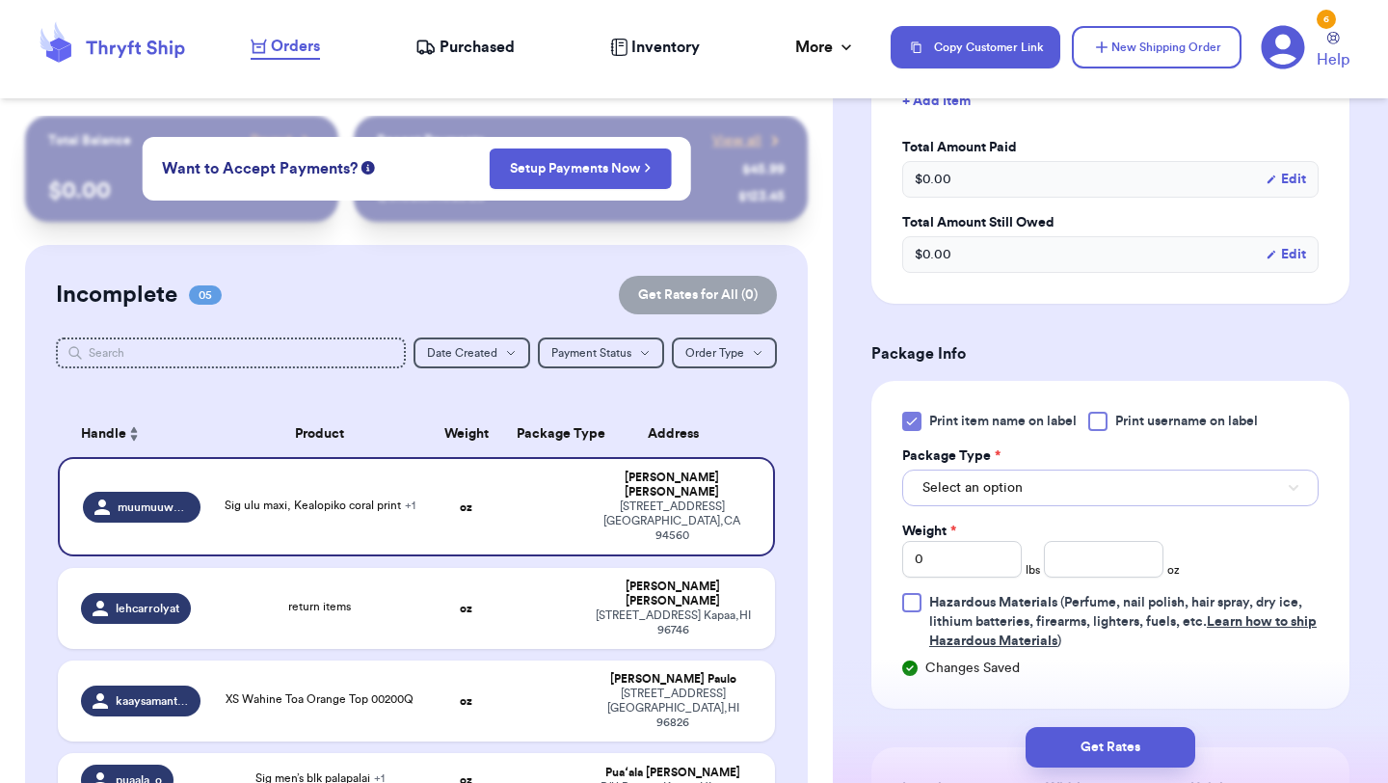
click at [1058, 490] on button "Select an option" at bounding box center [1110, 488] width 416 height 37
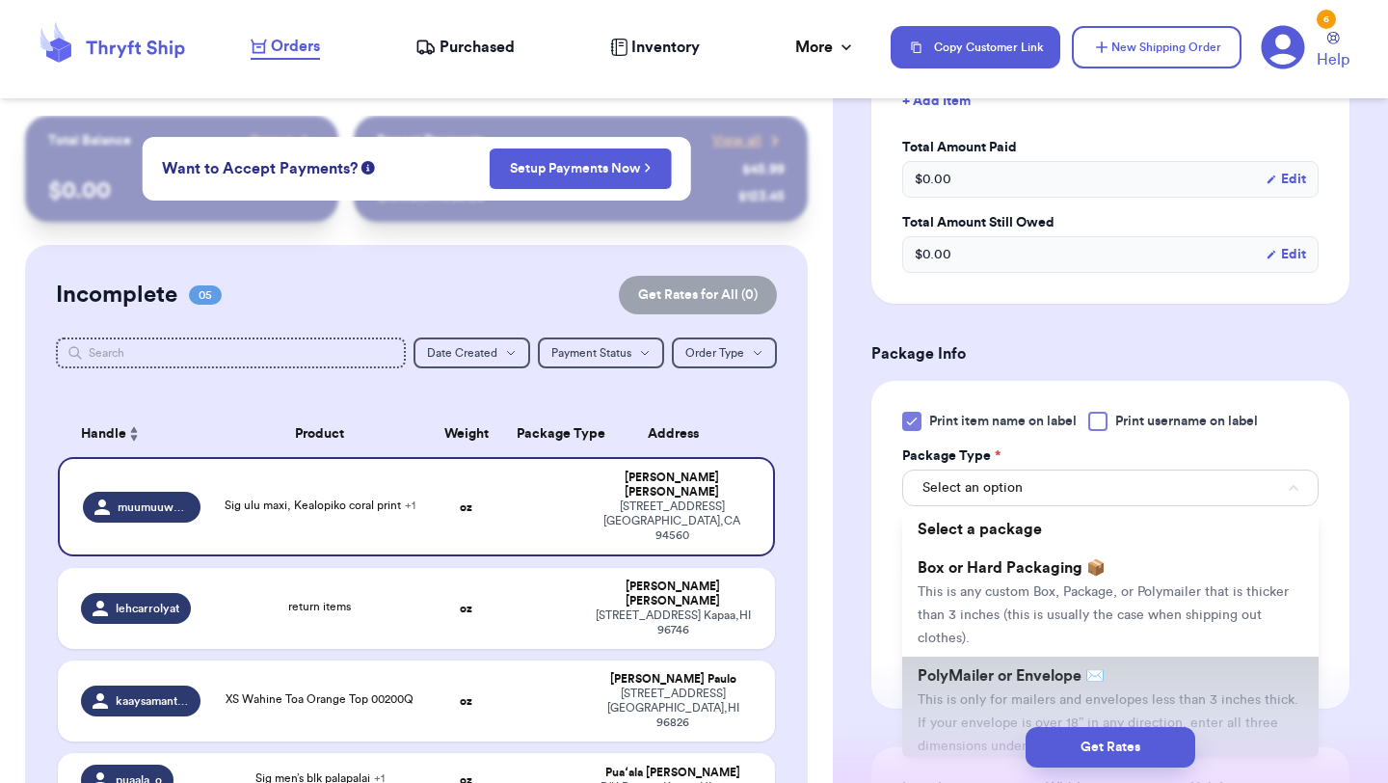
click at [996, 677] on span "PolyMailer or Envelope ✉️" at bounding box center [1011, 675] width 187 height 15
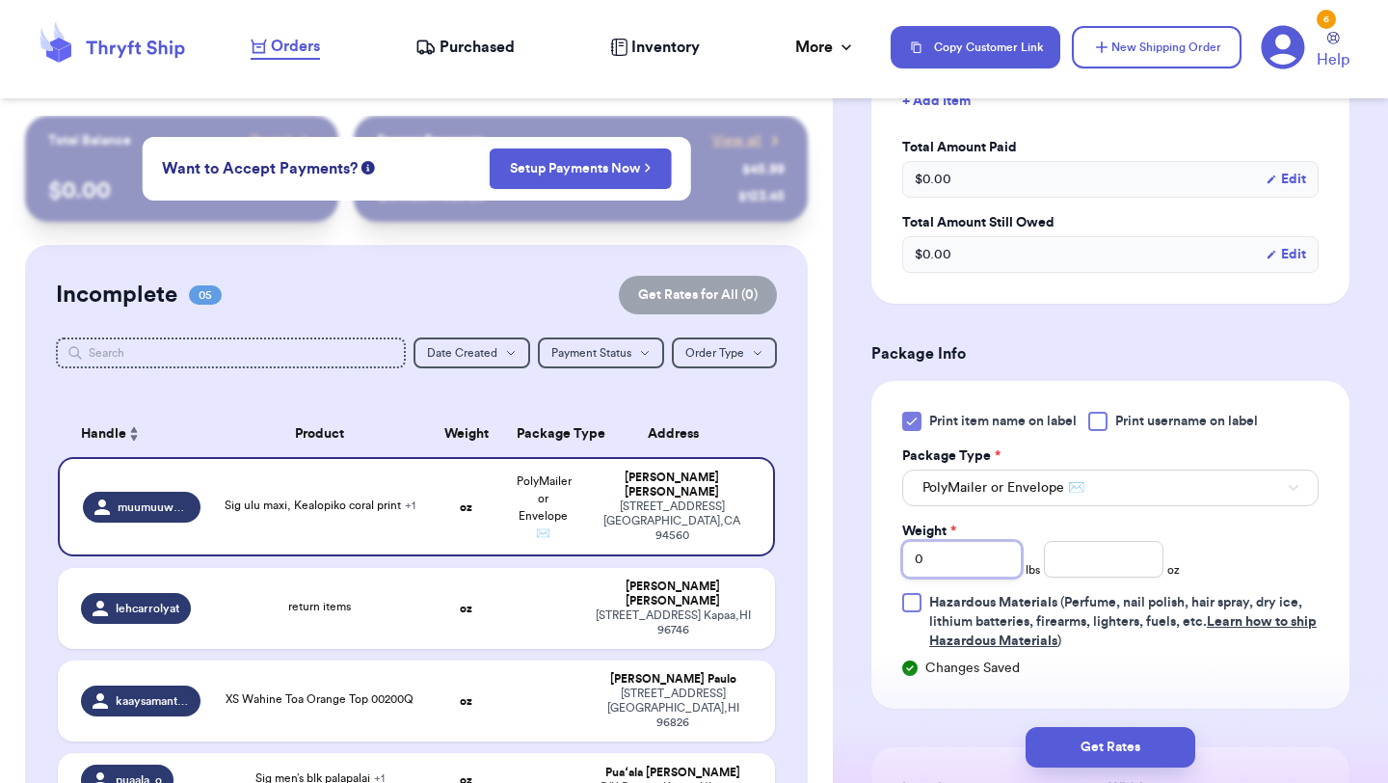
click at [982, 559] on input "0" at bounding box center [962, 559] width 120 height 37
type input "01"
click at [1116, 565] on input "number" at bounding box center [1104, 559] width 120 height 37
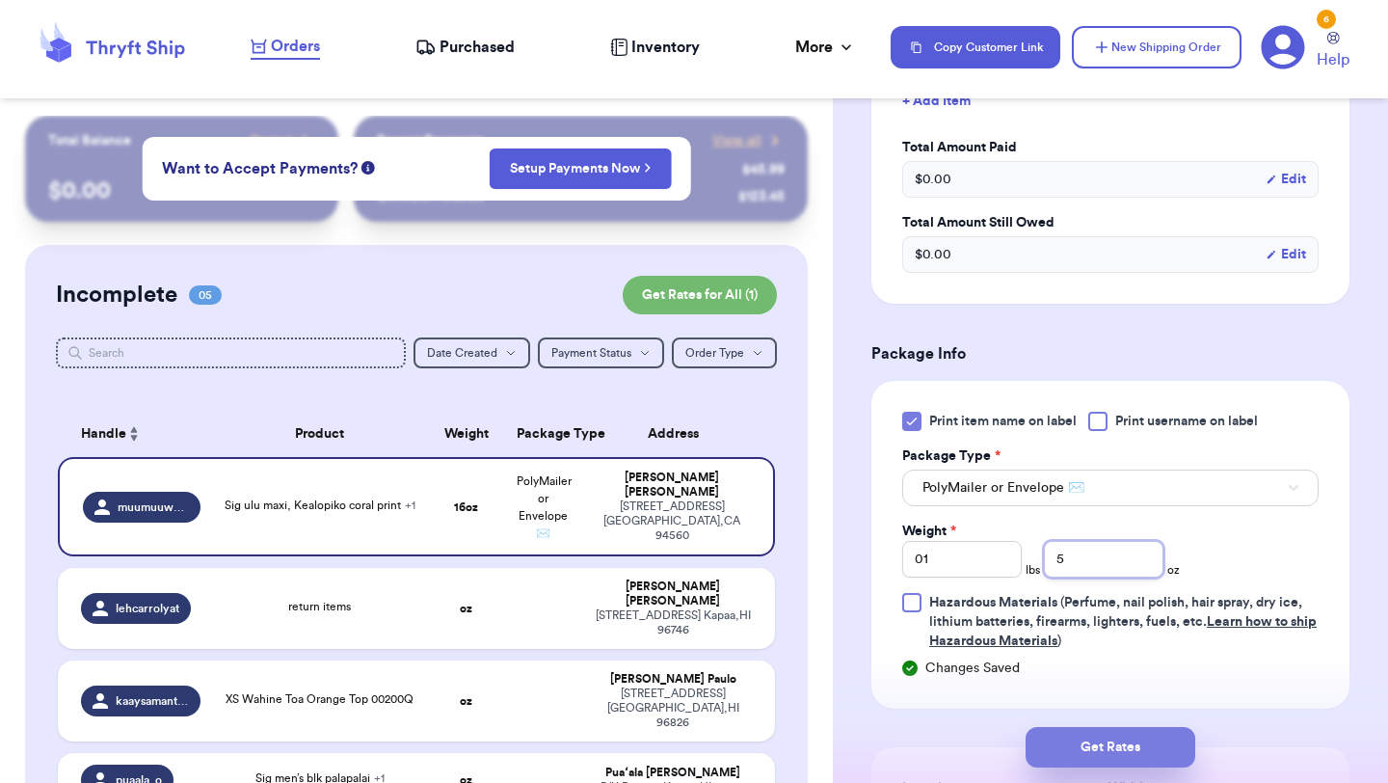
type input "5"
click at [1090, 764] on button "Get Rates" at bounding box center [1111, 747] width 170 height 40
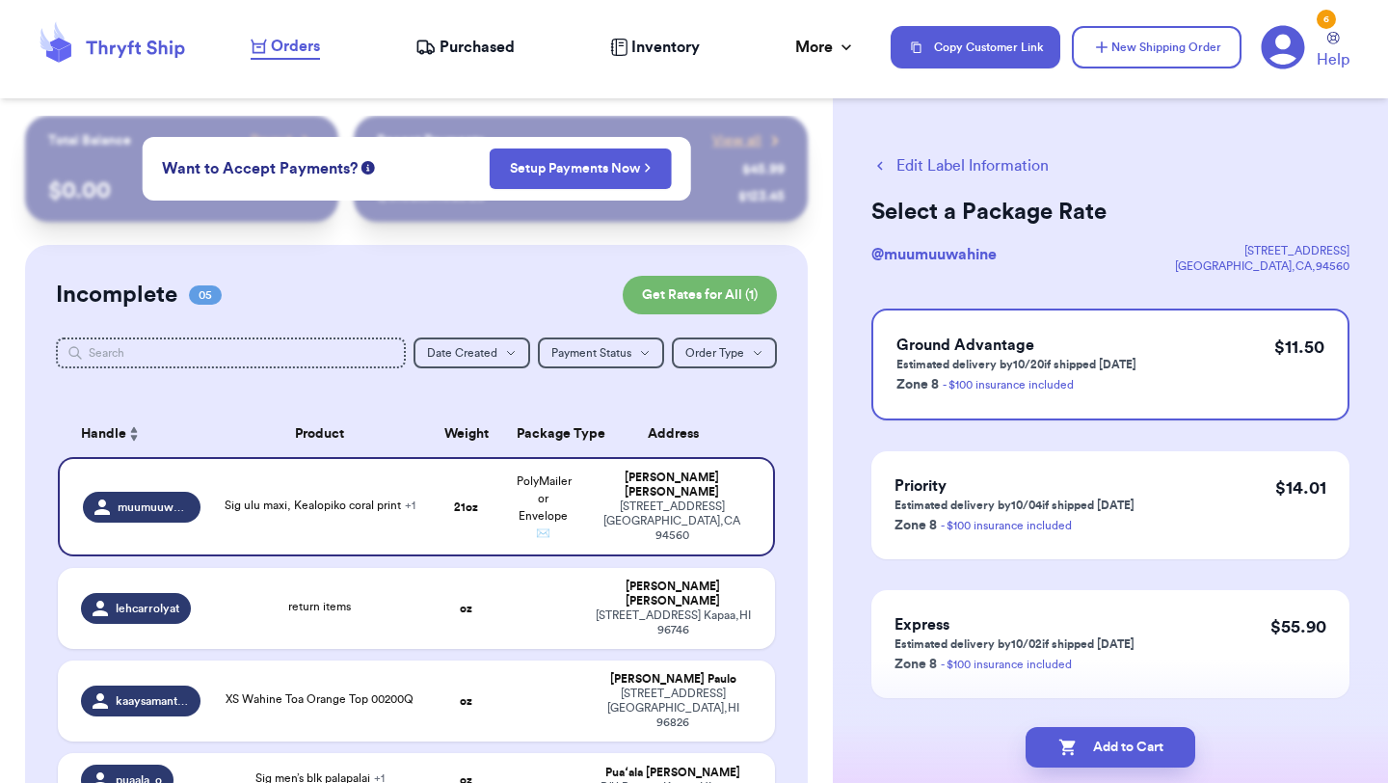
click at [1090, 764] on button "Add to Cart" at bounding box center [1111, 747] width 170 height 40
checkbox input "true"
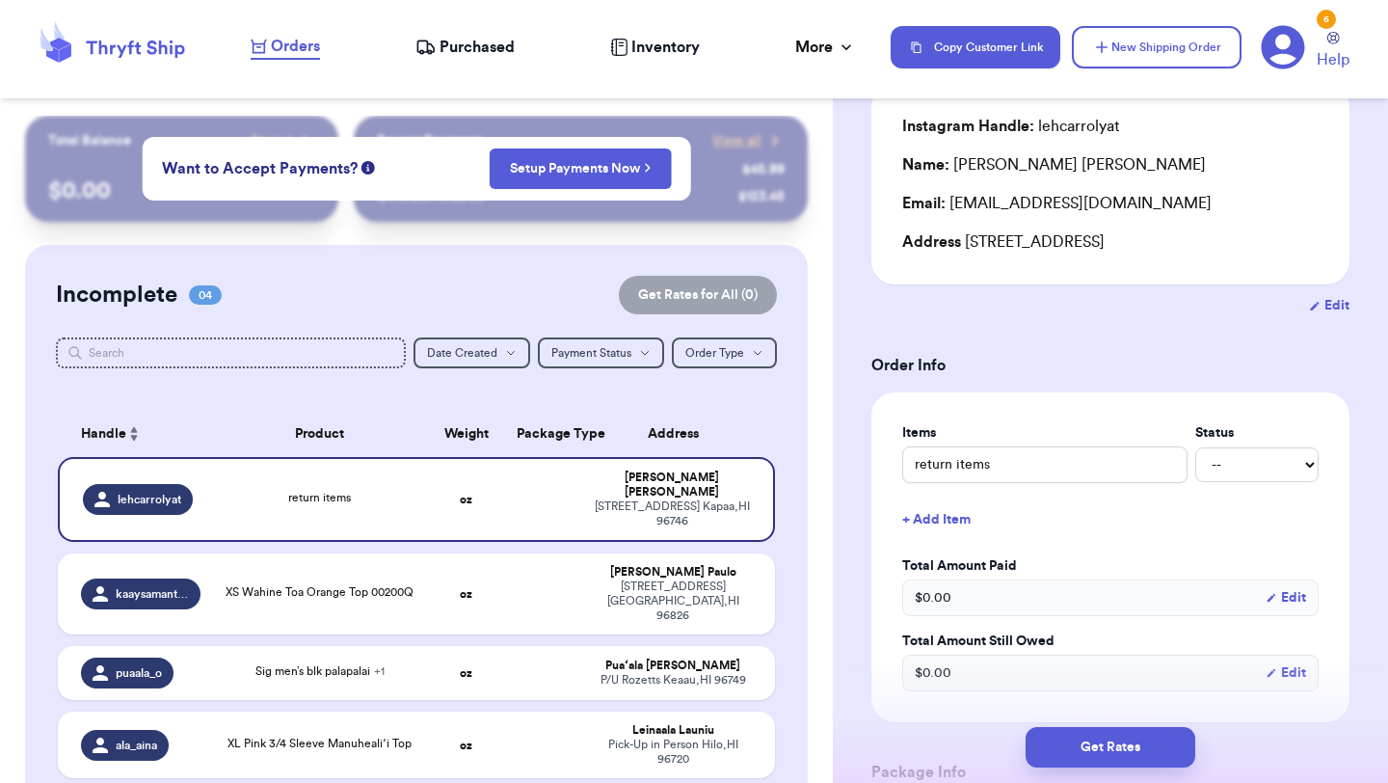
scroll to position [380, 0]
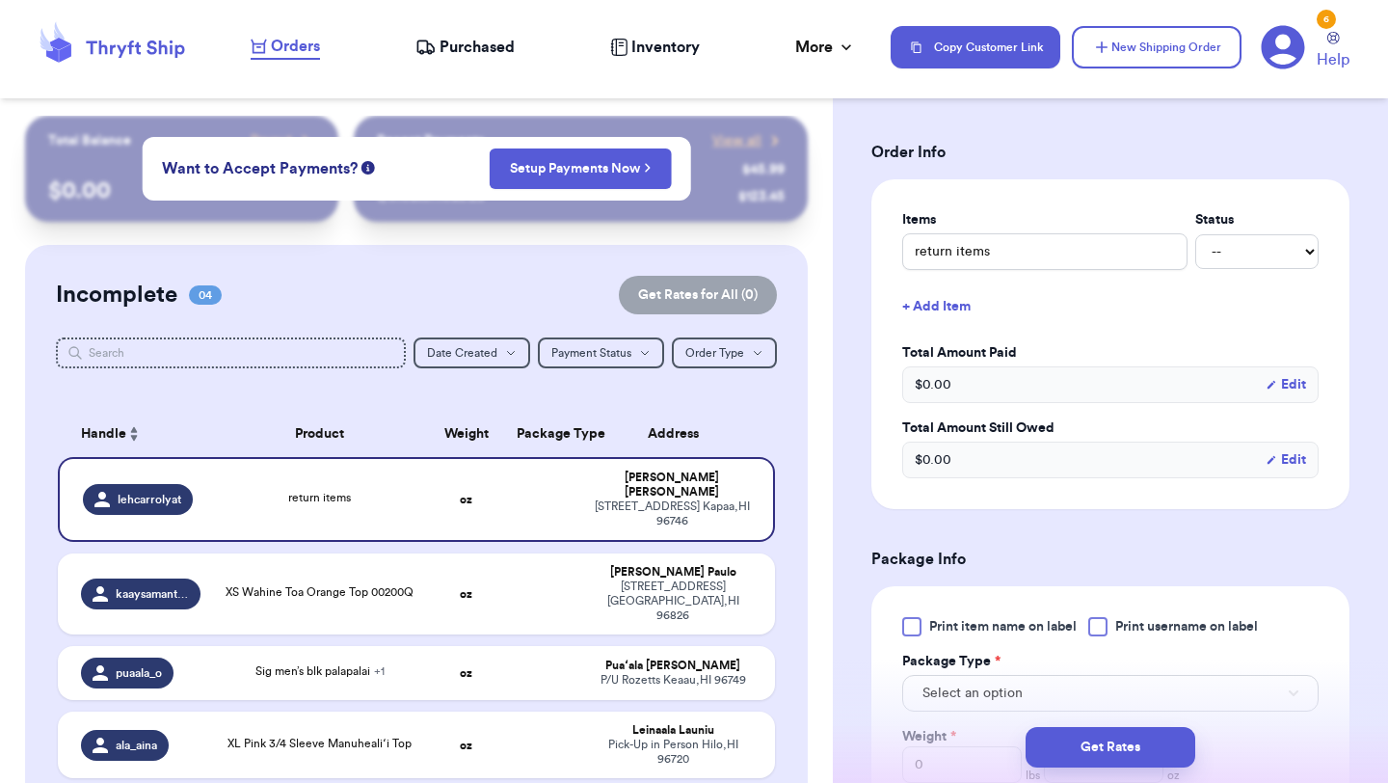
click at [915, 633] on div at bounding box center [911, 626] width 19 height 19
click at [0, 0] on input "Print item name on label" at bounding box center [0, 0] width 0 height 0
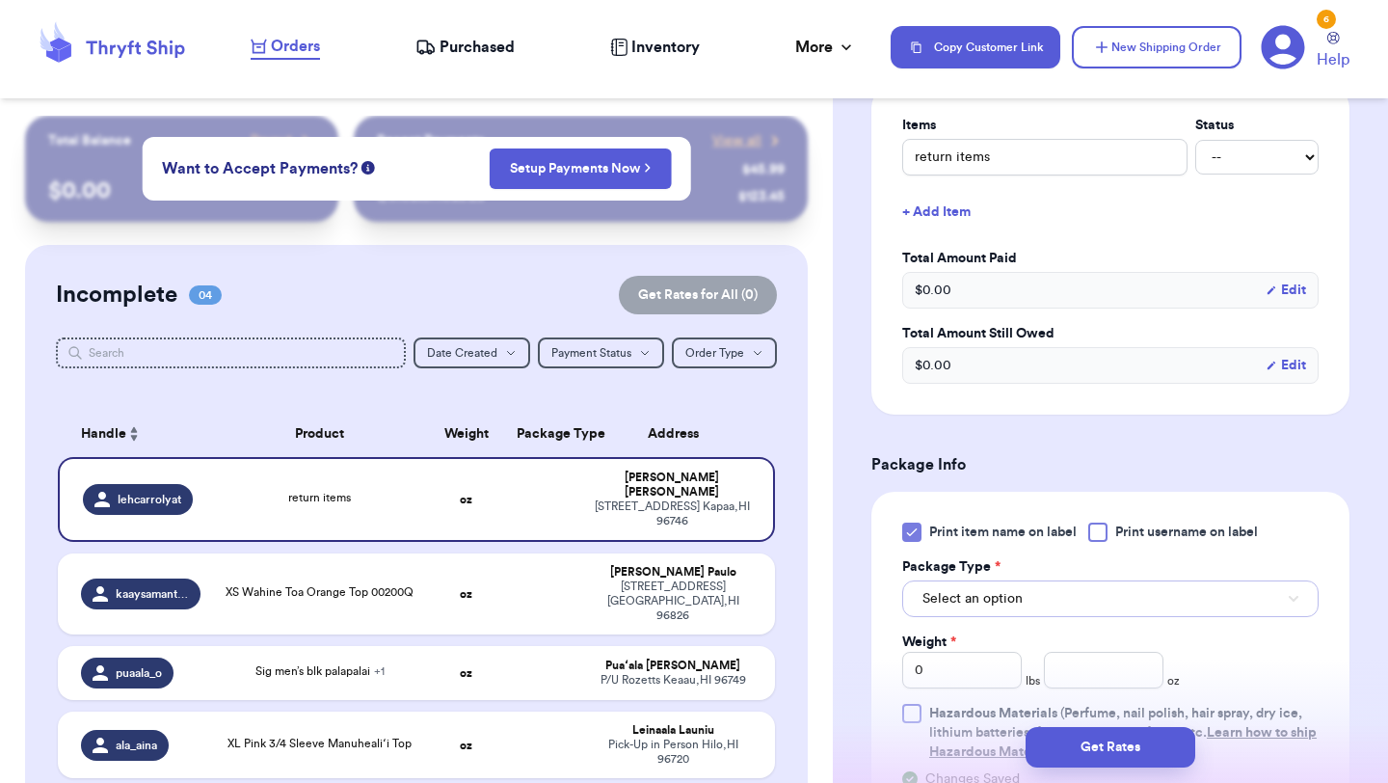
click at [977, 591] on span "Select an option" at bounding box center [973, 598] width 100 height 19
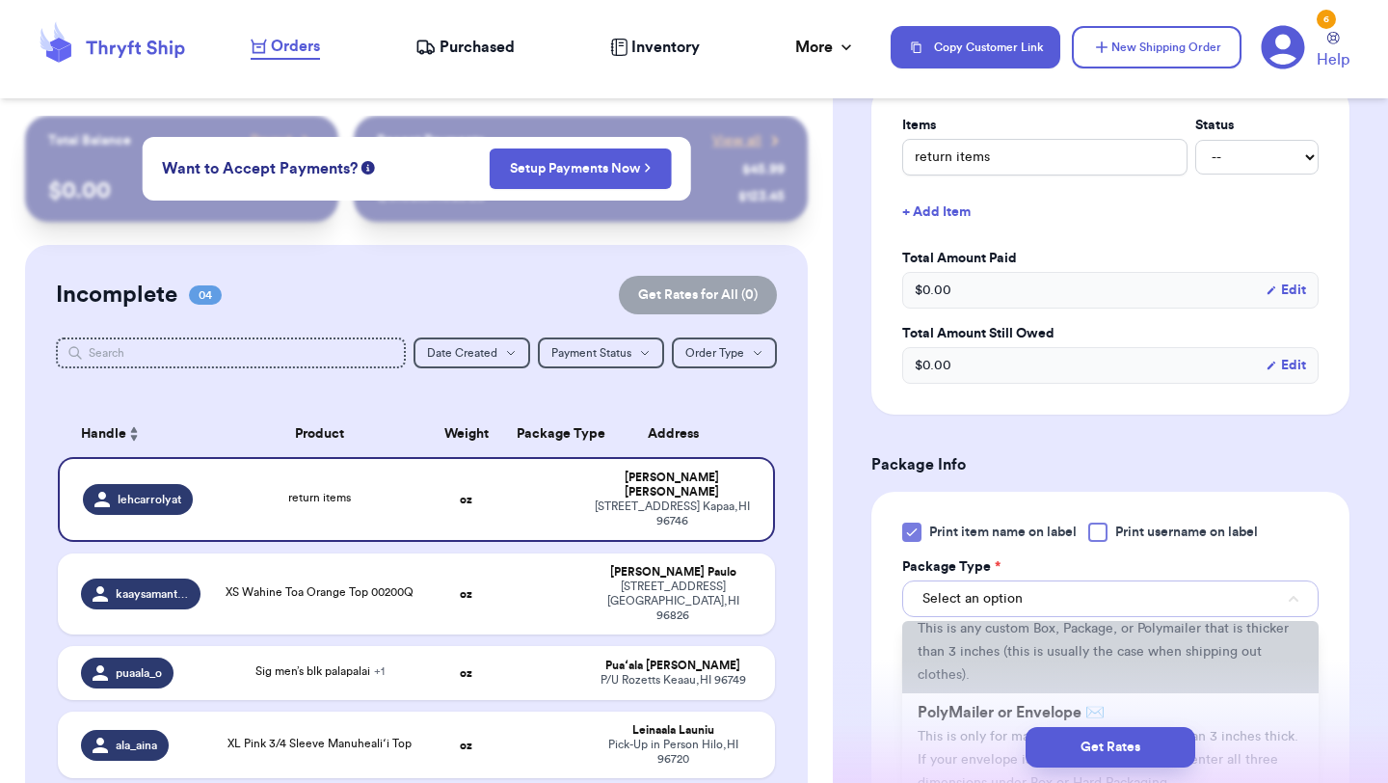
scroll to position [115, 0]
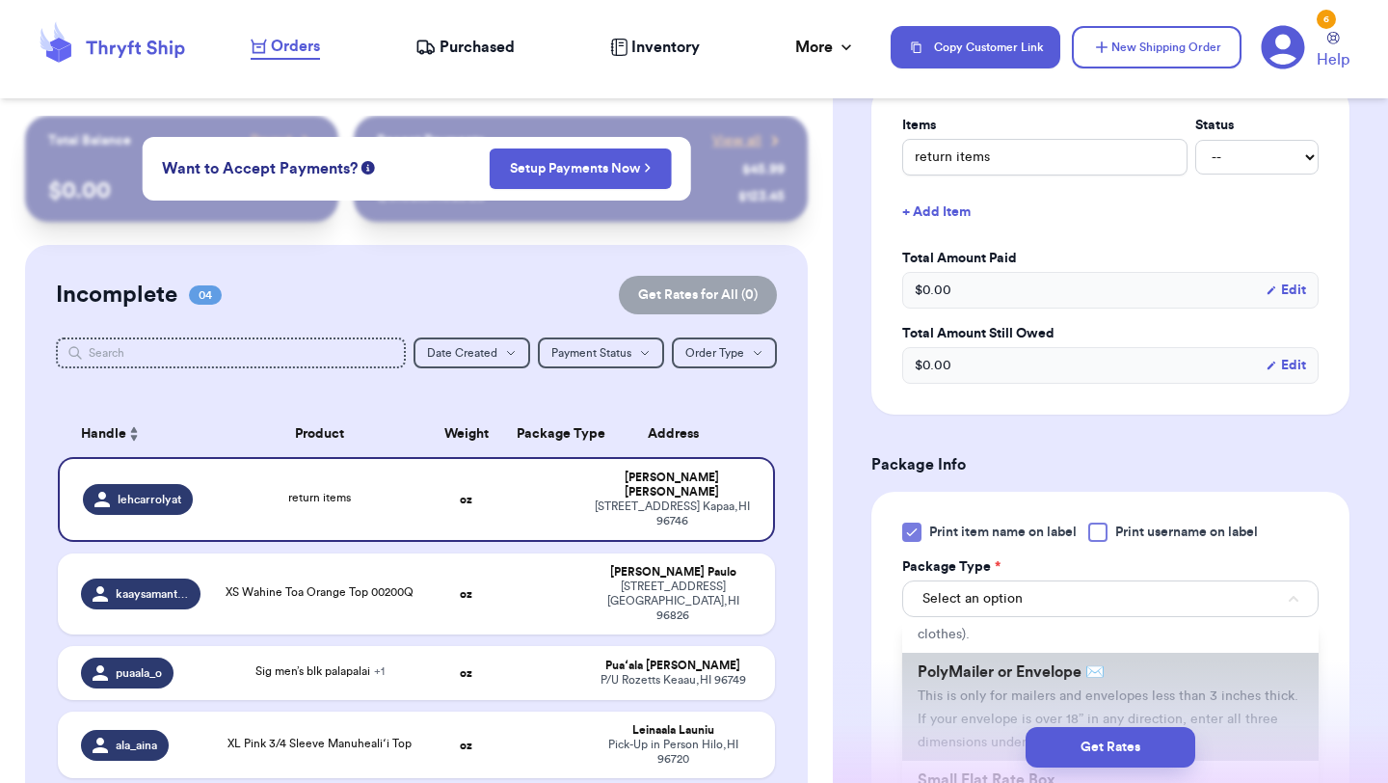
click at [982, 705] on li "PolyMailer or Envelope ✉️ This is only for mailers and envelopes less than 3 in…" at bounding box center [1110, 707] width 416 height 108
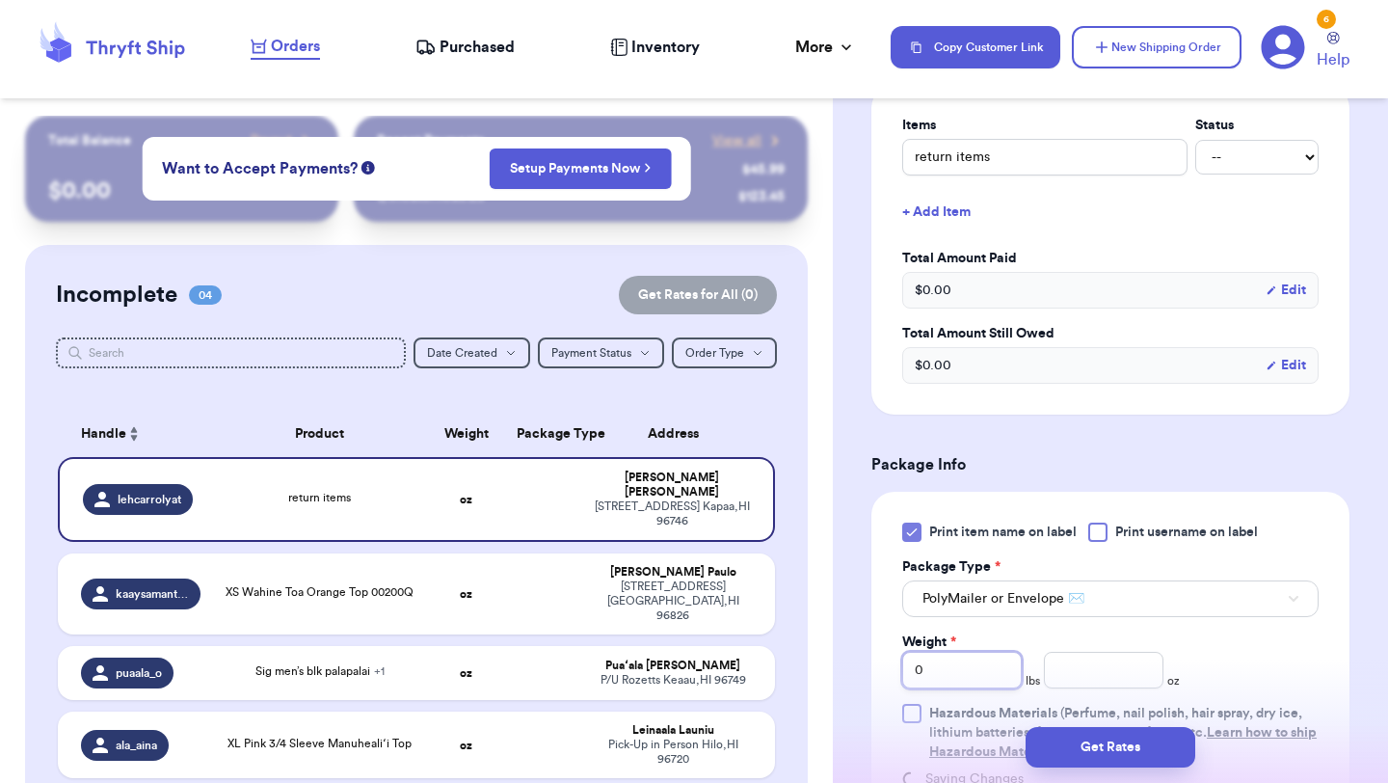
click at [976, 673] on input "0" at bounding box center [962, 670] width 120 height 37
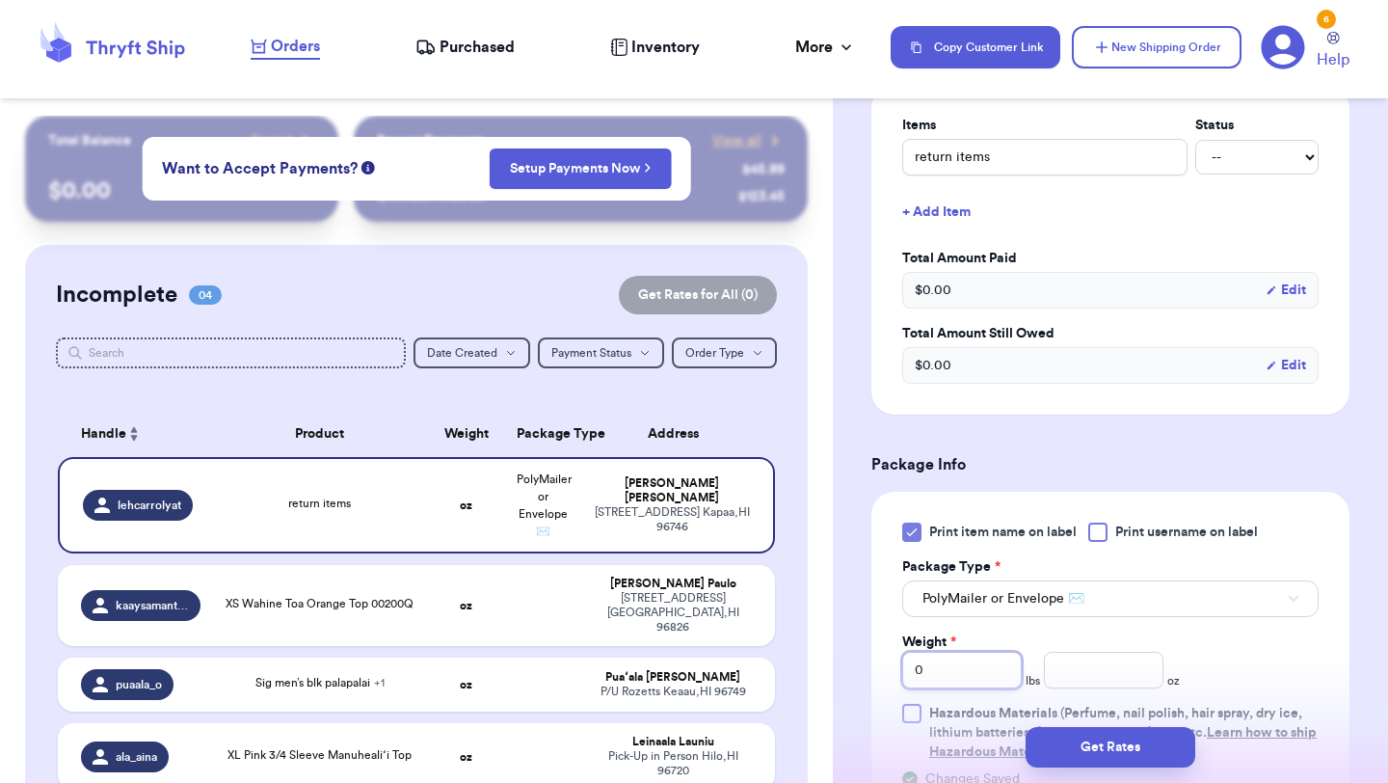
type input "01"
click at [1071, 669] on input "number" at bounding box center [1104, 670] width 120 height 37
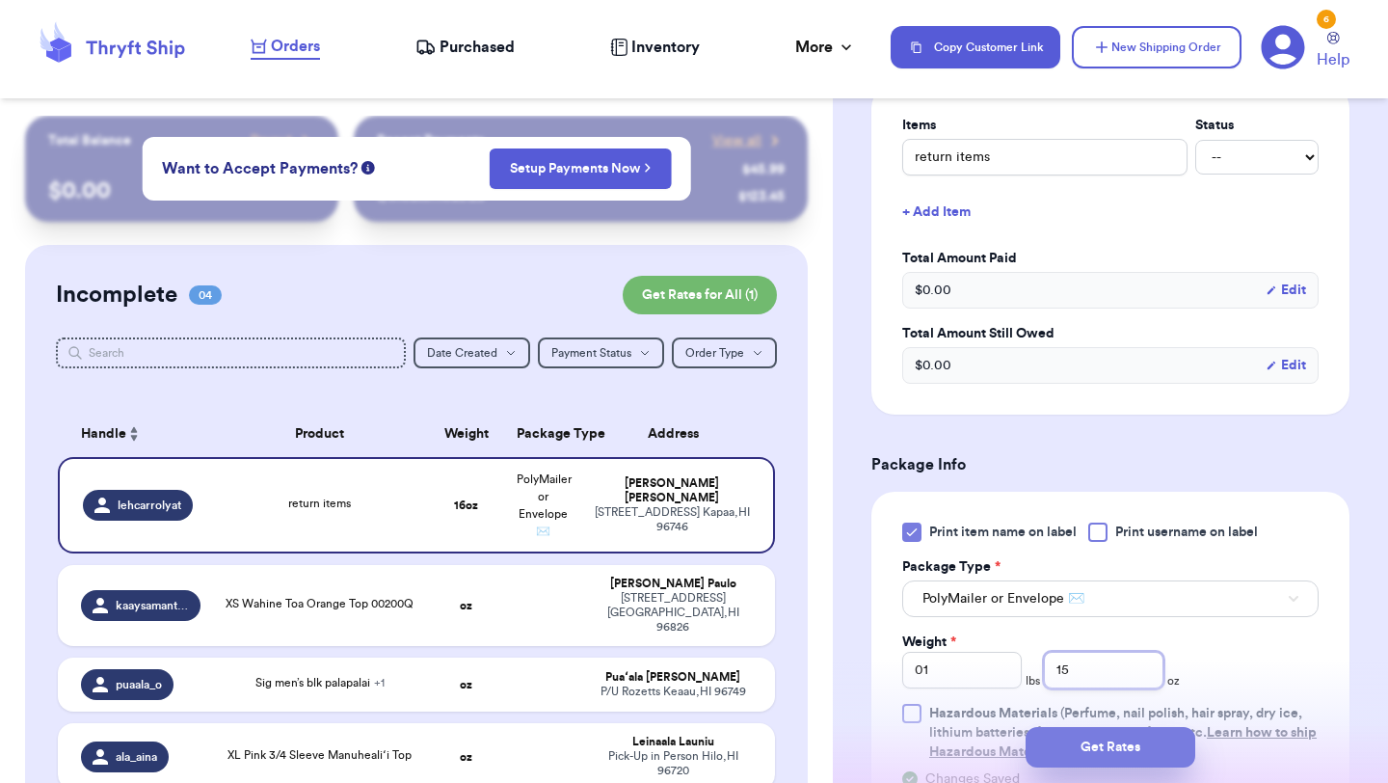
type input "15"
click at [1108, 764] on button "Get Rates" at bounding box center [1111, 747] width 170 height 40
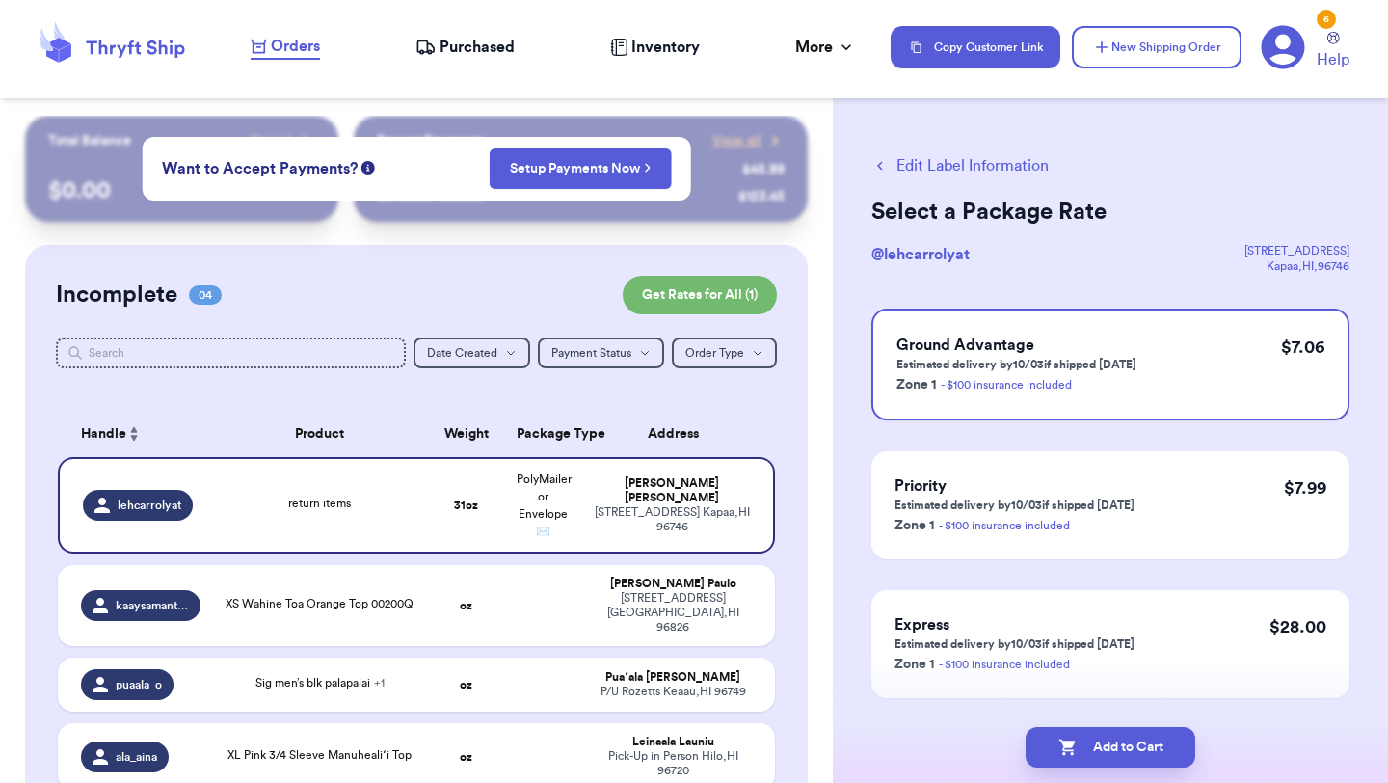
click at [1108, 764] on button "Add to Cart" at bounding box center [1111, 747] width 170 height 40
checkbox input "true"
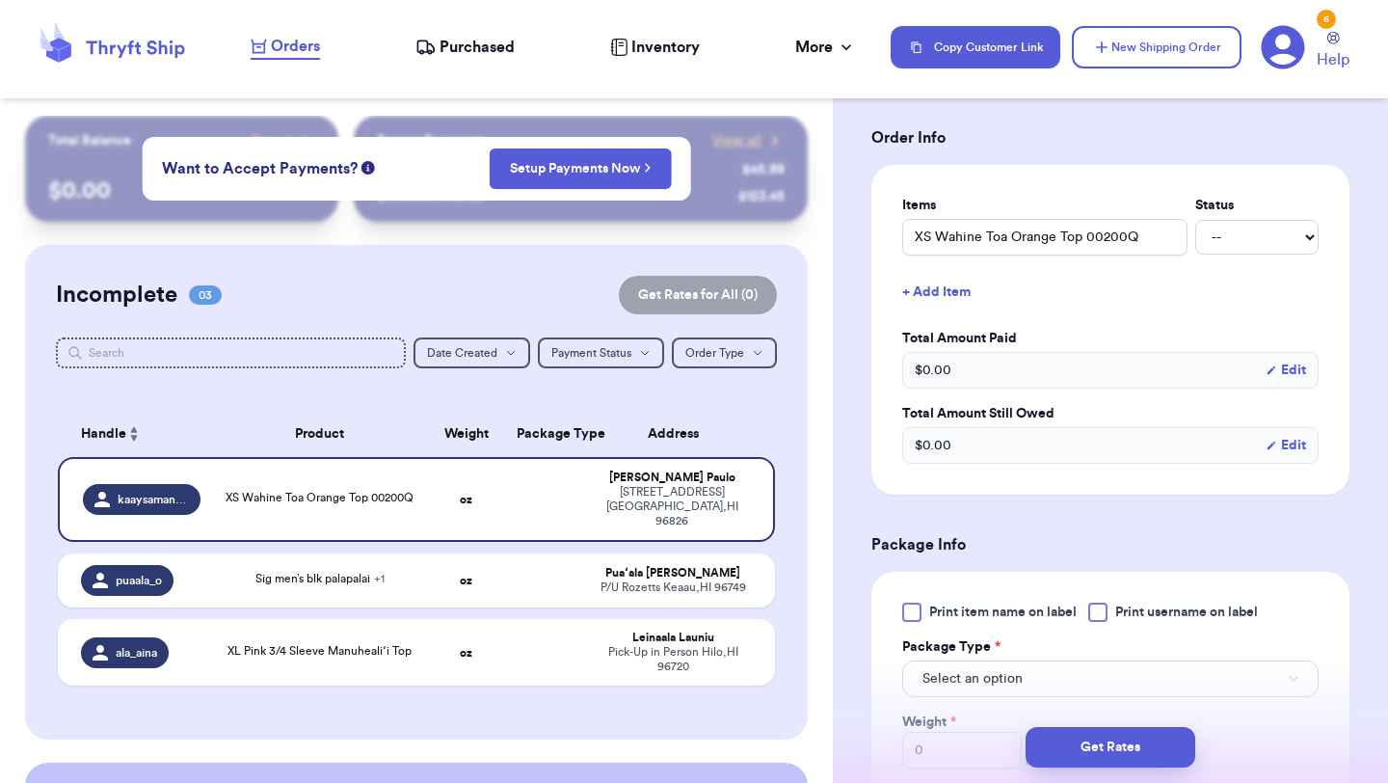
click at [910, 612] on div at bounding box center [911, 612] width 19 height 19
click at [0, 0] on input "Print item name on label" at bounding box center [0, 0] width 0 height 0
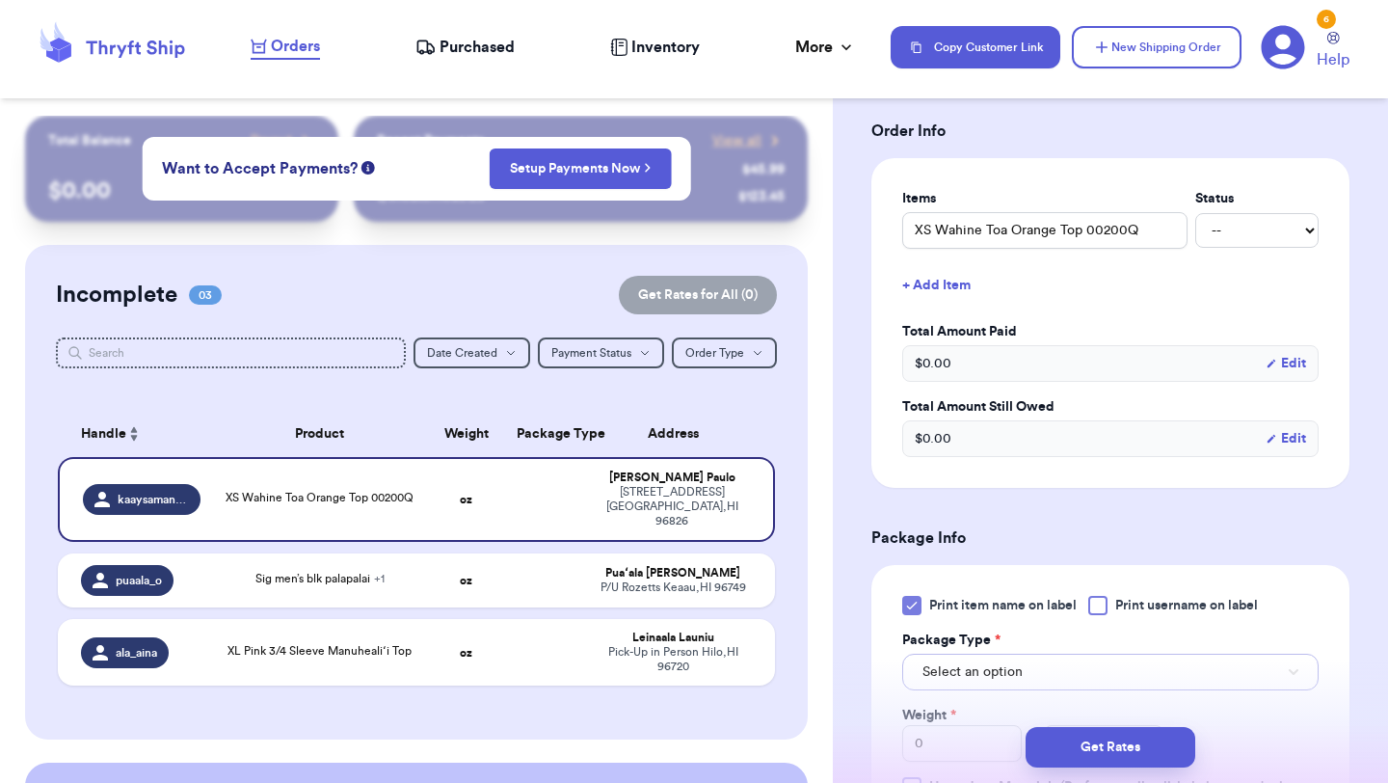
click at [973, 687] on button "Select an option" at bounding box center [1110, 672] width 416 height 37
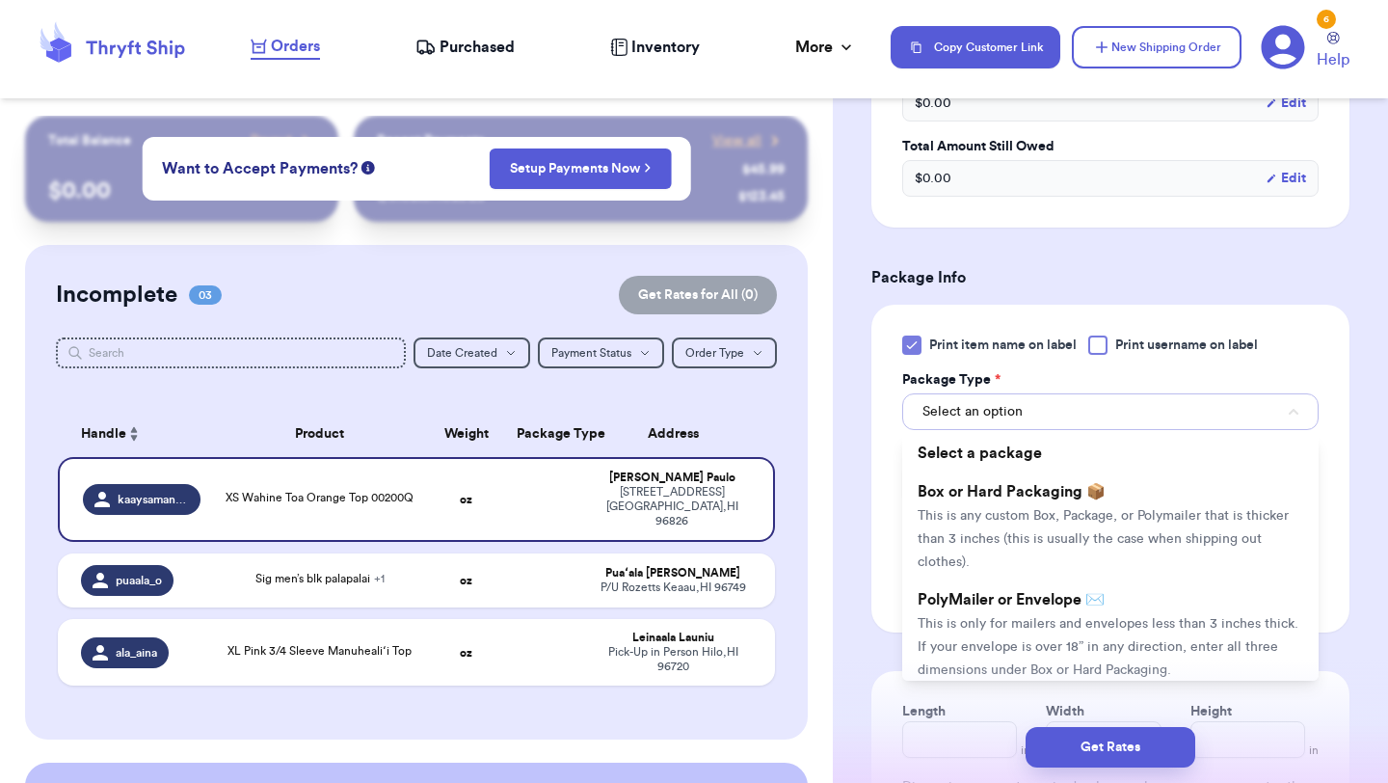
scroll to position [680, 0]
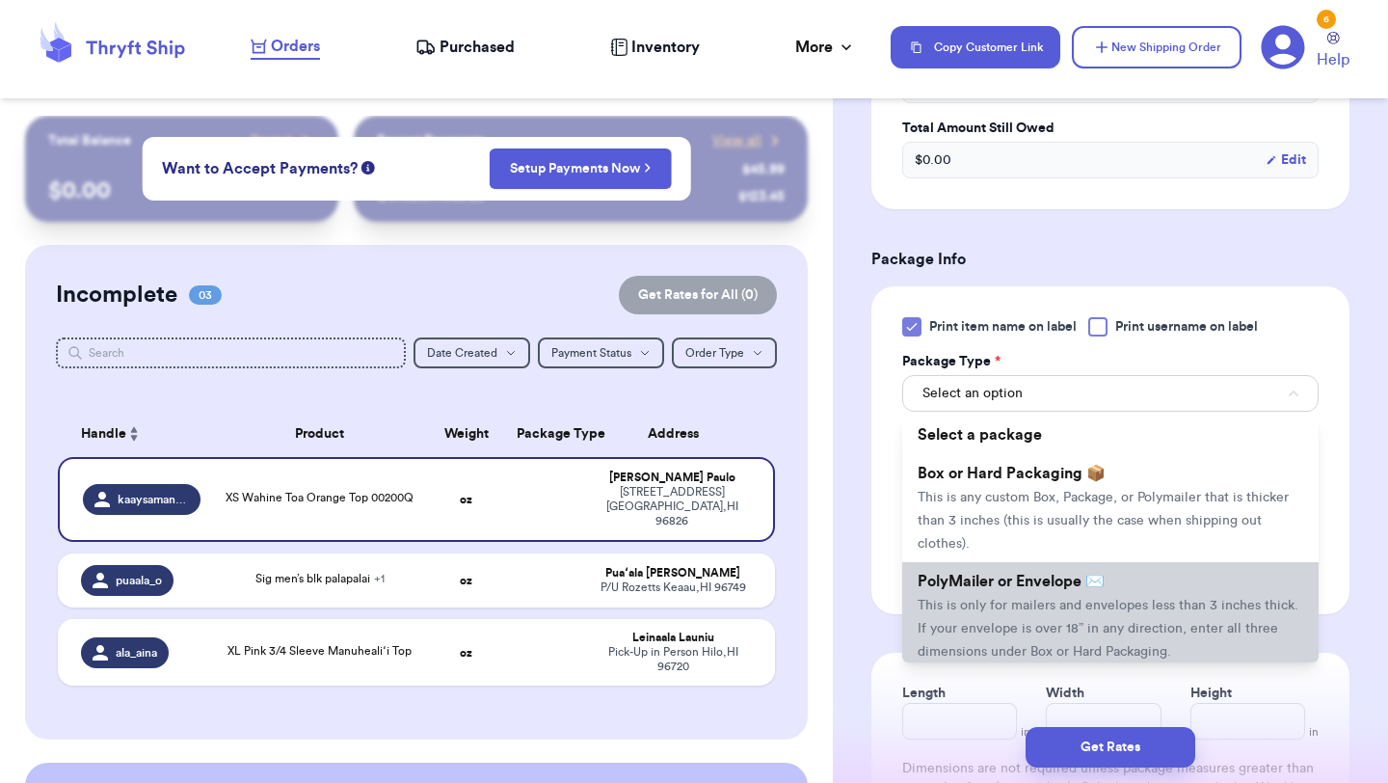
click at [1007, 612] on span "This is only for mailers and envelopes less than 3 inches thick. If your envelo…" at bounding box center [1108, 629] width 381 height 60
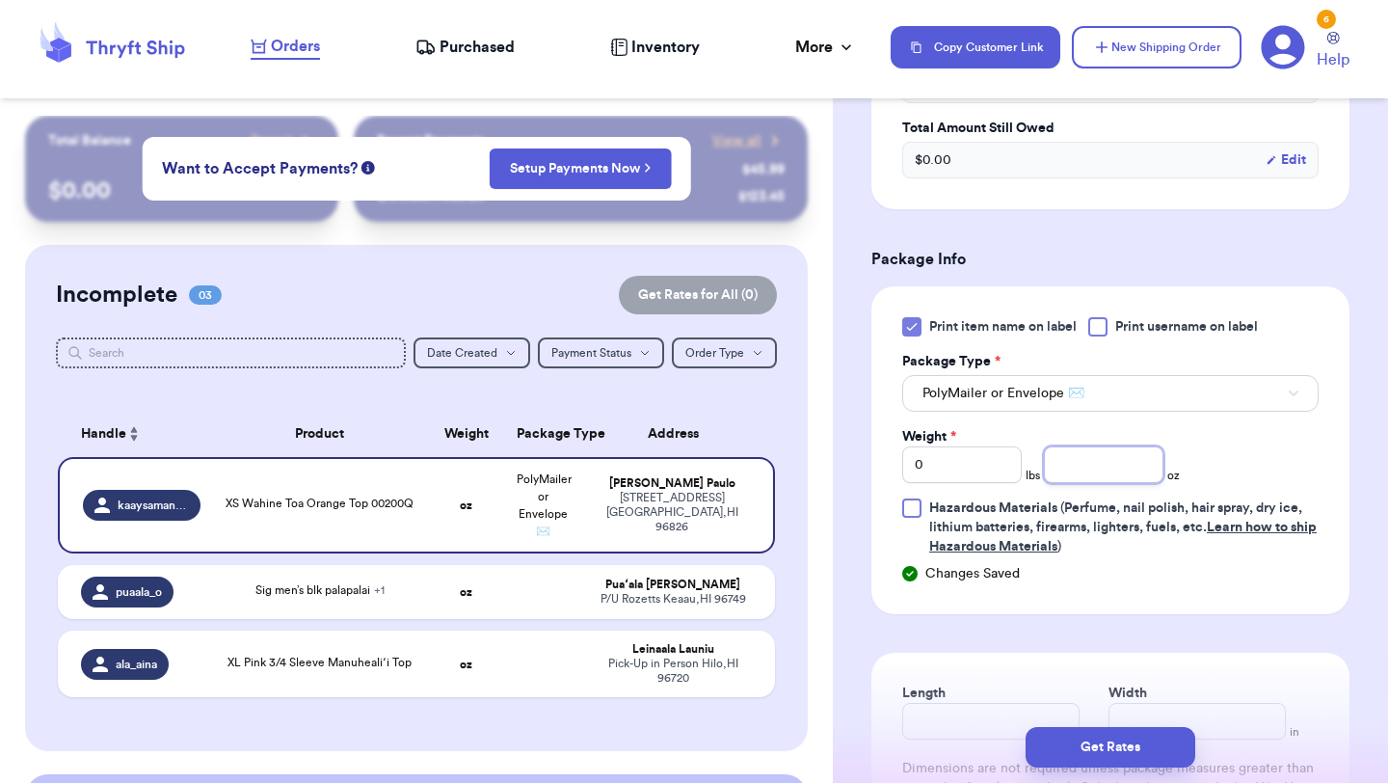
click at [1103, 461] on input "number" at bounding box center [1104, 464] width 120 height 37
type input "6.9"
click at [1097, 749] on button "Get Rates" at bounding box center [1111, 747] width 170 height 40
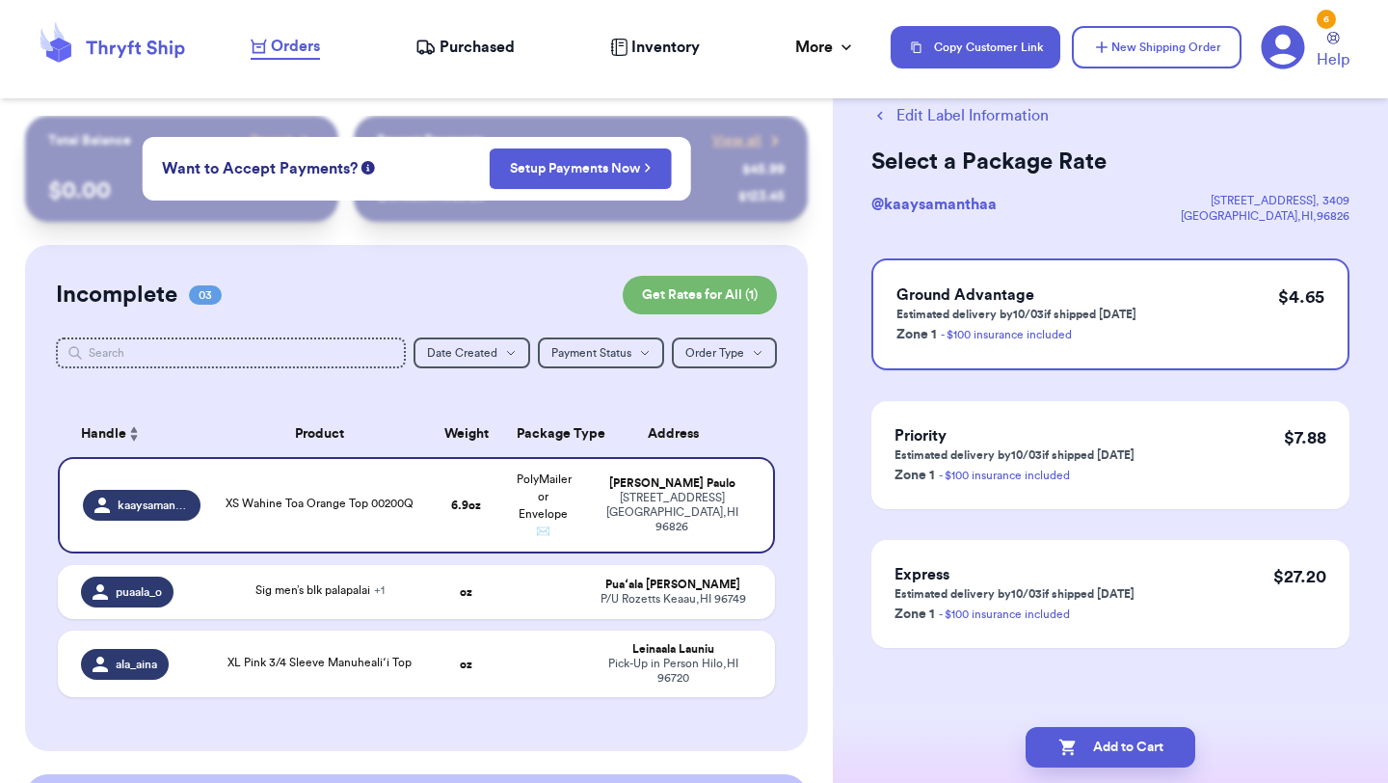
scroll to position [0, 0]
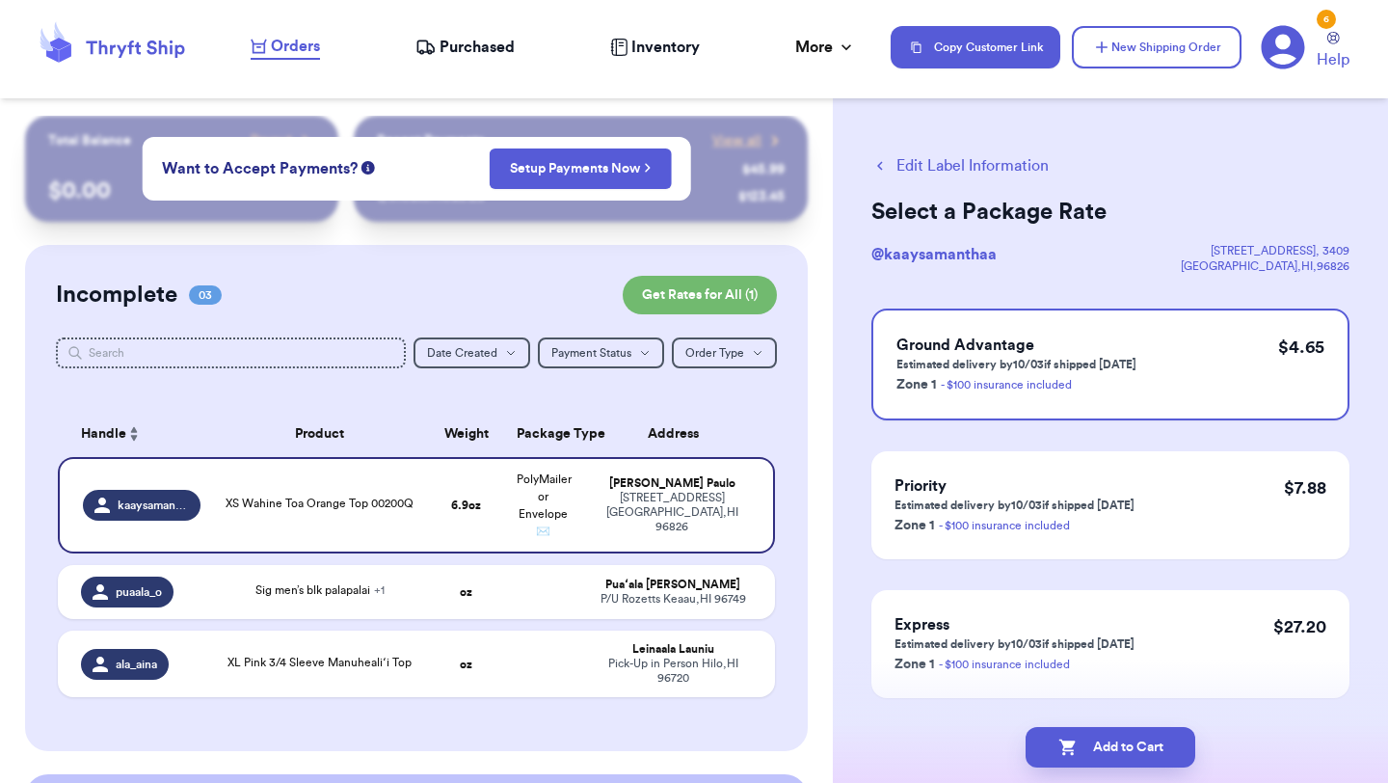
click at [1097, 749] on button "Add to Cart" at bounding box center [1111, 747] width 170 height 40
checkbox input "true"
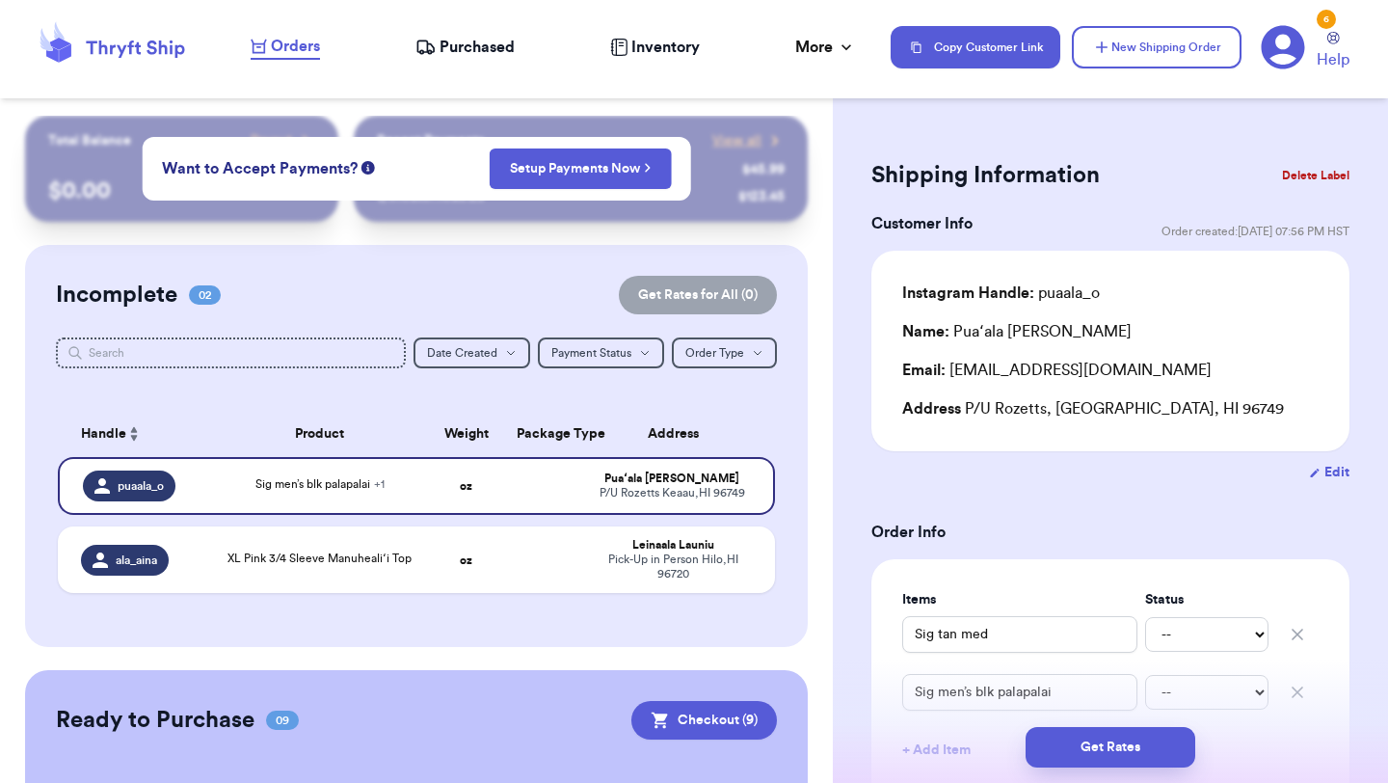
click at [392, 270] on div "Incomplete 02 Get Rates for All ( 0 ) Get Rates for All ( 0 ) Date Created Date…" at bounding box center [416, 446] width 783 height 402
click at [1205, 56] on button "New Shipping Order" at bounding box center [1157, 47] width 170 height 42
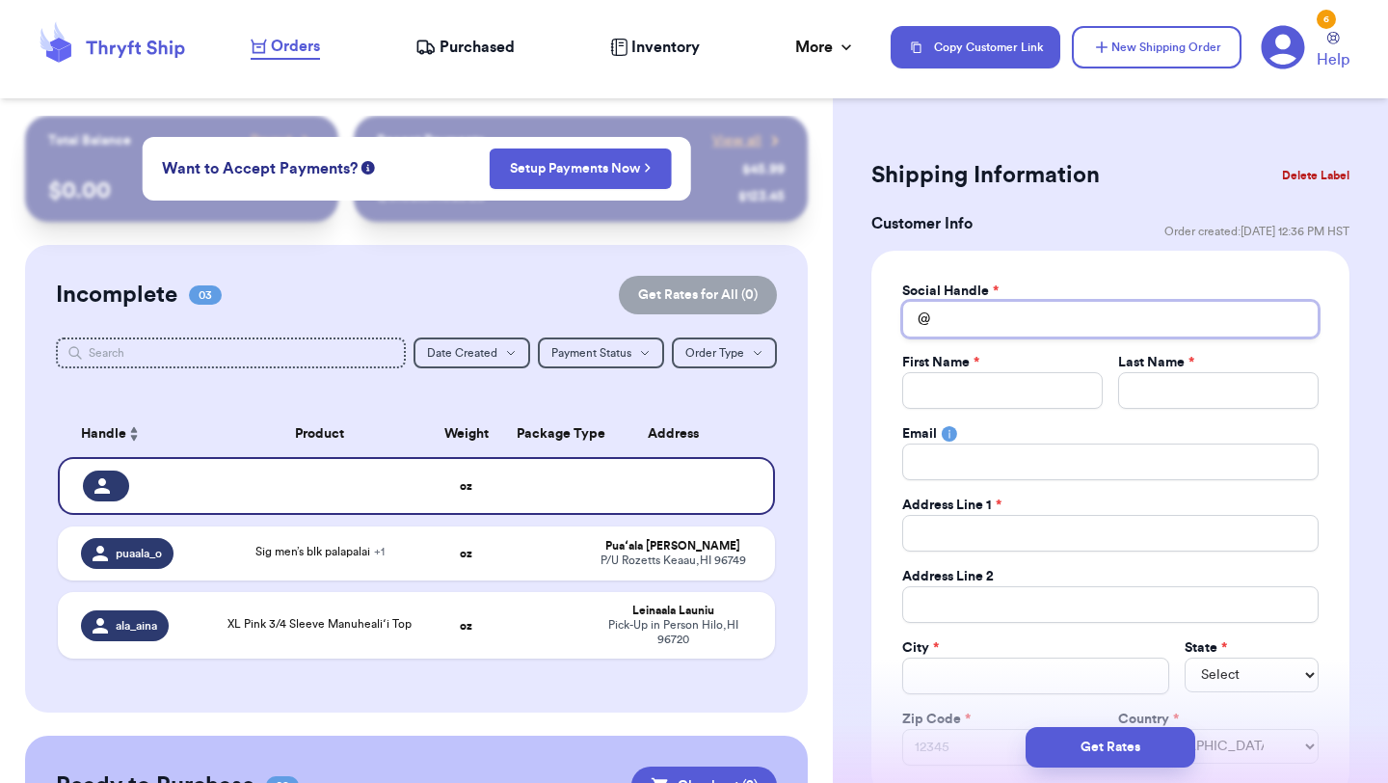
click at [1029, 316] on input "Total Amount Paid" at bounding box center [1110, 319] width 416 height 37
type input "n"
type input "ni"
type input "nik"
type input "nik_"
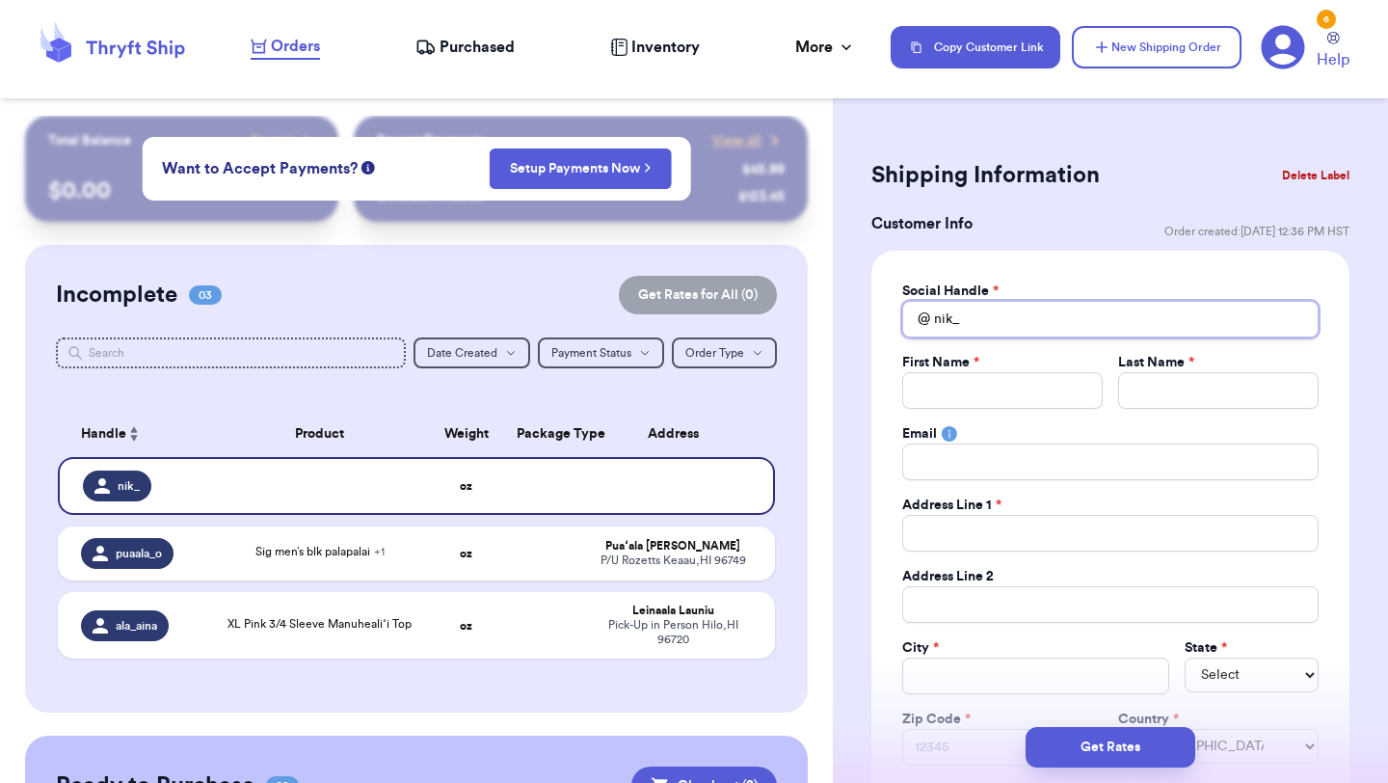
type input "nik"
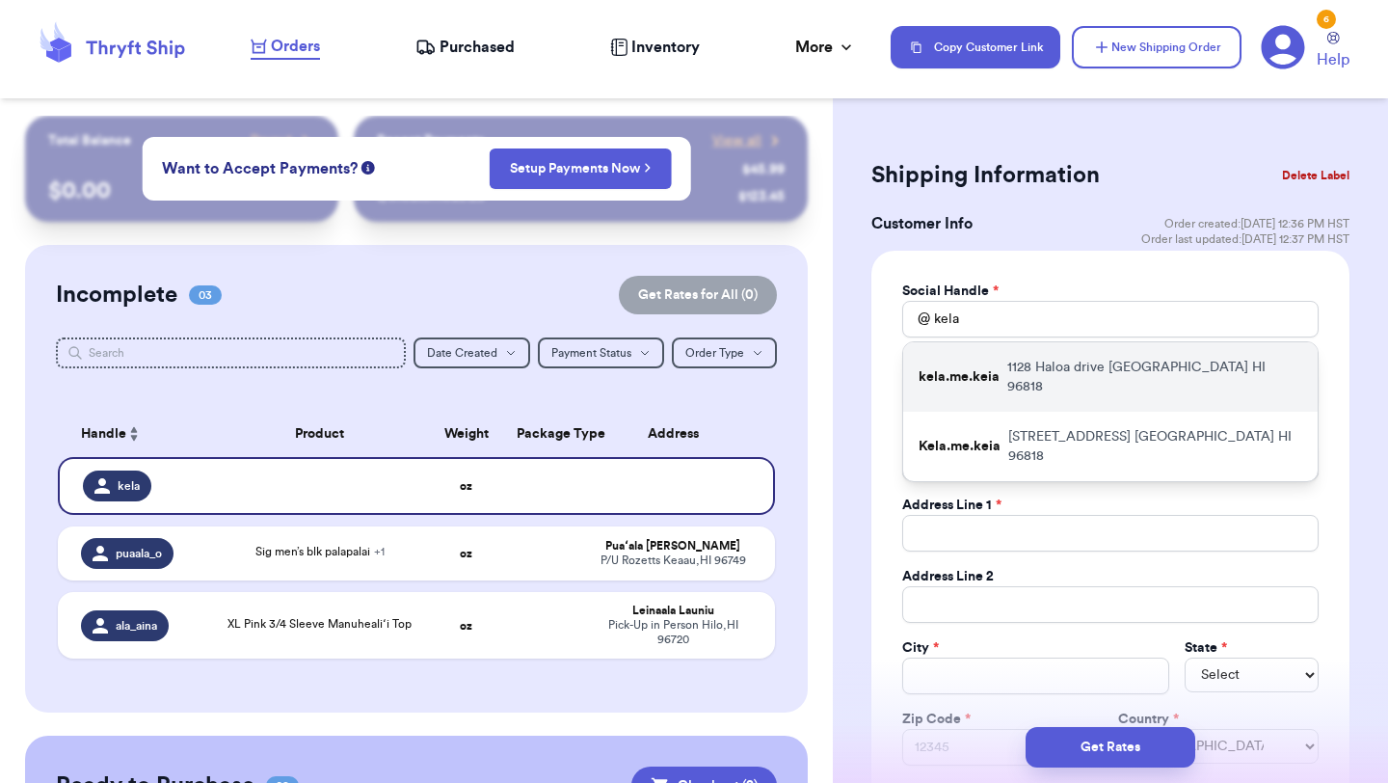
click at [1035, 373] on p "[STREET_ADDRESS]" at bounding box center [1154, 377] width 295 height 39
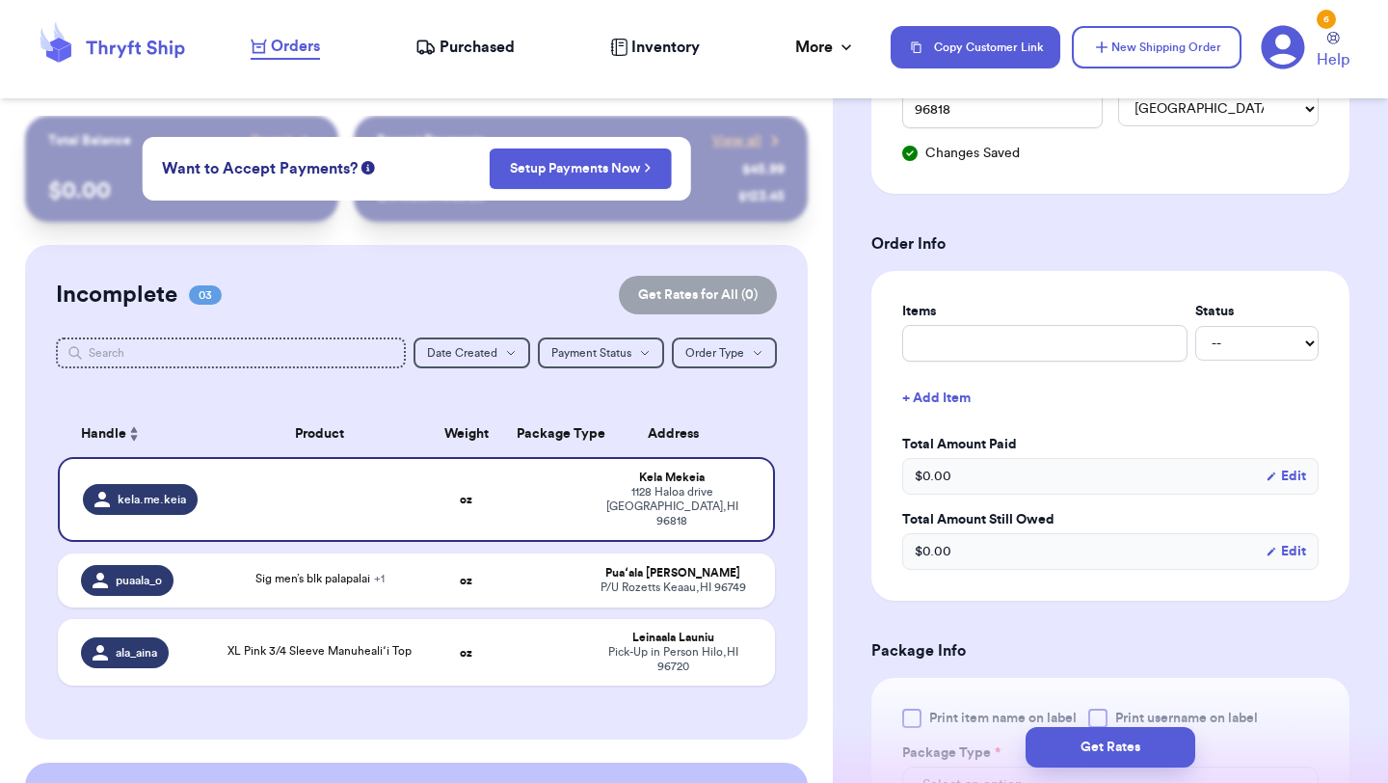
scroll to position [566, 0]
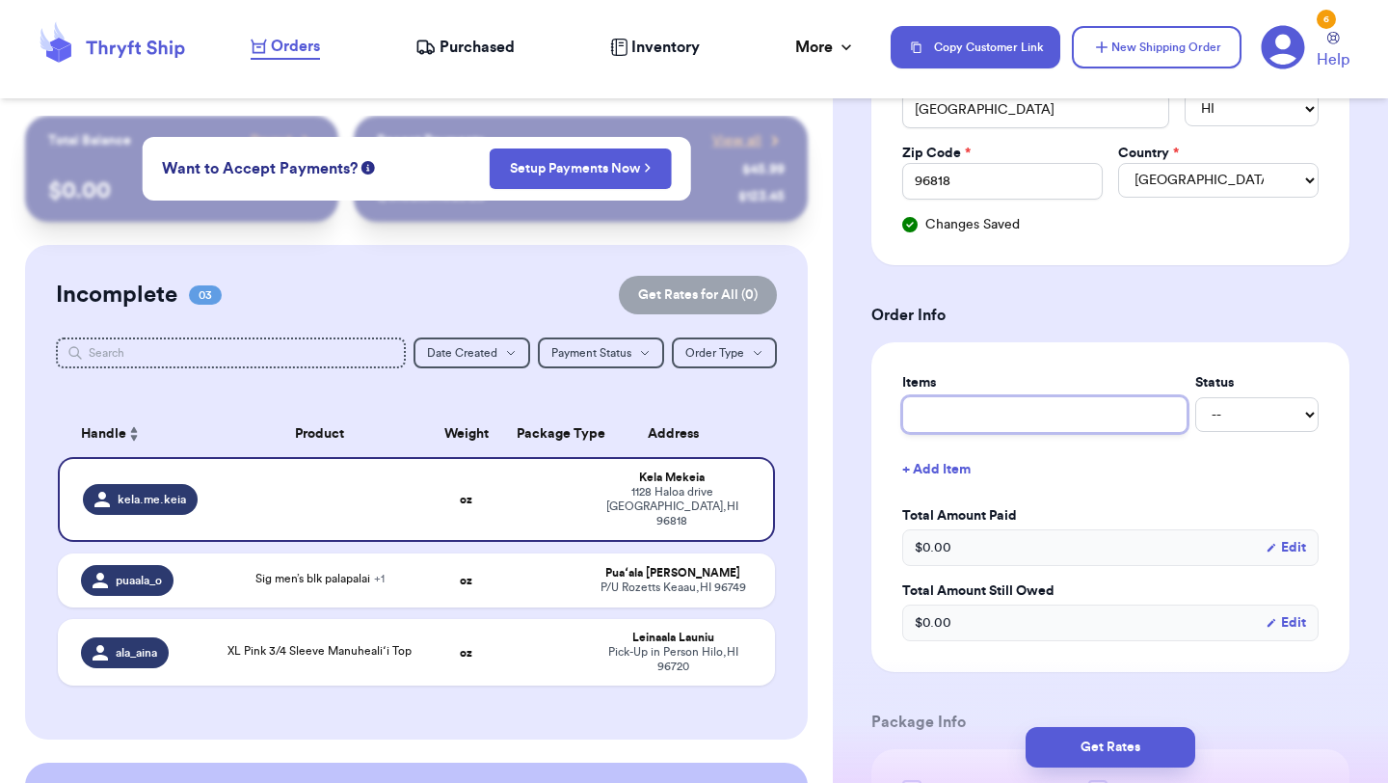
click at [1072, 429] on input "text" at bounding box center [1044, 414] width 285 height 37
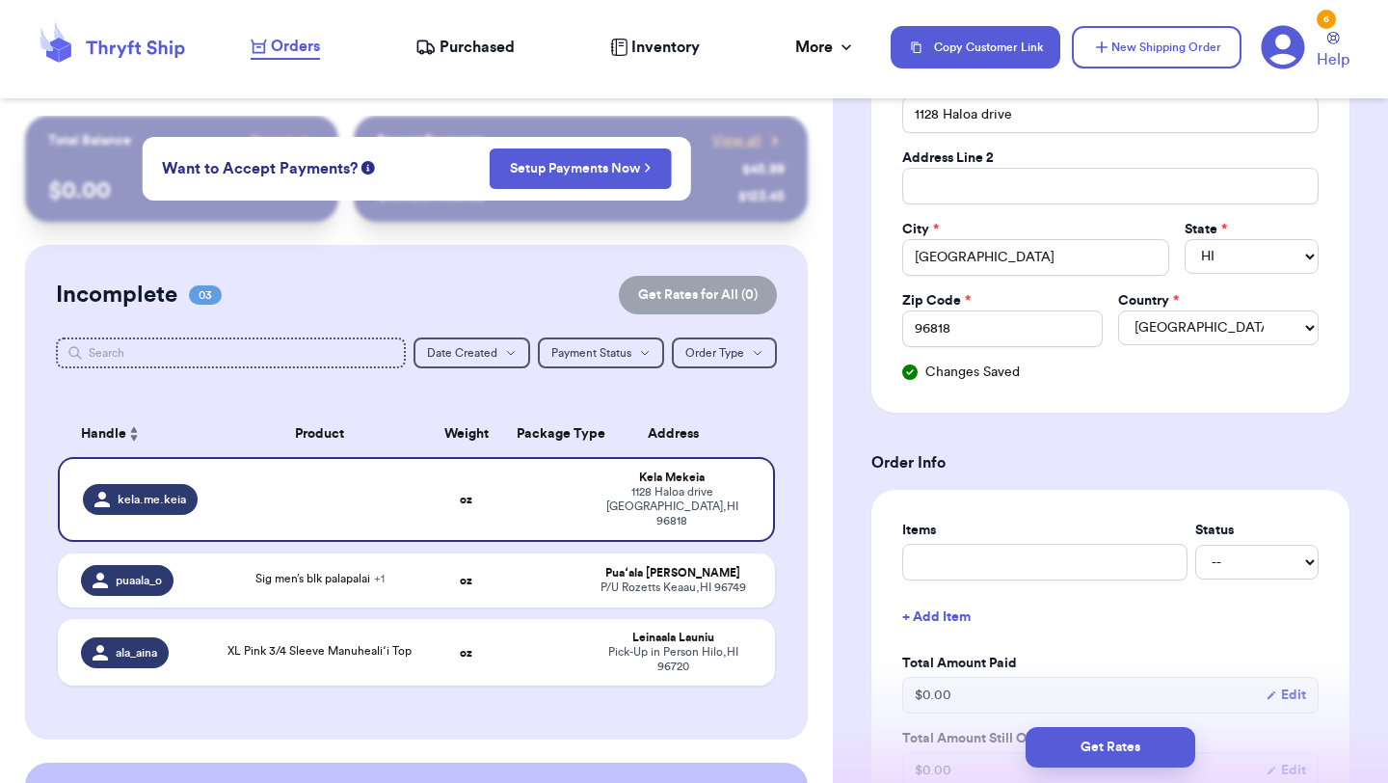
scroll to position [453, 0]
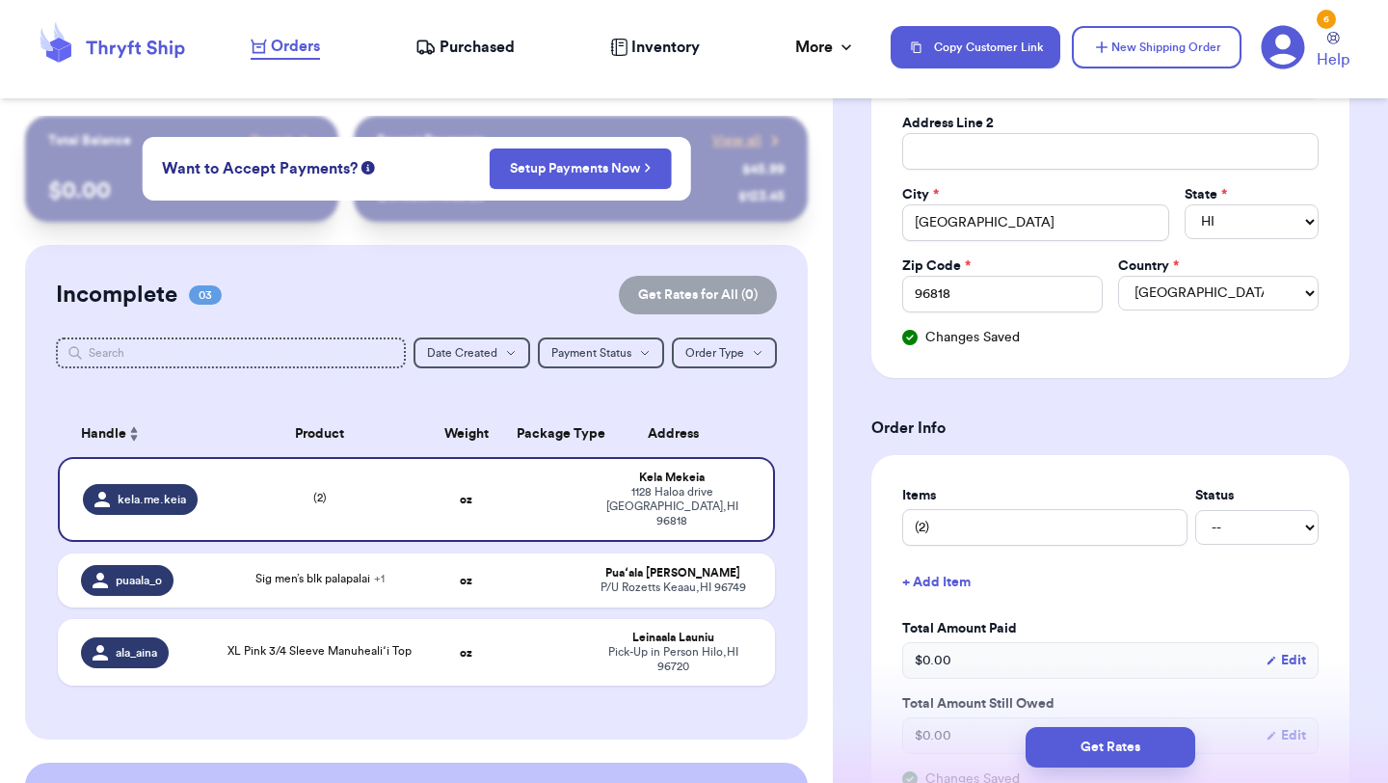
click at [931, 588] on button "+ Add Item" at bounding box center [1111, 582] width 432 height 42
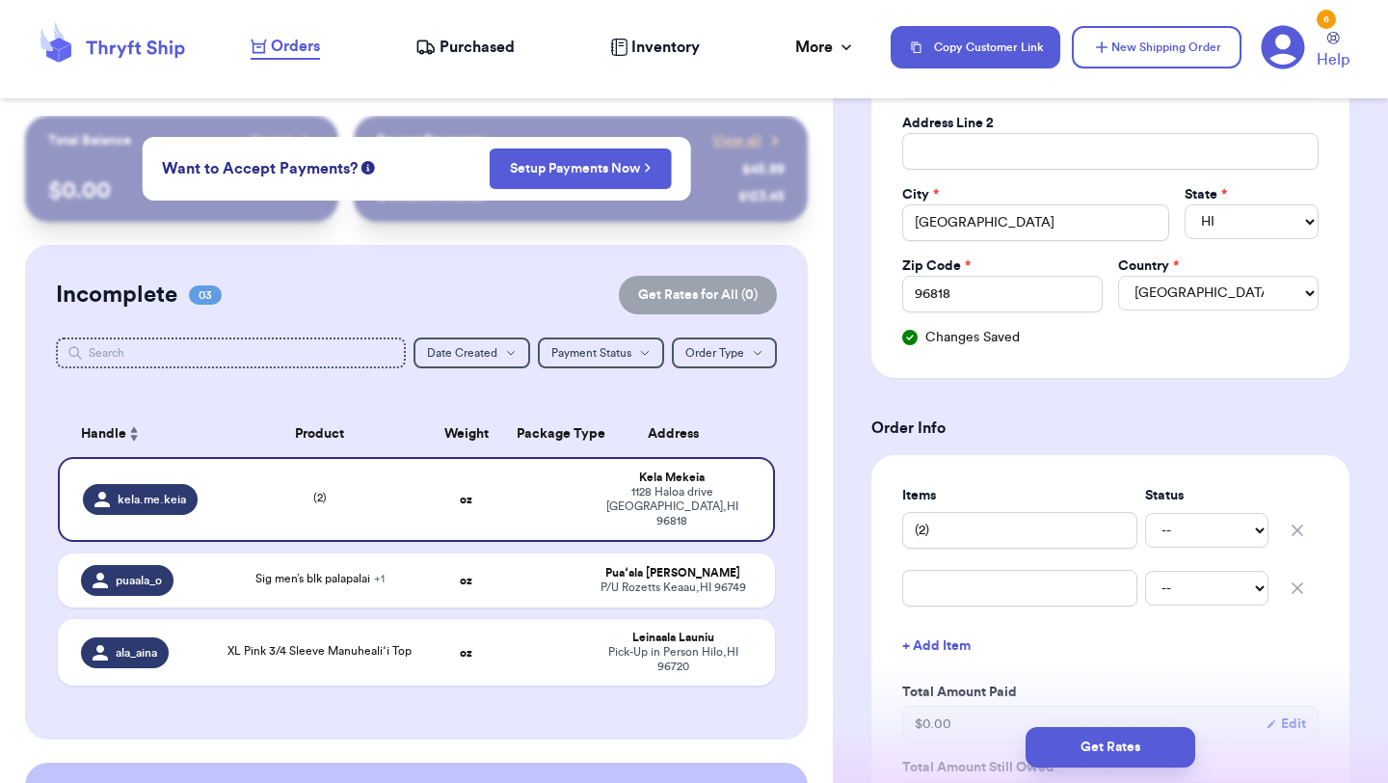
click at [1292, 581] on icon "button" at bounding box center [1297, 587] width 19 height 19
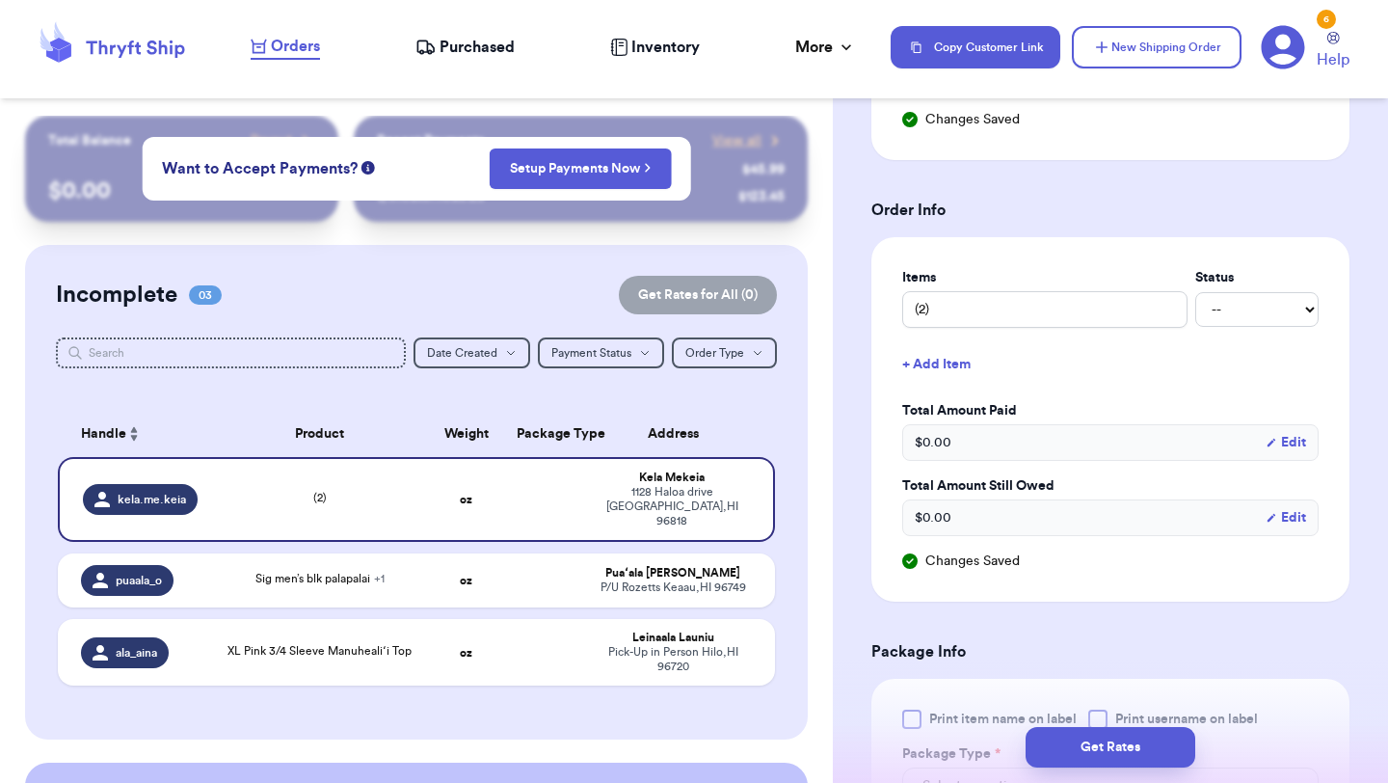
scroll to position [806, 0]
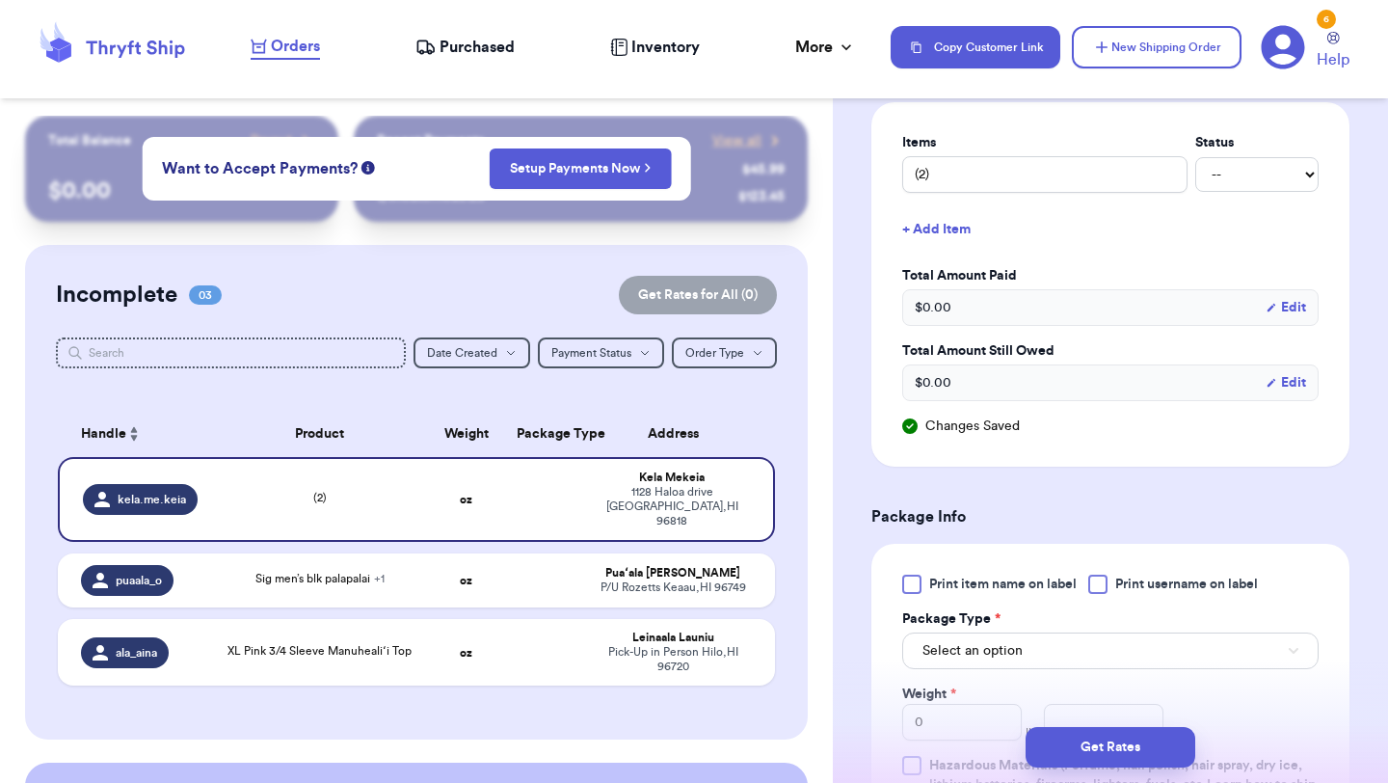
click at [942, 598] on div "Print item name on label Print username on label Package Type * Select an optio…" at bounding box center [1110, 694] width 416 height 239
click at [926, 588] on label "Print item name on label" at bounding box center [989, 584] width 175 height 19
click at [0, 0] on input "Print item name on label" at bounding box center [0, 0] width 0 height 0
click at [953, 651] on span "Select an option" at bounding box center [973, 650] width 100 height 19
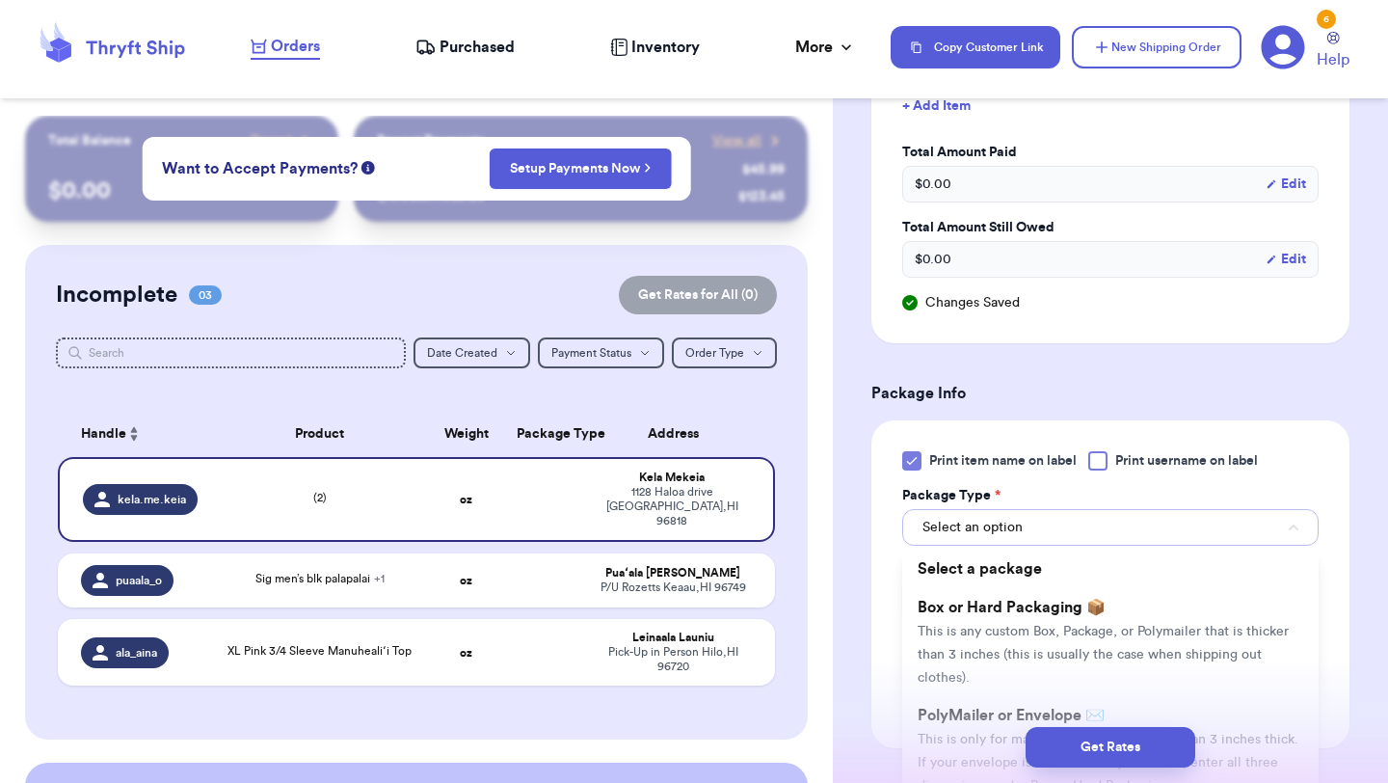
scroll to position [960, 0]
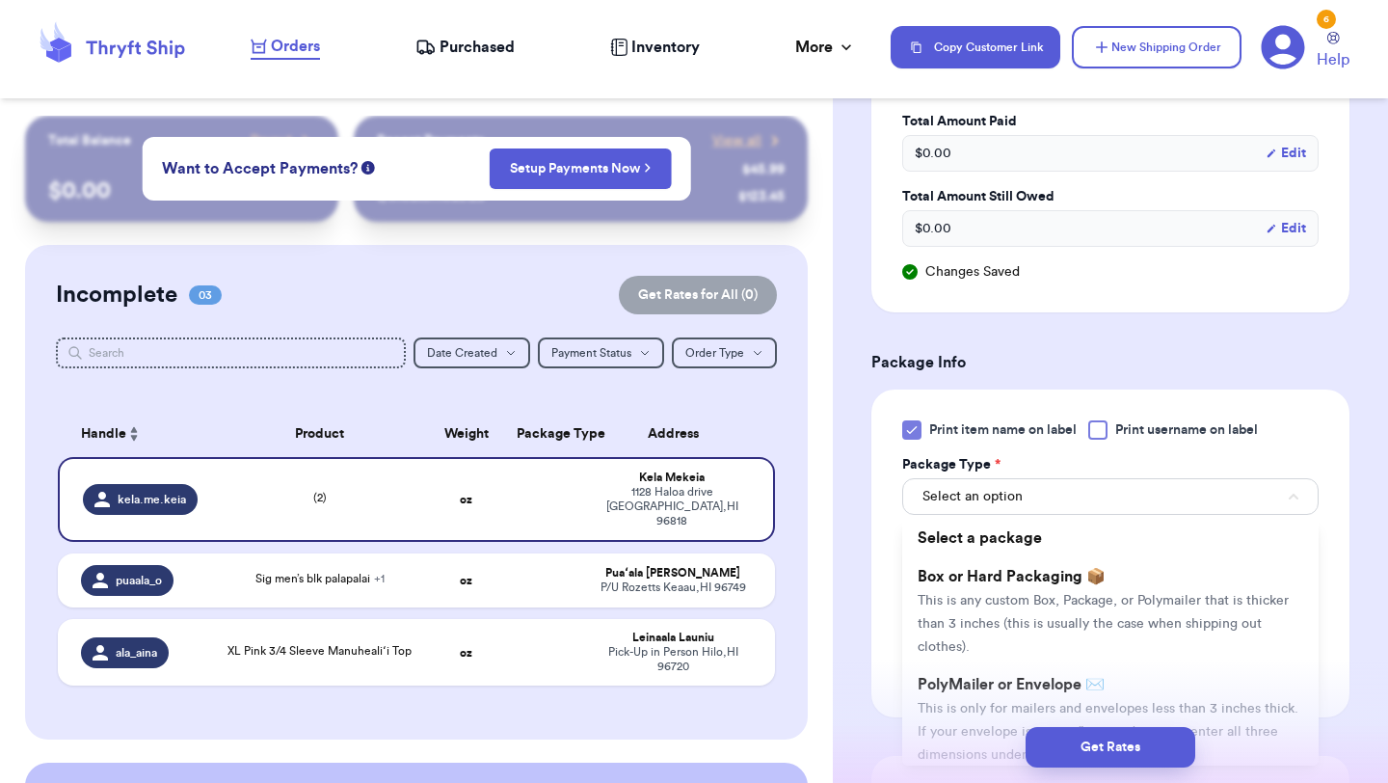
click at [953, 651] on span "This is any custom Box, Package, or Polymailer that is thicker than 3 inches (t…" at bounding box center [1103, 624] width 371 height 60
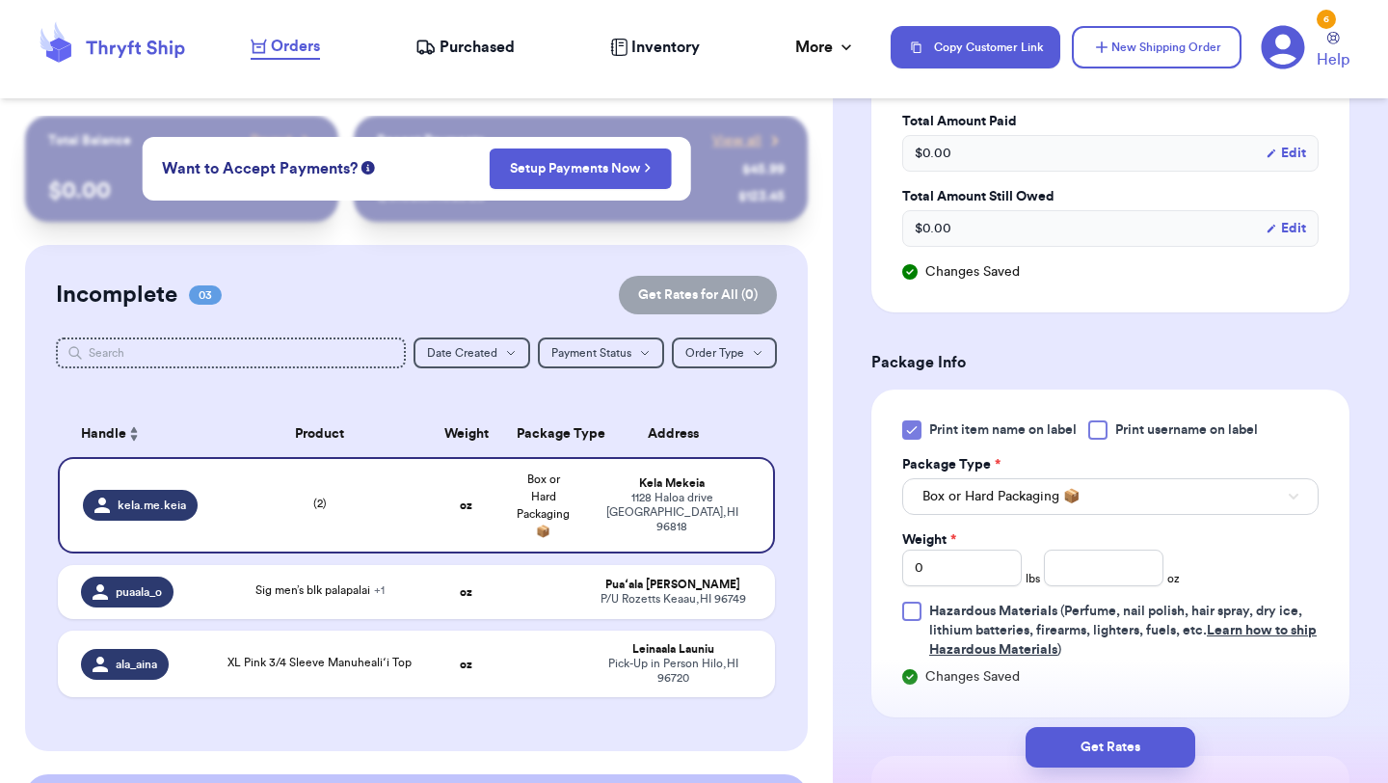
click at [966, 525] on div "Print item name on label Print username on label Package Type * Box or Hard Pac…" at bounding box center [1110, 539] width 416 height 239
click at [966, 510] on button "Box or Hard Packaging 📦" at bounding box center [1110, 496] width 416 height 37
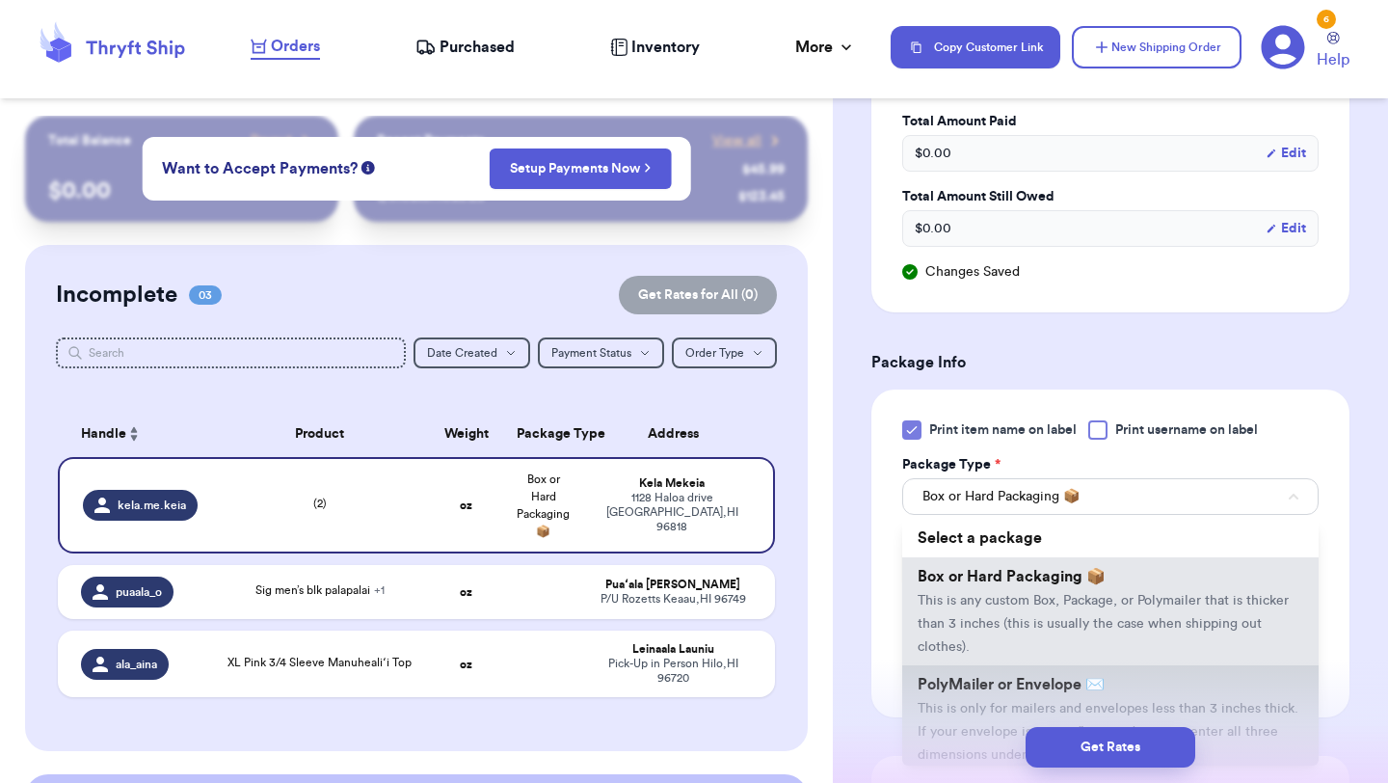
click at [958, 698] on li "PolyMailer or Envelope ✉️ This is only for mailers and envelopes less than 3 in…" at bounding box center [1110, 719] width 416 height 108
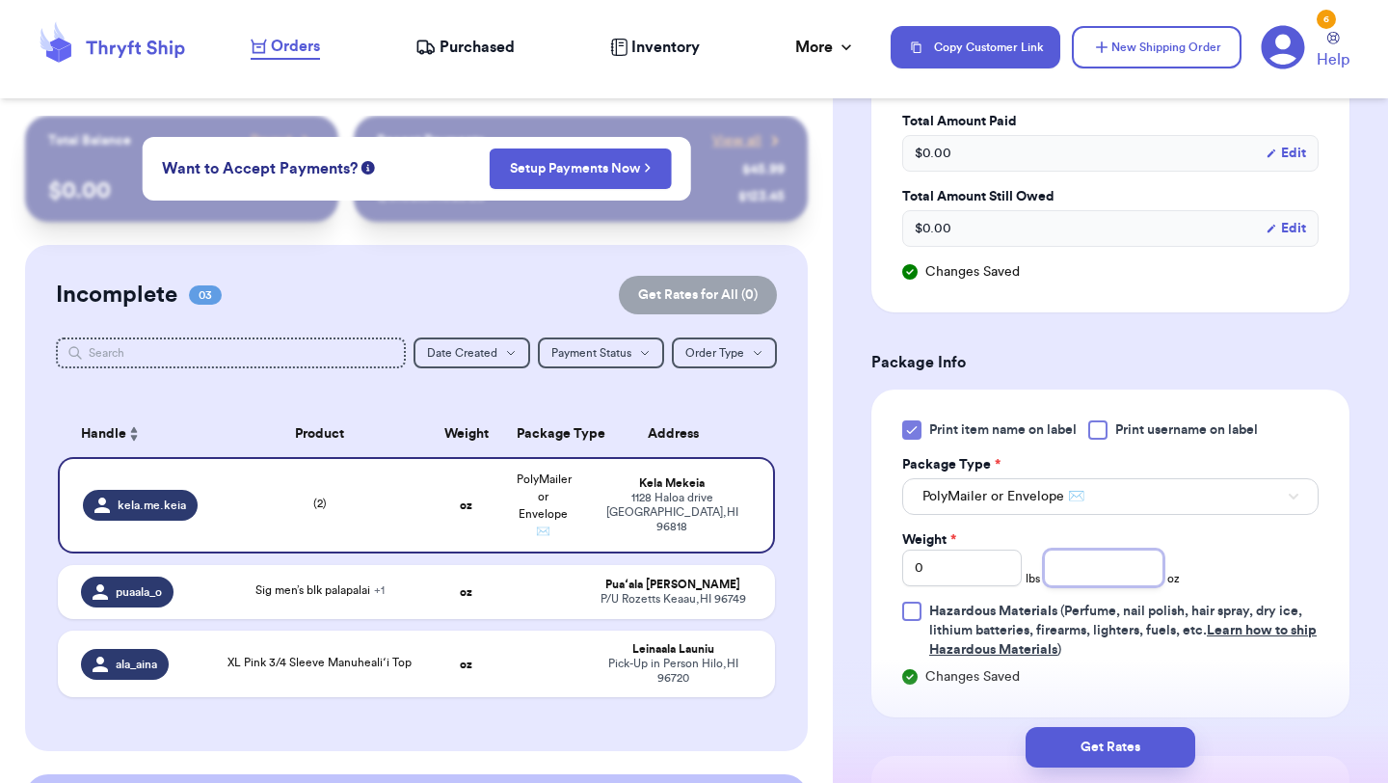
click at [1100, 565] on input "number" at bounding box center [1104, 568] width 120 height 37
click at [1152, 749] on button "Get Rates" at bounding box center [1111, 747] width 170 height 40
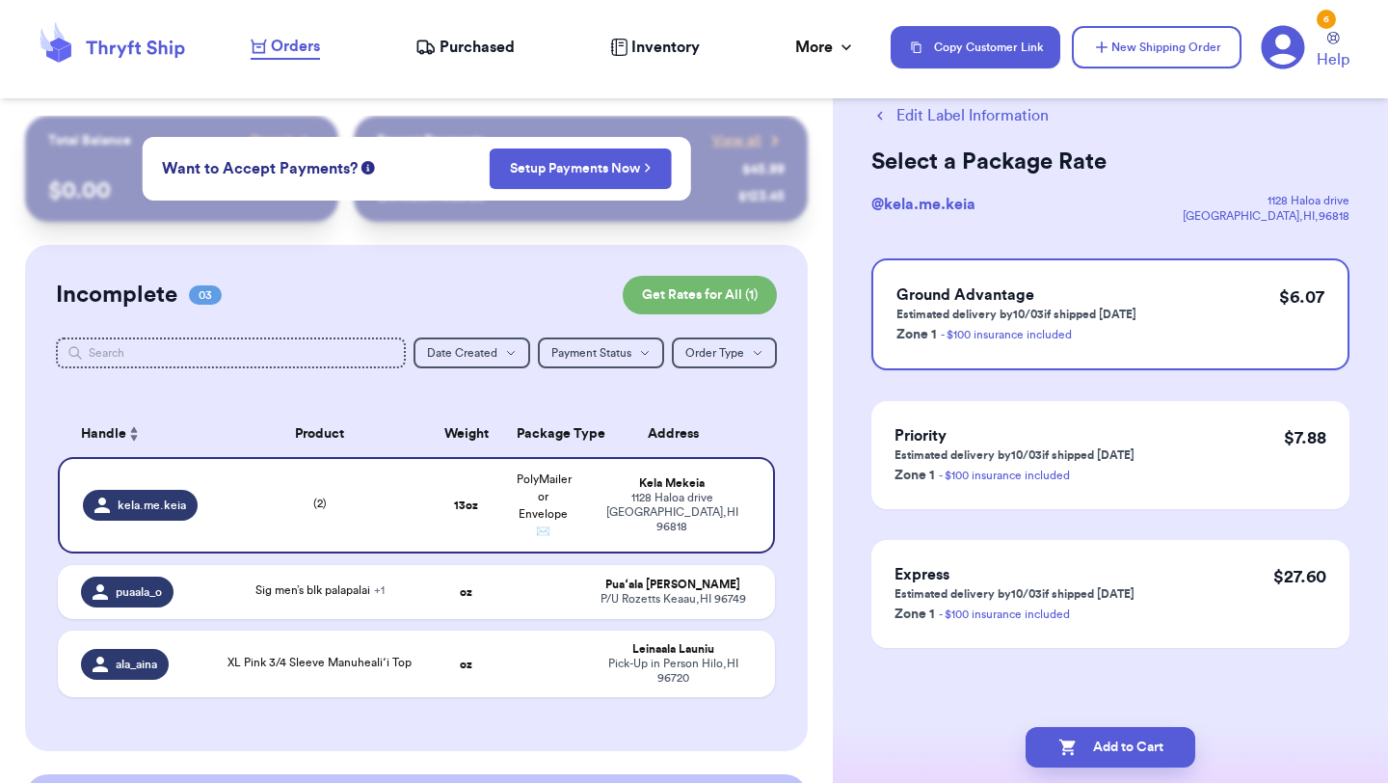
scroll to position [0, 0]
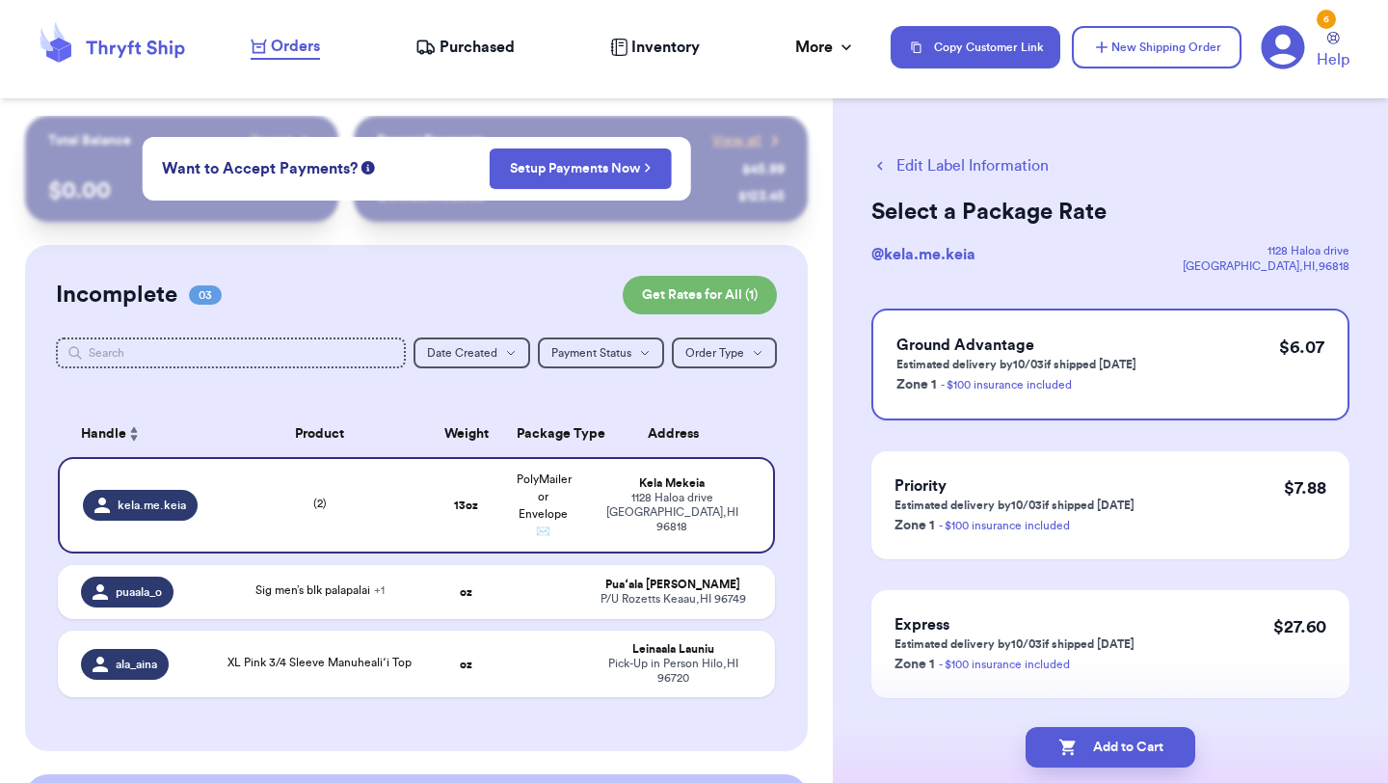
click at [1152, 749] on button "Add to Cart" at bounding box center [1111, 747] width 170 height 40
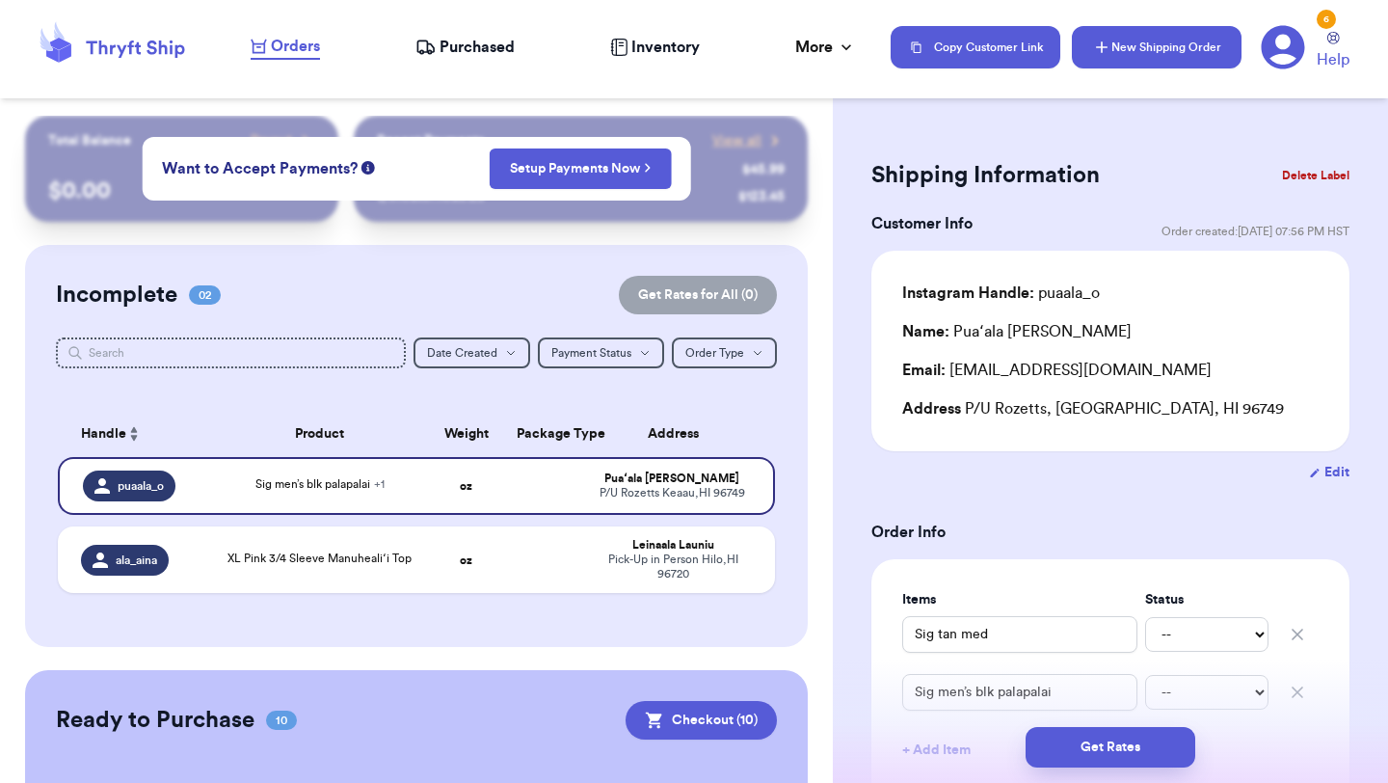
click at [1161, 39] on button "New Shipping Order" at bounding box center [1157, 47] width 170 height 42
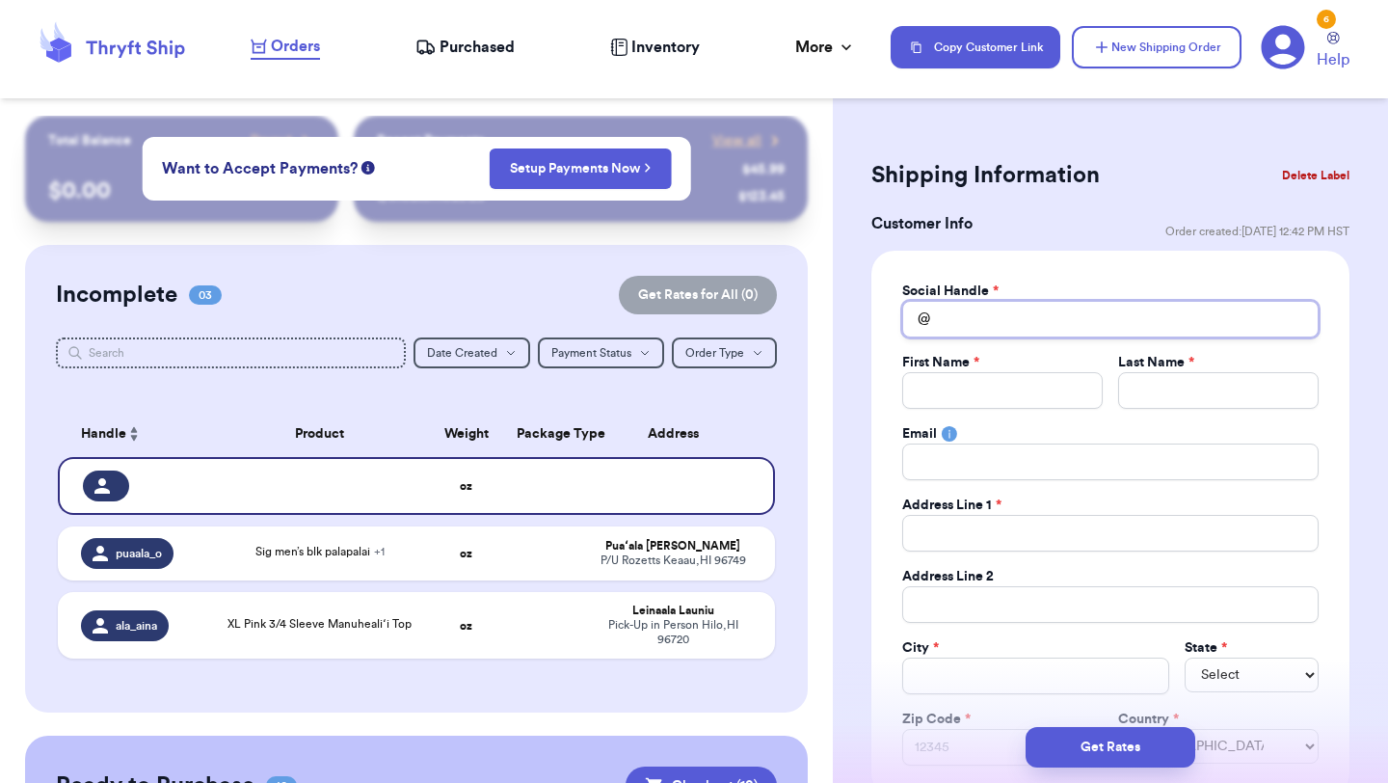
click at [1007, 312] on input "Total Amount Paid" at bounding box center [1110, 319] width 416 height 37
drag, startPoint x: 988, startPoint y: 323, endPoint x: 870, endPoint y: 324, distance: 118.6
click at [1329, 175] on button "Delete Label" at bounding box center [1316, 175] width 83 height 42
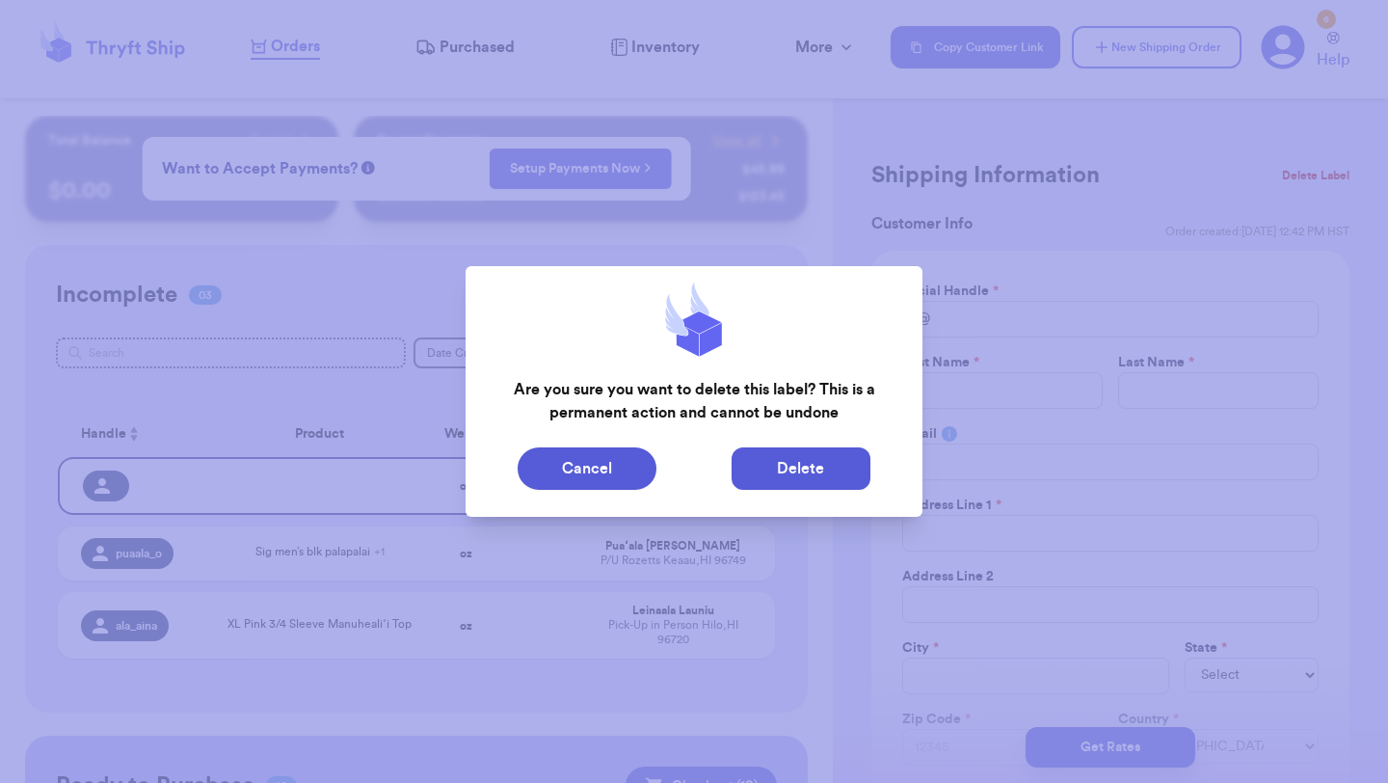
click at [783, 472] on button "Delete" at bounding box center [801, 468] width 139 height 42
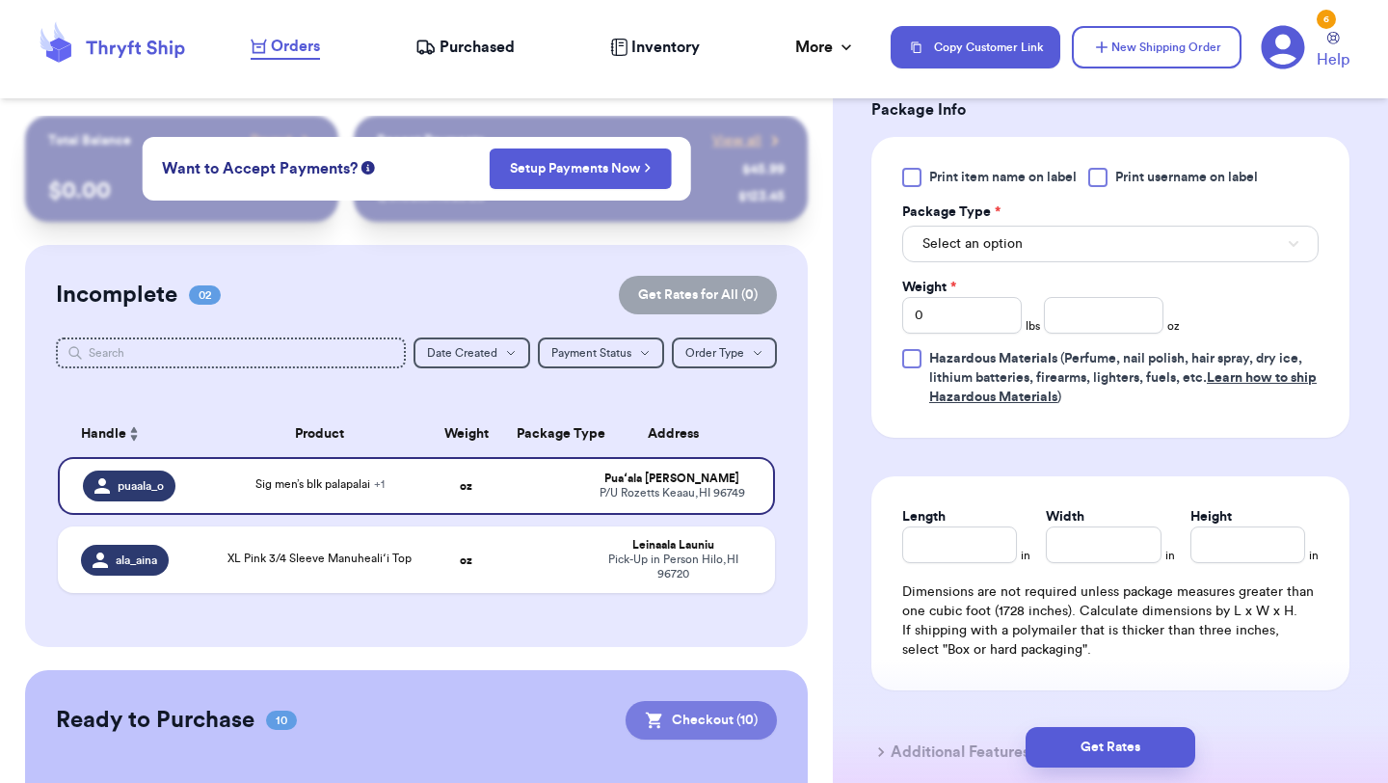
click at [679, 718] on button "Checkout ( 10 )" at bounding box center [701, 720] width 151 height 39
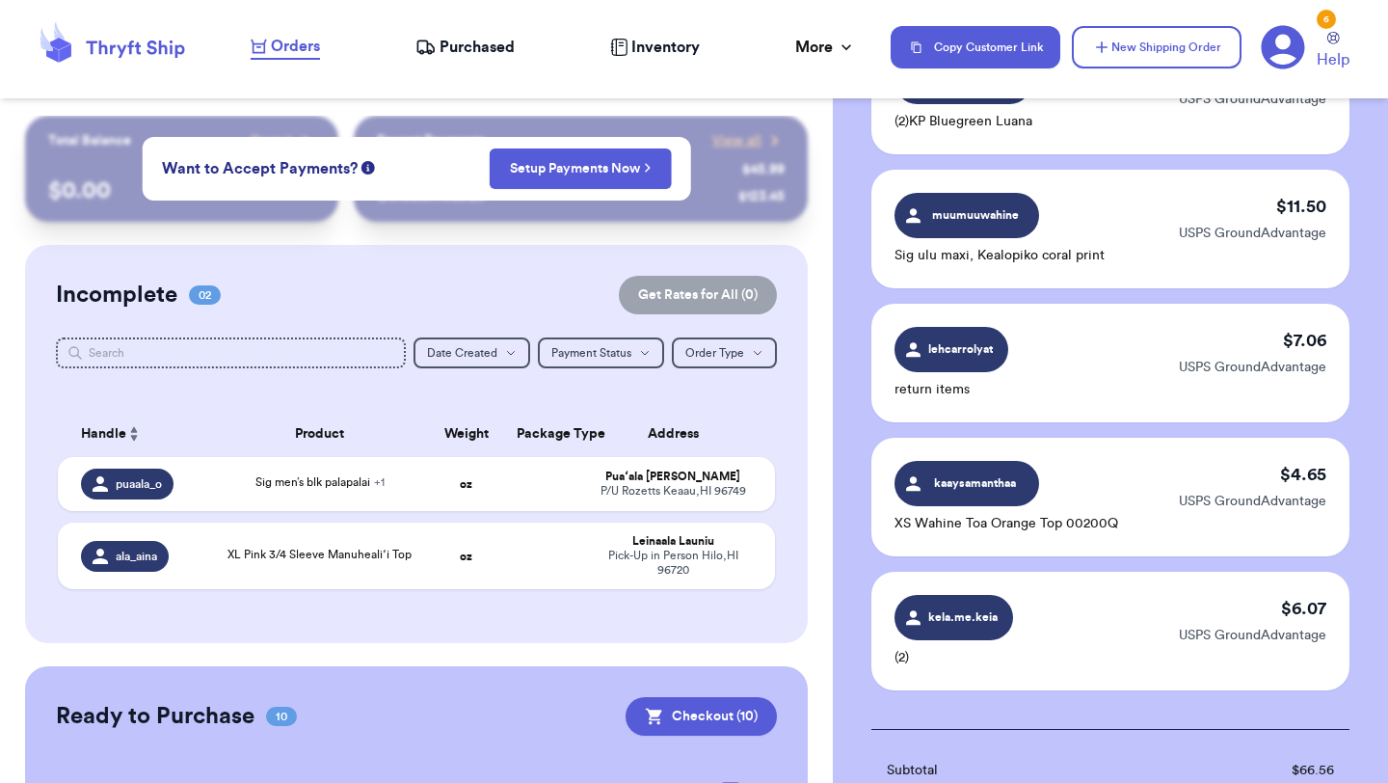
scroll to position [1324, 0]
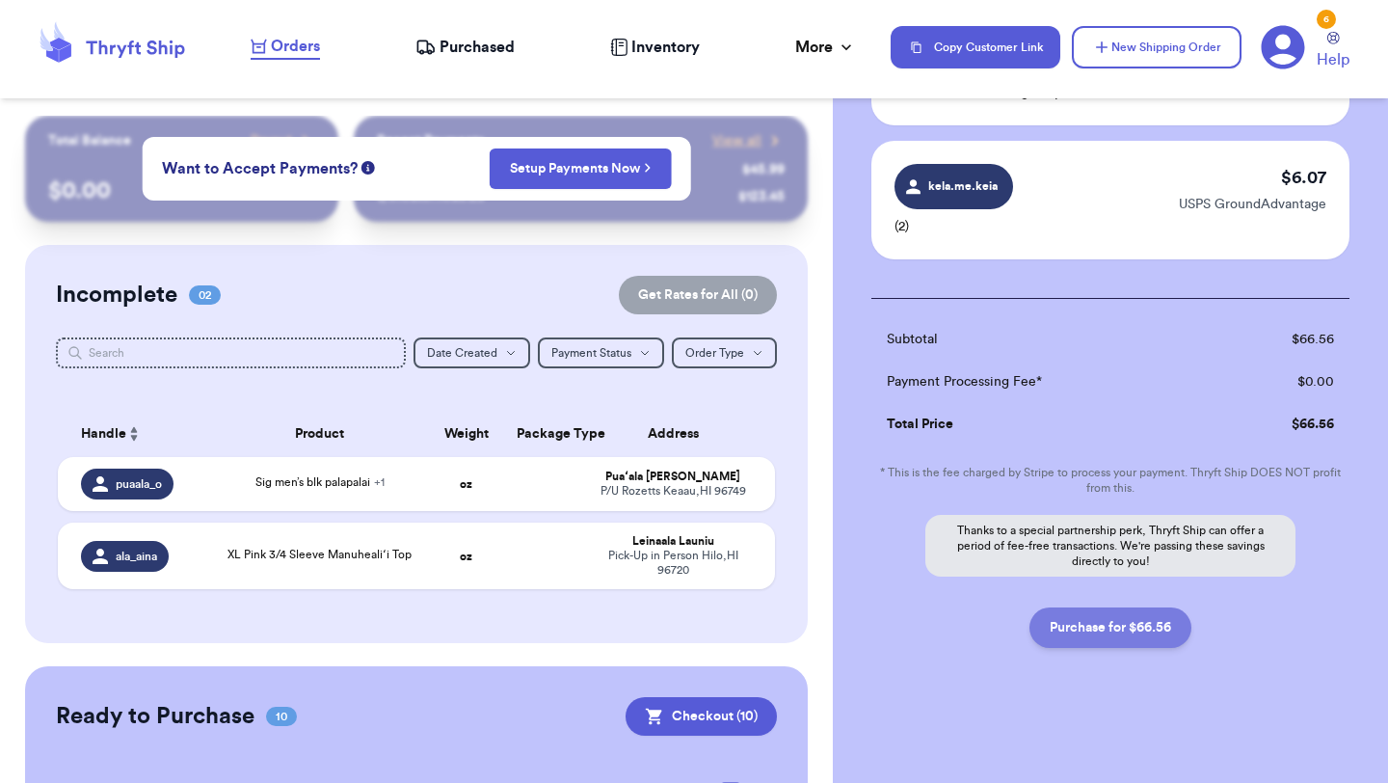
click at [1092, 631] on button "Purchase for $66.56" at bounding box center [1111, 627] width 162 height 40
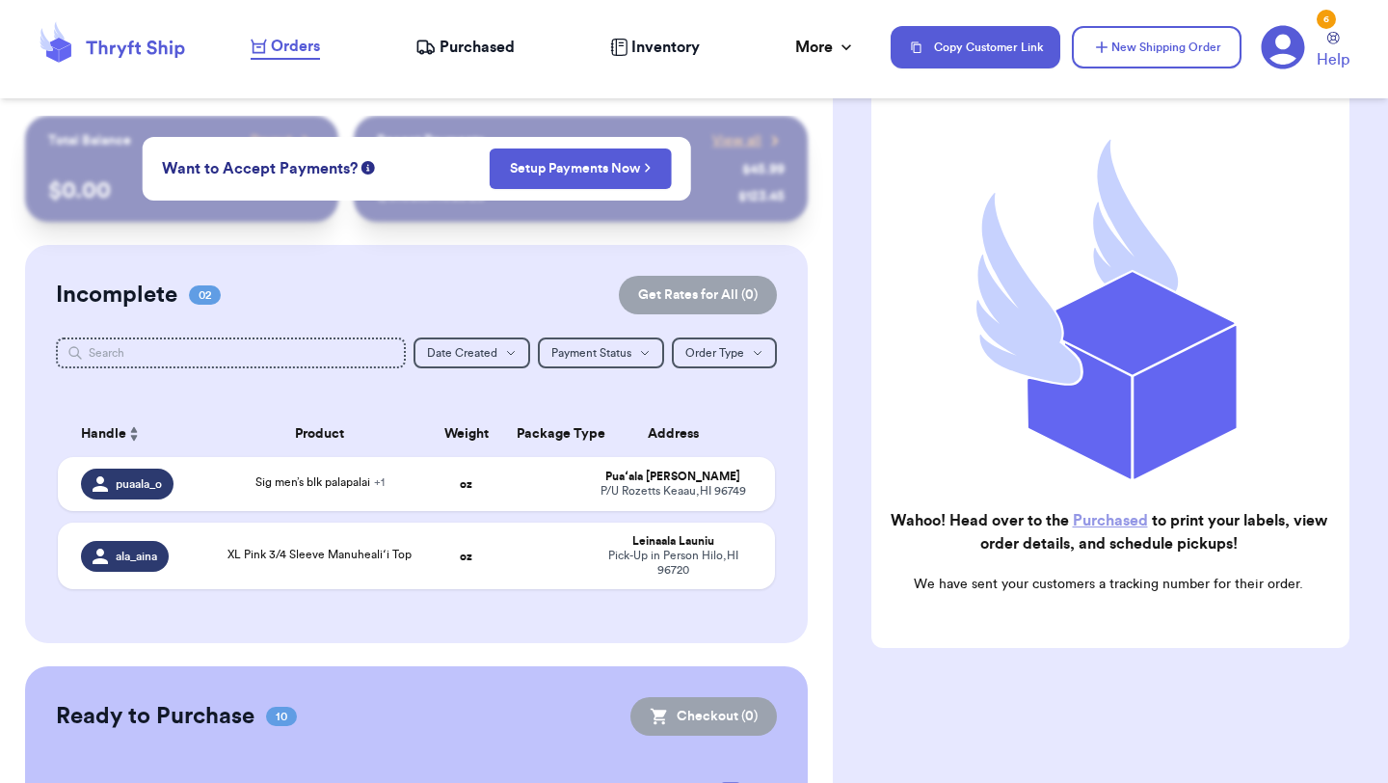
scroll to position [158, 0]
click at [473, 47] on span "Purchased" at bounding box center [477, 47] width 75 height 23
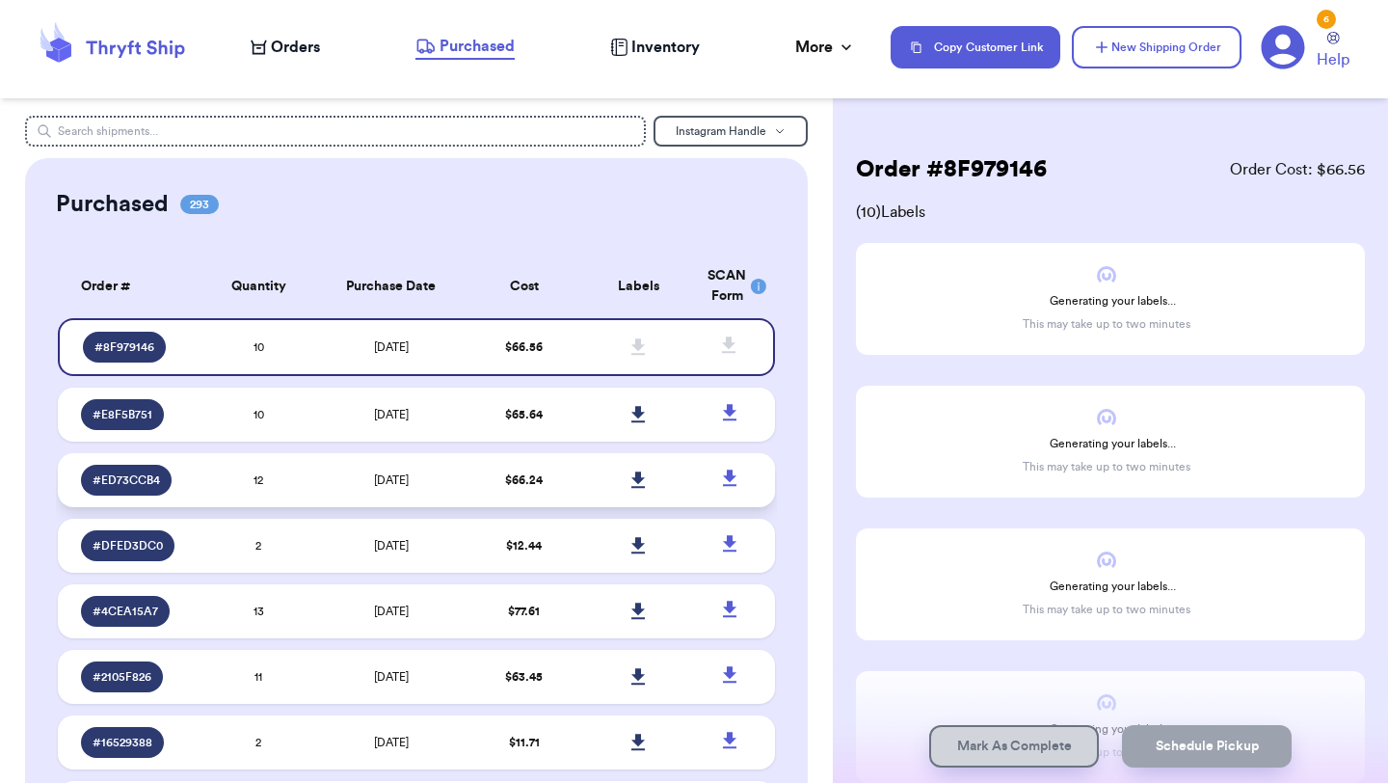
click at [638, 481] on icon at bounding box center [637, 479] width 13 height 16
